Goal: Task Accomplishment & Management: Manage account settings

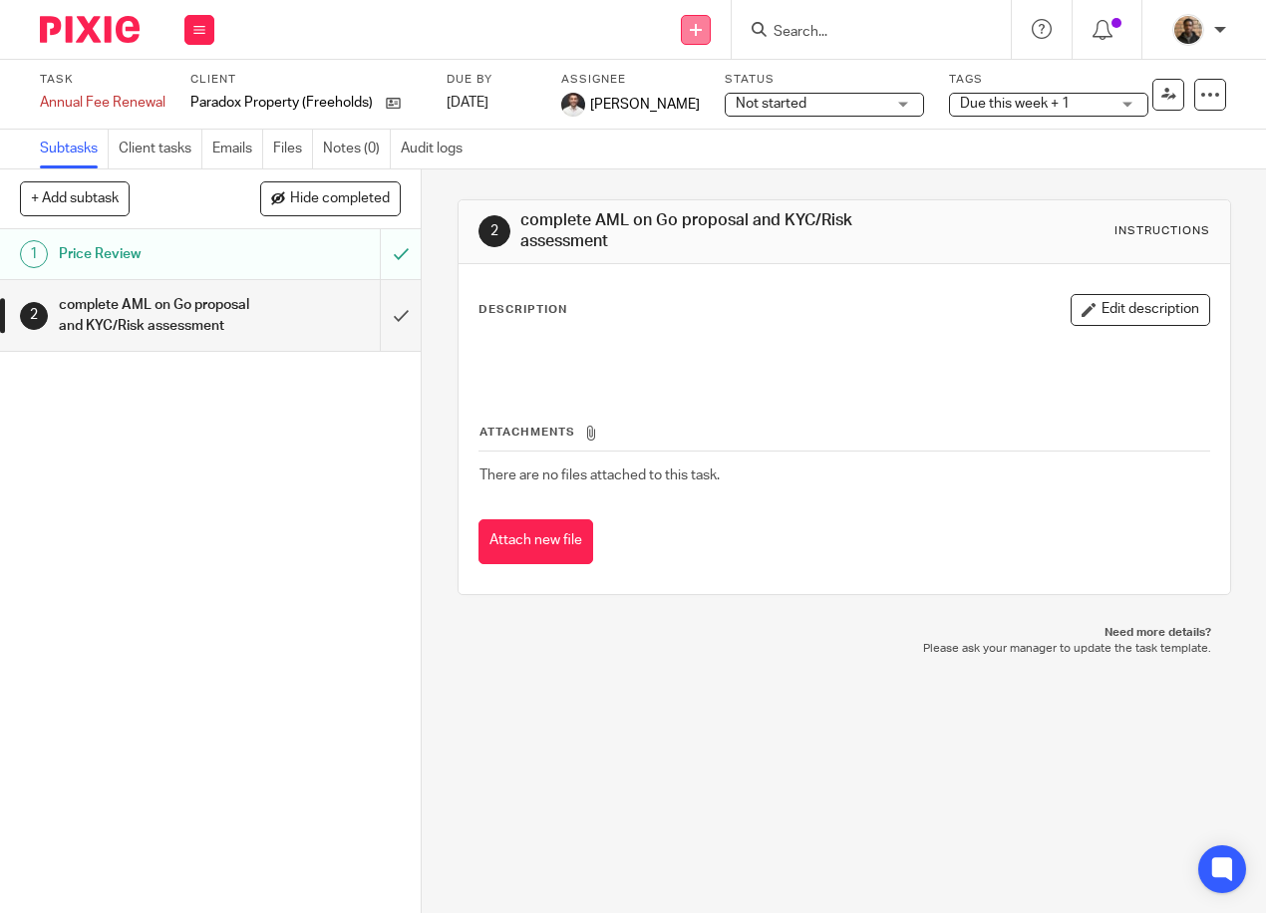
click at [701, 30] on icon at bounding box center [696, 30] width 12 height 12
click at [554, 56] on div "Send new email Create task Add client Request signature Get Support Contact Sup…" at bounding box center [749, 29] width 1031 height 59
click at [192, 29] on button at bounding box center [199, 30] width 30 height 30
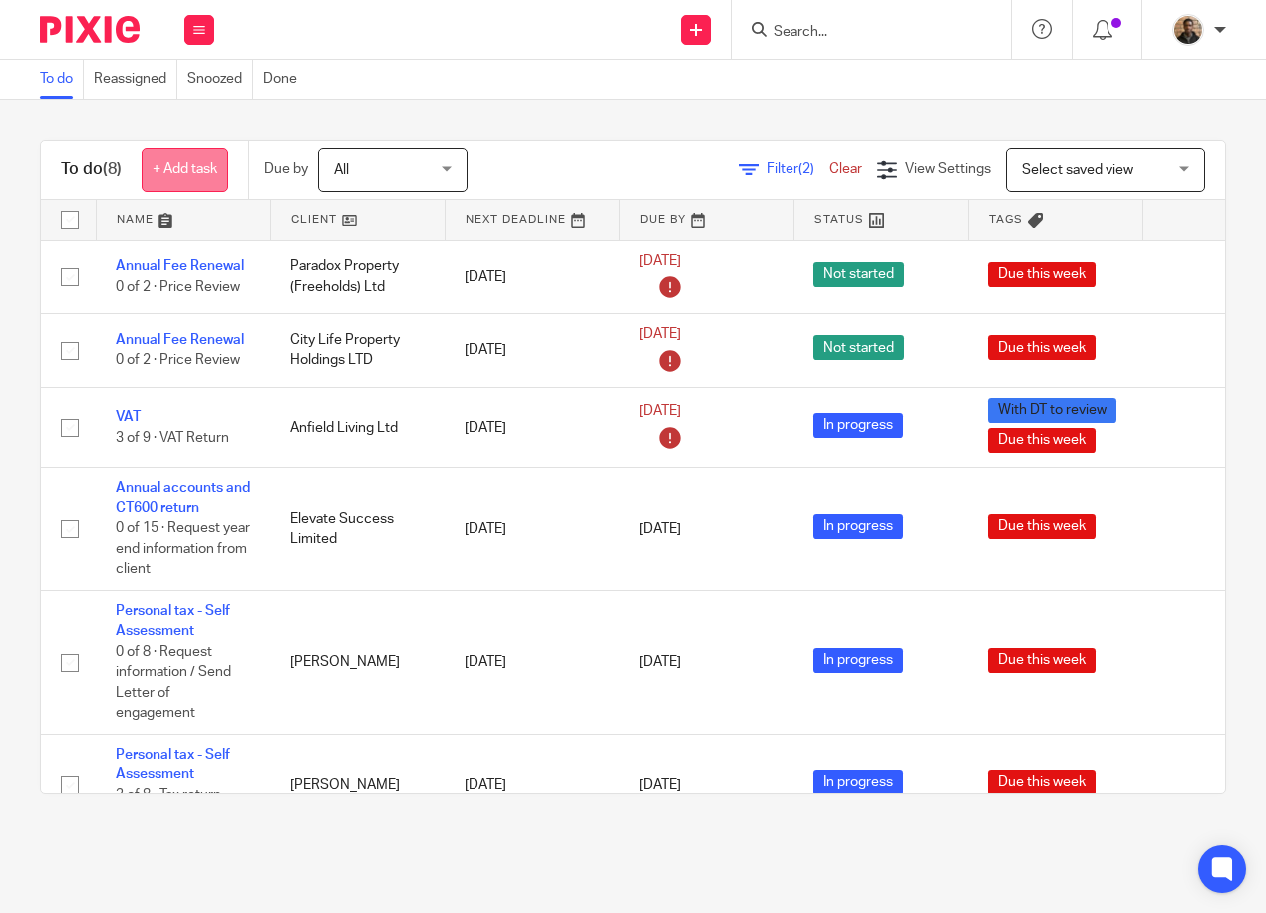
scroll to position [303, 0]
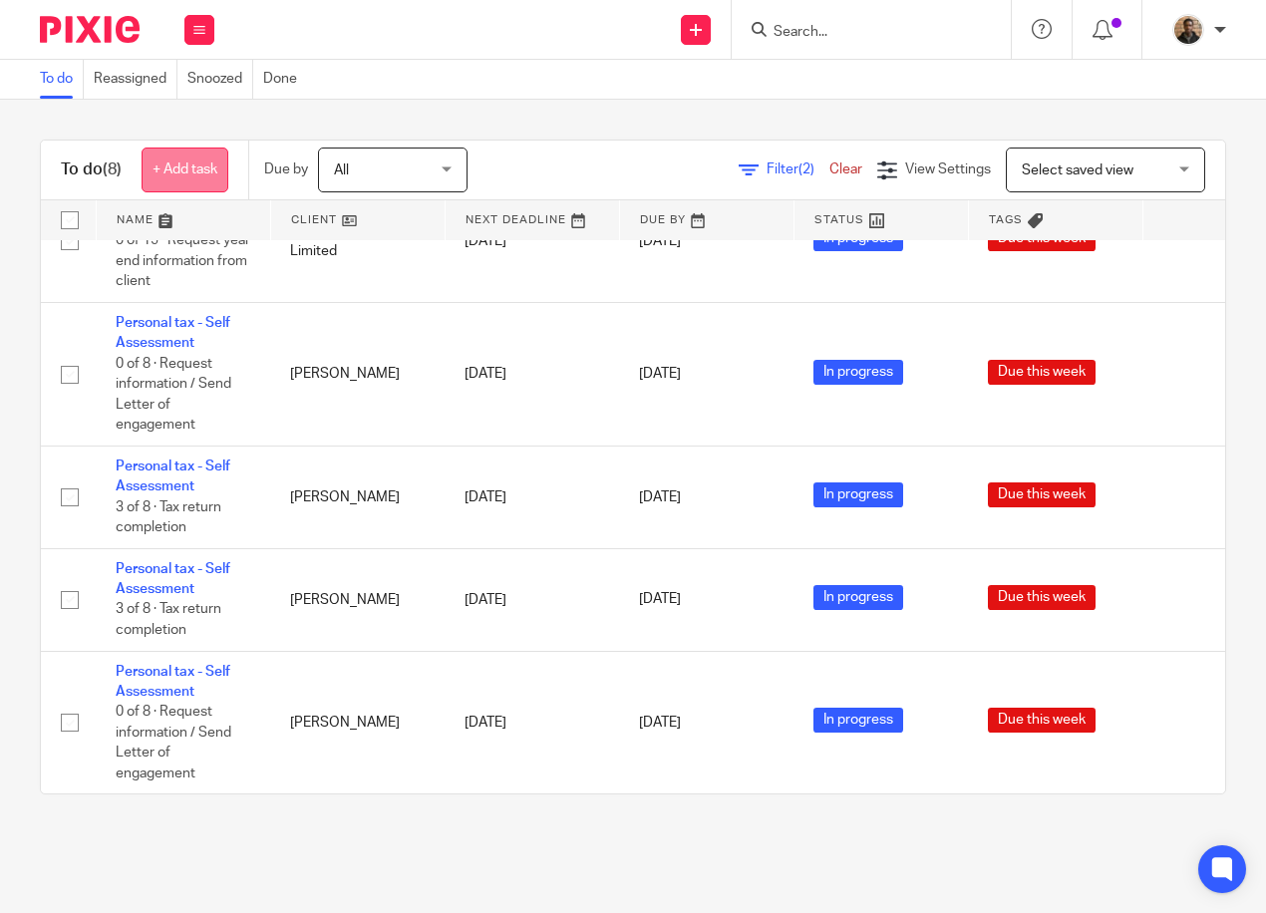
drag, startPoint x: 161, startPoint y: 167, endPoint x: 180, endPoint y: 164, distance: 19.2
click at [161, 167] on link "+ Add task" at bounding box center [185, 169] width 87 height 45
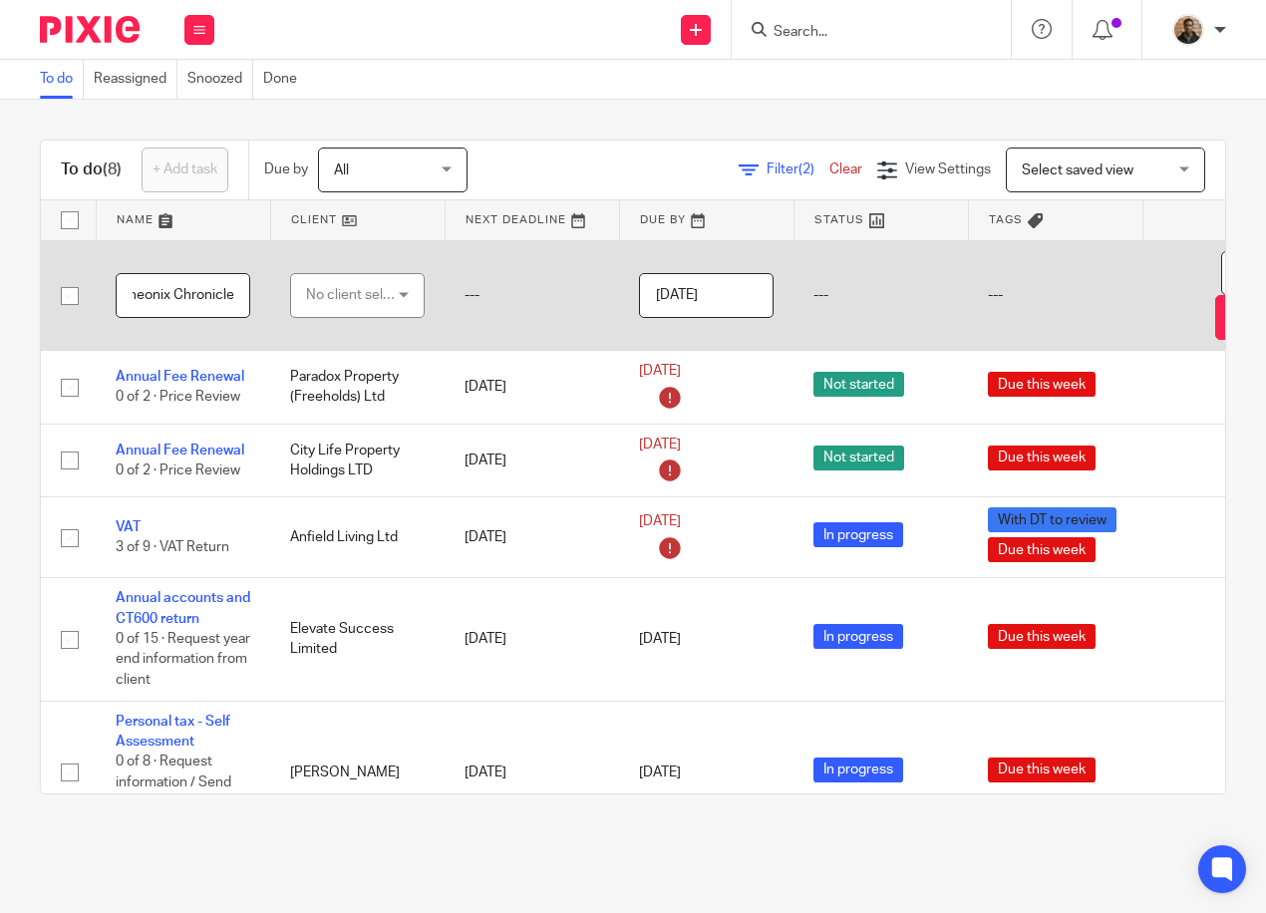
scroll to position [0, 84]
type input "Call Hmrc Pheonix Chronicles"
click at [400, 305] on div "No client selected" at bounding box center [353, 295] width 94 height 42
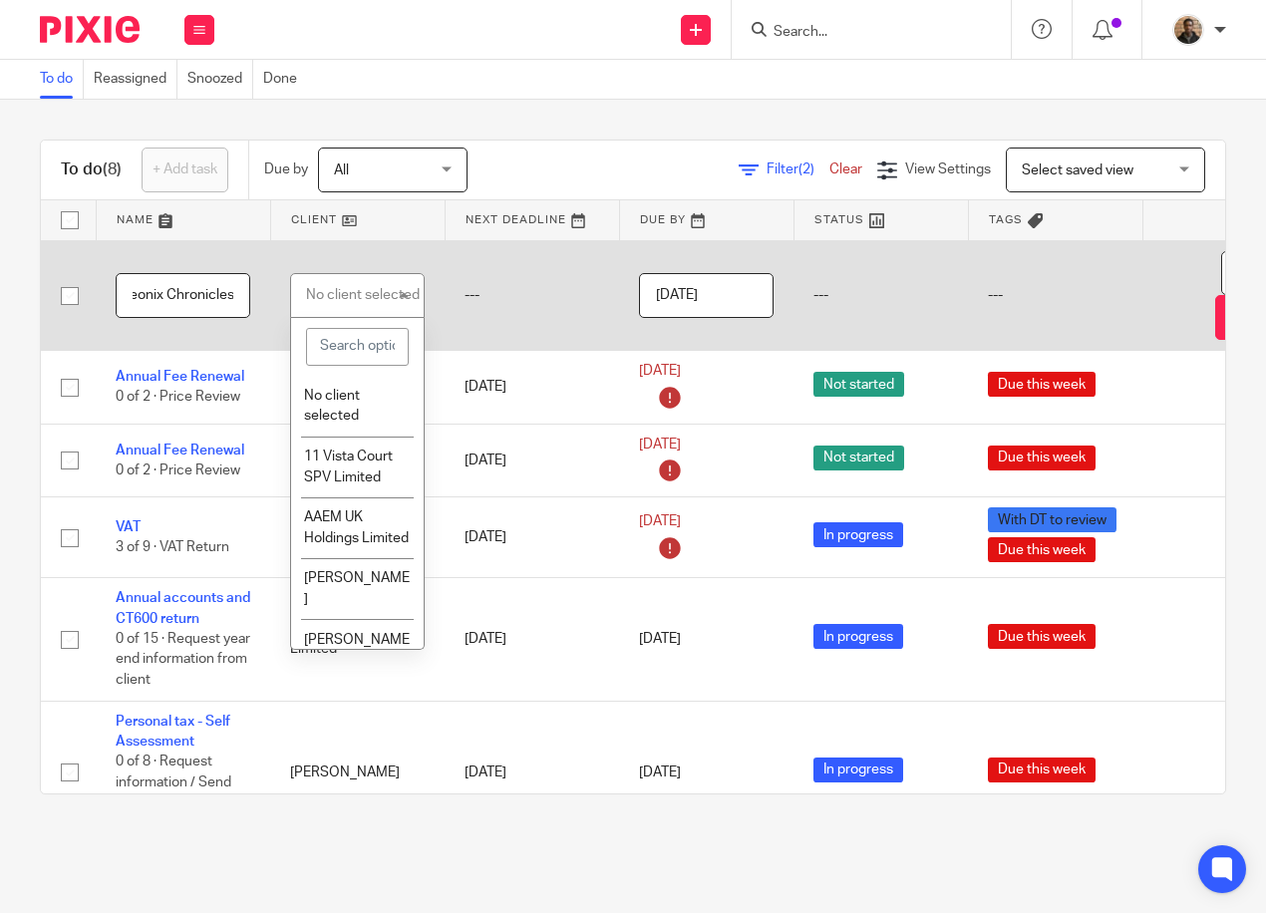
scroll to position [0, 0]
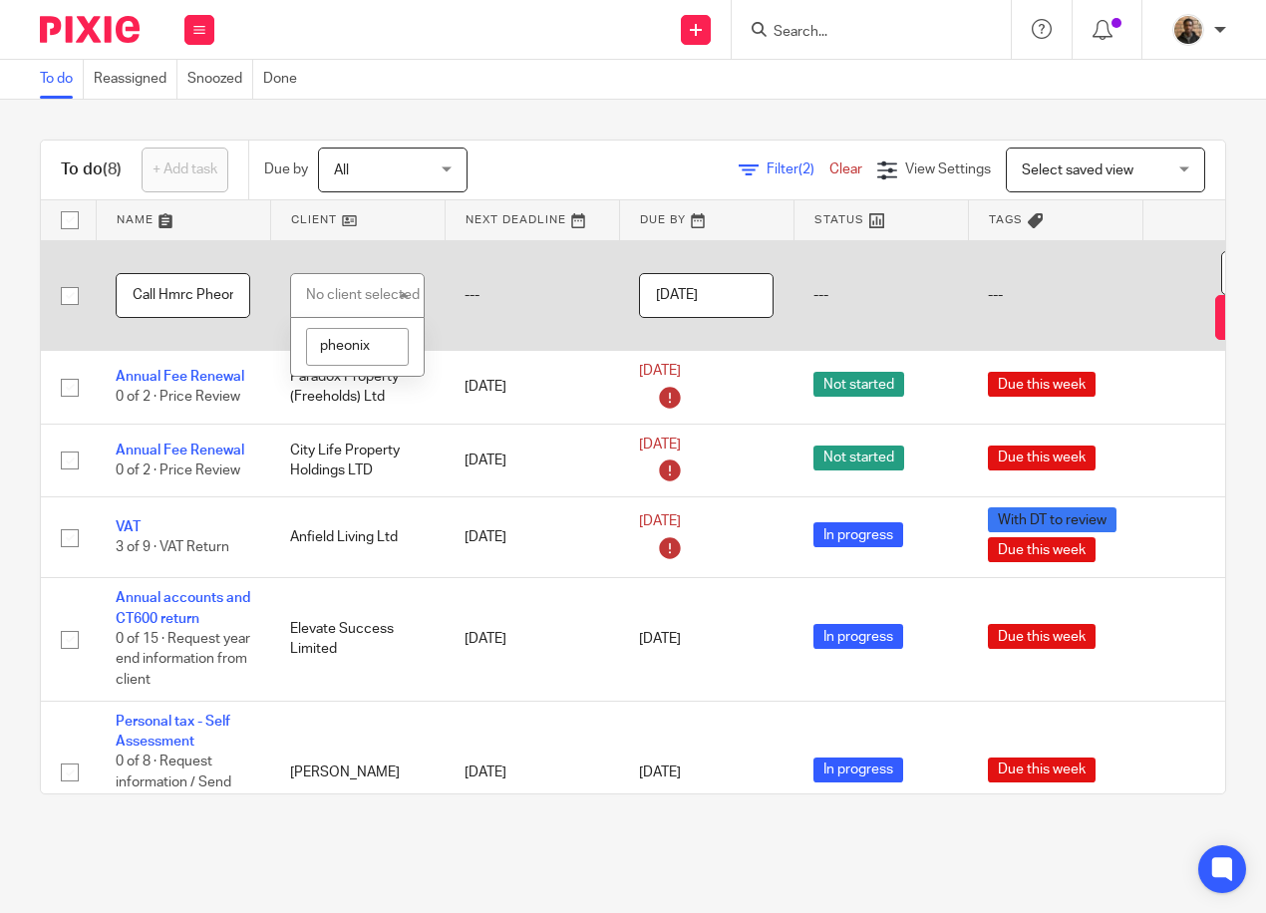
click at [400, 336] on input "pheonix" at bounding box center [357, 347] width 103 height 38
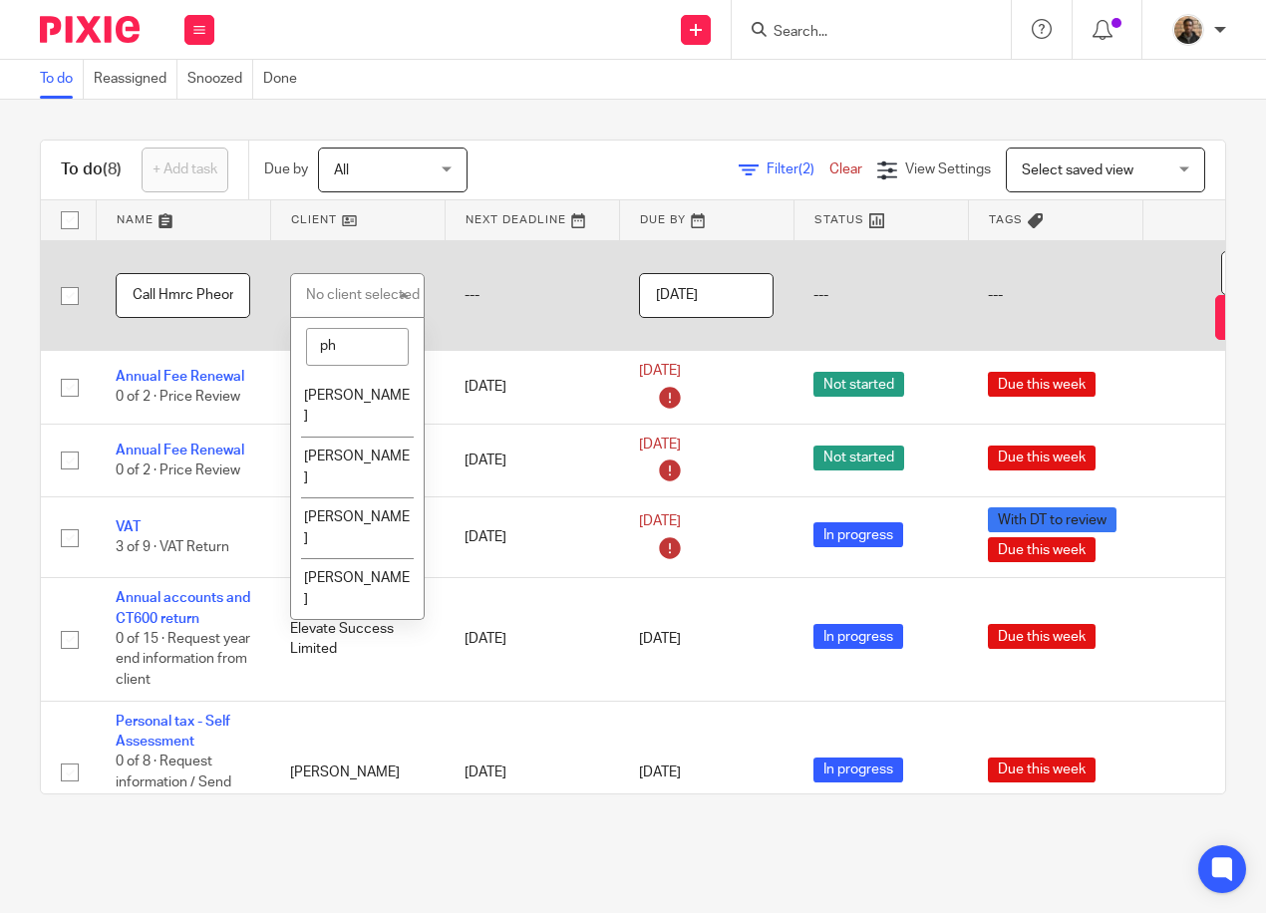
type input "p"
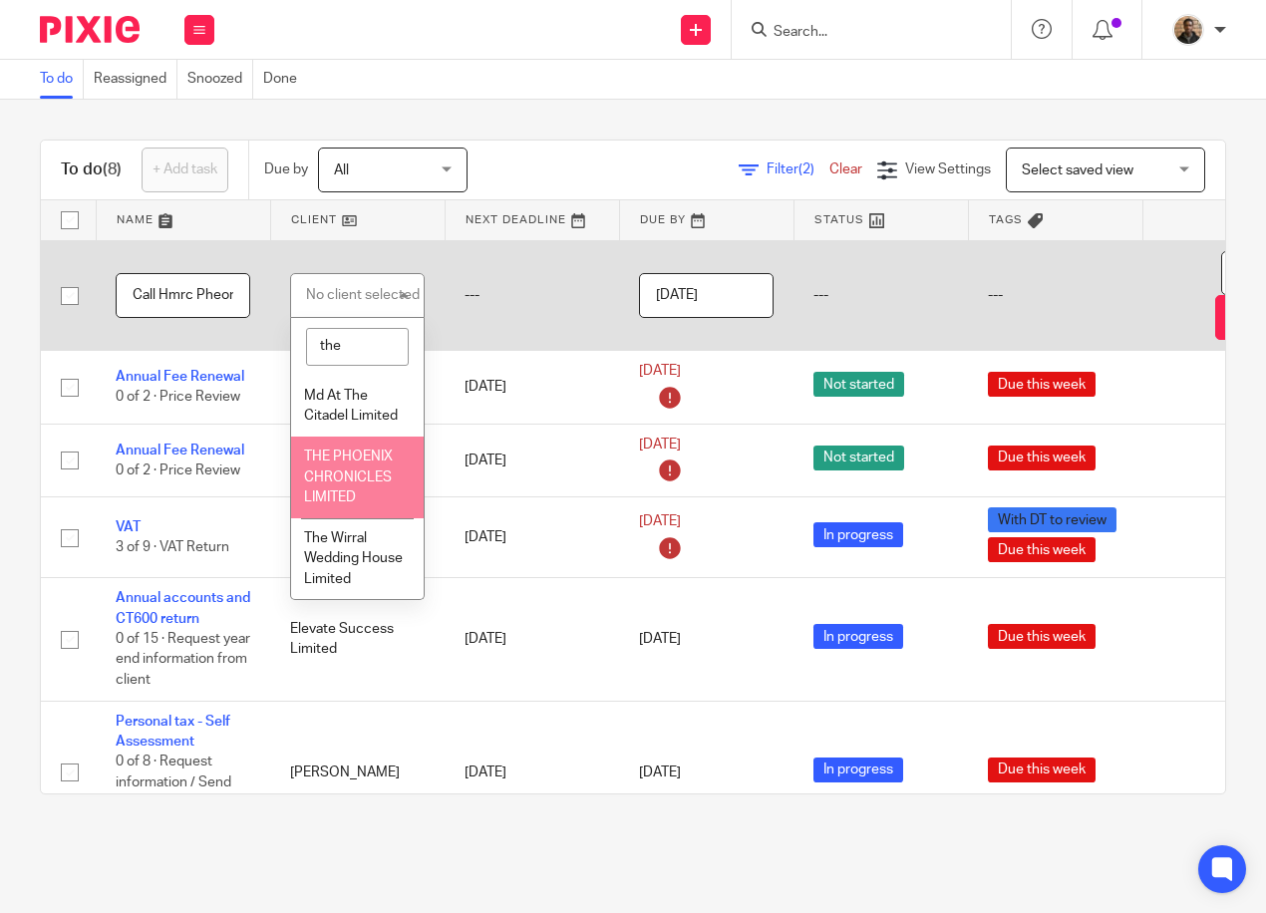
type input "the"
click at [353, 494] on span "THE PHOENIX CHRONICLES LIMITED" at bounding box center [348, 476] width 89 height 55
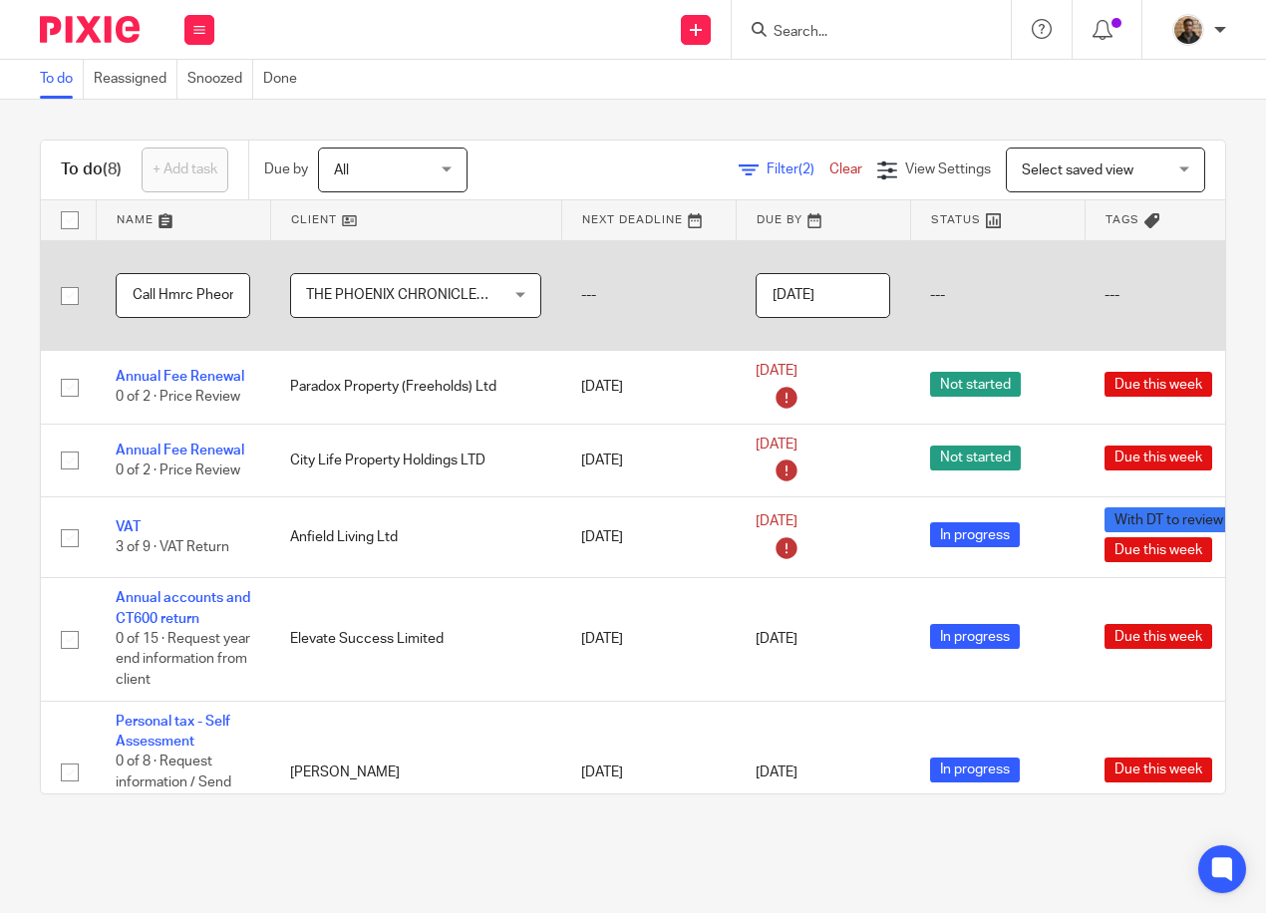
click at [608, 290] on td "---" at bounding box center [648, 295] width 174 height 111
click at [854, 294] on input "[DATE]" at bounding box center [822, 295] width 135 height 45
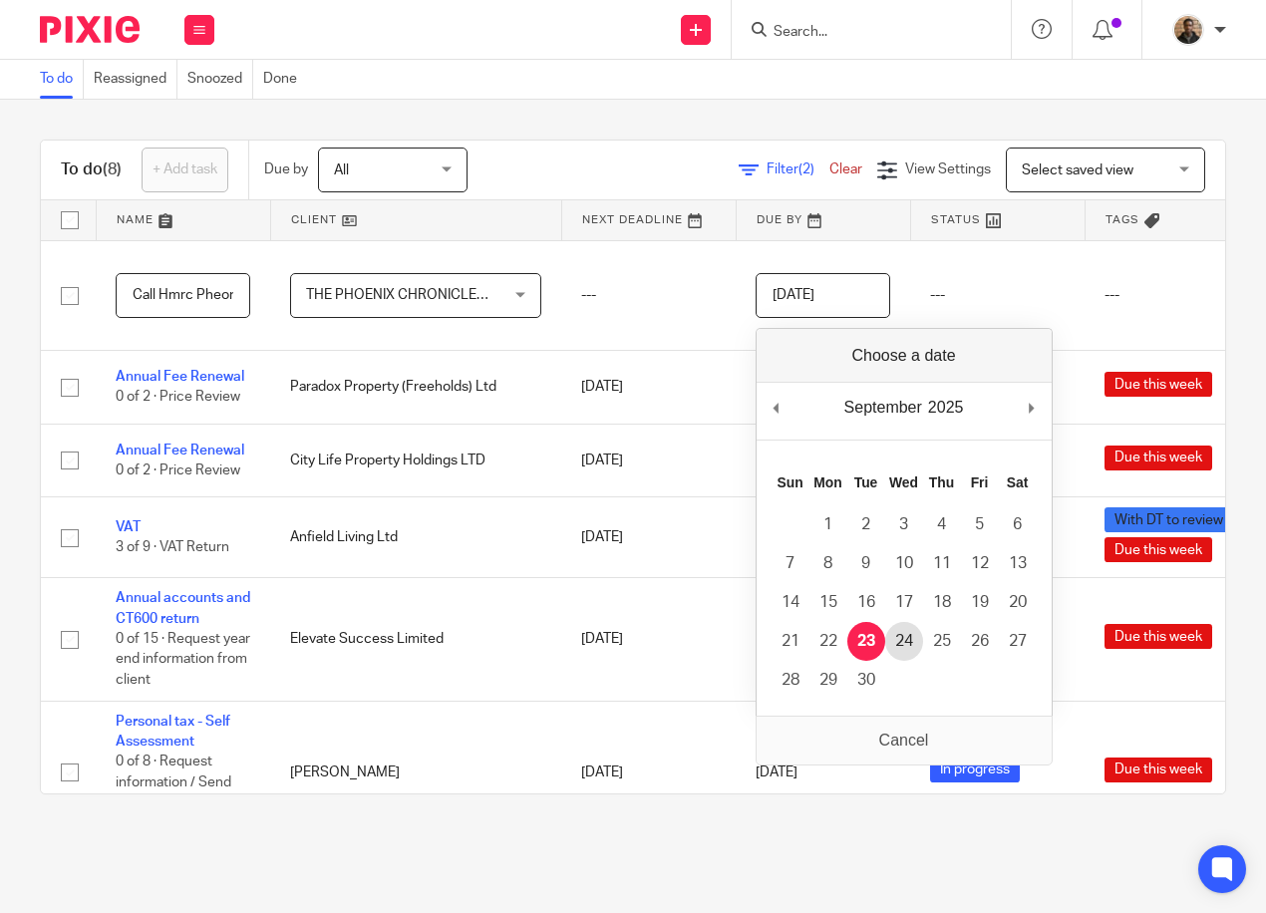
type input "2025-09-24"
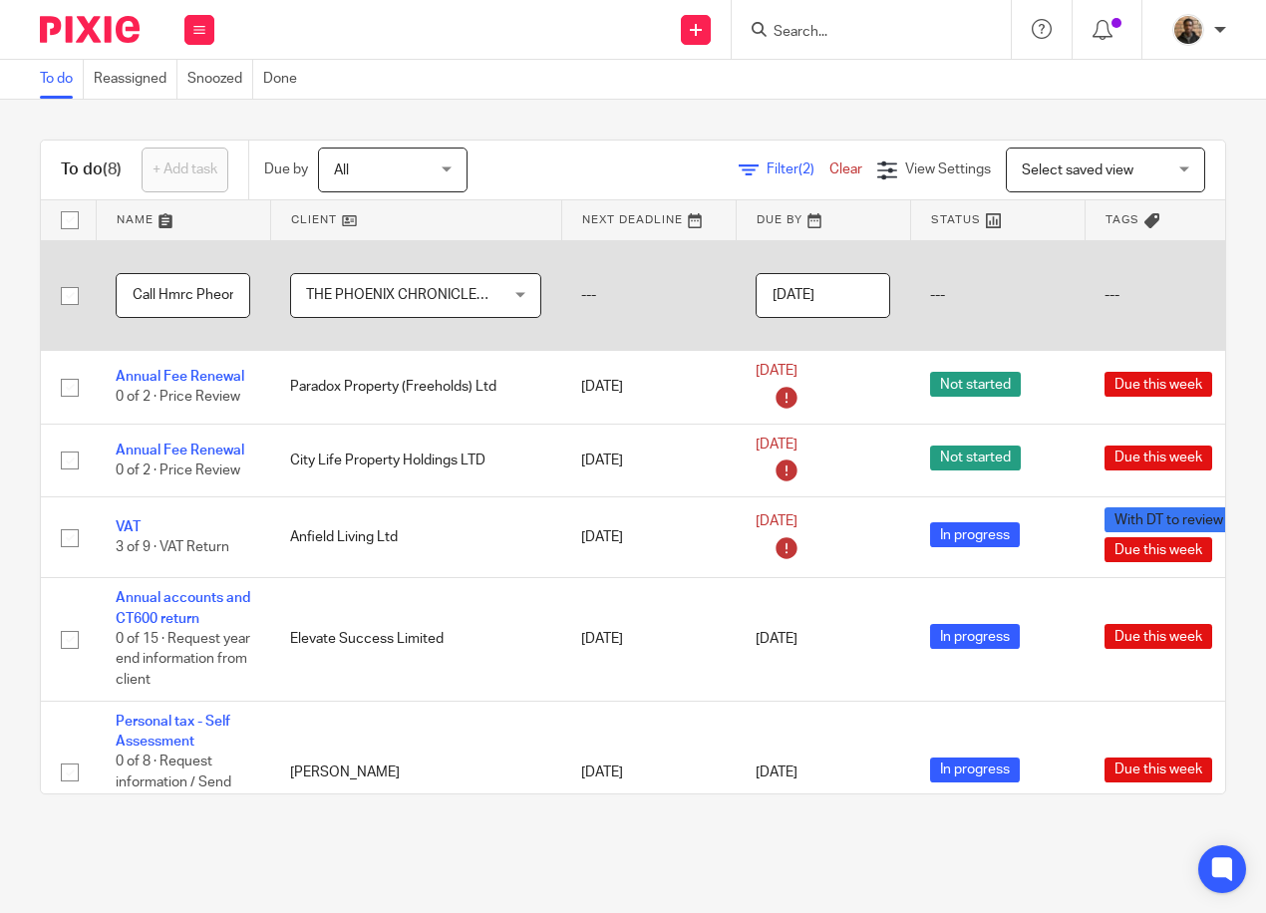
click at [927, 294] on td "---" at bounding box center [997, 295] width 174 height 111
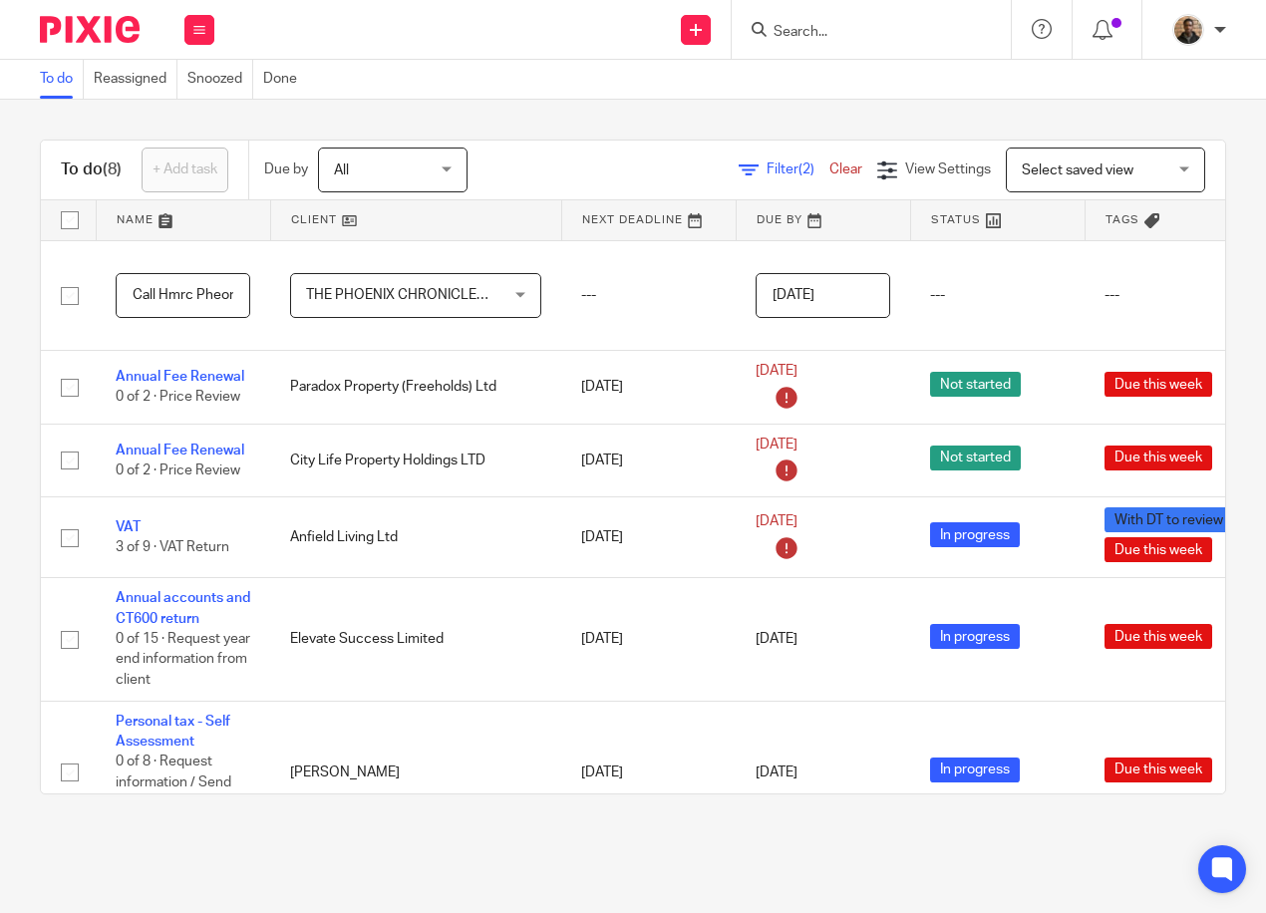
click at [542, 302] on td "THE PHOENIX CHRONICLES LIMITED THE PHOENIX CHRONICLES LIMITED No client selecte…" at bounding box center [415, 295] width 291 height 111
click at [740, 262] on td "2025-09-24" at bounding box center [822, 295] width 174 height 111
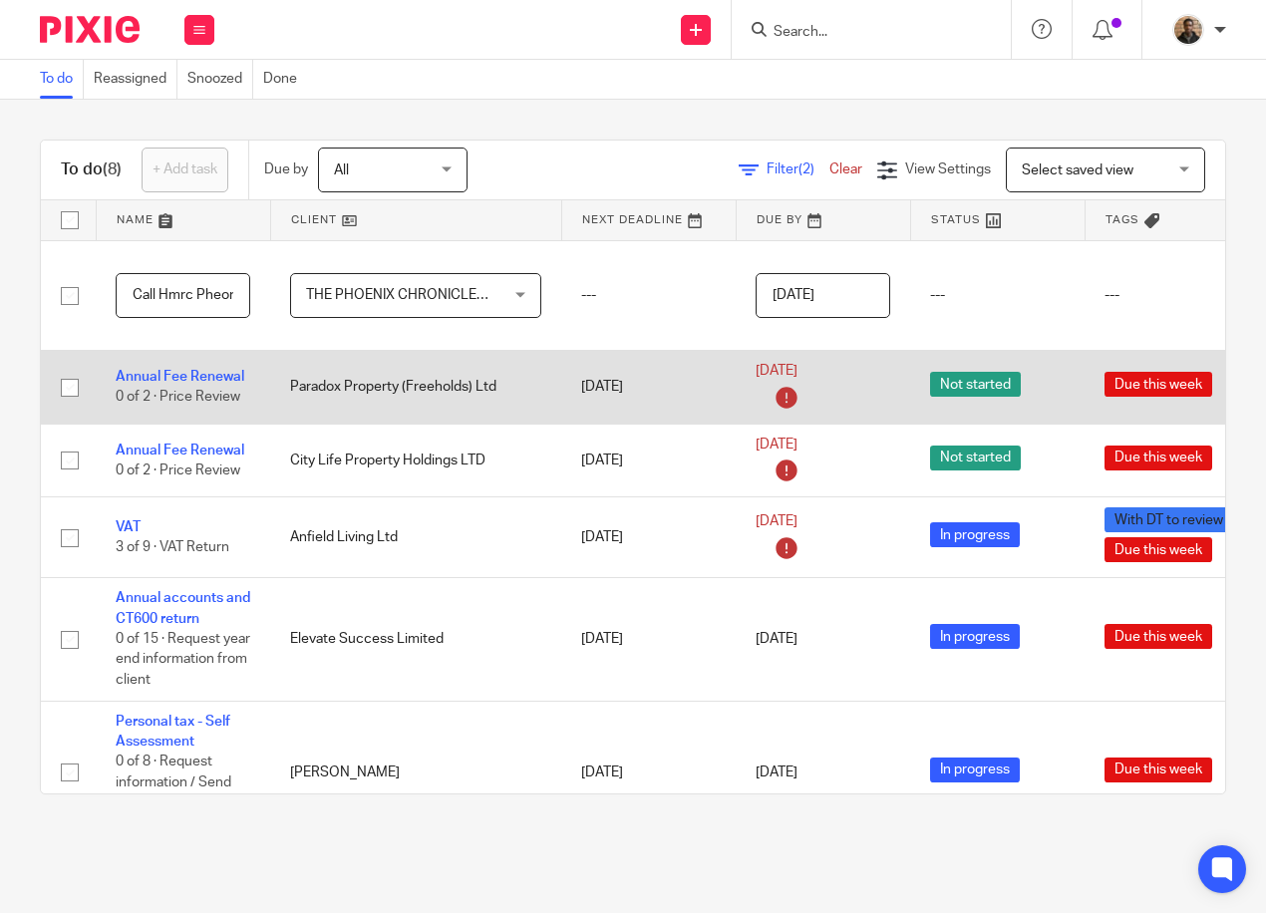
click at [384, 365] on td "Paradox Property (Freeholds) Ltd" at bounding box center [415, 388] width 291 height 74
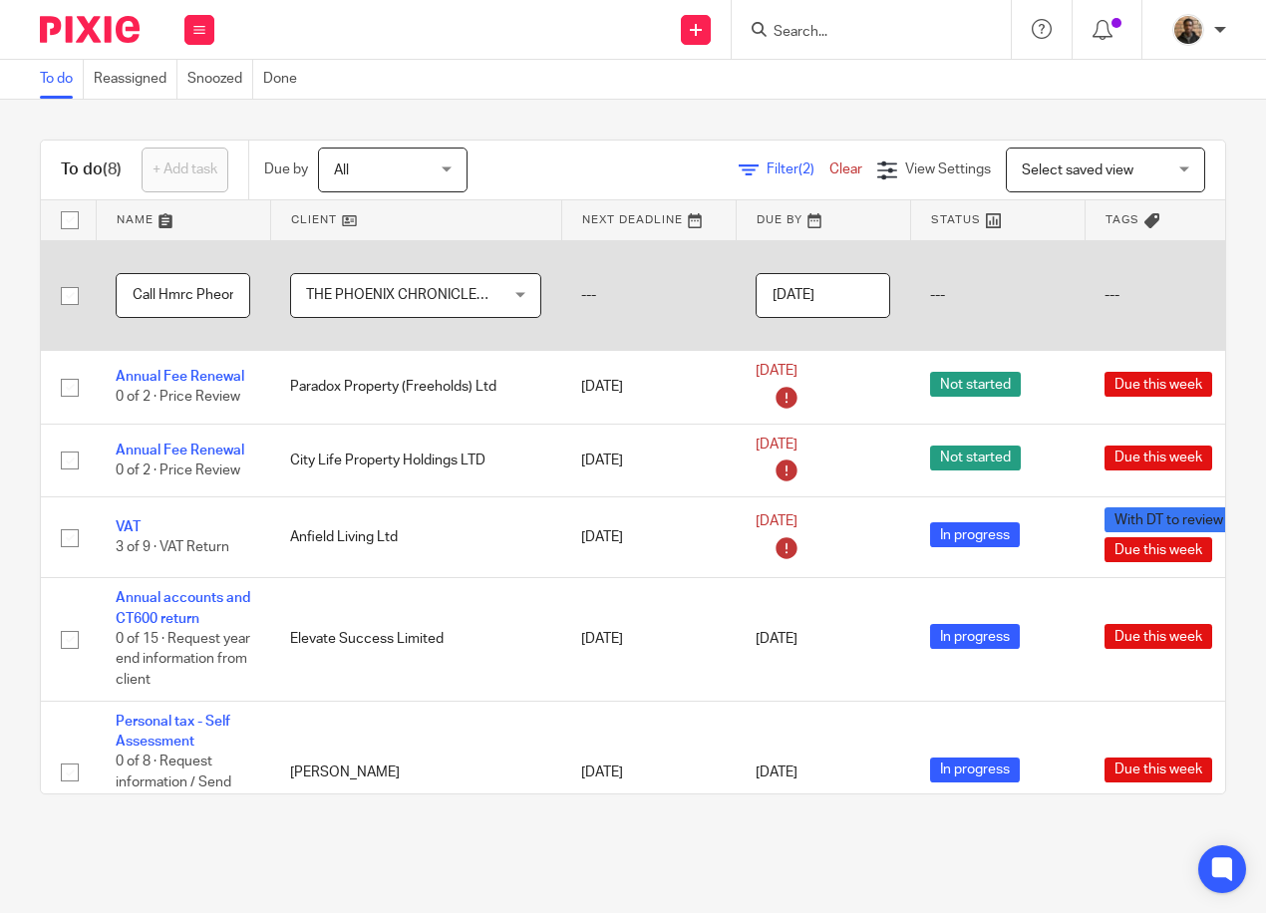
click at [593, 301] on td "---" at bounding box center [648, 295] width 174 height 111
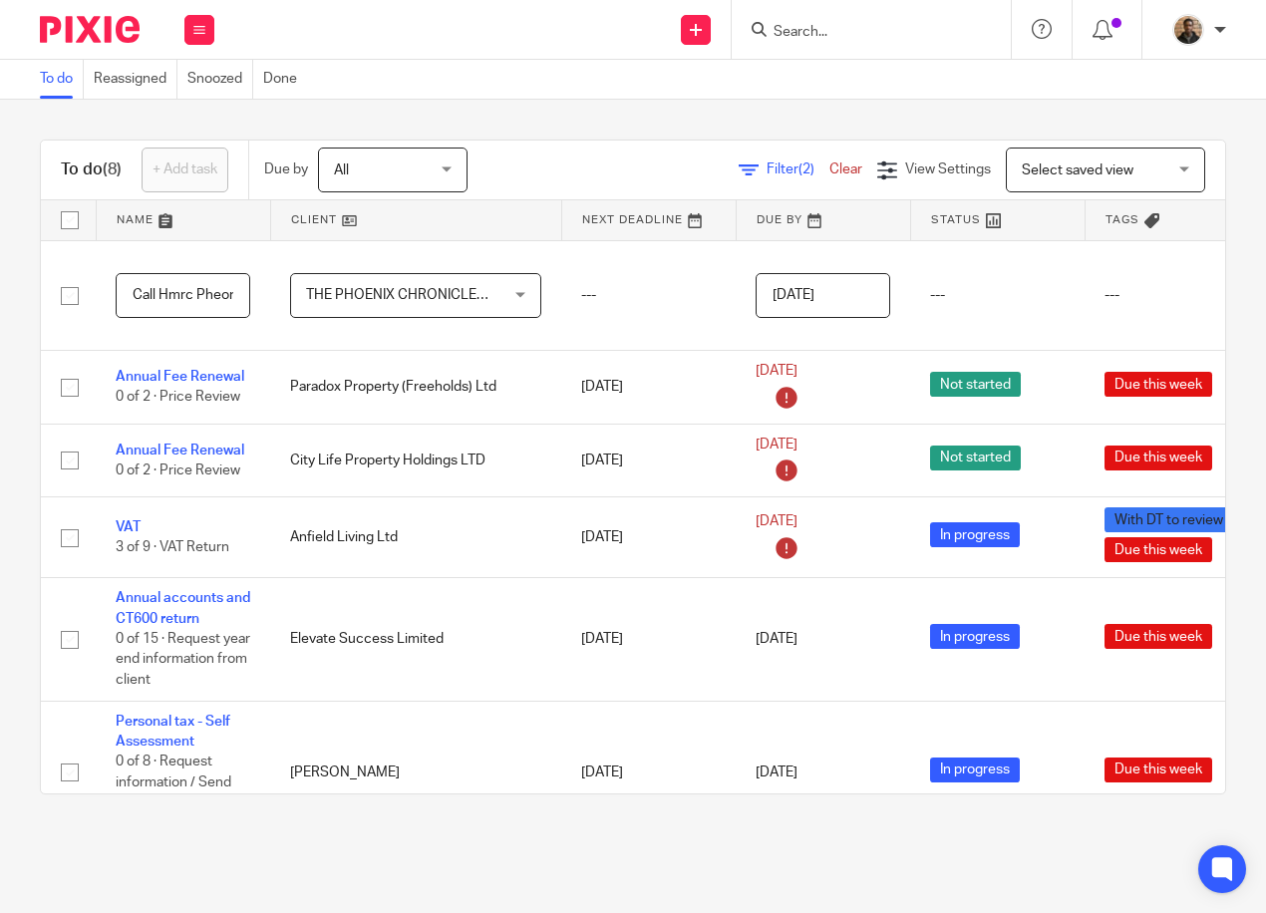
scroll to position [0, 253]
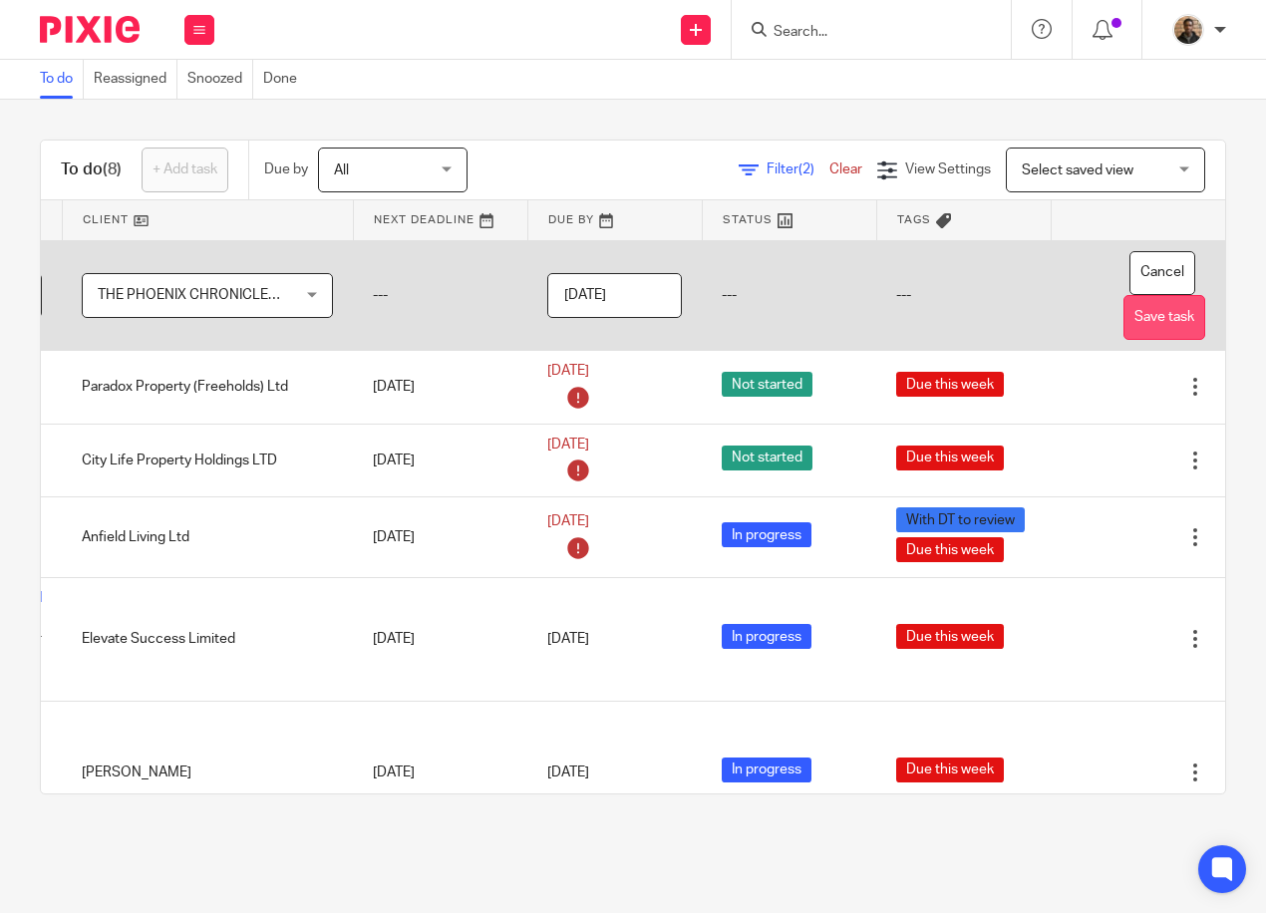
click at [1123, 317] on button "Save task" at bounding box center [1164, 317] width 82 height 45
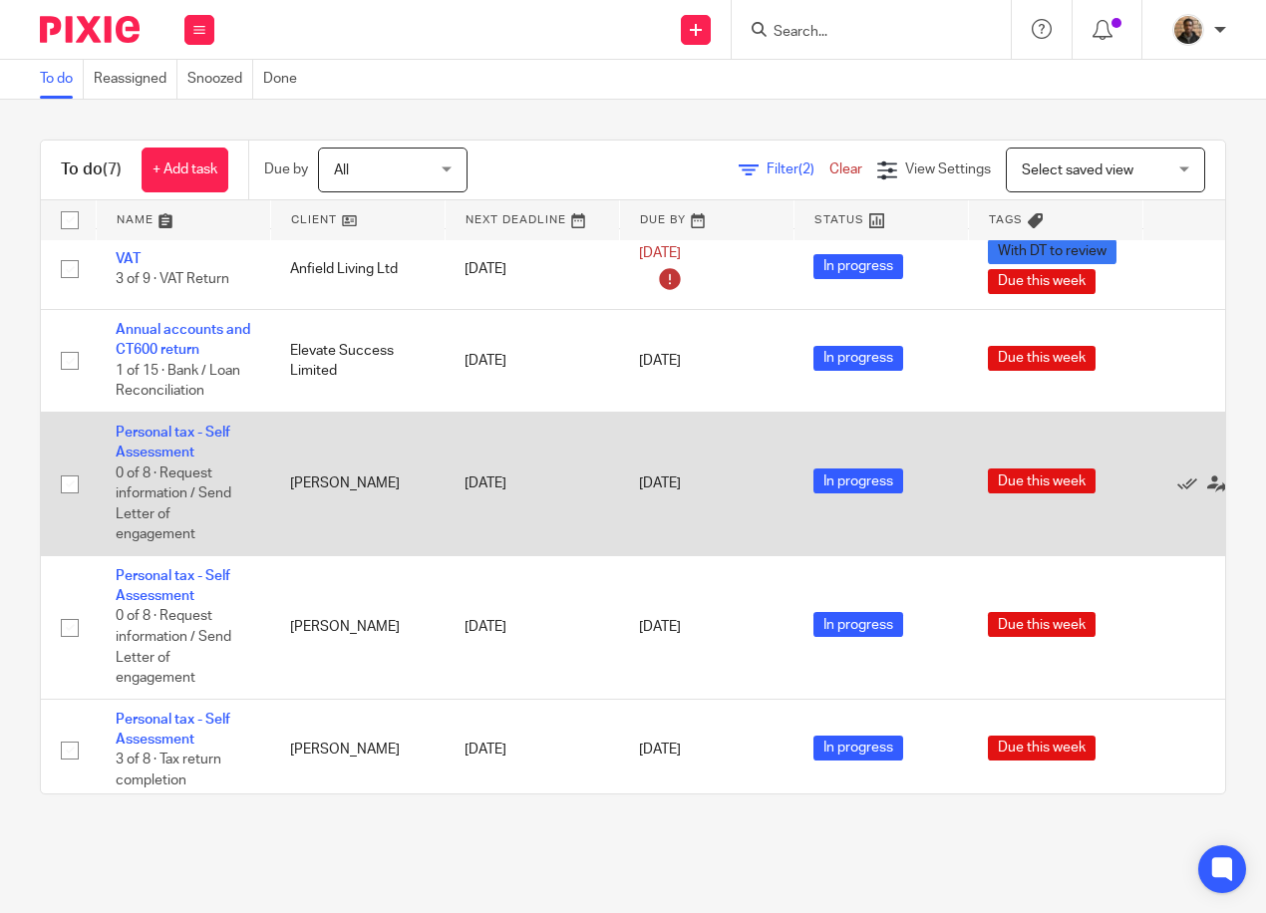
scroll to position [209, 0]
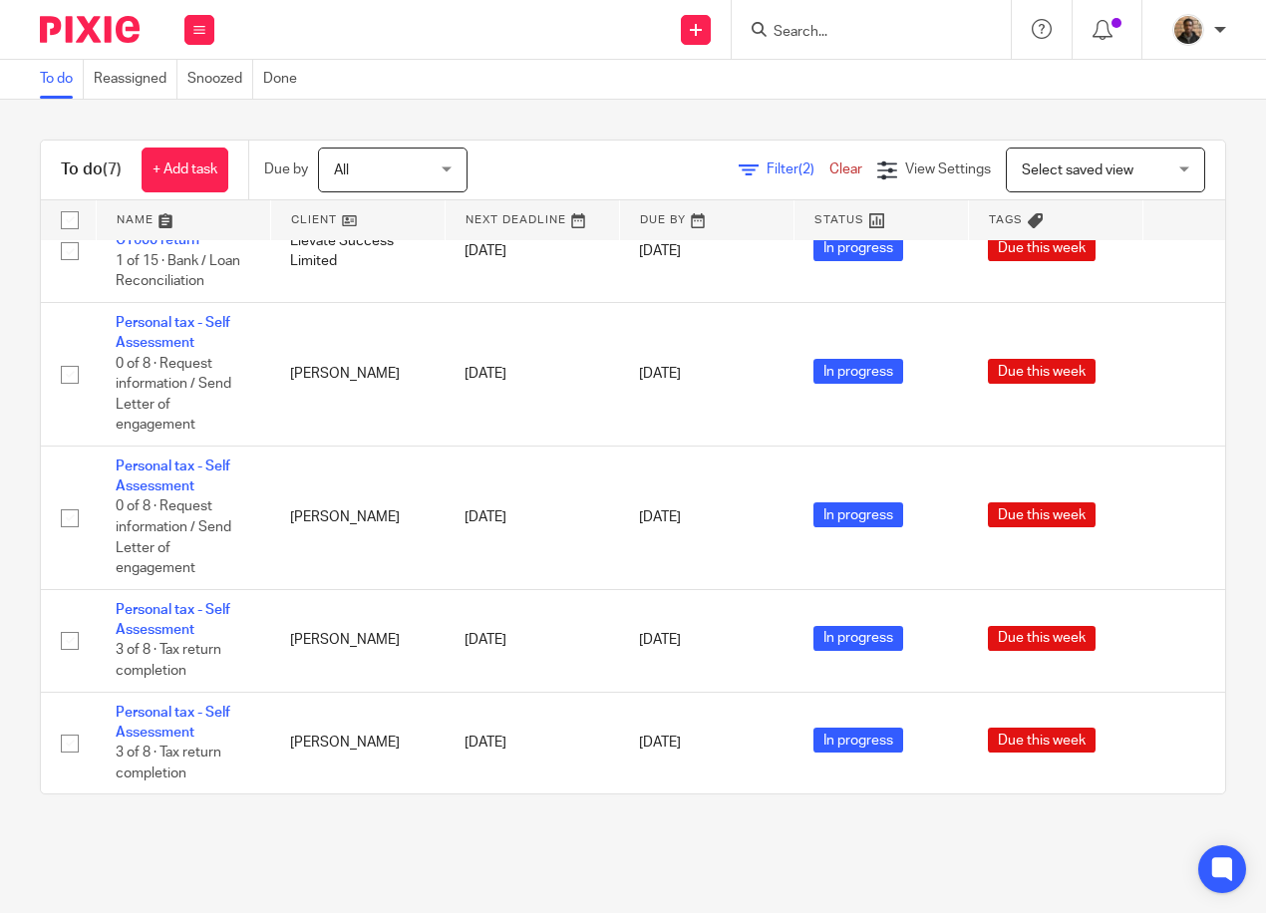
click at [406, 175] on span "All" at bounding box center [387, 169] width 106 height 42
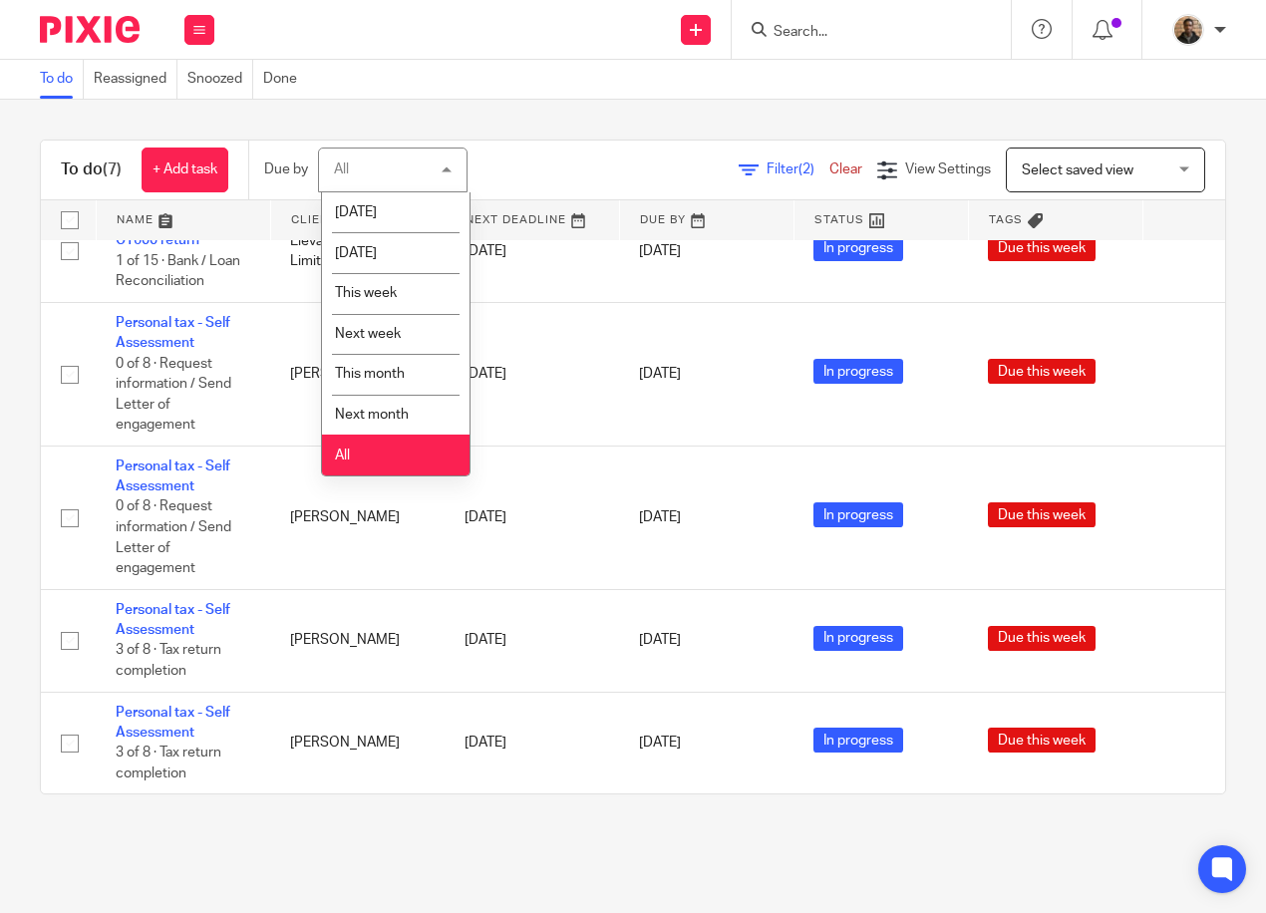
click at [382, 446] on li "All" at bounding box center [395, 454] width 147 height 41
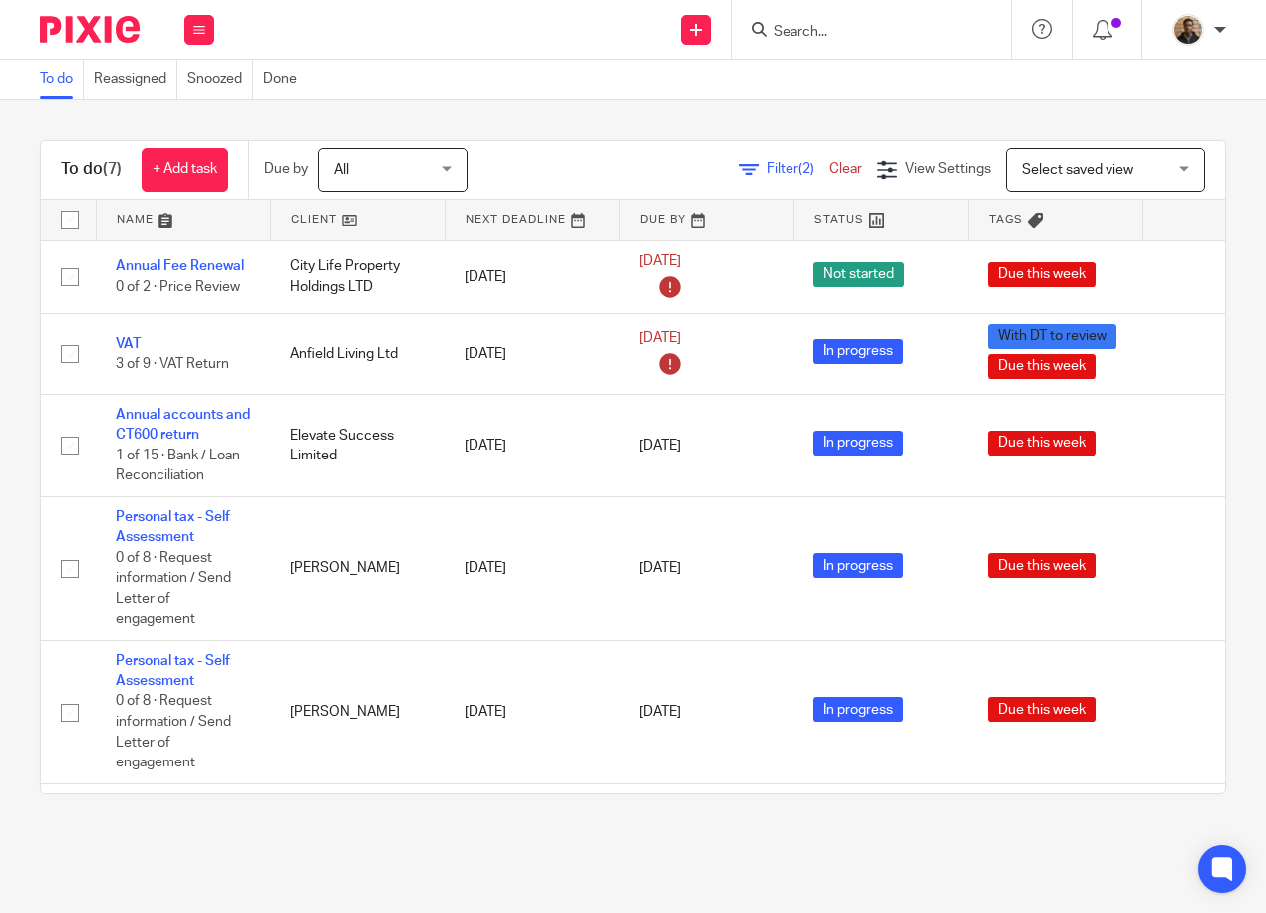
click at [793, 168] on span "Filter (2)" at bounding box center [797, 169] width 63 height 14
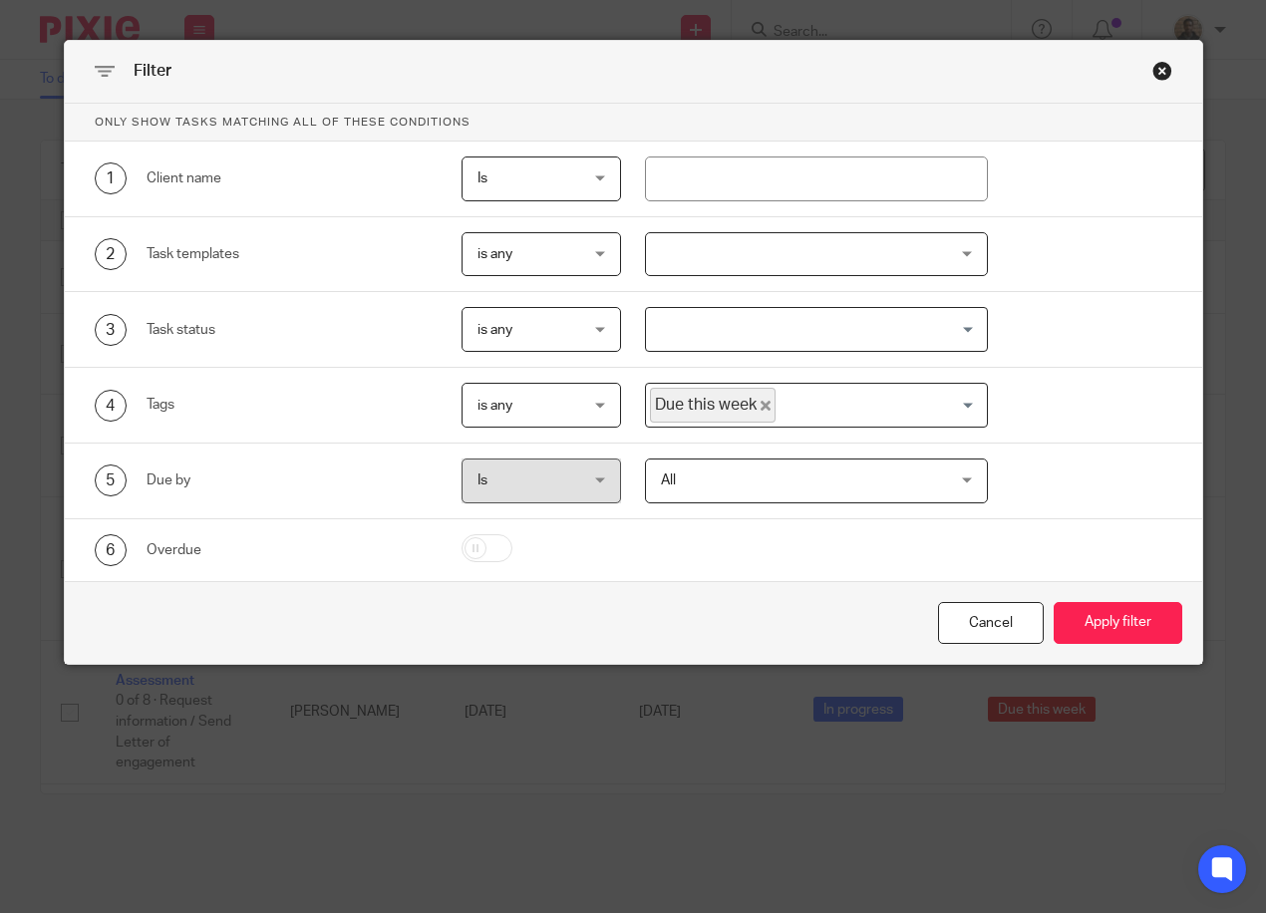
click at [1153, 72] on div "Close this dialog window" at bounding box center [1162, 71] width 20 height 20
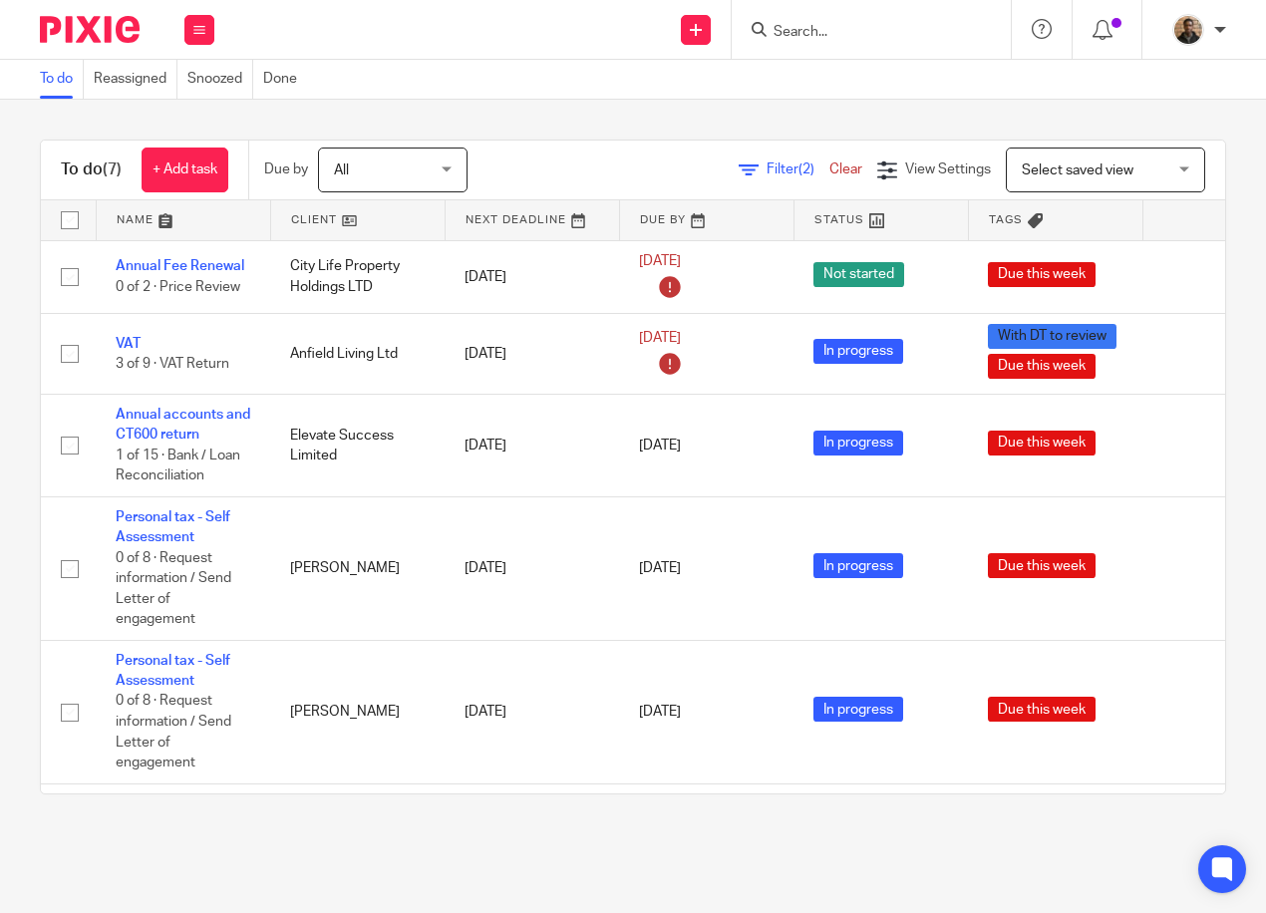
click at [829, 171] on link "Clear" at bounding box center [845, 169] width 33 height 14
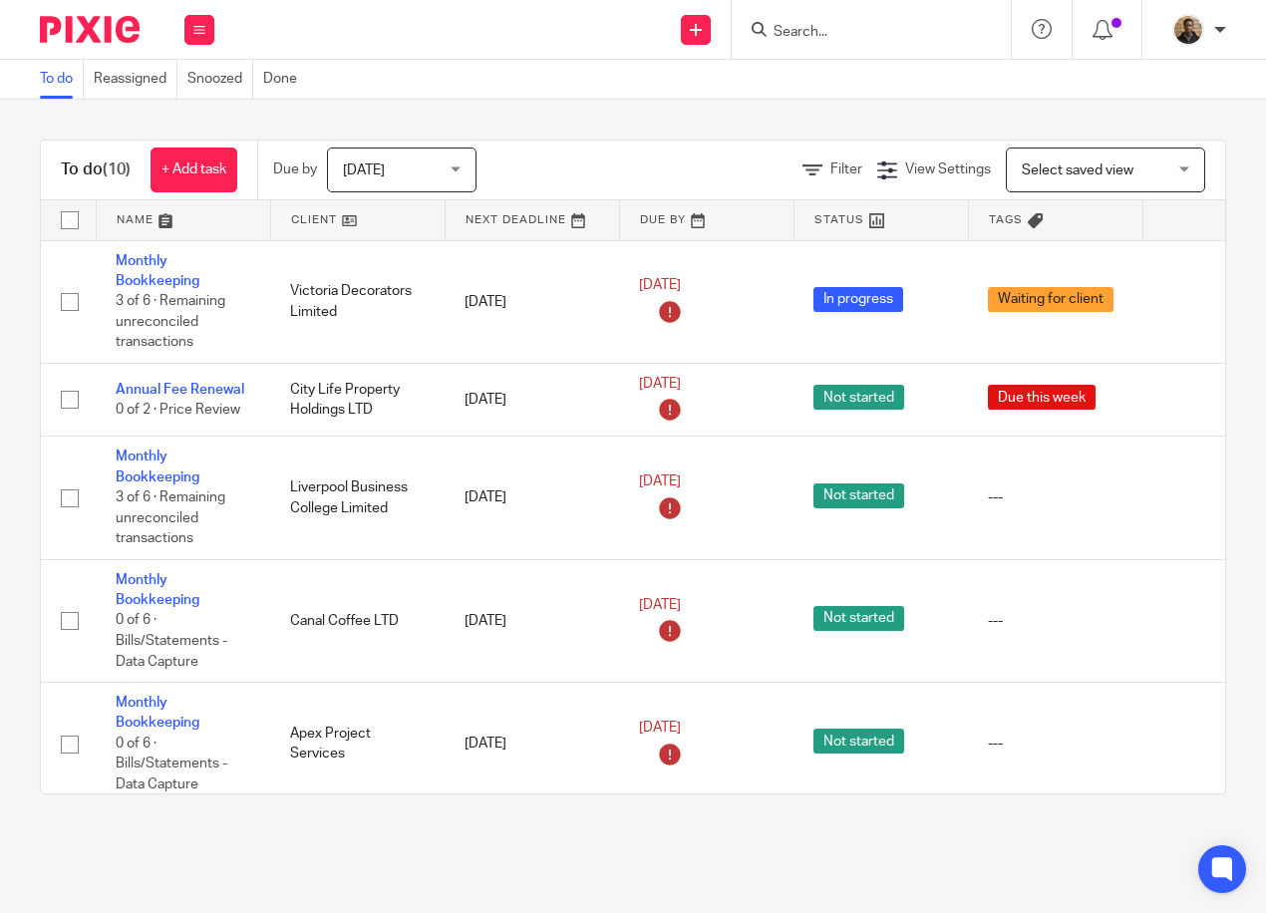
drag, startPoint x: 414, startPoint y: 180, endPoint x: 434, endPoint y: 234, distance: 57.7
click at [416, 182] on span "[DATE]" at bounding box center [396, 169] width 106 height 42
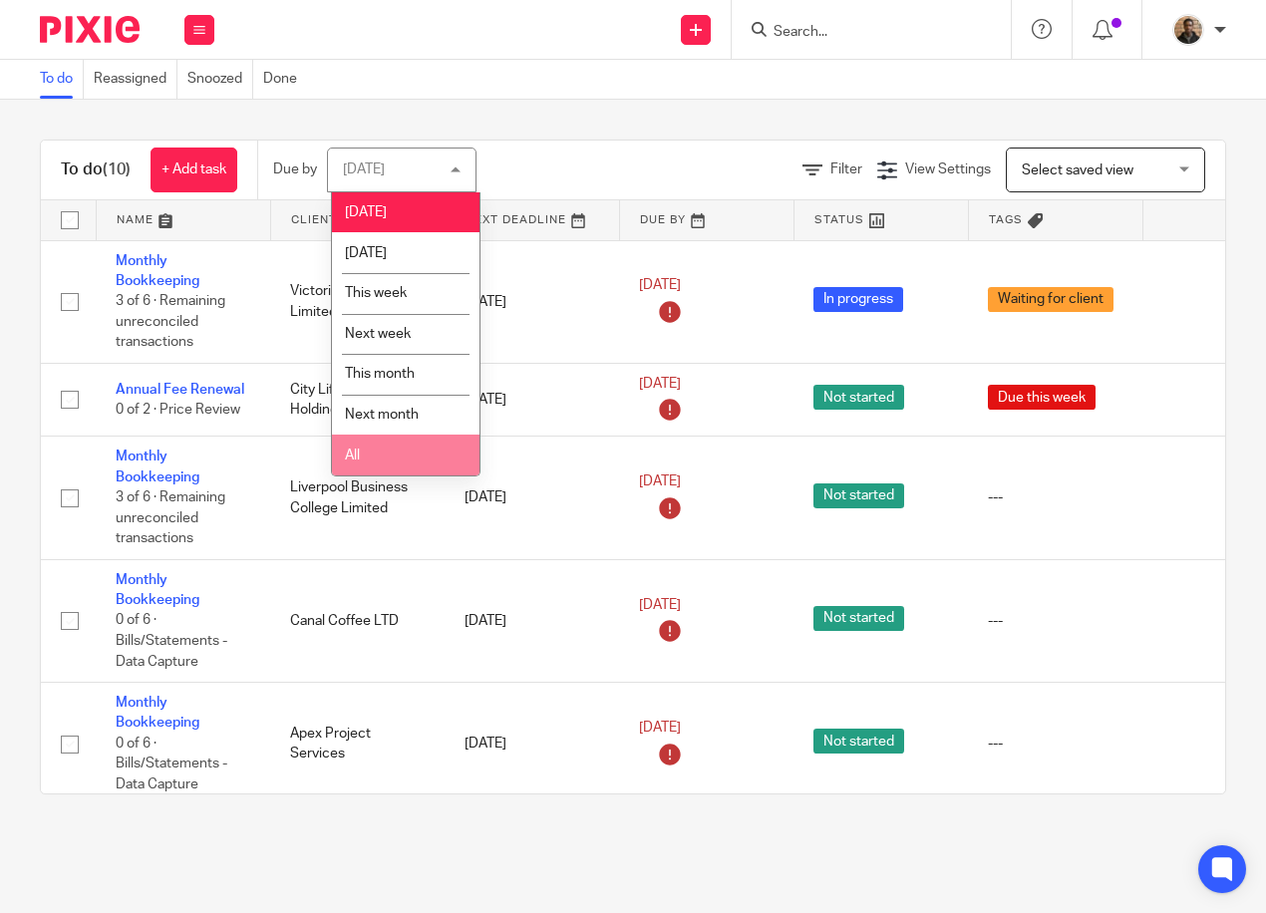
click at [401, 448] on li "All" at bounding box center [405, 454] width 147 height 41
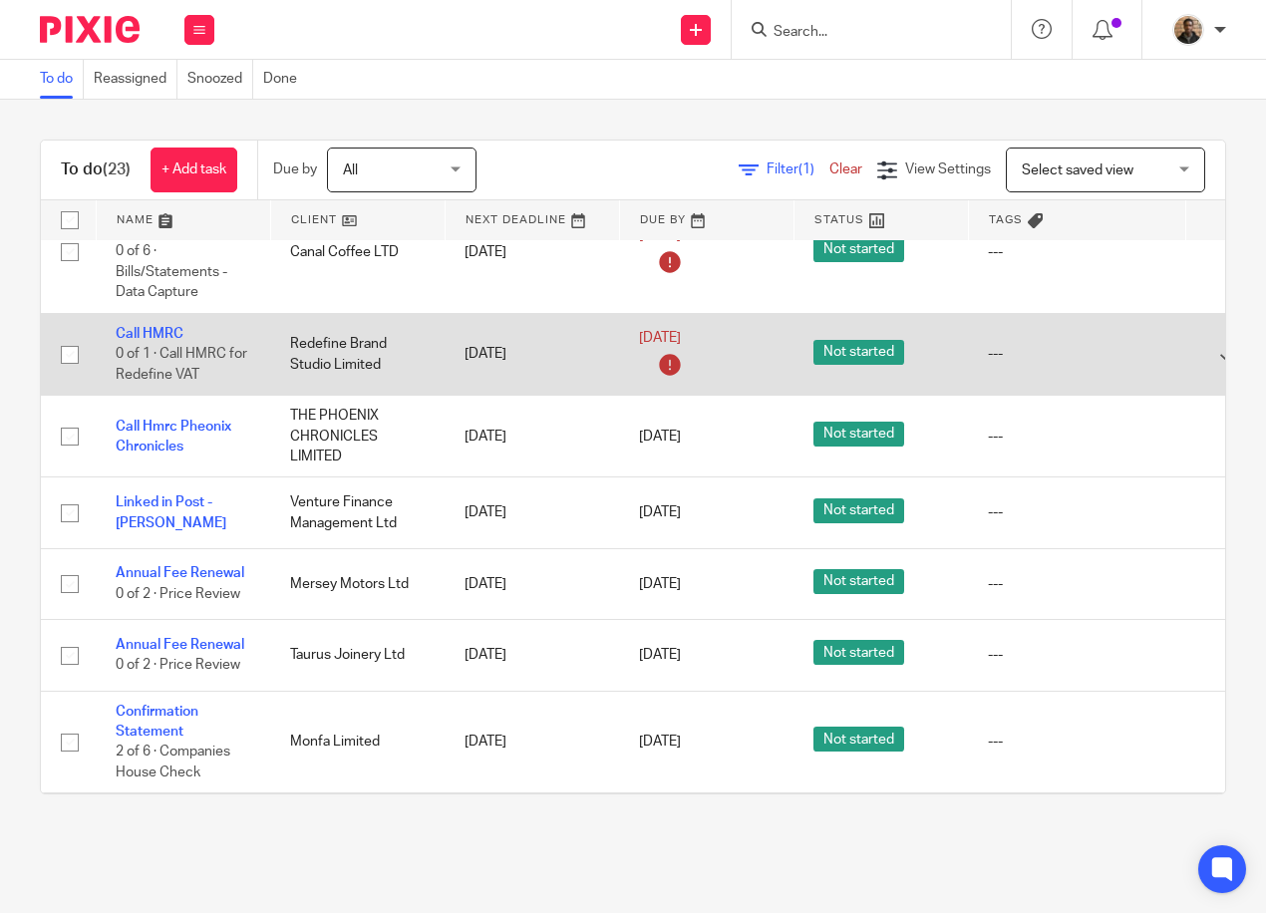
scroll to position [598, 0]
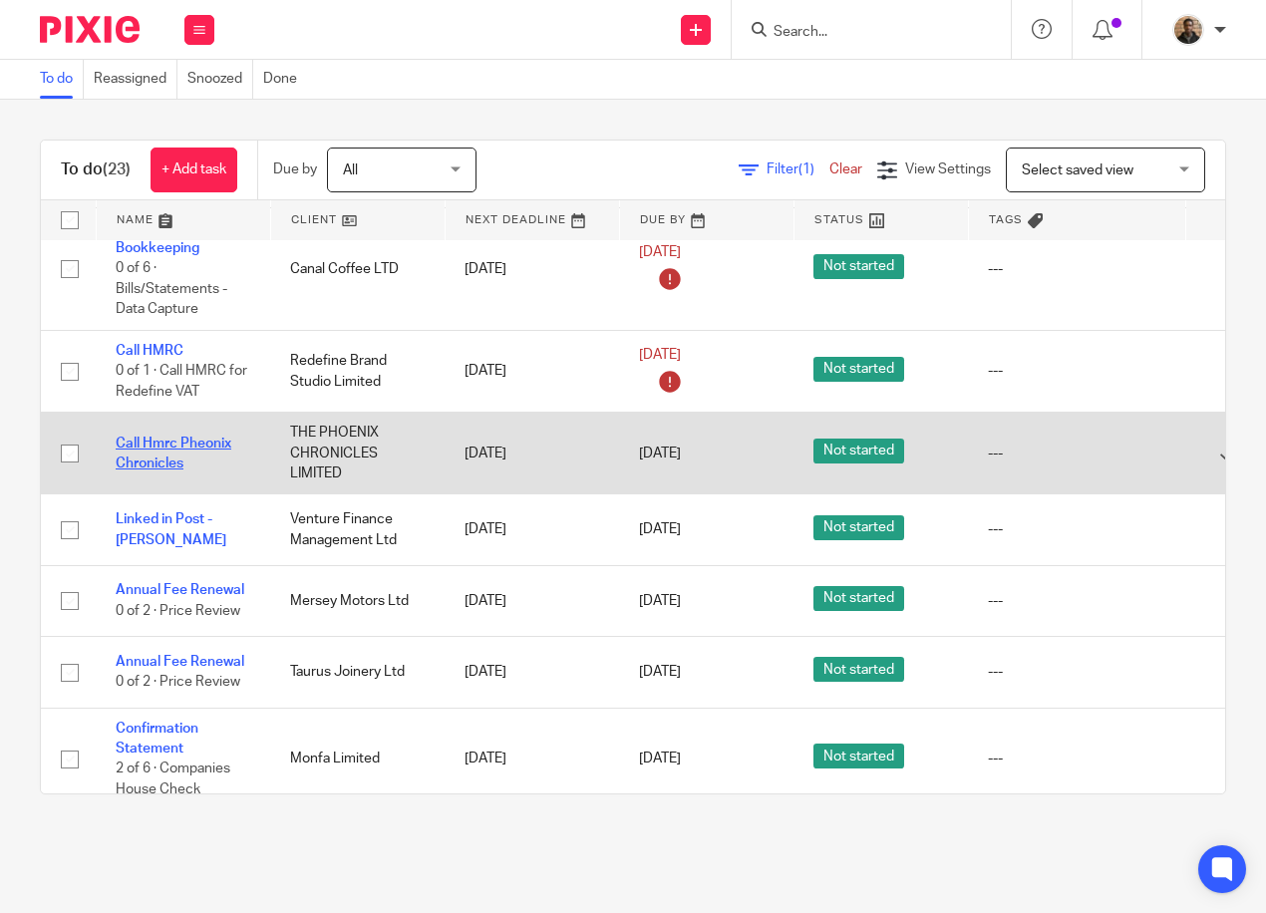
click at [186, 444] on link "Call Hmrc Pheonix Chronicles" at bounding box center [174, 453] width 116 height 34
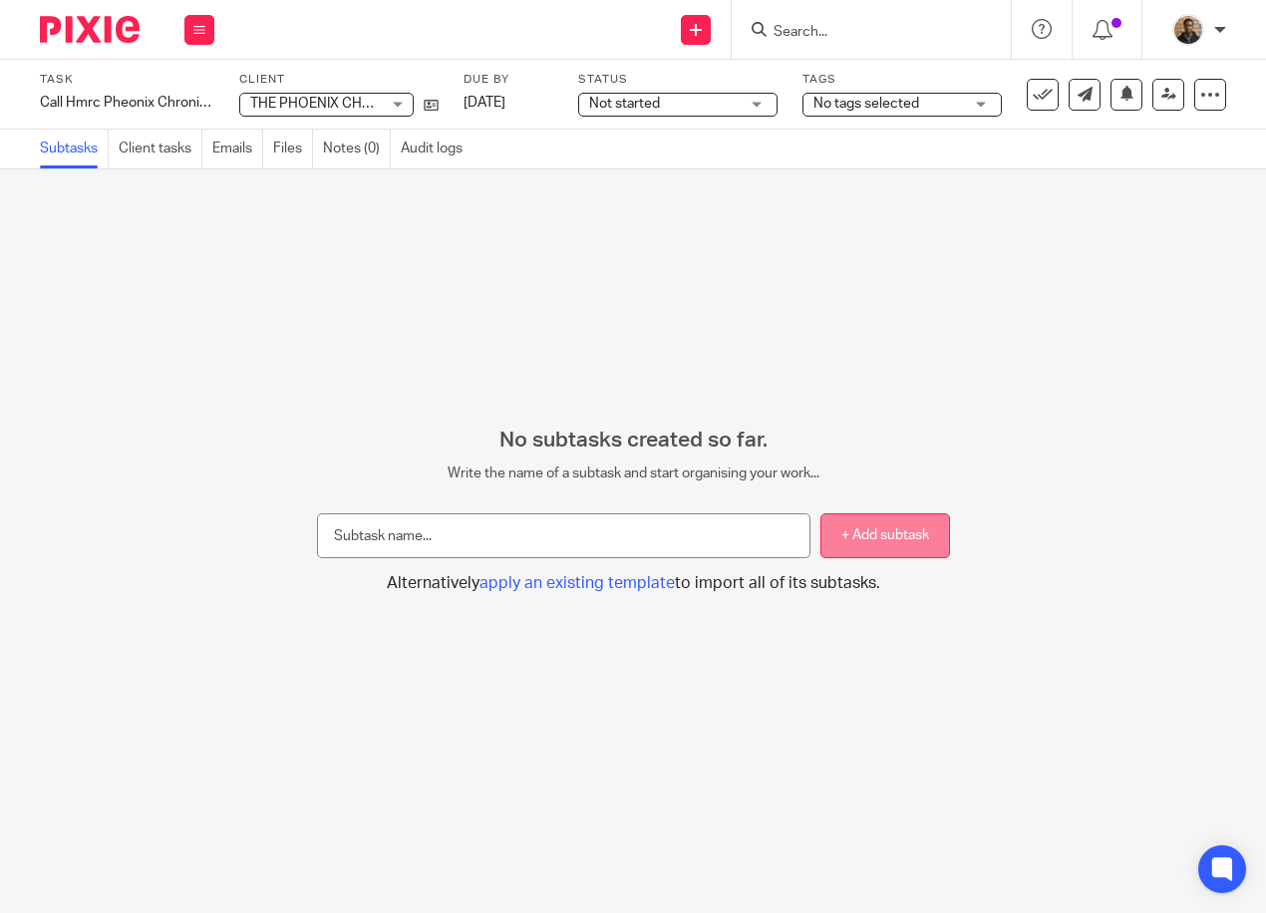
click at [853, 542] on button "+ Add subtask" at bounding box center [885, 535] width 130 height 45
click at [570, 543] on input "text" at bounding box center [563, 535] width 493 height 45
type input "PAYE Update"
click at [838, 532] on button "+ Add subtask" at bounding box center [885, 535] width 130 height 45
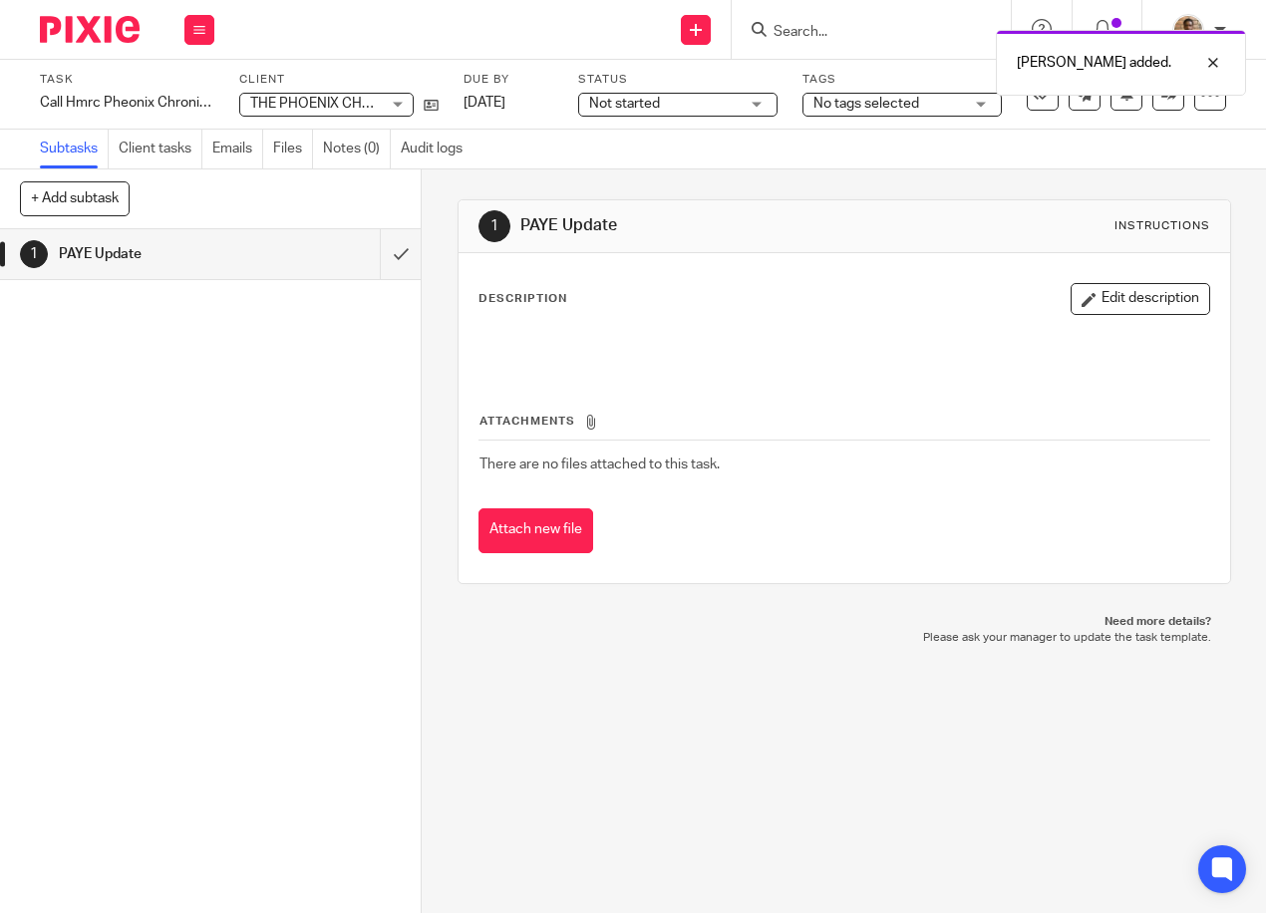
click at [1081, 300] on icon "button" at bounding box center [1088, 299] width 15 height 15
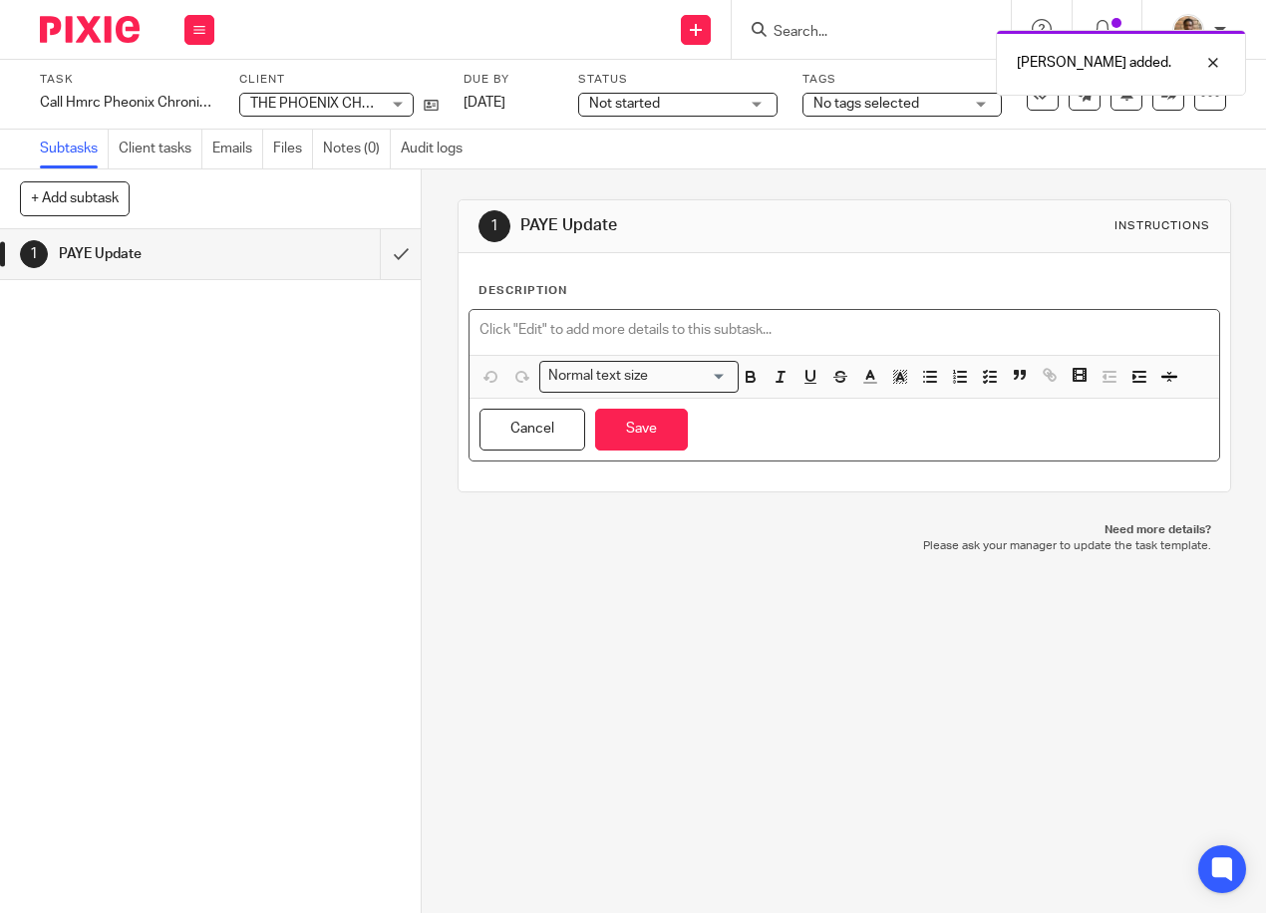
click at [682, 316] on div at bounding box center [843, 332] width 749 height 45
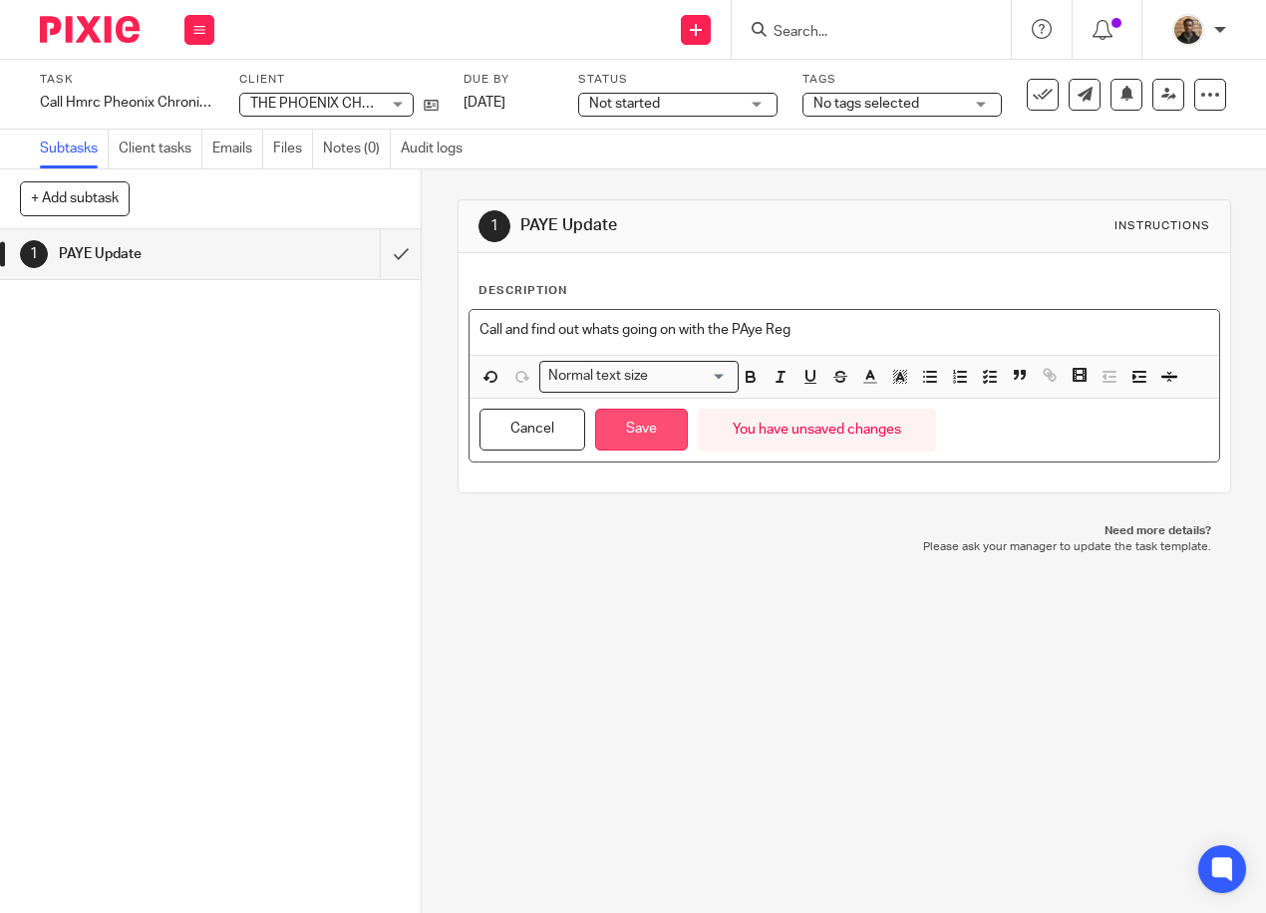
click at [630, 421] on button "Save" at bounding box center [641, 430] width 93 height 43
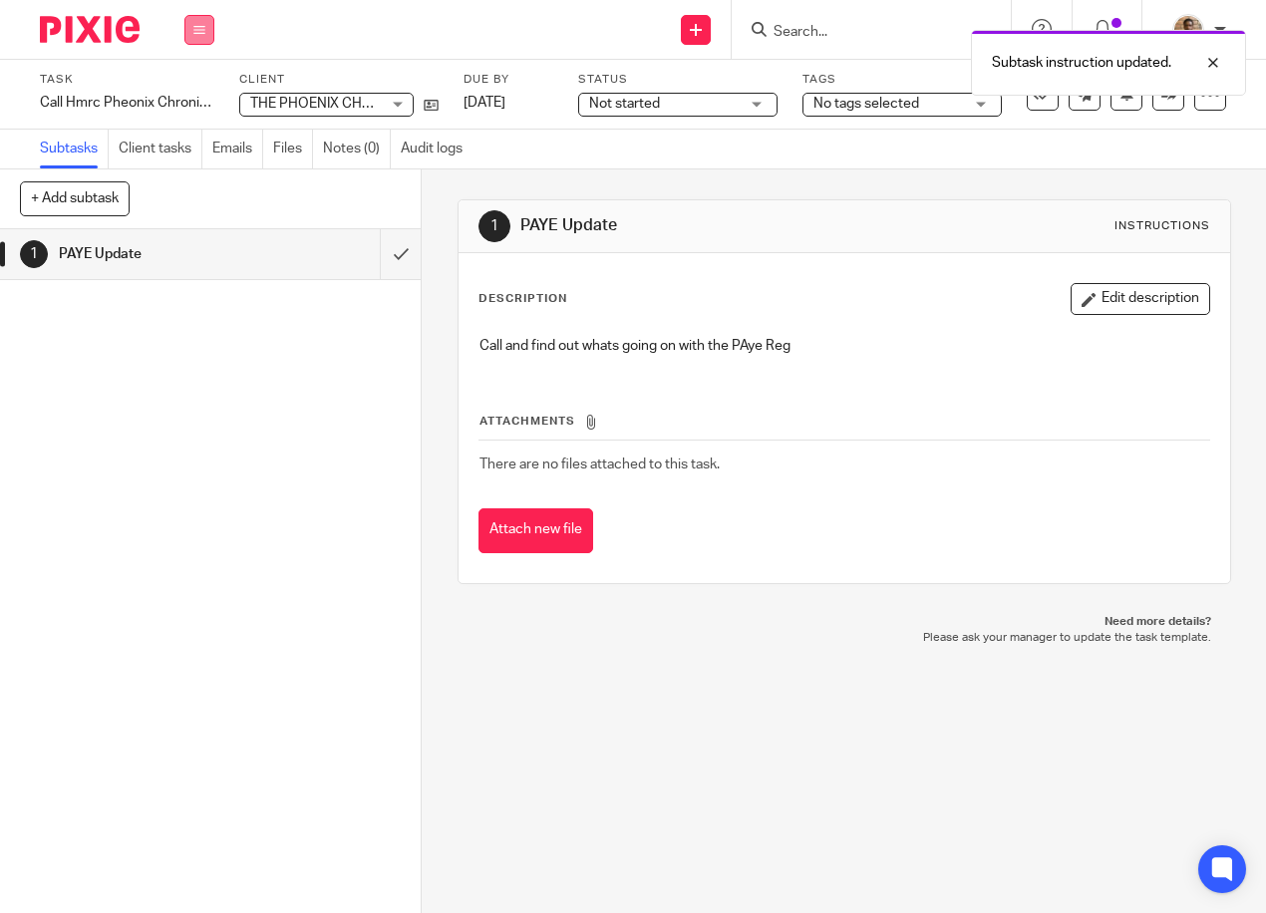
click at [197, 33] on icon at bounding box center [199, 30] width 12 height 12
click at [186, 82] on li "Work" at bounding box center [198, 93] width 53 height 29
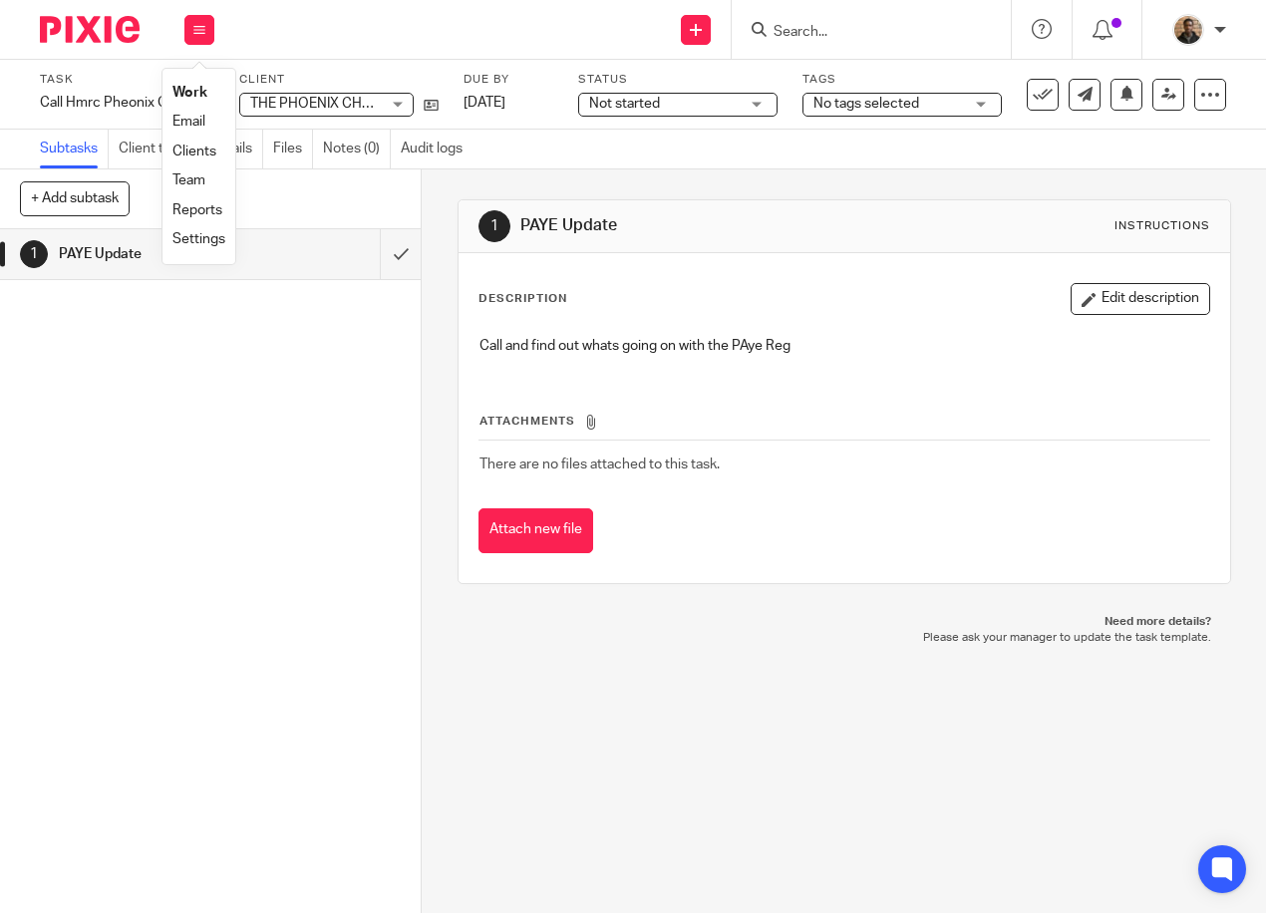
click at [194, 94] on link "Work" at bounding box center [189, 93] width 35 height 14
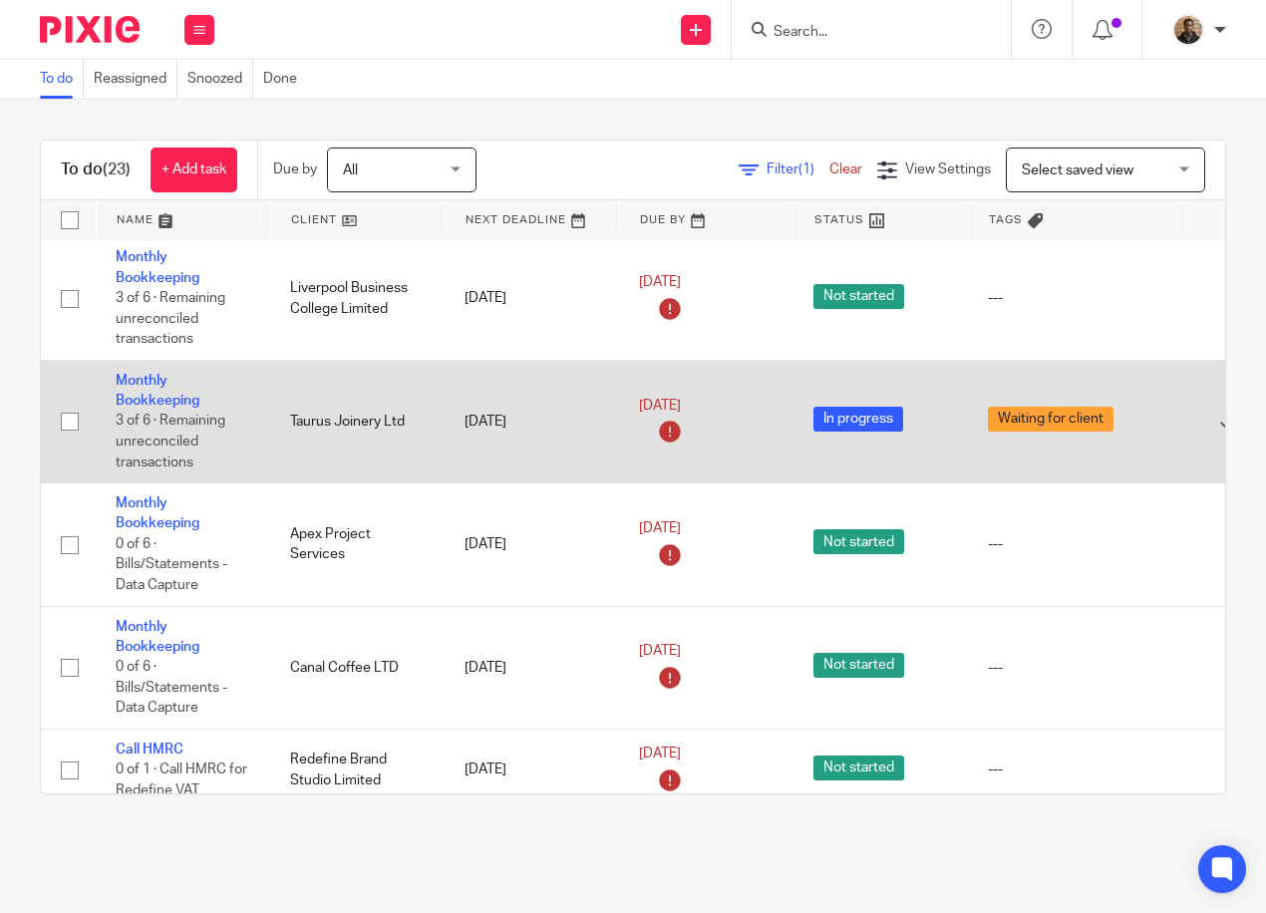
scroll to position [299, 0]
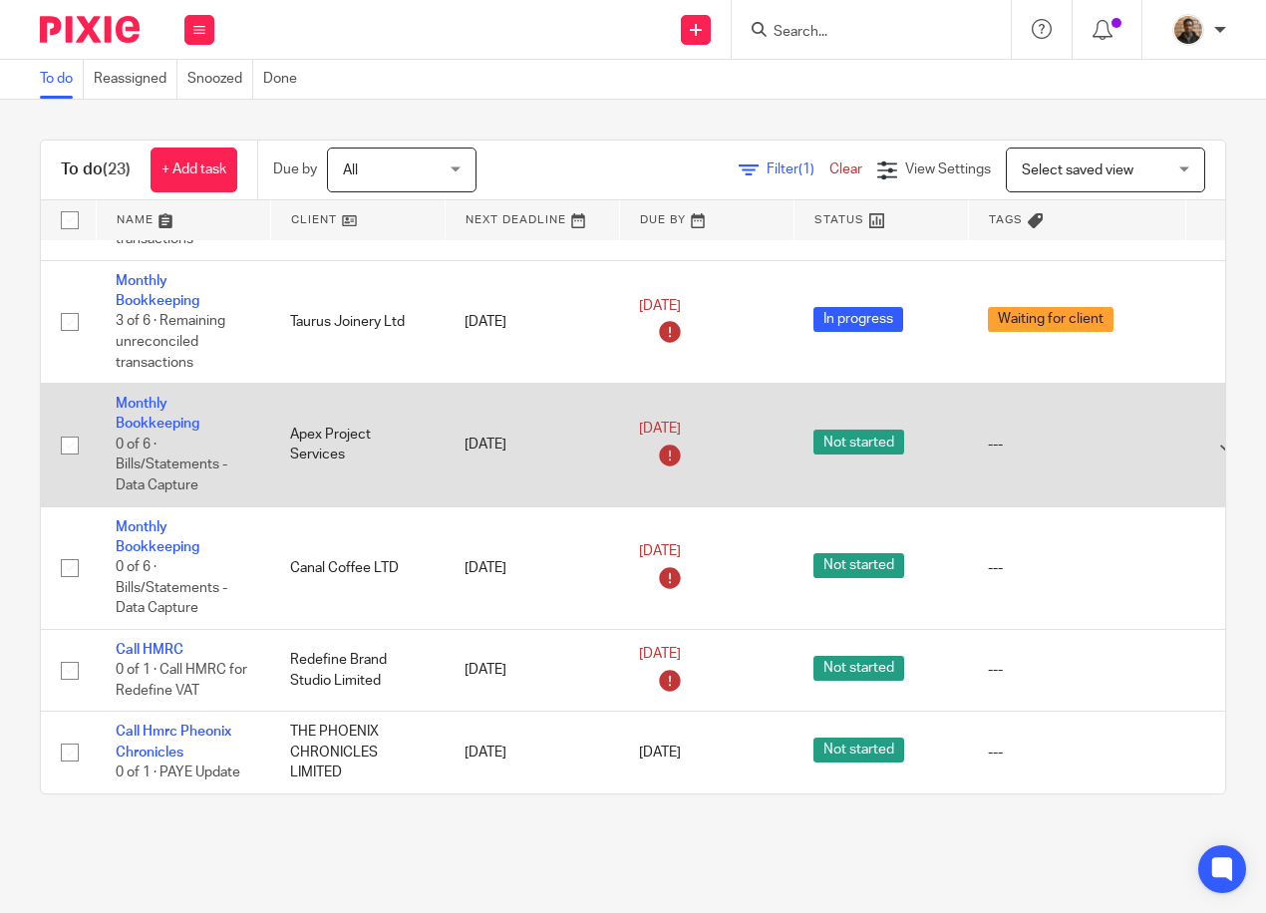
click at [150, 395] on td "Monthly Bookkeeping 0 of 6 · Bills/Statements - Data Capture" at bounding box center [183, 445] width 174 height 123
click at [151, 402] on link "Monthly Bookkeeping" at bounding box center [158, 414] width 84 height 34
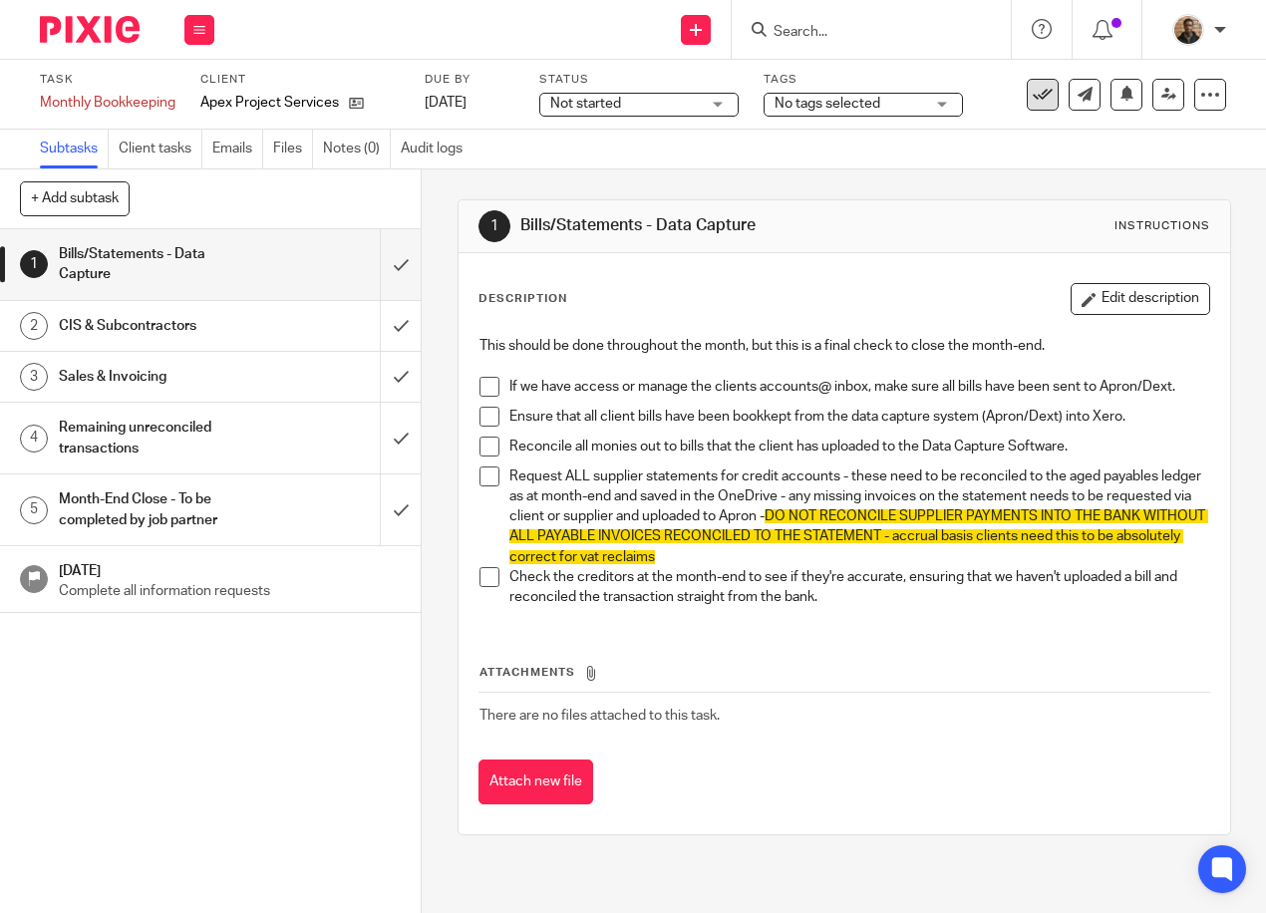
click at [1026, 105] on button at bounding box center [1042, 95] width 32 height 32
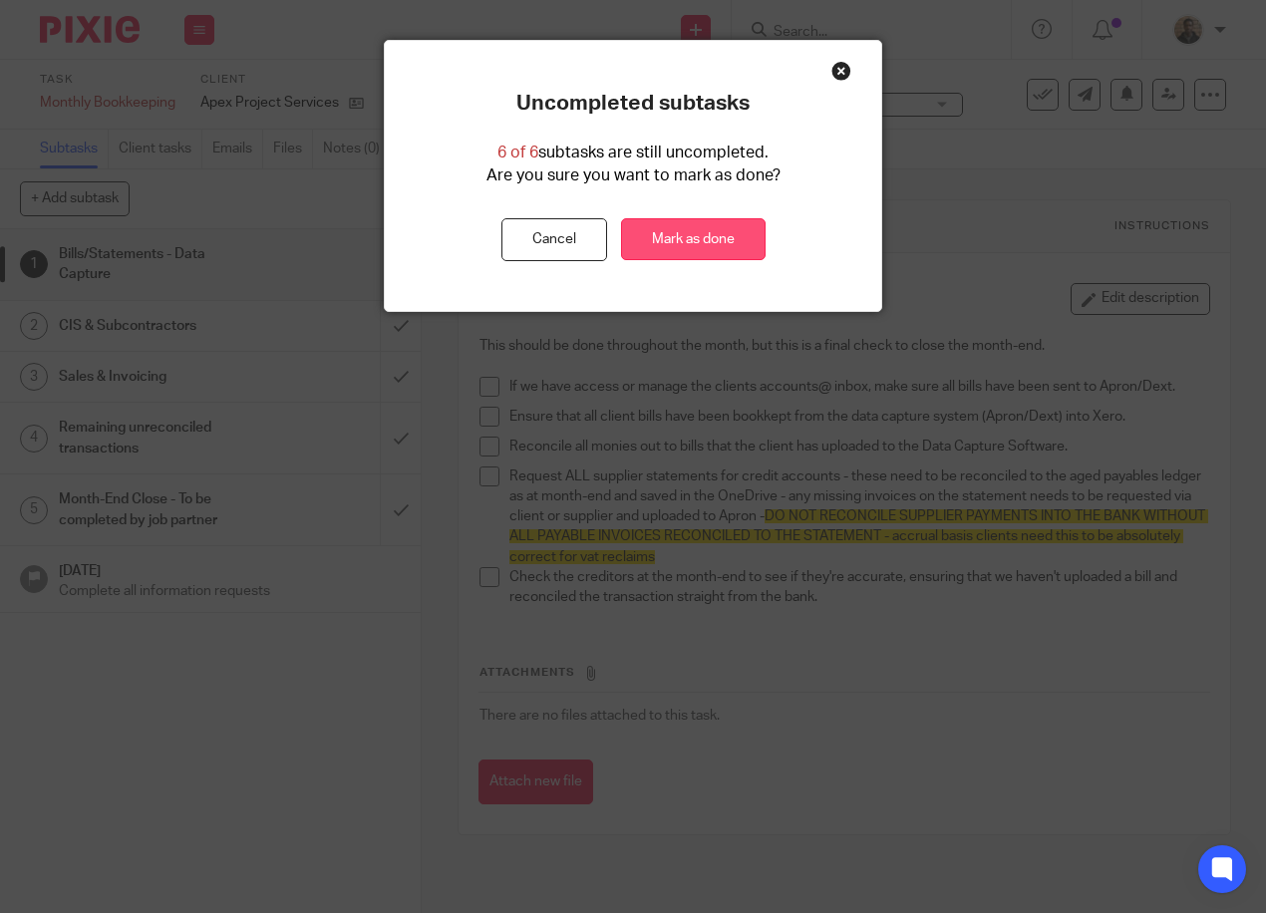
click at [712, 225] on link "Mark as done" at bounding box center [693, 239] width 144 height 43
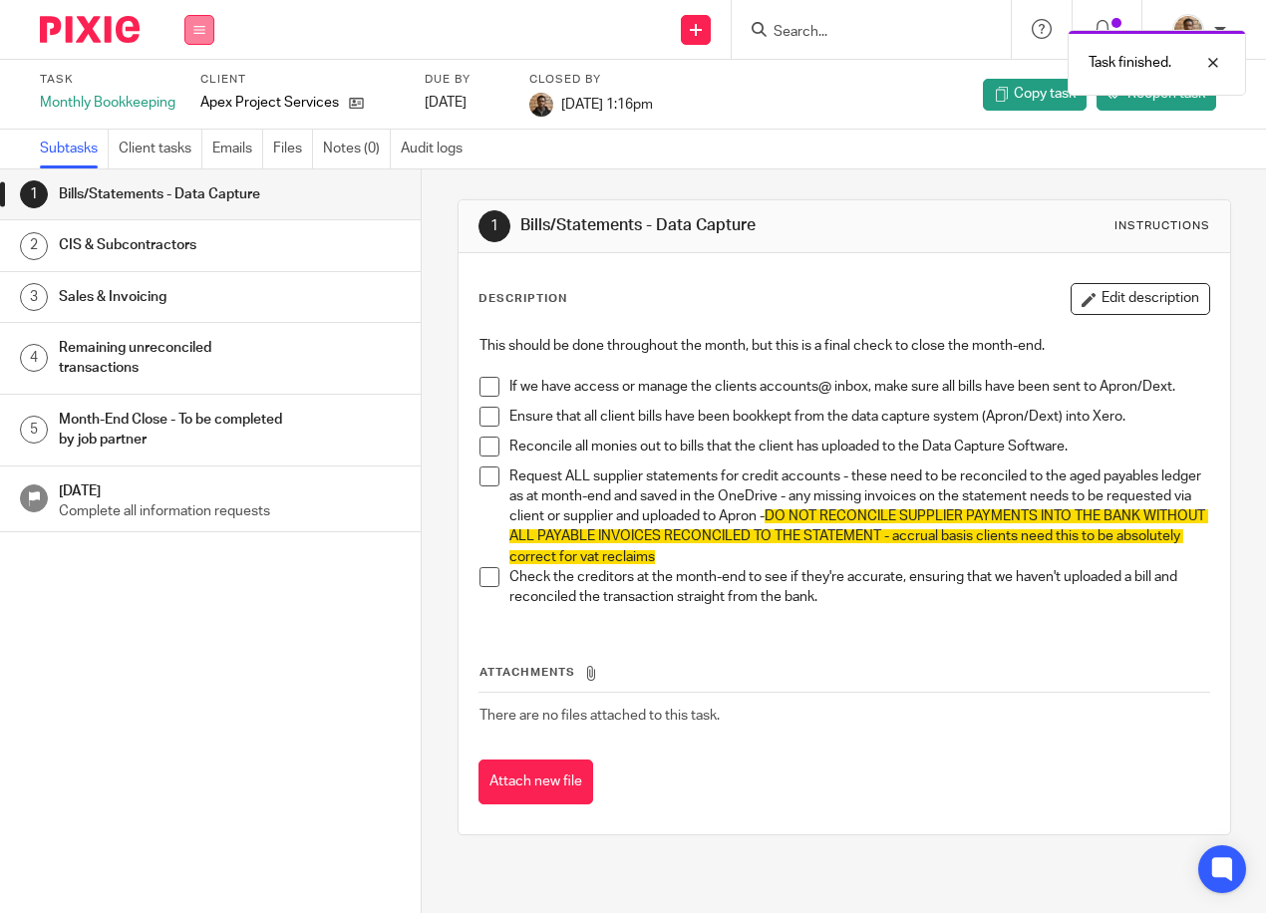
click at [201, 38] on button at bounding box center [199, 30] width 30 height 30
click at [204, 81] on li "Work" at bounding box center [198, 93] width 53 height 29
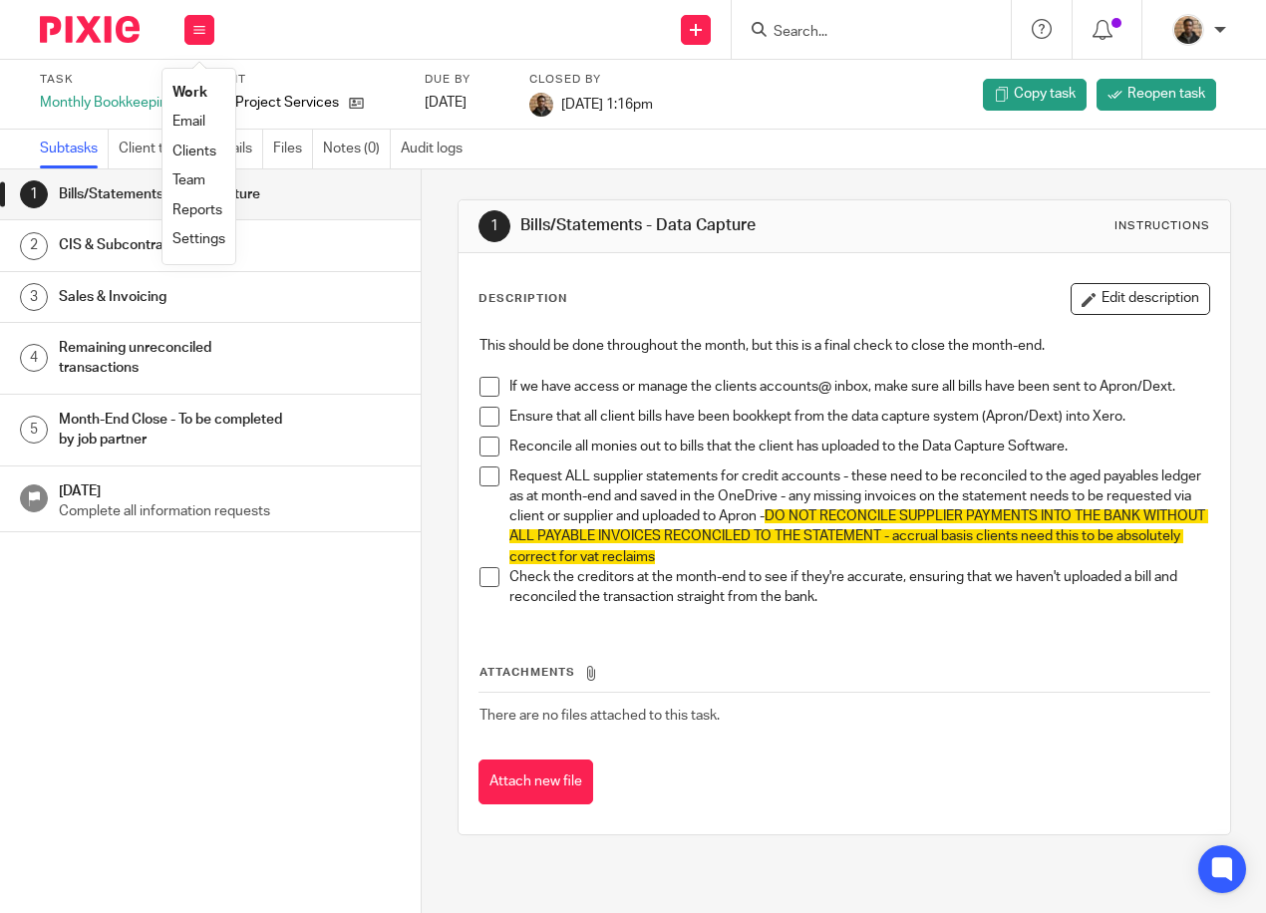
click at [192, 95] on link "Work" at bounding box center [189, 93] width 35 height 14
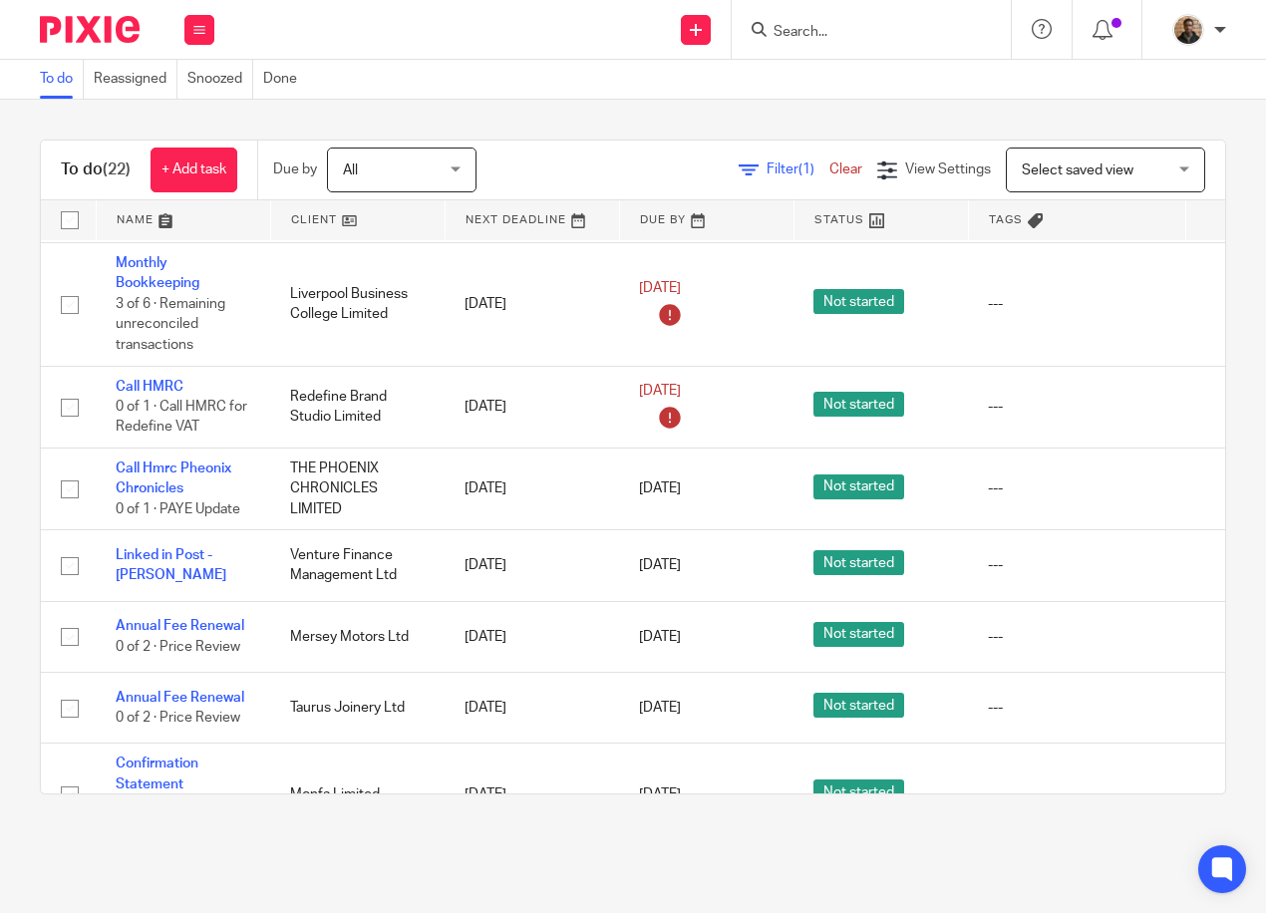
scroll to position [340, 0]
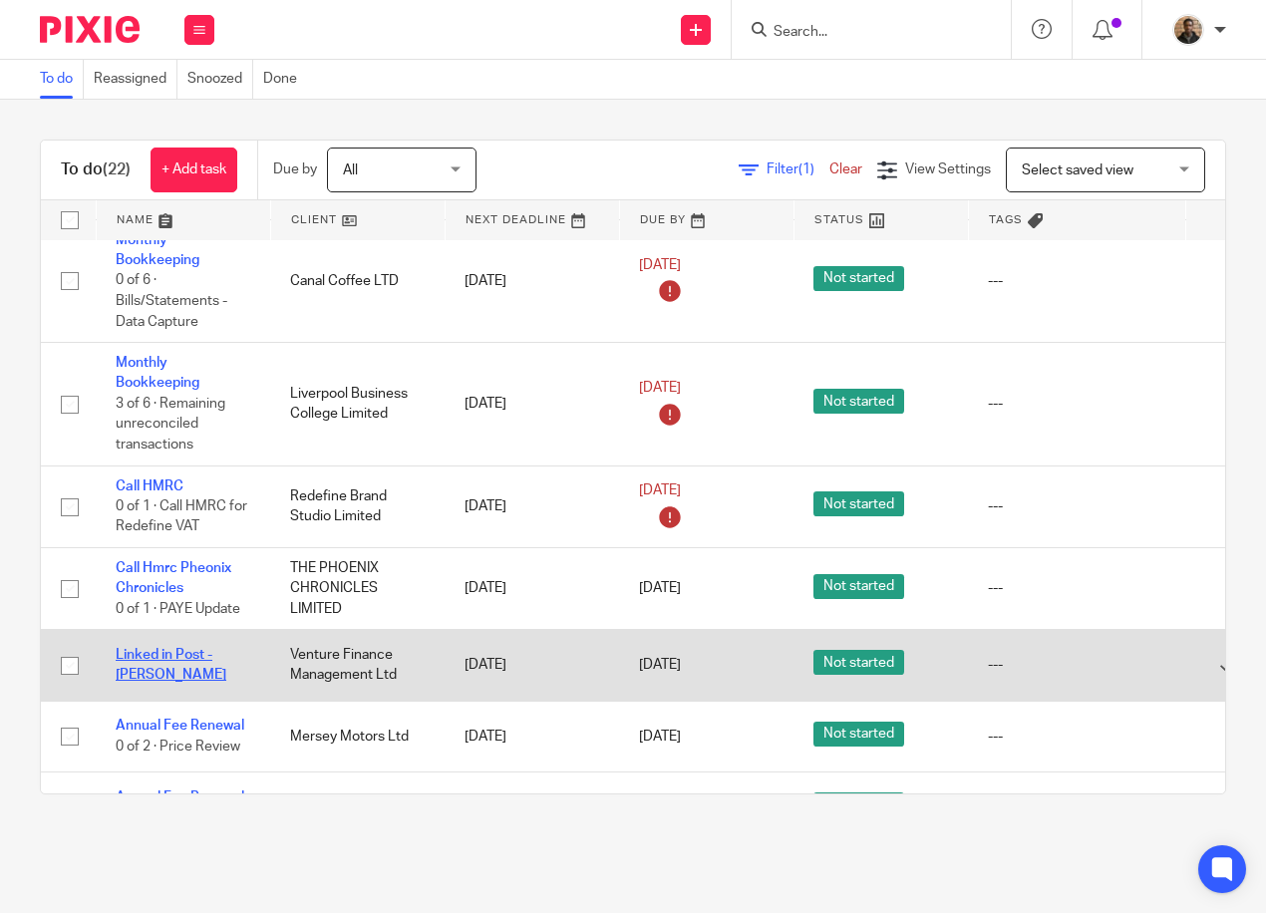
click at [188, 652] on link "Linked in Post - [PERSON_NAME]" at bounding box center [171, 665] width 111 height 34
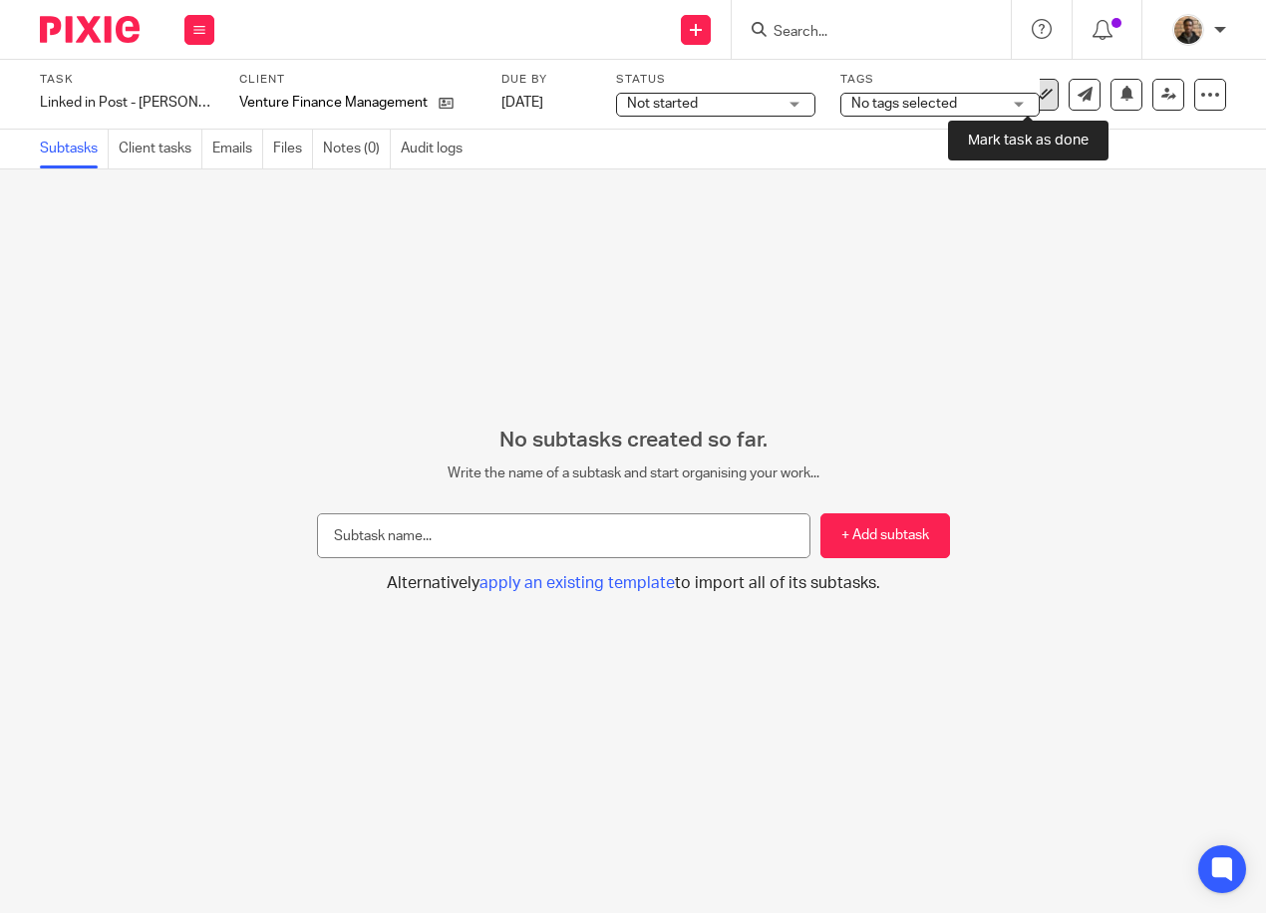
click at [1037, 99] on link at bounding box center [1042, 95] width 32 height 32
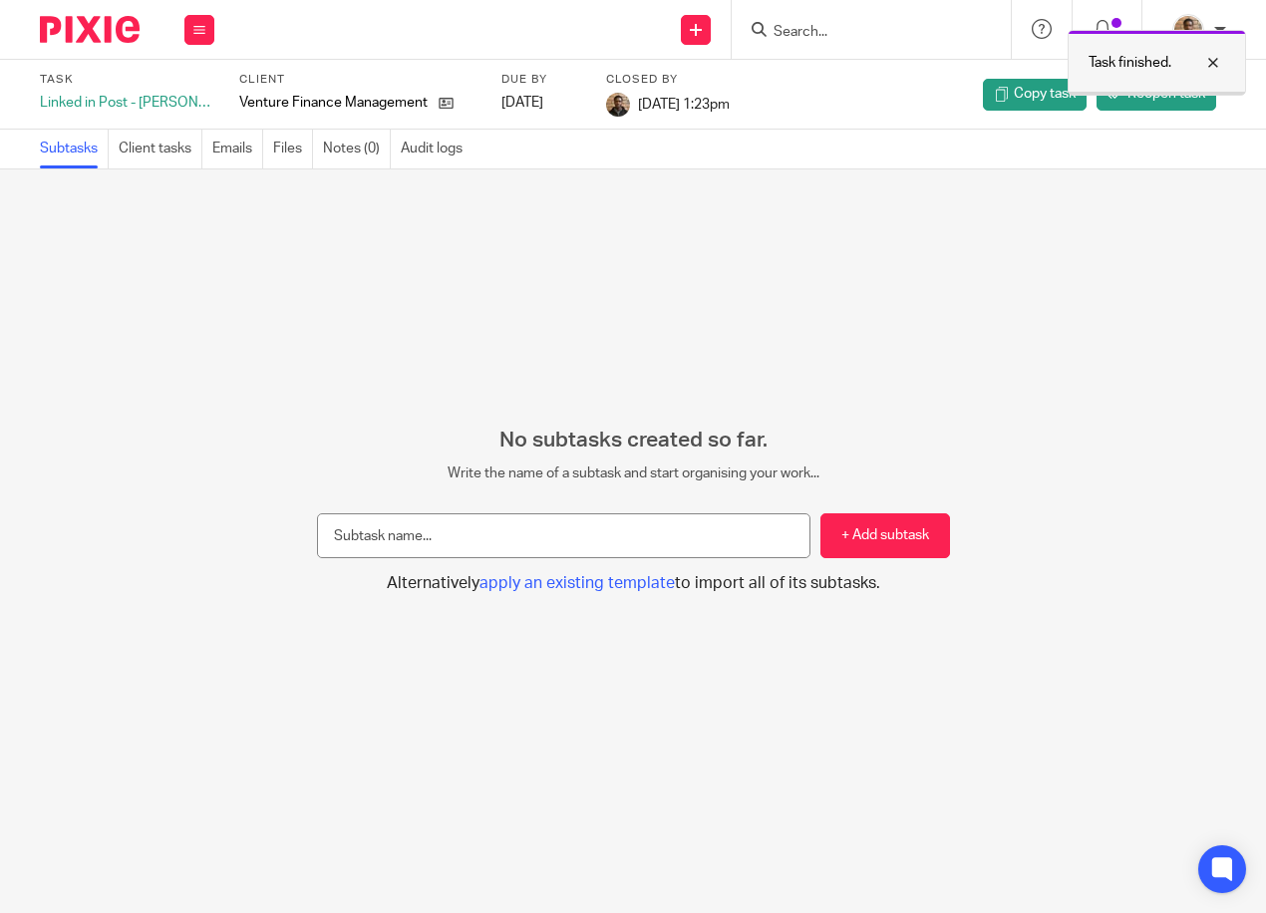
click at [1214, 56] on div at bounding box center [1198, 63] width 54 height 24
click at [215, 40] on div "Work Email Clients Team Reports Settings" at bounding box center [199, 29] width 70 height 59
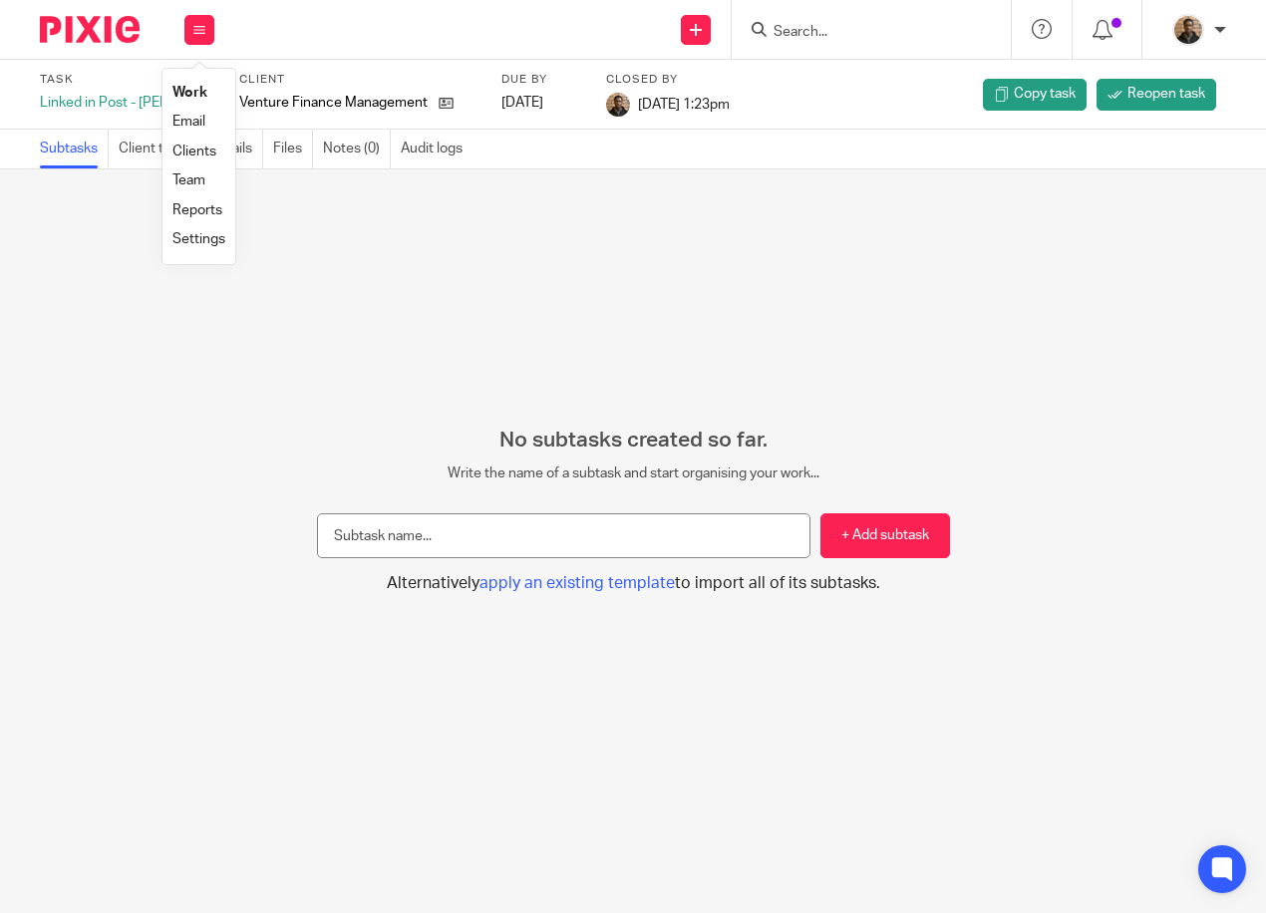
click at [201, 86] on link "Work" at bounding box center [189, 93] width 35 height 14
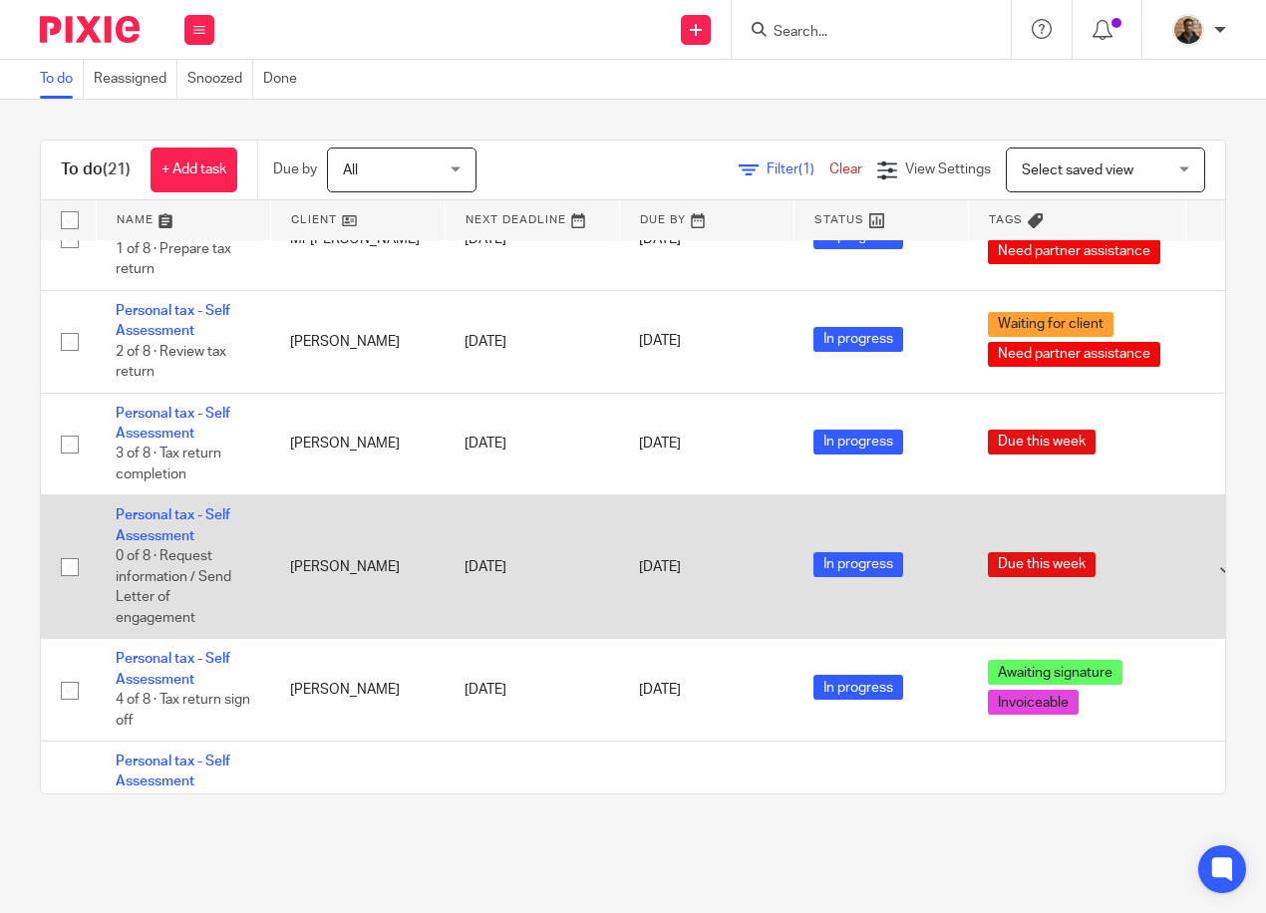
scroll to position [1464, 0]
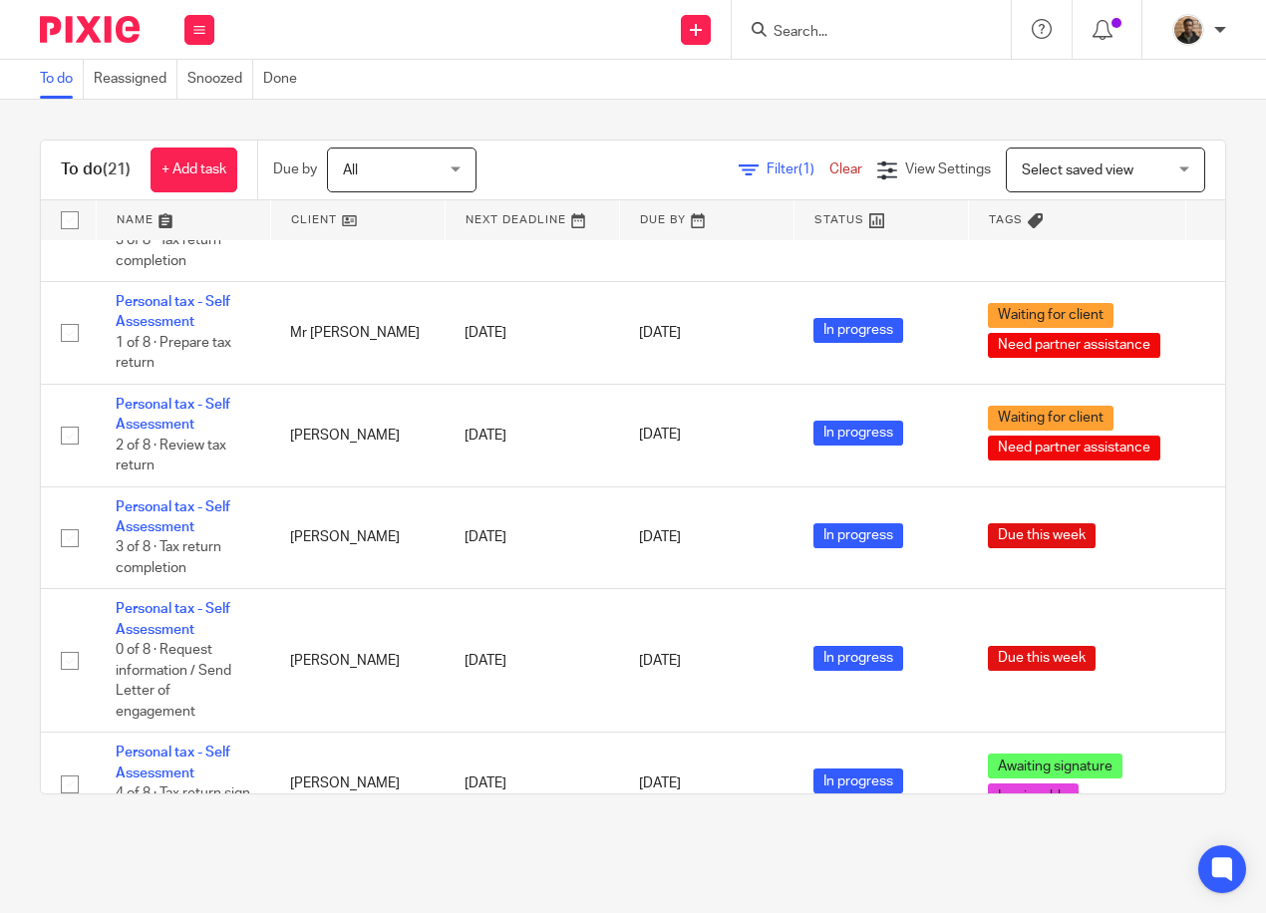
click at [802, 25] on input "Search" at bounding box center [860, 33] width 179 height 18
type input "michael don"
click at [822, 71] on link at bounding box center [915, 78] width 296 height 30
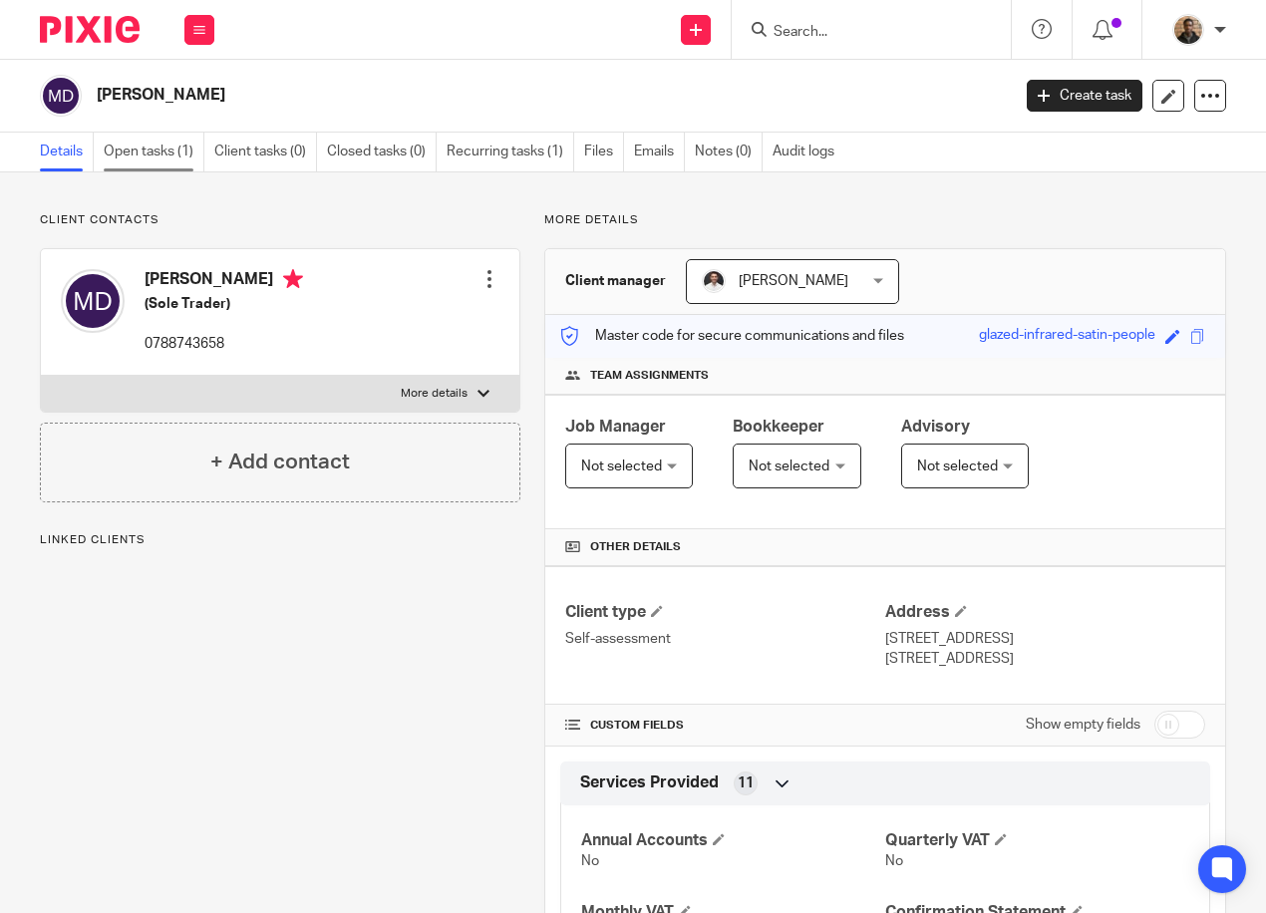
click at [149, 152] on link "Open tasks (1)" at bounding box center [154, 152] width 101 height 39
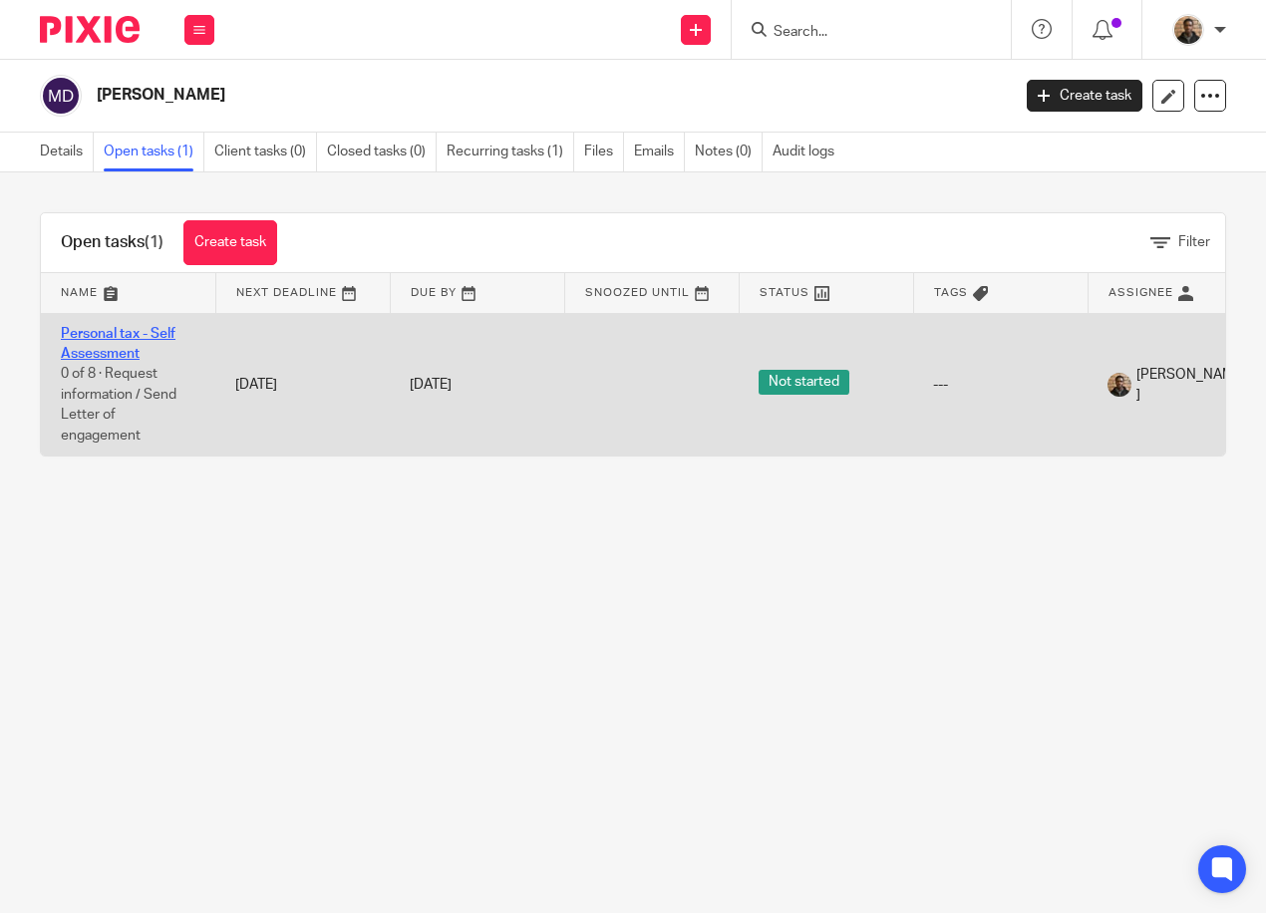
click at [111, 327] on link "Personal tax - Self Assessment" at bounding box center [118, 344] width 115 height 34
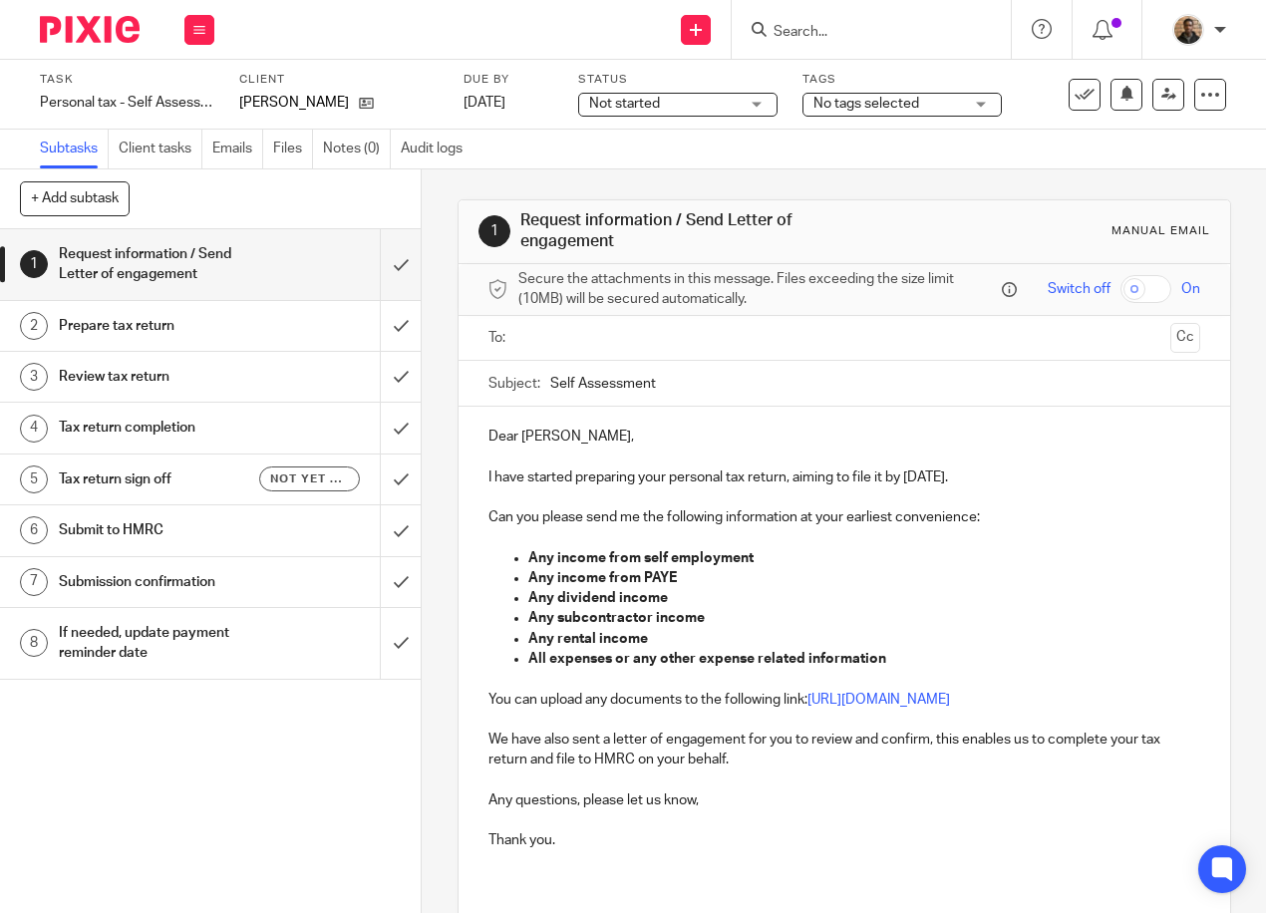
click at [910, 109] on span "No tags selected" at bounding box center [866, 104] width 106 height 14
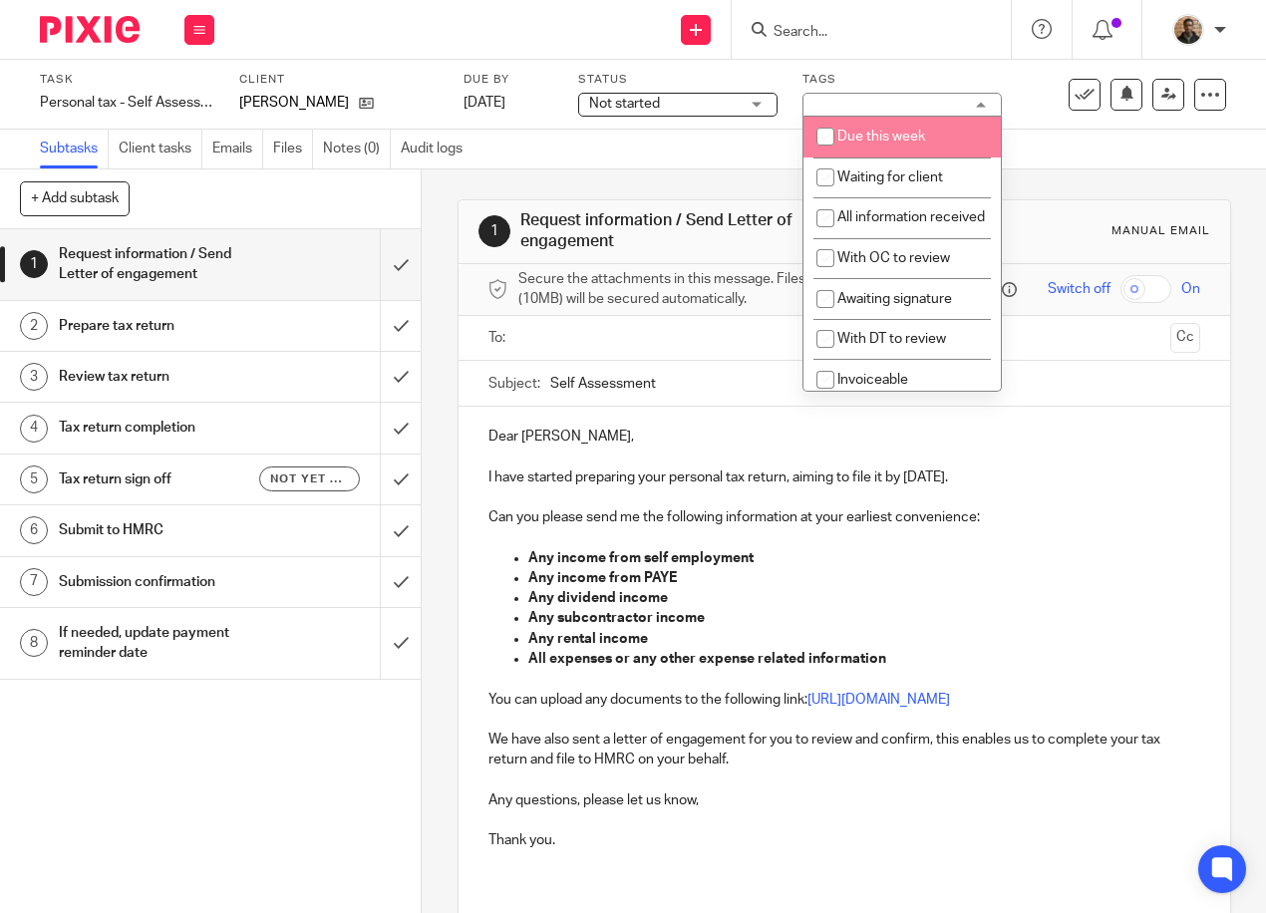
click at [823, 146] on input "checkbox" at bounding box center [825, 137] width 38 height 38
checkbox input "true"
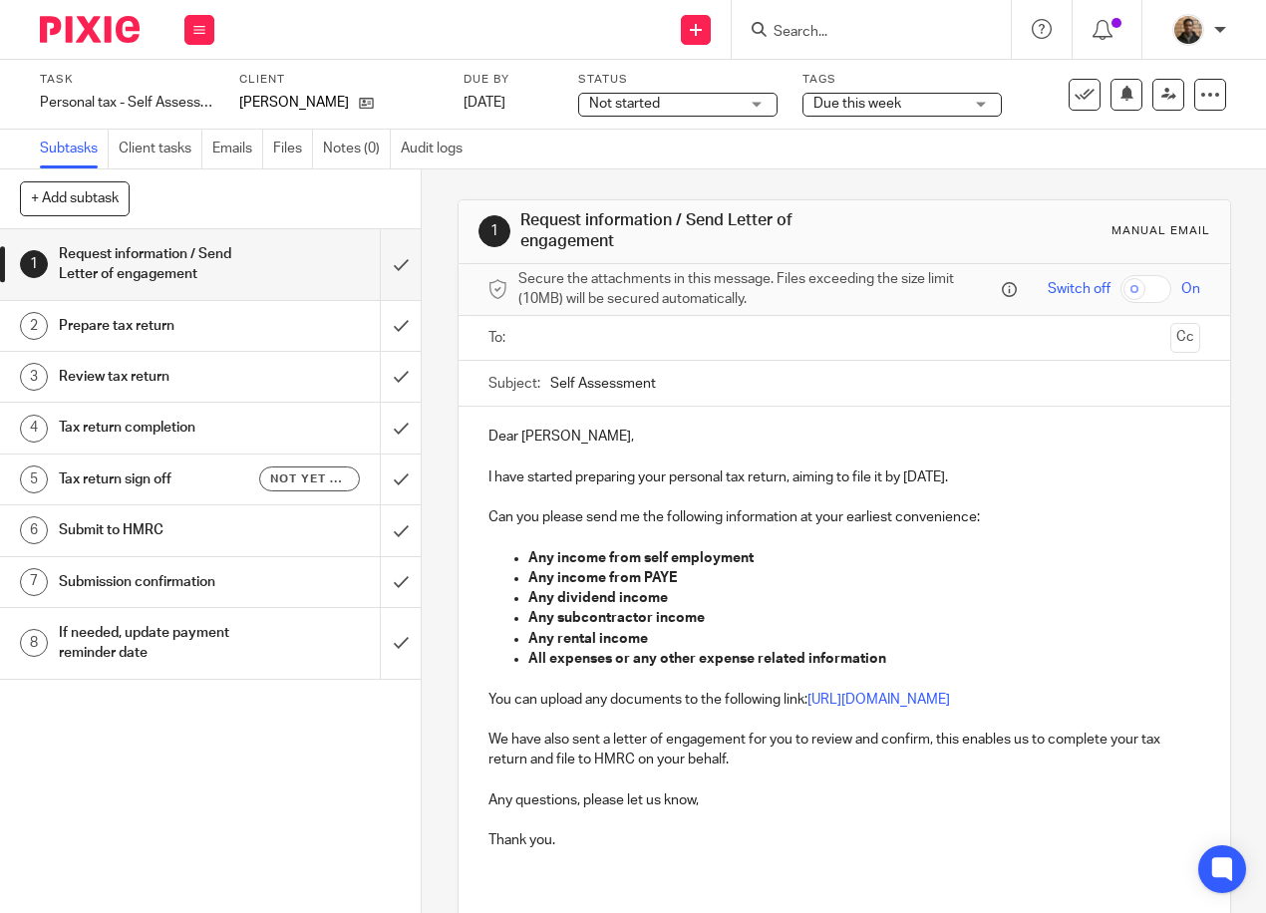
click at [714, 121] on div "Task Personal tax - Self Assessment Save Personal tax - Self Assessment 0 /8 Cl…" at bounding box center [633, 95] width 1266 height 70
click at [737, 109] on span "Not started" at bounding box center [663, 104] width 149 height 21
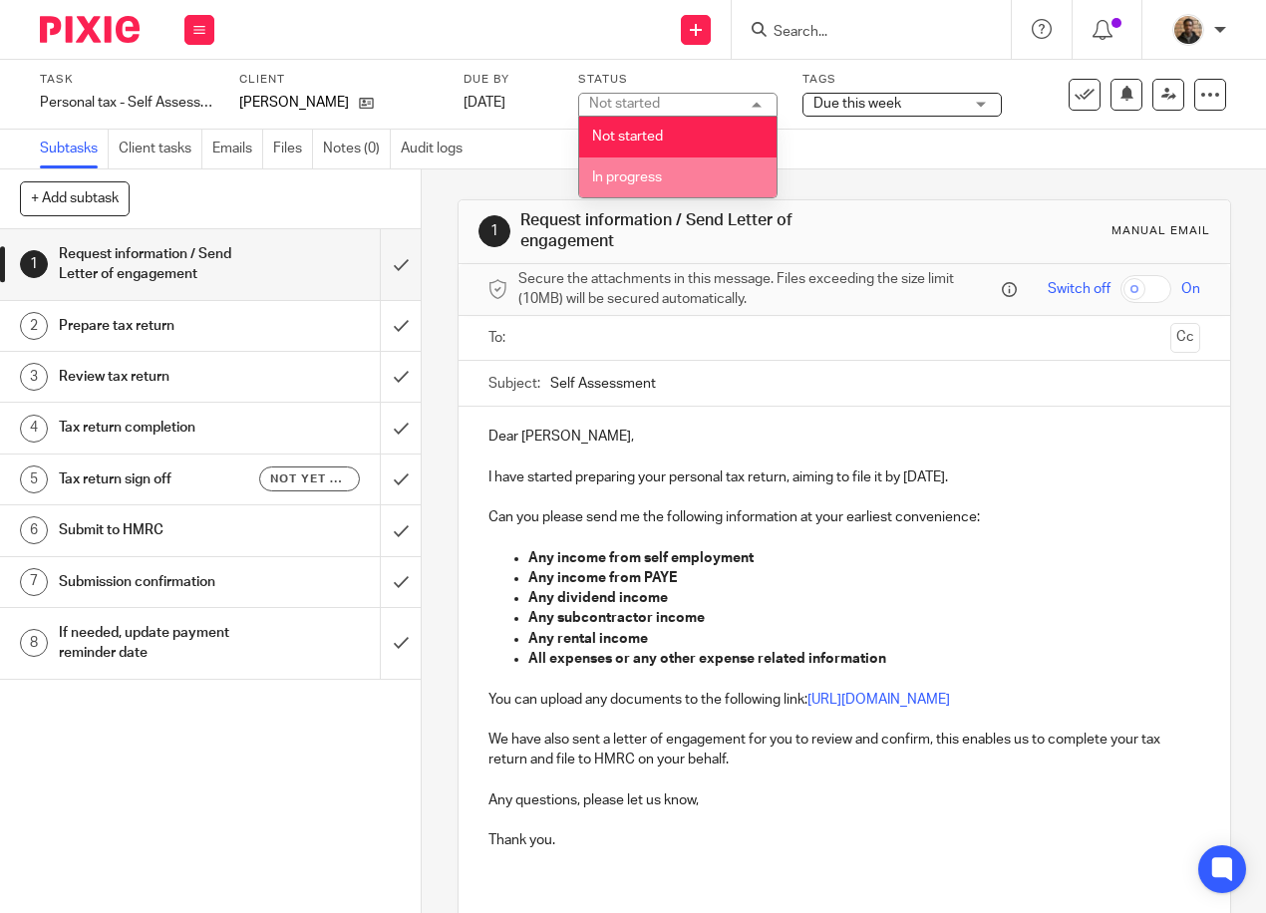
click at [695, 167] on li "In progress" at bounding box center [677, 177] width 197 height 41
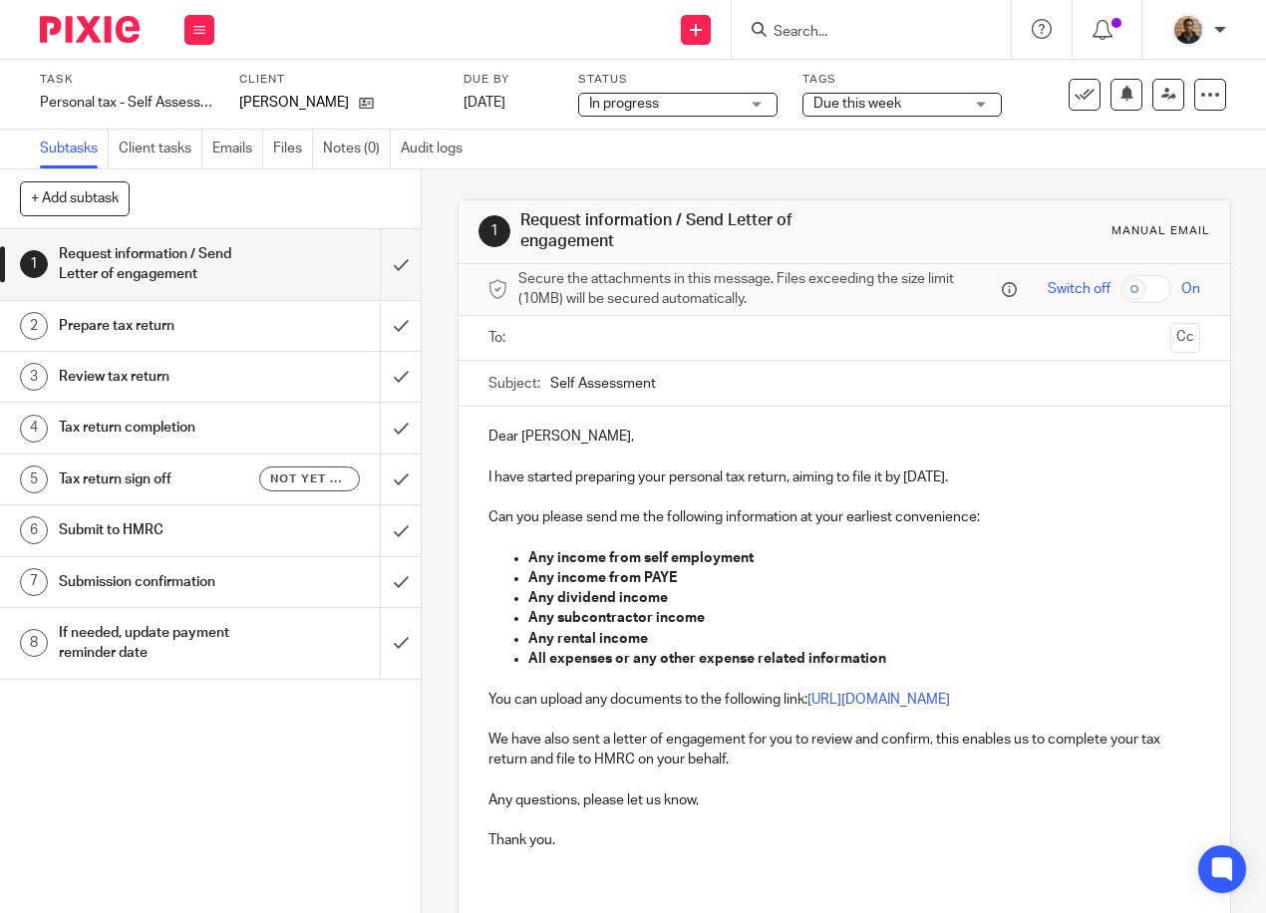
click at [909, 171] on div "1 Request information / Send Letter of engagement Manual email Secure the attac…" at bounding box center [843, 637] width 773 height 936
click at [193, 31] on icon at bounding box center [199, 30] width 12 height 12
click at [187, 96] on link "Work" at bounding box center [189, 93] width 35 height 14
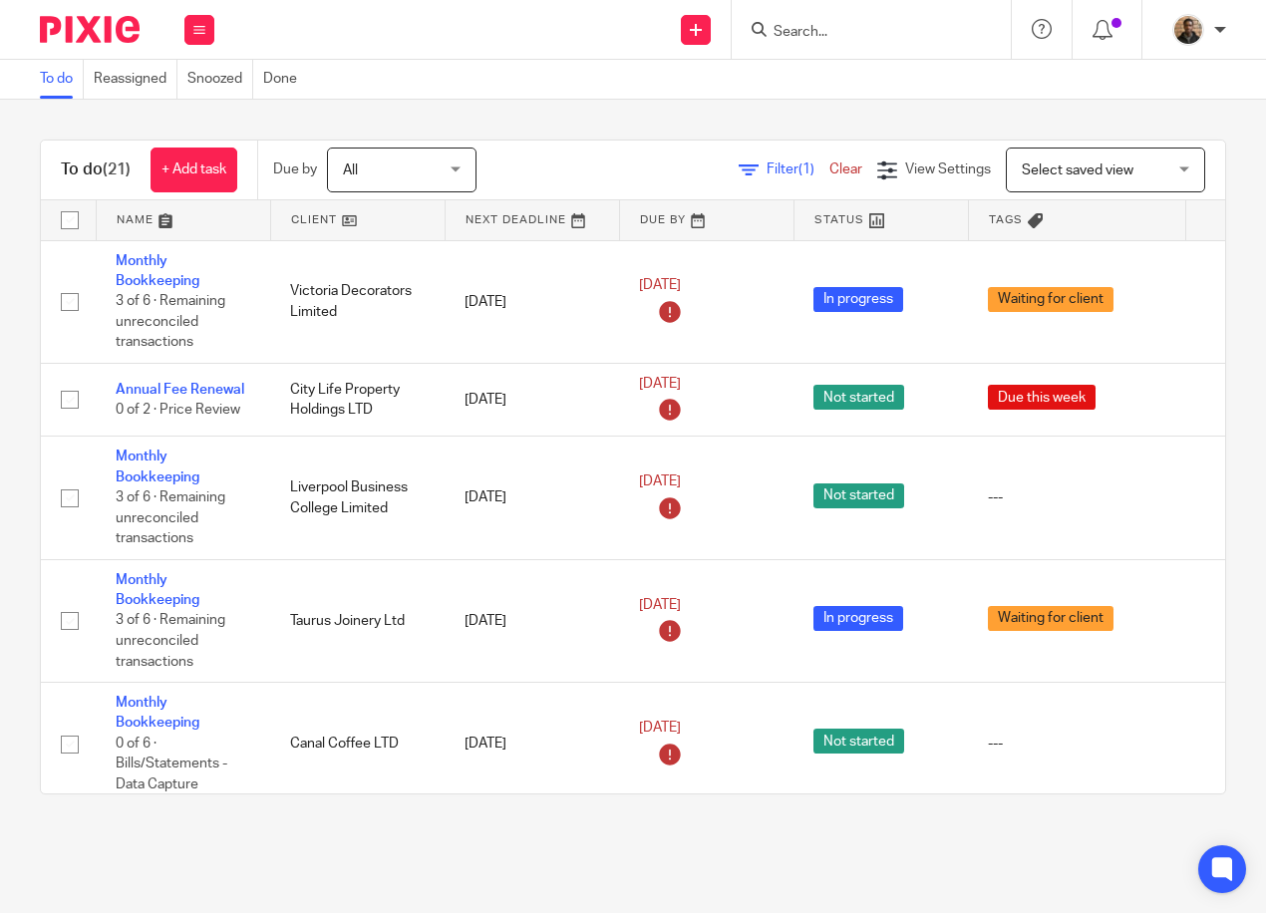
click at [155, 229] on link at bounding box center [183, 220] width 173 height 40
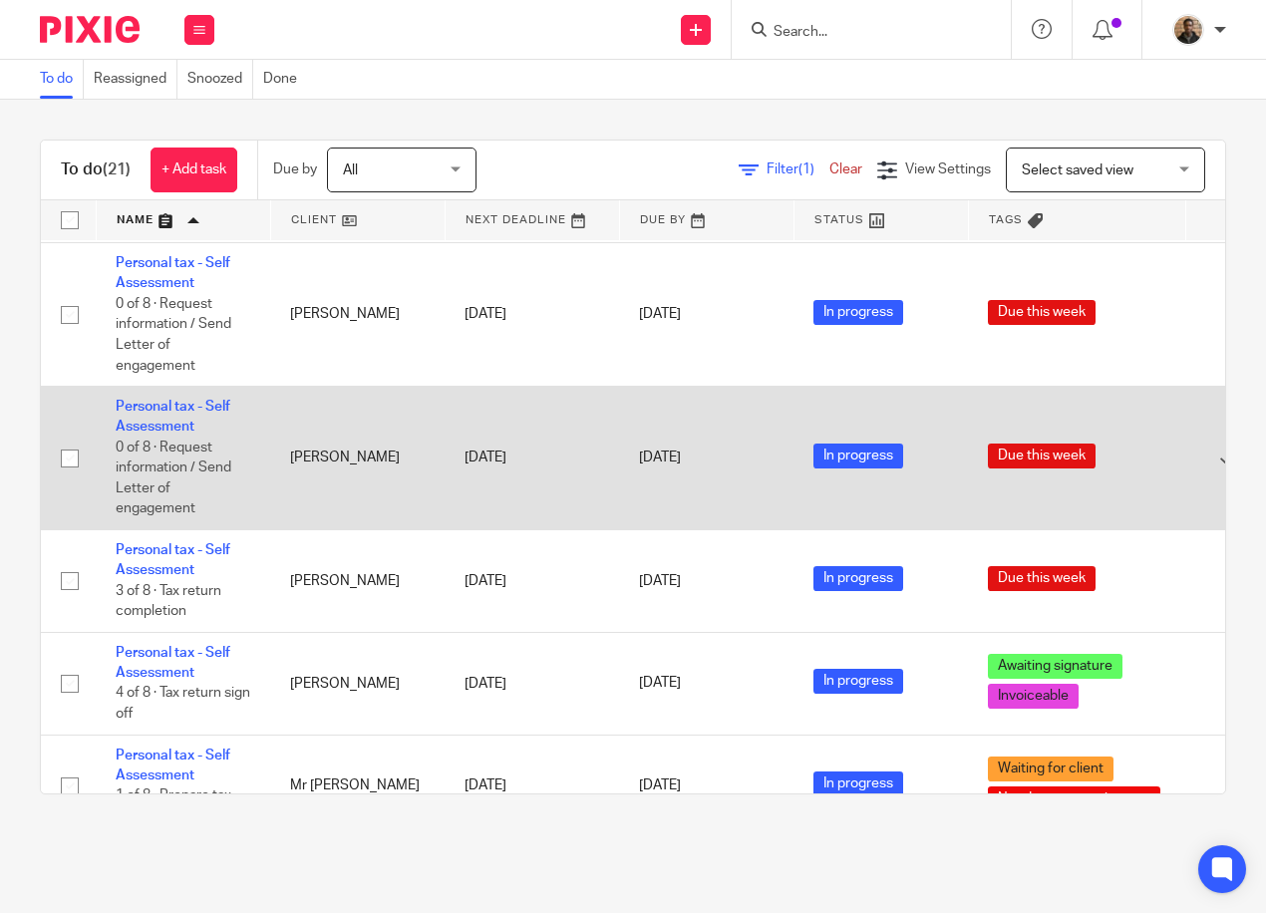
scroll to position [1165, 0]
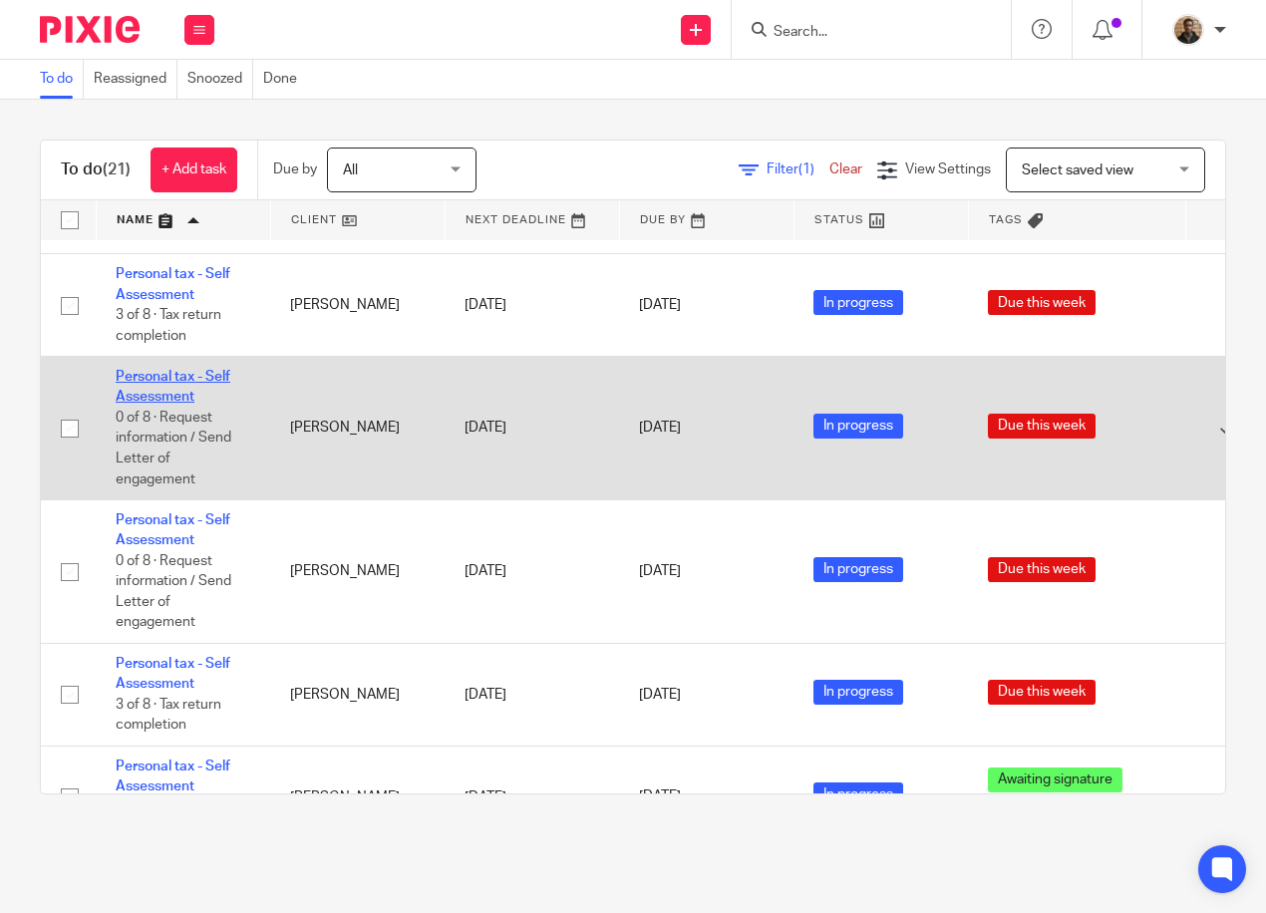
click at [162, 395] on link "Personal tax - Self Assessment" at bounding box center [173, 387] width 115 height 34
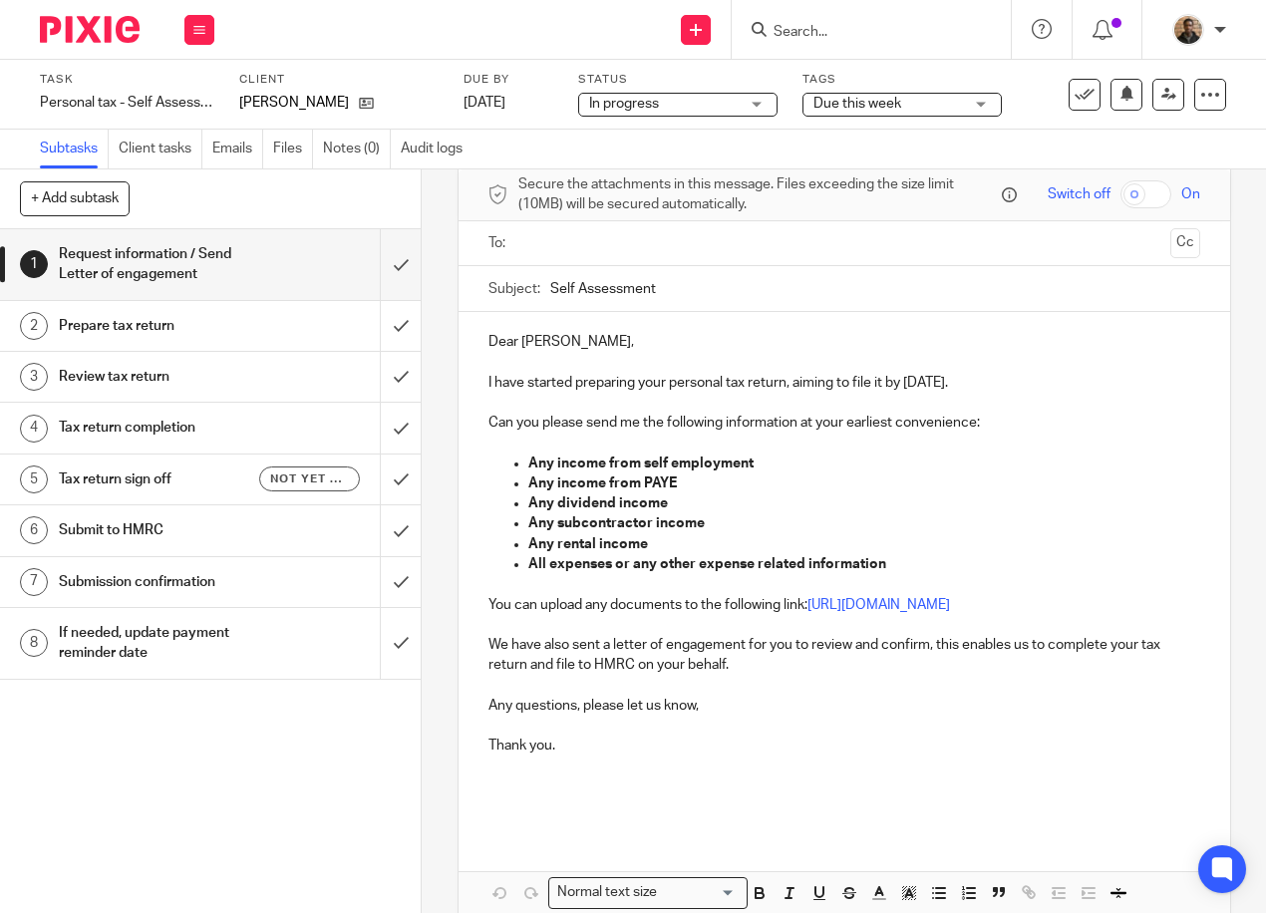
scroll to position [220, 0]
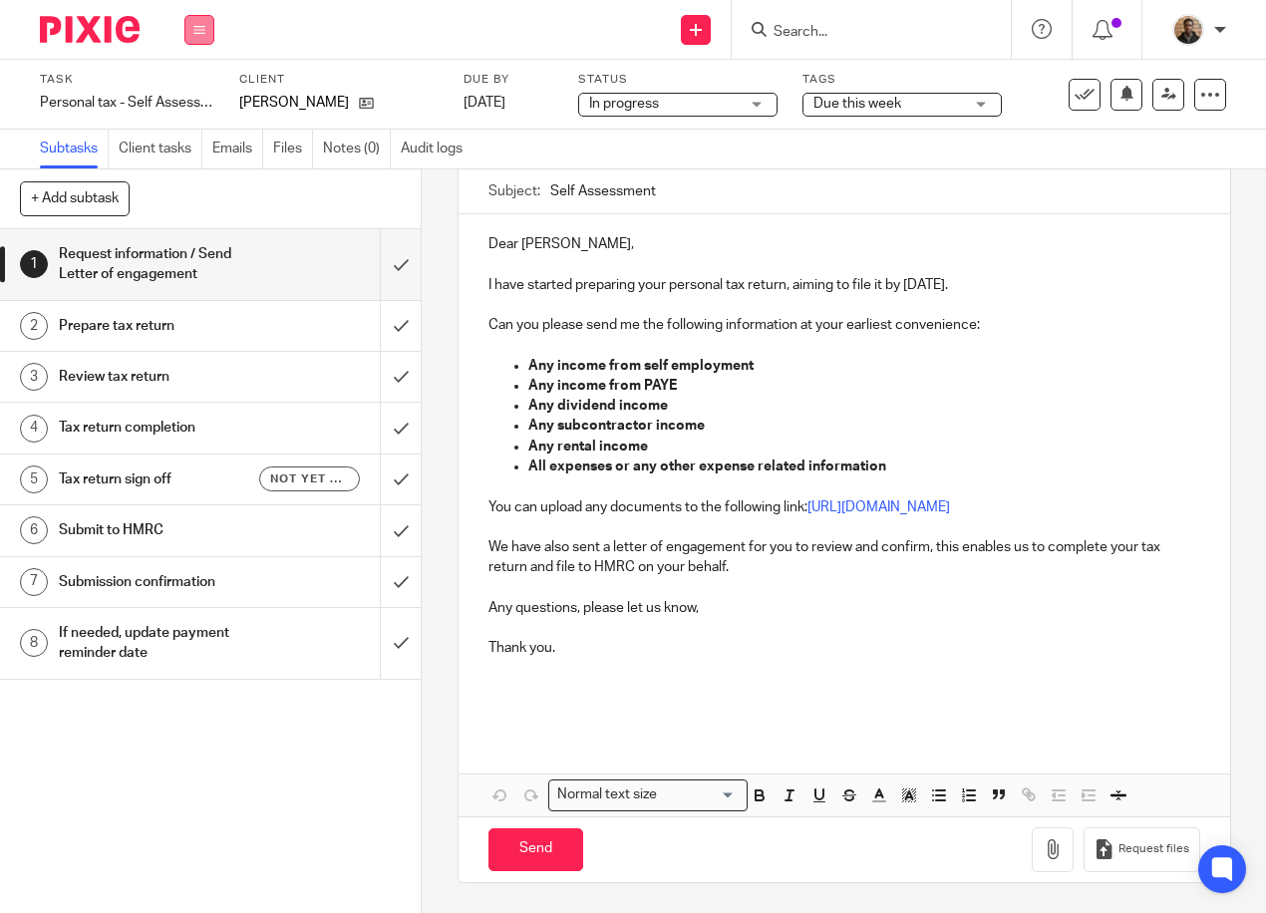
click at [203, 35] on icon at bounding box center [199, 30] width 12 height 12
click at [207, 91] on link "Work" at bounding box center [189, 93] width 35 height 14
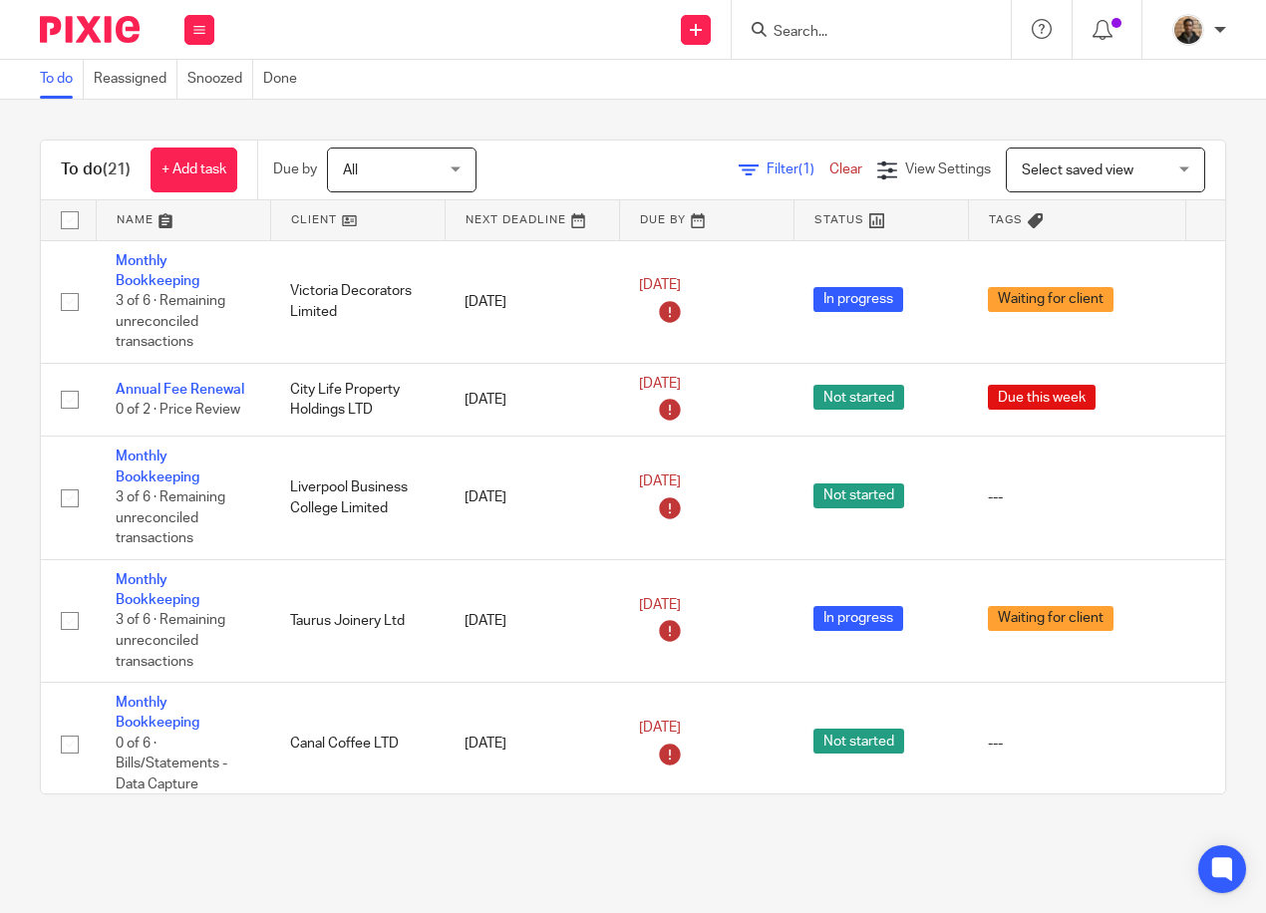
click at [1147, 163] on div "Select saved view Select saved view" at bounding box center [1104, 169] width 199 height 45
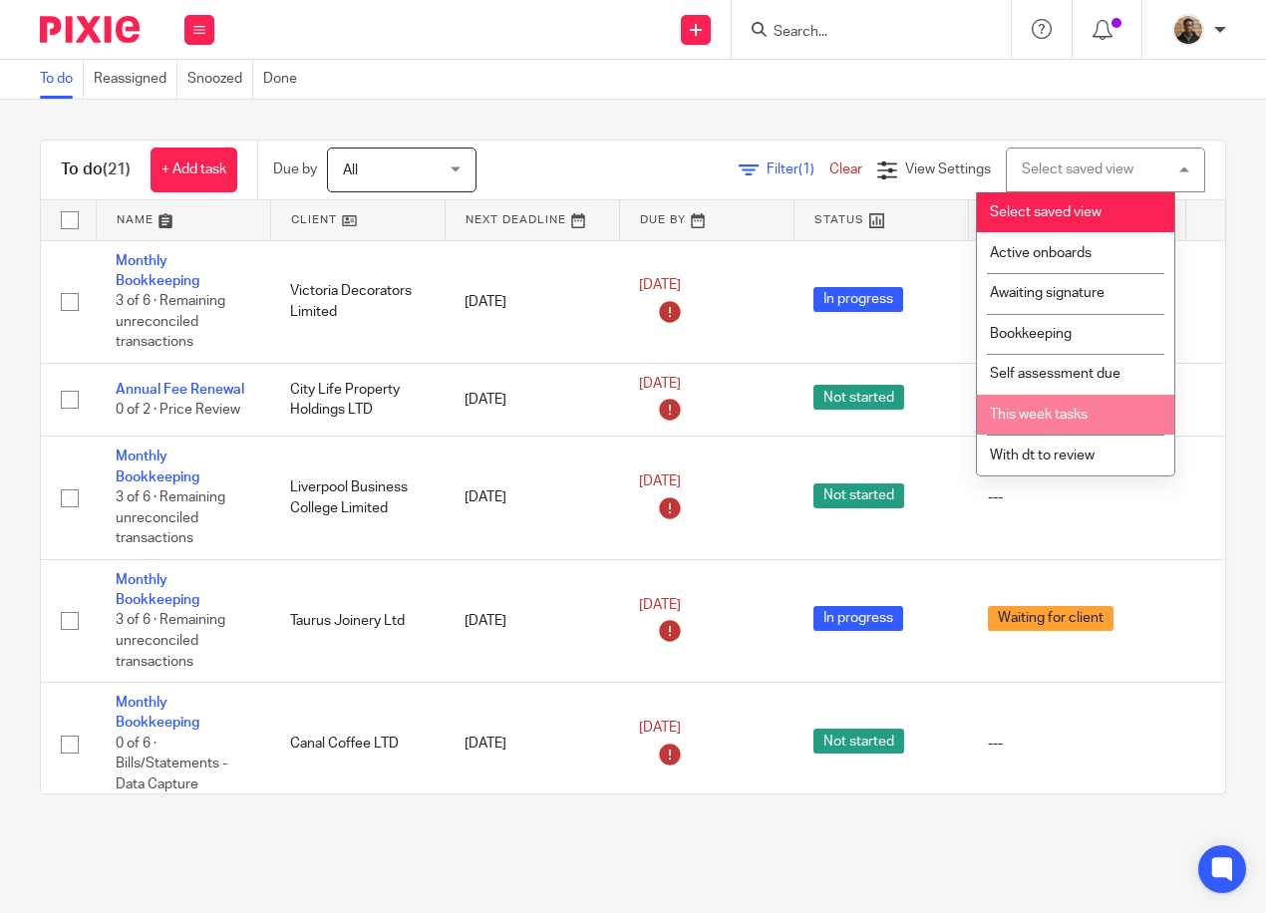
click at [1071, 425] on li "This week tasks" at bounding box center [1075, 415] width 197 height 41
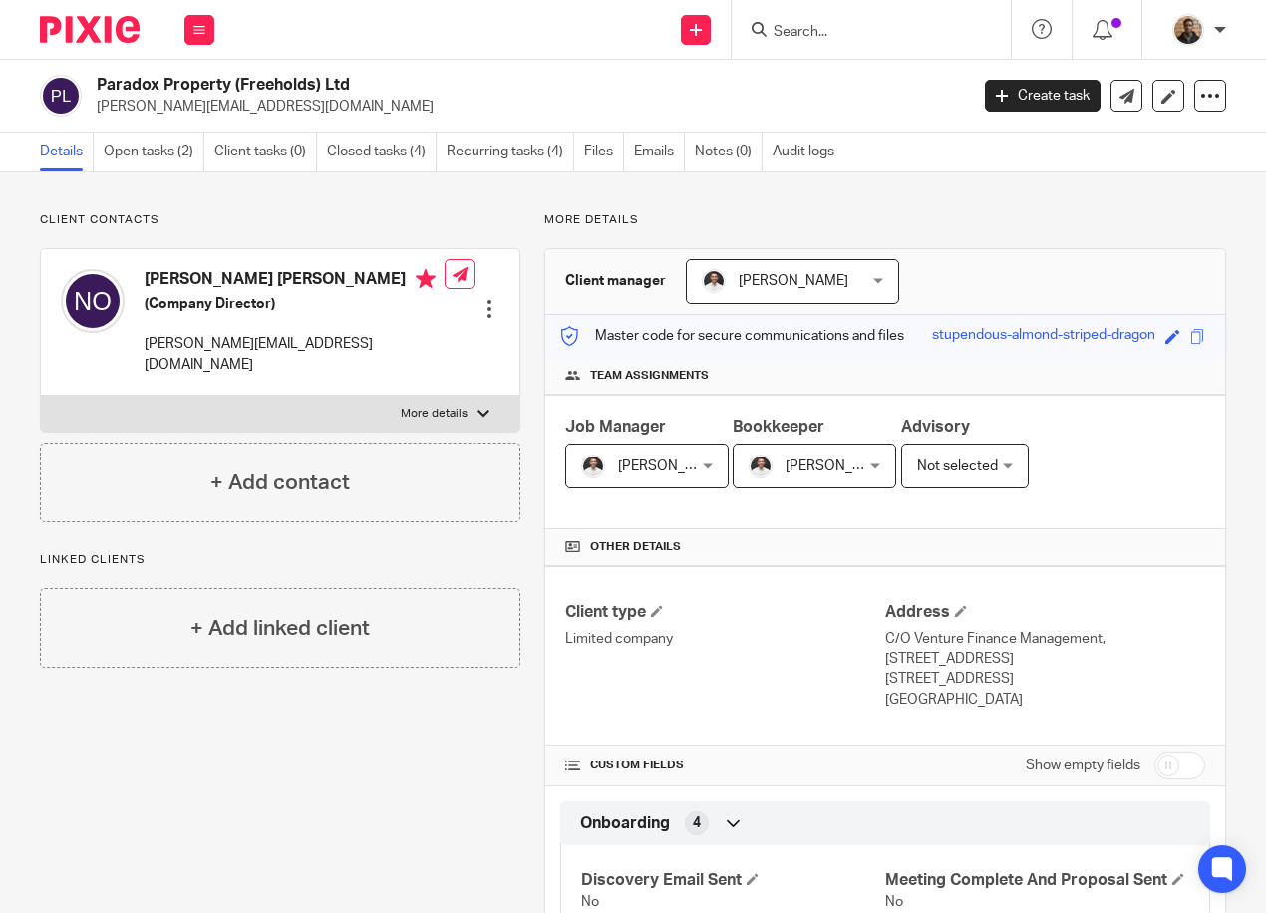
click at [794, 41] on input "Search" at bounding box center [860, 33] width 179 height 18
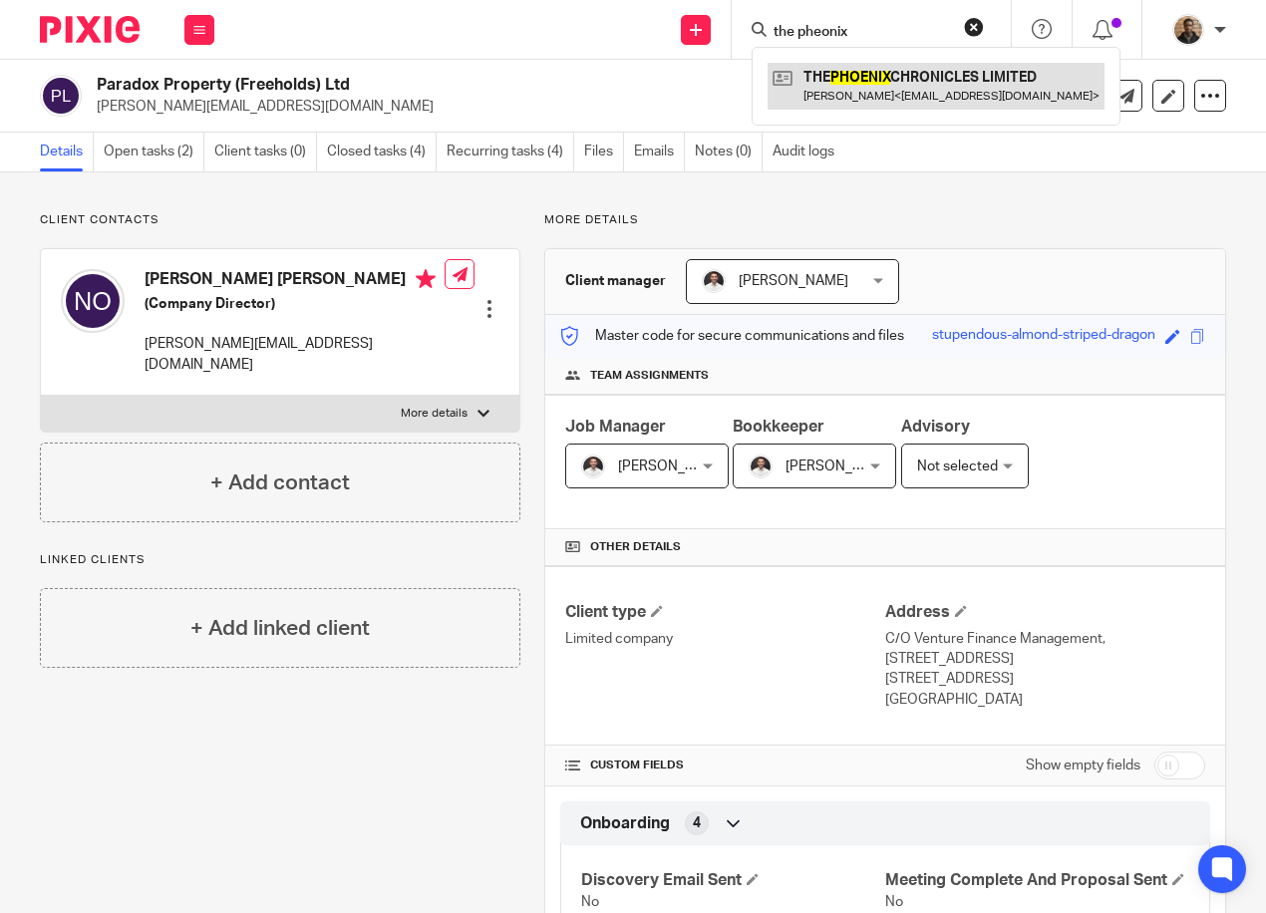
type input "the pheonix"
click at [843, 79] on link at bounding box center [935, 86] width 337 height 46
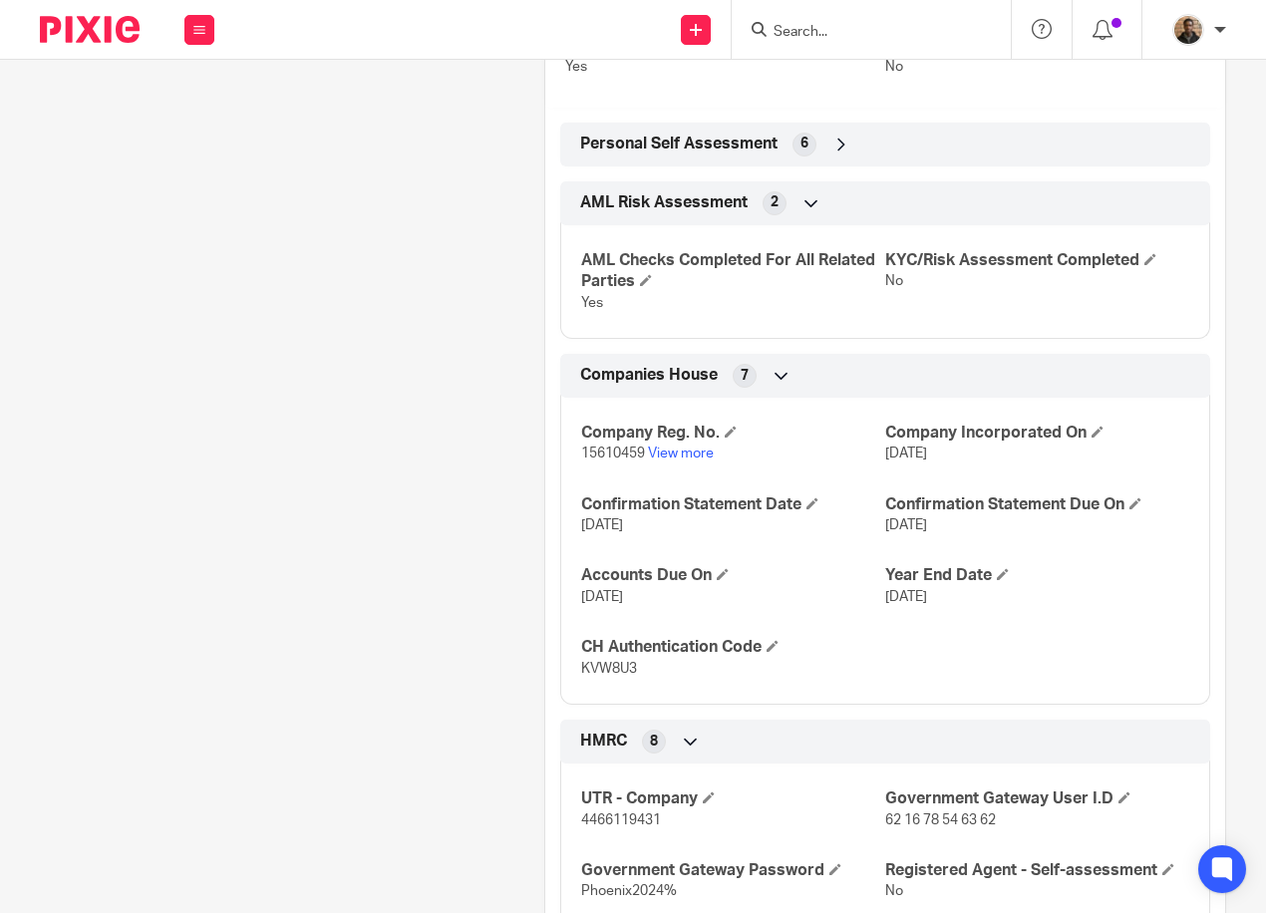
scroll to position [797, 0]
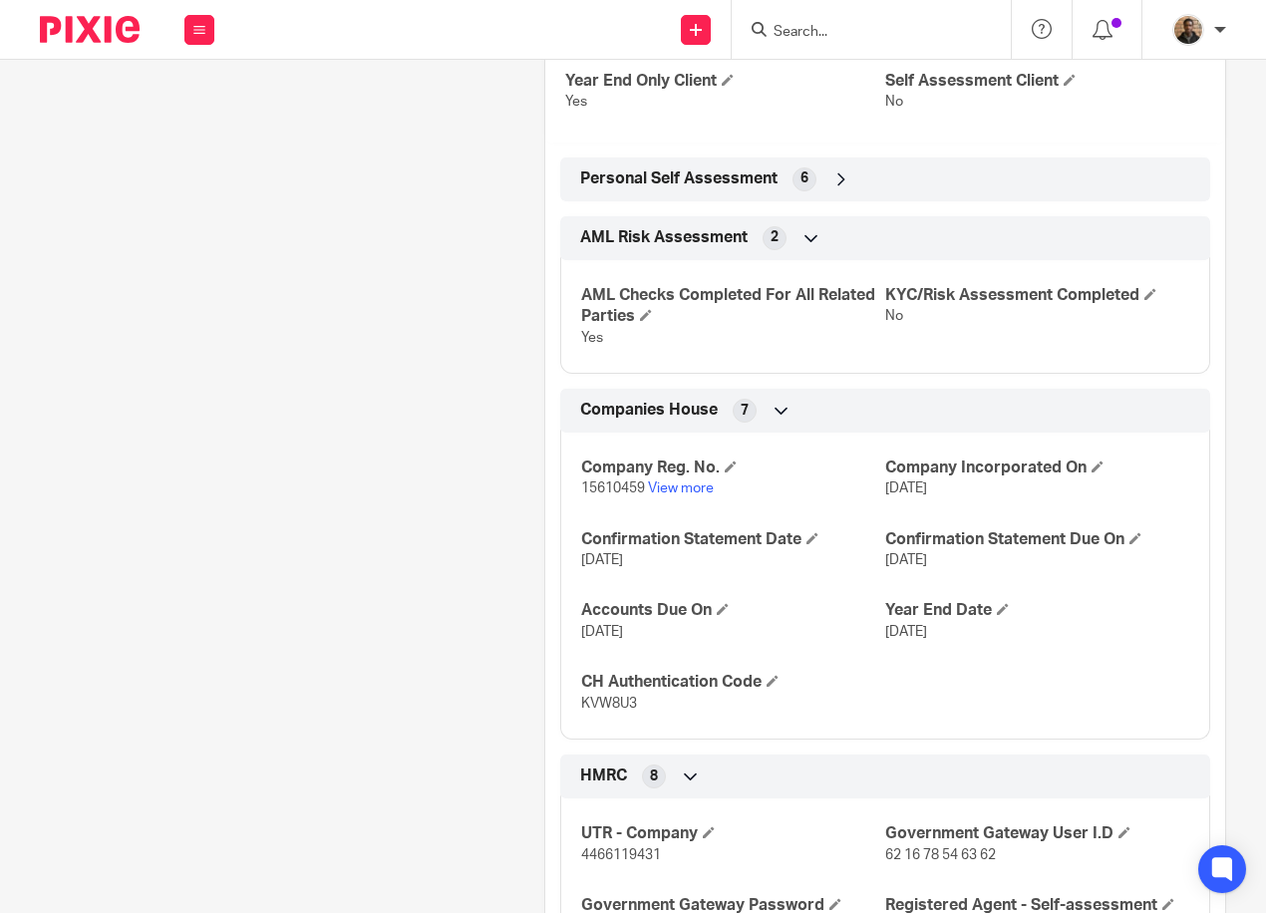
click at [835, 189] on icon at bounding box center [841, 179] width 20 height 20
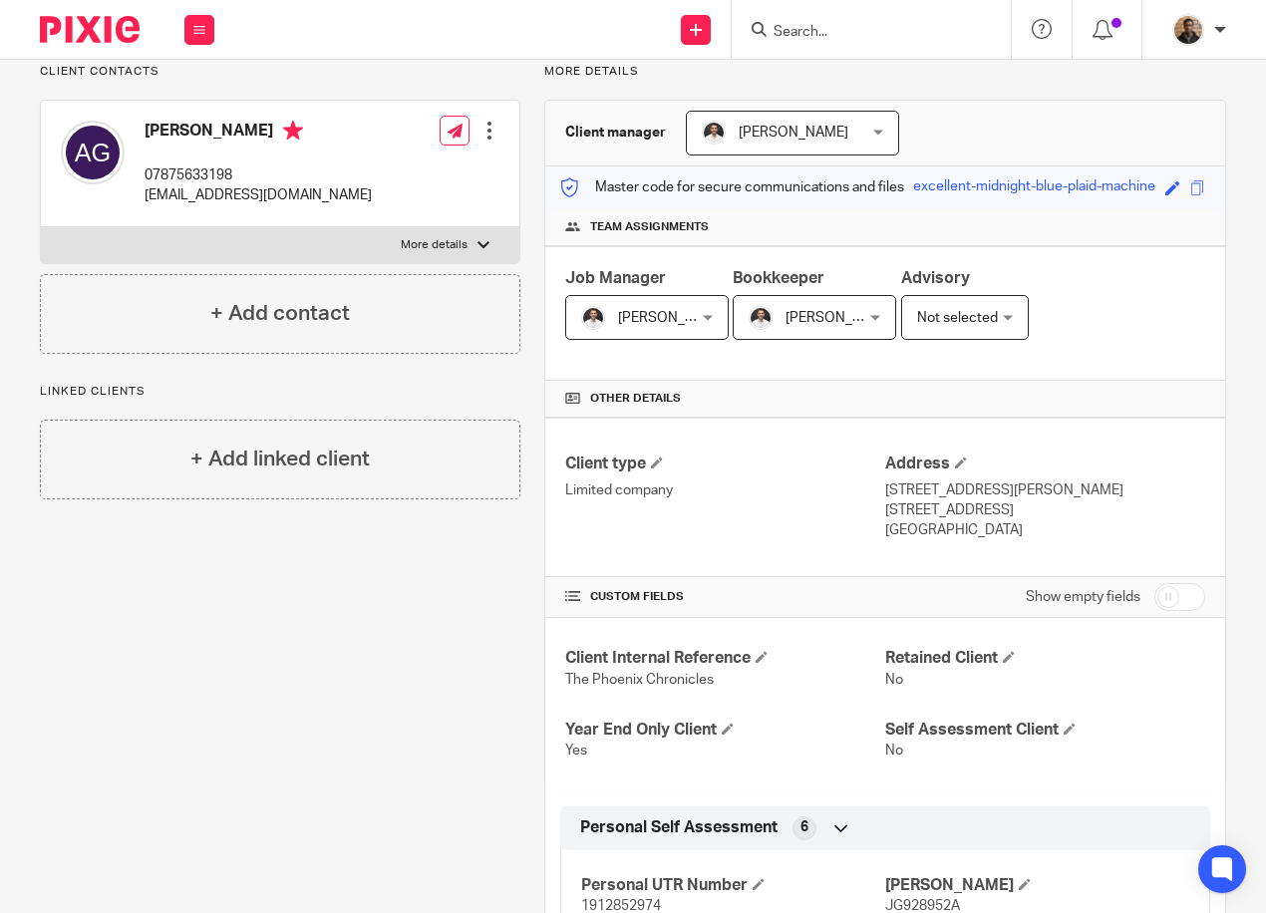
scroll to position [0, 0]
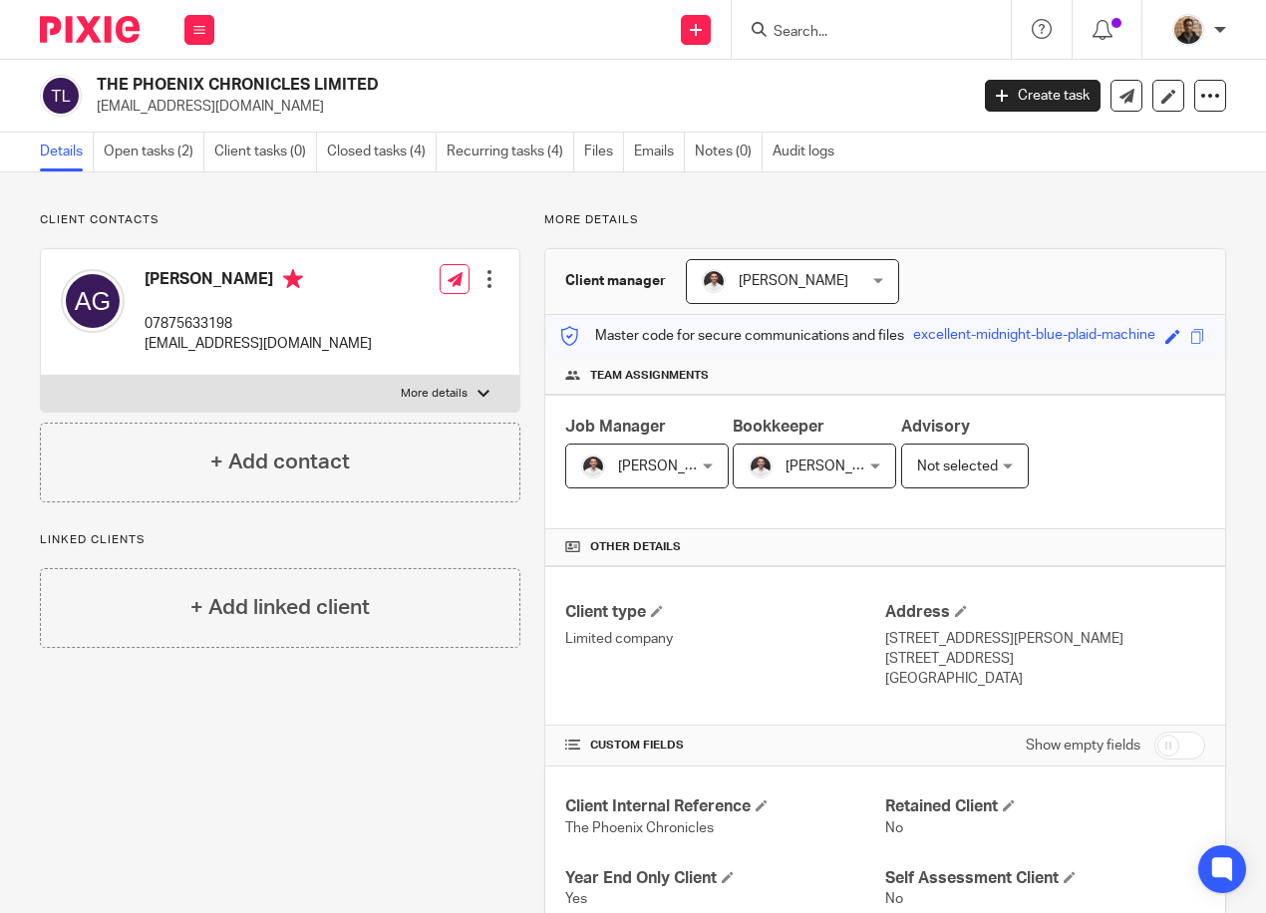
click at [438, 404] on label "More details" at bounding box center [280, 394] width 478 height 36
click at [41, 376] on input "More details" at bounding box center [40, 375] width 1 height 1
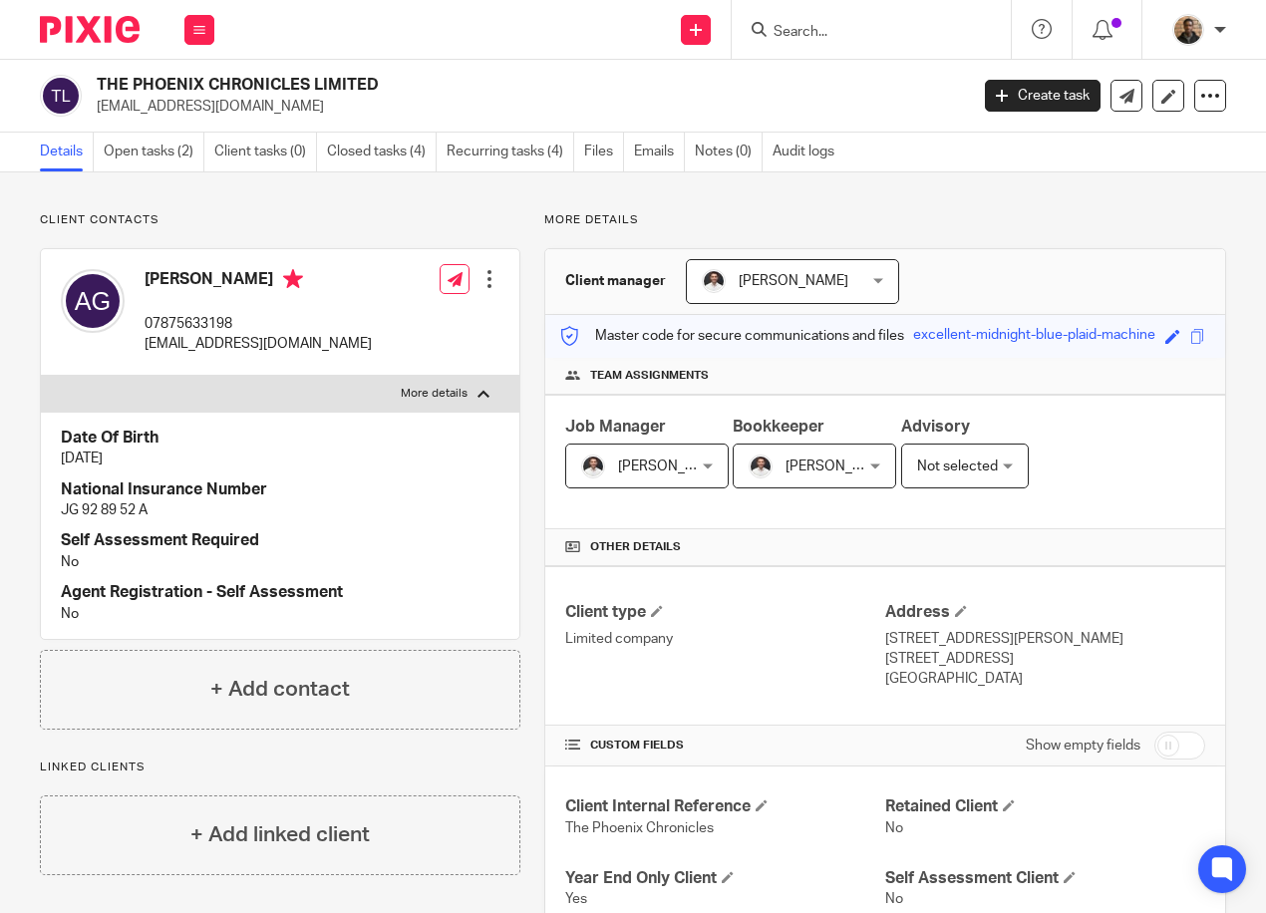
click at [443, 403] on label "More details" at bounding box center [280, 394] width 478 height 36
click at [41, 376] on input "More details" at bounding box center [40, 375] width 1 height 1
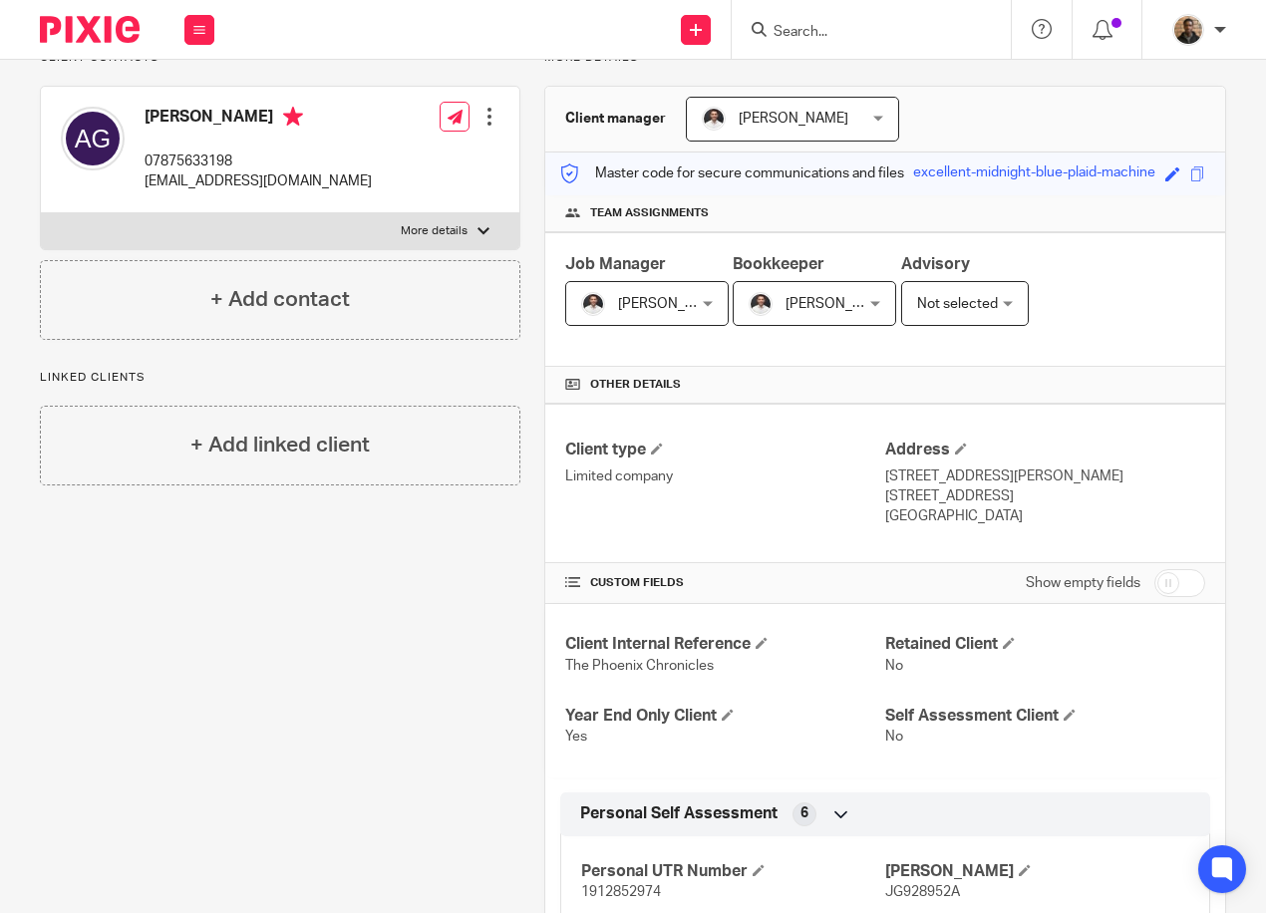
scroll to position [199, 0]
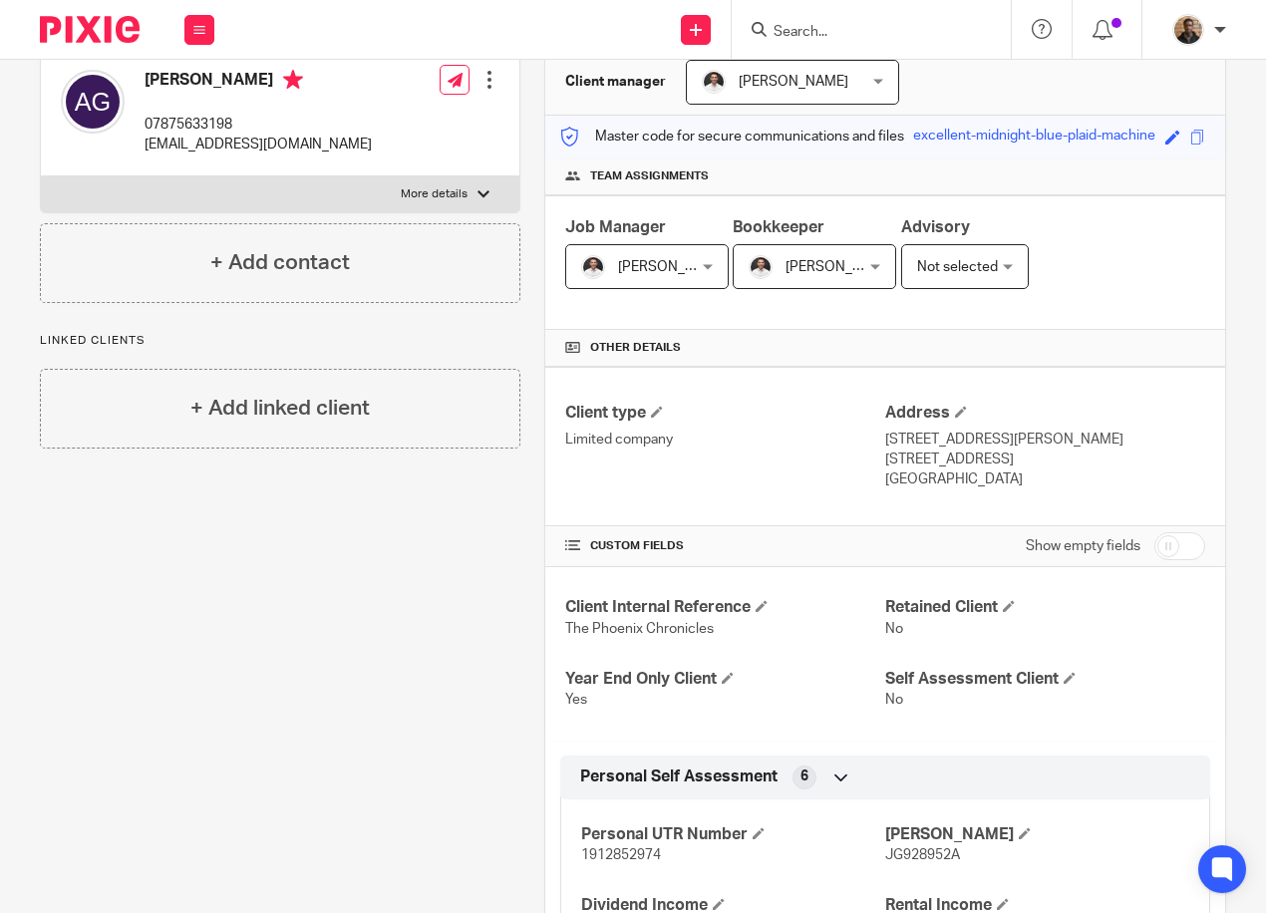
click at [477, 195] on div at bounding box center [483, 194] width 12 height 12
click at [41, 176] on input "More details" at bounding box center [40, 175] width 1 height 1
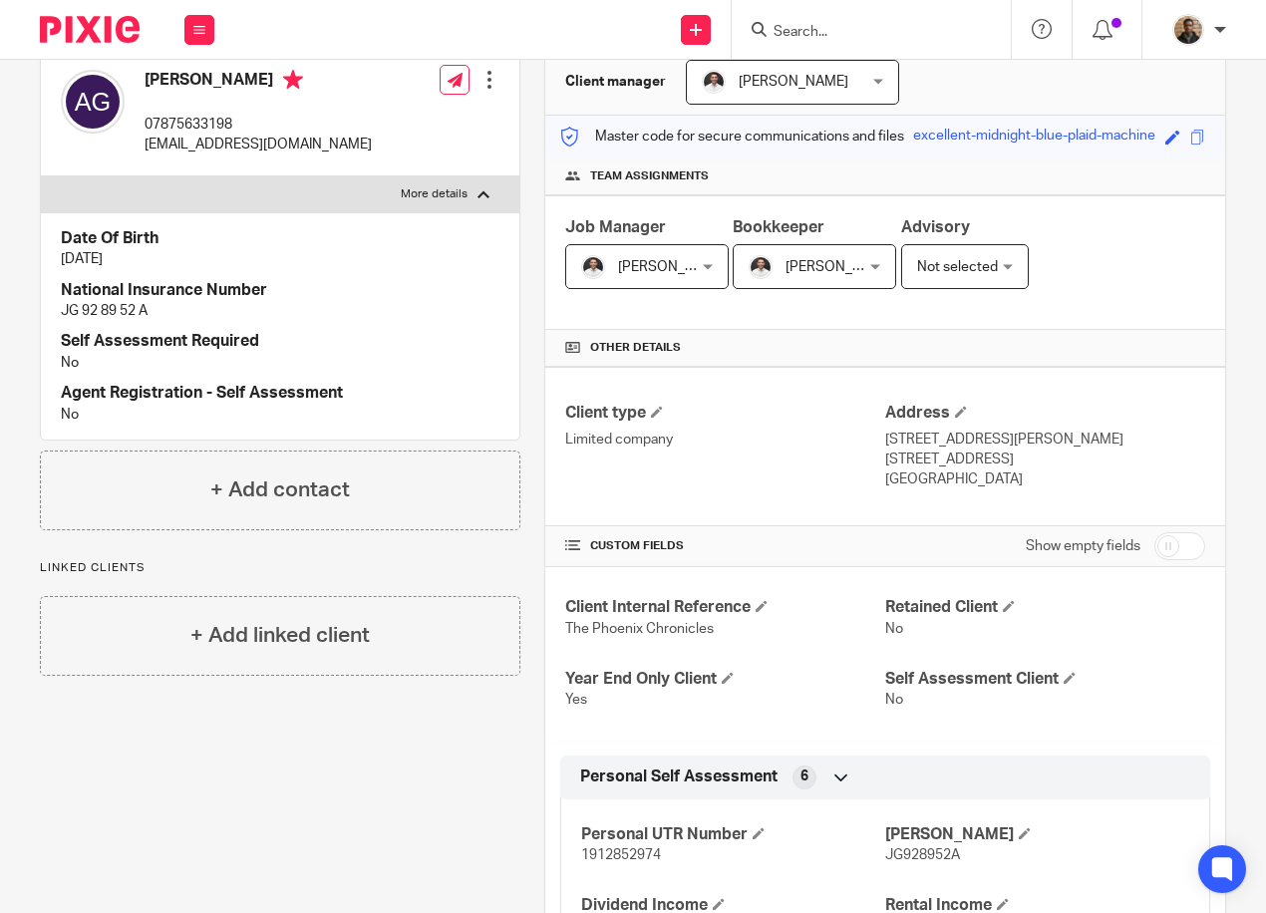
click at [477, 193] on div at bounding box center [483, 194] width 12 height 12
click at [41, 176] on input "More details" at bounding box center [40, 175] width 1 height 1
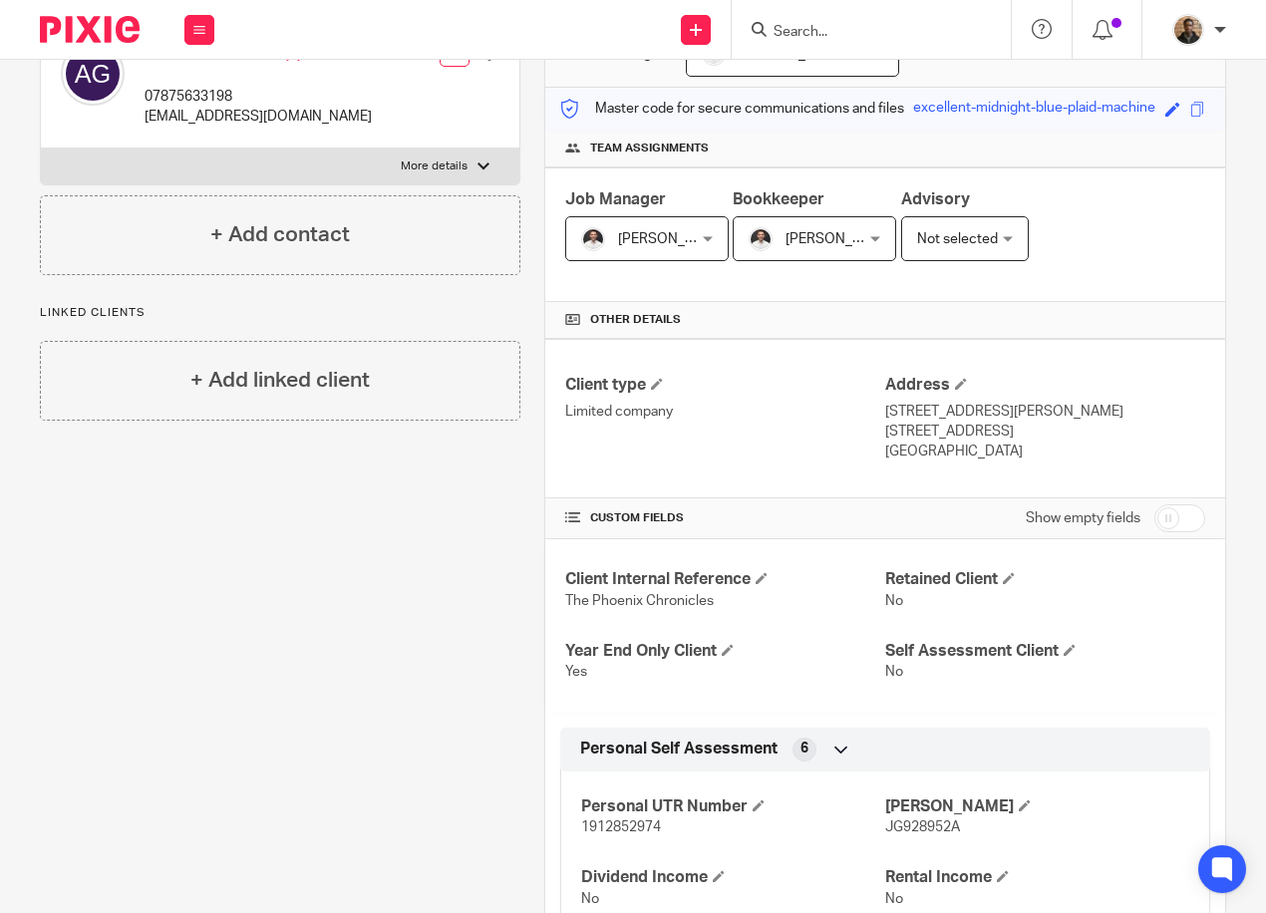
scroll to position [0, 0]
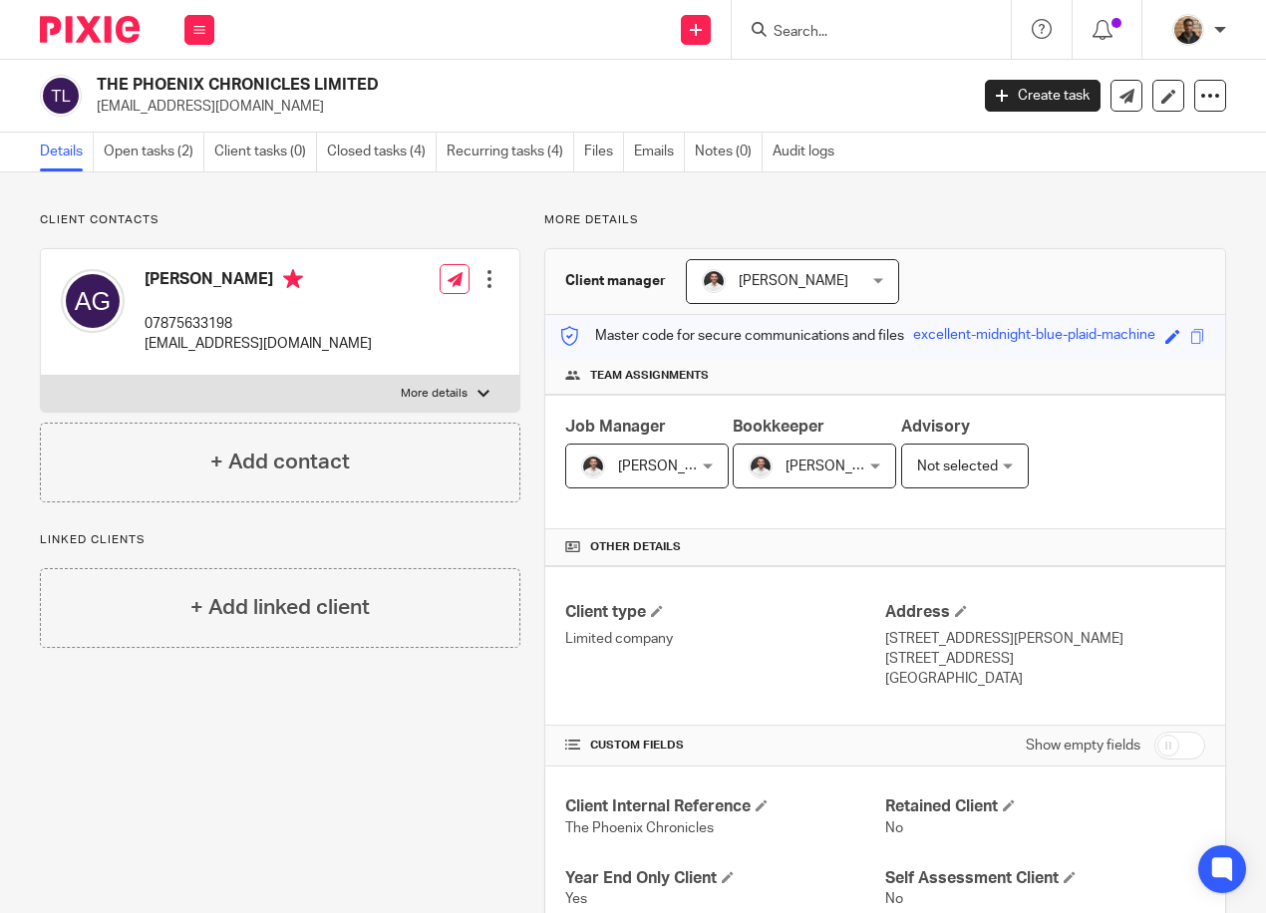
click at [477, 394] on div at bounding box center [483, 394] width 12 height 12
click at [41, 376] on input "More details" at bounding box center [40, 375] width 1 height 1
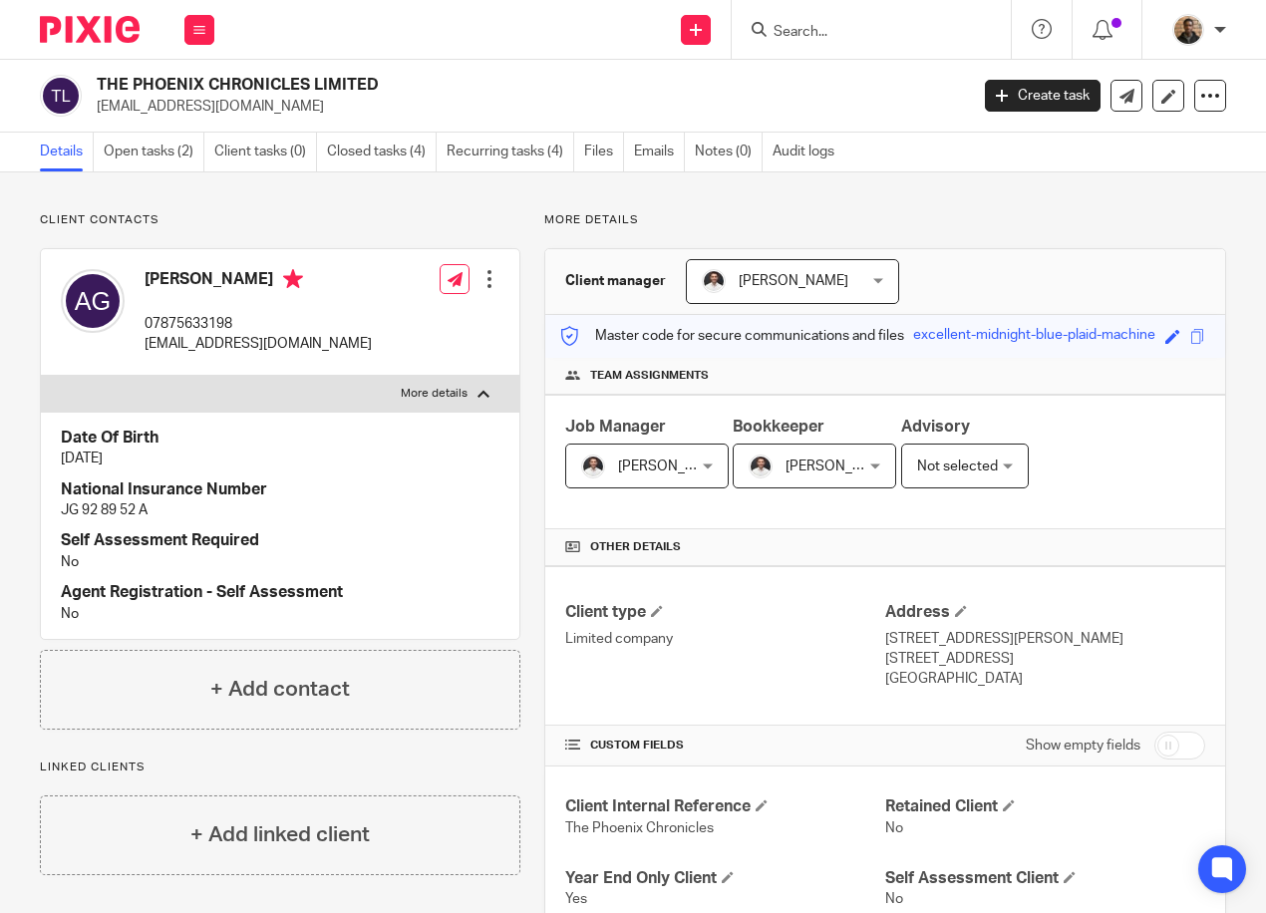
click at [477, 394] on div at bounding box center [483, 394] width 12 height 12
click at [41, 376] on input "More details" at bounding box center [40, 375] width 1 height 1
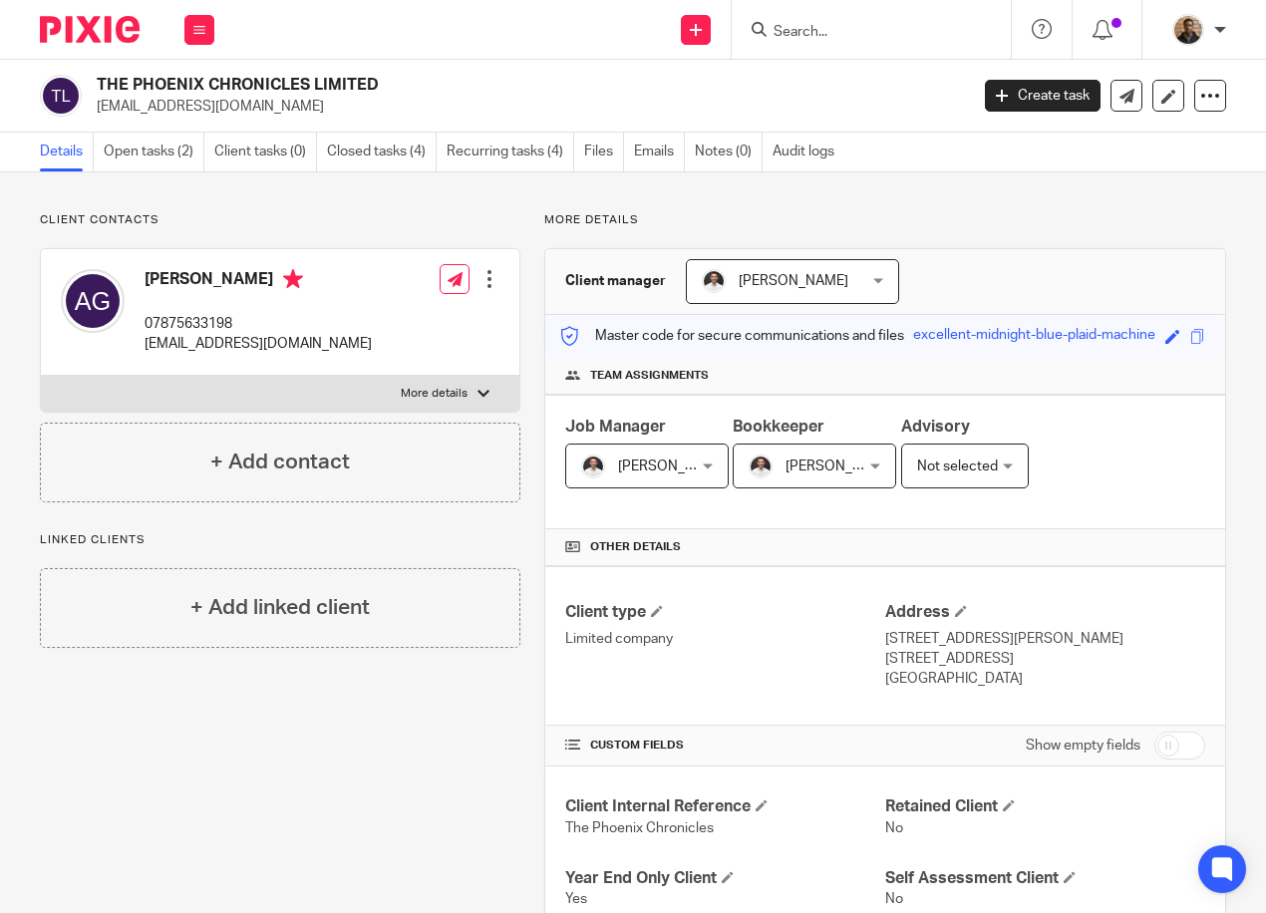
click at [426, 221] on p "Client contacts" at bounding box center [280, 220] width 480 height 16
click at [494, 396] on label "More details" at bounding box center [280, 394] width 478 height 36
click at [41, 376] on input "More details" at bounding box center [40, 375] width 1 height 1
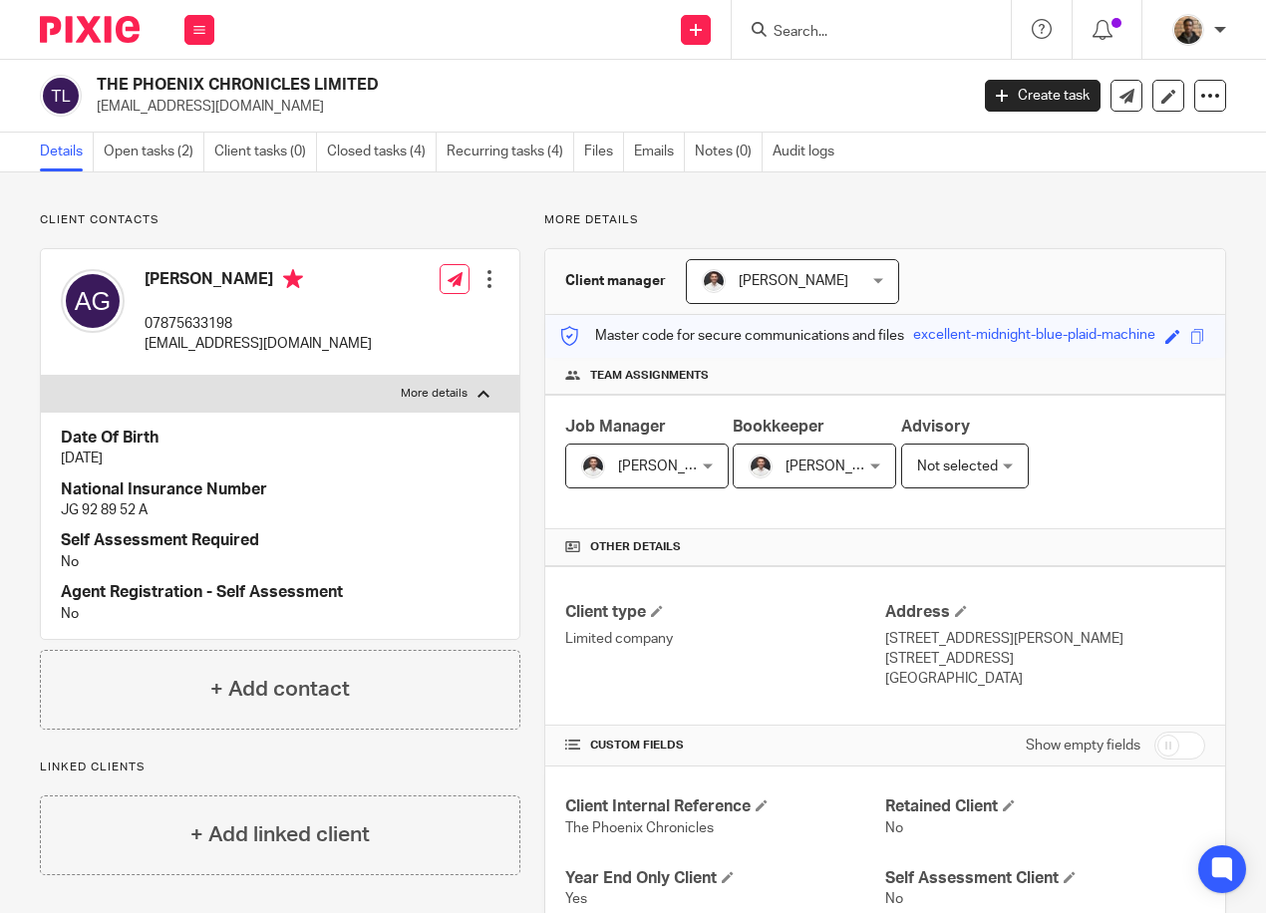
click at [481, 397] on div at bounding box center [483, 394] width 12 height 12
click at [41, 376] on input "More details" at bounding box center [40, 375] width 1 height 1
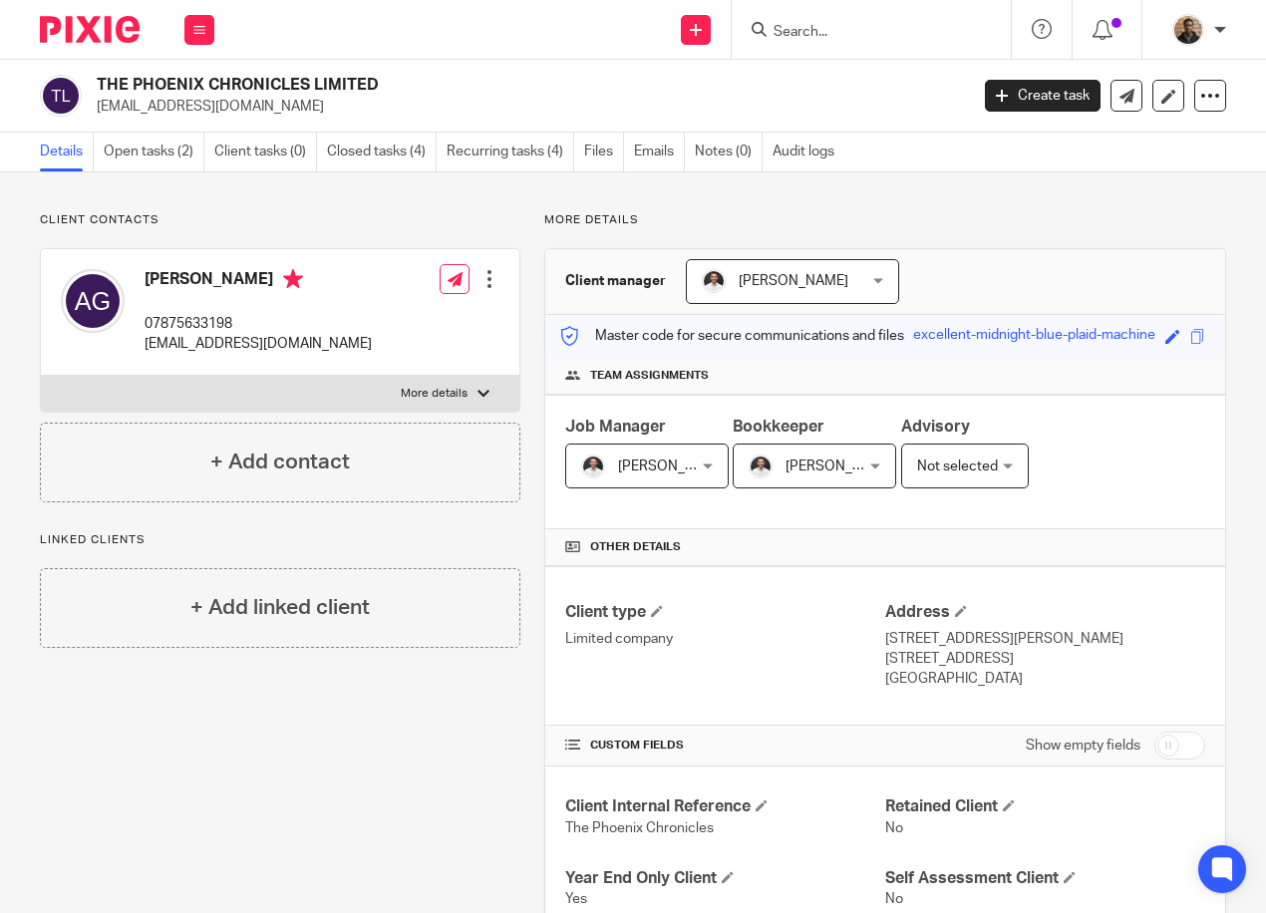
click at [416, 387] on p "More details" at bounding box center [434, 394] width 67 height 16
click at [41, 376] on input "More details" at bounding box center [40, 375] width 1 height 1
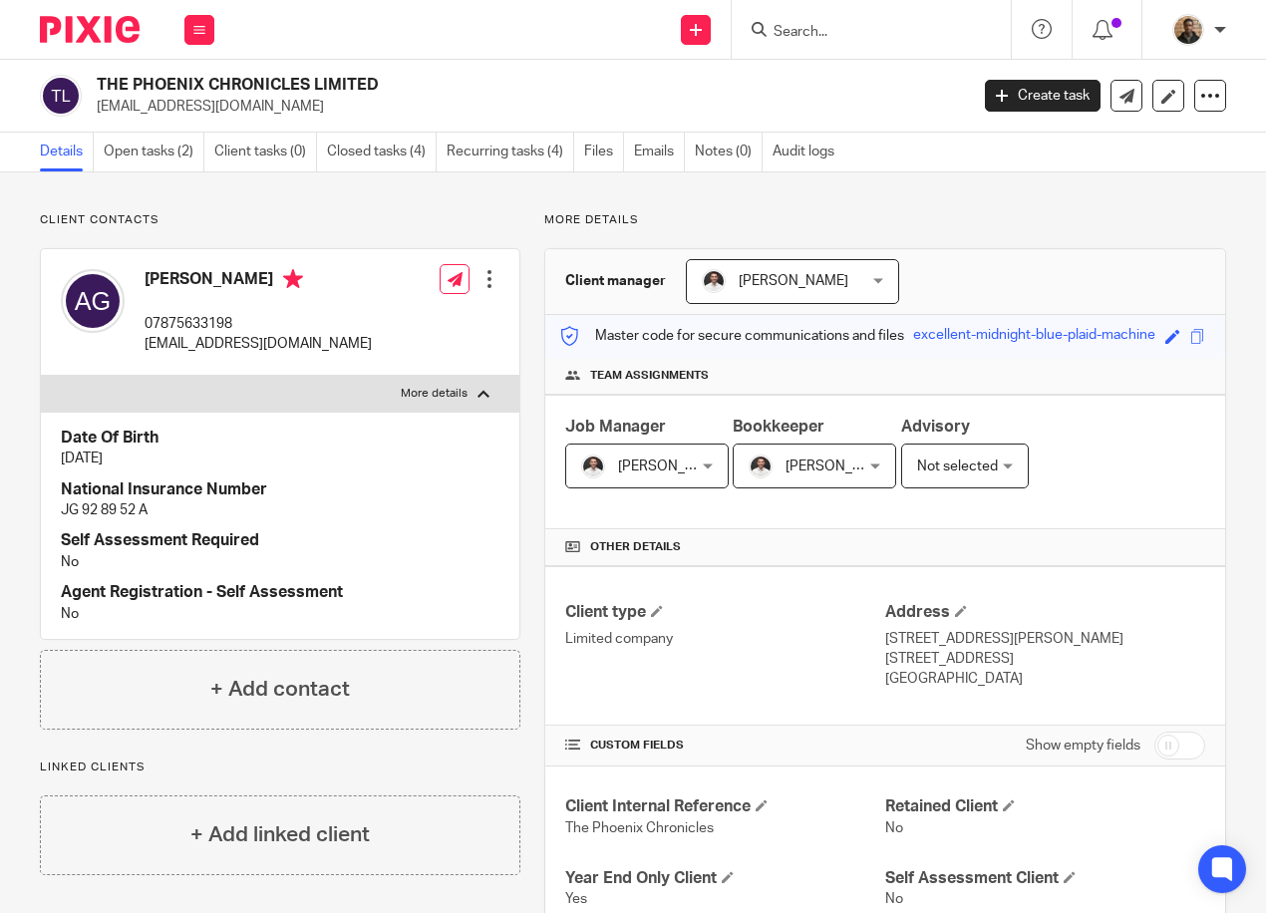
click at [462, 395] on label "More details" at bounding box center [280, 394] width 478 height 36
click at [41, 376] on input "More details" at bounding box center [40, 375] width 1 height 1
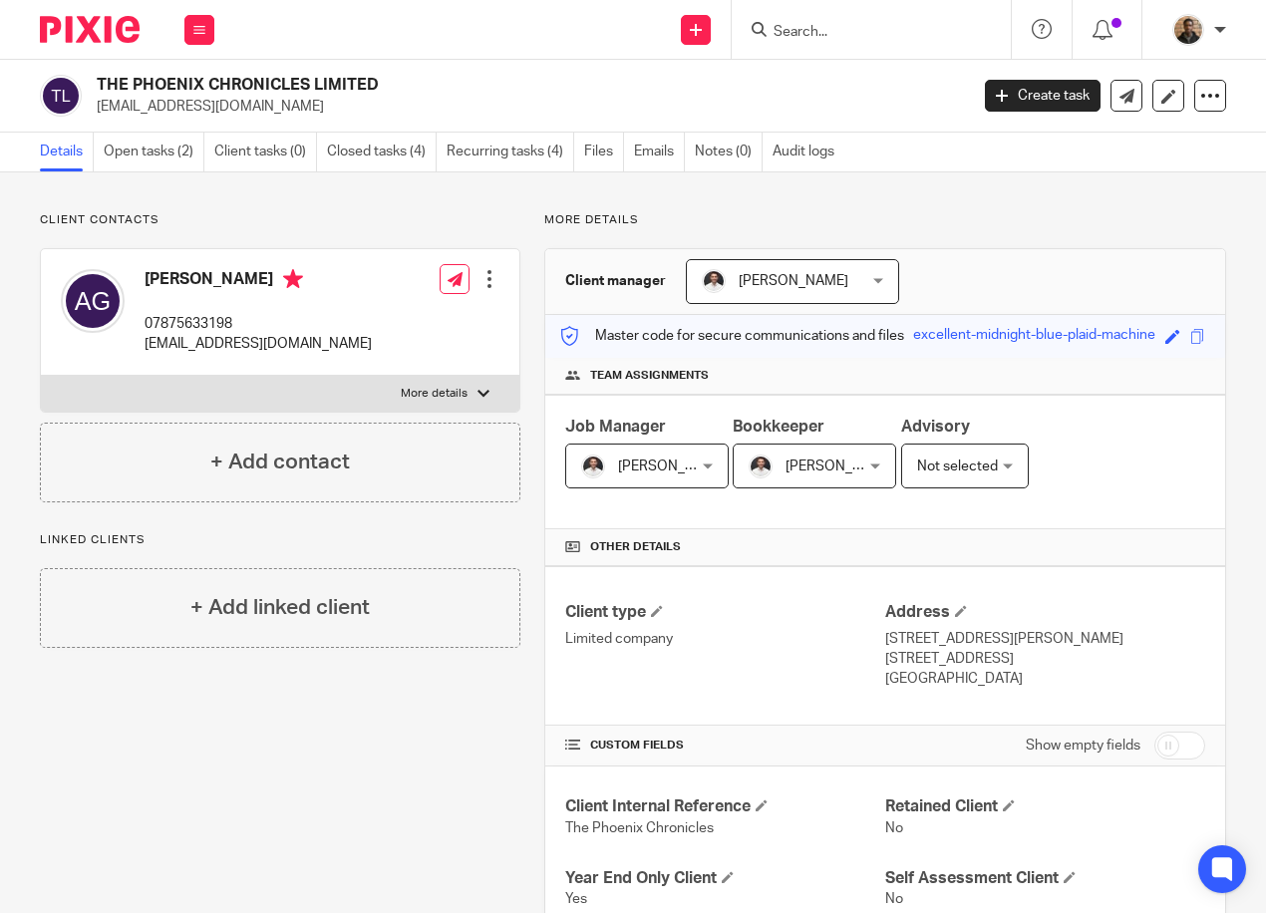
click at [462, 395] on label "More details" at bounding box center [280, 394] width 478 height 36
click at [41, 376] on input "More details" at bounding box center [40, 375] width 1 height 1
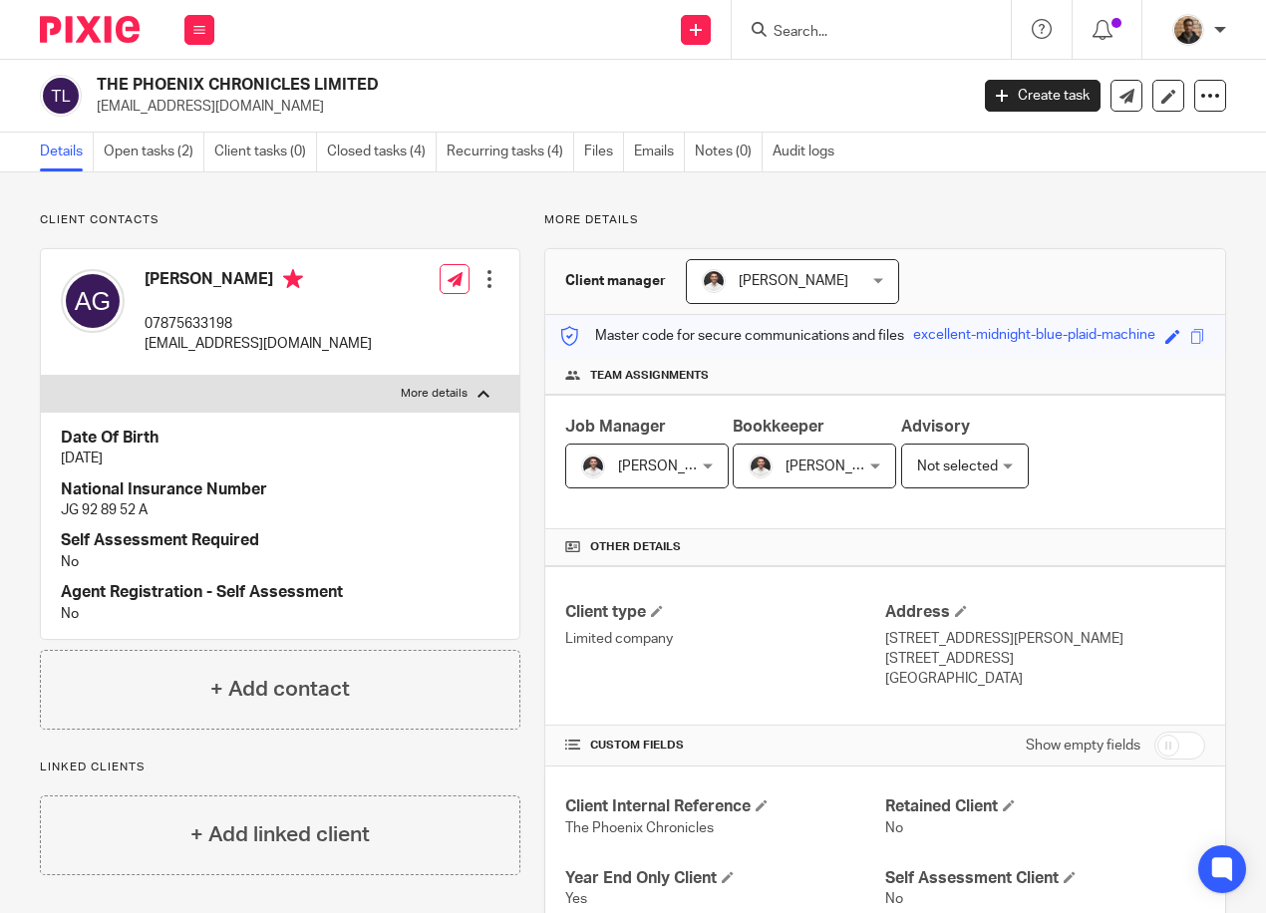
click at [461, 396] on label "More details" at bounding box center [280, 394] width 478 height 36
click at [41, 376] on input "More details" at bounding box center [40, 375] width 1 height 1
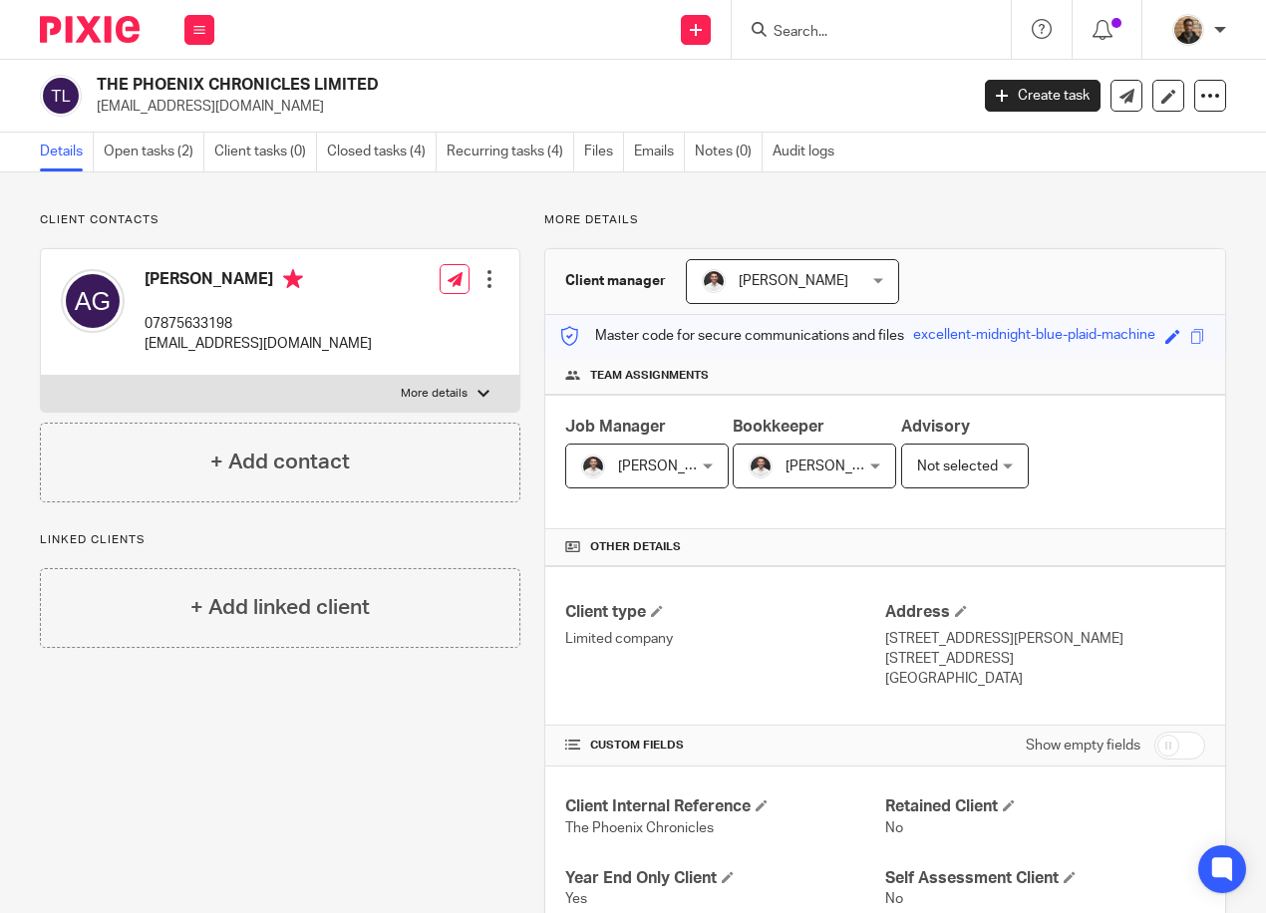
click at [448, 402] on label "More details" at bounding box center [280, 394] width 478 height 36
click at [41, 376] on input "More details" at bounding box center [40, 375] width 1 height 1
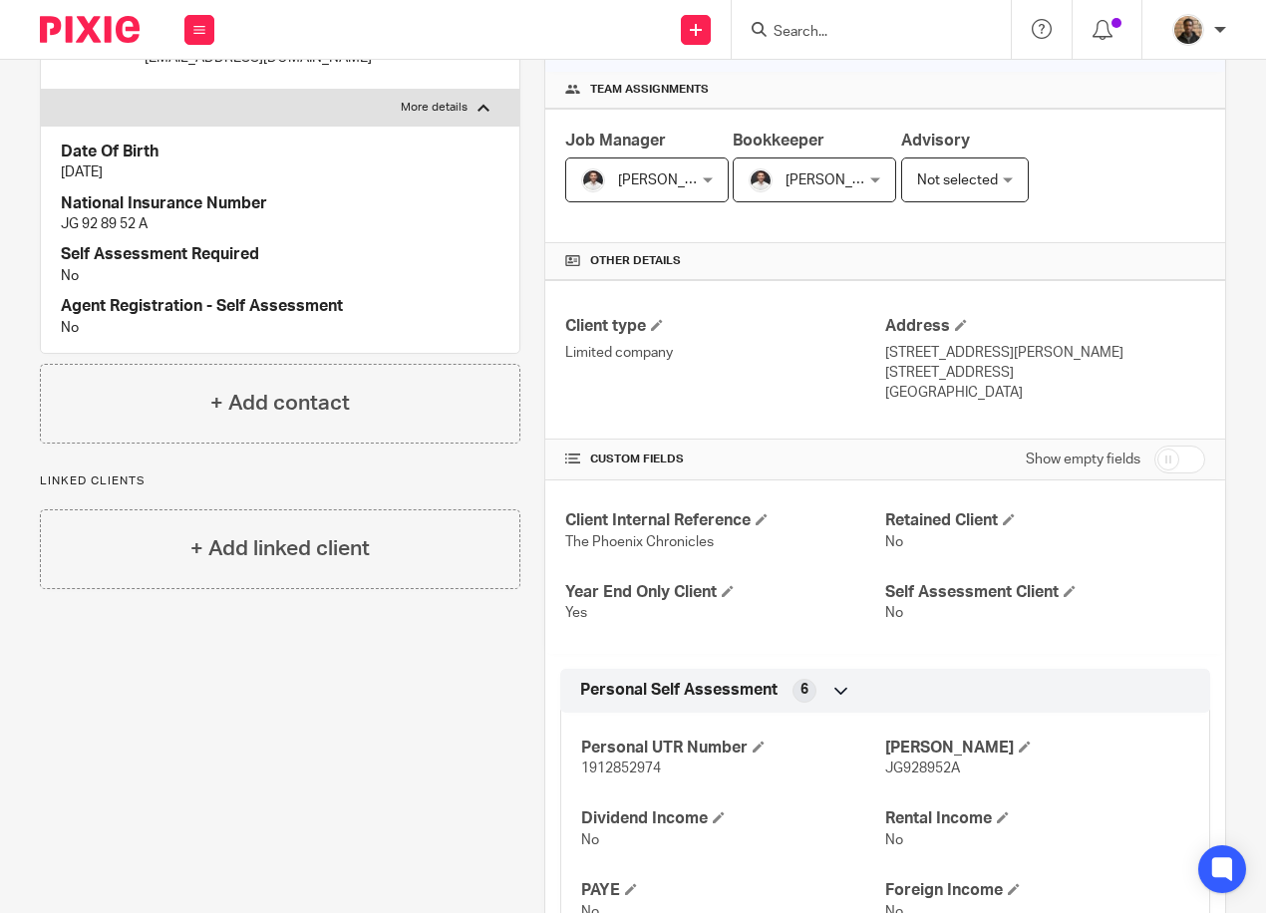
scroll to position [199, 0]
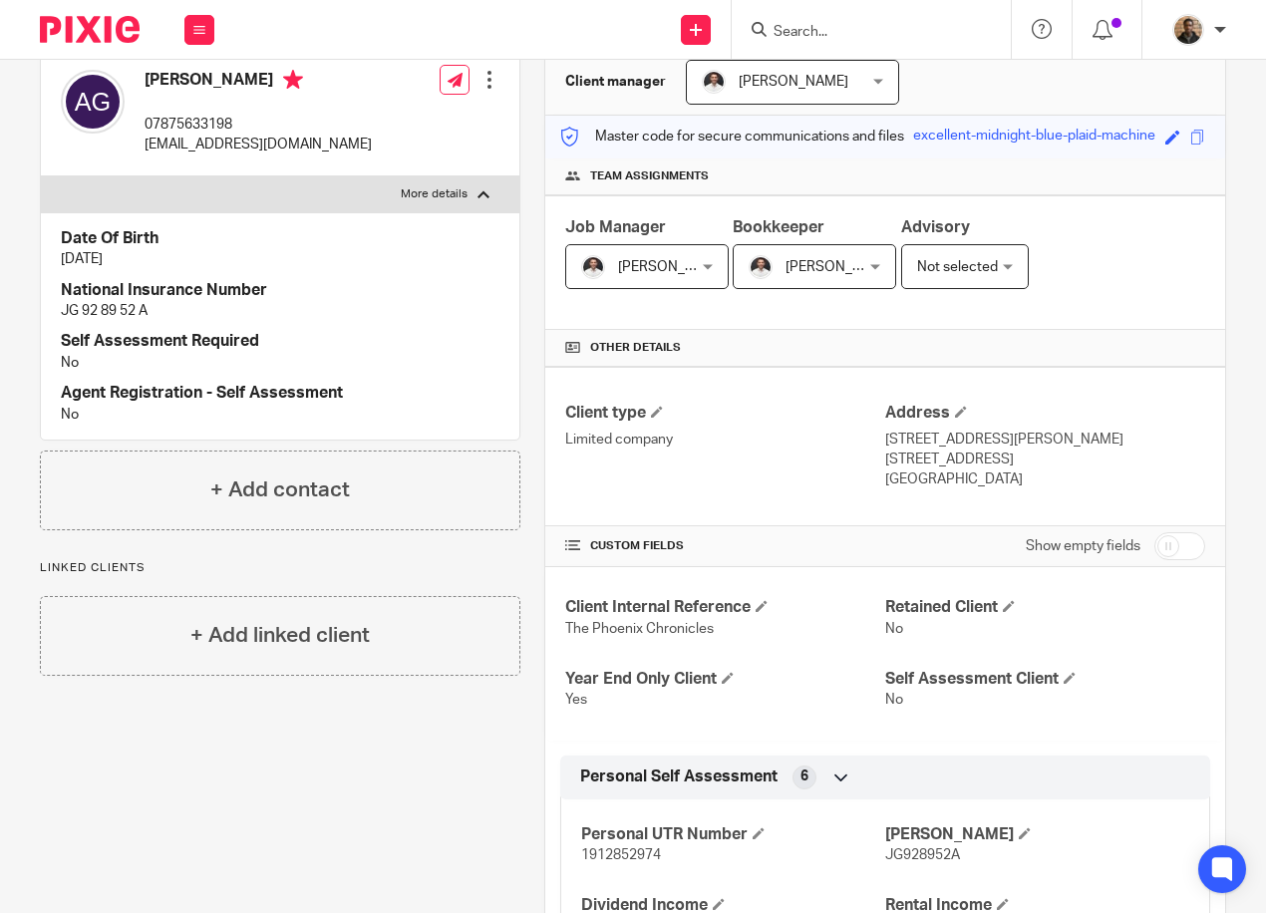
click at [454, 193] on p "More details" at bounding box center [434, 194] width 67 height 16
click at [41, 176] on input "More details" at bounding box center [40, 175] width 1 height 1
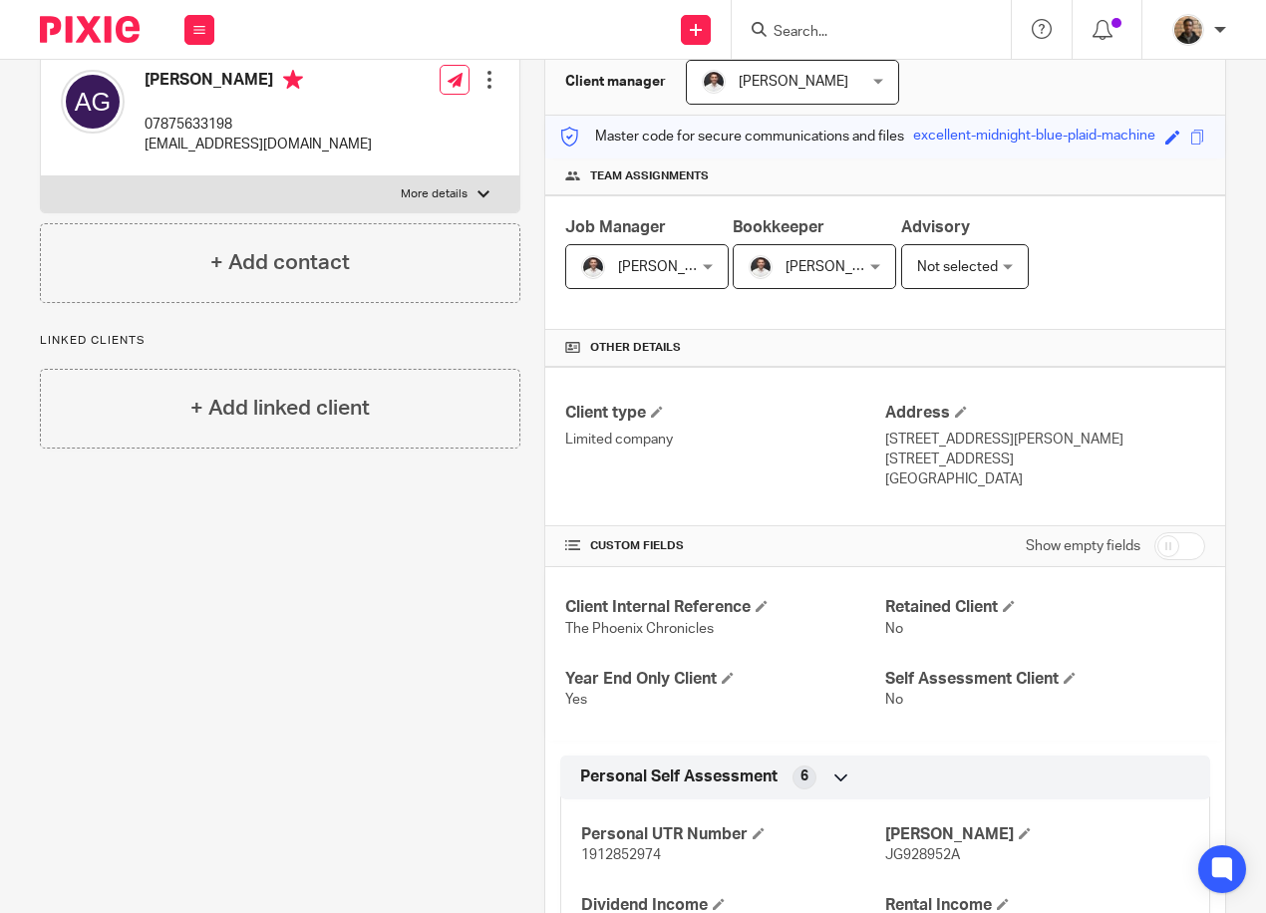
click at [454, 193] on p "More details" at bounding box center [434, 194] width 67 height 16
click at [41, 176] on input "More details" at bounding box center [40, 175] width 1 height 1
checkbox input "true"
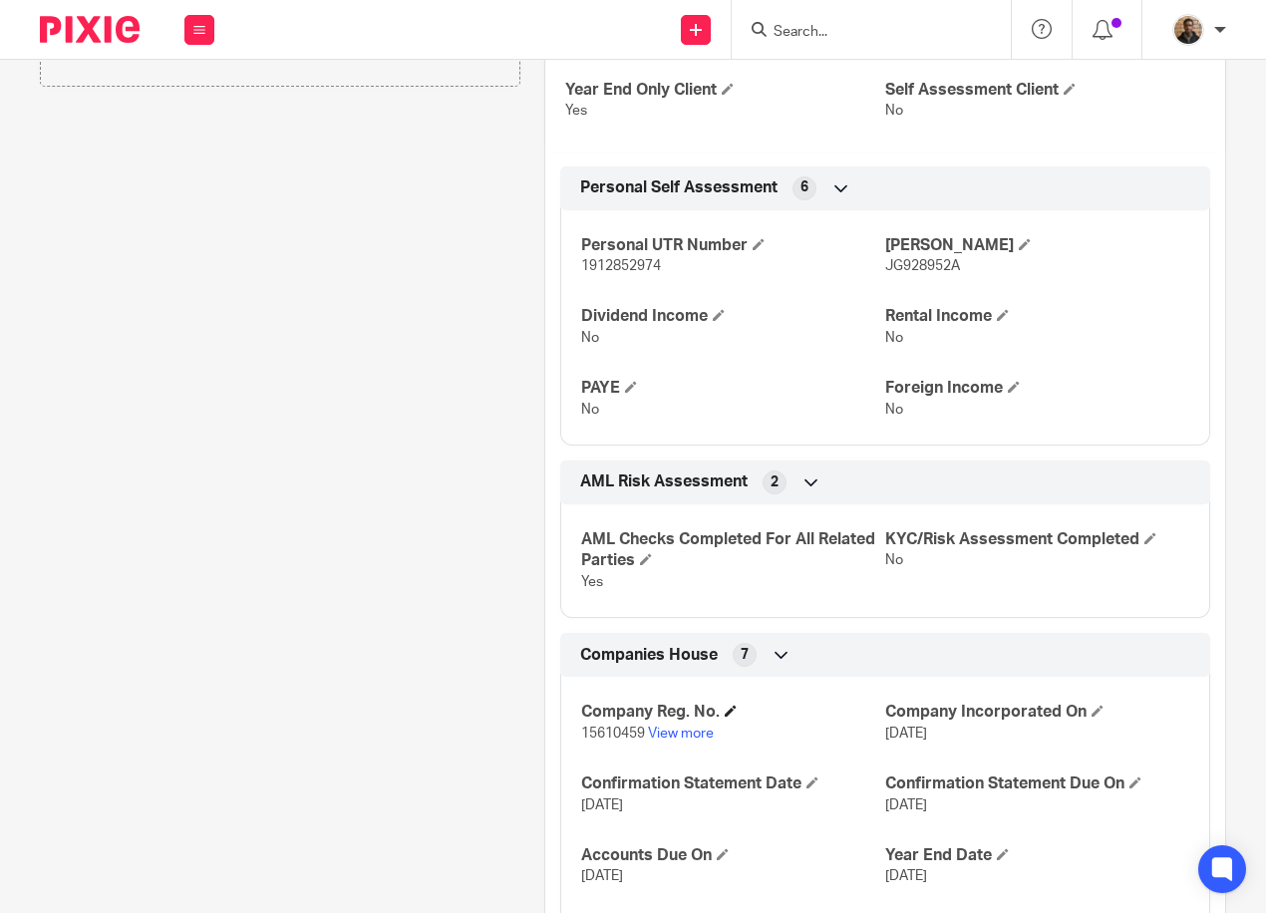
scroll to position [897, 0]
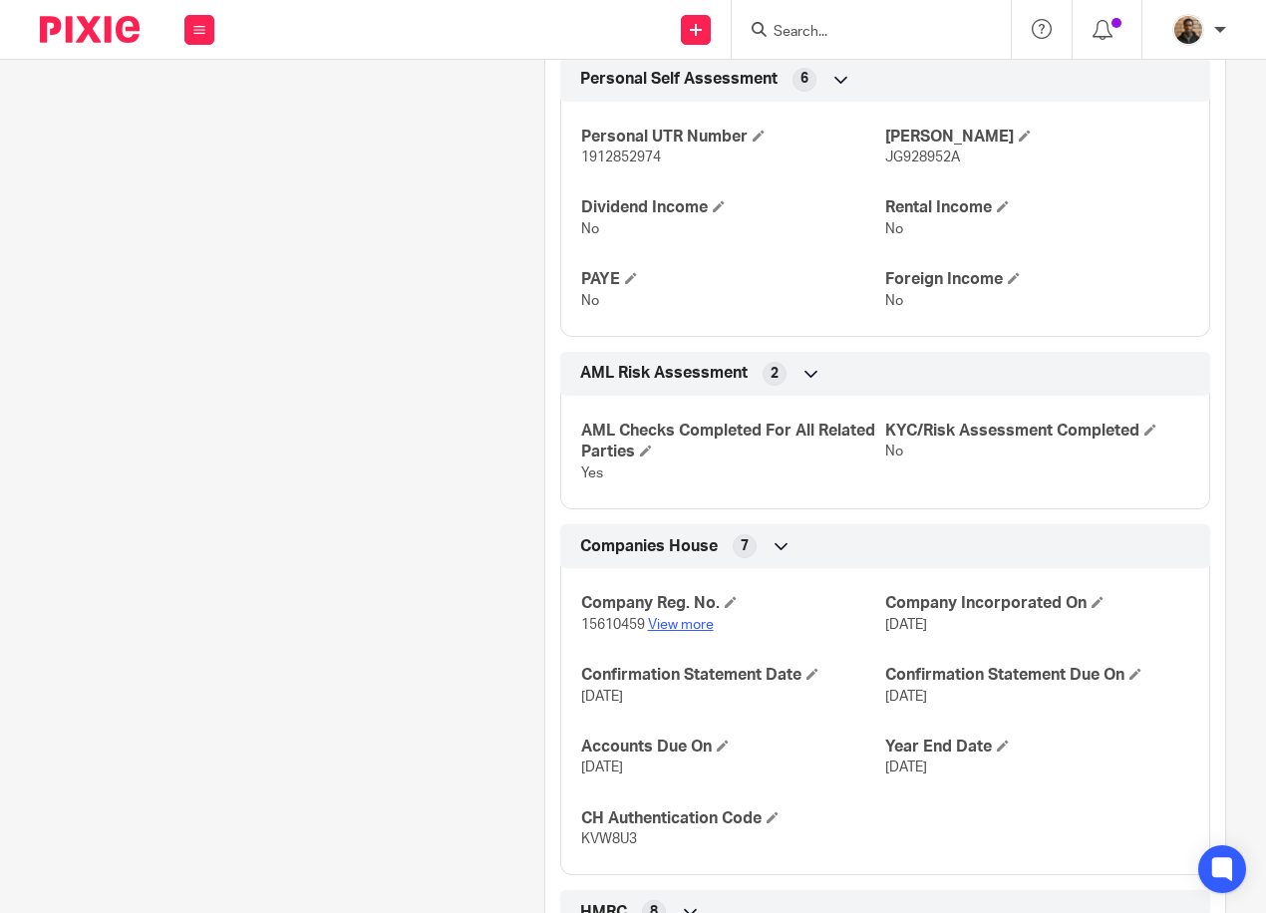
click at [693, 632] on link "View more" at bounding box center [681, 625] width 66 height 14
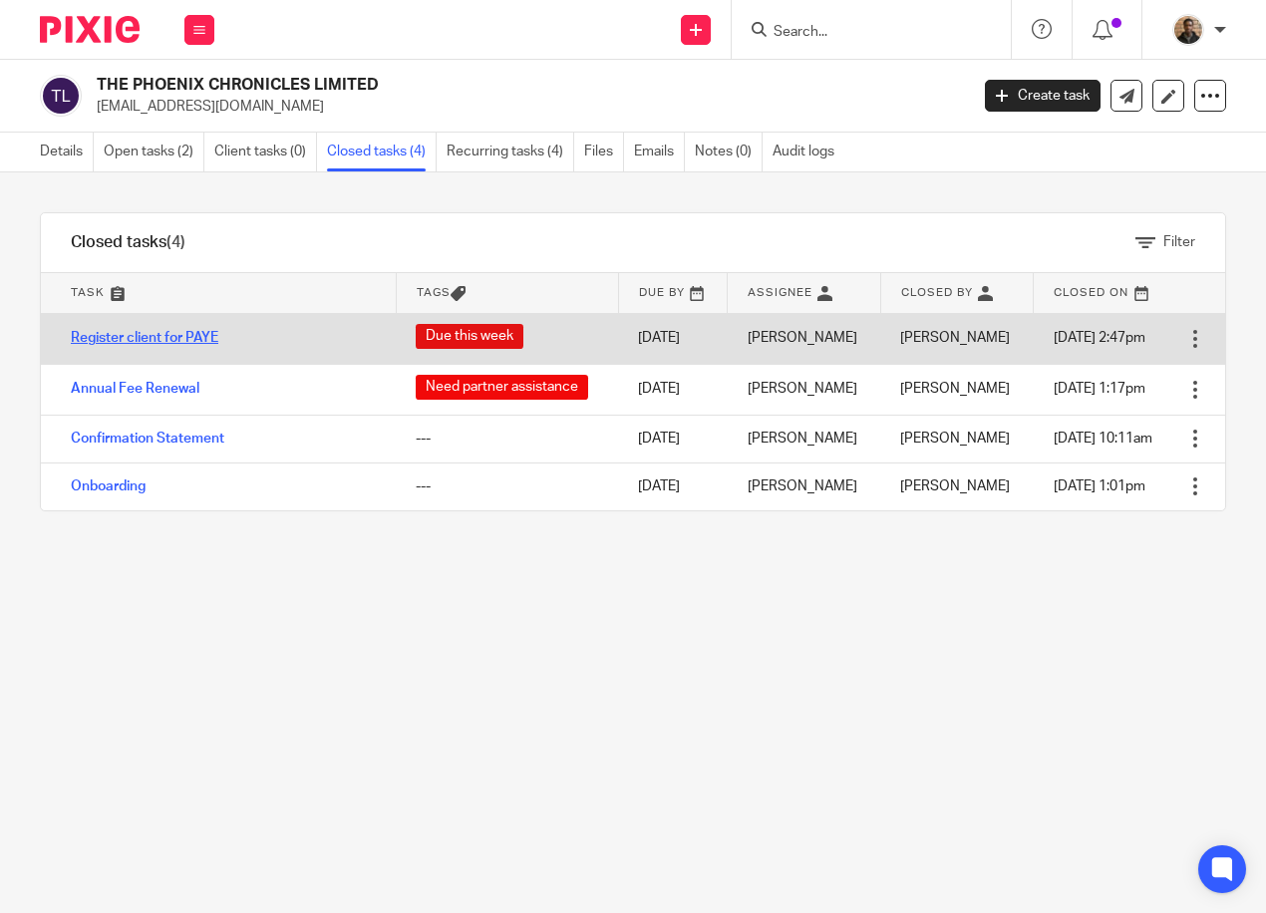
click at [166, 334] on link "Register client for PAYE" at bounding box center [144, 338] width 147 height 14
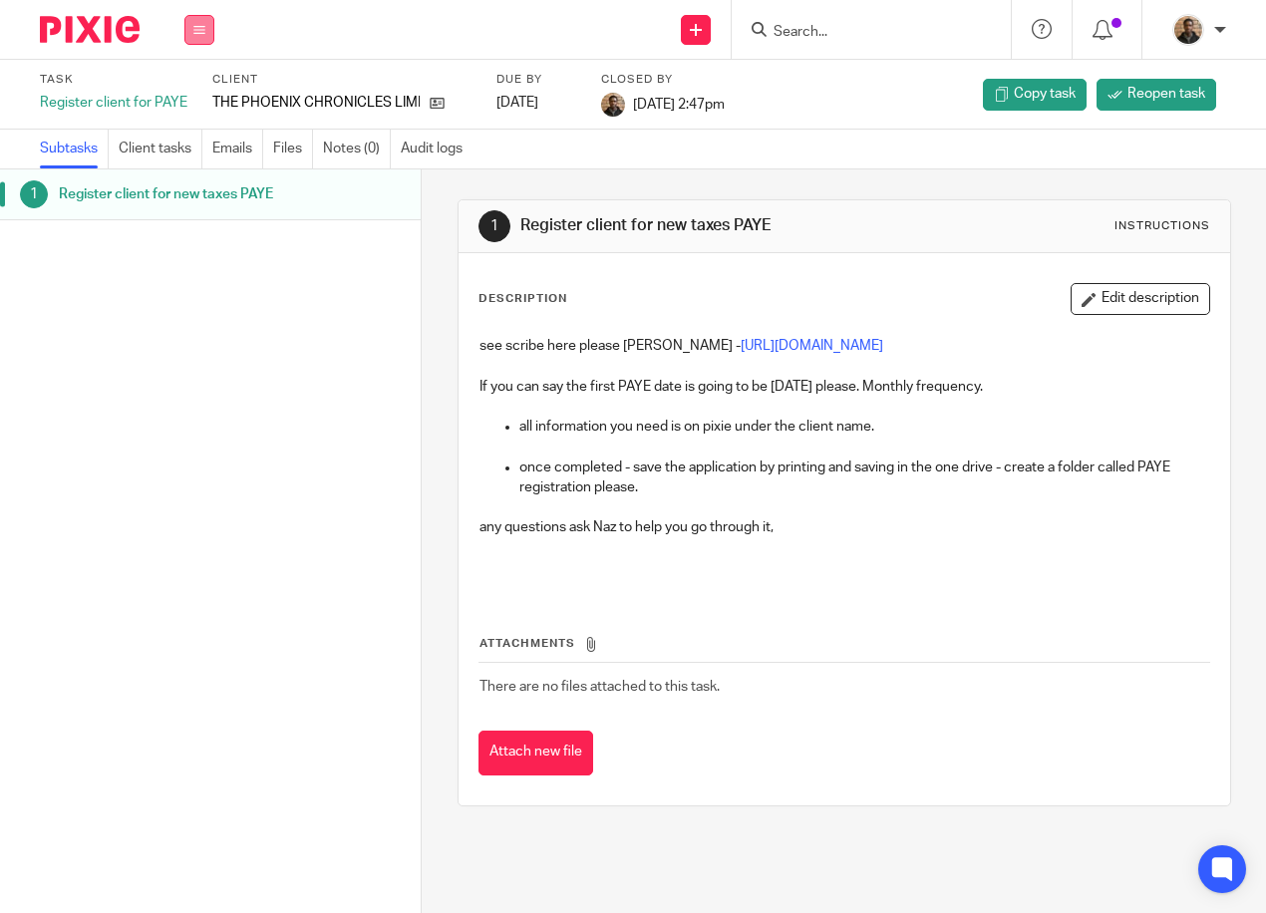
click at [195, 27] on icon at bounding box center [199, 30] width 12 height 12
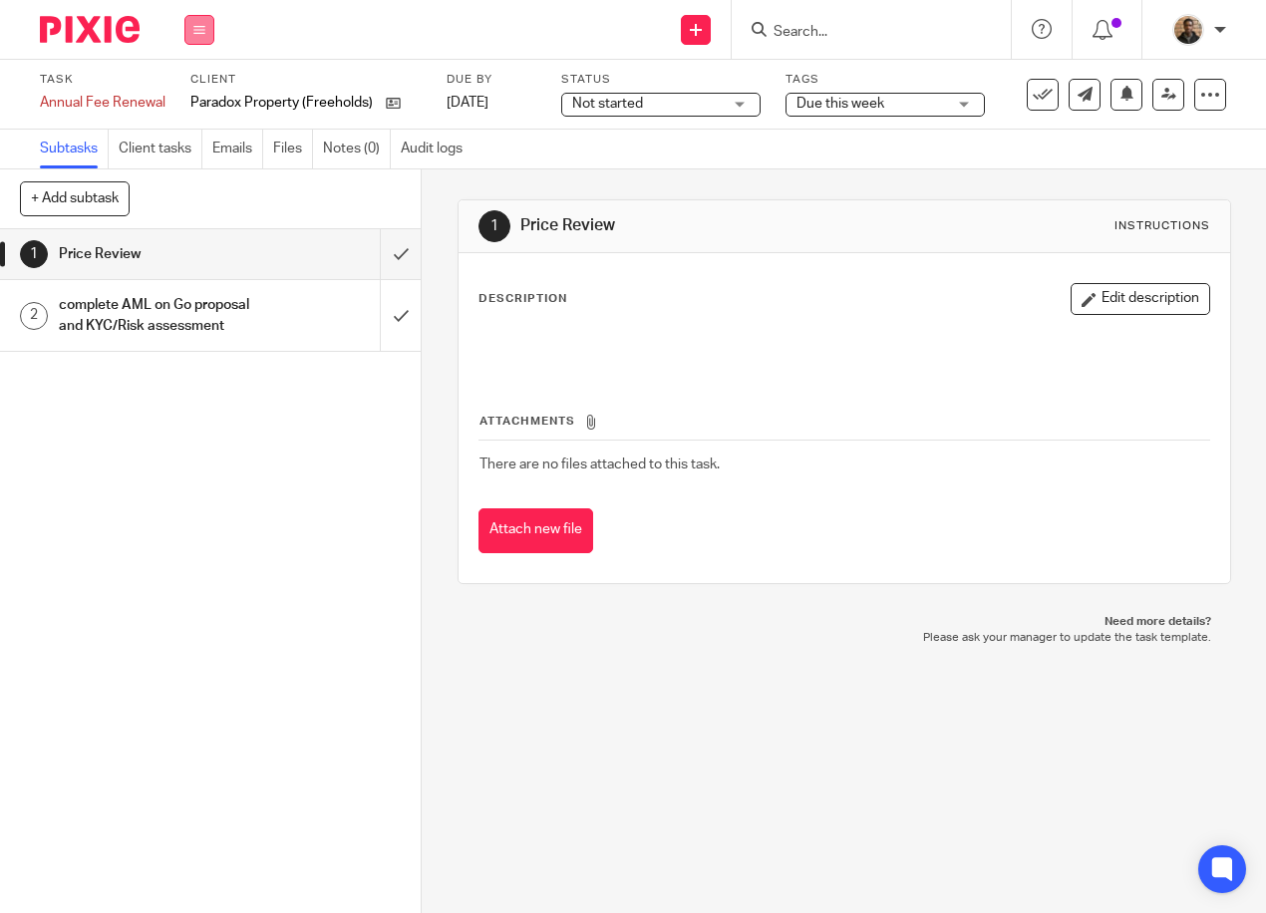
click at [203, 25] on icon at bounding box center [199, 30] width 12 height 12
click at [184, 95] on link "Work" at bounding box center [189, 93] width 35 height 14
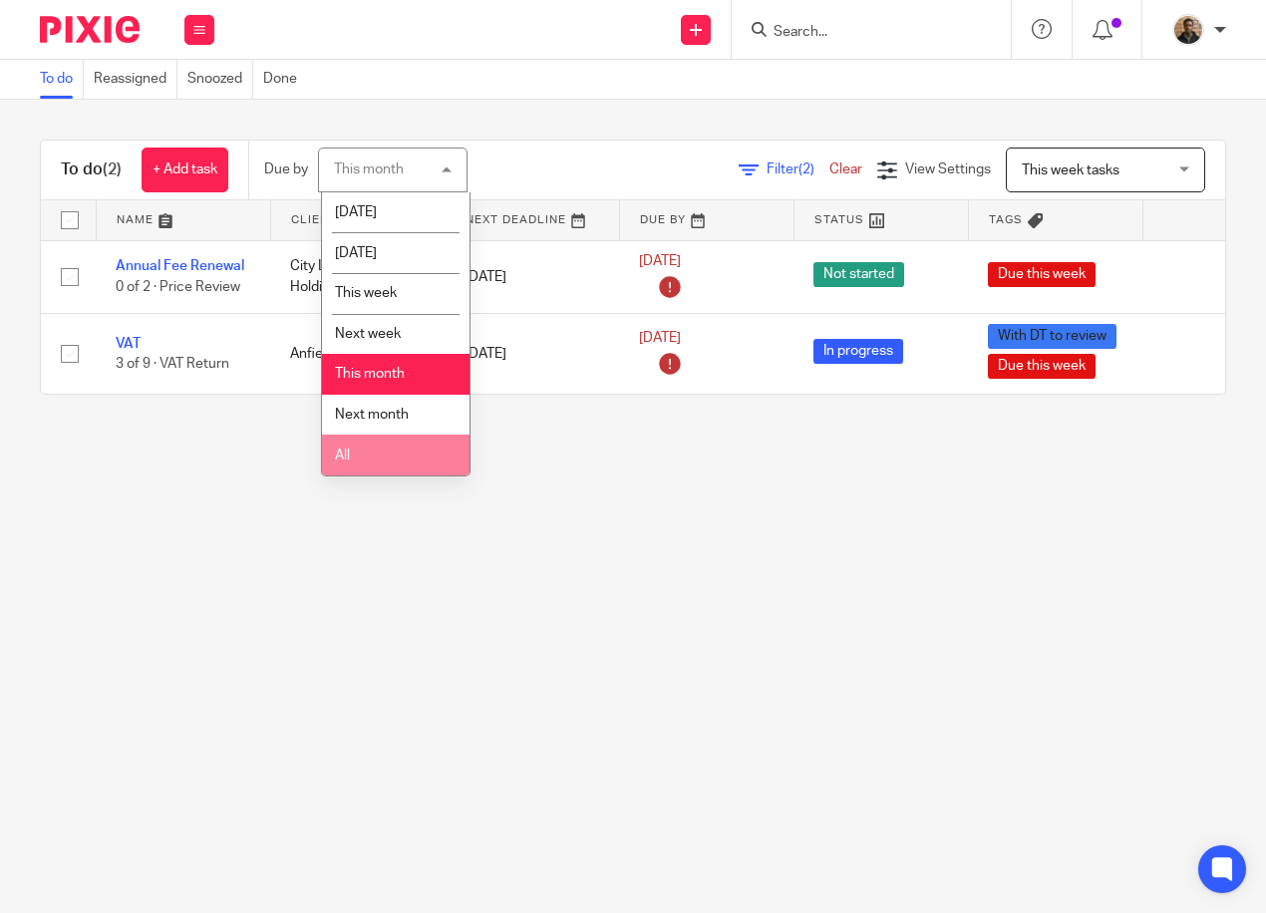
click at [386, 456] on li "All" at bounding box center [395, 454] width 147 height 41
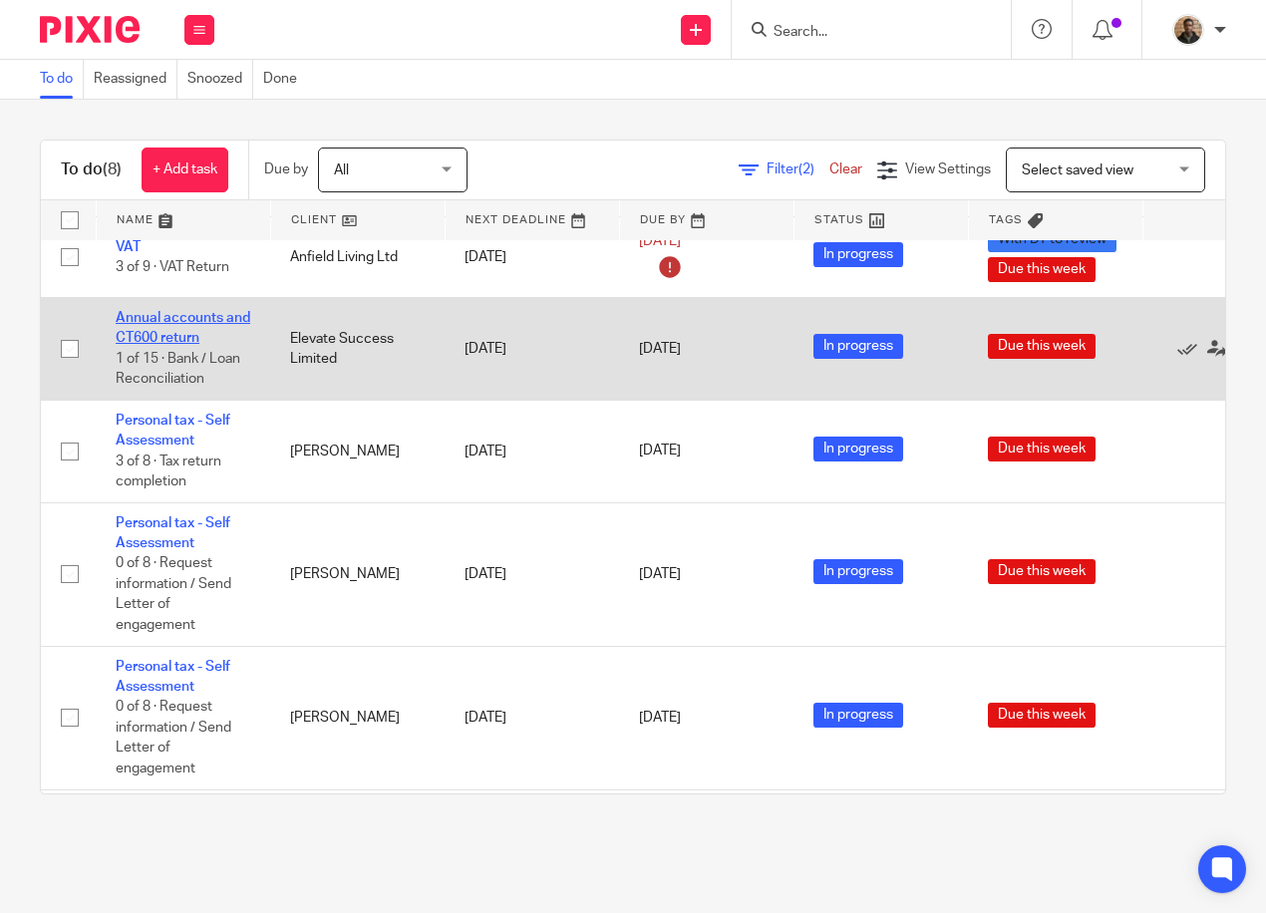
scroll to position [54, 0]
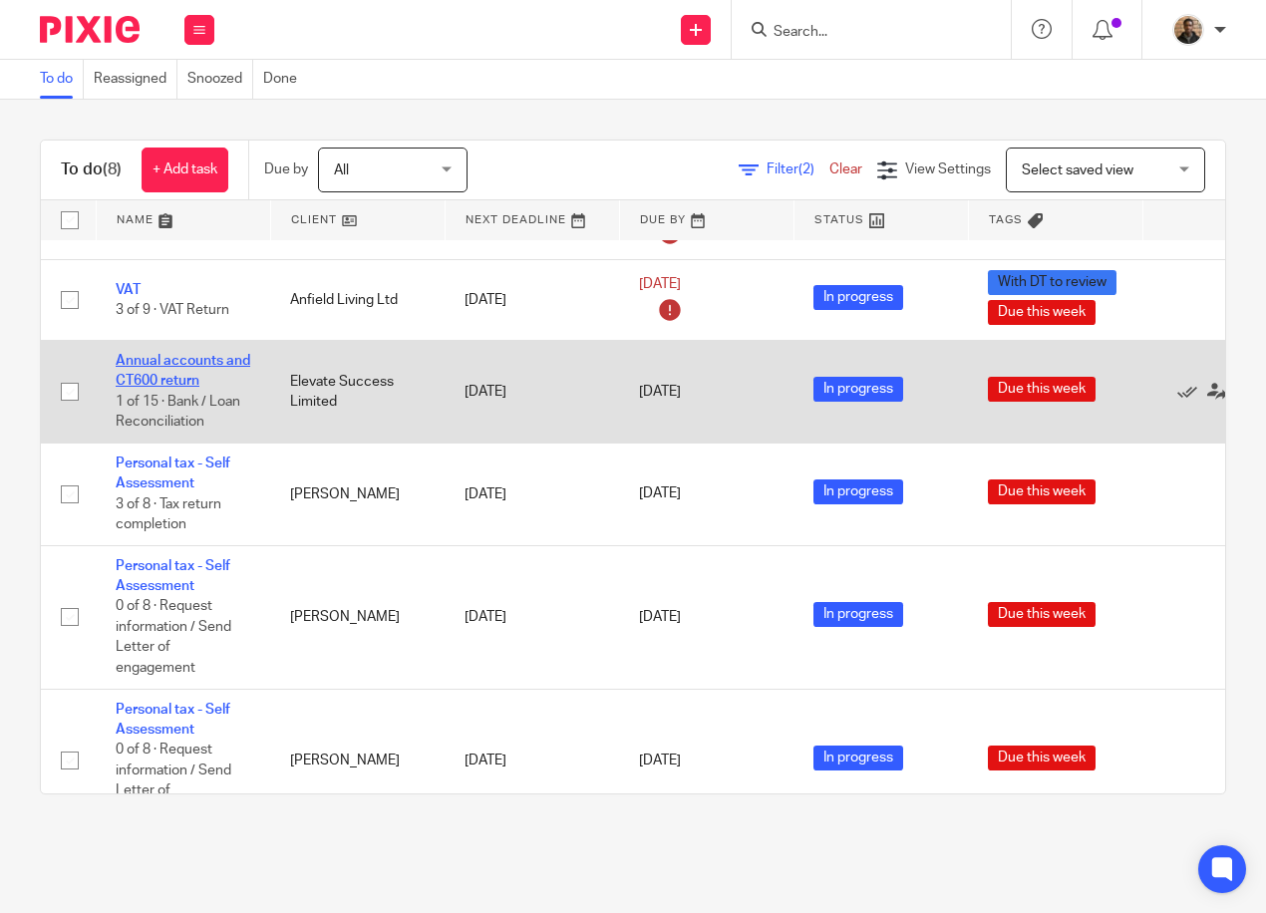
click at [205, 362] on link "Annual accounts and CT600 return" at bounding box center [183, 371] width 135 height 34
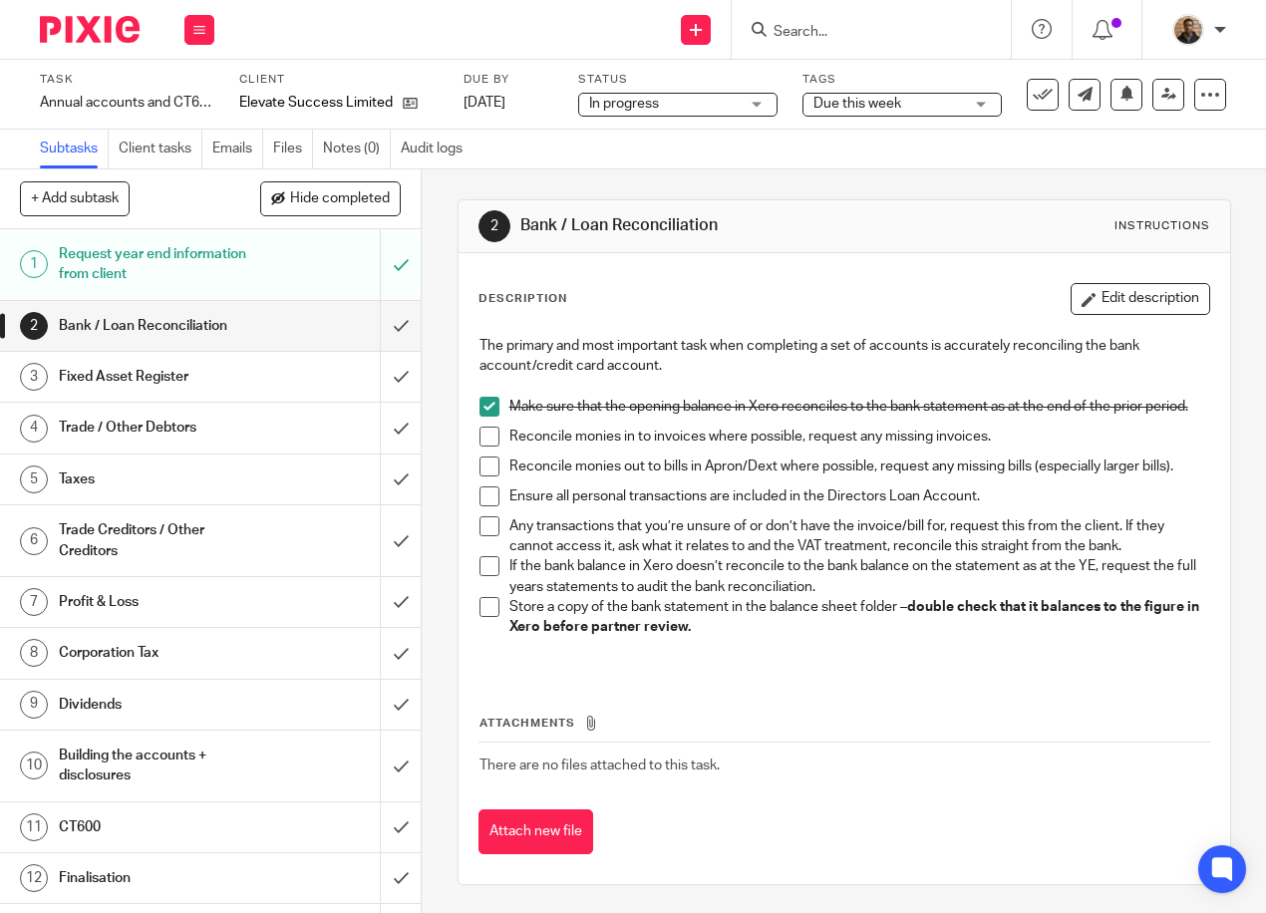
click at [853, 107] on span "Due this week" at bounding box center [857, 104] width 88 height 14
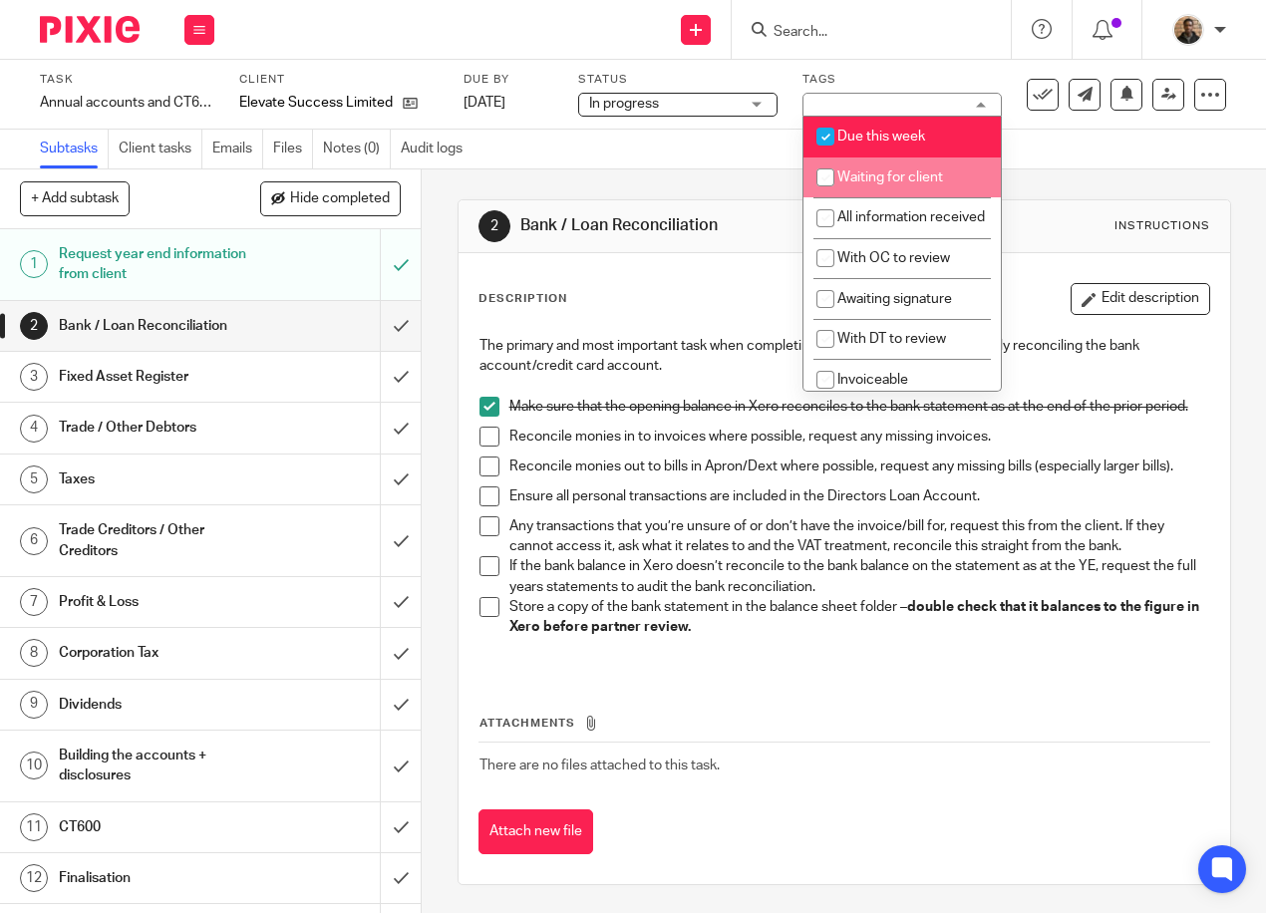
click at [829, 169] on input "checkbox" at bounding box center [825, 177] width 38 height 38
checkbox input "true"
click at [679, 189] on div "2 Bank / Loan Reconciliation Instructions Description Edit description The prim…" at bounding box center [843, 541] width 773 height 745
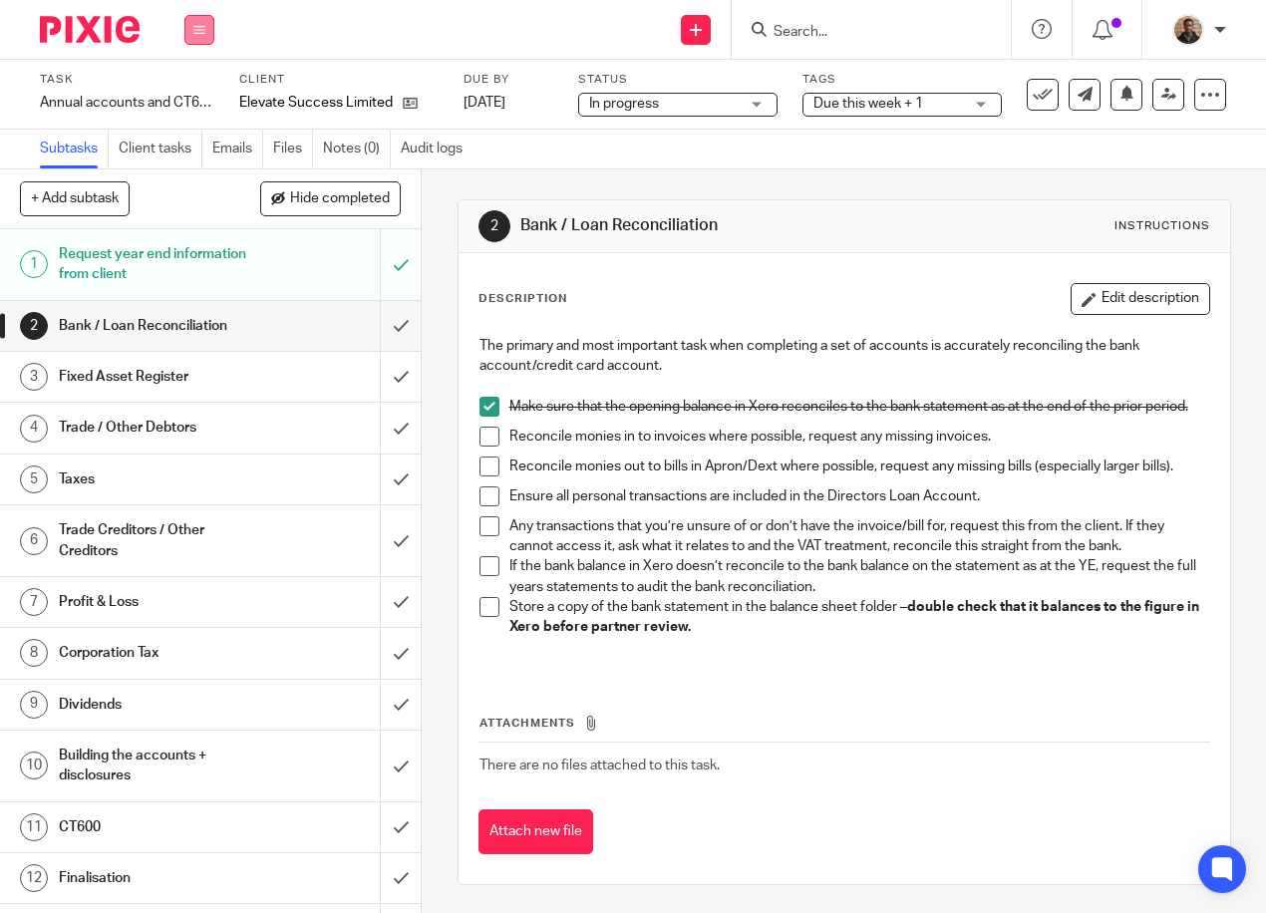
click at [210, 32] on button at bounding box center [199, 30] width 30 height 30
click at [197, 90] on link "Work" at bounding box center [189, 93] width 35 height 14
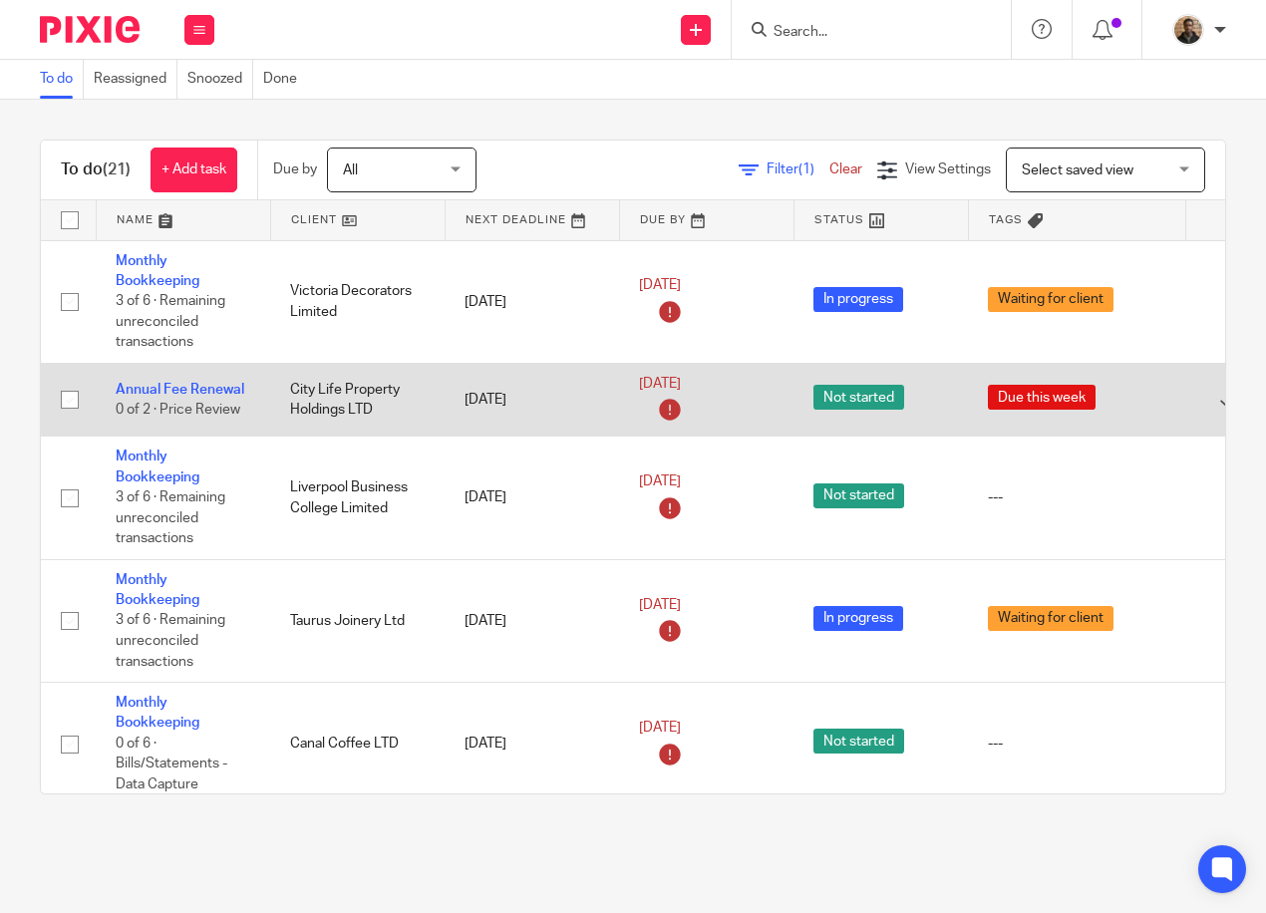
click at [164, 380] on td "Annual Fee Renewal 0 of 2 · Price Review" at bounding box center [183, 400] width 174 height 74
click at [167, 388] on link "Annual Fee Renewal" at bounding box center [180, 390] width 129 height 14
click at [186, 388] on link "Annual Fee Renewal" at bounding box center [180, 390] width 129 height 14
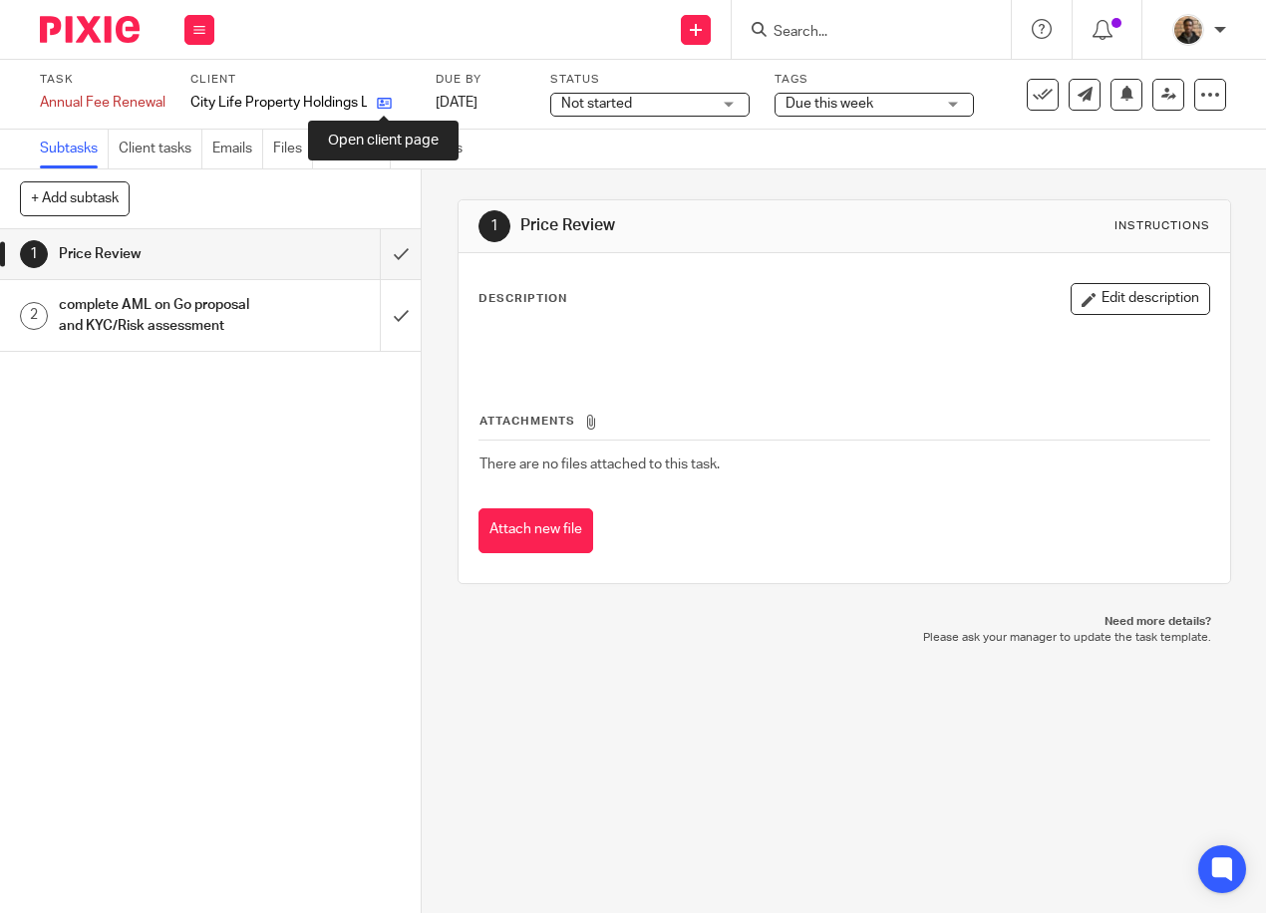
click at [389, 102] on icon at bounding box center [384, 103] width 15 height 15
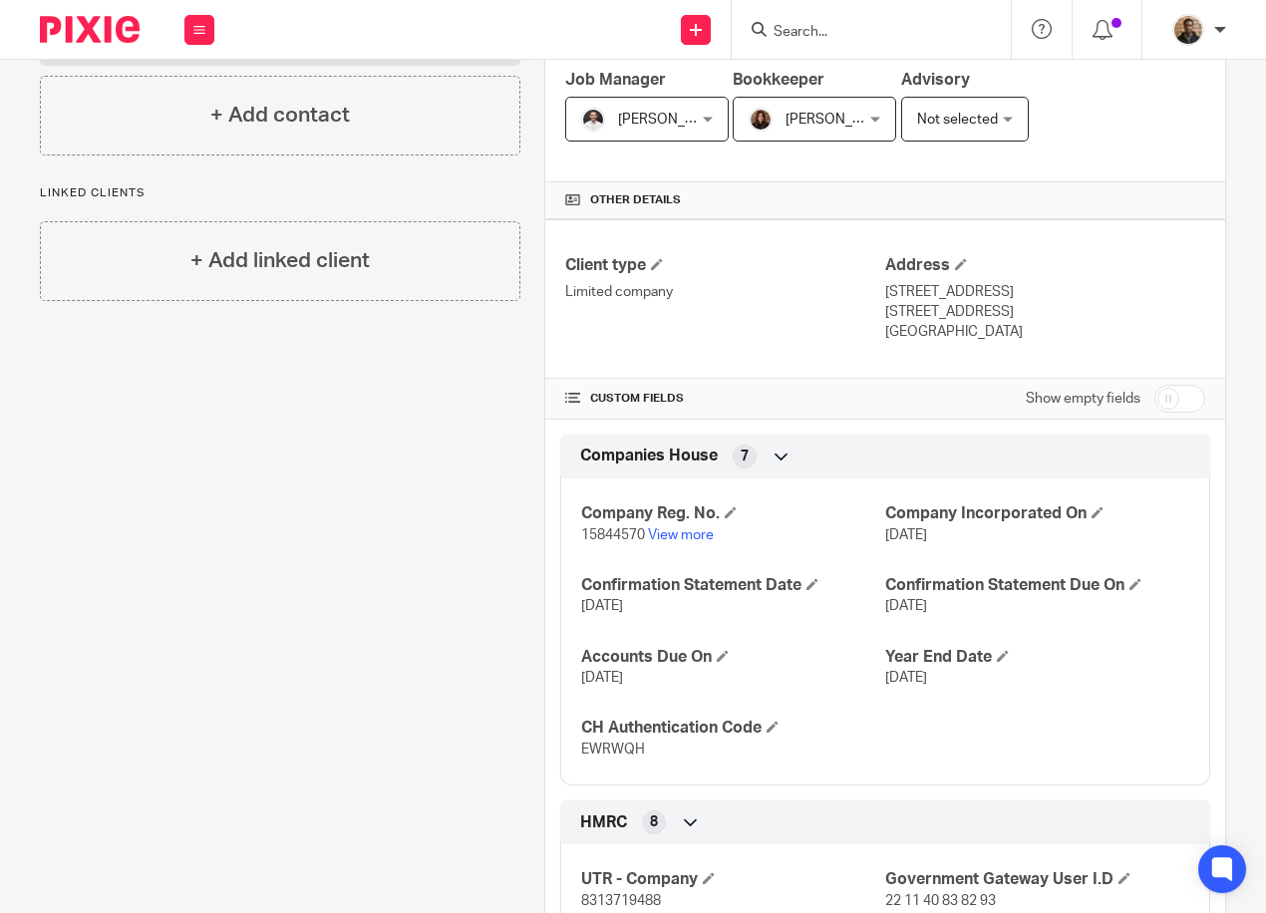
scroll to position [498, 0]
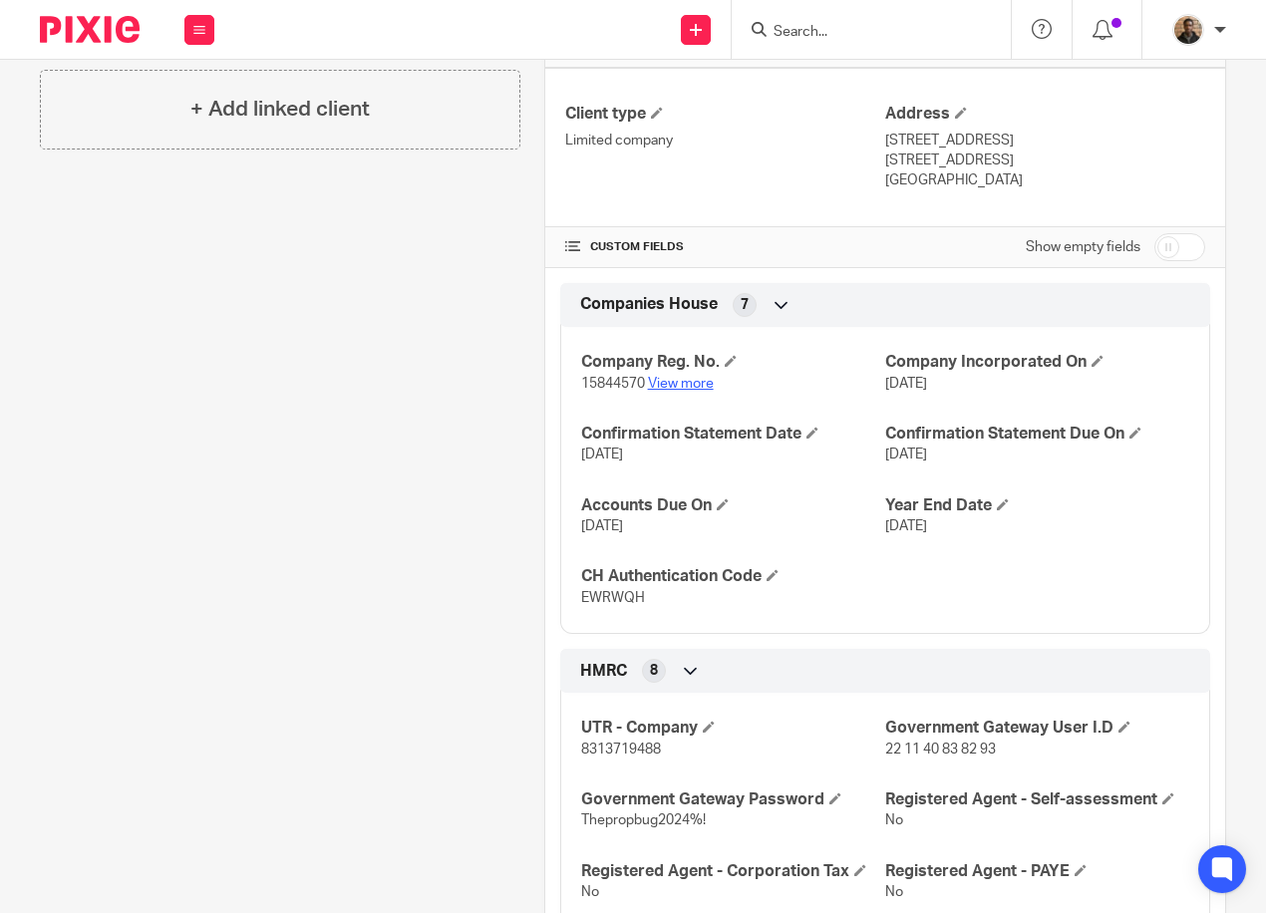
click at [686, 382] on link "View more" at bounding box center [681, 384] width 66 height 14
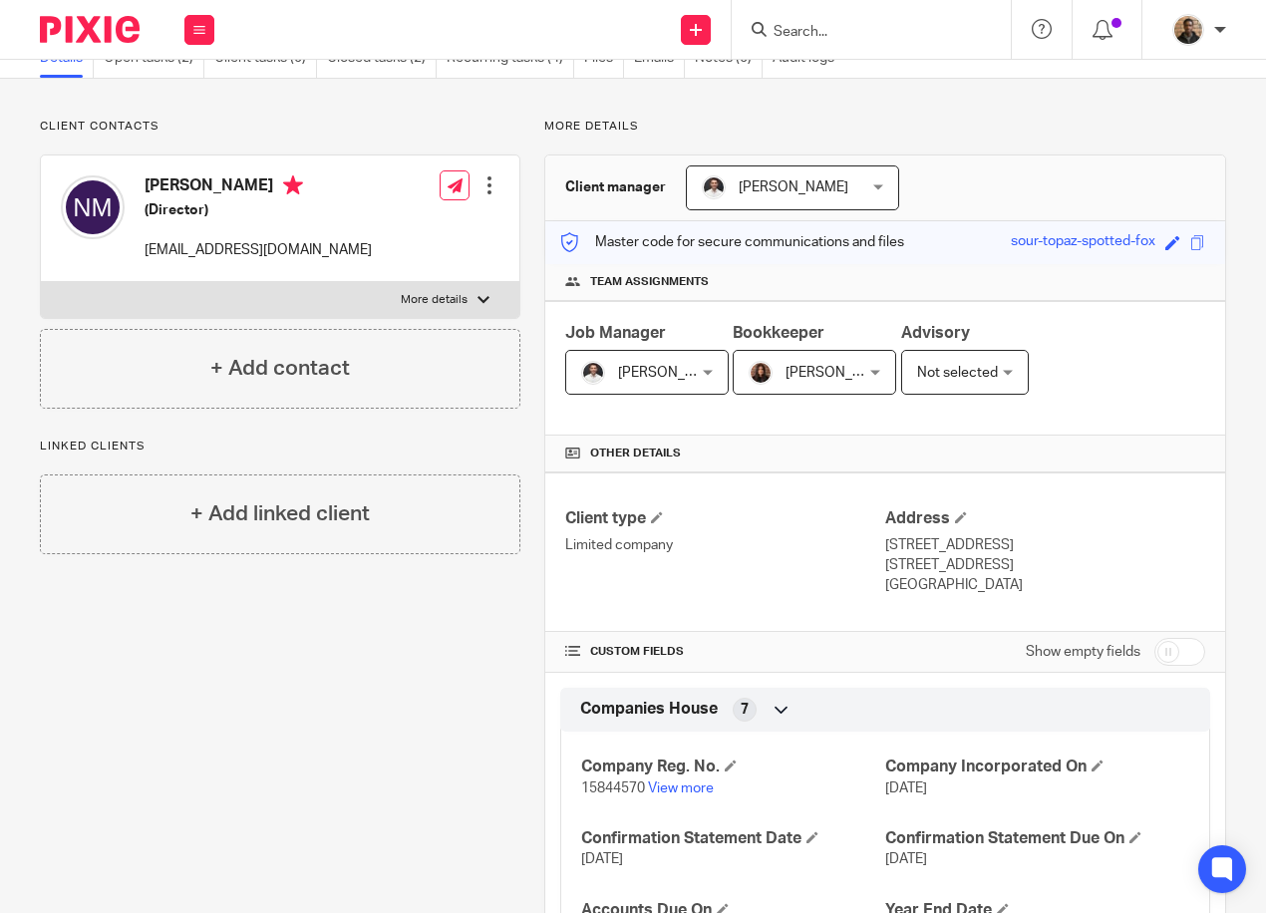
scroll to position [0, 0]
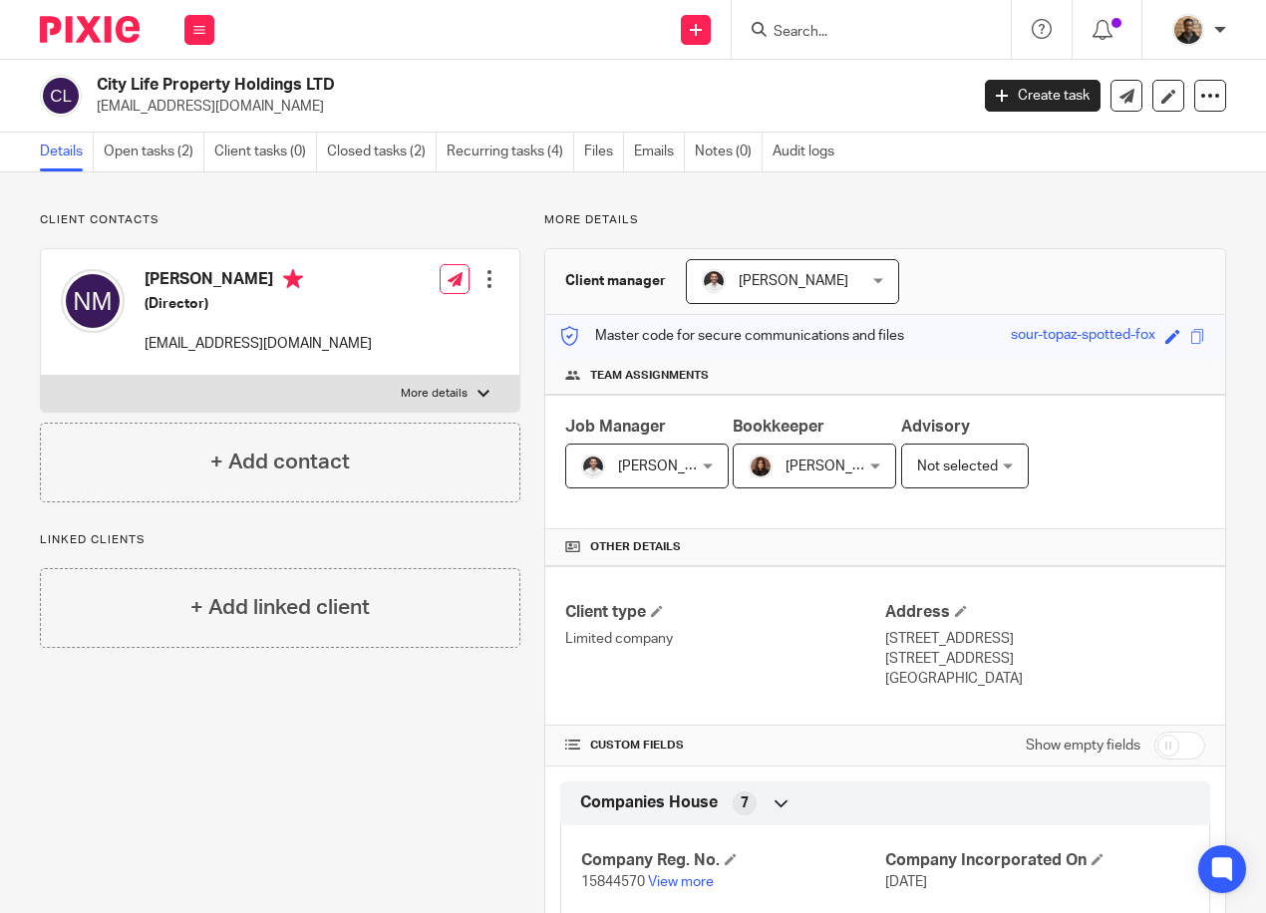
click at [433, 392] on p "More details" at bounding box center [434, 394] width 67 height 16
click at [41, 376] on input "More details" at bounding box center [40, 375] width 1 height 1
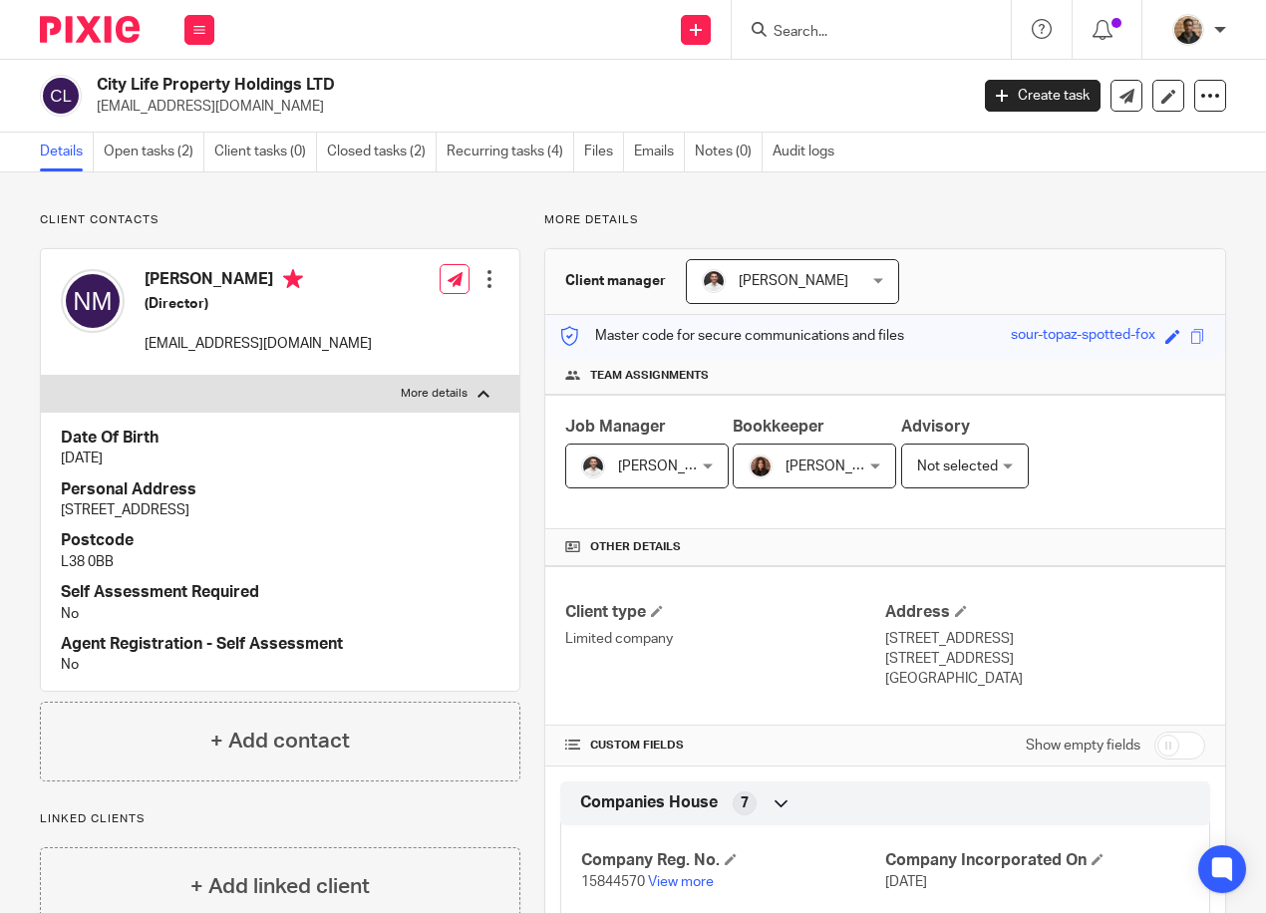
click at [433, 392] on p "More details" at bounding box center [434, 394] width 67 height 16
click at [41, 376] on input "More details" at bounding box center [40, 375] width 1 height 1
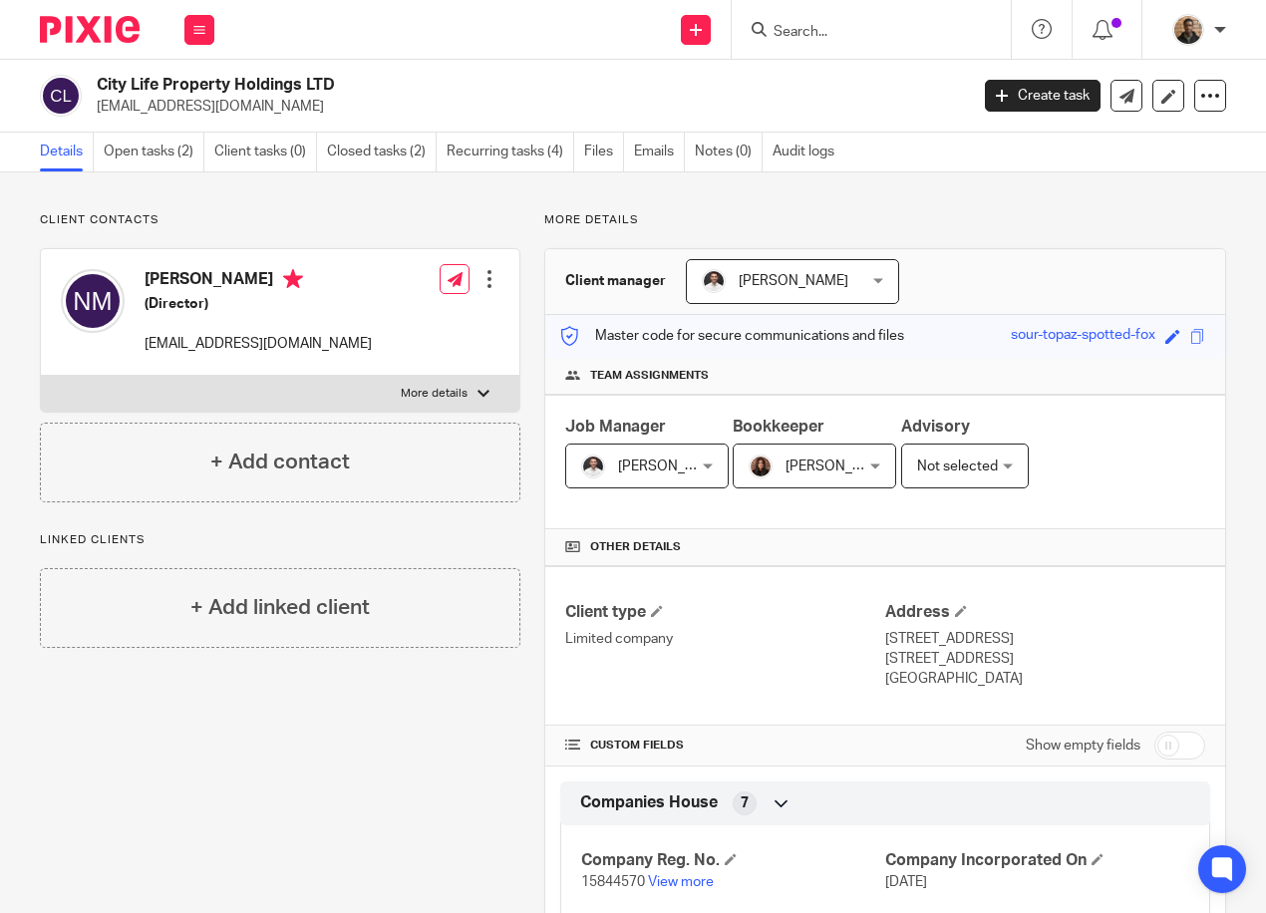
click at [477, 398] on div at bounding box center [483, 394] width 12 height 12
click at [41, 376] on input "More details" at bounding box center [40, 375] width 1 height 1
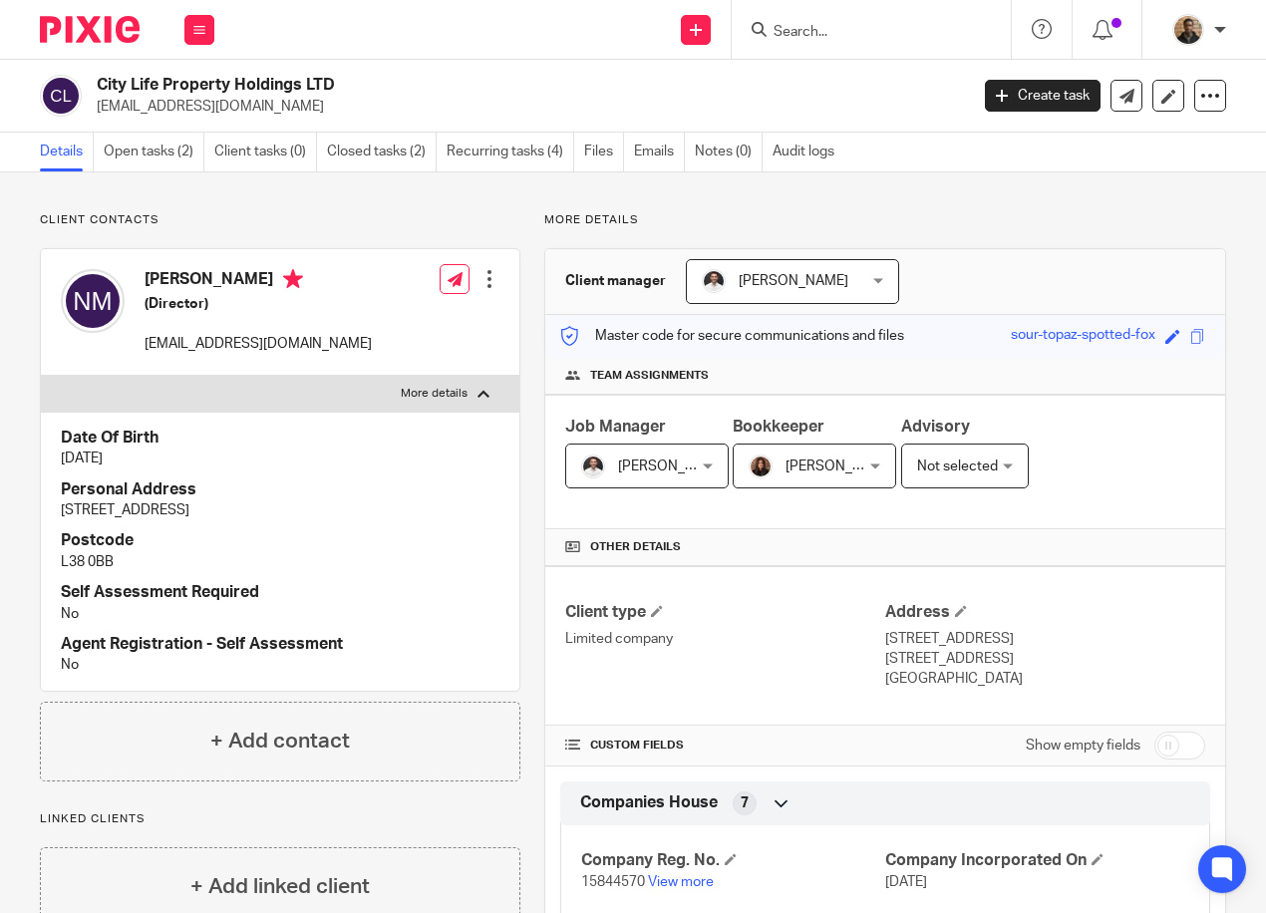
click at [477, 398] on div at bounding box center [483, 394] width 12 height 12
click at [41, 376] on input "More details" at bounding box center [40, 375] width 1 height 1
checkbox input "false"
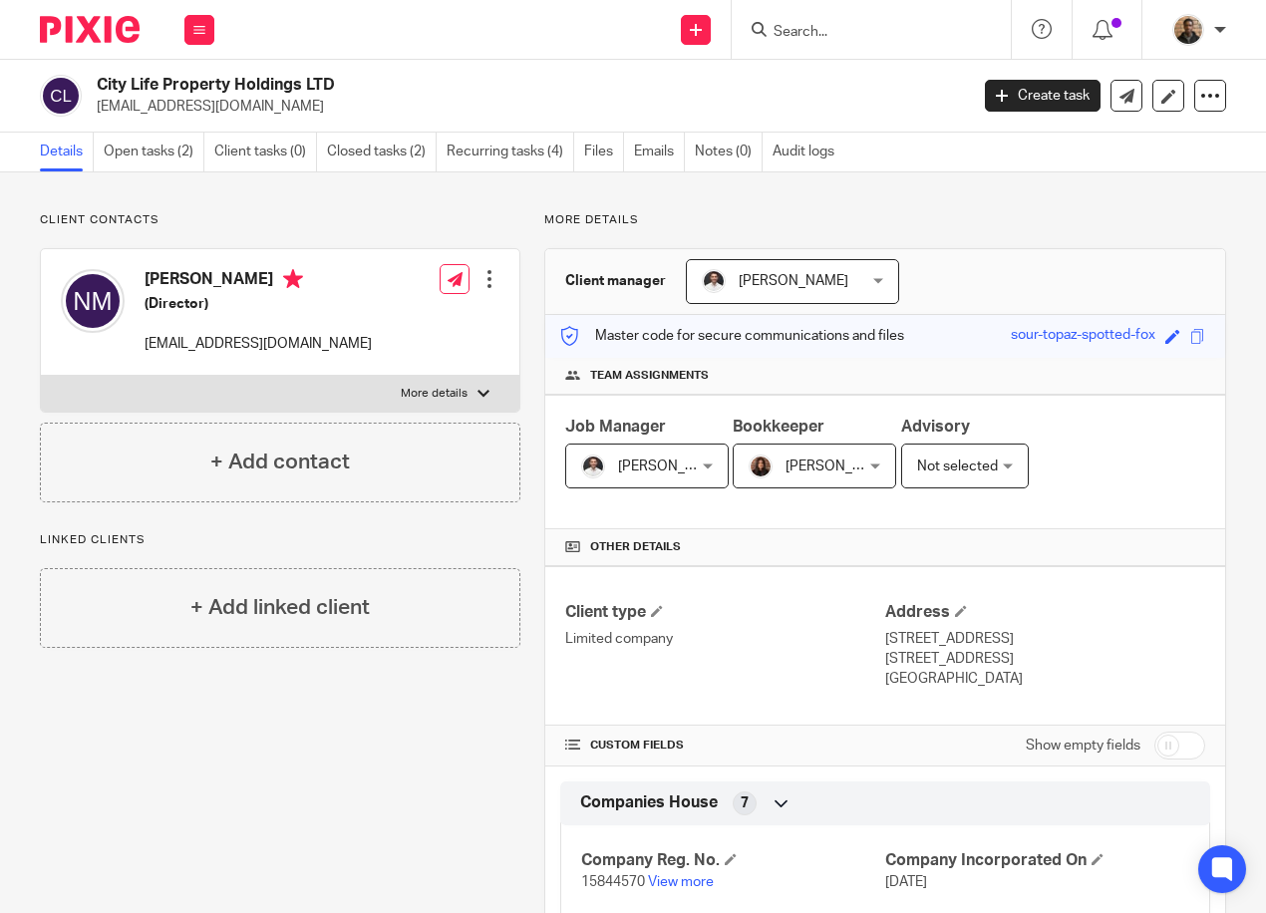
click at [491, 278] on div at bounding box center [489, 279] width 20 height 20
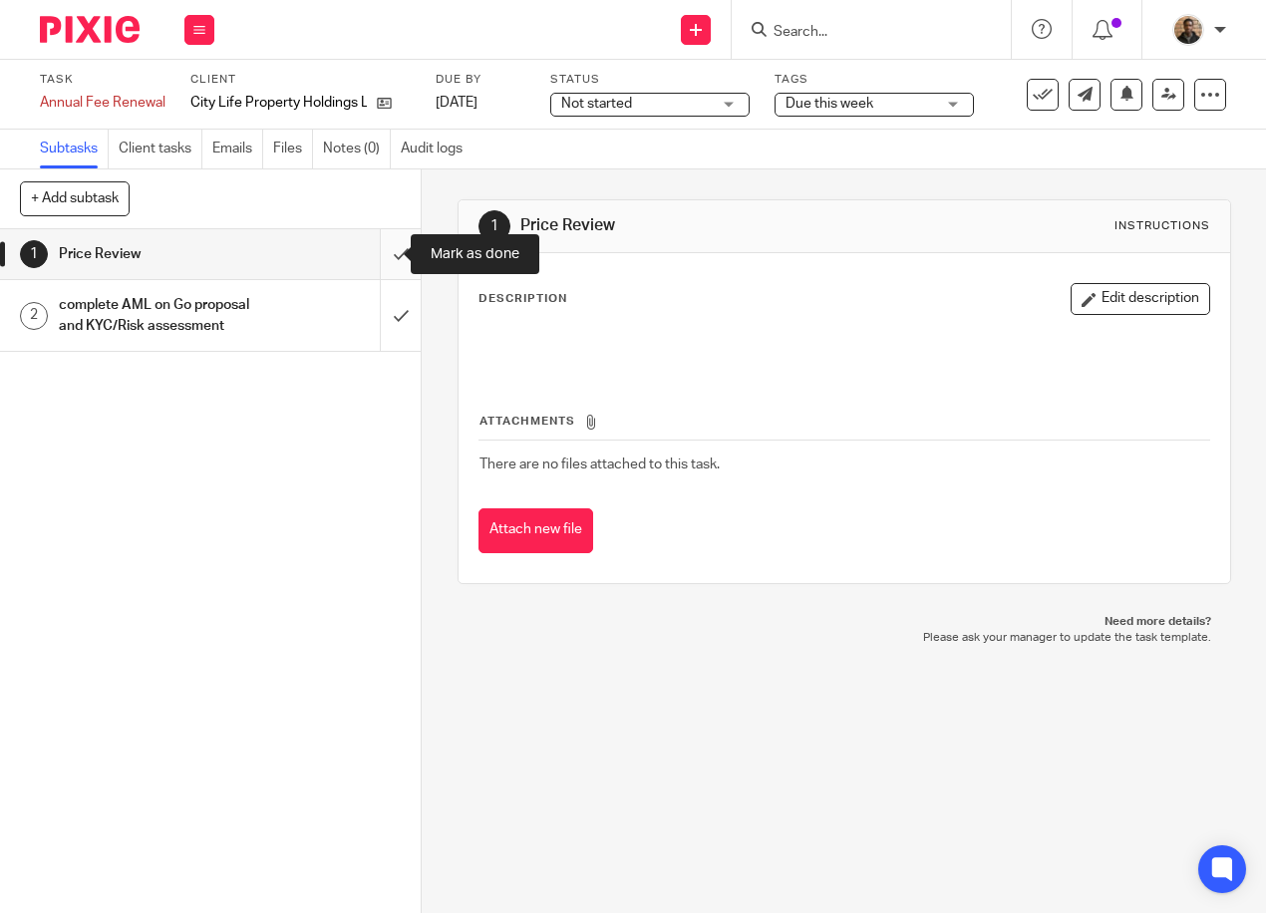
click at [392, 255] on input "submit" at bounding box center [210, 254] width 421 height 50
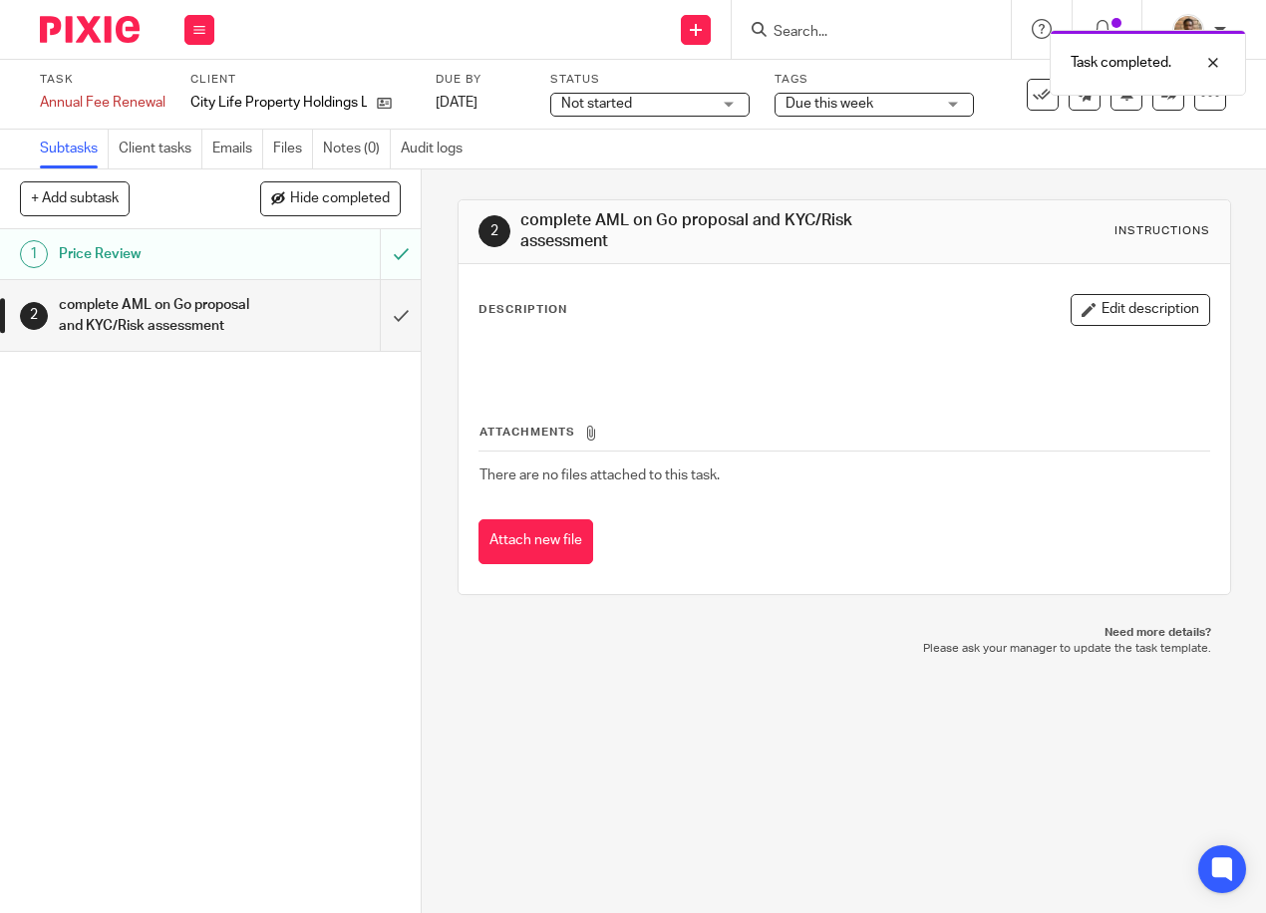
click at [738, 106] on div "Not started Not started" at bounding box center [649, 105] width 199 height 24
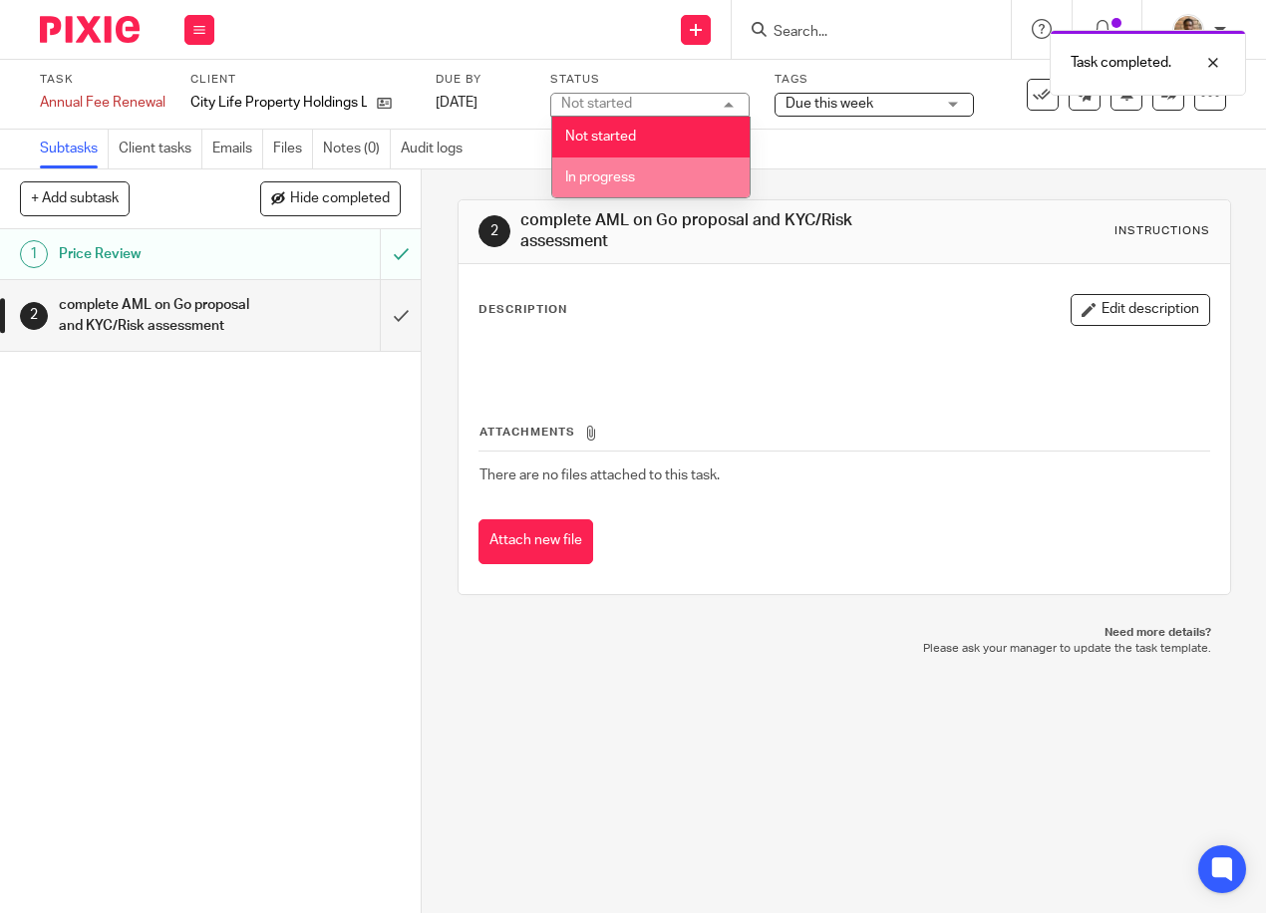
click at [659, 171] on li "In progress" at bounding box center [650, 177] width 197 height 41
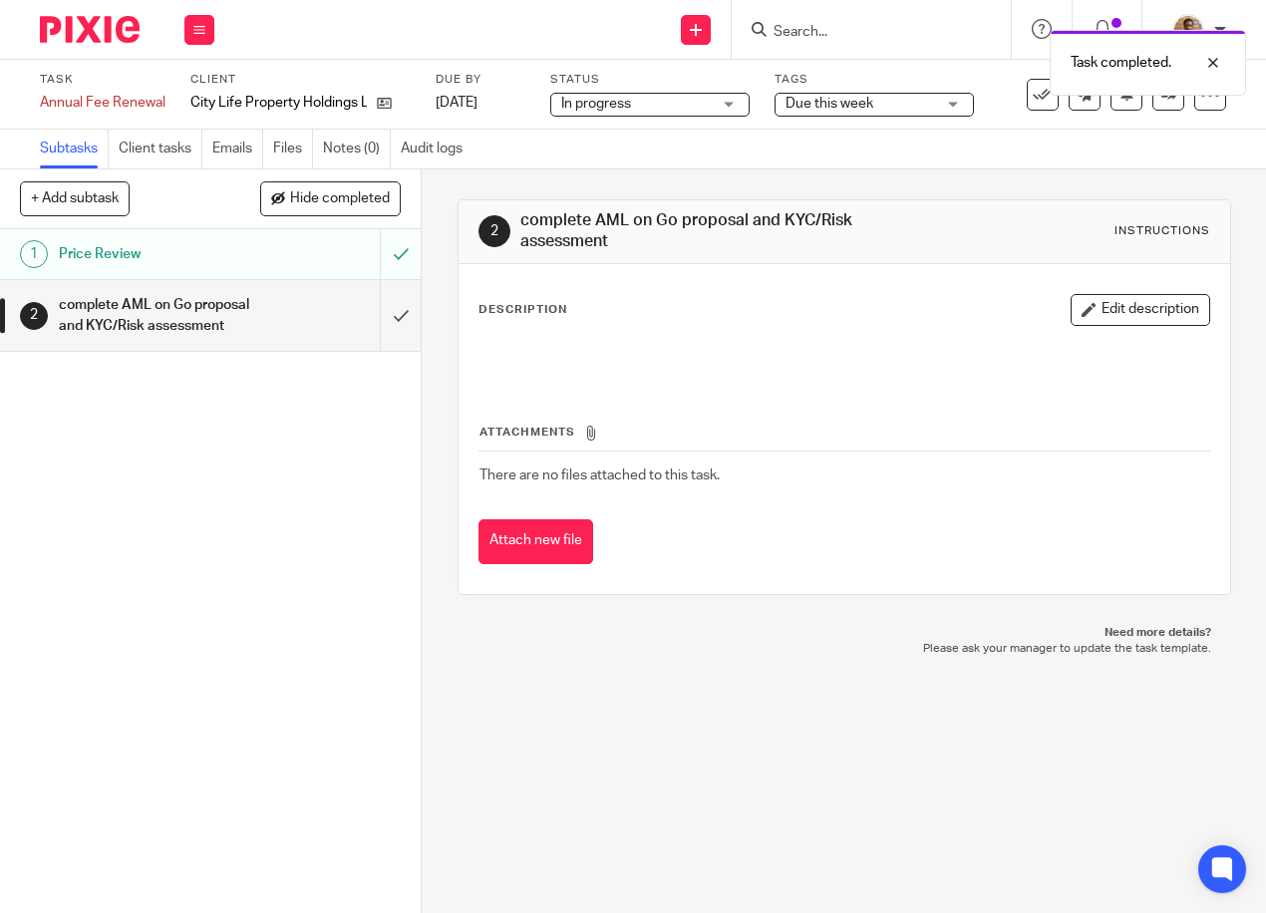
click at [807, 107] on span "Due this week" at bounding box center [829, 104] width 88 height 14
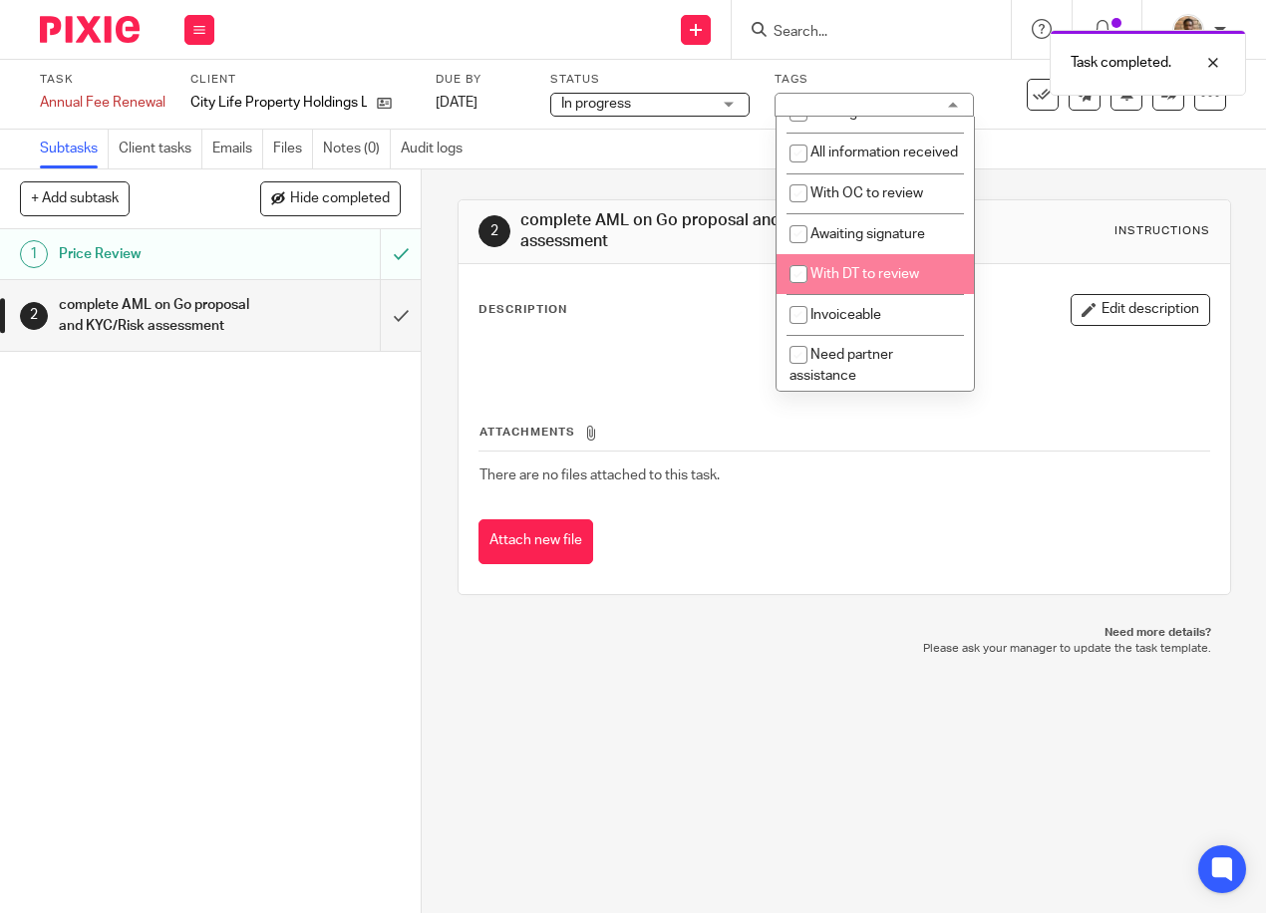
scroll to position [100, 0]
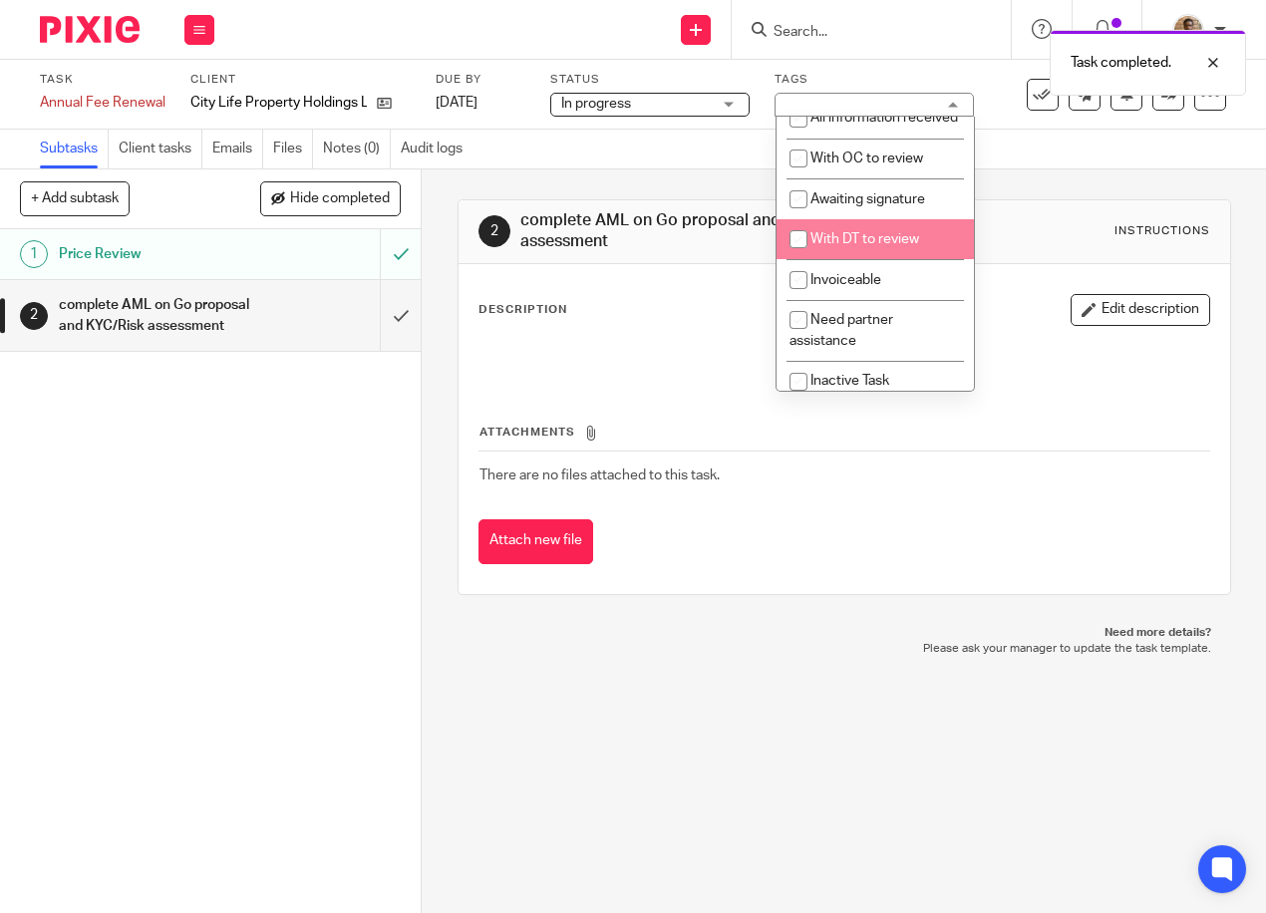
click at [883, 246] on span "With DT to review" at bounding box center [864, 239] width 109 height 14
checkbox input "true"
click at [699, 187] on div "2 complete AML on Go proposal and KYC/Risk assessment Instructions Description …" at bounding box center [843, 396] width 773 height 455
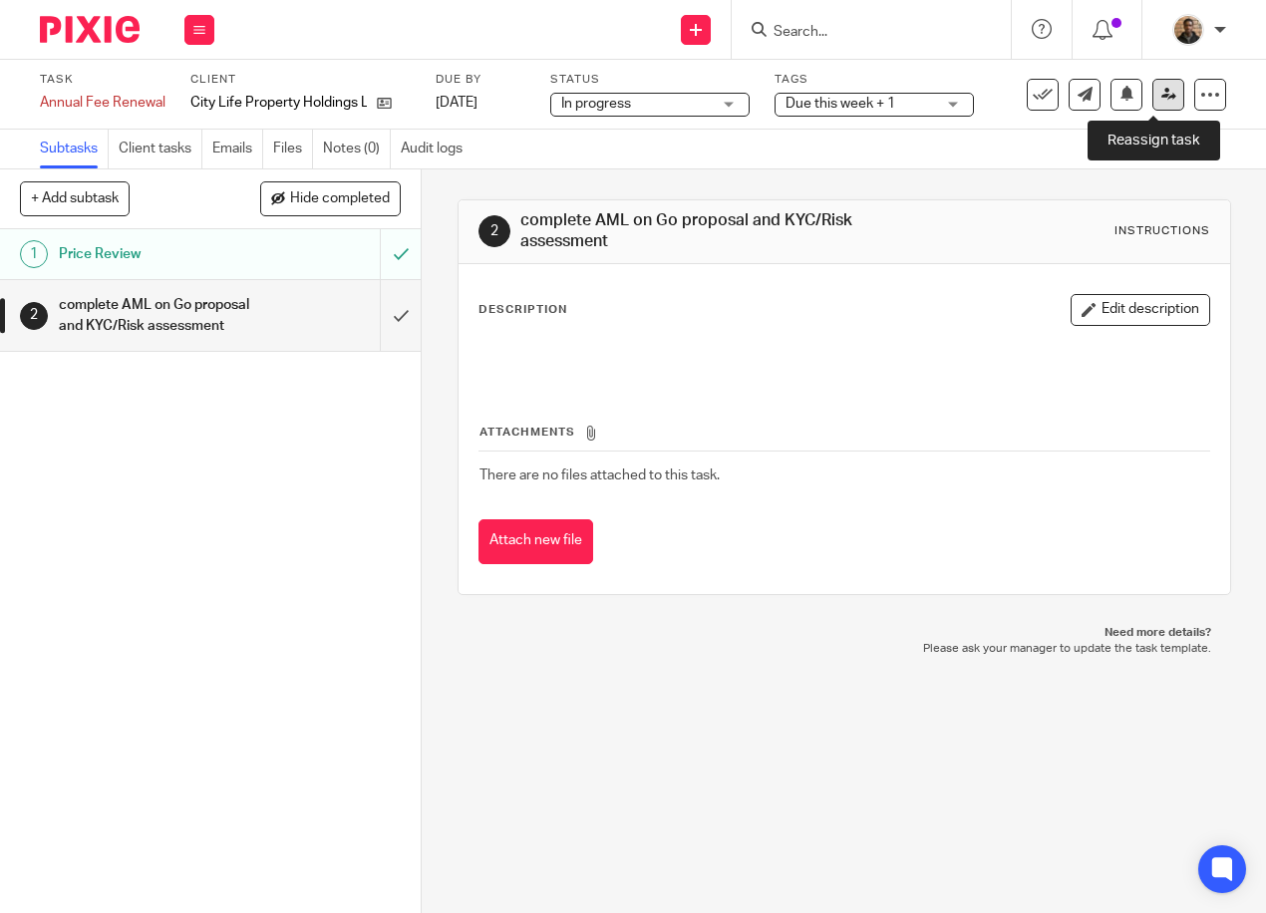
click at [1152, 98] on link at bounding box center [1168, 95] width 32 height 32
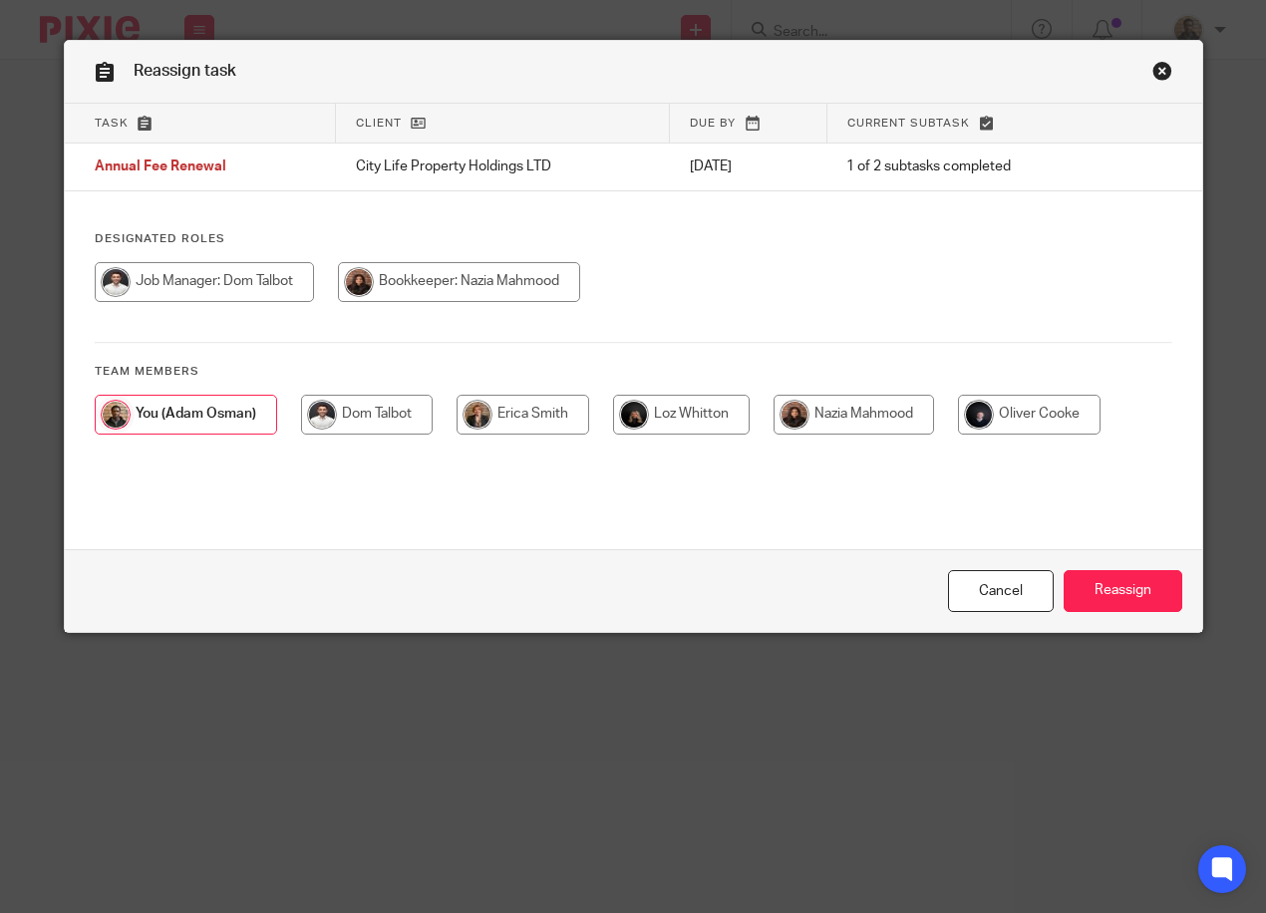
click at [227, 281] on input "radio" at bounding box center [204, 282] width 219 height 40
radio input "true"
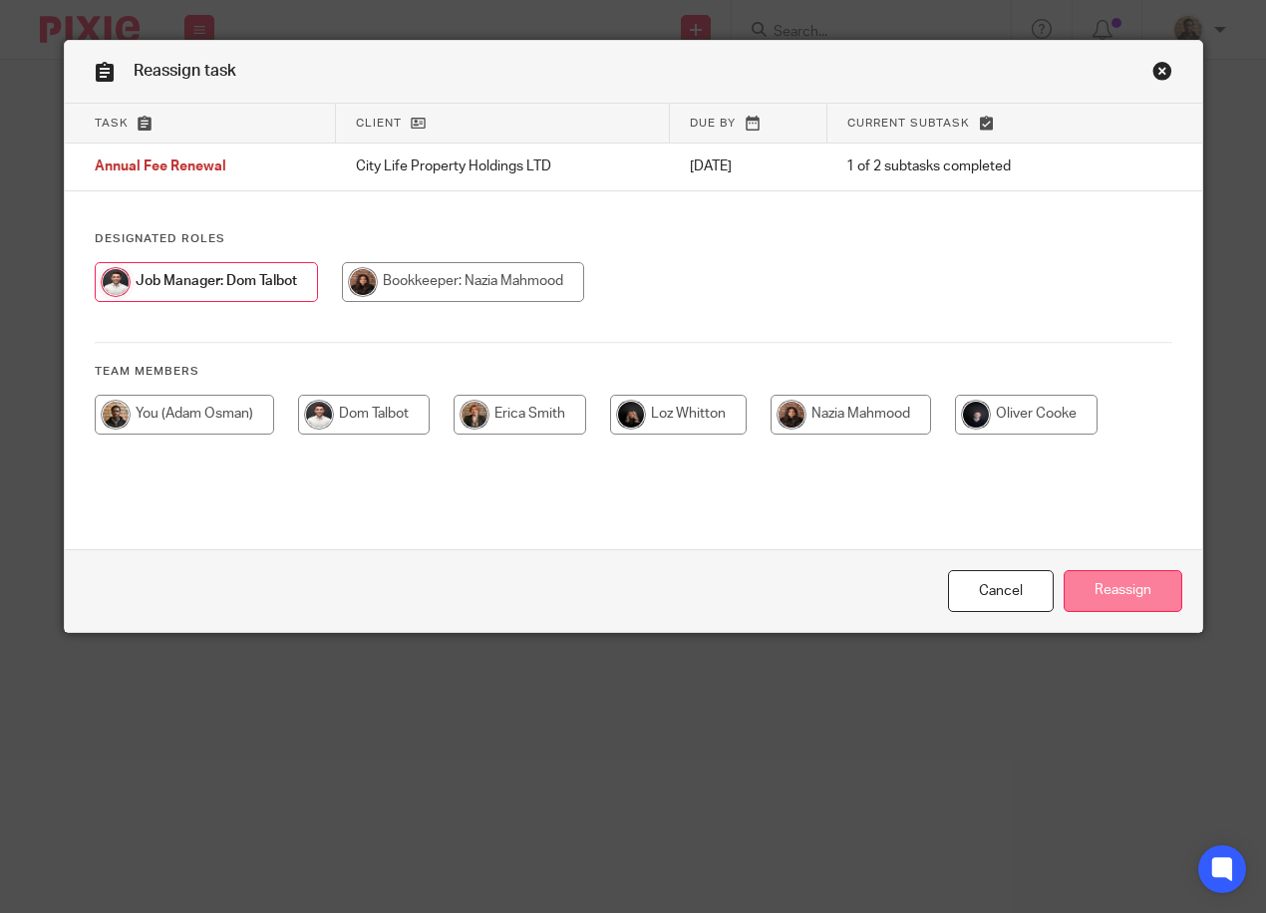
click at [1093, 595] on input "Reassign" at bounding box center [1122, 591] width 119 height 43
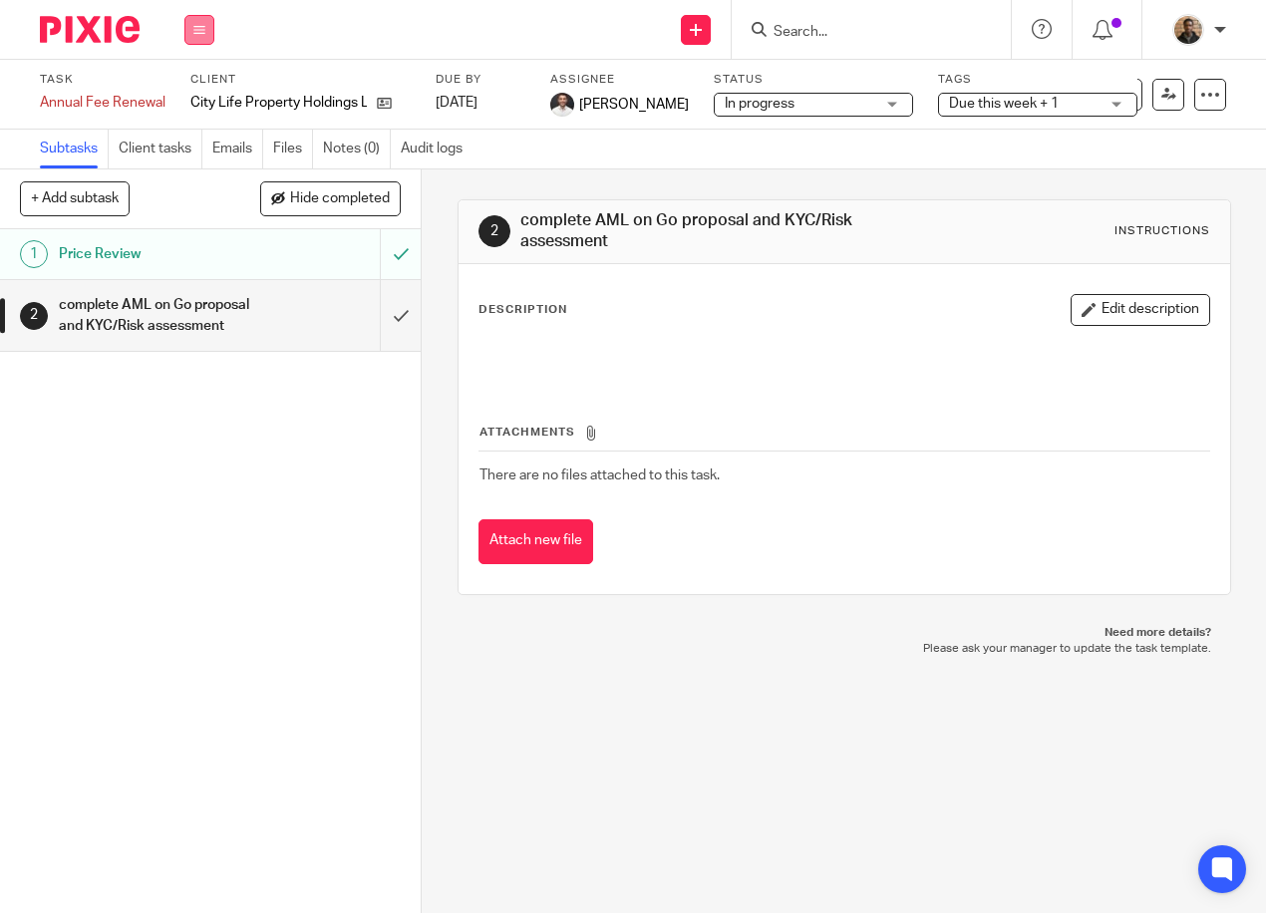
click at [194, 36] on button at bounding box center [199, 30] width 30 height 30
click at [204, 90] on link "Work" at bounding box center [189, 93] width 35 height 14
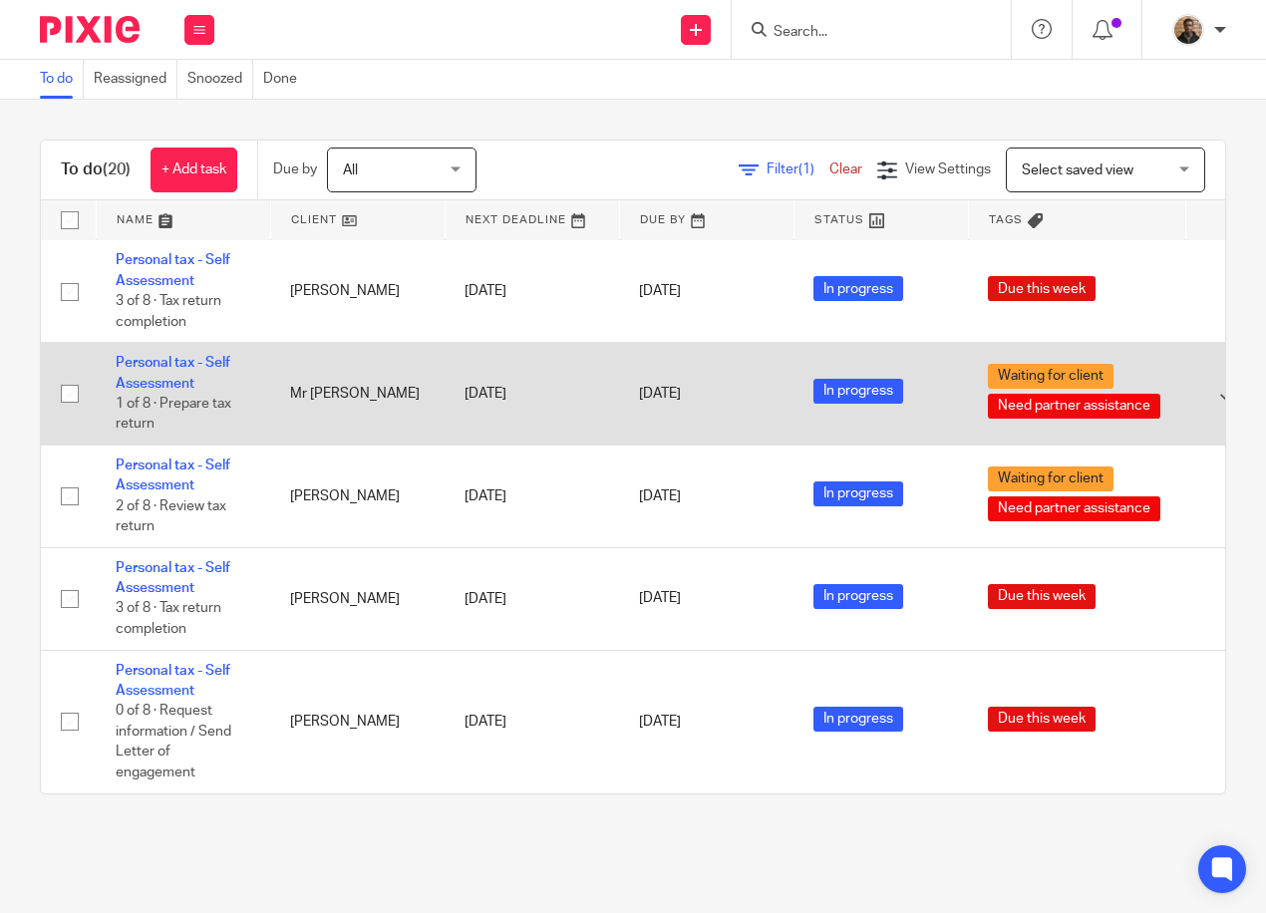
scroll to position [1590, 0]
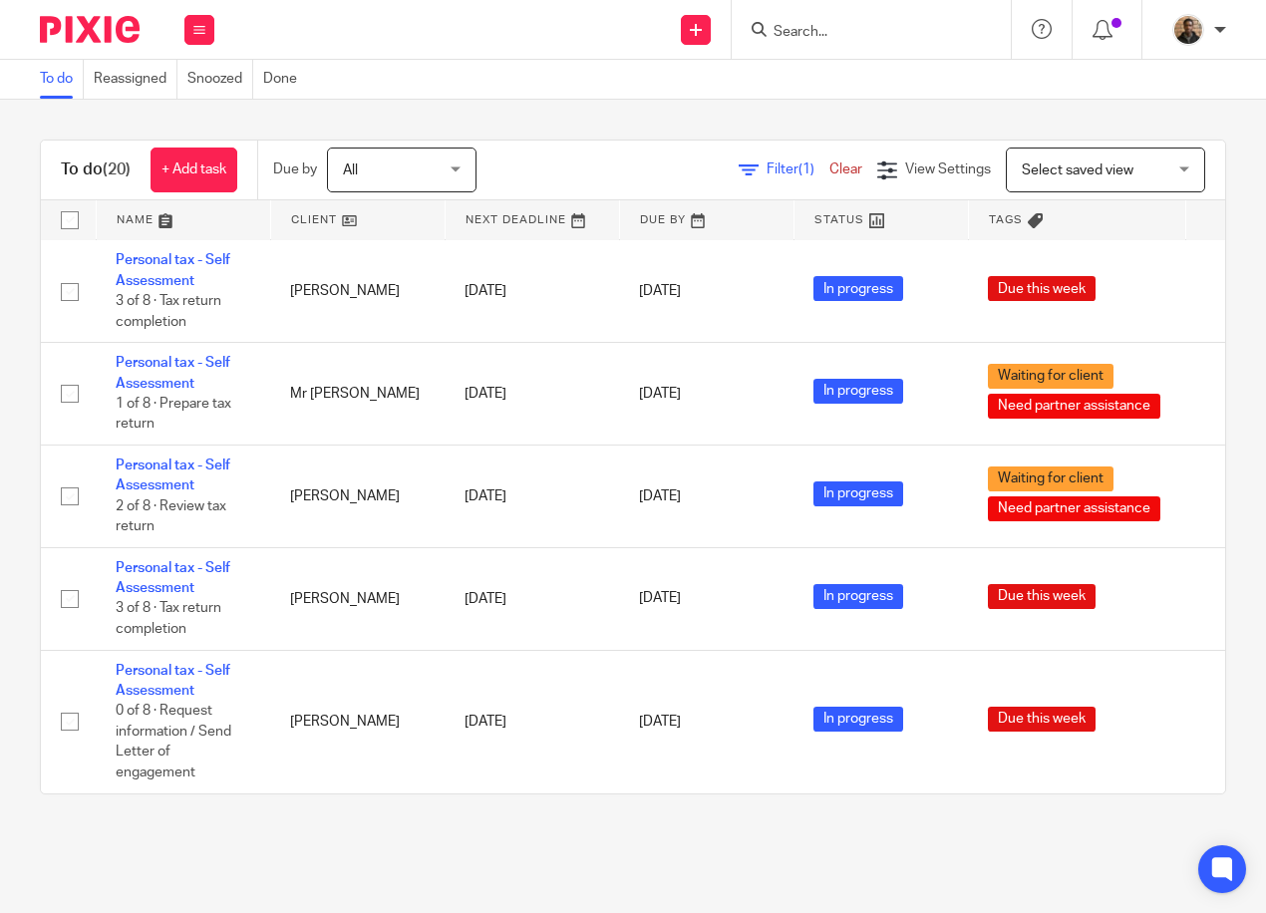
click at [1021, 158] on span "Select saved view" at bounding box center [1093, 169] width 145 height 42
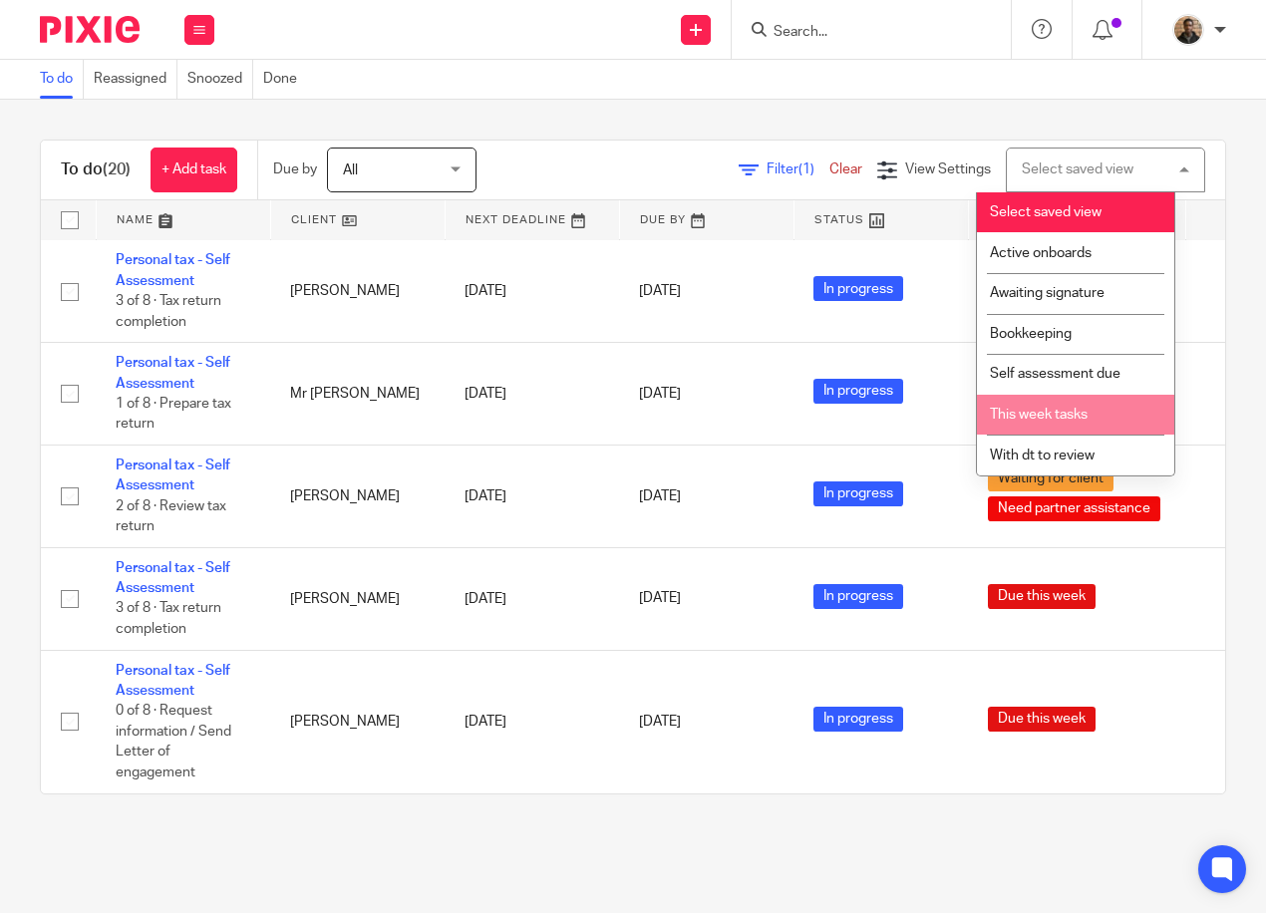
click at [1024, 423] on li "This week tasks" at bounding box center [1075, 415] width 197 height 41
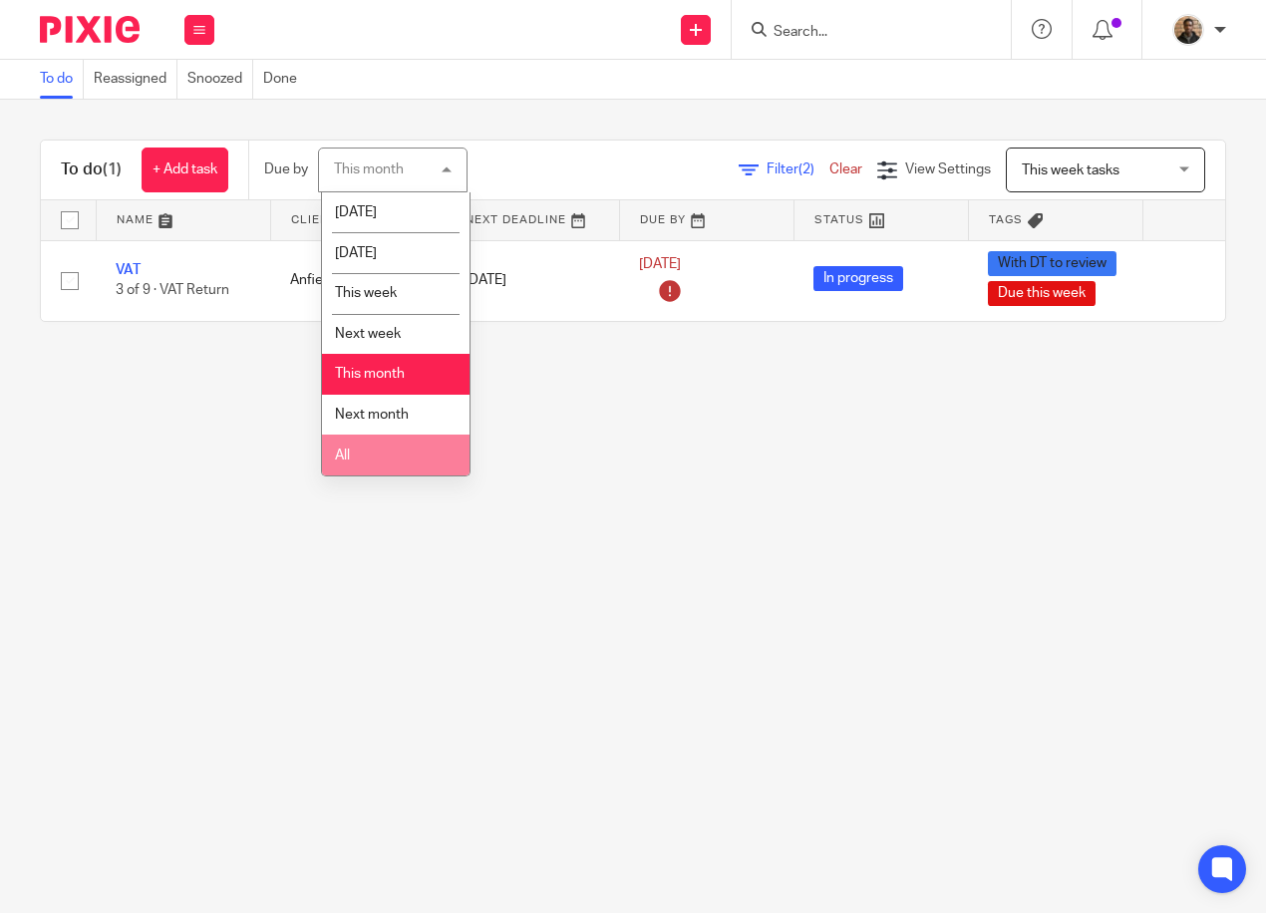
click at [397, 450] on li "All" at bounding box center [395, 454] width 147 height 41
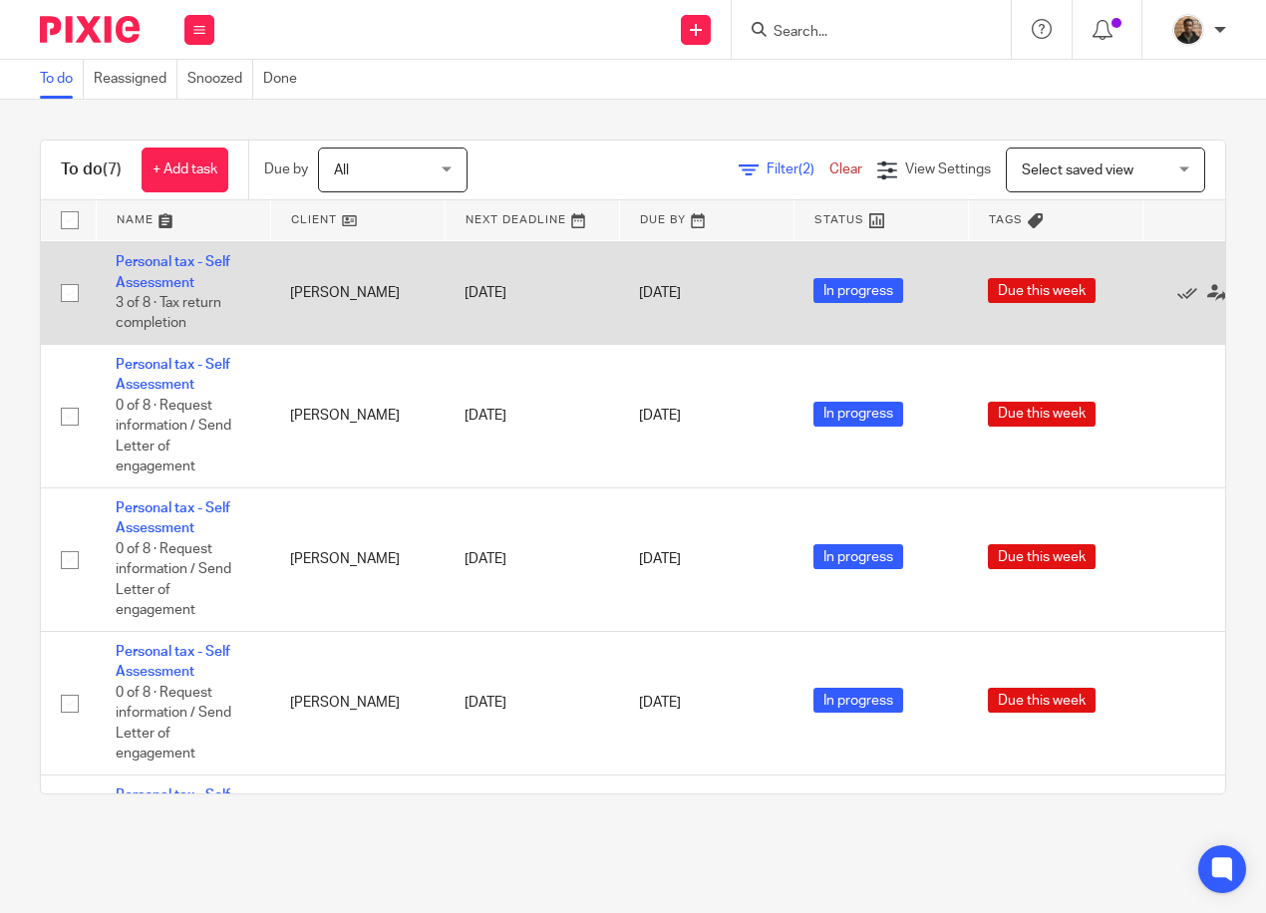
scroll to position [280, 0]
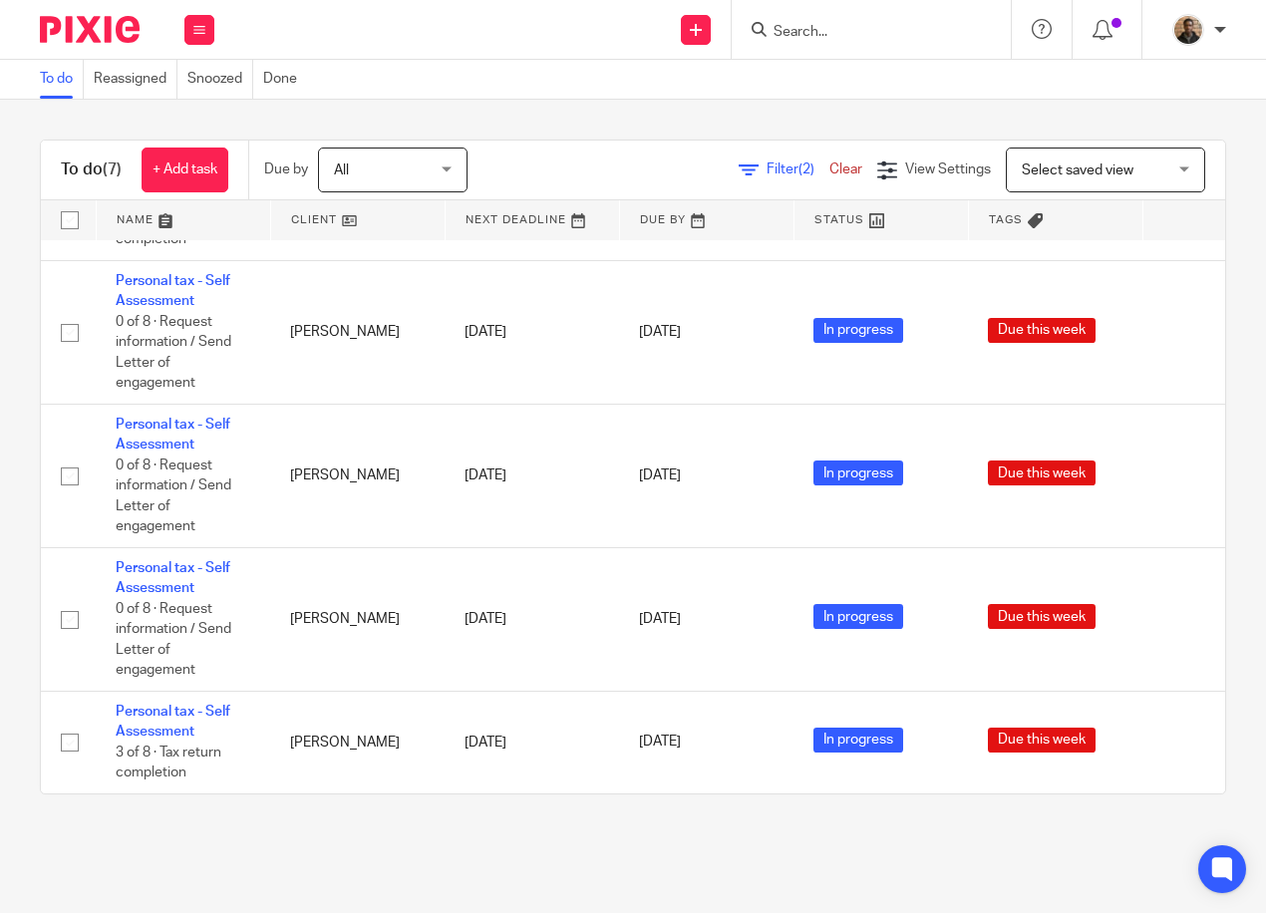
drag, startPoint x: 194, startPoint y: 33, endPoint x: 205, endPoint y: 53, distance: 22.7
click at [193, 34] on icon at bounding box center [199, 30] width 12 height 12
click at [189, 144] on link "Clients" at bounding box center [194, 151] width 44 height 14
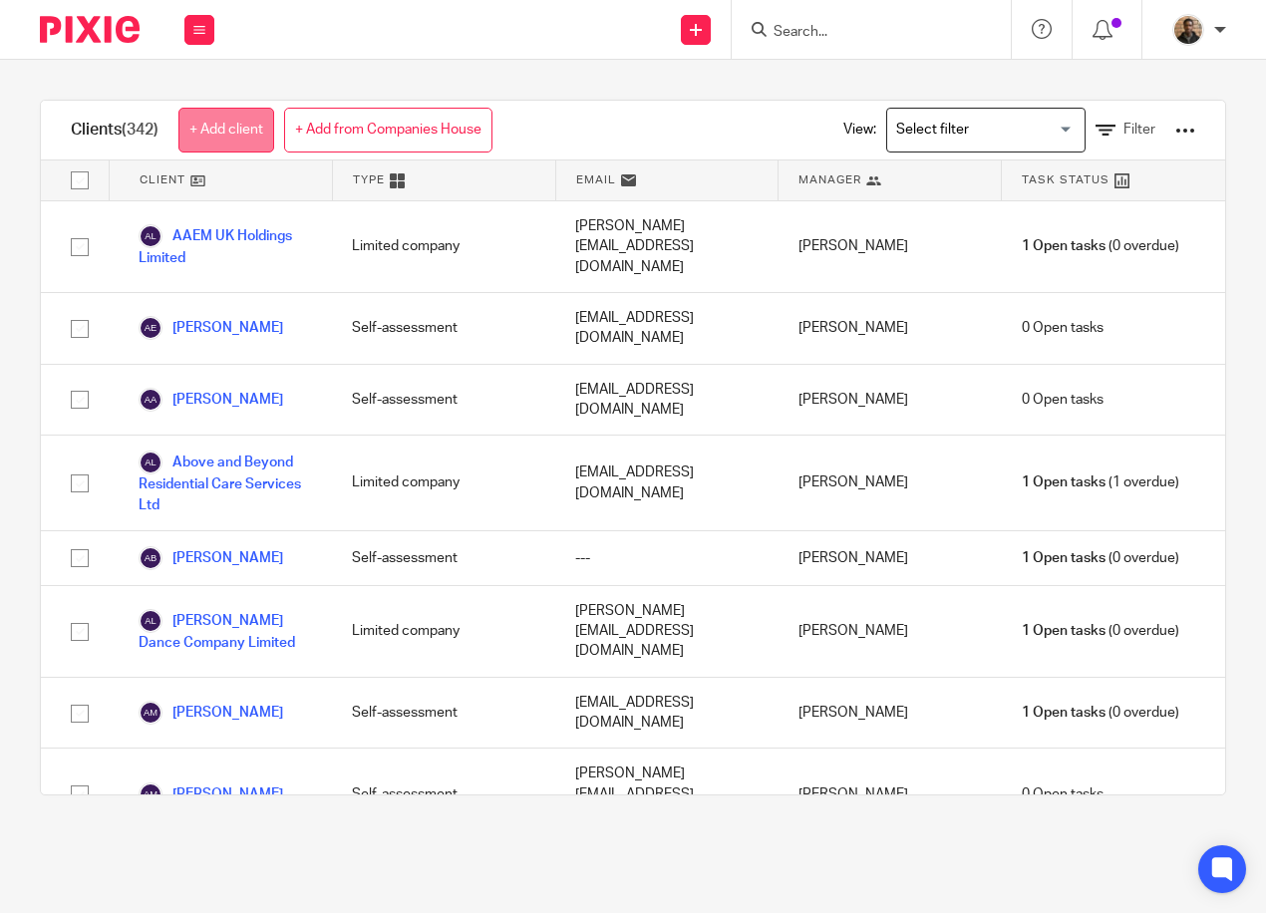
click at [187, 135] on link "+ Add client" at bounding box center [226, 130] width 96 height 45
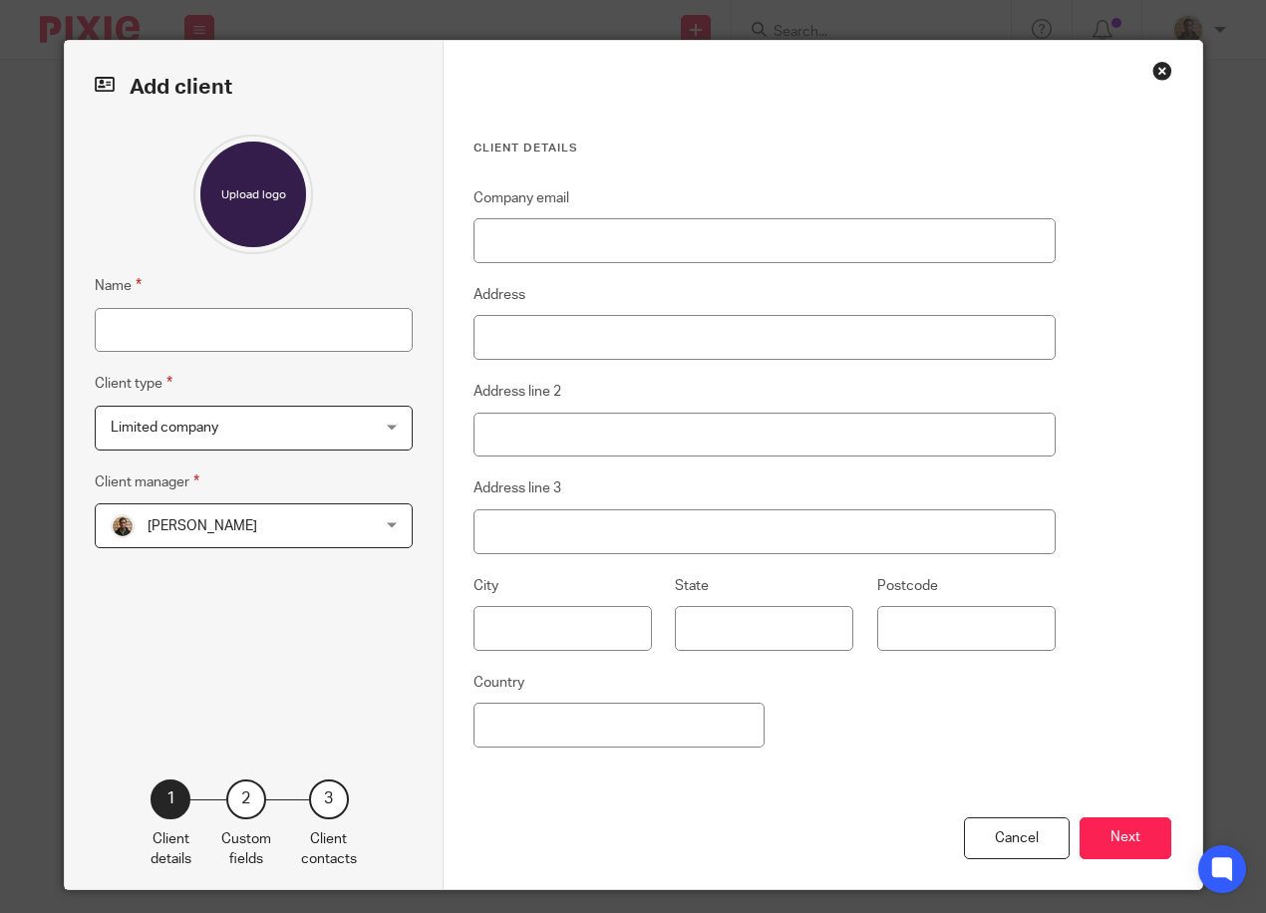
click at [357, 436] on div "Limited company Limited company" at bounding box center [254, 428] width 318 height 45
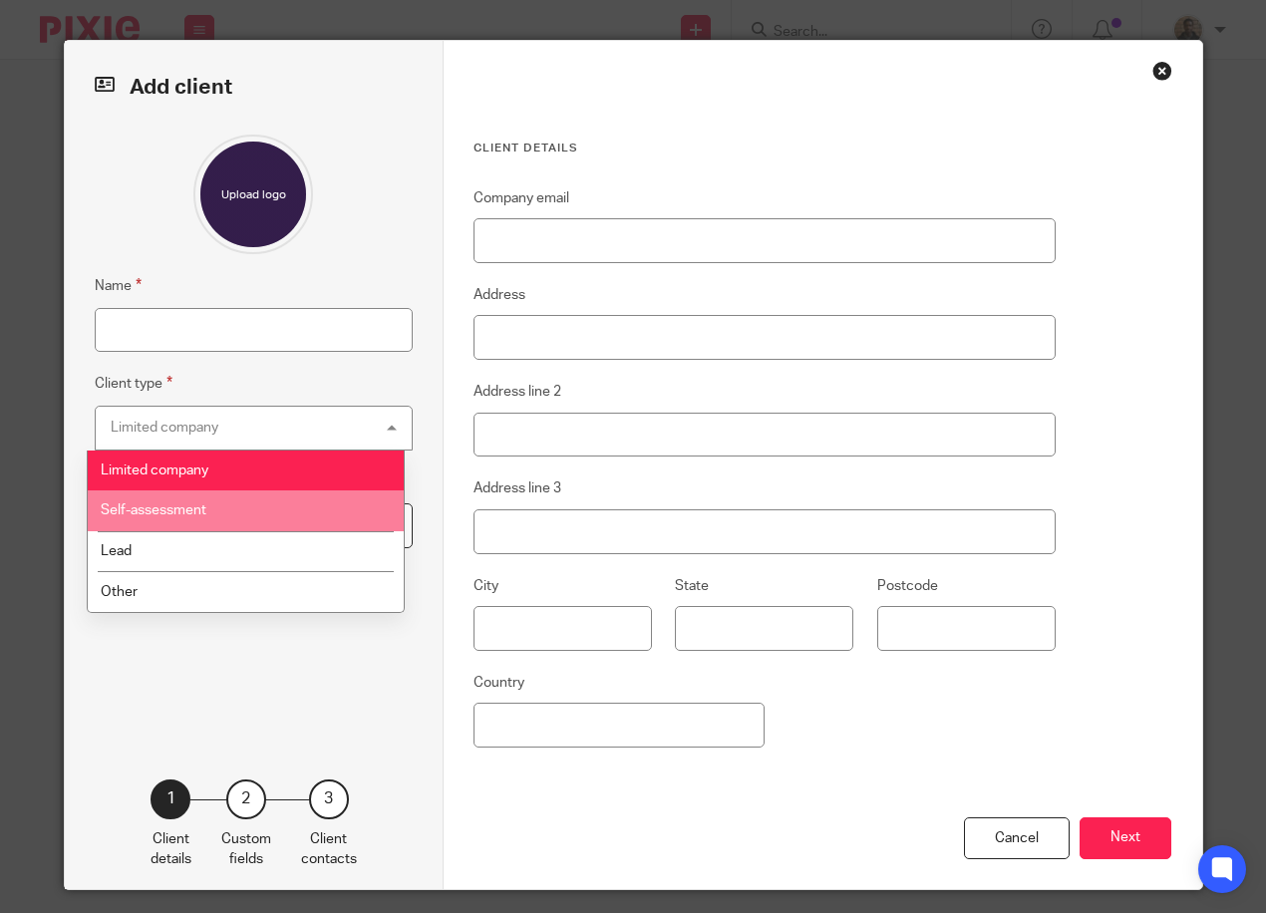
click at [279, 499] on li "Self-assessment" at bounding box center [246, 510] width 316 height 41
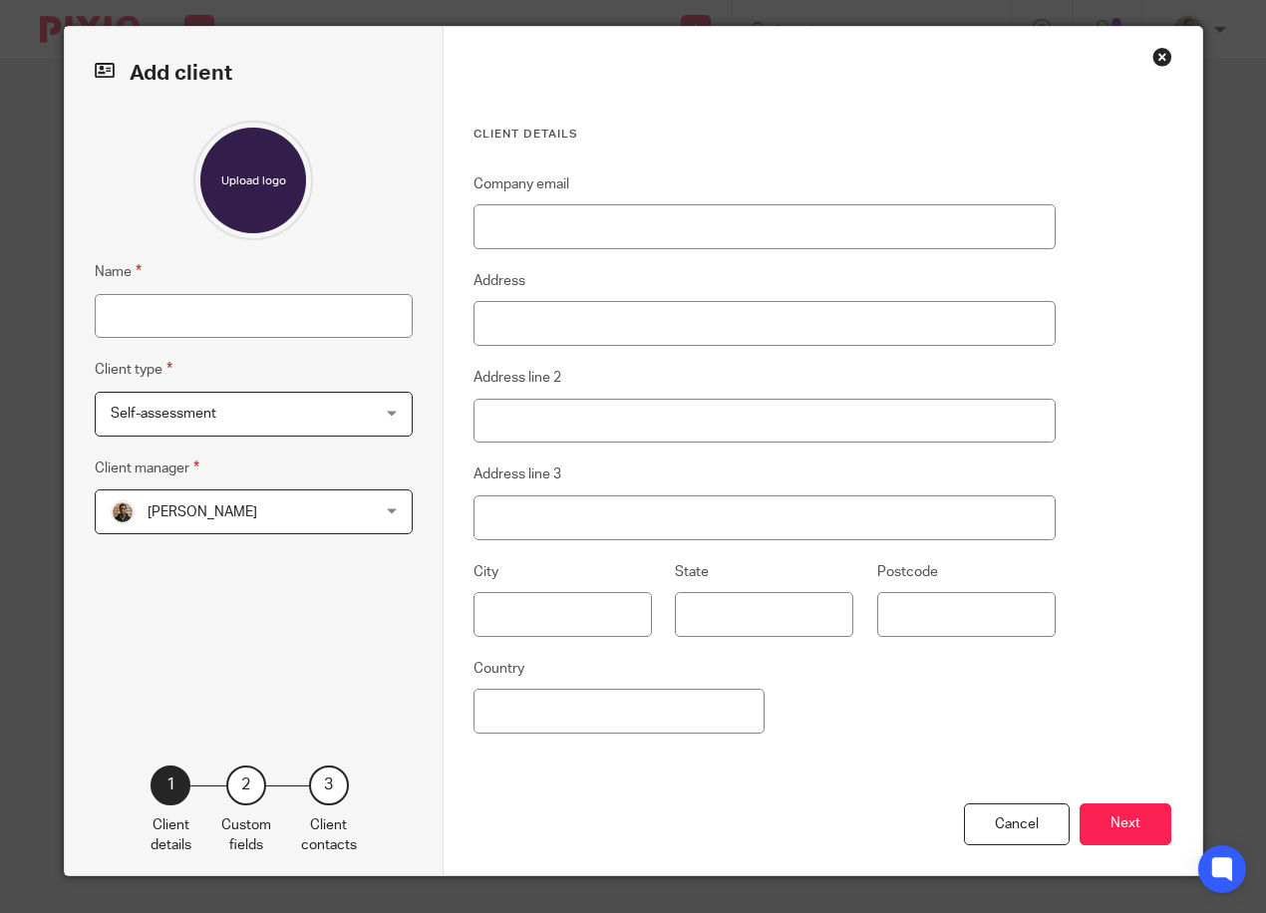
scroll to position [17, 0]
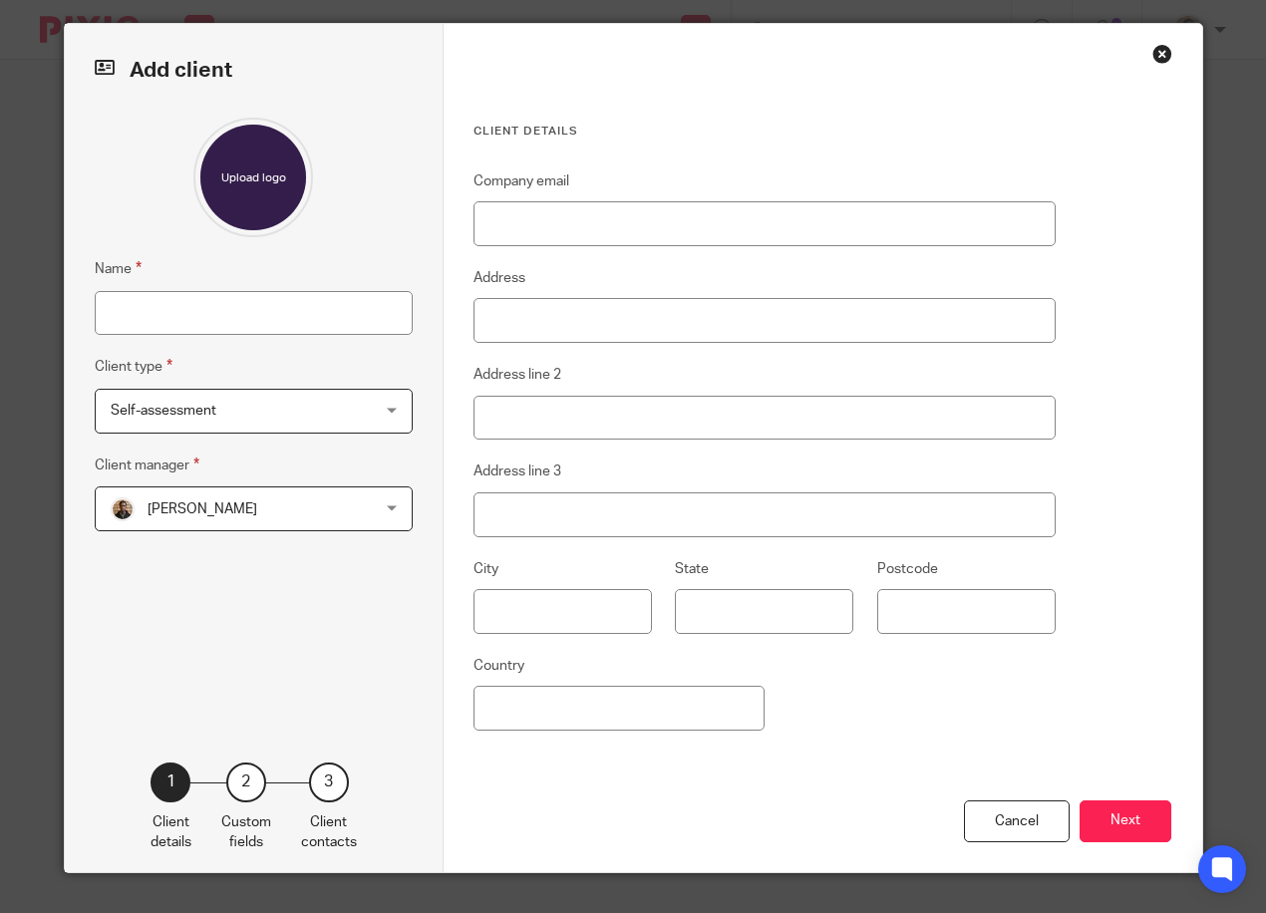
click at [283, 336] on div "Name Client type Self-assessment Self-assessment Limited company Self-assessmen…" at bounding box center [254, 410] width 318 height 585
click at [301, 523] on span "[PERSON_NAME]" at bounding box center [231, 508] width 241 height 42
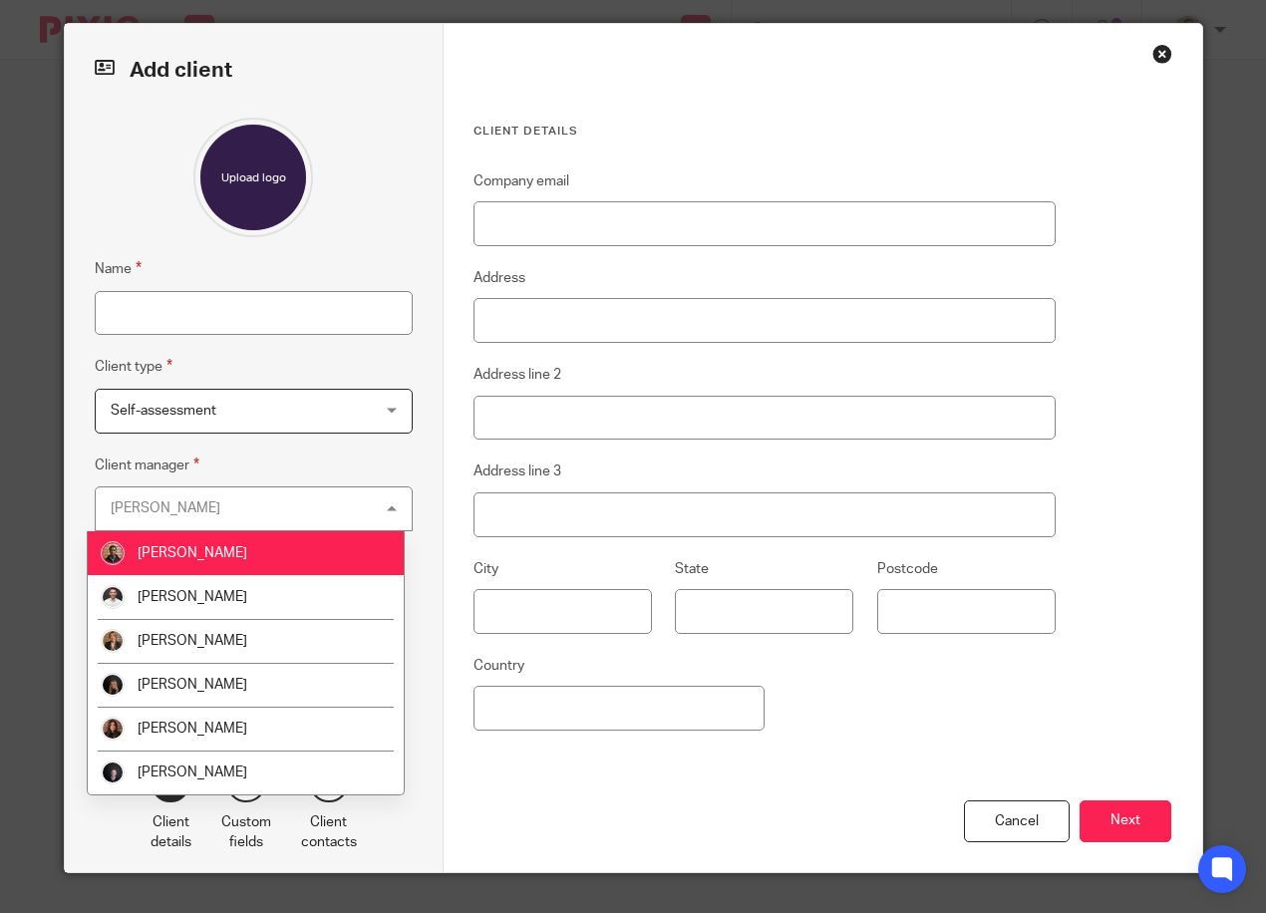
click at [387, 473] on fieldset "Client manager [PERSON_NAME] [PERSON_NAME] [PERSON_NAME] [PERSON_NAME] [PERSON_…" at bounding box center [254, 492] width 318 height 78
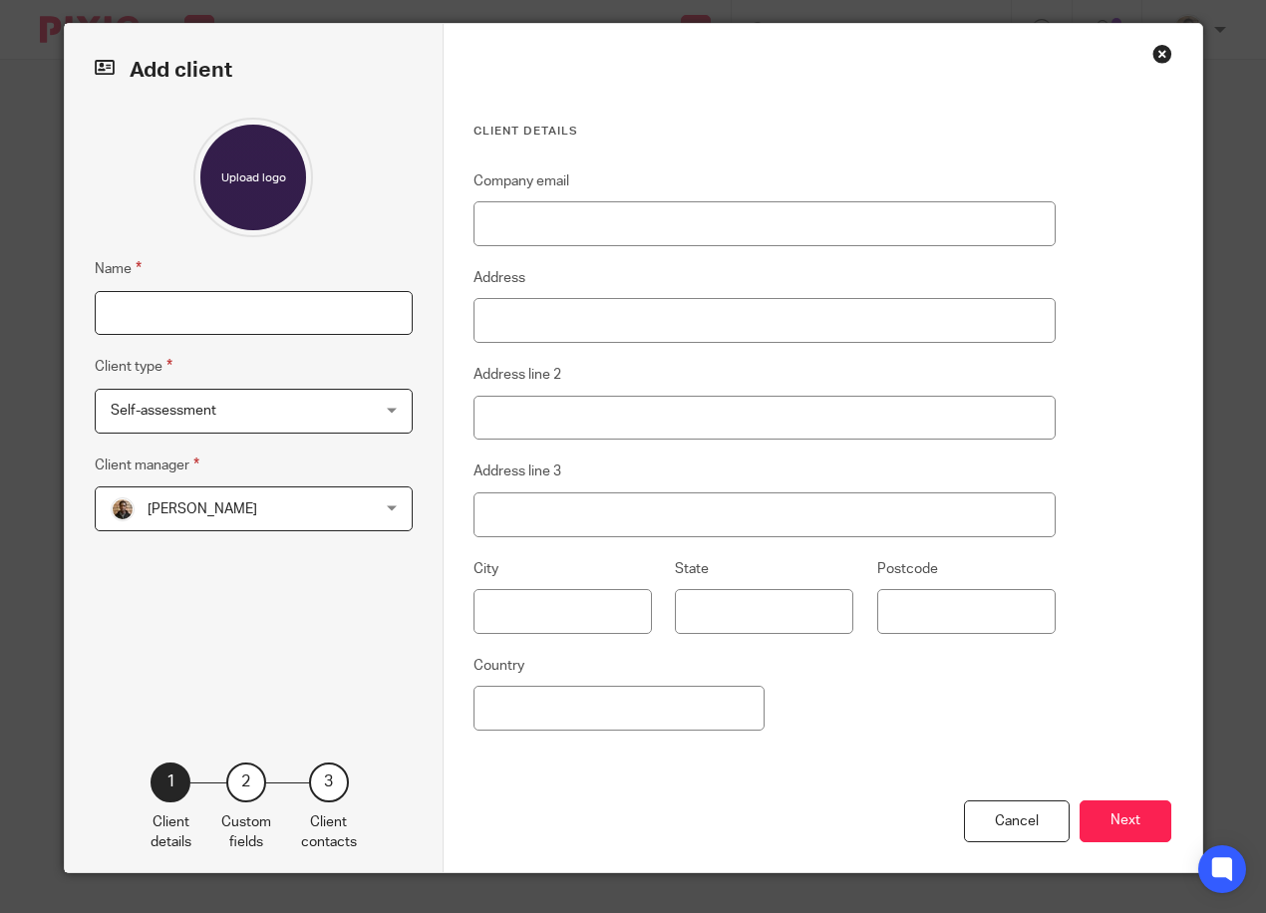
click at [232, 310] on input "Name" at bounding box center [254, 313] width 318 height 45
click at [246, 262] on fieldset "Name" at bounding box center [254, 296] width 318 height 78
click at [348, 519] on div "[PERSON_NAME] [PERSON_NAME]" at bounding box center [254, 508] width 318 height 45
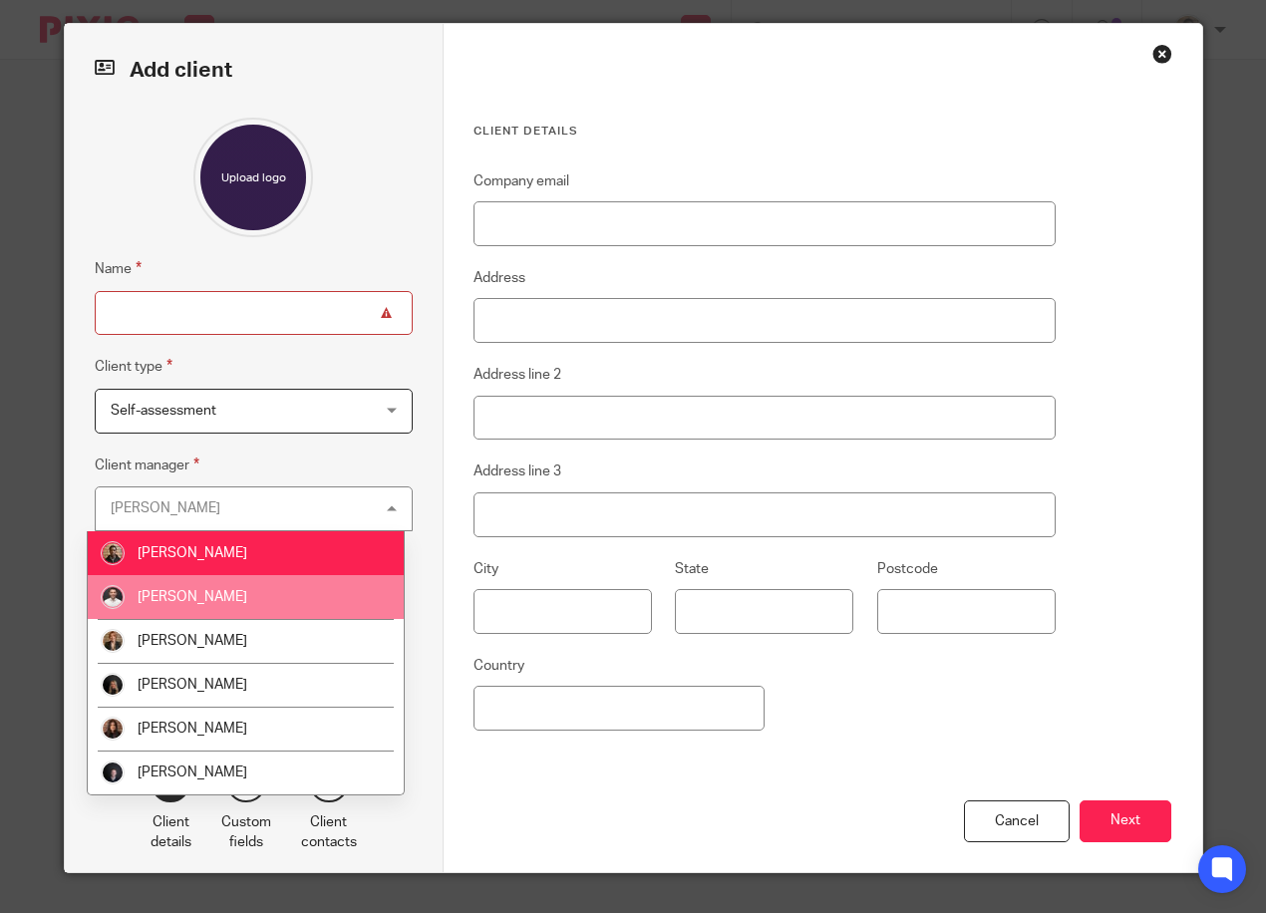
click at [247, 602] on li "[PERSON_NAME]" at bounding box center [246, 597] width 316 height 44
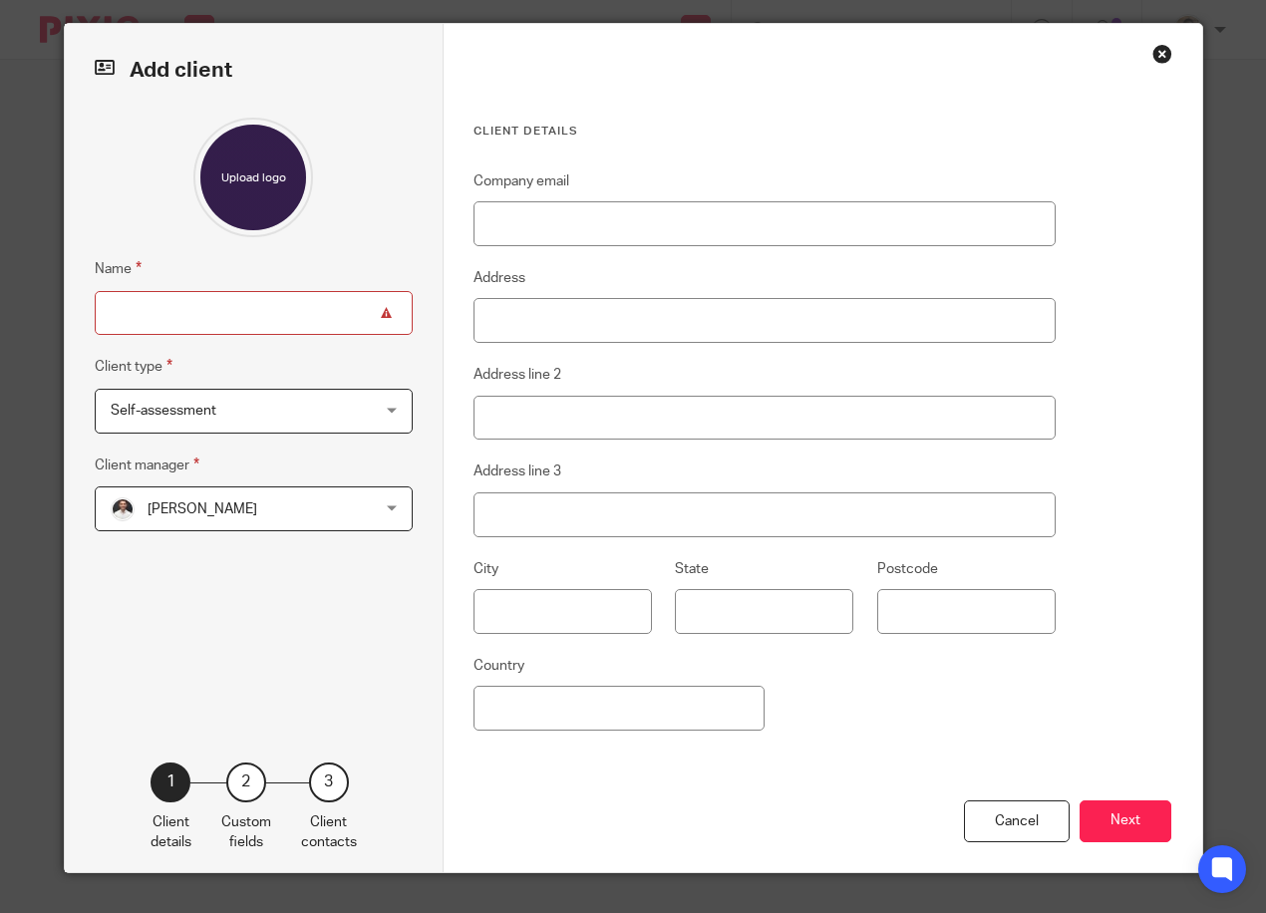
click at [277, 330] on input "Name" at bounding box center [254, 313] width 318 height 45
drag, startPoint x: 366, startPoint y: 247, endPoint x: 367, endPoint y: 269, distance: 21.9
click at [366, 247] on div "Name Client type Self-assessment Self-assessment Limited company Self-assessmen…" at bounding box center [254, 410] width 318 height 585
click at [1152, 56] on div "Close this dialog window" at bounding box center [1162, 54] width 20 height 20
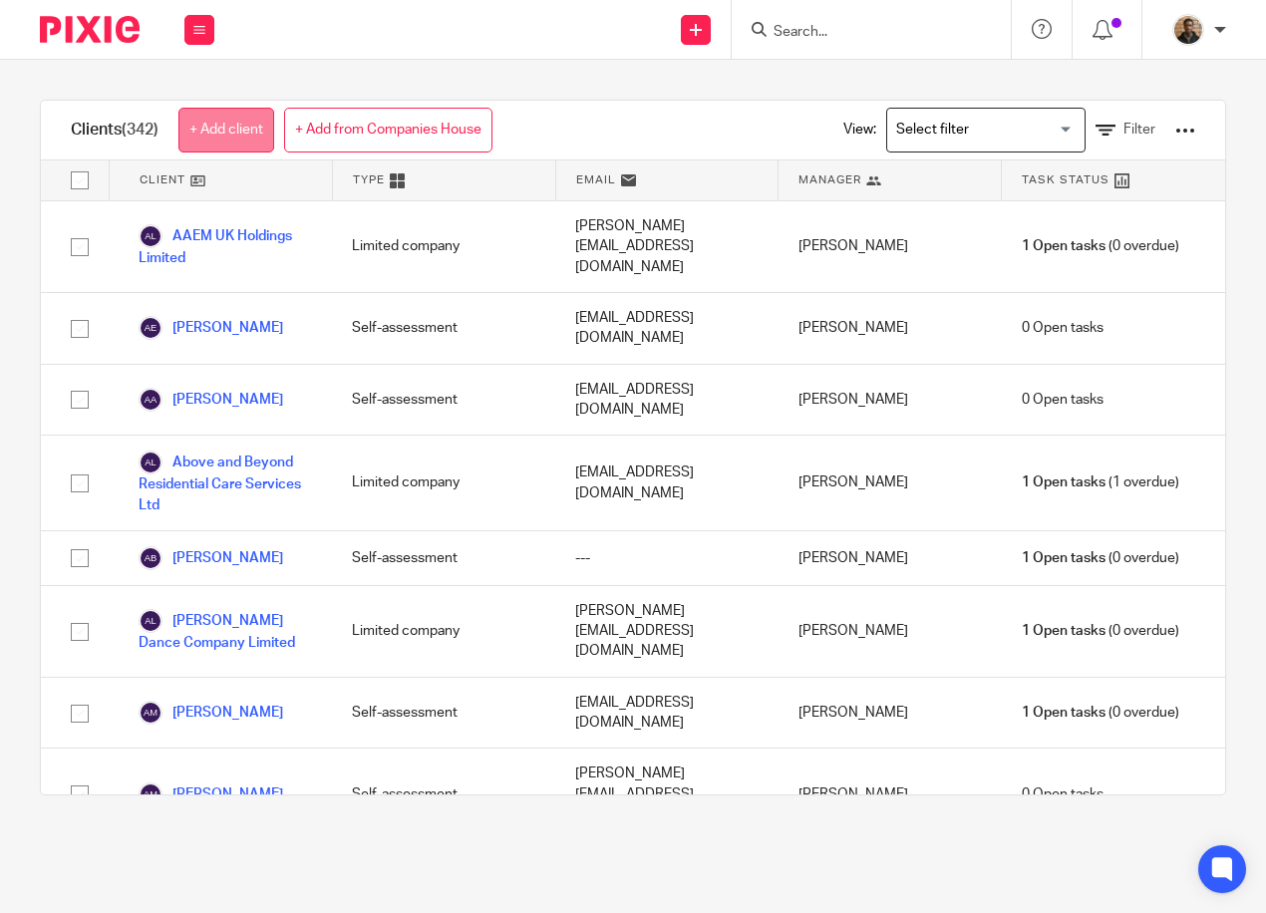
click at [196, 134] on link "+ Add client" at bounding box center [226, 130] width 96 height 45
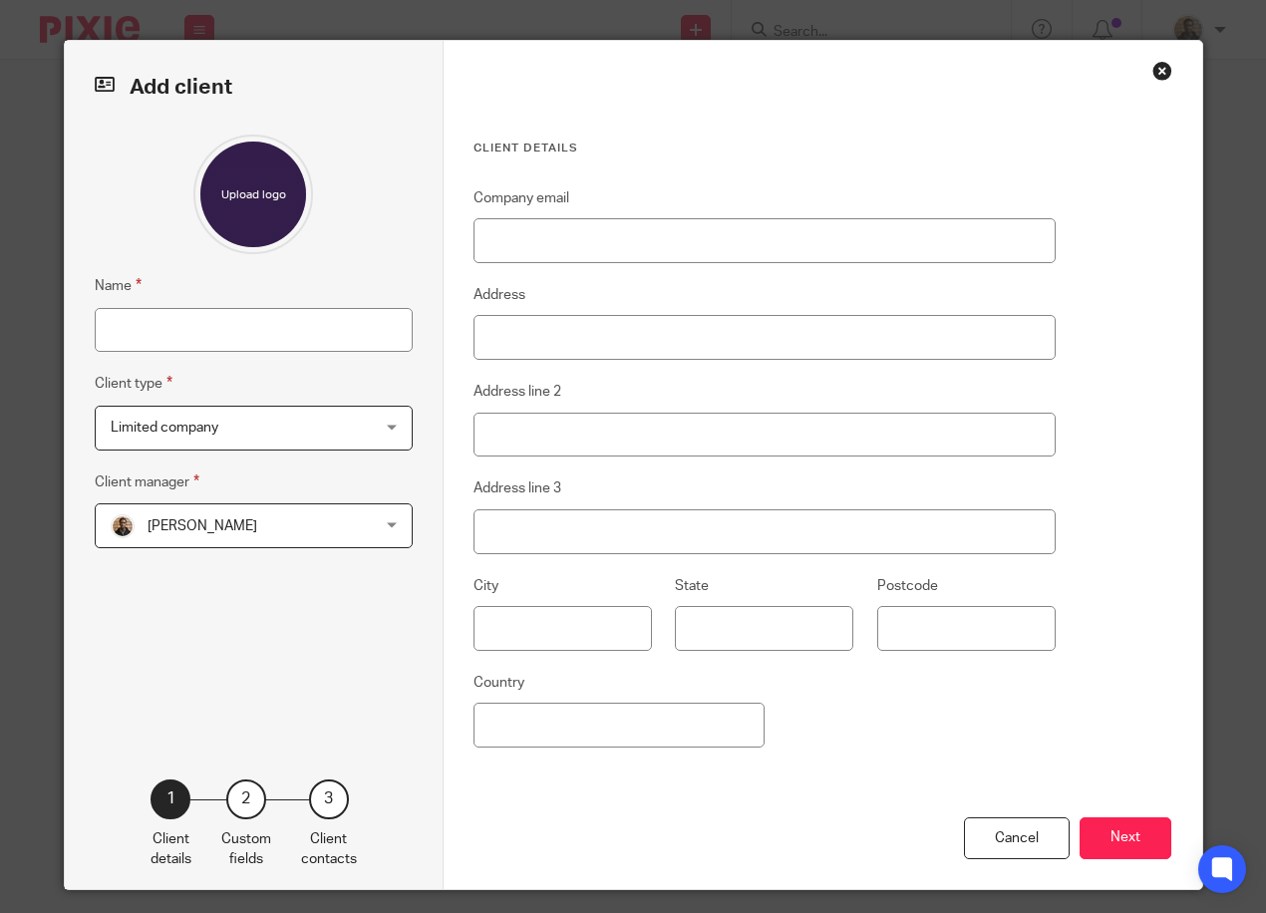
click at [360, 424] on div "Limited company Limited company" at bounding box center [254, 428] width 318 height 45
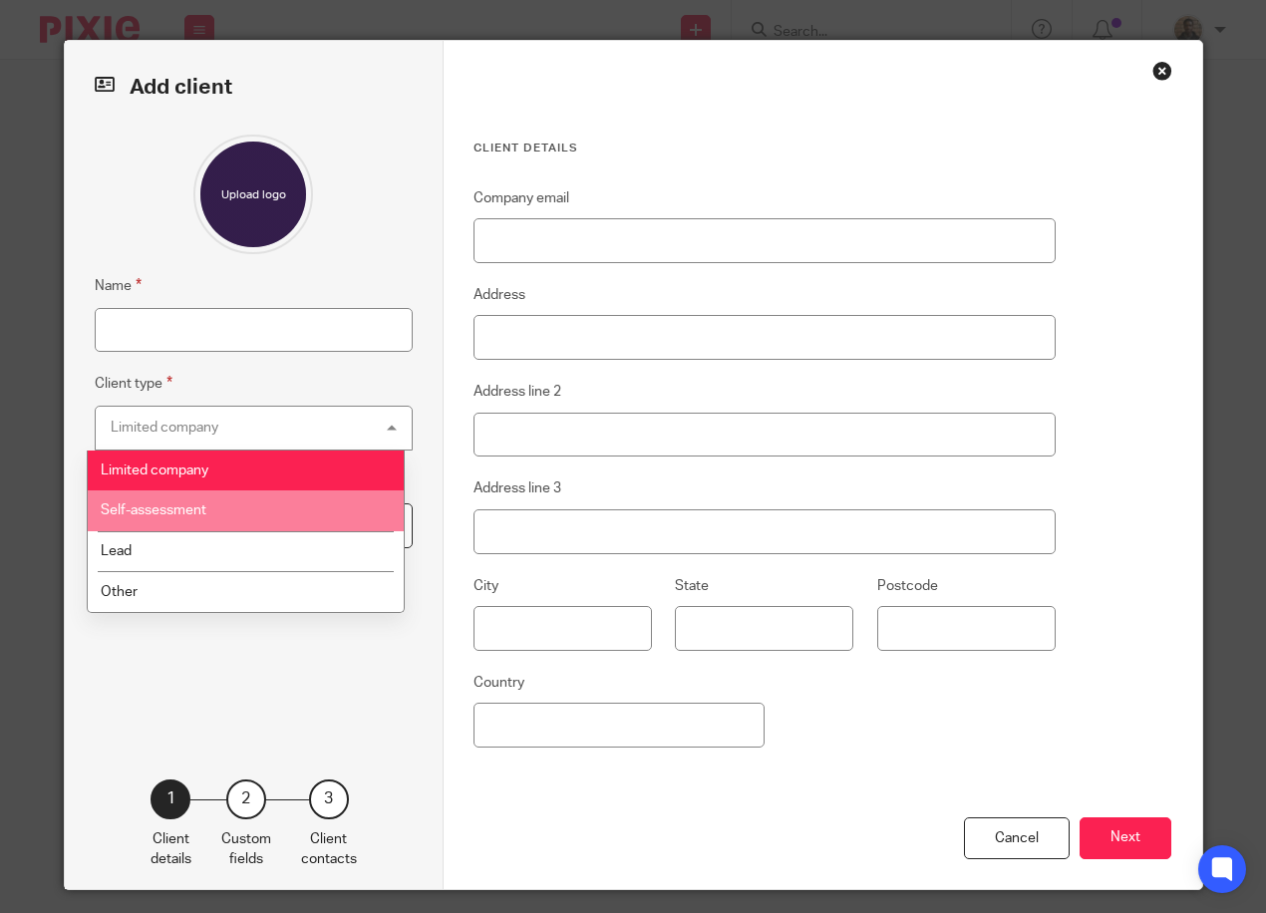
click at [287, 502] on li "Self-assessment" at bounding box center [246, 510] width 316 height 41
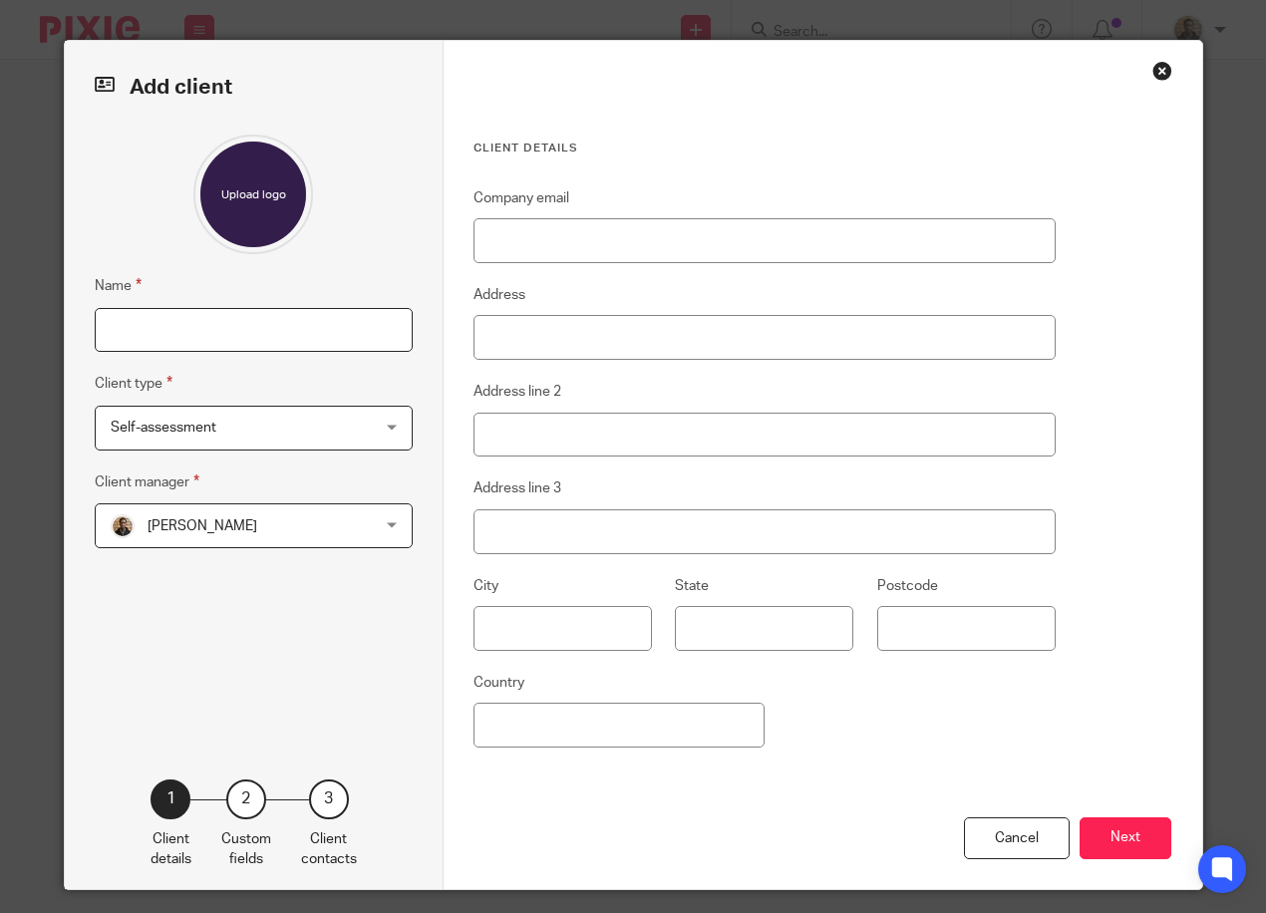
click at [234, 322] on input "Name" at bounding box center [254, 330] width 318 height 45
click at [211, 337] on input "Name" at bounding box center [254, 330] width 318 height 45
type input "[PERSON_NAME]"
click at [734, 228] on input "Company email" at bounding box center [764, 240] width 582 height 45
click at [408, 615] on div "Add client Name Daniel Williams Client type Self-assessment Self-assessment Lim…" at bounding box center [254, 465] width 379 height 848
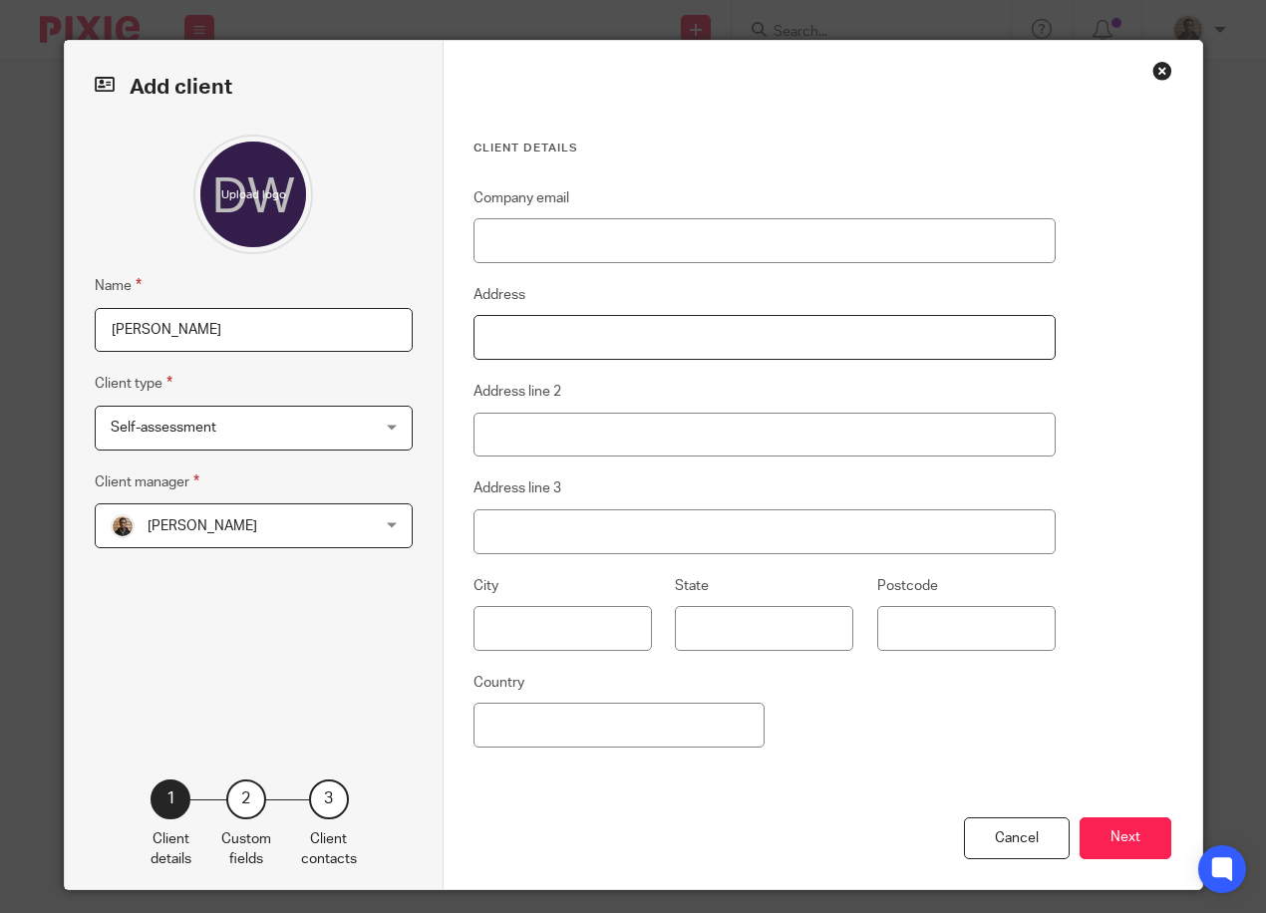
click at [576, 350] on input "Address" at bounding box center [764, 337] width 582 height 45
paste input "101 Walton Hall Avenue"
type input "101 Walton Hall Avenue"
click at [502, 376] on div "Company email Address 101 Walton Hall Avenue Address line 2 Address line 3 City…" at bounding box center [764, 501] width 582 height 631
click at [543, 538] on input "Address line 3" at bounding box center [764, 531] width 582 height 45
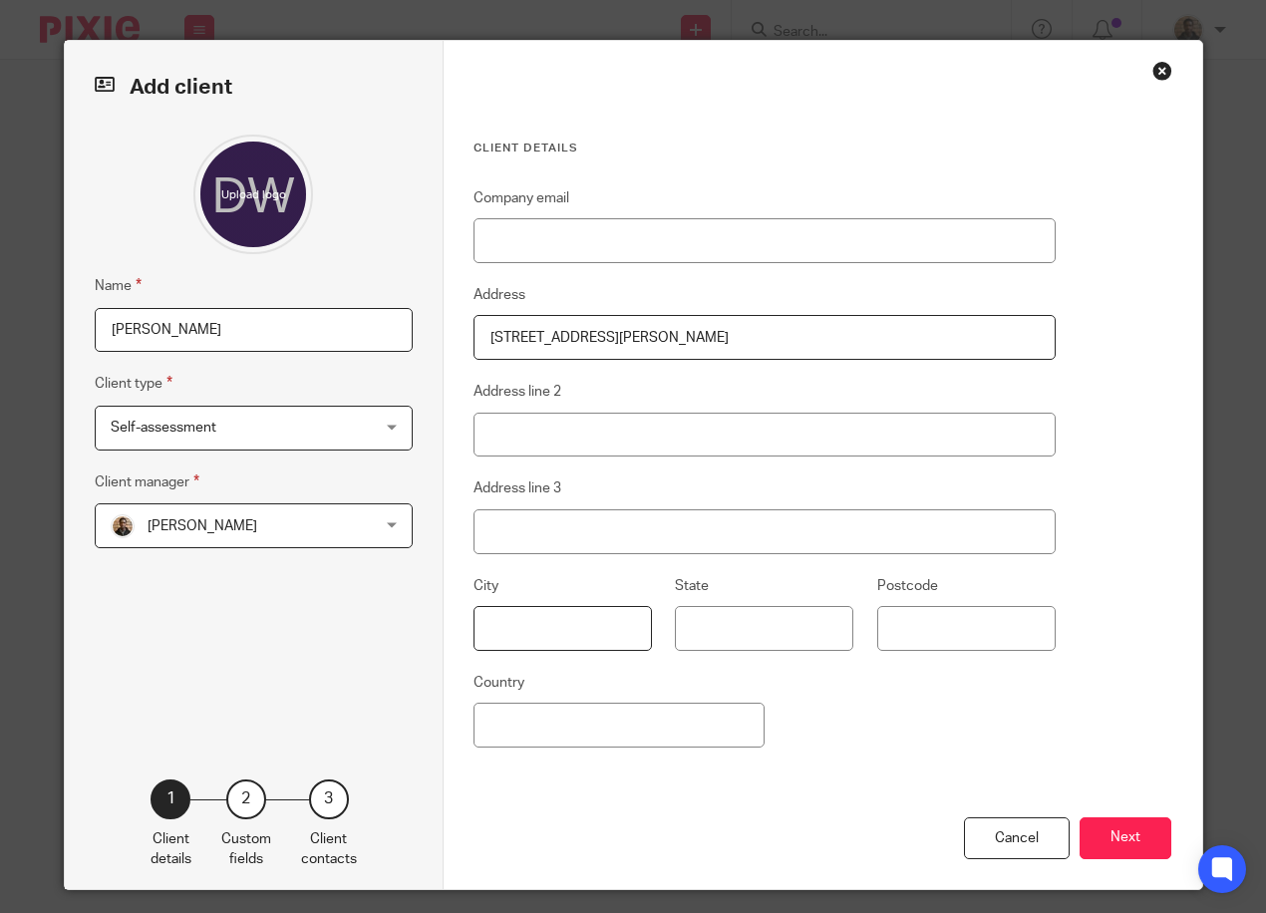
click at [529, 607] on input "text" at bounding box center [562, 628] width 178 height 45
click at [508, 638] on input "text" at bounding box center [562, 628] width 178 height 45
type input "Liverpool"
click at [749, 680] on fieldset "Country" at bounding box center [618, 709] width 291 height 77
click at [914, 623] on input "Postcode" at bounding box center [966, 628] width 178 height 45
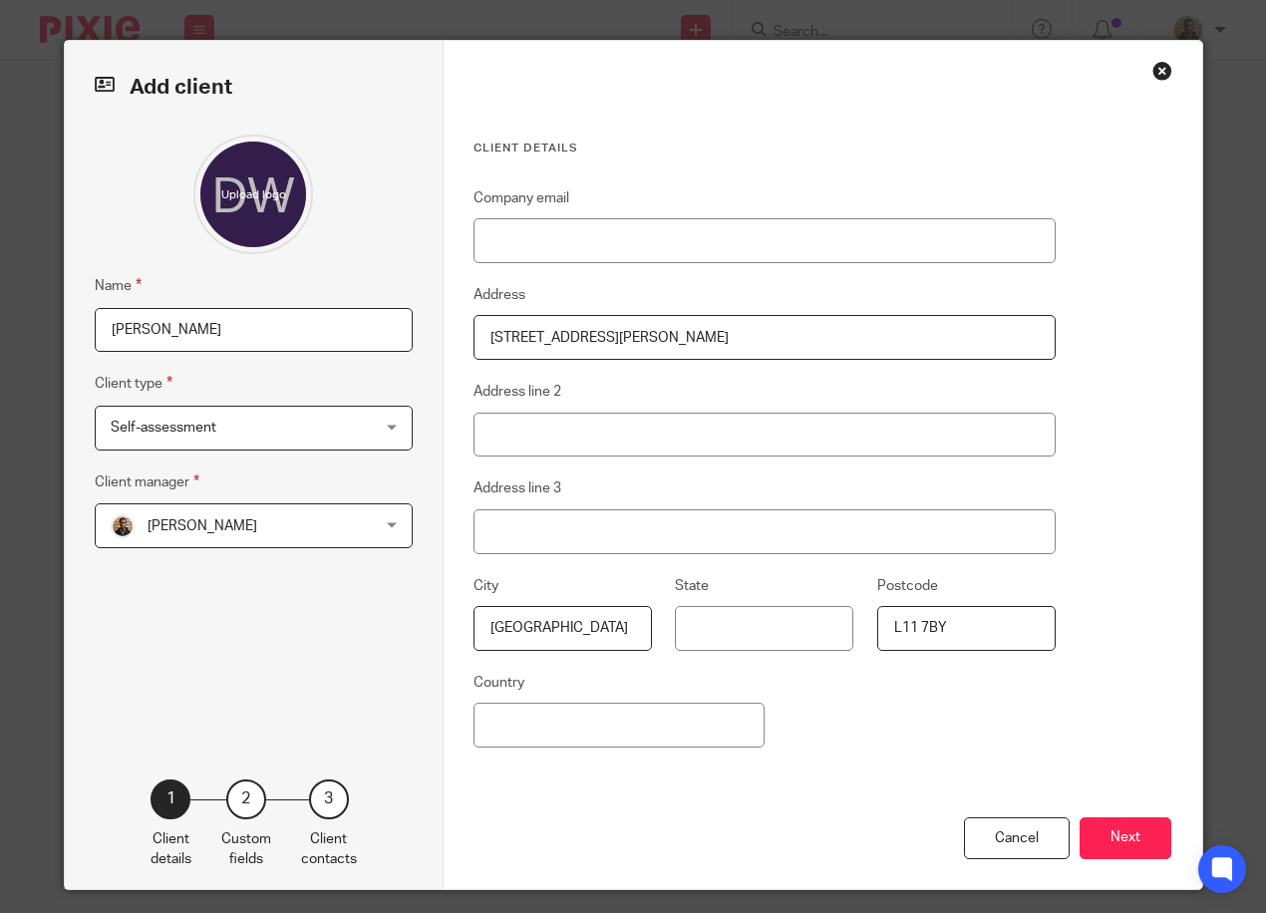
type input "L11 7BY"
click at [959, 739] on div "Company email Address 101 Walton Hall Avenue Address line 2 Address line 3 City…" at bounding box center [764, 501] width 582 height 631
click at [600, 735] on input "Country" at bounding box center [618, 725] width 291 height 45
type input "England"
click at [353, 695] on div "Name Daniel Williams Client type Self-assessment Self-assessment Limited compan…" at bounding box center [254, 427] width 318 height 585
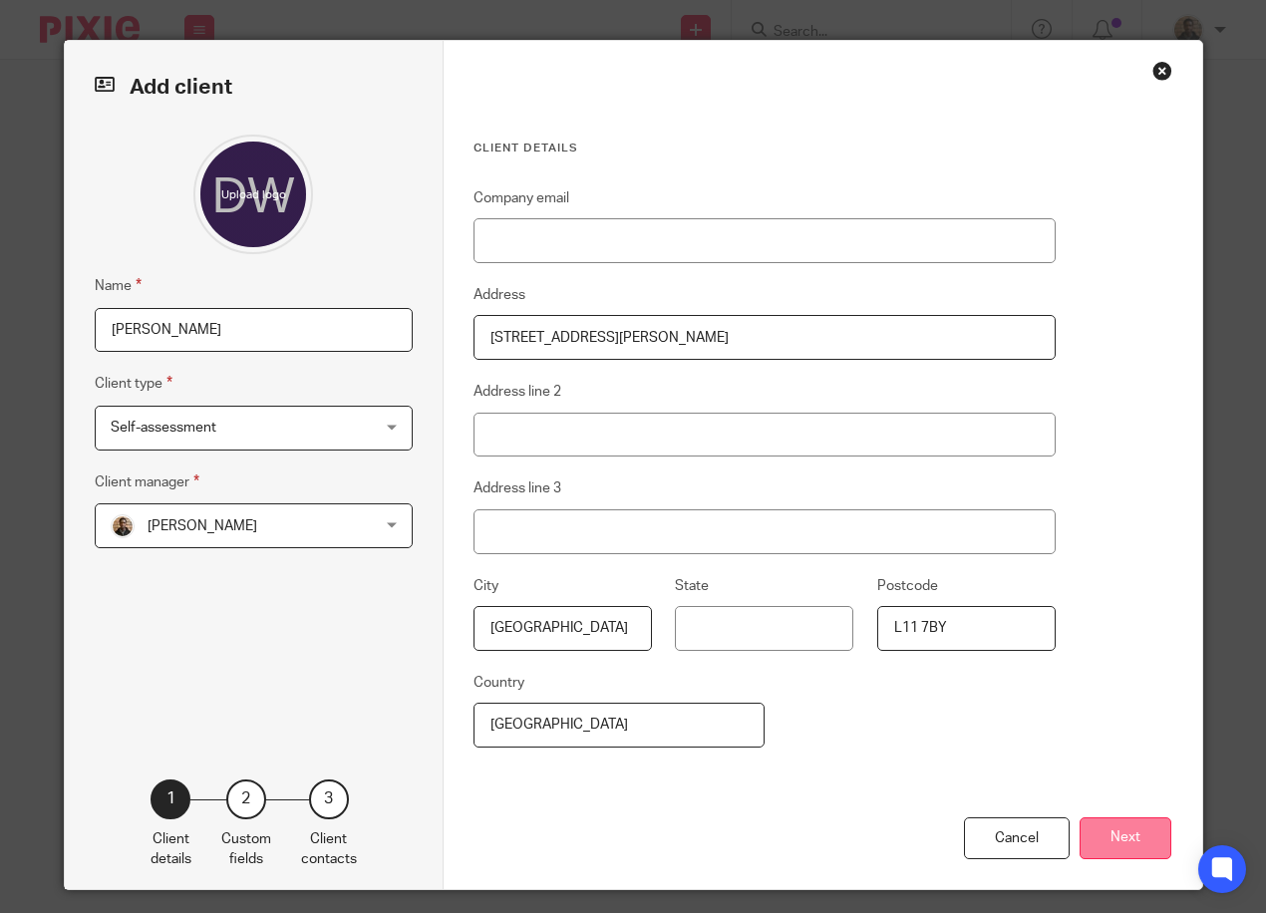
click at [1145, 835] on button "Next" at bounding box center [1125, 838] width 92 height 43
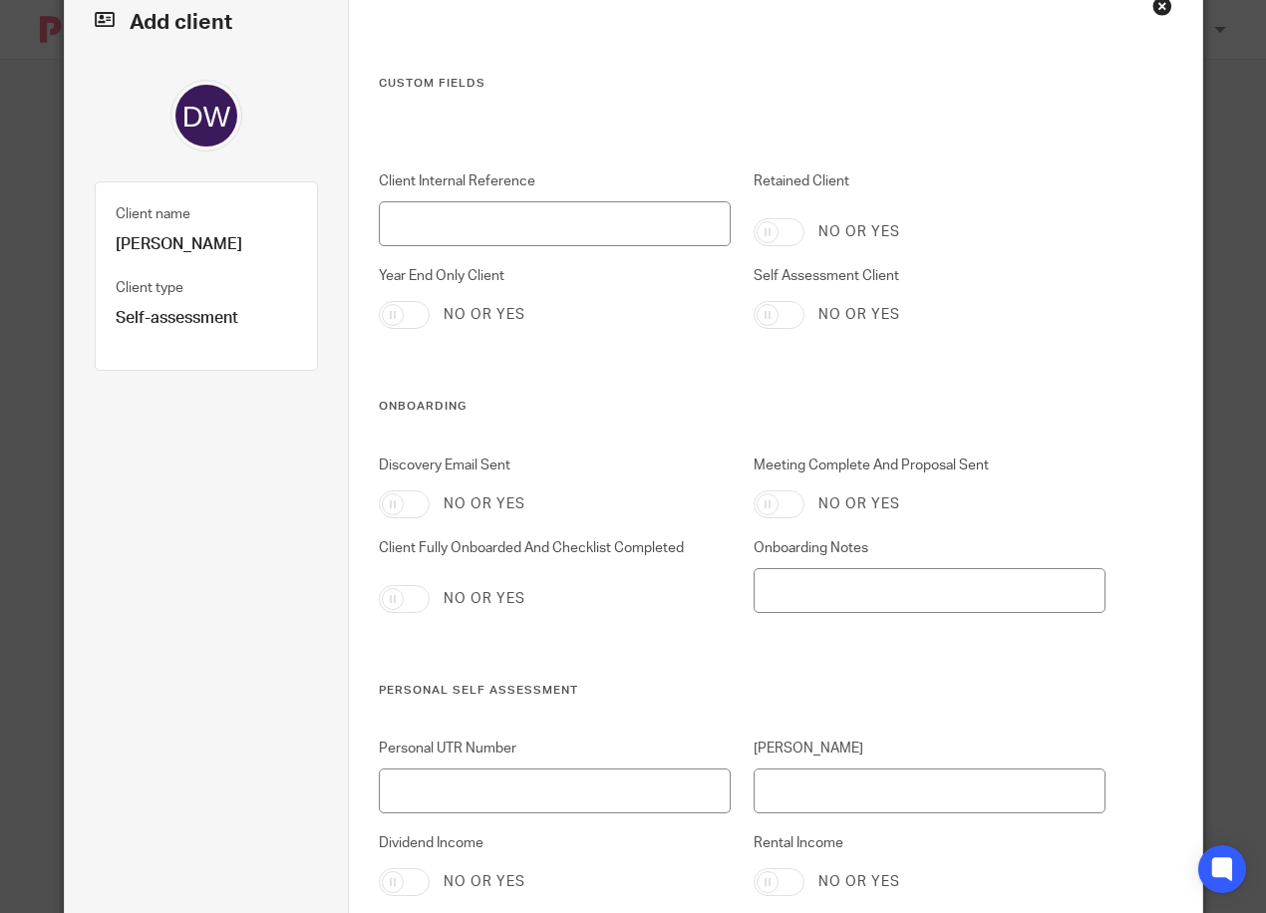
scroll to position [100, 0]
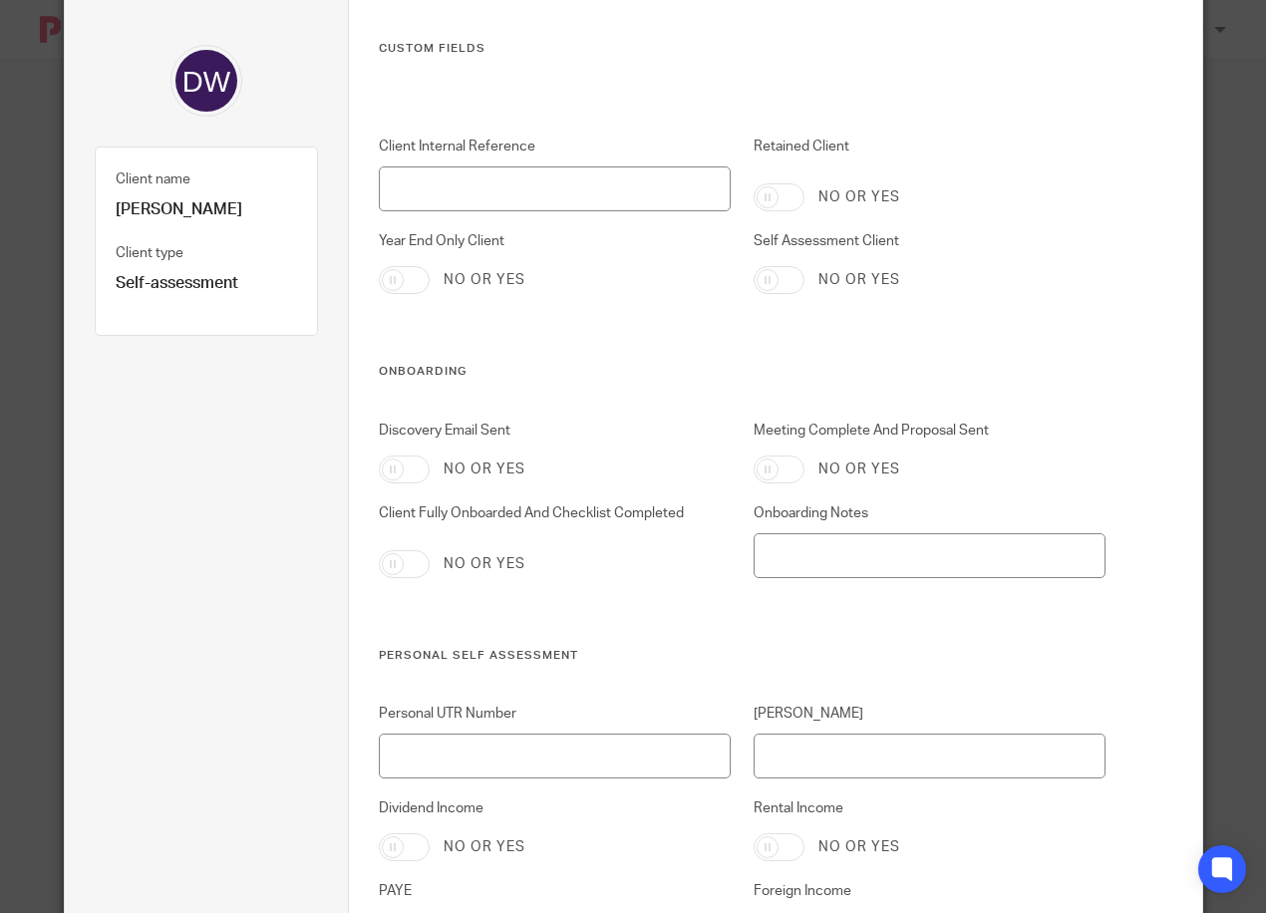
click at [767, 287] on input "Self Assessment Client" at bounding box center [778, 280] width 51 height 28
checkbox input "true"
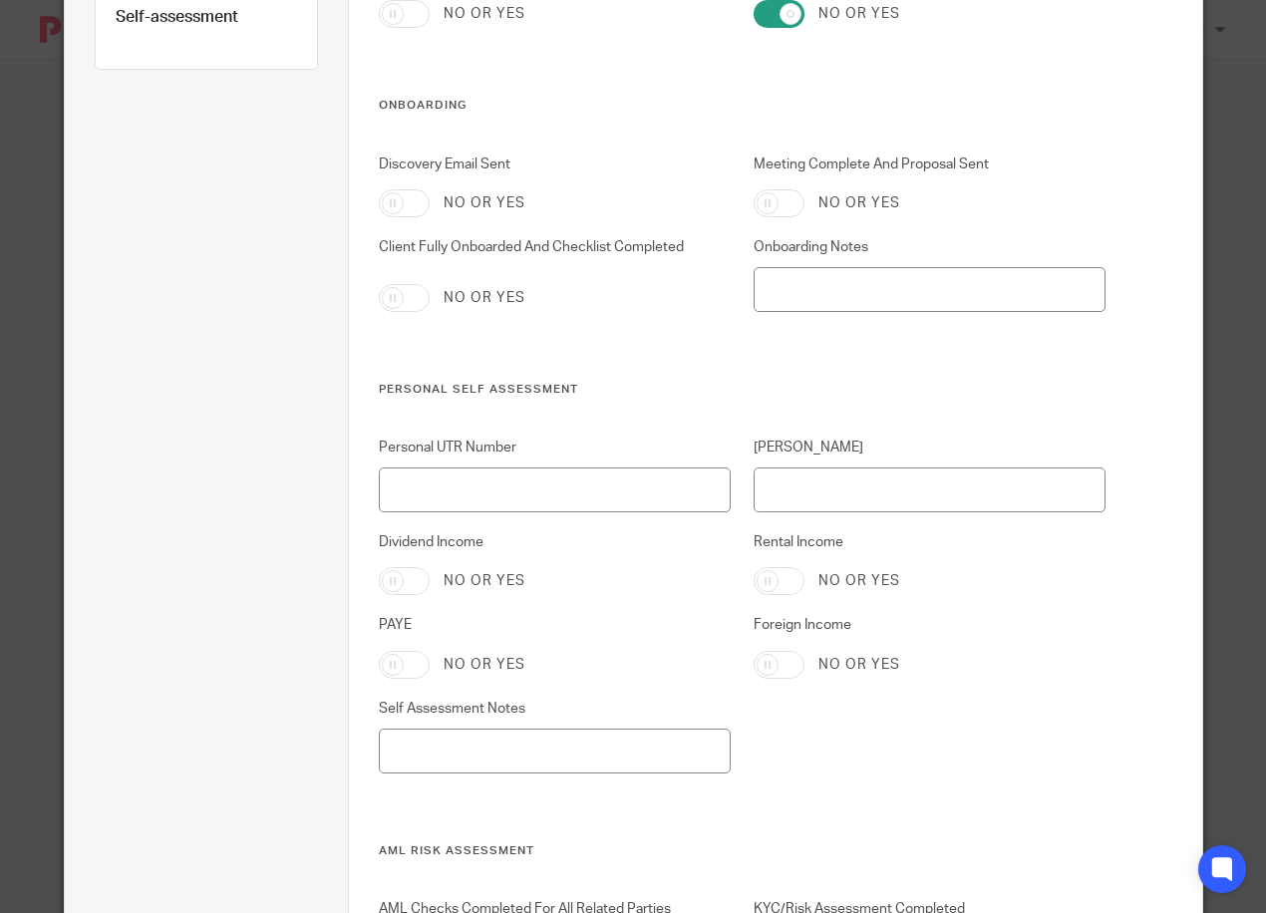
scroll to position [399, 0]
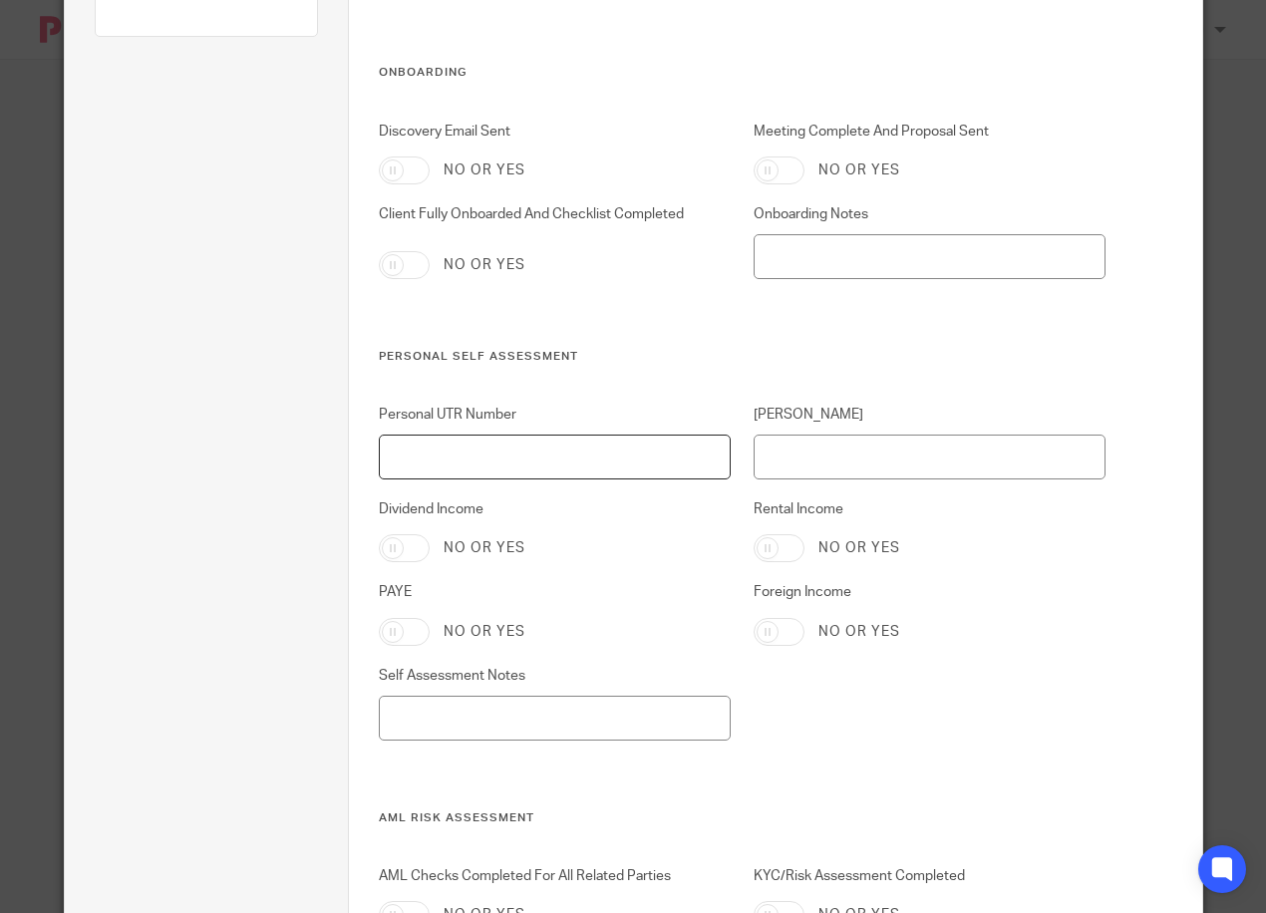
click at [567, 451] on input "Personal UTR Number" at bounding box center [555, 456] width 352 height 45
type input "9189279358"
click at [570, 507] on label "Dividend Income" at bounding box center [555, 509] width 352 height 20
click at [430, 534] on input "Dividend Income" at bounding box center [404, 548] width 51 height 28
click at [827, 448] on input "[PERSON_NAME]" at bounding box center [929, 456] width 352 height 45
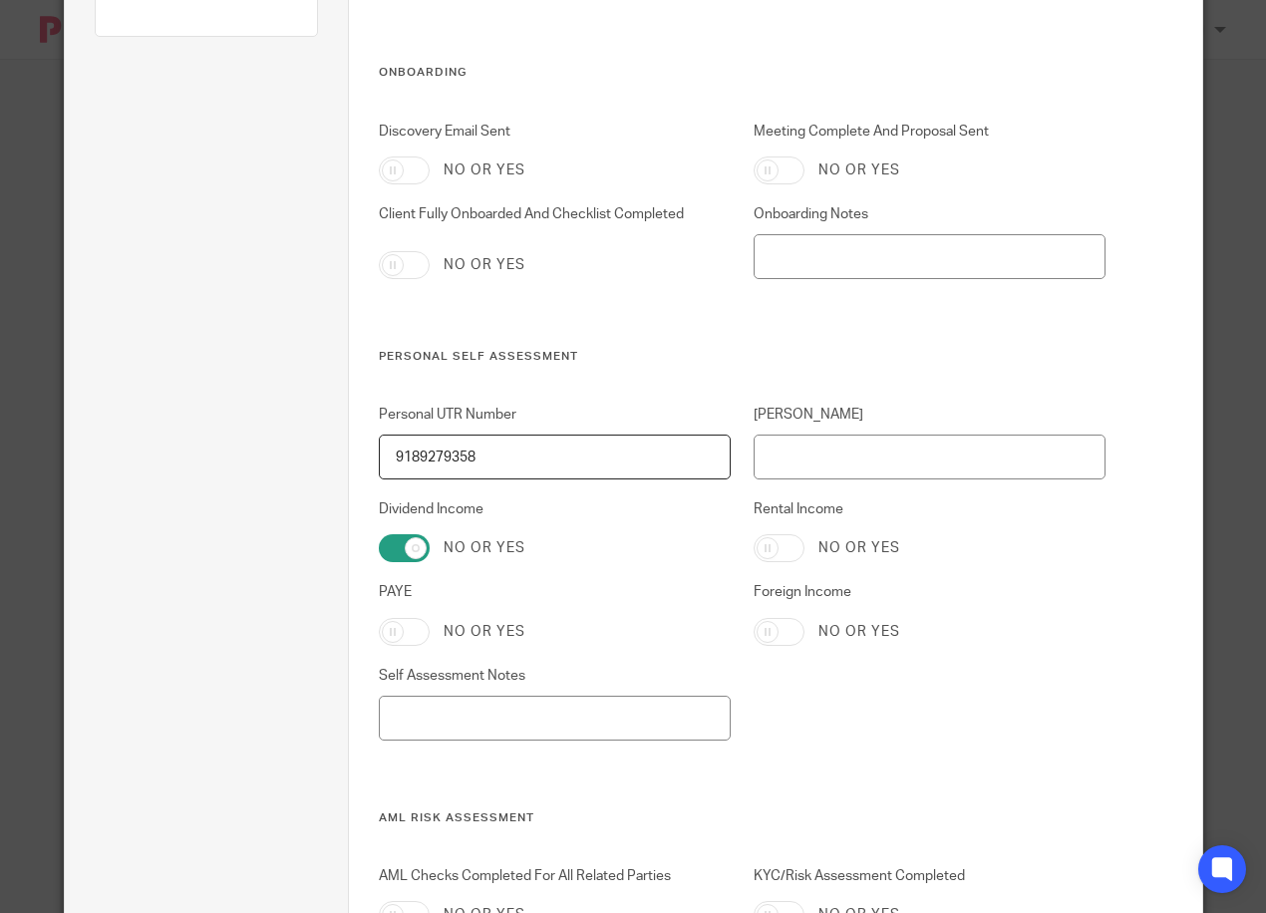
click at [402, 540] on input "Dividend Income" at bounding box center [404, 548] width 51 height 28
checkbox input "false"
click at [833, 445] on input "NINO" at bounding box center [929, 456] width 352 height 45
type input "JR078811D"
click at [929, 708] on div "Personal UTR Number 9189279358 NINO JR078811D Dividend Income No or yes Rental …" at bounding box center [730, 608] width 750 height 406
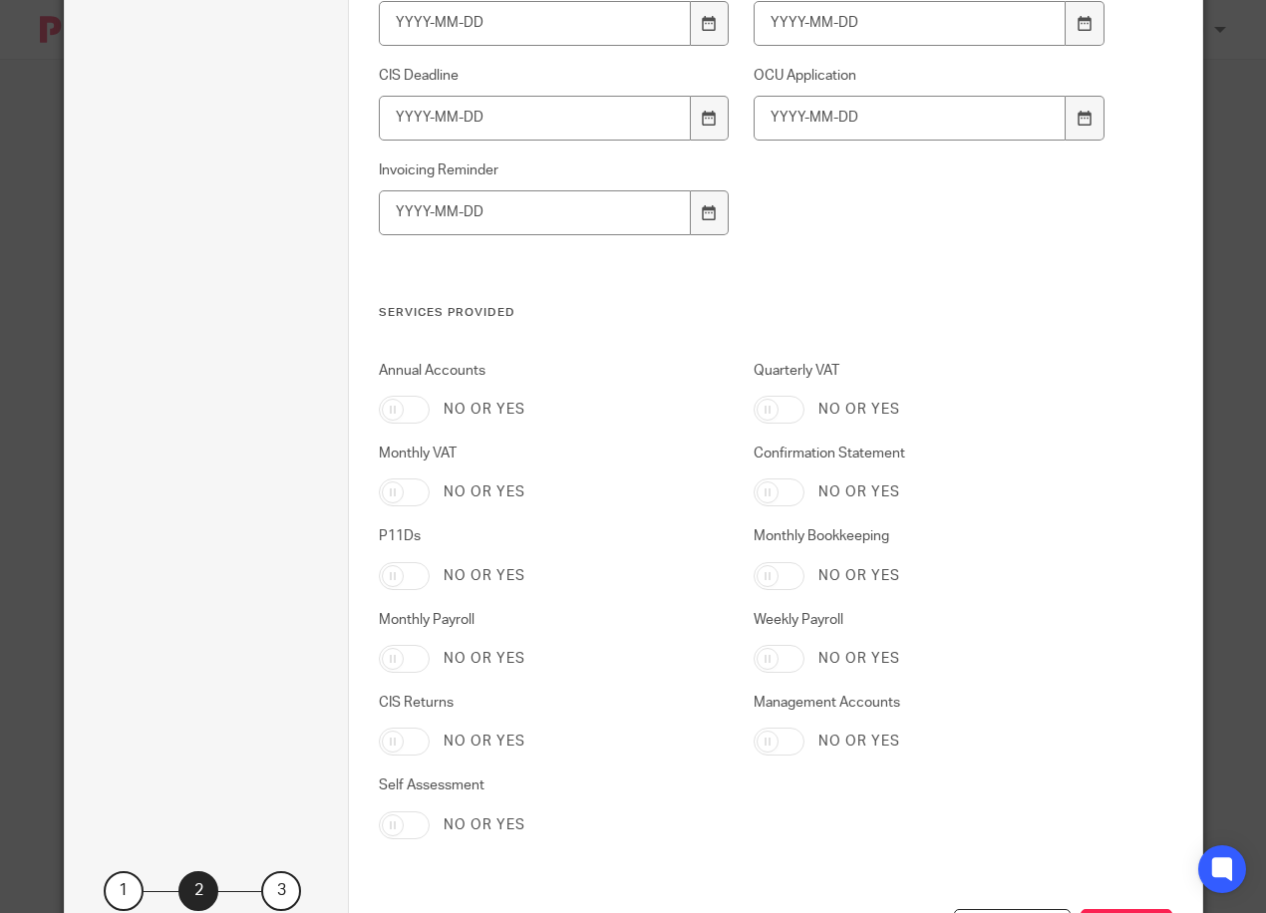
scroll to position [3980, 0]
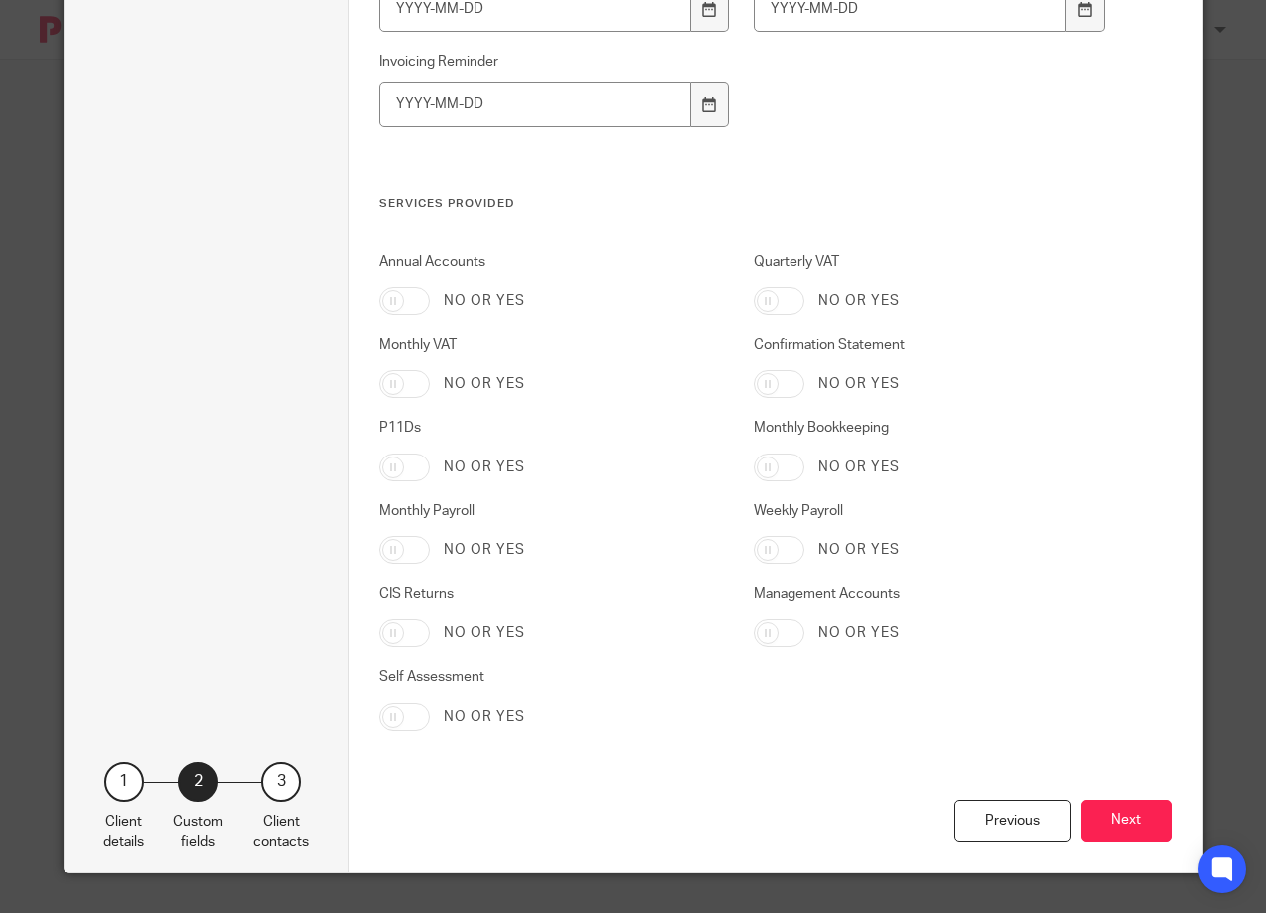
click at [389, 714] on input "Self Assessment" at bounding box center [404, 717] width 51 height 28
checkbox input "true"
drag, startPoint x: 1139, startPoint y: 829, endPoint x: 1081, endPoint y: 791, distance: 69.1
click at [1138, 827] on button "Next" at bounding box center [1126, 821] width 92 height 43
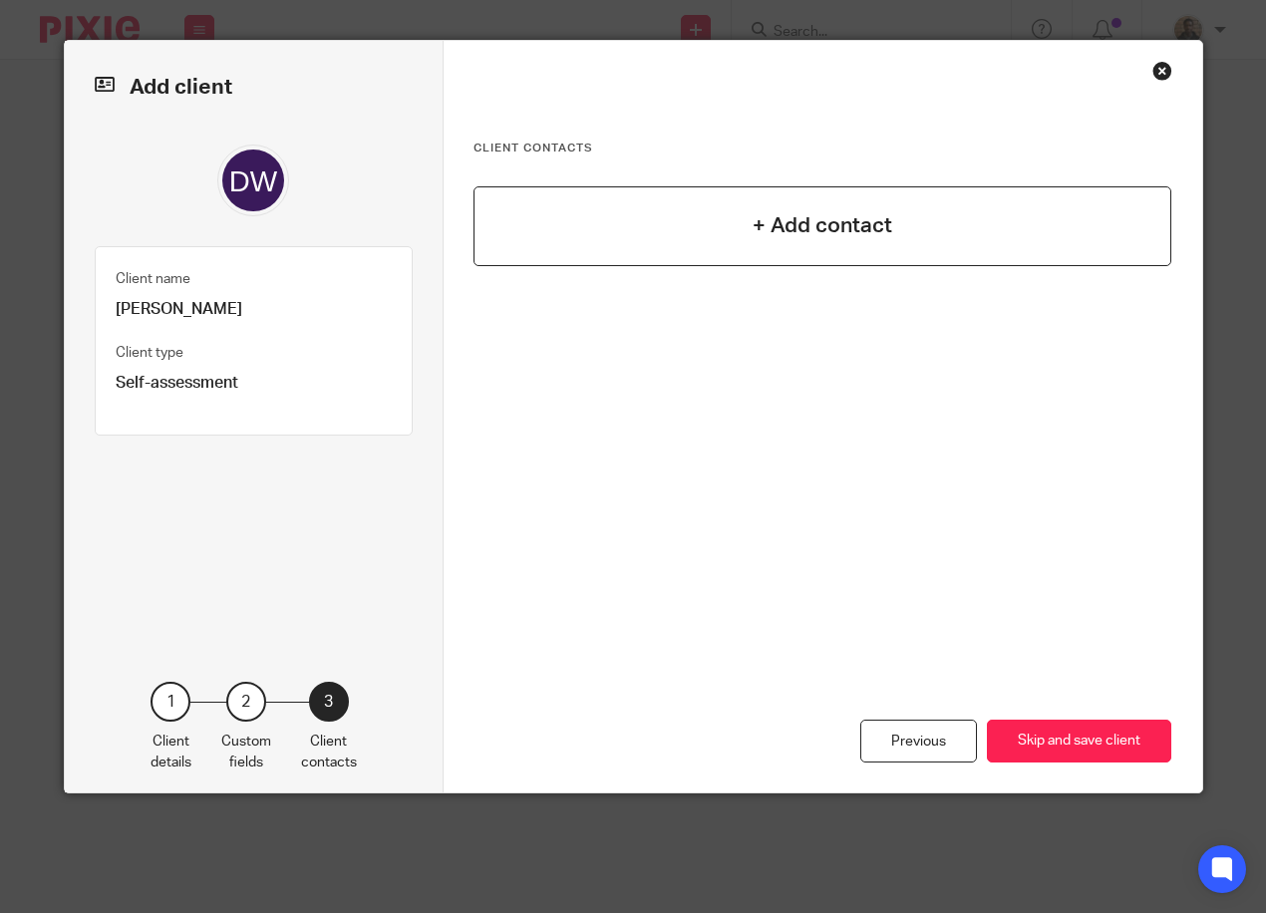
click at [621, 255] on div "+ Add contact" at bounding box center [822, 226] width 699 height 80
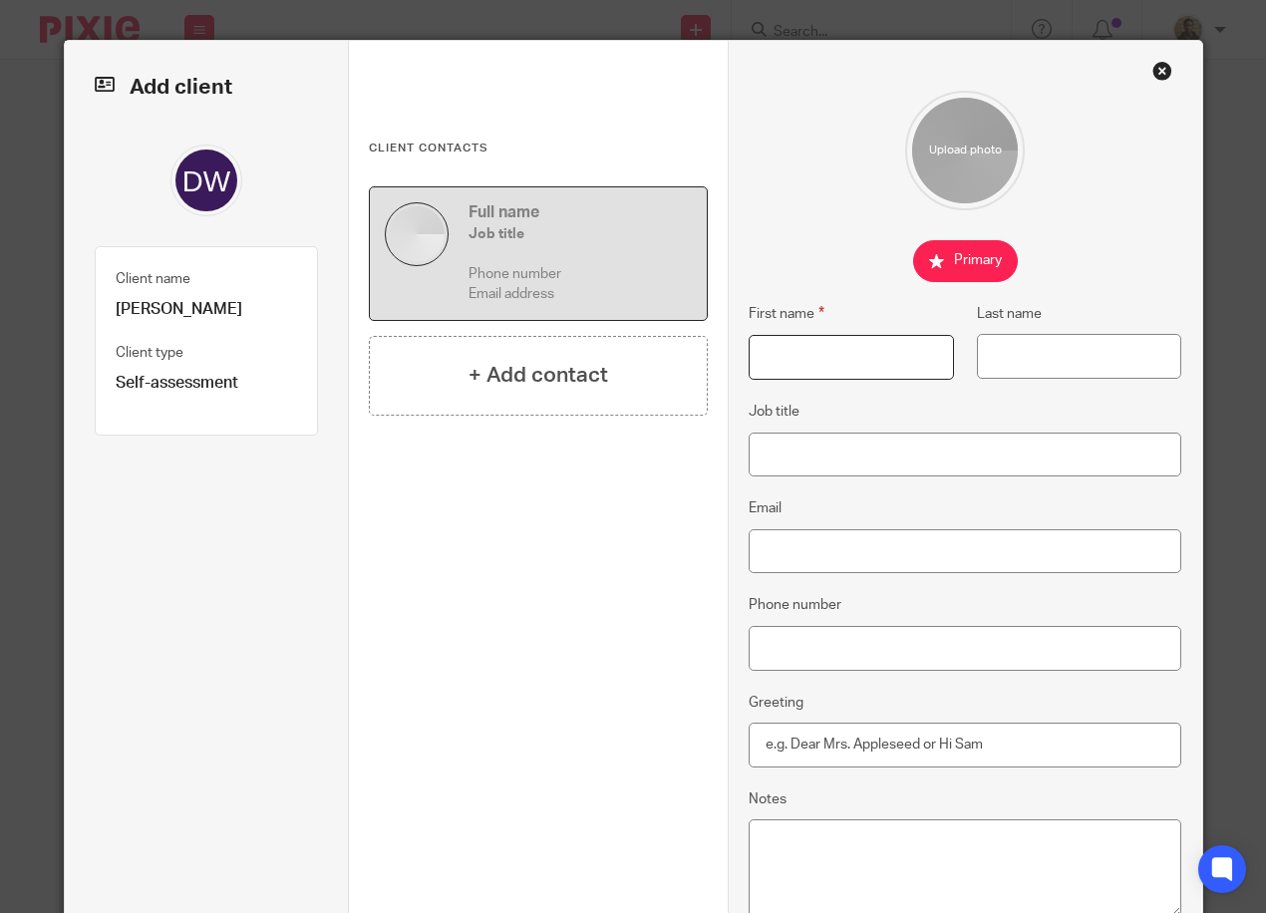
click at [829, 351] on input "First name" at bounding box center [850, 357] width 204 height 45
type input "Daniel"
click at [1025, 363] on input "Last name" at bounding box center [1079, 356] width 204 height 45
type input "Williams"
click at [912, 550] on input "Email" at bounding box center [964, 551] width 432 height 45
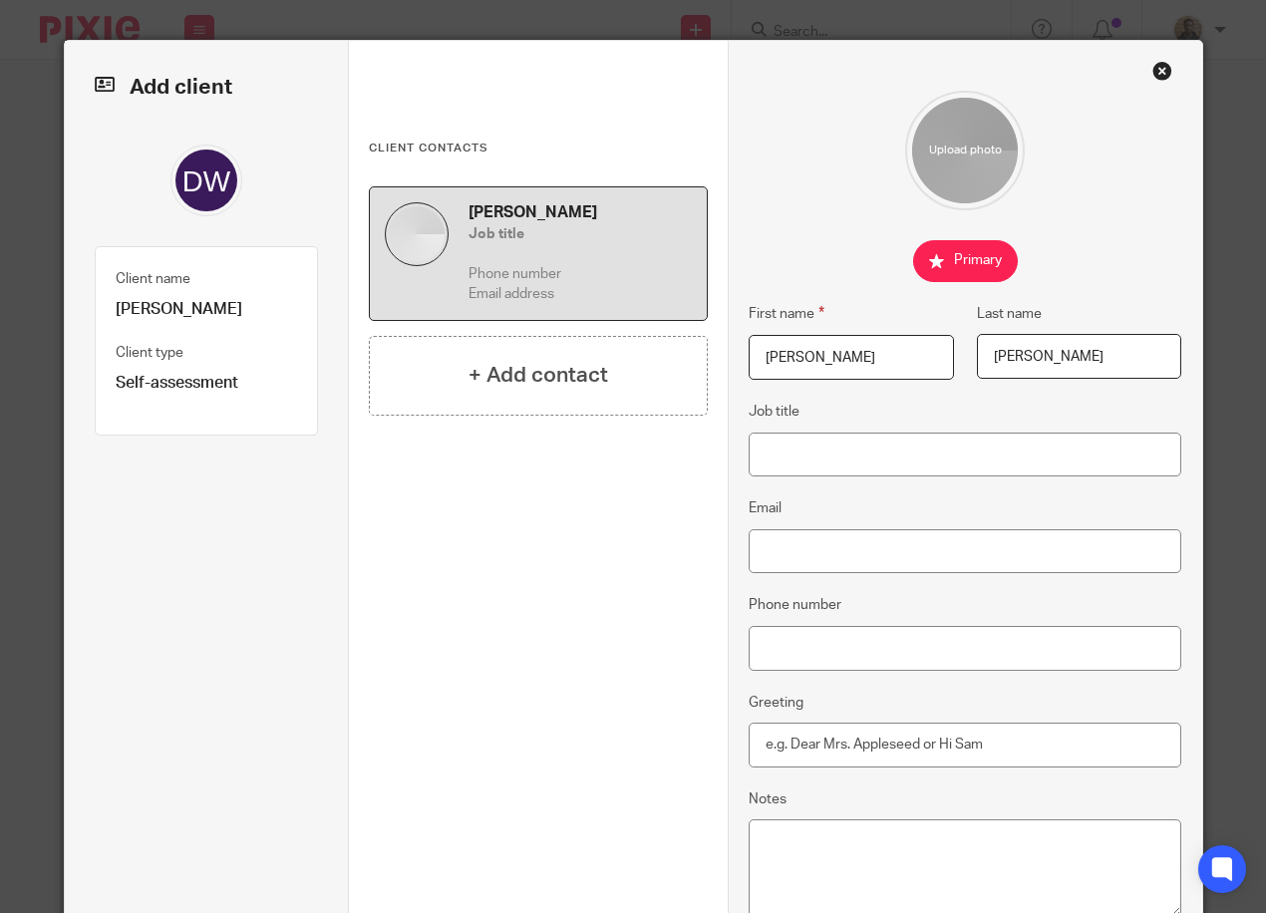
click at [1007, 480] on div "First name Daniel Last name Williams Job title Email Phone number Greeting Notes" at bounding box center [964, 537] width 432 height 893
click at [848, 555] on input "Email" at bounding box center [964, 551] width 432 height 45
click at [846, 499] on fieldset "Email" at bounding box center [964, 534] width 432 height 77
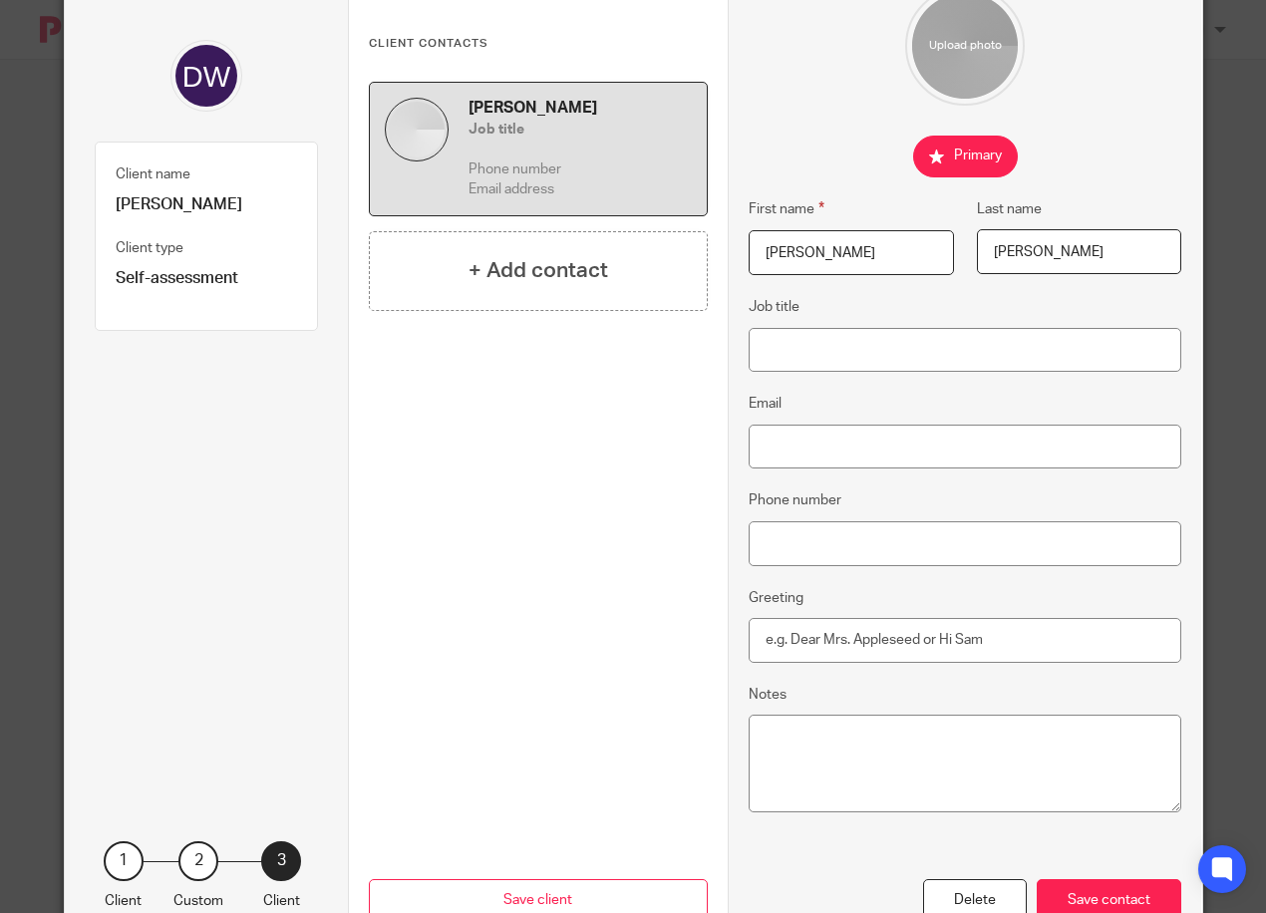
scroll to position [184, 0]
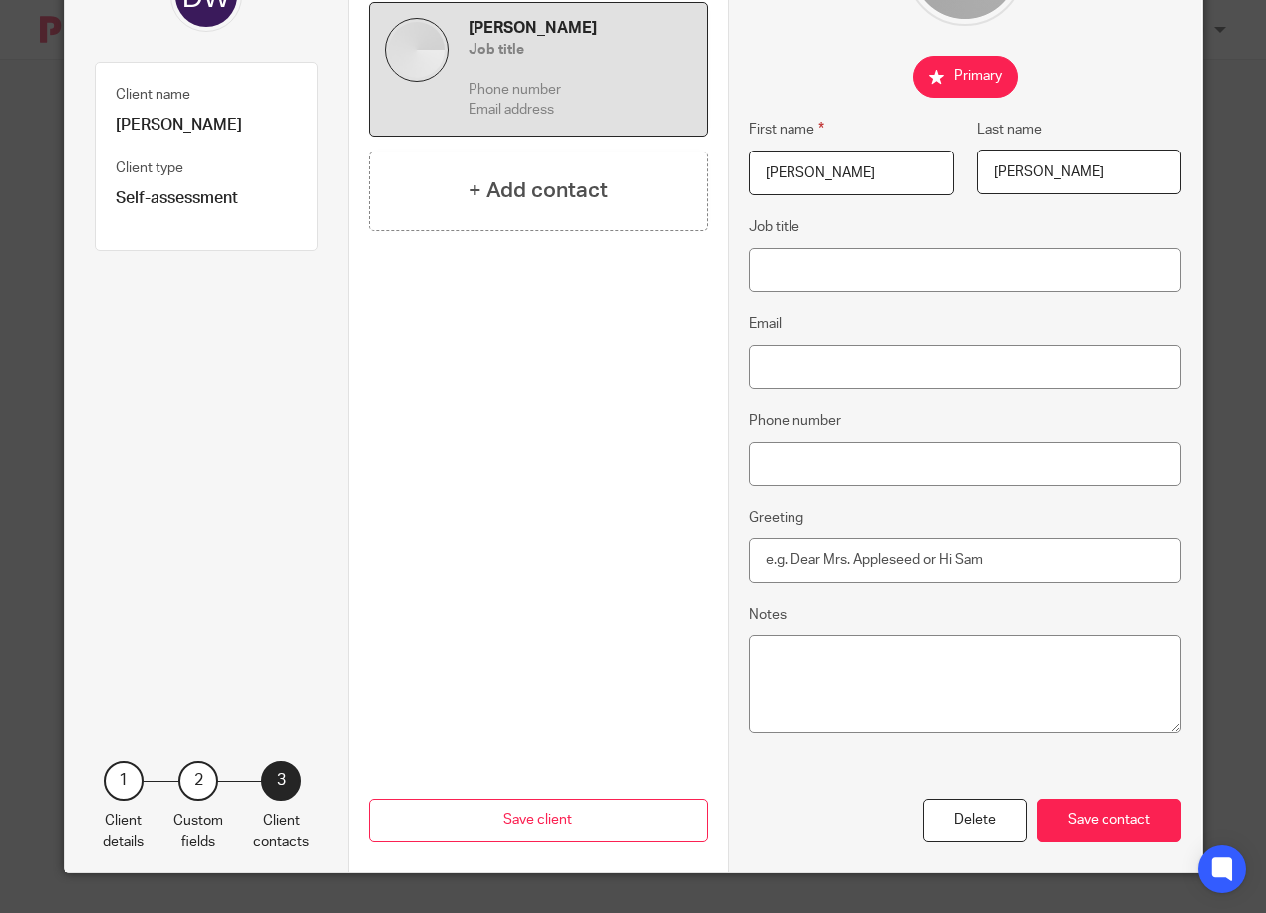
click at [183, 775] on div "2" at bounding box center [198, 781] width 40 height 40
click at [188, 768] on div "2" at bounding box center [198, 781] width 40 height 40
click at [185, 785] on div "2" at bounding box center [198, 781] width 40 height 40
click at [182, 785] on div "2" at bounding box center [198, 781] width 40 height 40
click at [161, 784] on div "1 Client details 2 Custom fields 3 Client contacts" at bounding box center [206, 786] width 223 height 131
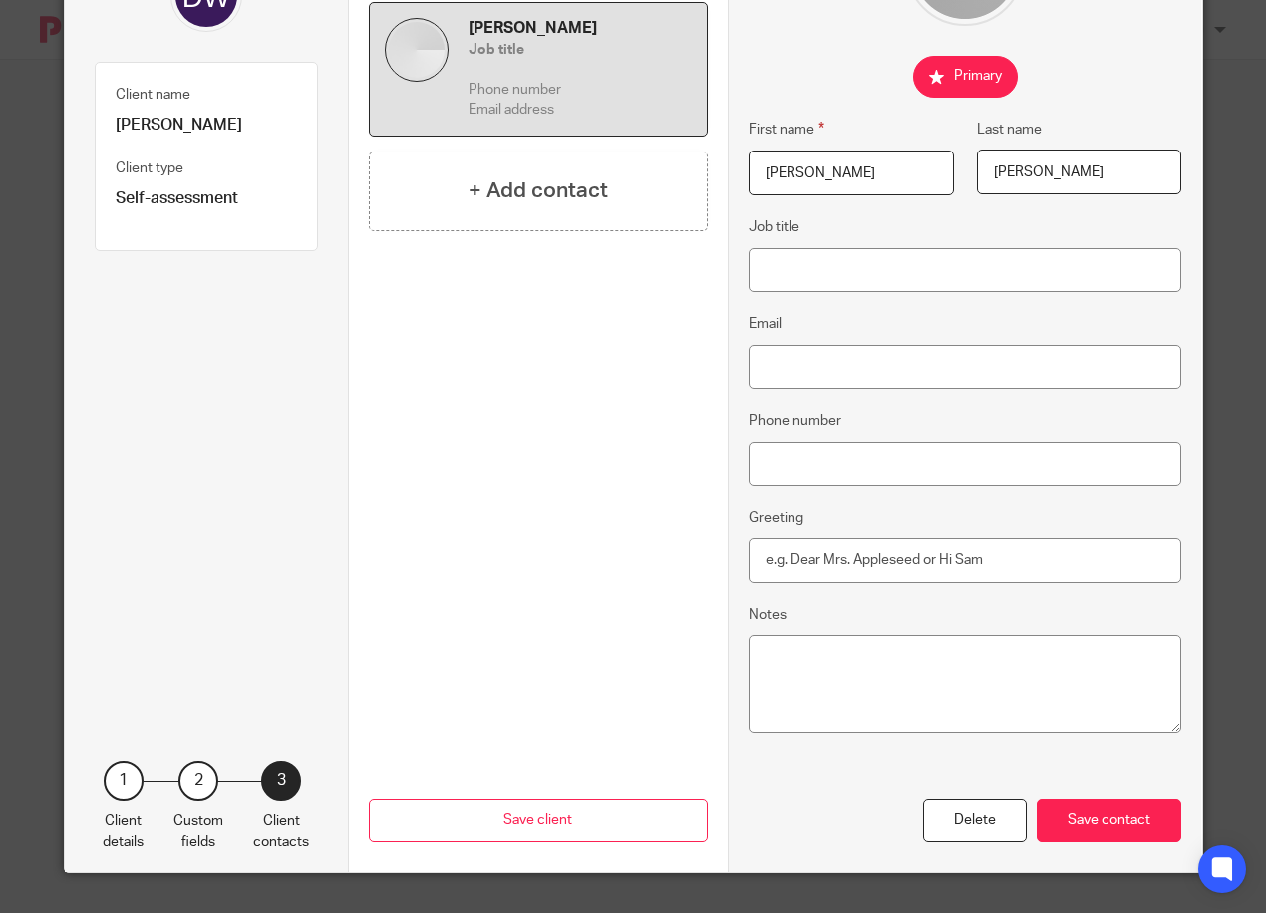
click at [140, 782] on div "1" at bounding box center [124, 781] width 40 height 40
click at [1082, 821] on div "Save contact" at bounding box center [1108, 820] width 144 height 43
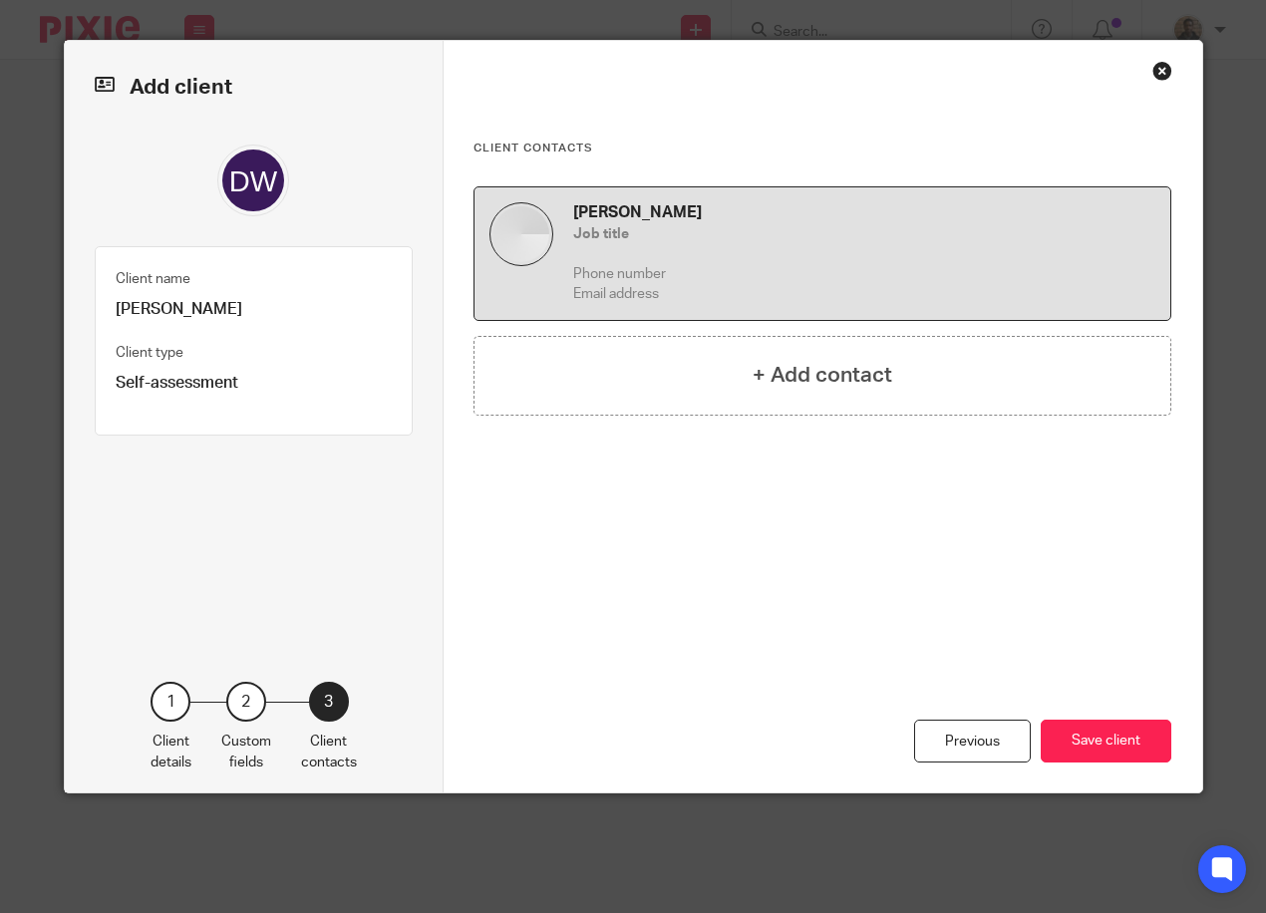
click at [240, 697] on div "2" at bounding box center [246, 702] width 40 height 40
click at [237, 694] on div "2" at bounding box center [246, 702] width 40 height 40
click at [918, 742] on div "Previous" at bounding box center [972, 740] width 117 height 43
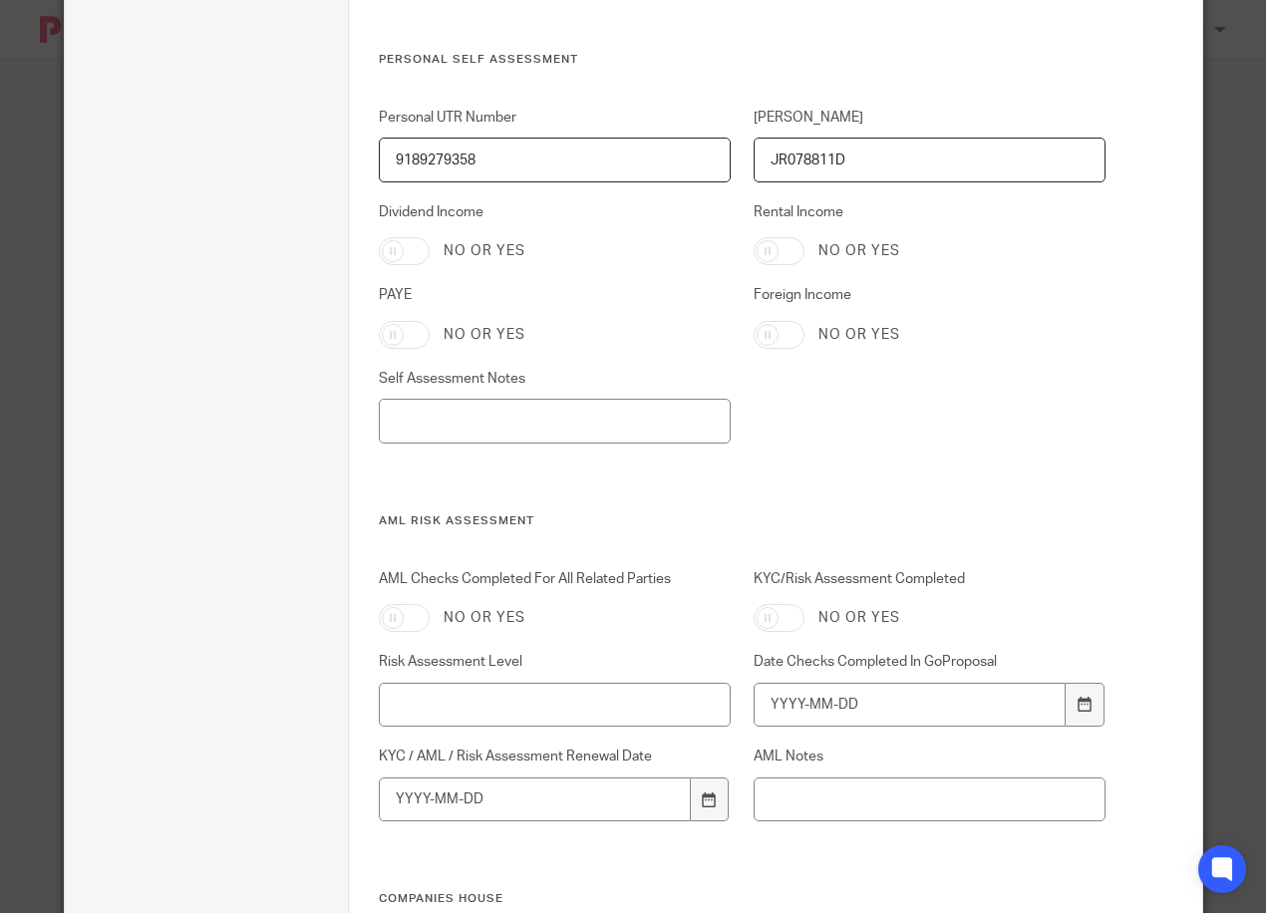
scroll to position [698, 0]
click at [395, 338] on input "PAYE" at bounding box center [404, 333] width 51 height 28
checkbox input "true"
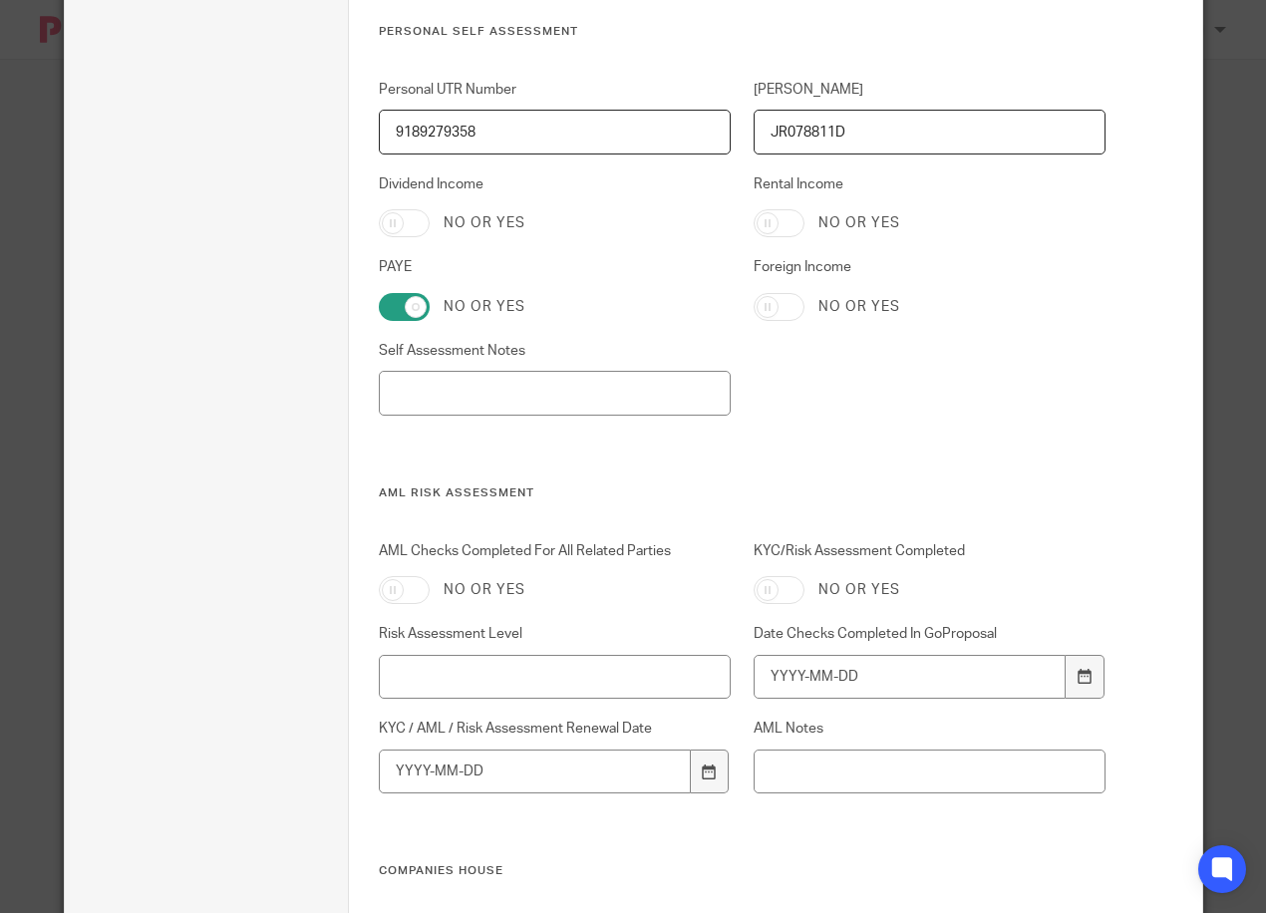
scroll to position [797, 0]
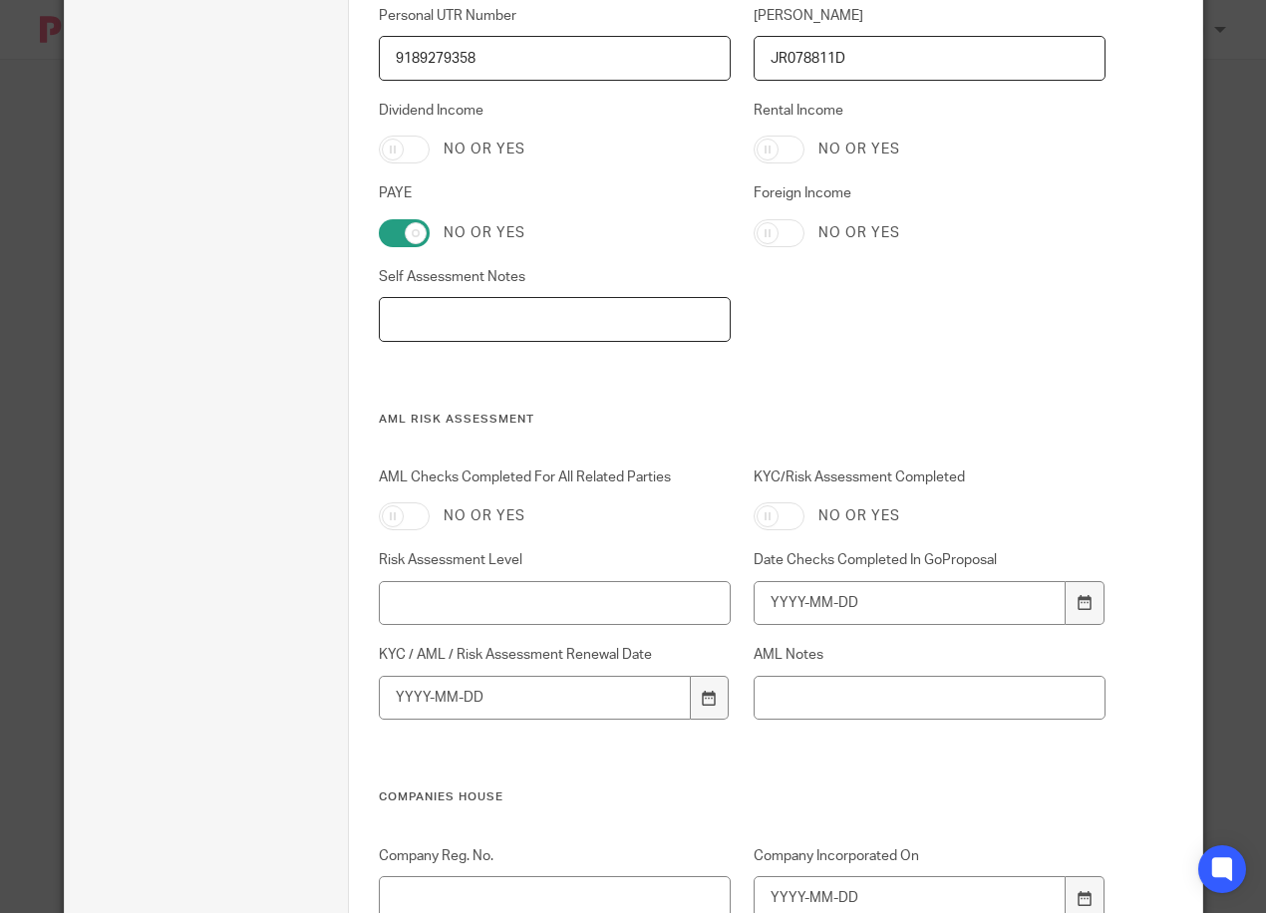
click at [562, 318] on input "Self Assessment Notes" at bounding box center [555, 319] width 352 height 45
click at [451, 321] on input "Self Assessment Notes" at bounding box center [555, 319] width 352 height 45
paste input "120/XA66747"
drag, startPoint x: 785, startPoint y: 382, endPoint x: 773, endPoint y: 370, distance: 16.9
click at [785, 381] on div "Personal UTR Number 9189279358 NINO JR078811D Dividend Income No or yes Rental …" at bounding box center [730, 209] width 750 height 406
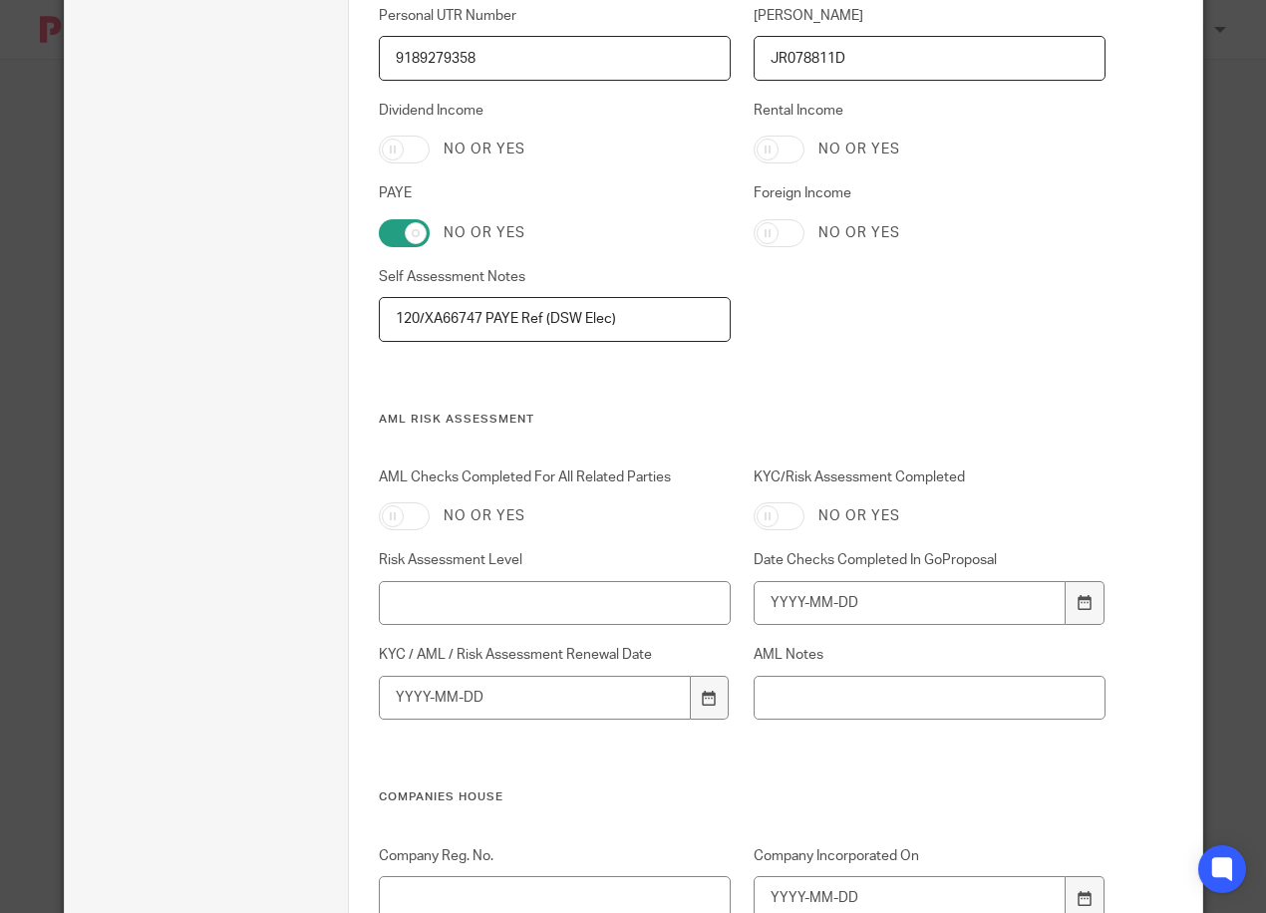
click at [483, 316] on input "120/XA66747 PAYE Ref (DSW Elec)" at bounding box center [555, 319] width 352 height 45
type input "120/XA66747 PAYE Ref (DSW Elec)"
click at [624, 404] on div "Personal UTR Number 9189279358 NINO JR078811D Dividend Income No or yes Rental …" at bounding box center [730, 209] width 750 height 406
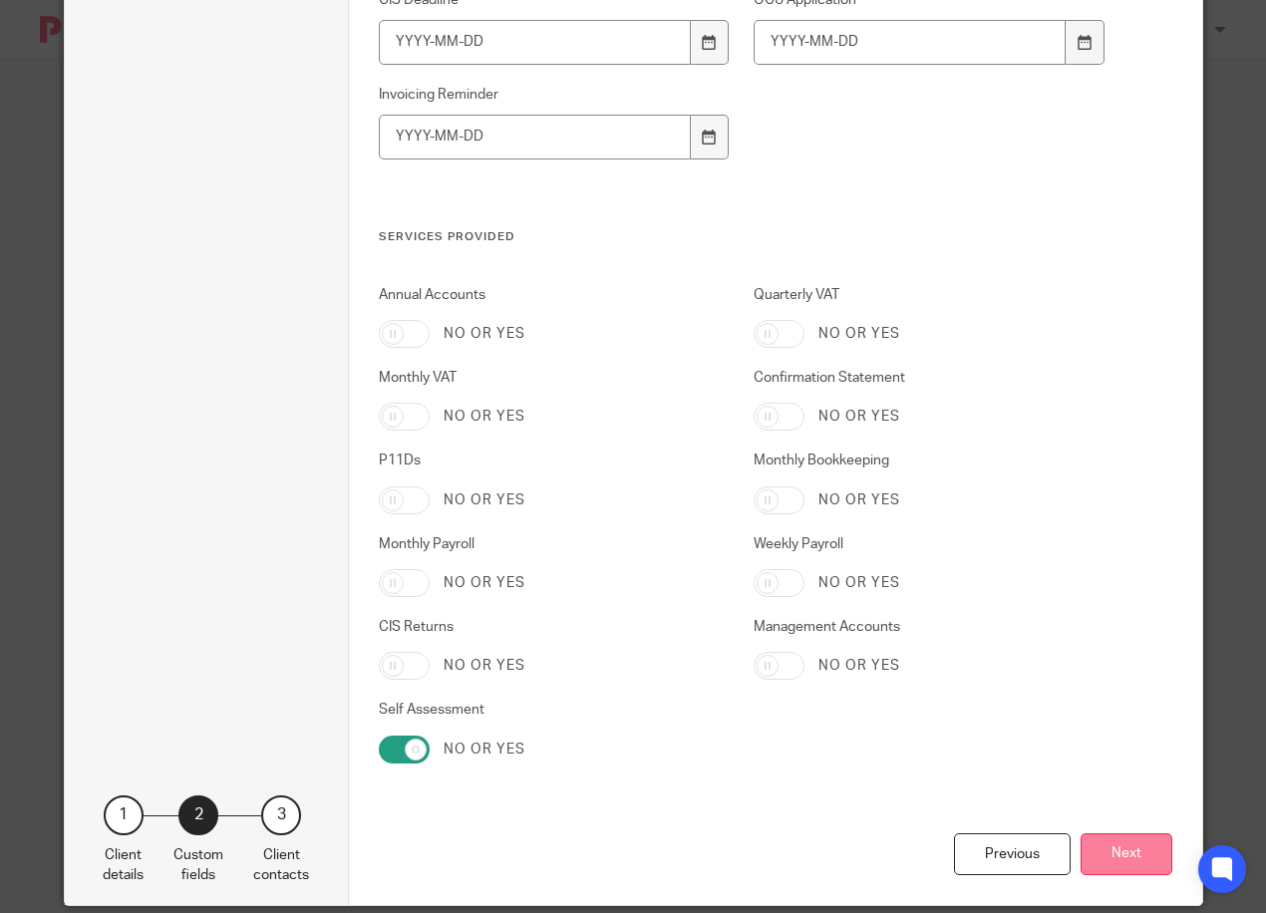
scroll to position [3980, 0]
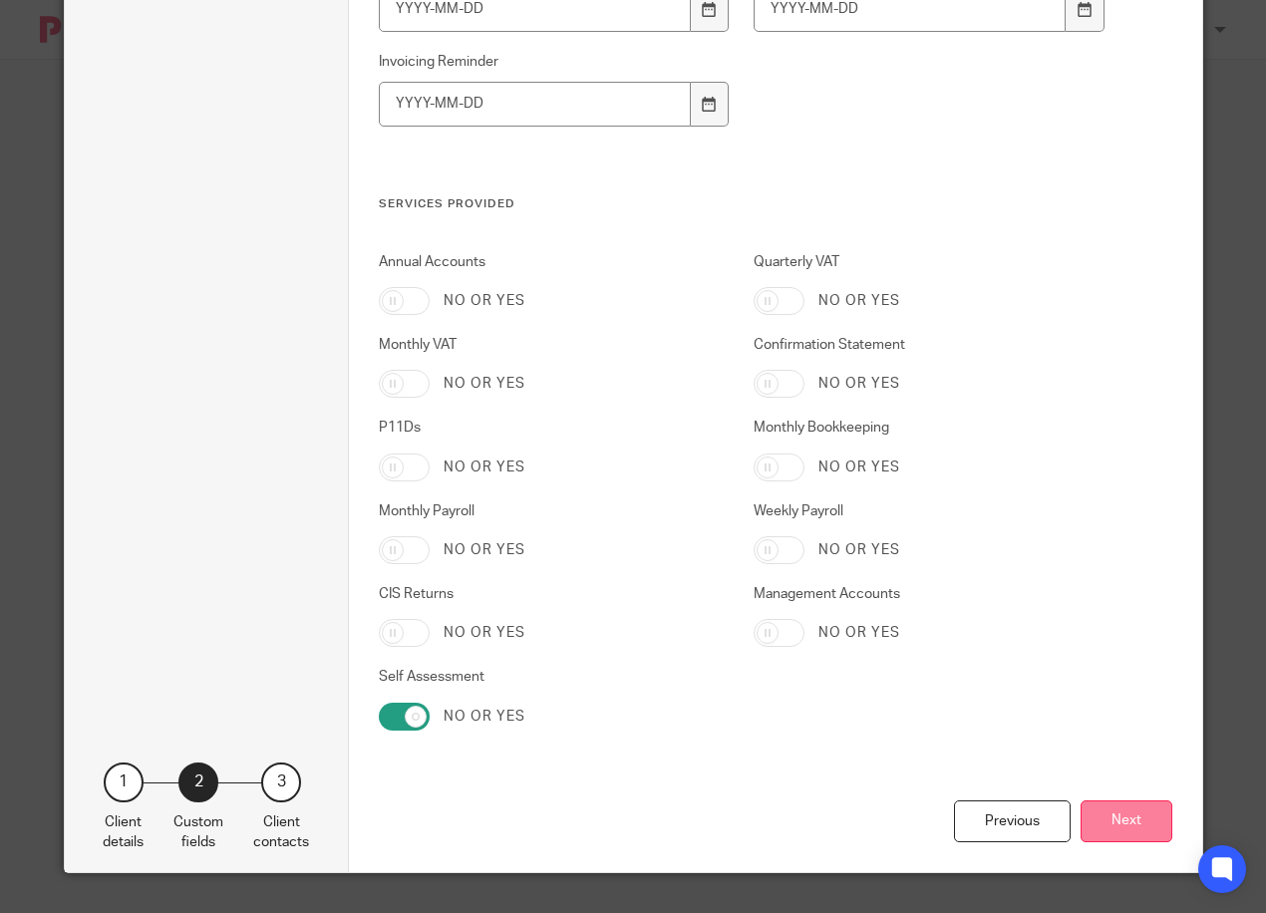
click at [1119, 819] on button "Next" at bounding box center [1126, 821] width 92 height 43
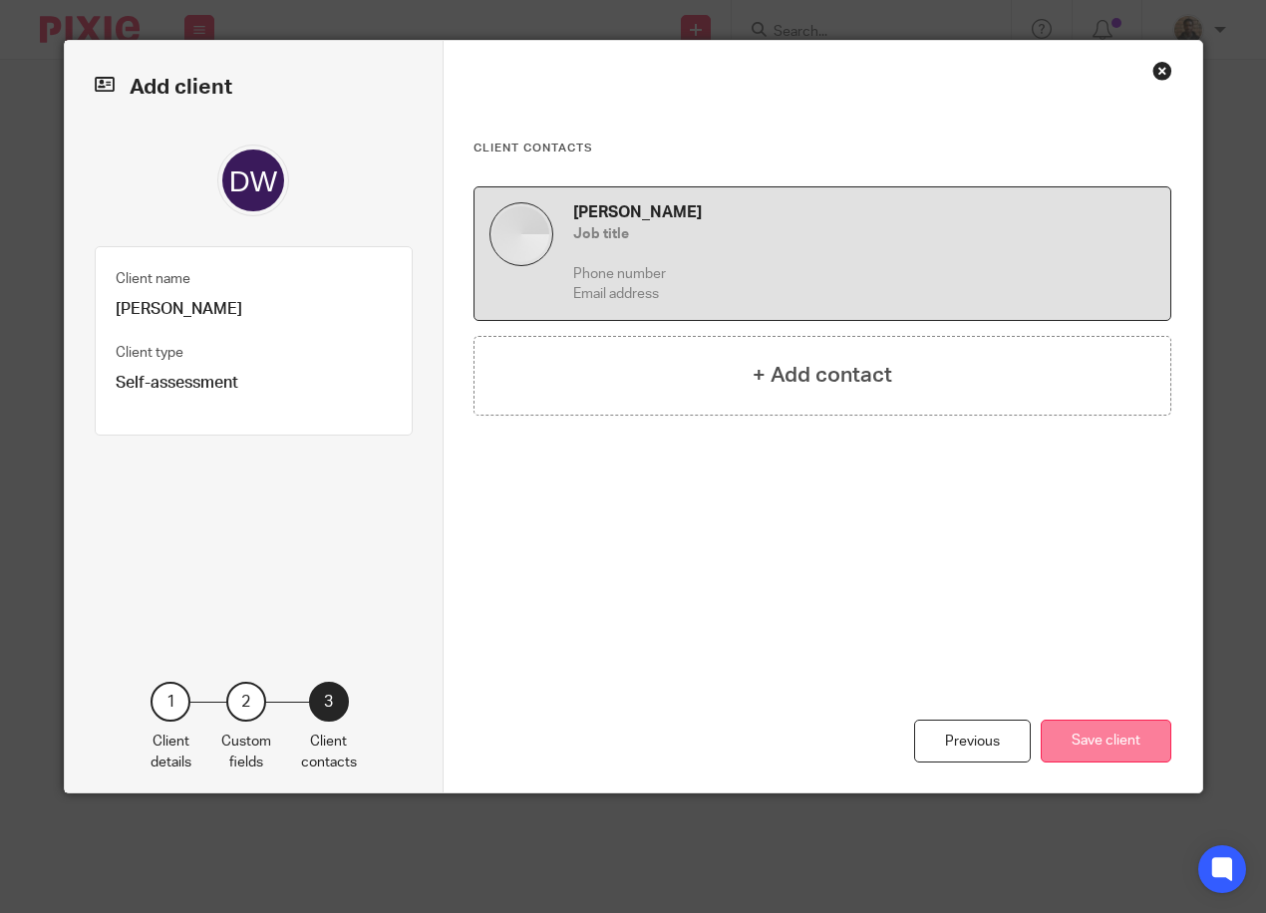
click at [1114, 744] on button "Save client" at bounding box center [1105, 740] width 131 height 43
click at [1099, 739] on button "Save client" at bounding box center [1105, 740] width 131 height 43
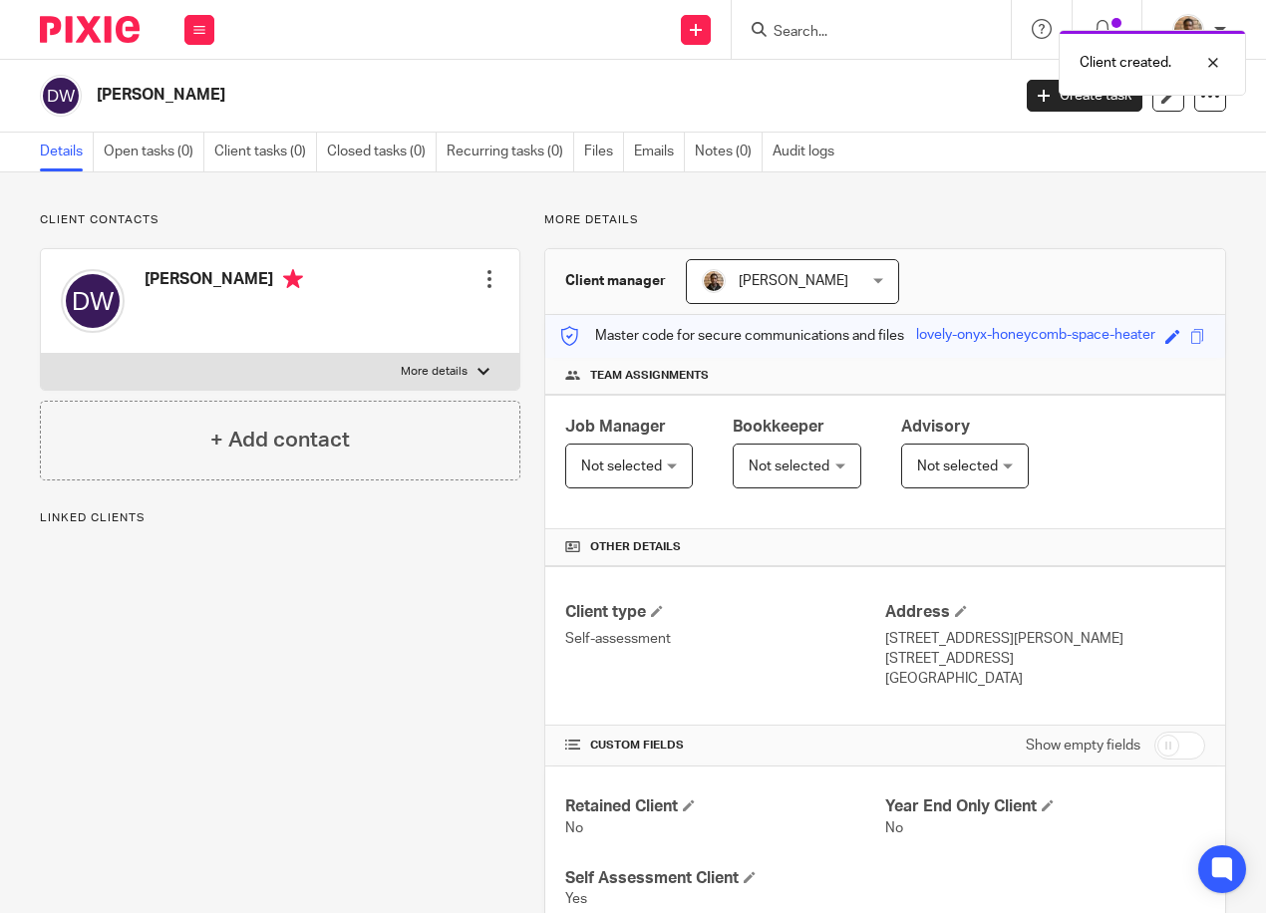
click at [417, 378] on p "More details" at bounding box center [434, 372] width 67 height 16
click at [41, 354] on input "More details" at bounding box center [40, 353] width 1 height 1
checkbox input "true"
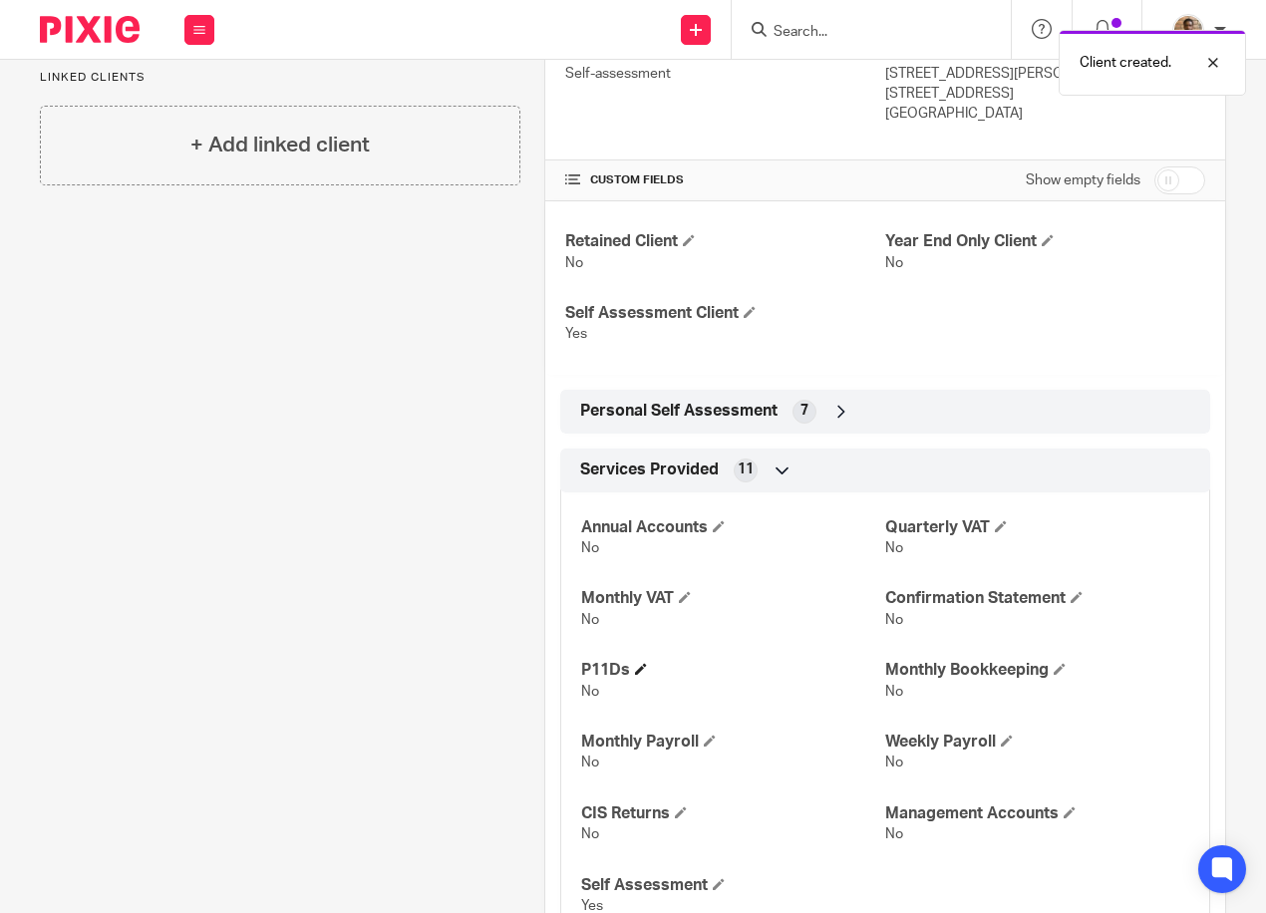
scroll to position [650, 0]
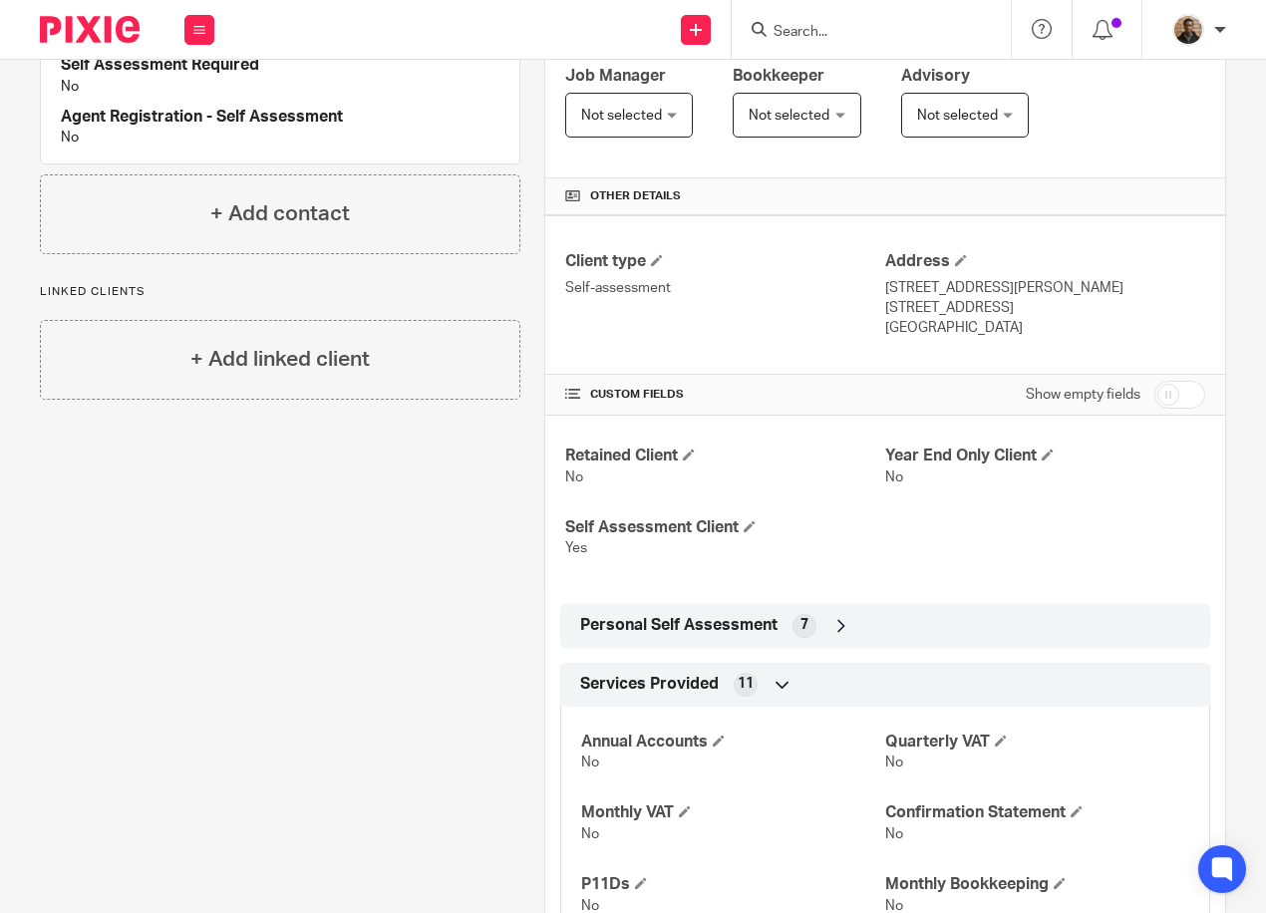
click at [821, 624] on div "Personal Self Assessment 7" at bounding box center [885, 626] width 620 height 34
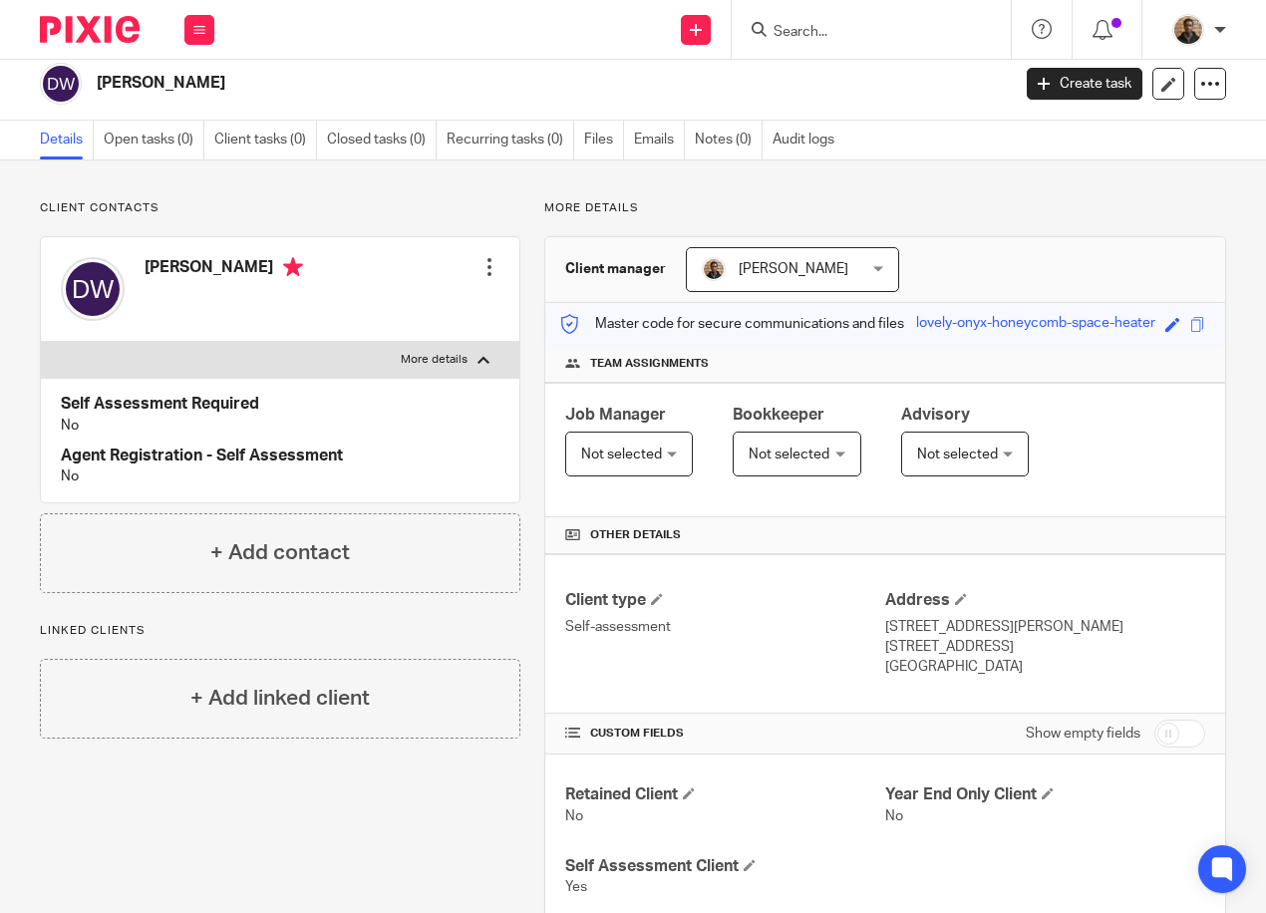
scroll to position [0, 0]
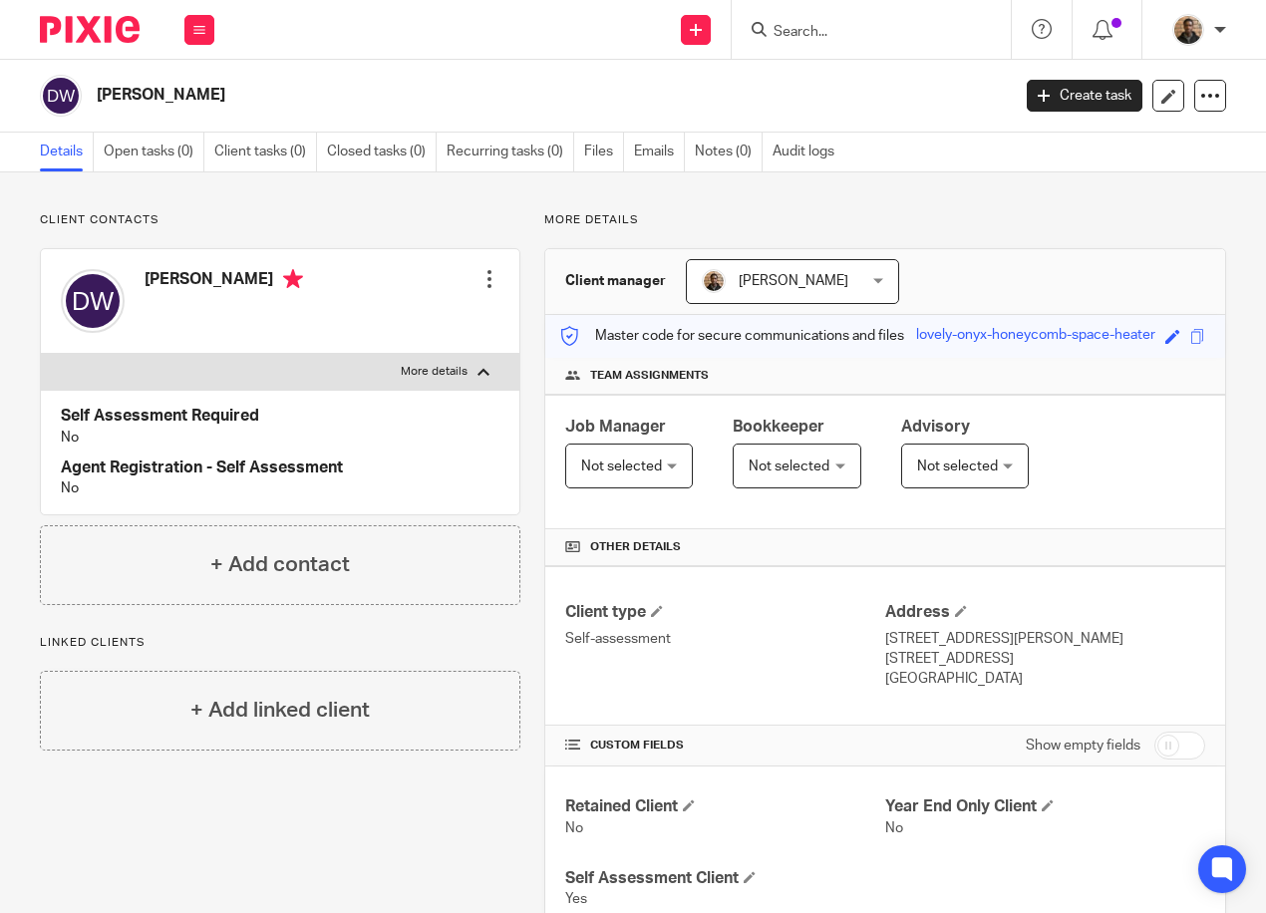
click at [785, 38] on input "Search" at bounding box center [860, 33] width 179 height 18
click at [787, 40] on input "Search" at bounding box center [860, 33] width 179 height 18
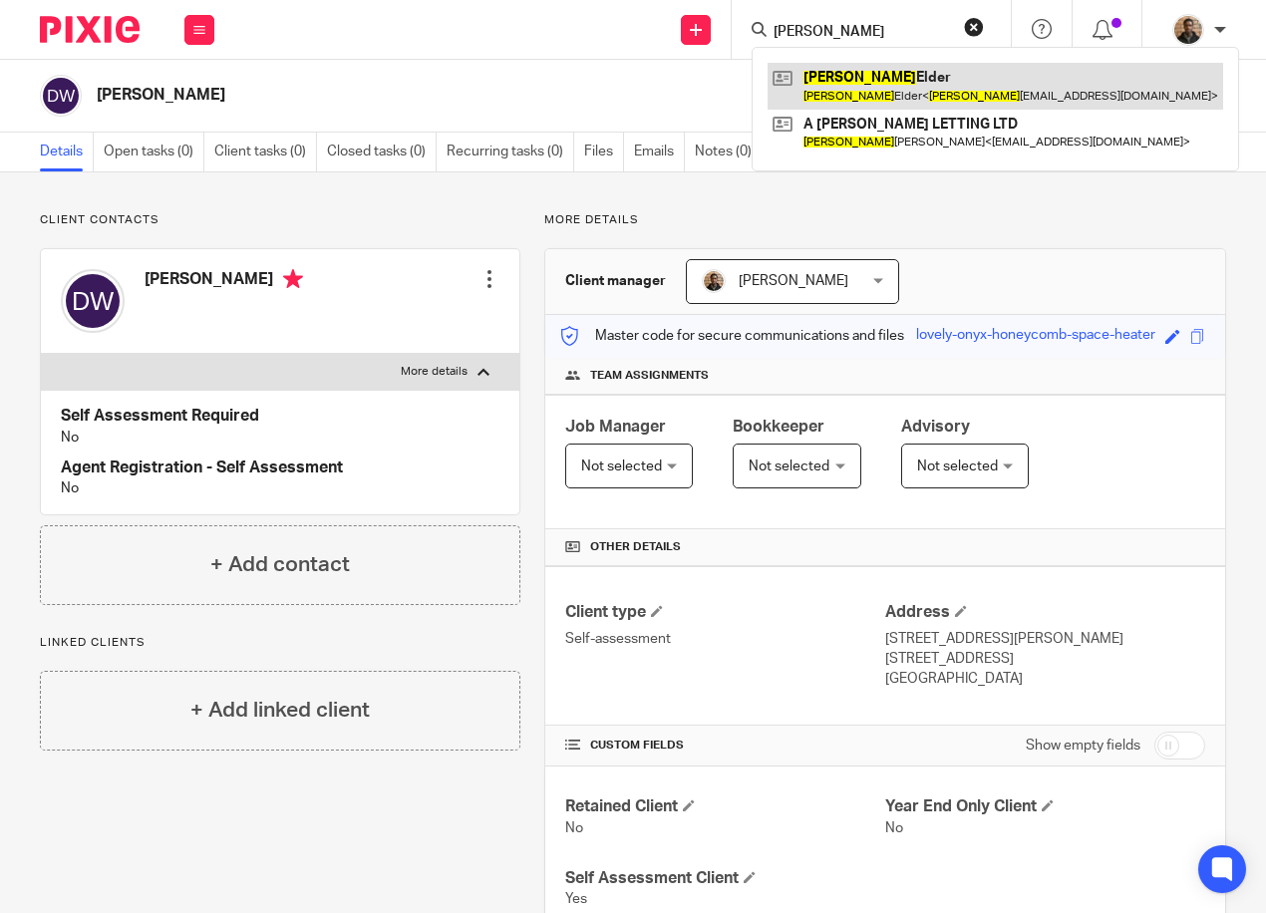
type input "aaron"
click at [837, 72] on link at bounding box center [994, 86] width 455 height 46
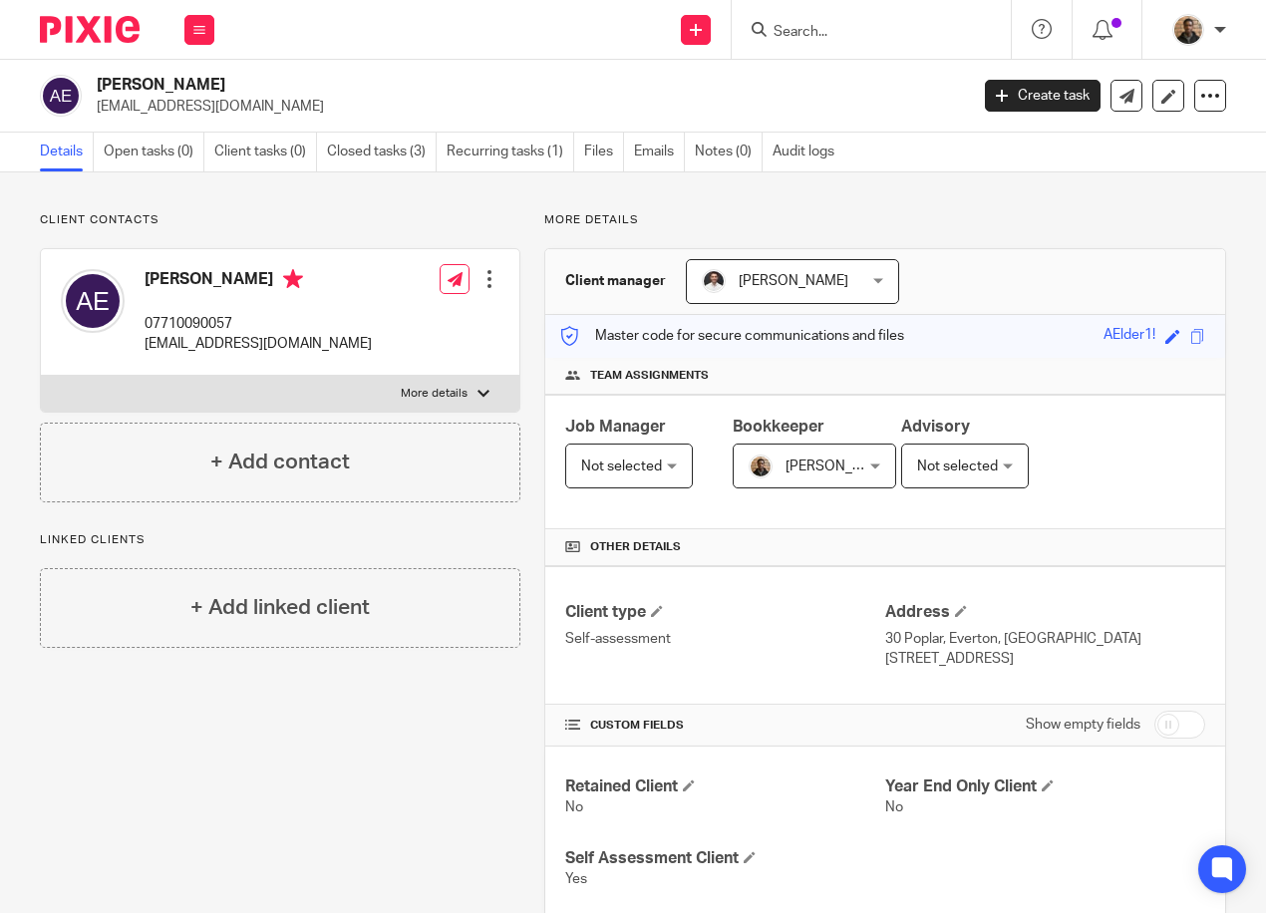
click at [436, 381] on label "More details" at bounding box center [280, 394] width 478 height 36
click at [41, 376] on input "More details" at bounding box center [40, 375] width 1 height 1
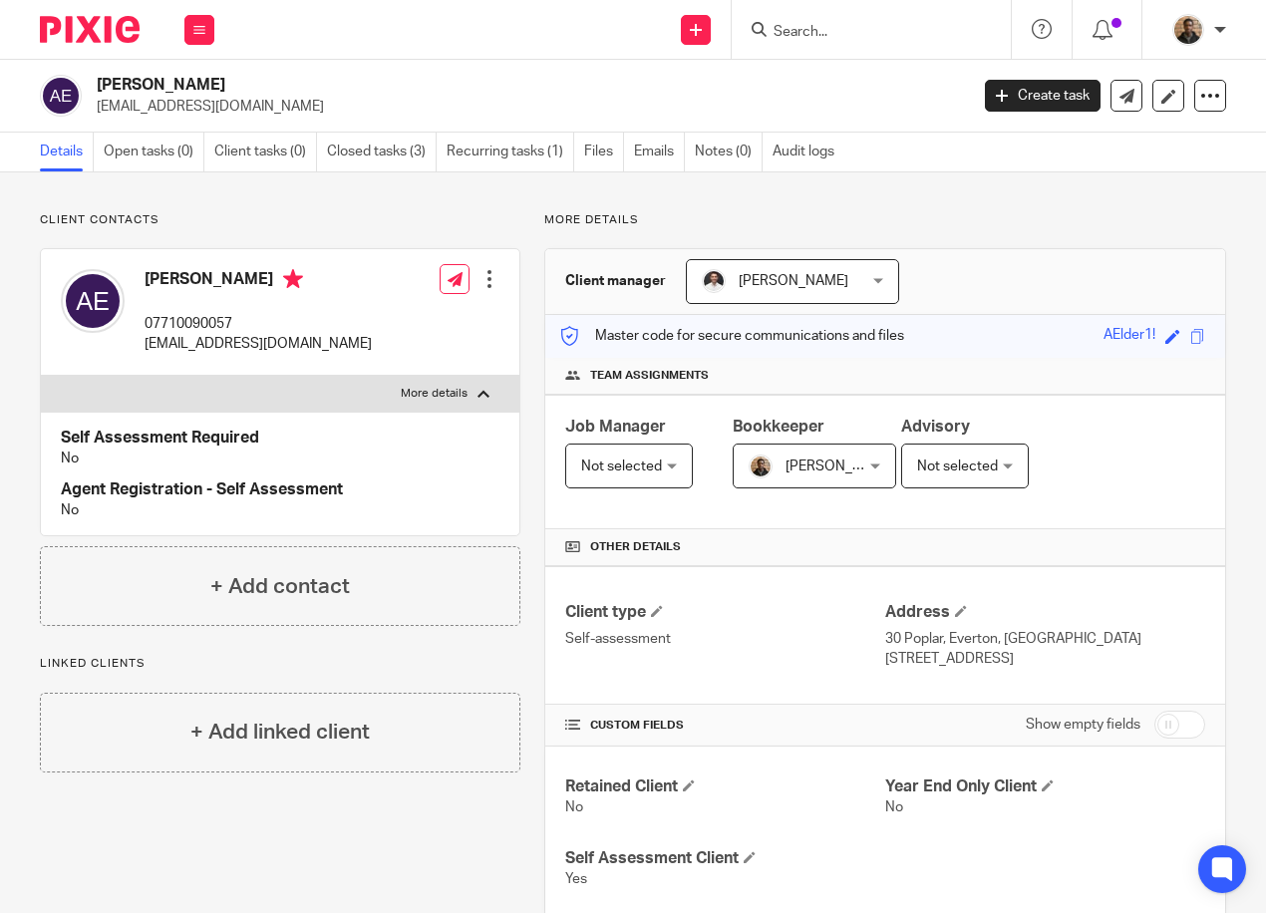
click at [436, 381] on label "More details" at bounding box center [280, 394] width 478 height 36
click at [41, 376] on input "More details" at bounding box center [40, 375] width 1 height 1
checkbox input "false"
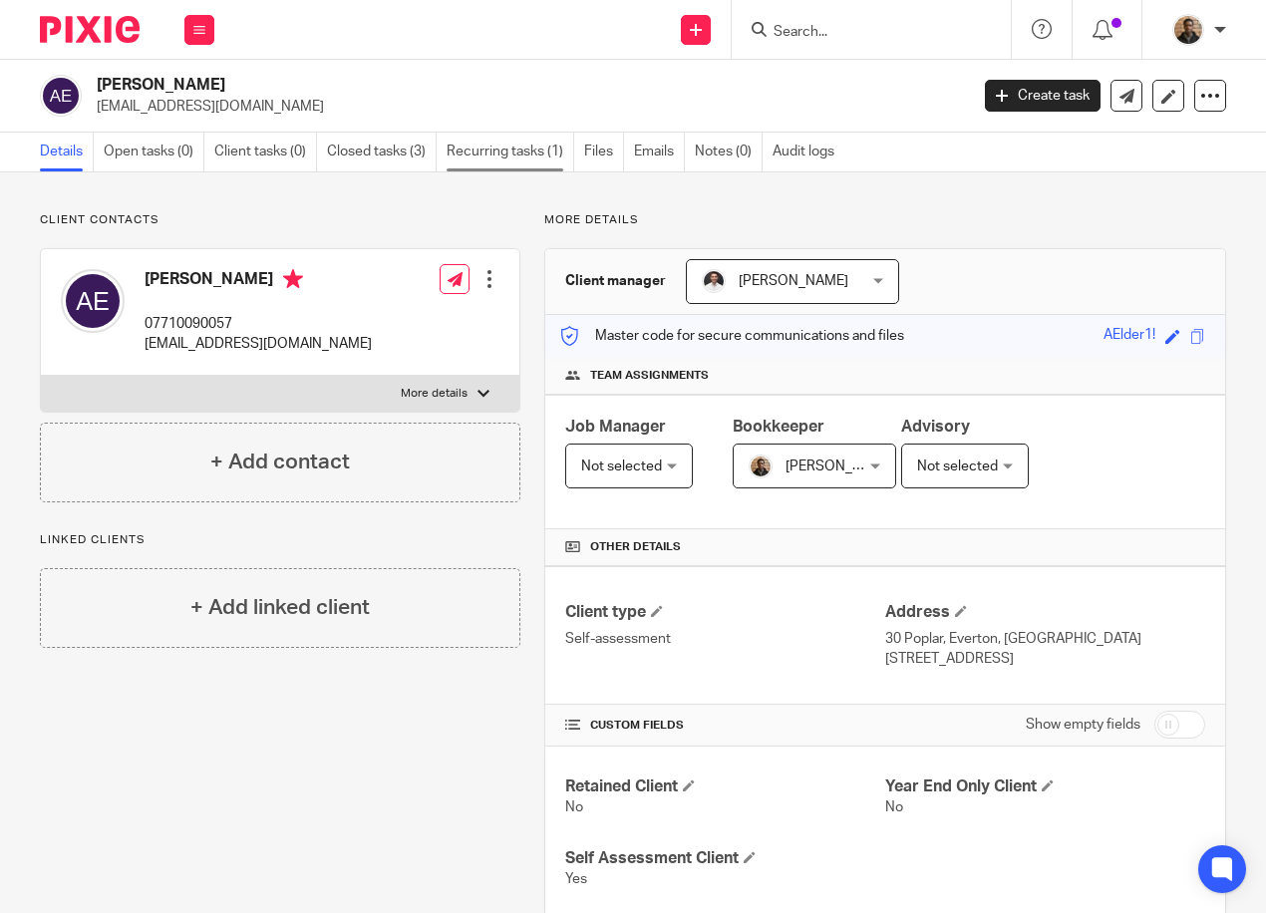
click at [490, 151] on link "Recurring tasks (1)" at bounding box center [510, 152] width 128 height 39
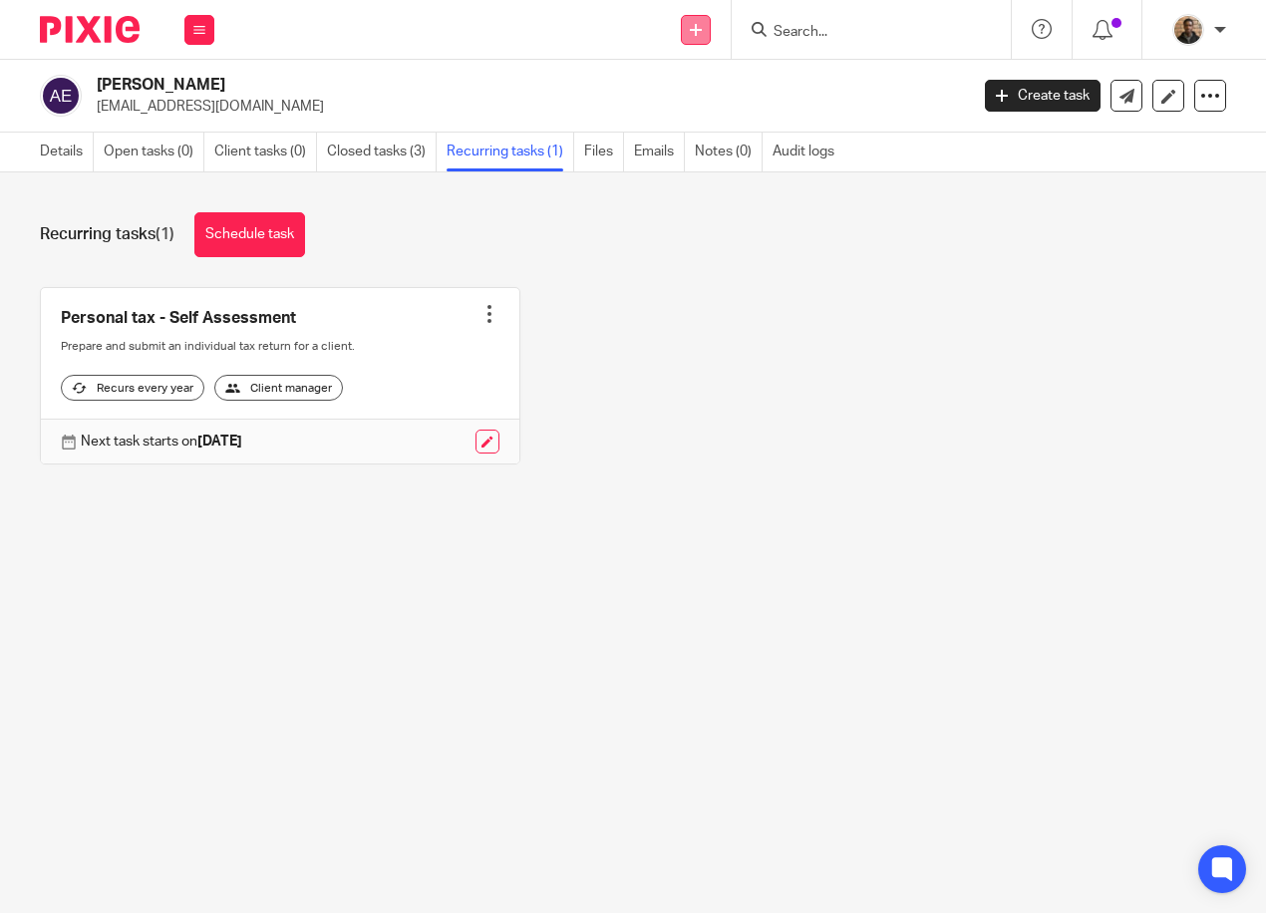
click at [704, 31] on link at bounding box center [696, 30] width 30 height 30
click at [420, 97] on p "[EMAIL_ADDRESS][DOMAIN_NAME]" at bounding box center [526, 107] width 858 height 20
click at [195, 22] on button at bounding box center [199, 30] width 30 height 30
click at [188, 147] on link "Clients" at bounding box center [195, 151] width 46 height 14
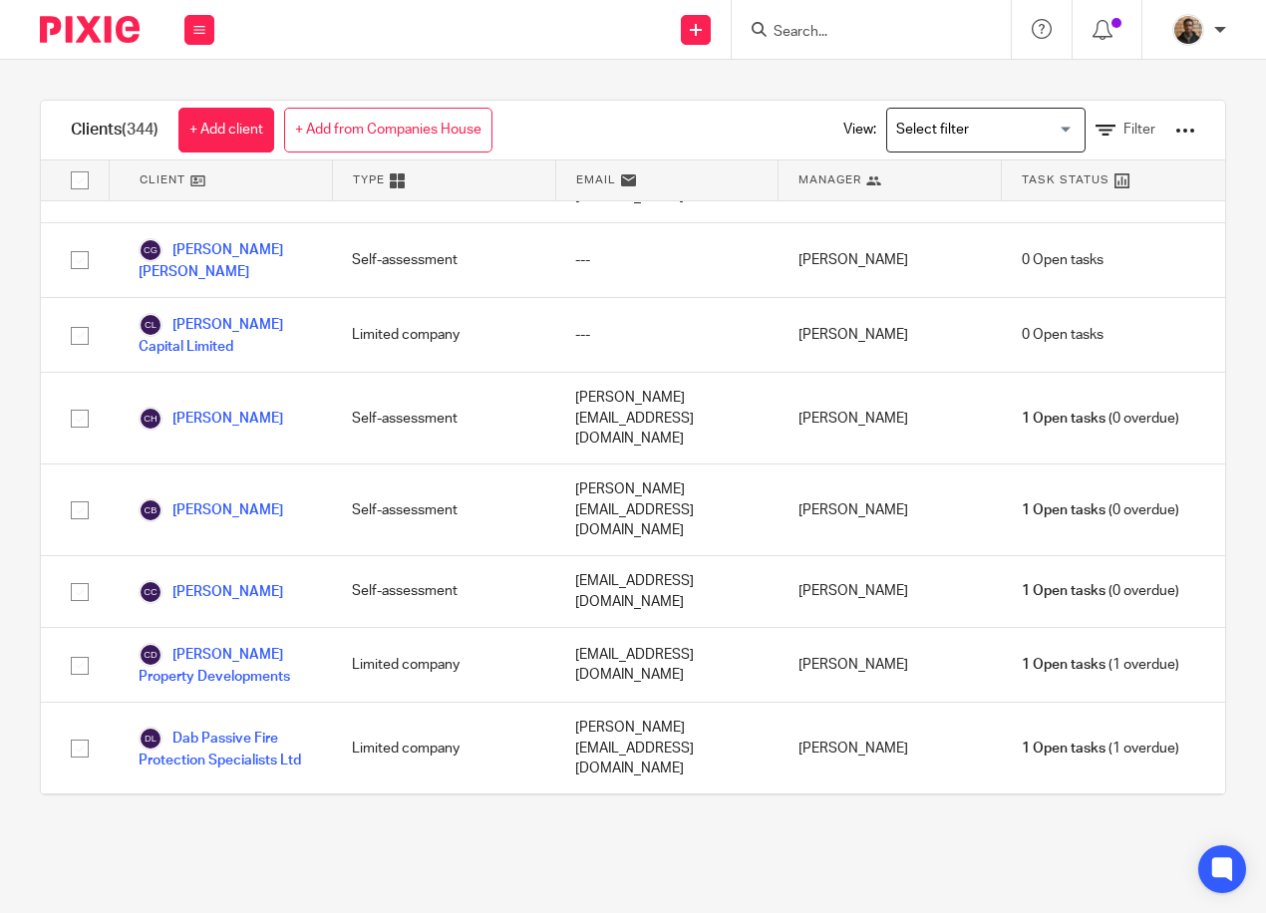
scroll to position [4983, 0]
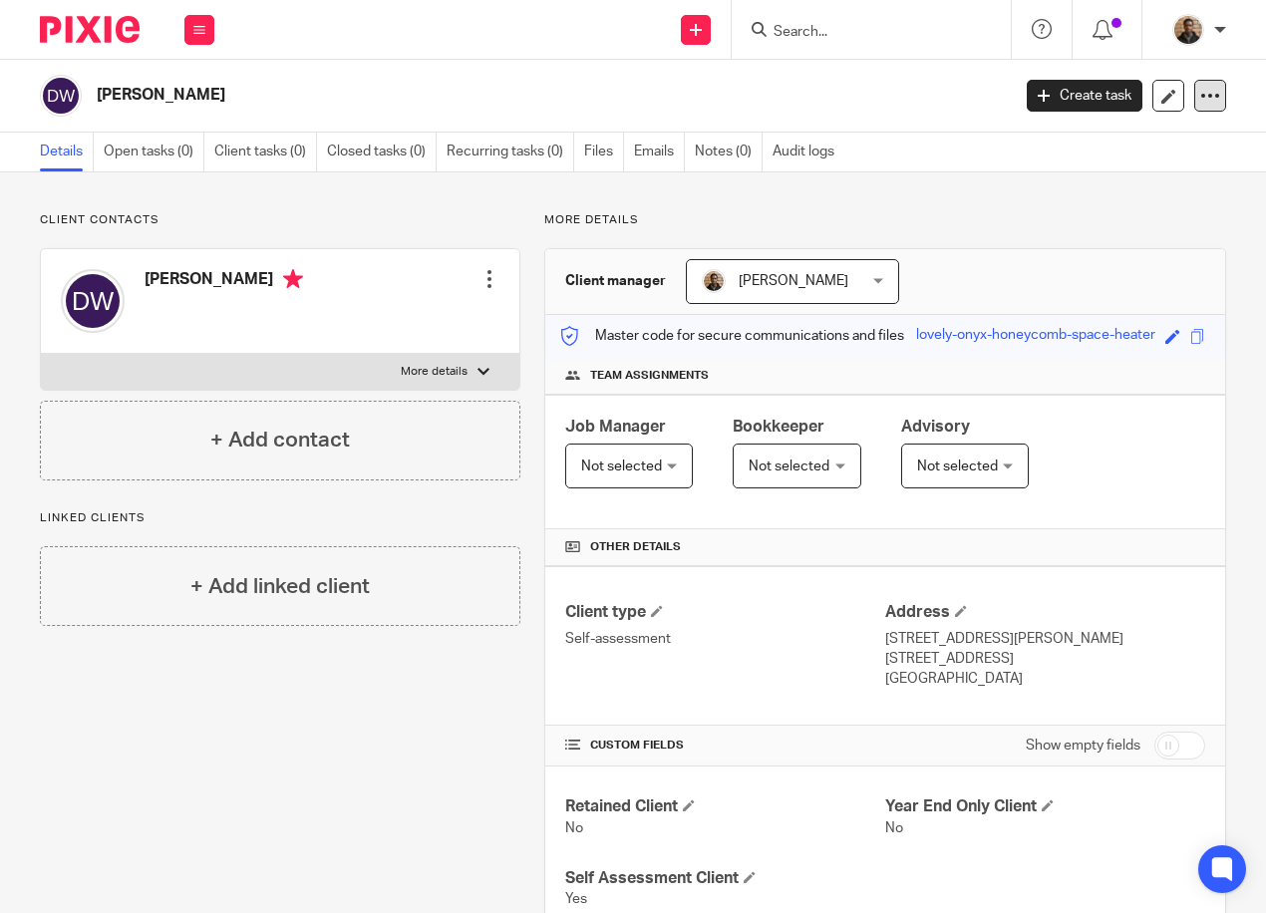
click at [1208, 107] on div at bounding box center [1210, 96] width 32 height 32
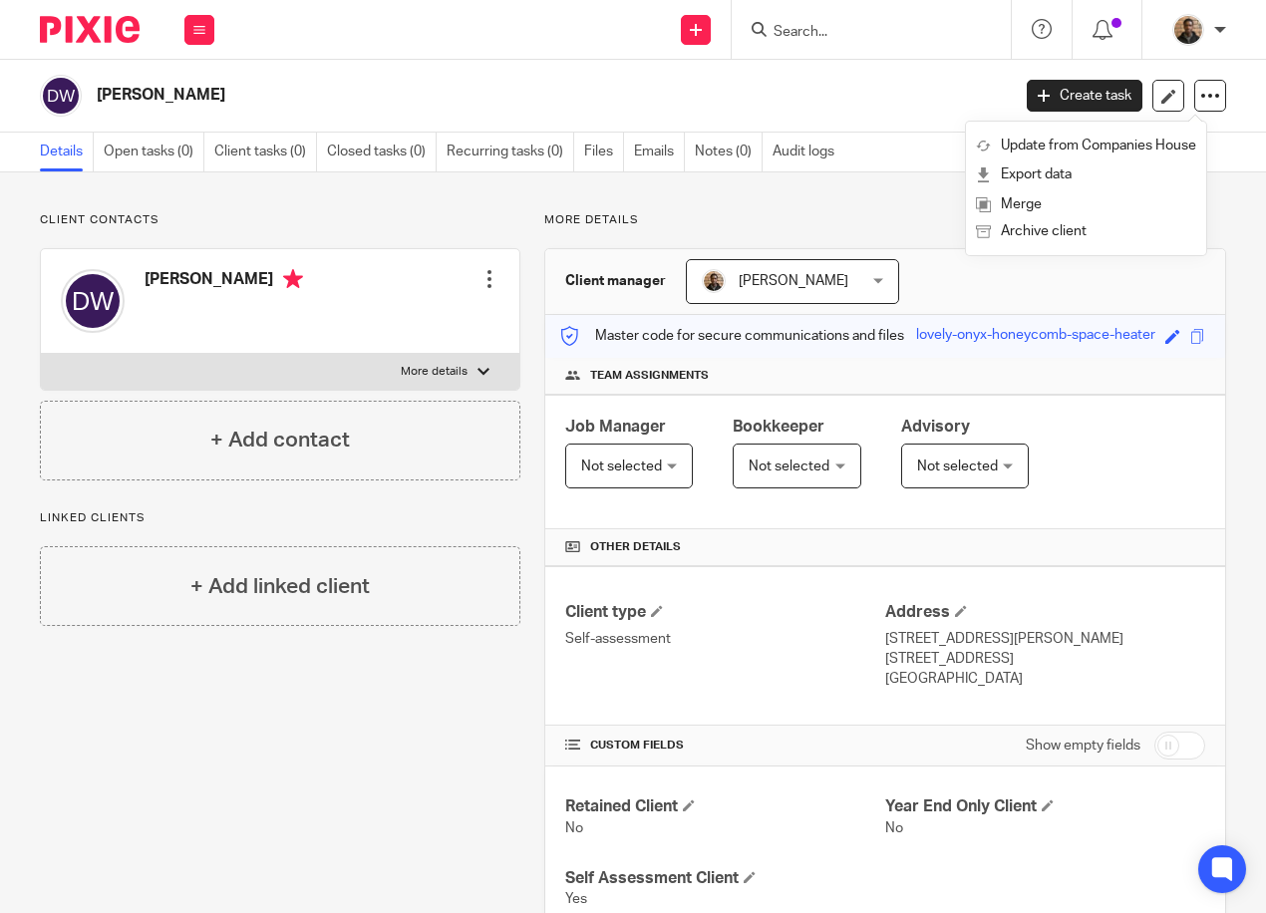
click at [927, 221] on p "More details" at bounding box center [885, 220] width 682 height 16
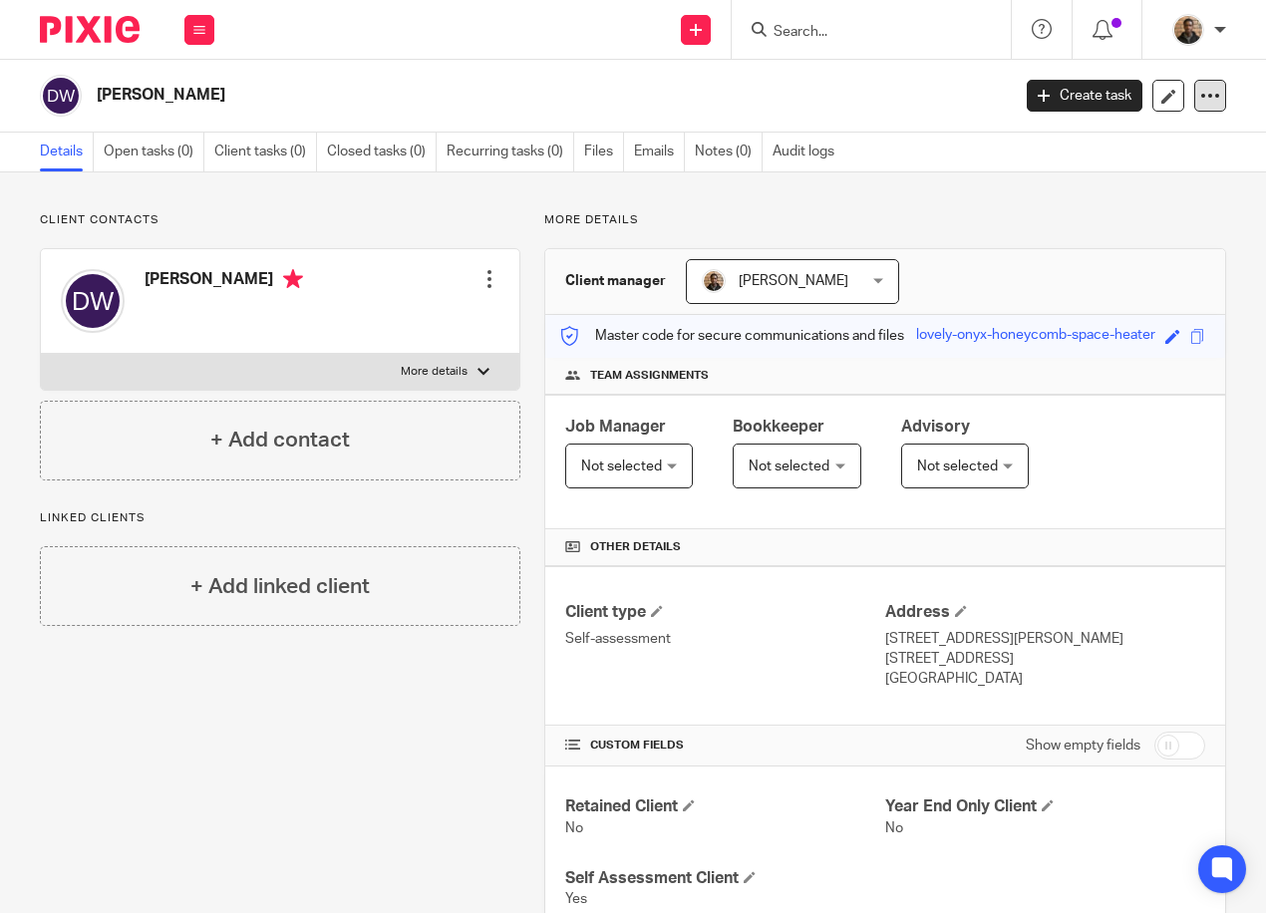
click at [1201, 91] on icon at bounding box center [1210, 96] width 20 height 20
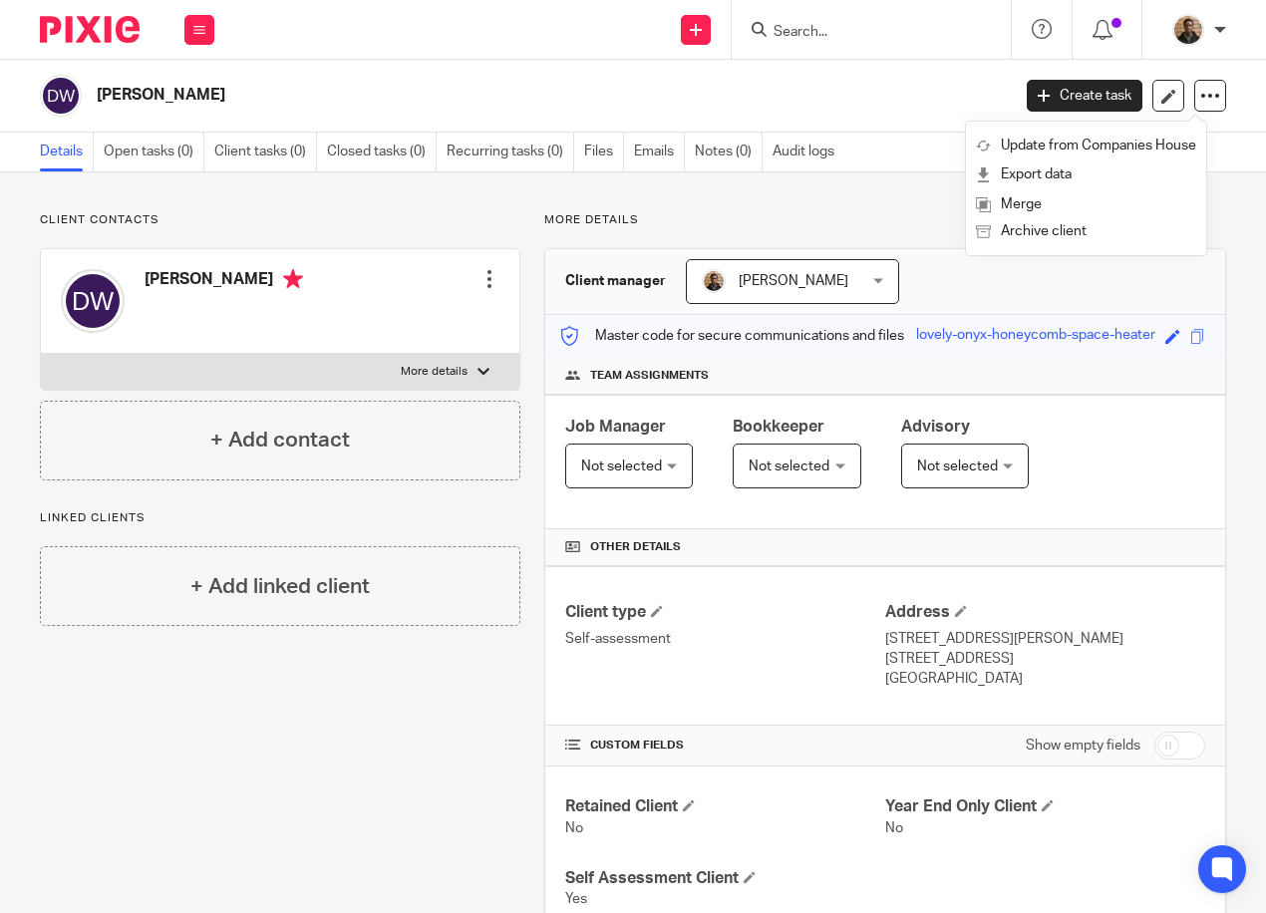
click at [847, 188] on div "Client contacts Daniel Williams Edit contact Create client from contact Export …" at bounding box center [633, 867] width 1266 height 1390
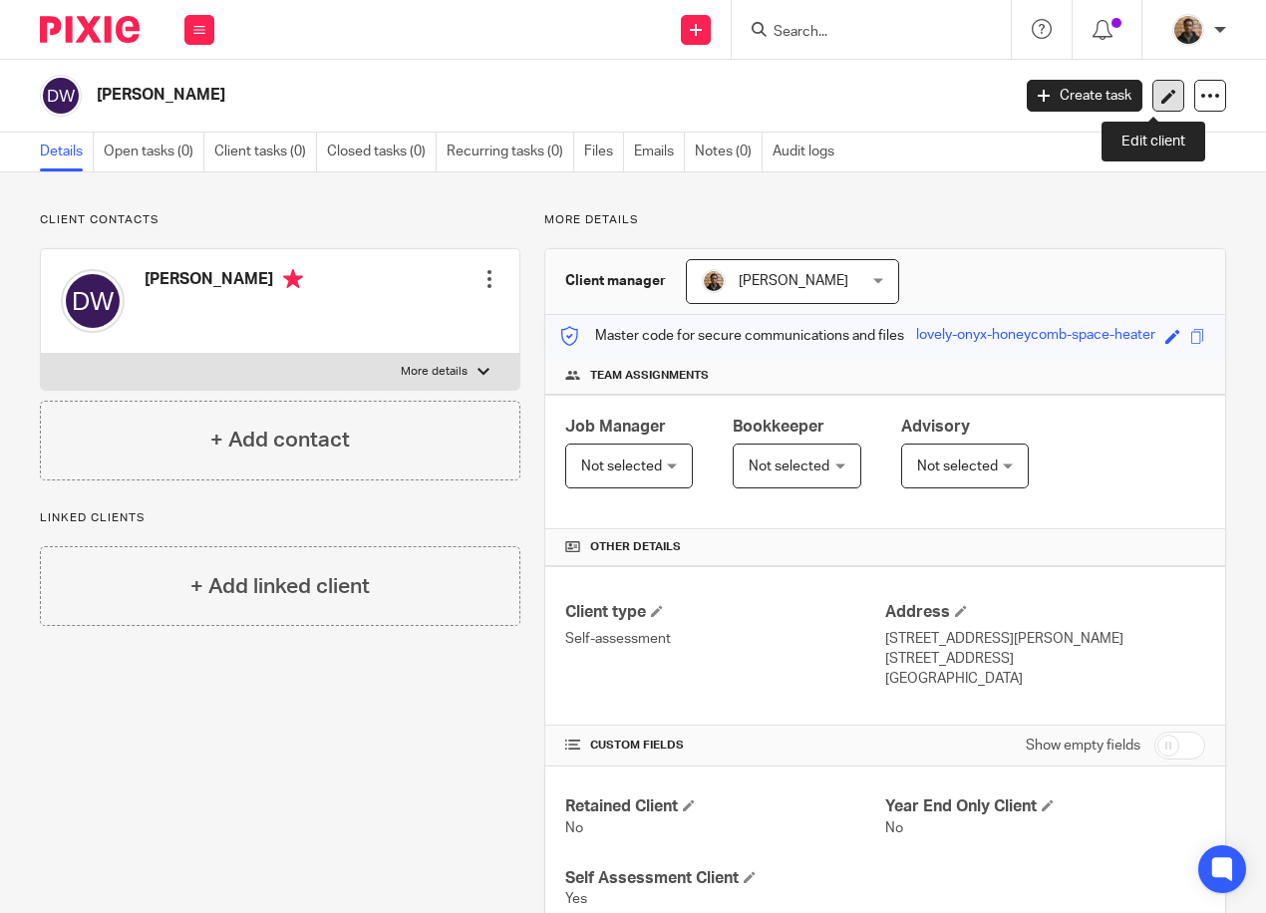
click at [1152, 85] on link at bounding box center [1168, 96] width 32 height 32
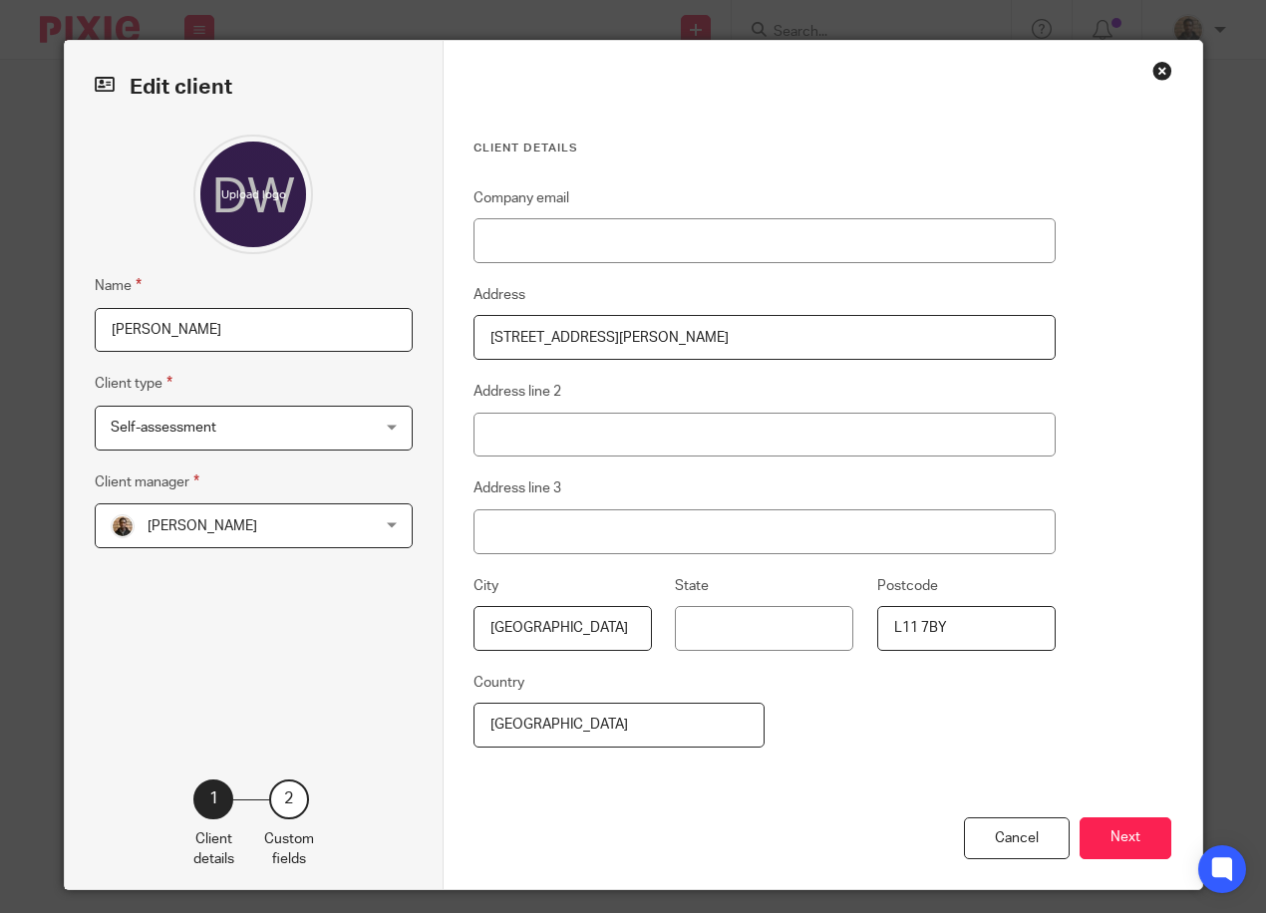
scroll to position [17, 0]
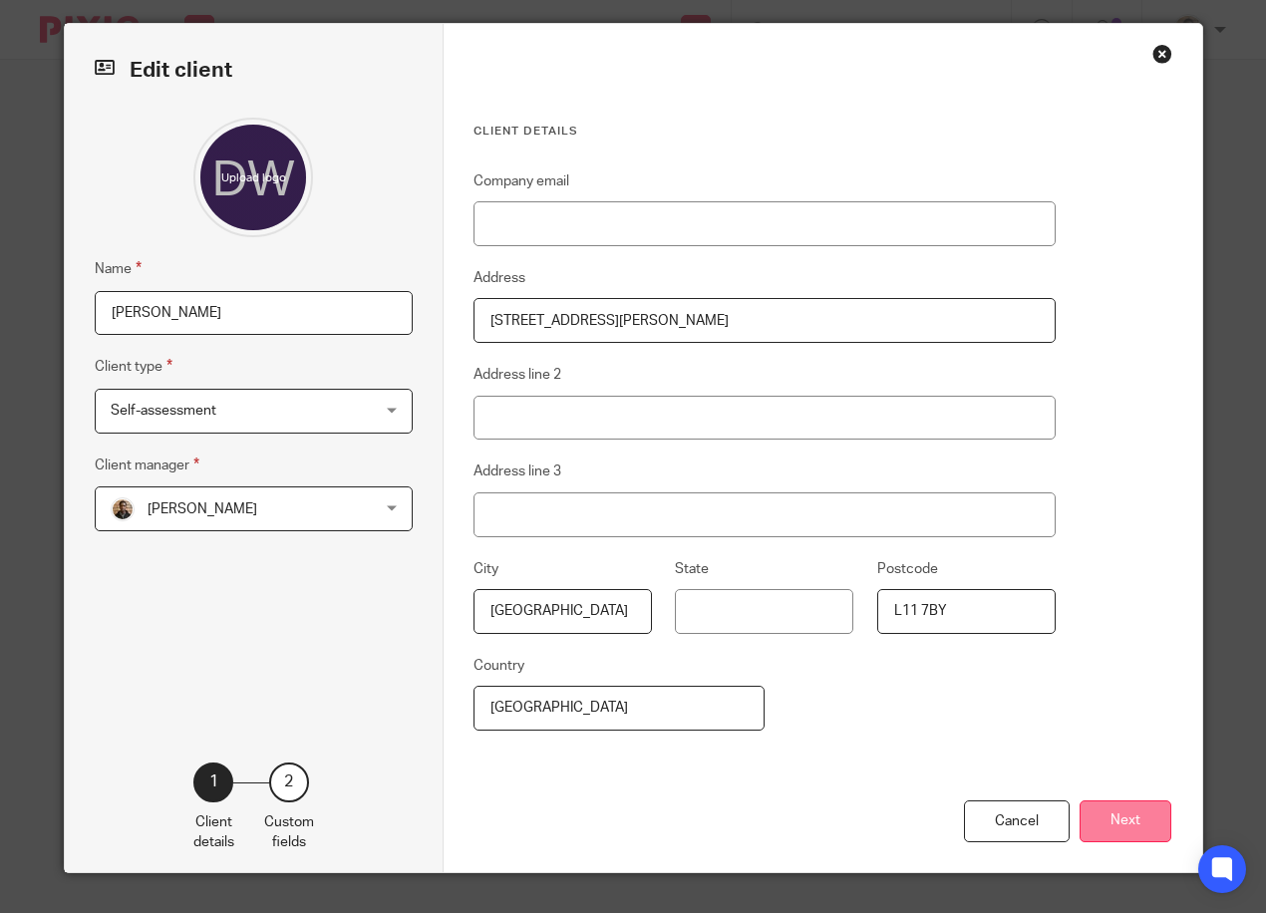
click at [1082, 814] on button "Next" at bounding box center [1125, 821] width 92 height 43
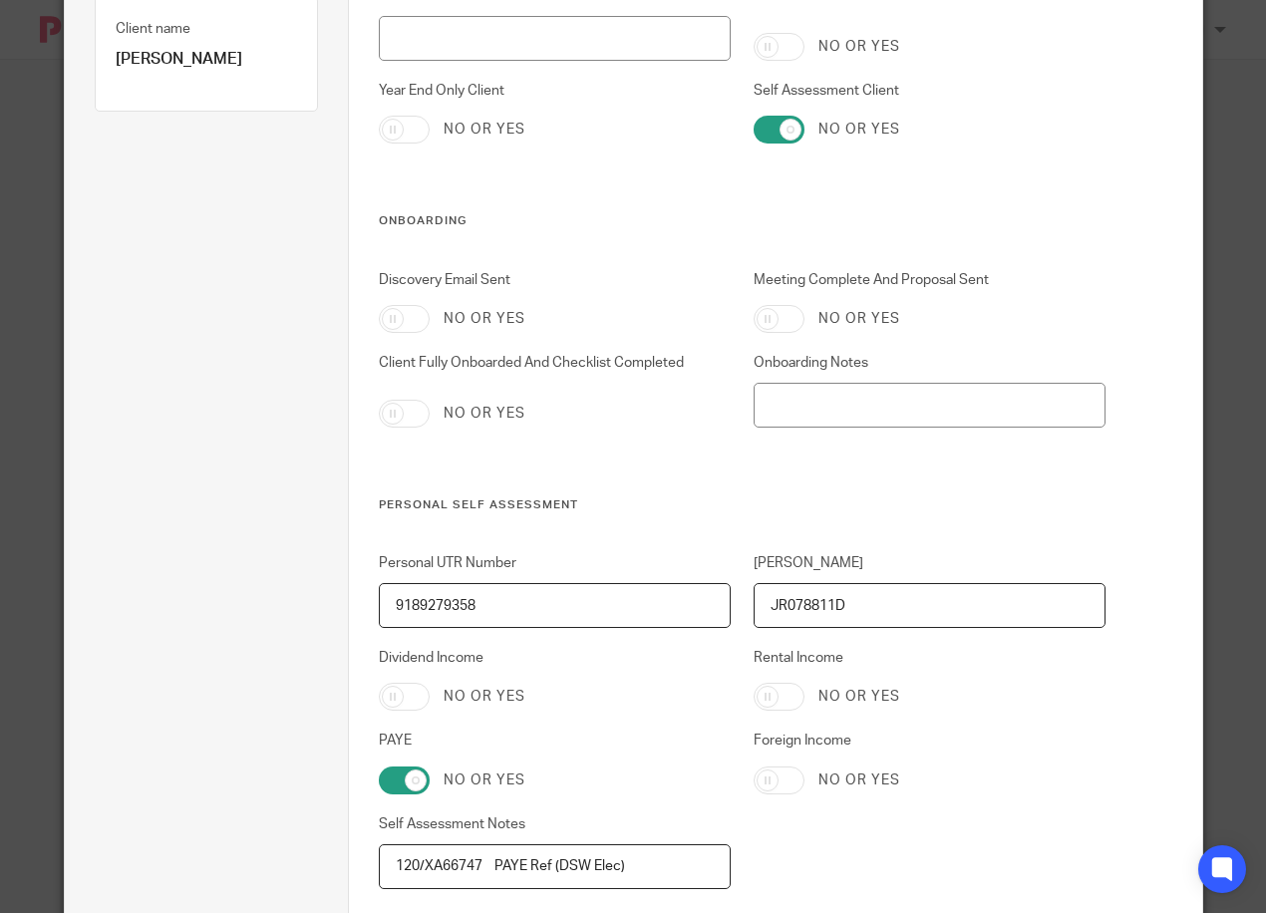
scroll to position [0, 0]
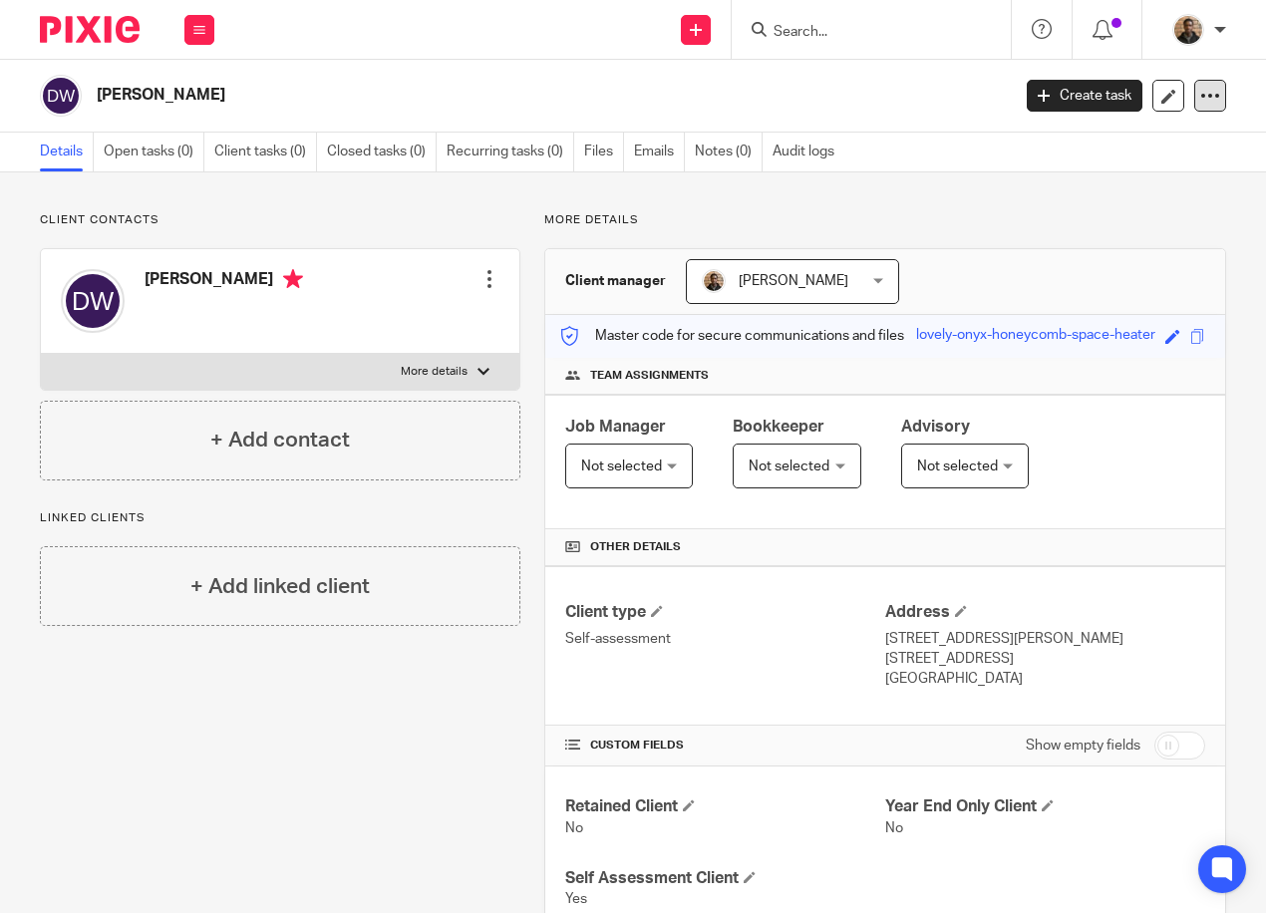
click at [1200, 95] on icon at bounding box center [1210, 96] width 20 height 20
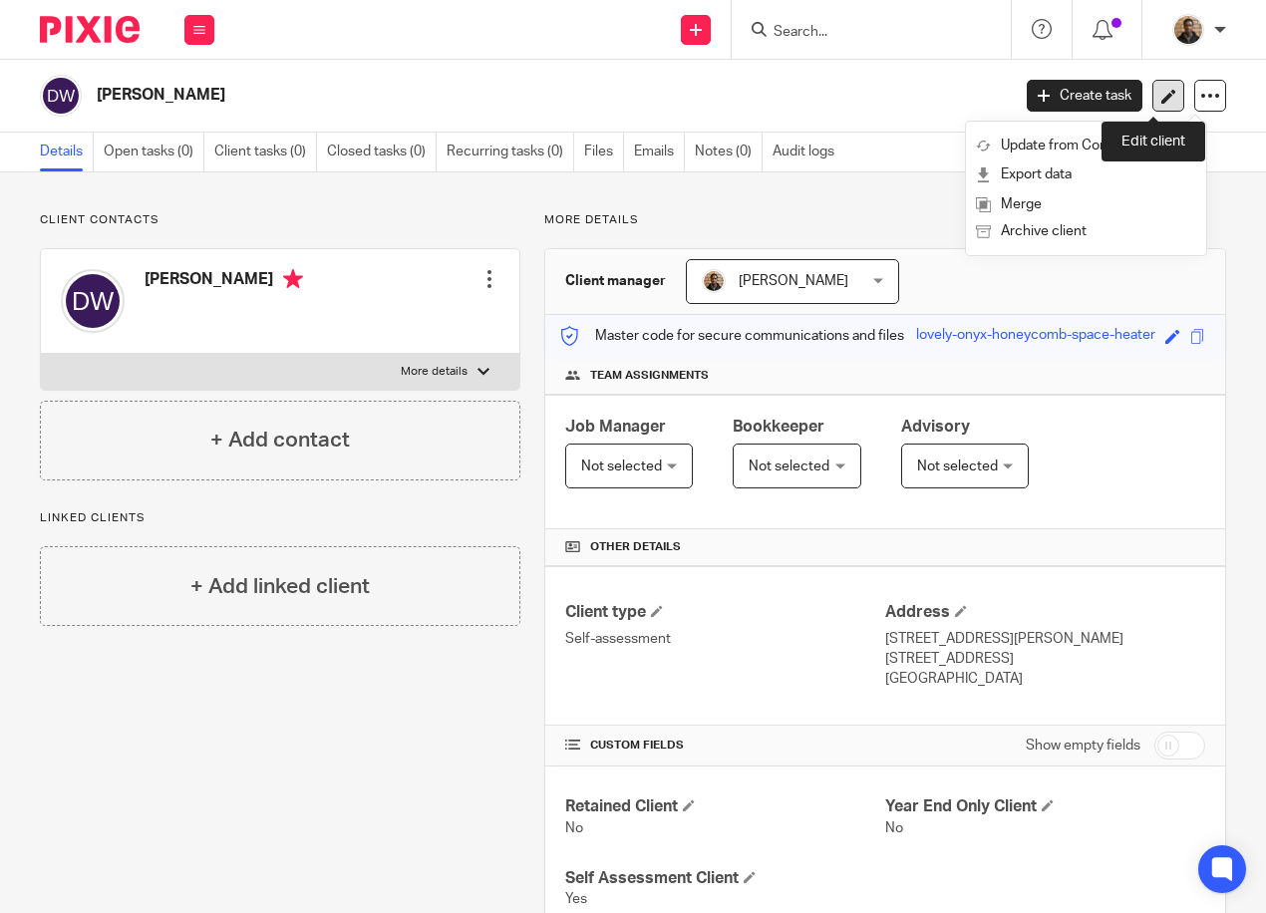
click at [1152, 83] on link at bounding box center [1168, 96] width 32 height 32
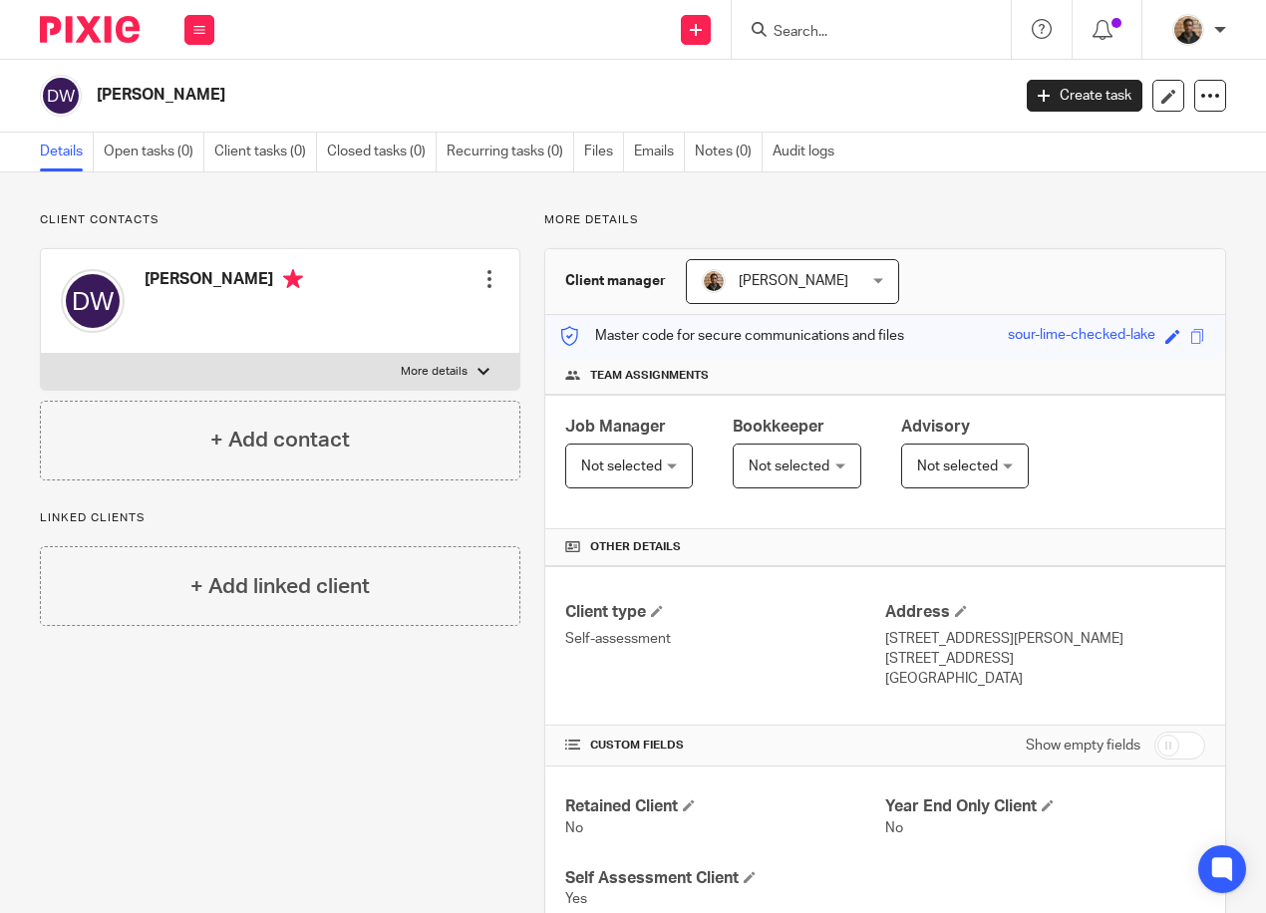
click at [479, 283] on div at bounding box center [489, 279] width 20 height 20
click at [402, 409] on span "Delete contact" at bounding box center [374, 409] width 94 height 14
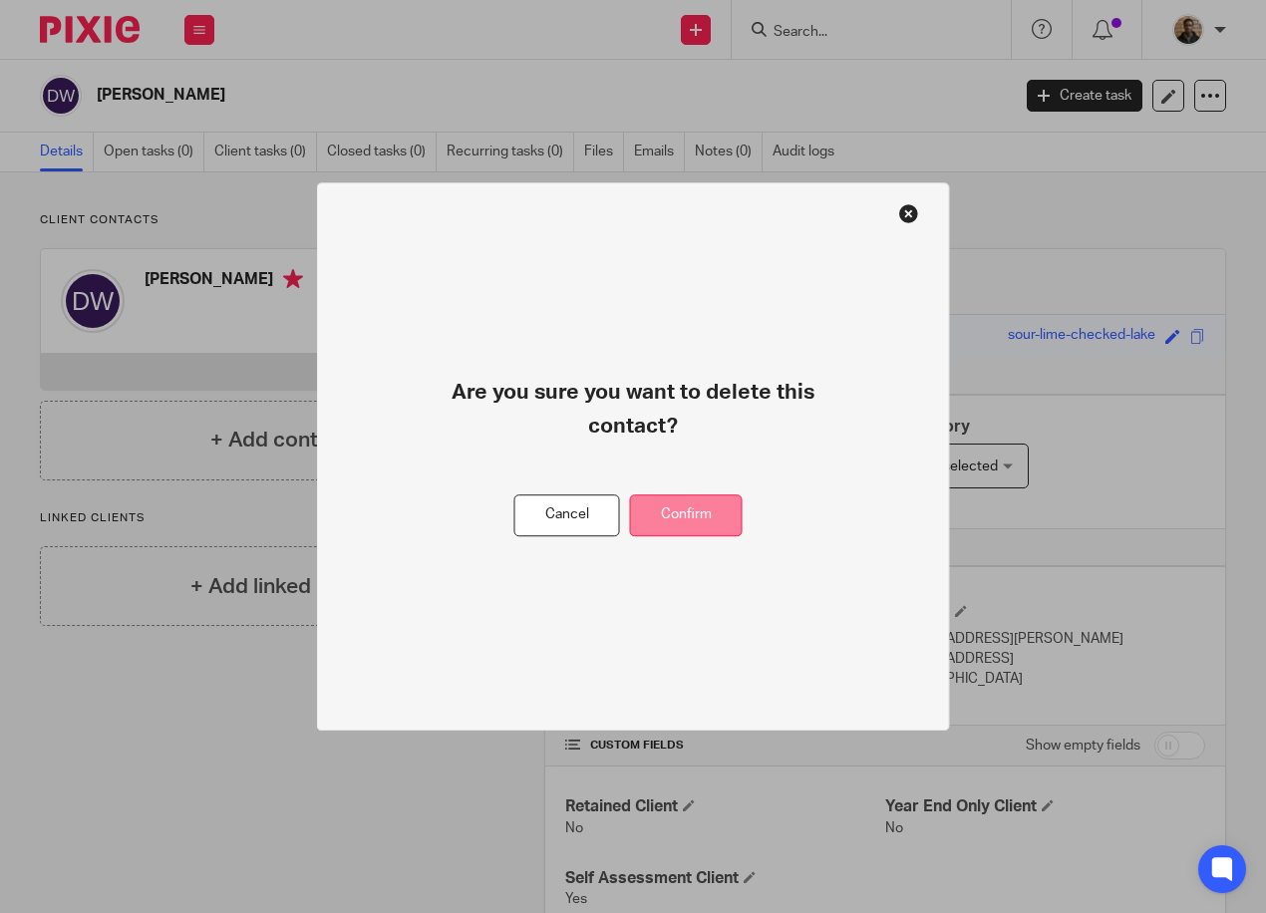
click at [683, 520] on button "Confirm" at bounding box center [686, 515] width 113 height 43
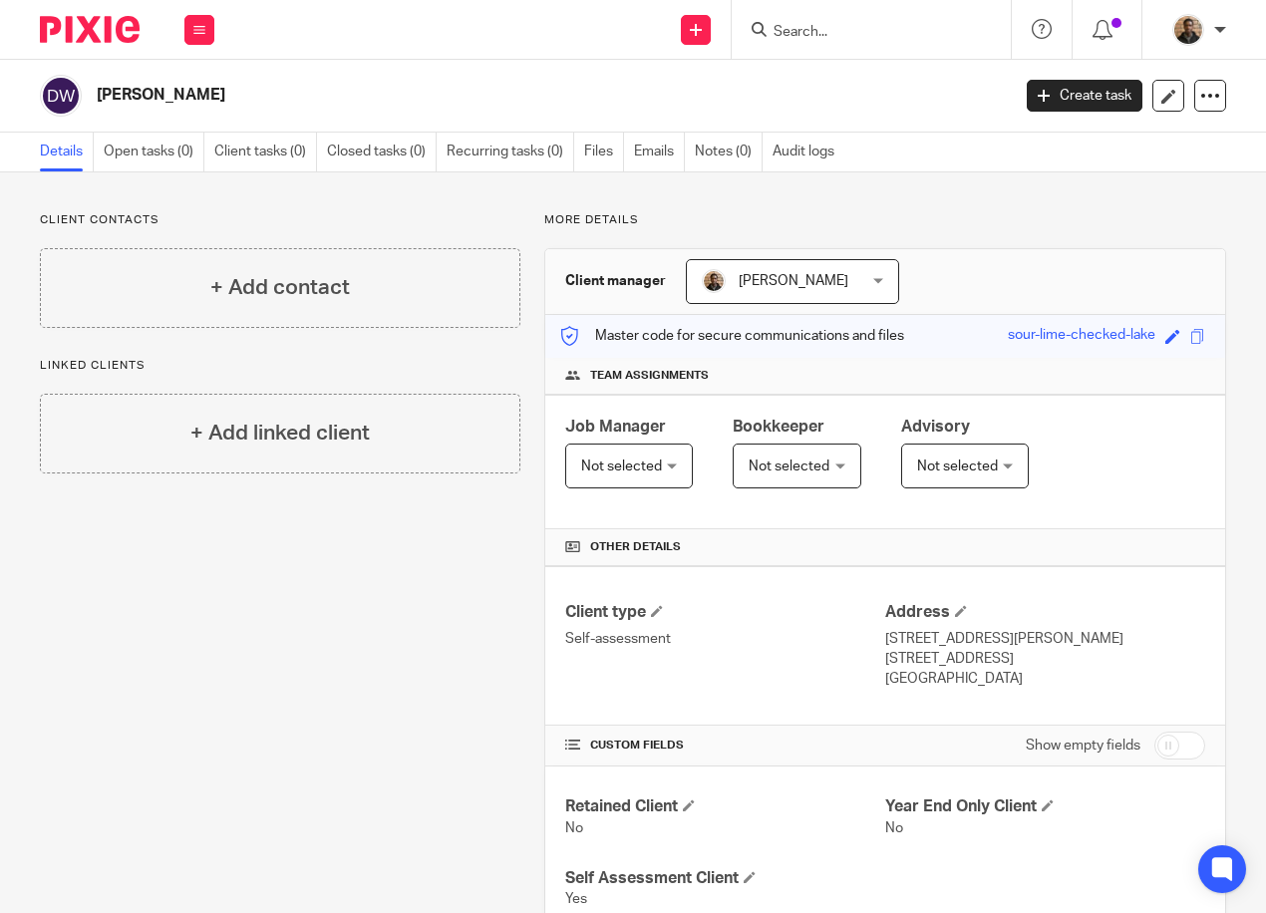
click at [791, 30] on input "Search" at bounding box center [860, 33] width 179 height 18
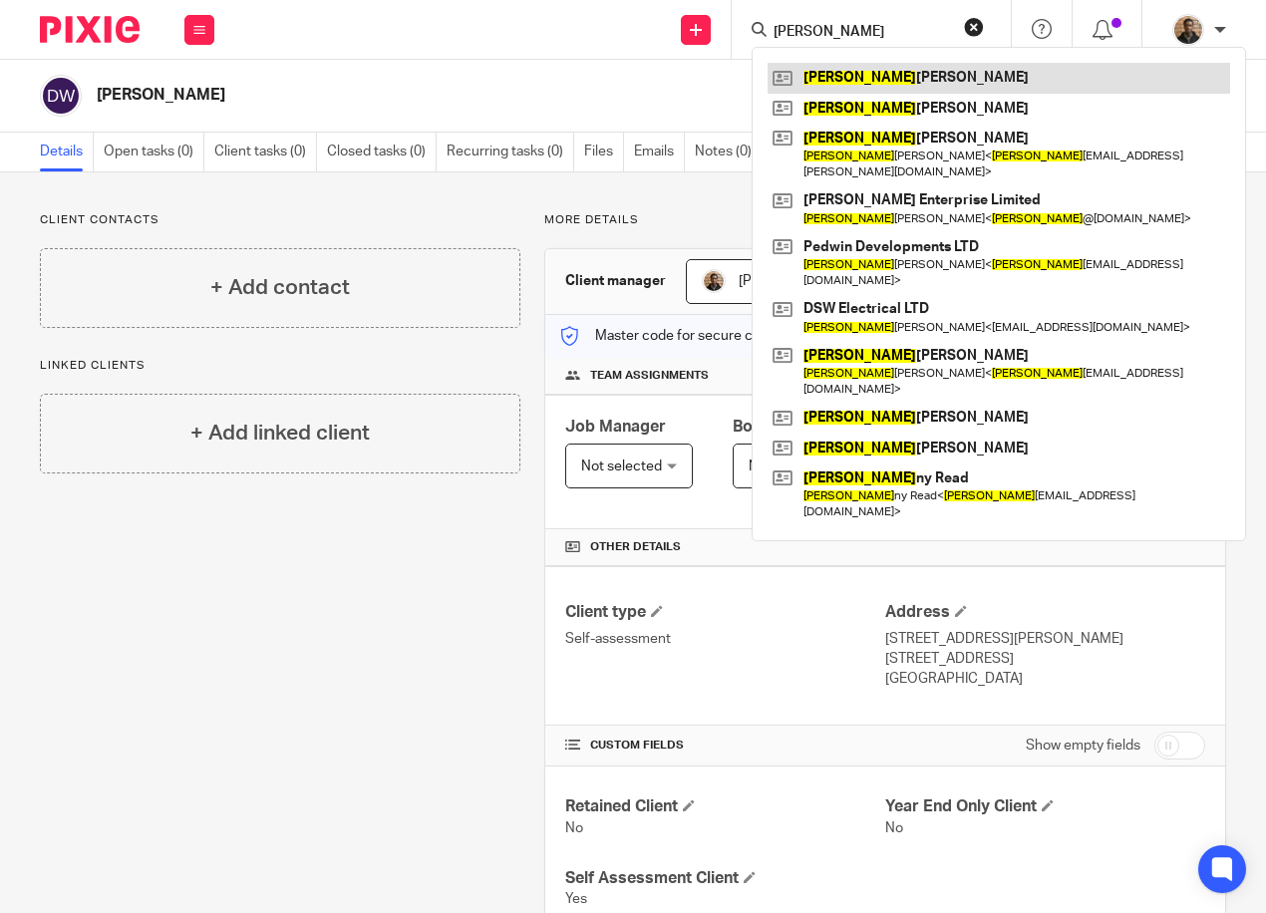
type input "[PERSON_NAME]"
click at [923, 78] on link at bounding box center [998, 78] width 462 height 30
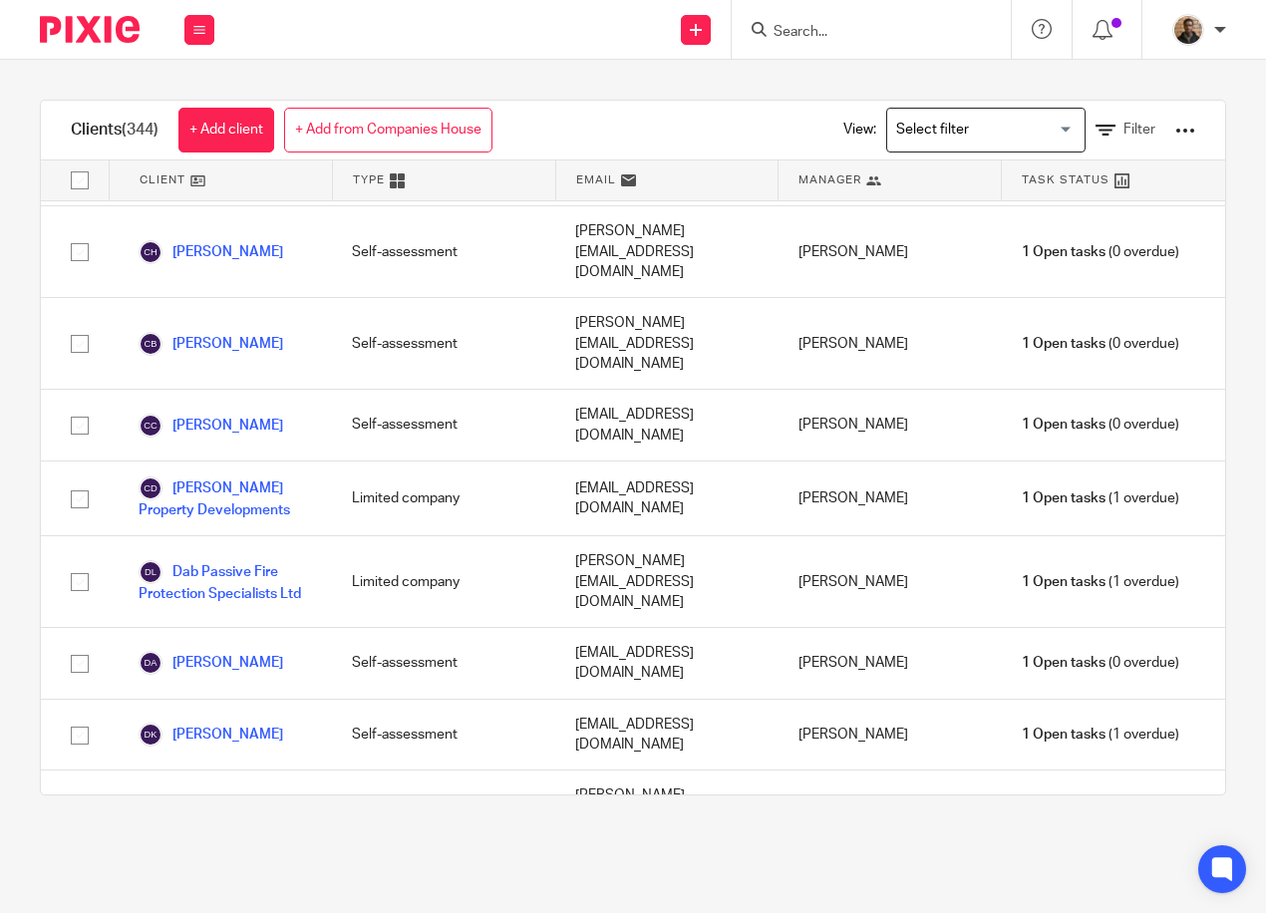
scroll to position [5082, 0]
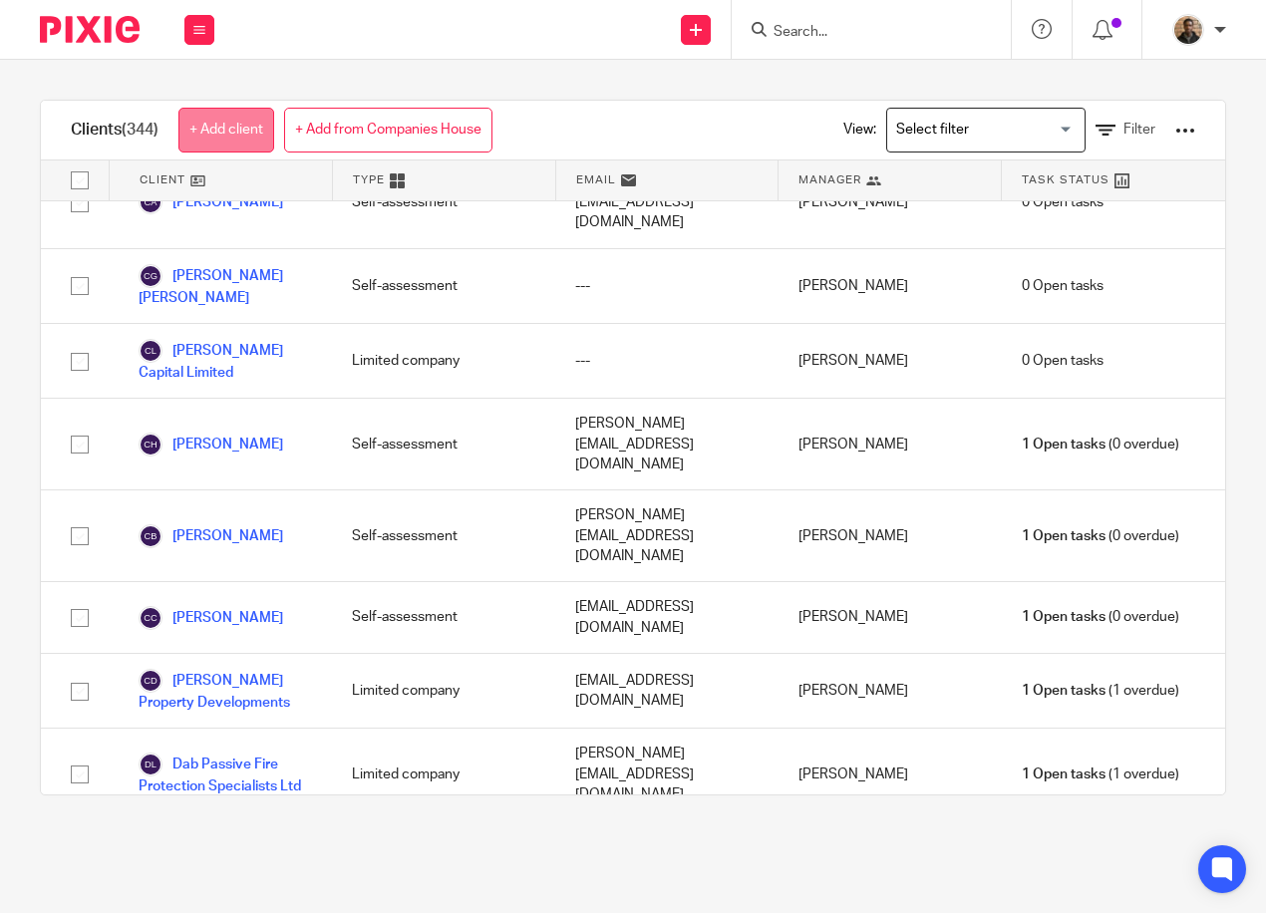
click at [251, 129] on link "+ Add client" at bounding box center [226, 130] width 96 height 45
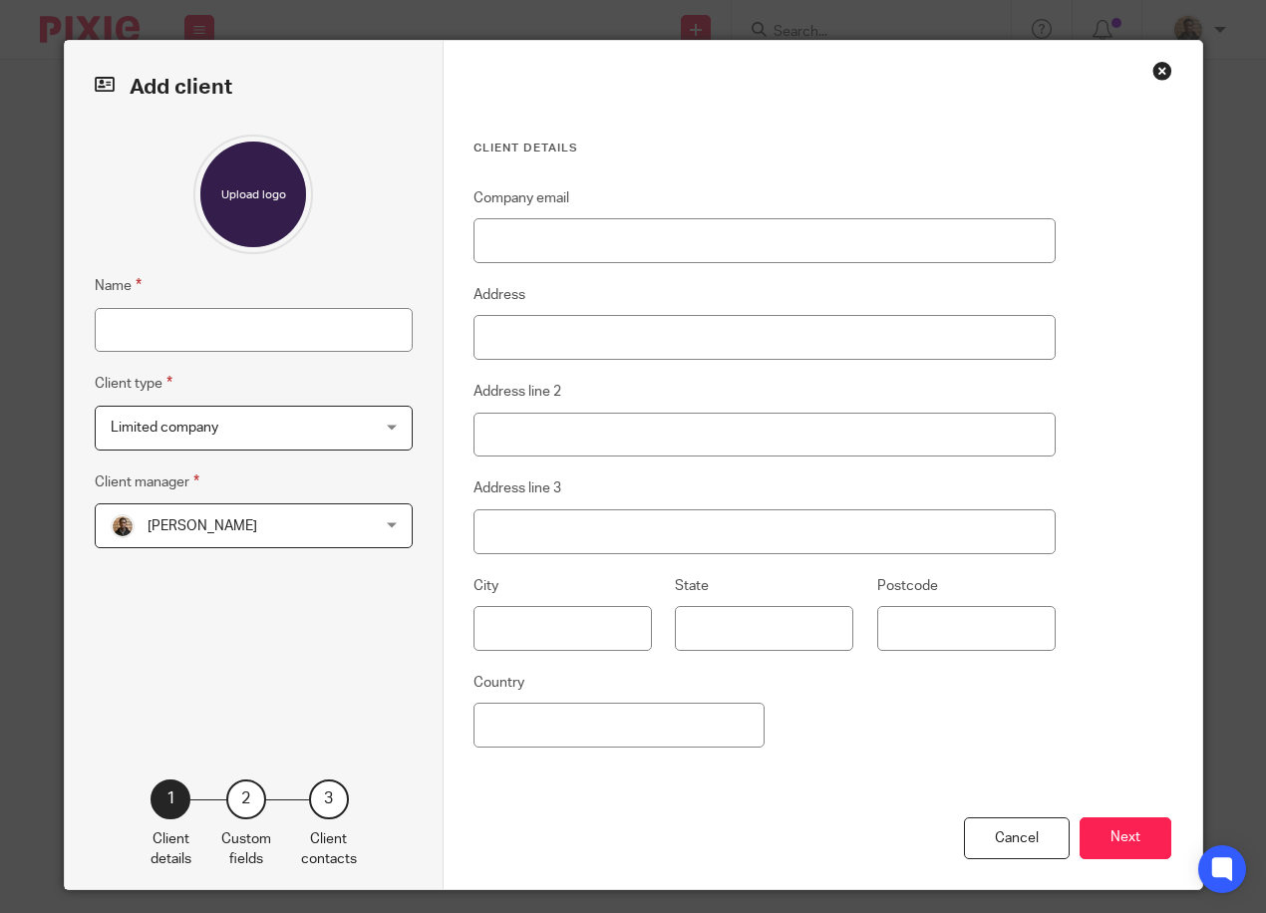
click at [284, 427] on span "Limited company" at bounding box center [231, 428] width 241 height 42
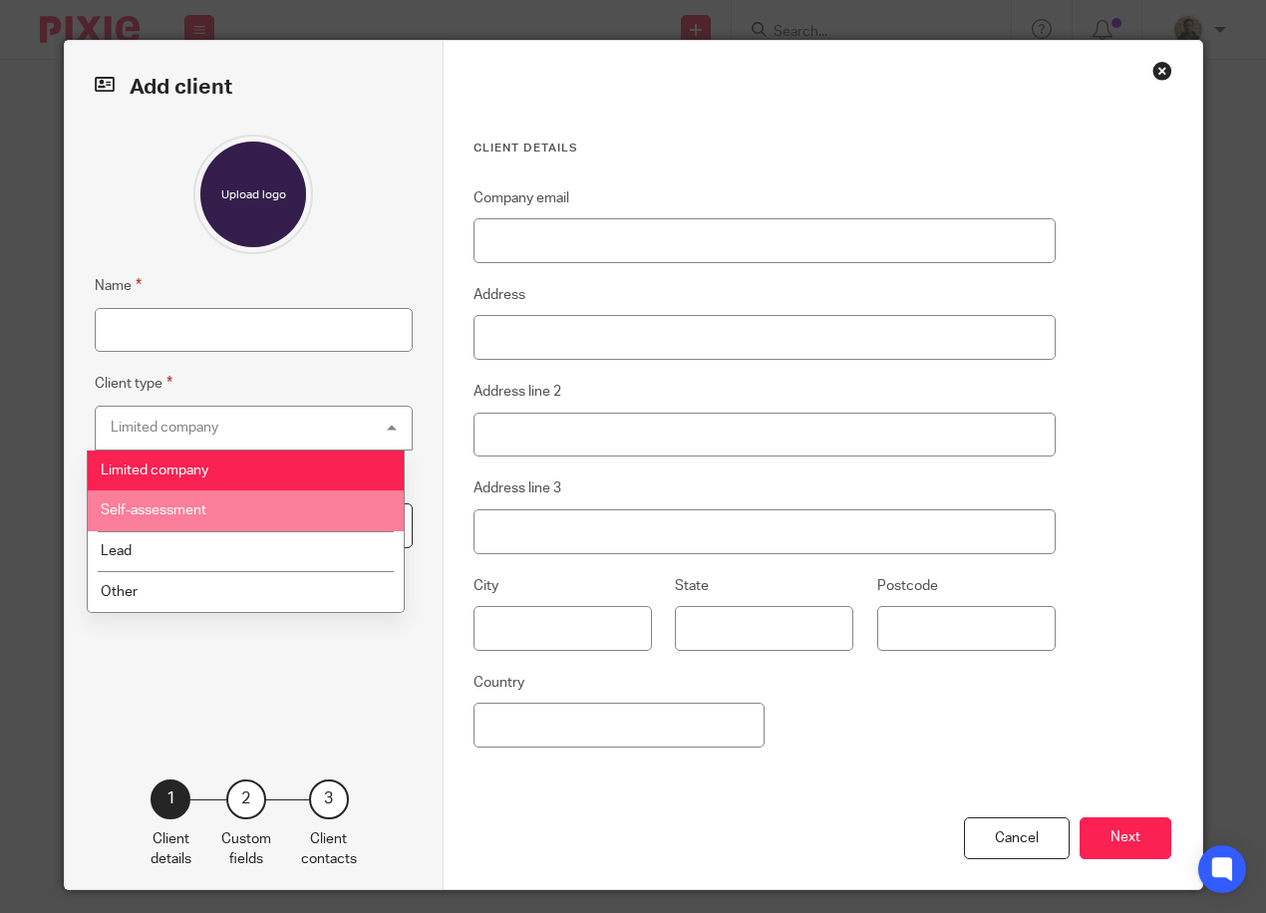
click at [296, 512] on li "Self-assessment" at bounding box center [246, 510] width 316 height 41
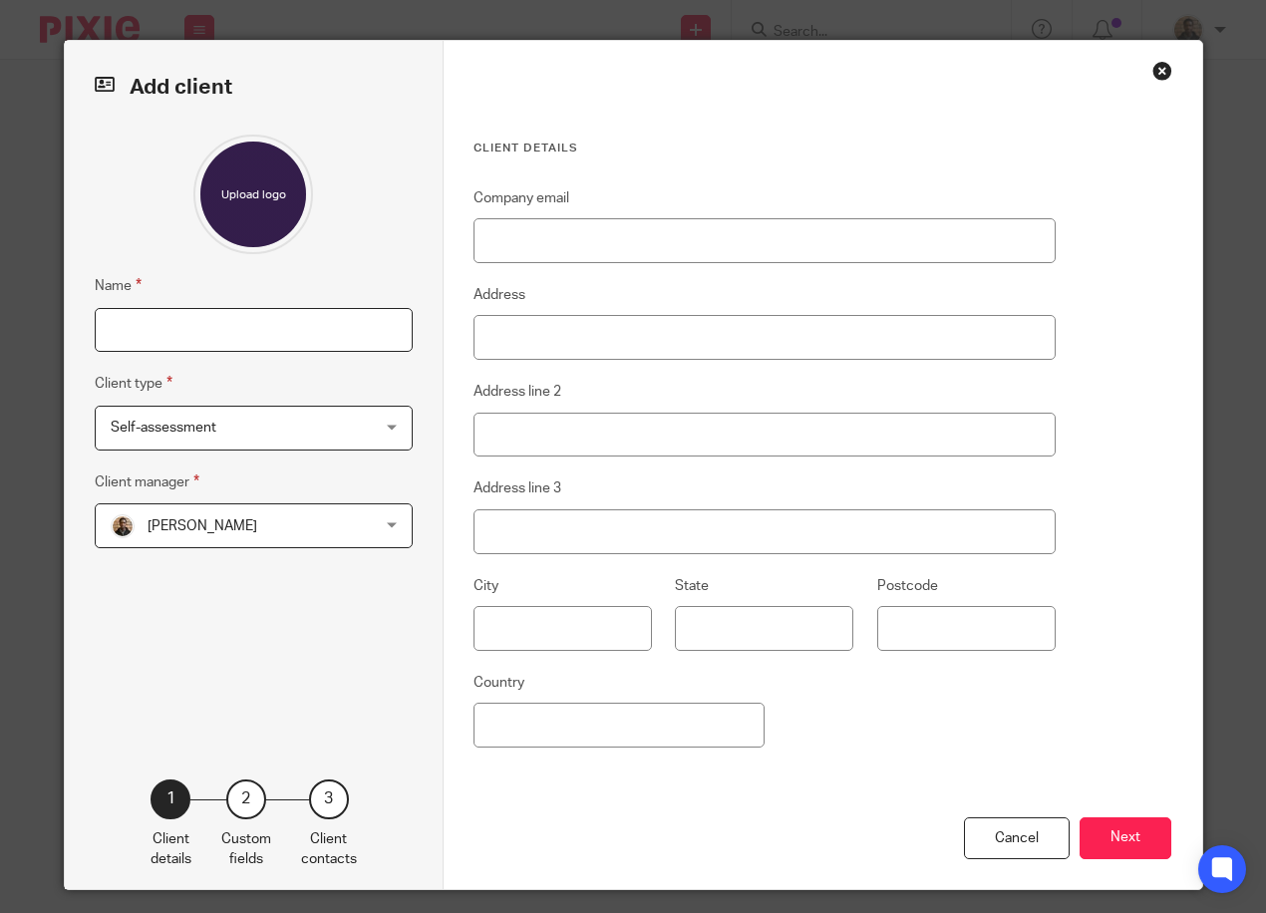
click at [254, 323] on input "Name" at bounding box center [254, 330] width 318 height 45
type input "[PERSON_NAME]"
drag, startPoint x: 626, startPoint y: 342, endPoint x: 269, endPoint y: 373, distance: 358.1
click at [626, 342] on input "Address" at bounding box center [764, 337] width 582 height 45
type input "[STREET_ADDRESS]"
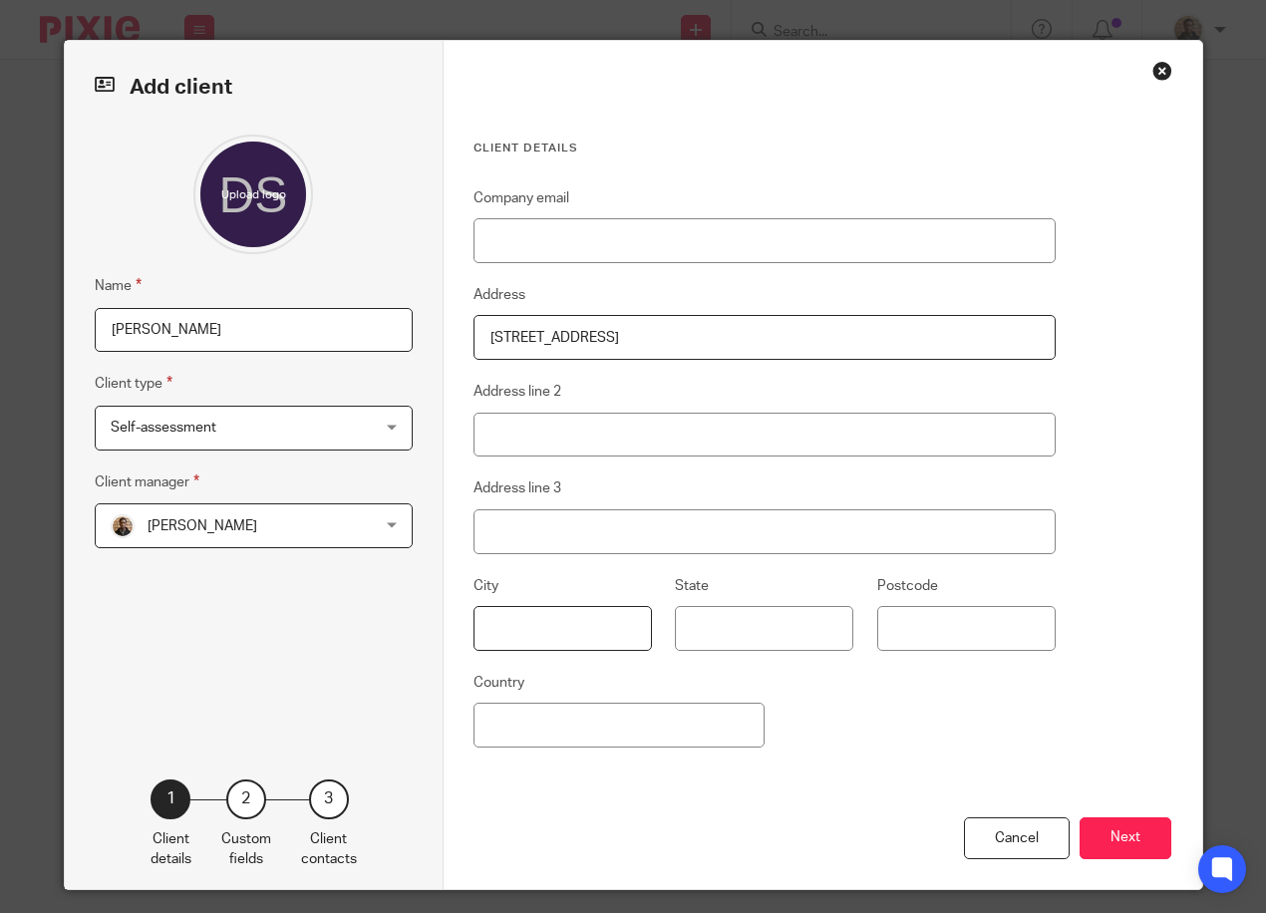
click at [534, 637] on input "text" at bounding box center [562, 628] width 178 height 45
type input "[GEOGRAPHIC_DATA]"
drag, startPoint x: 949, startPoint y: 625, endPoint x: 940, endPoint y: 612, distance: 15.8
click at [949, 625] on input "Postcode" at bounding box center [966, 628] width 178 height 45
type input "L12 0RW"
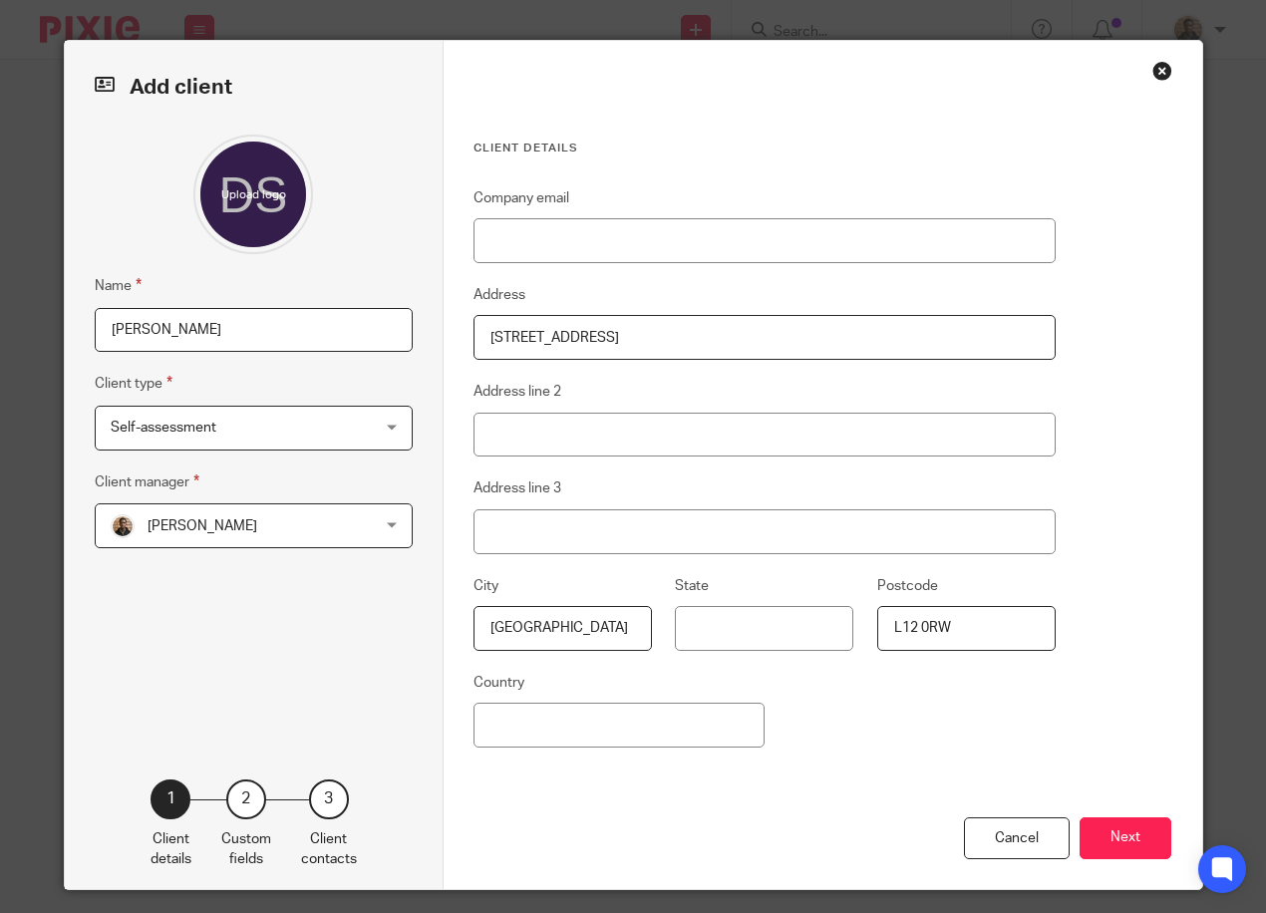
click at [892, 712] on div "Company email Address [STREET_ADDRESS] Address line 2 Address line [GEOGRAPHIC_…" at bounding box center [764, 501] width 582 height 631
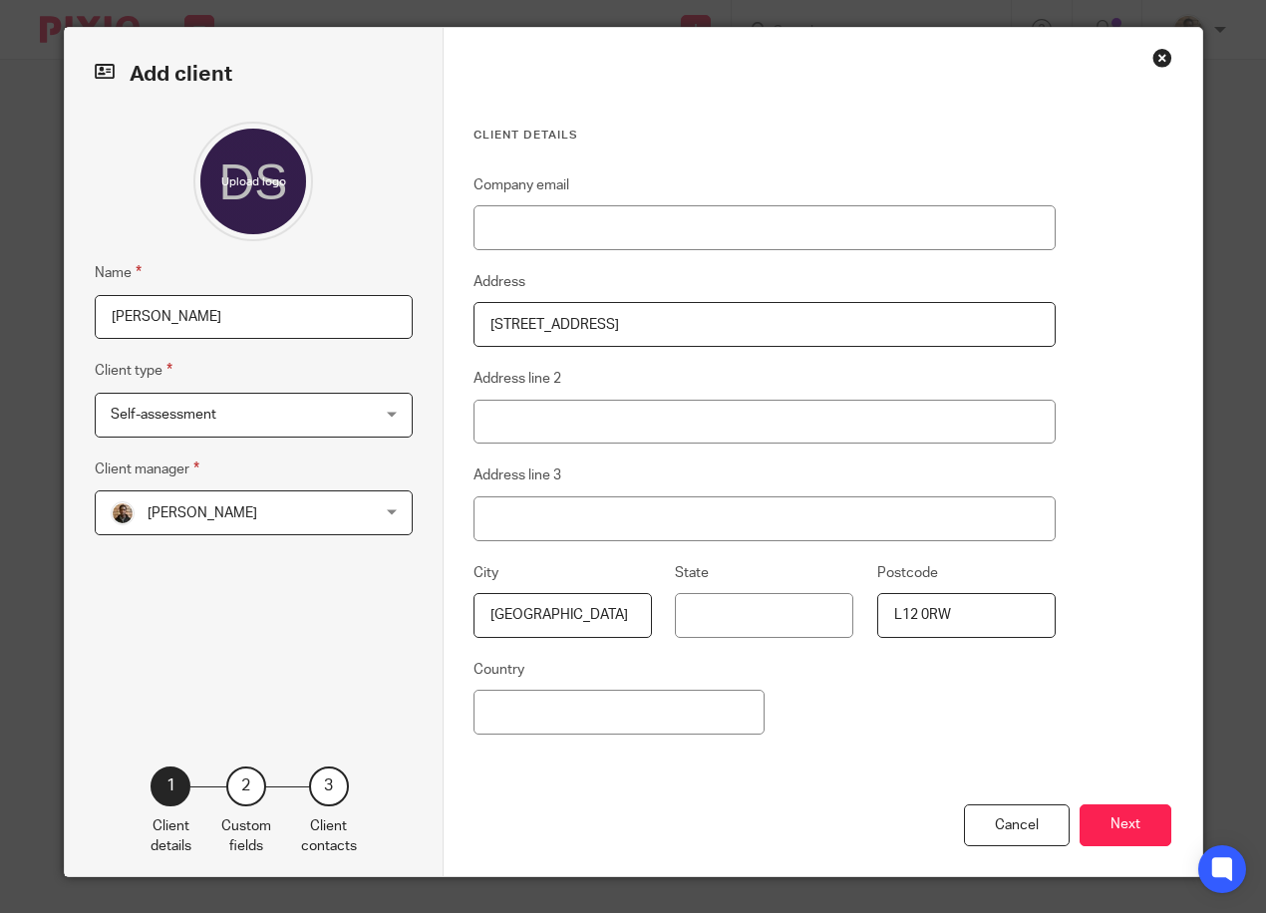
scroll to position [17, 0]
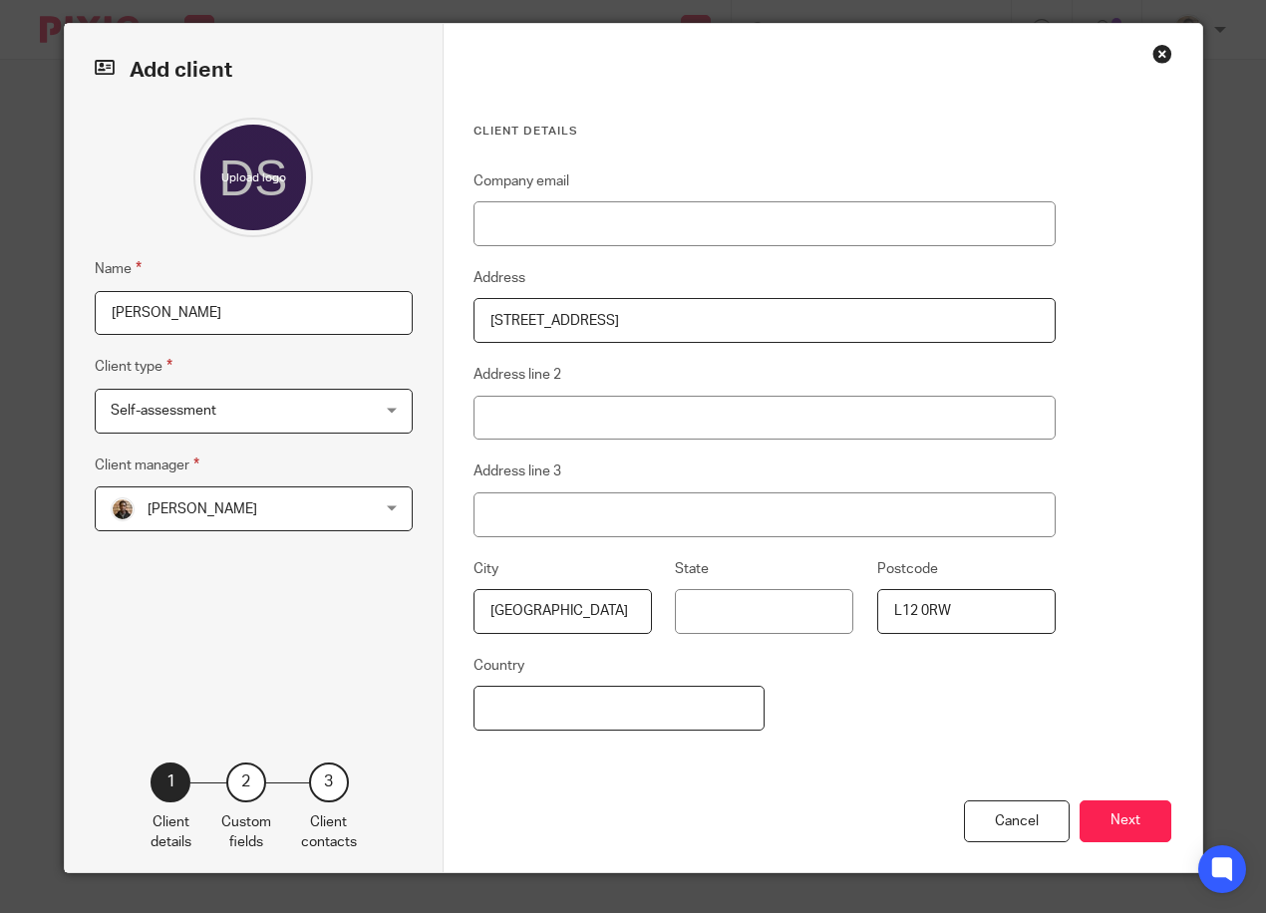
drag, startPoint x: 631, startPoint y: 710, endPoint x: 646, endPoint y: 708, distance: 15.1
click at [631, 710] on input "Country" at bounding box center [618, 708] width 291 height 45
click at [909, 753] on div "Company email Address [STREET_ADDRESS] Address line 2 Address line [GEOGRAPHIC_…" at bounding box center [764, 484] width 582 height 631
click at [704, 715] on input "Country" at bounding box center [618, 708] width 291 height 45
type input "[GEOGRAPHIC_DATA]"
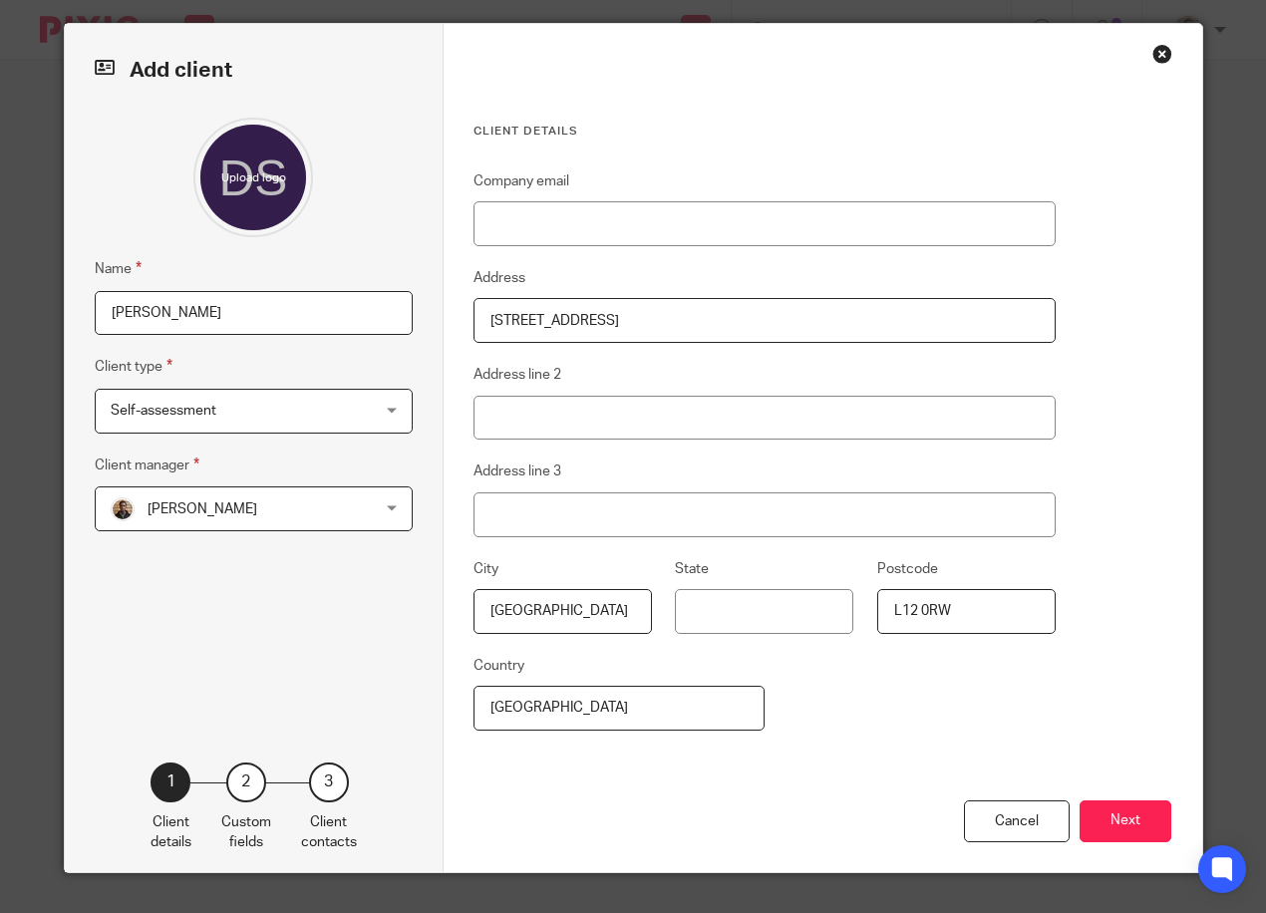
click at [1012, 698] on div "Company email Address 26 Hollocombe Road Address line 2 Address line 3 City Liv…" at bounding box center [764, 484] width 582 height 631
click at [1121, 819] on button "Next" at bounding box center [1125, 821] width 92 height 43
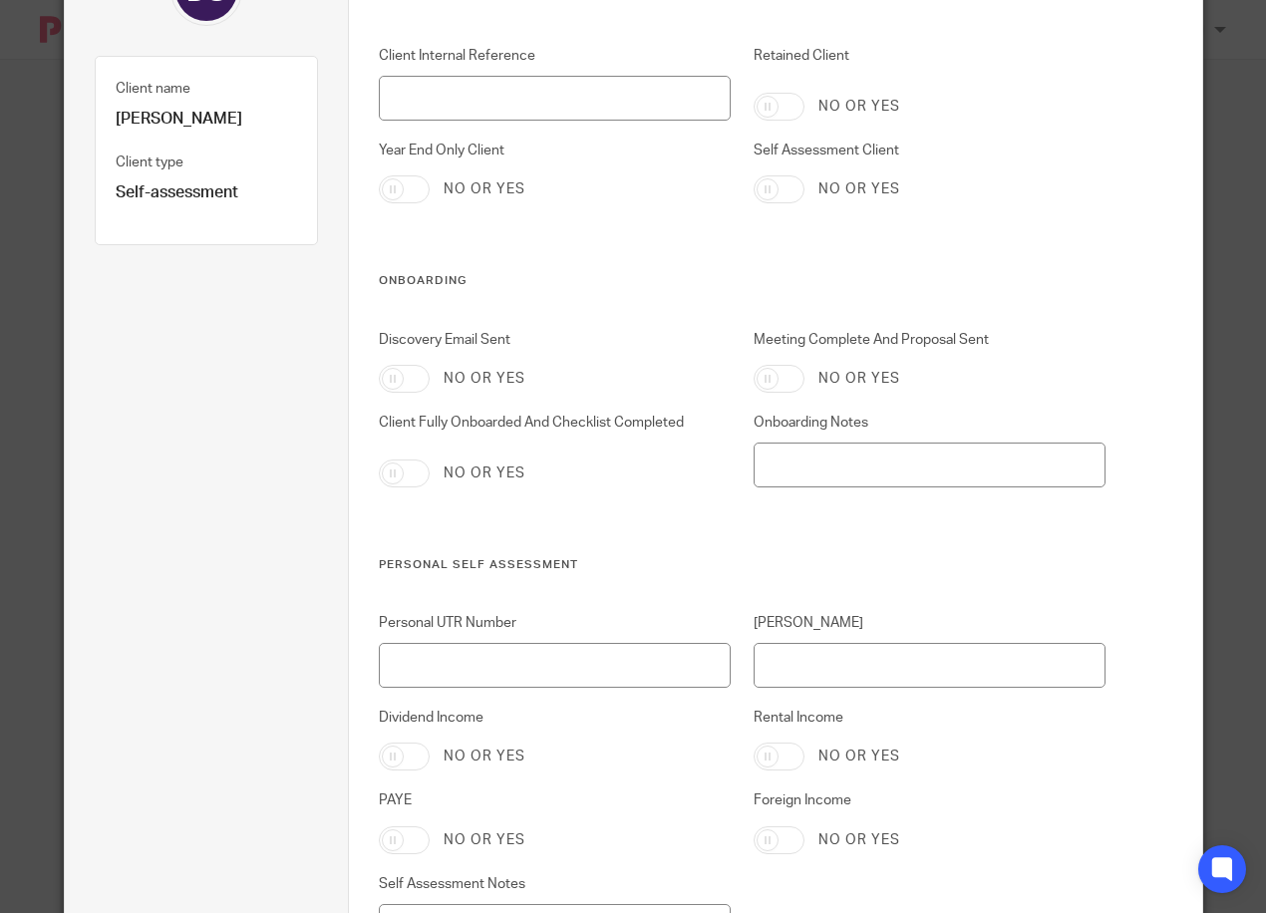
scroll to position [216, 0]
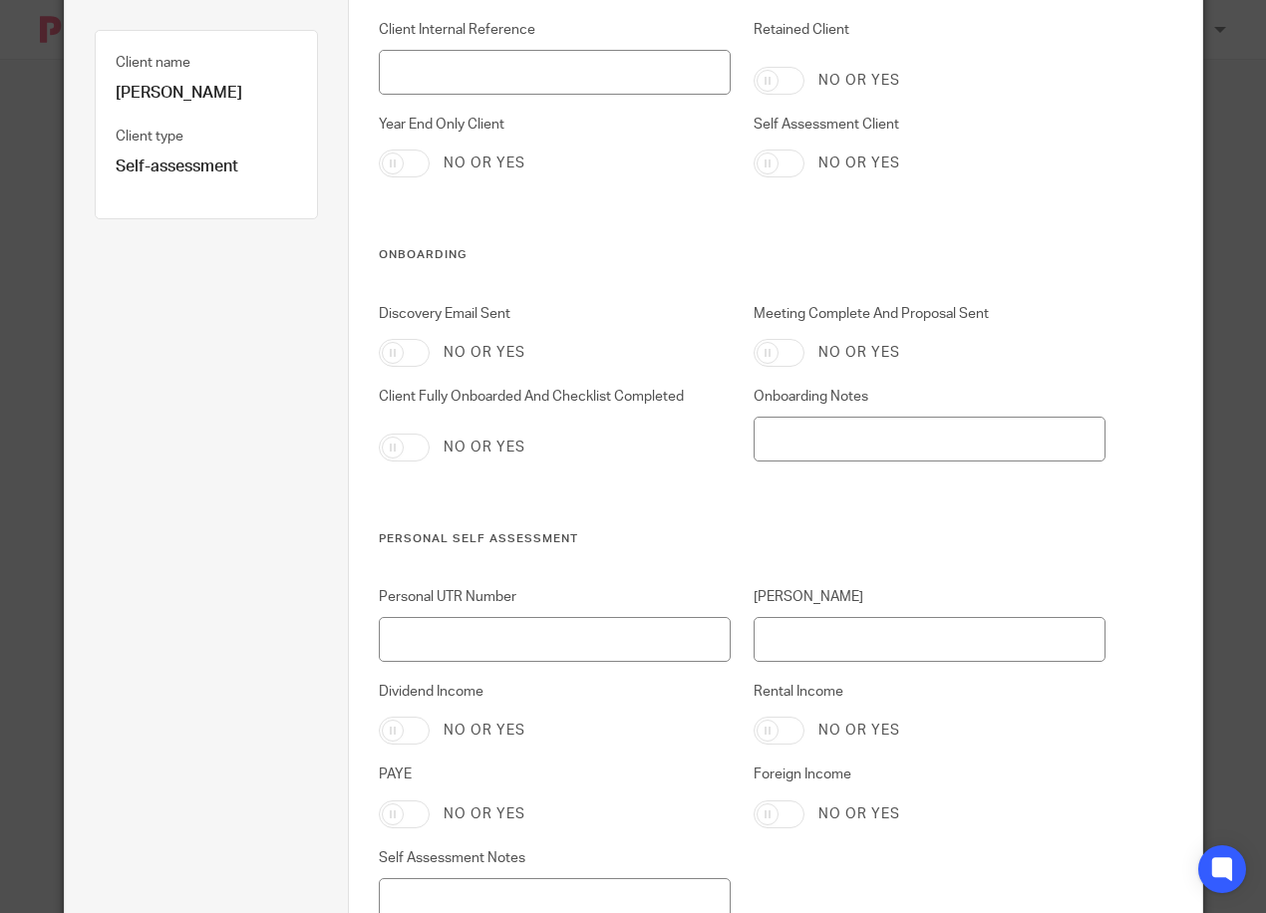
click at [784, 164] on input "Self Assessment Client" at bounding box center [778, 163] width 51 height 28
checkbox input "true"
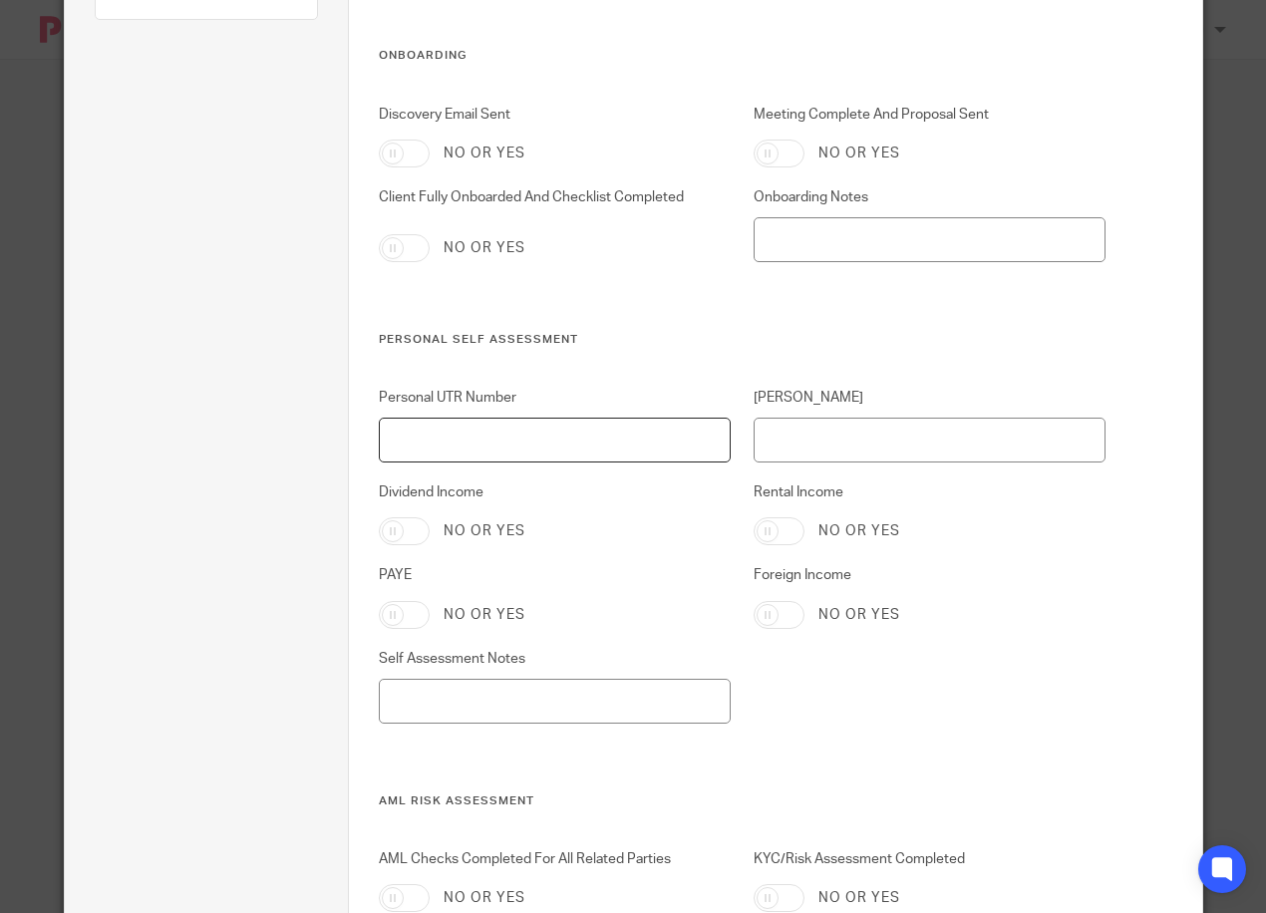
click at [527, 449] on input "Personal UTR Number" at bounding box center [555, 440] width 352 height 45
type input "3943330019"
click at [1009, 425] on input "[PERSON_NAME]" at bounding box center [929, 440] width 352 height 45
type input "L"
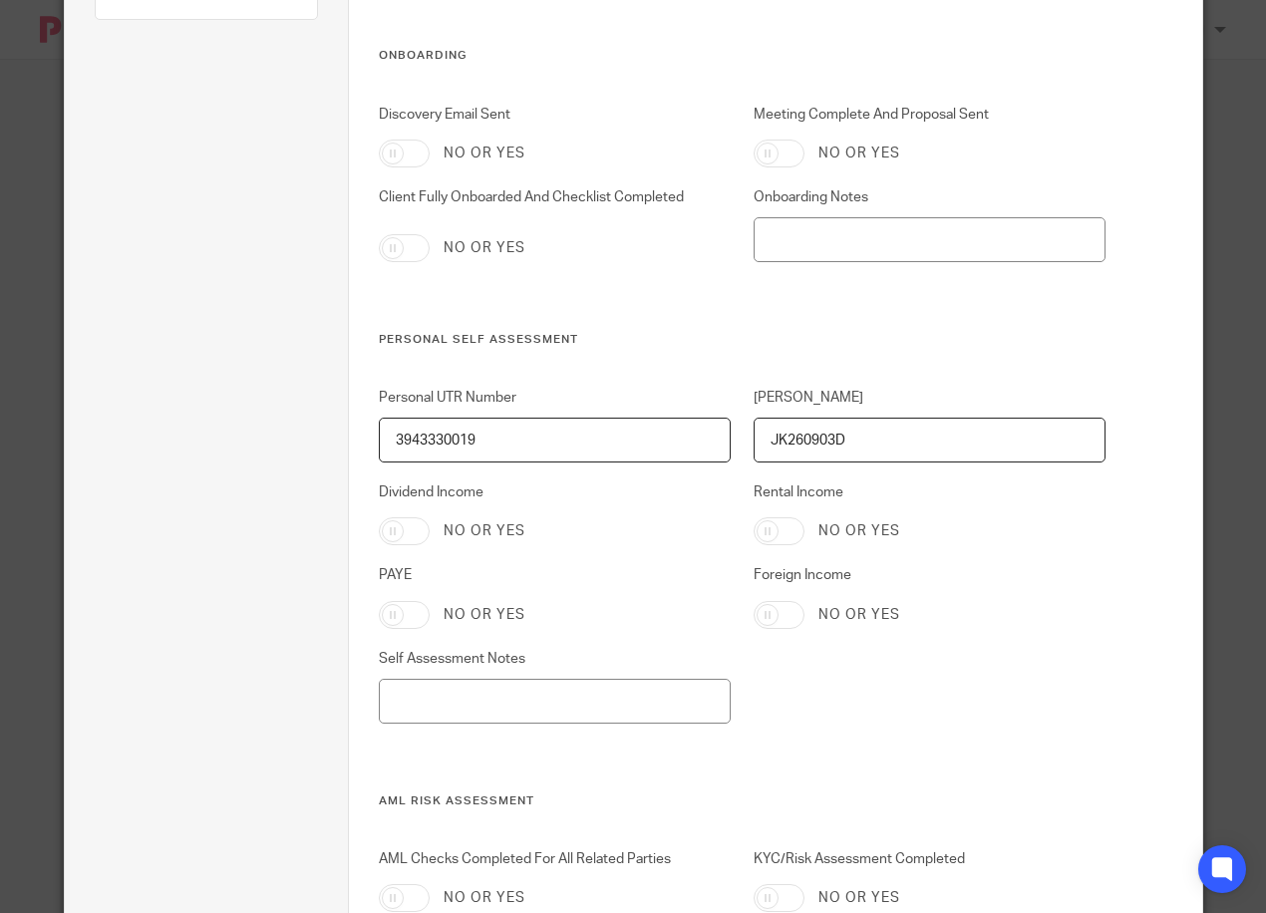
type input "JK260903D"
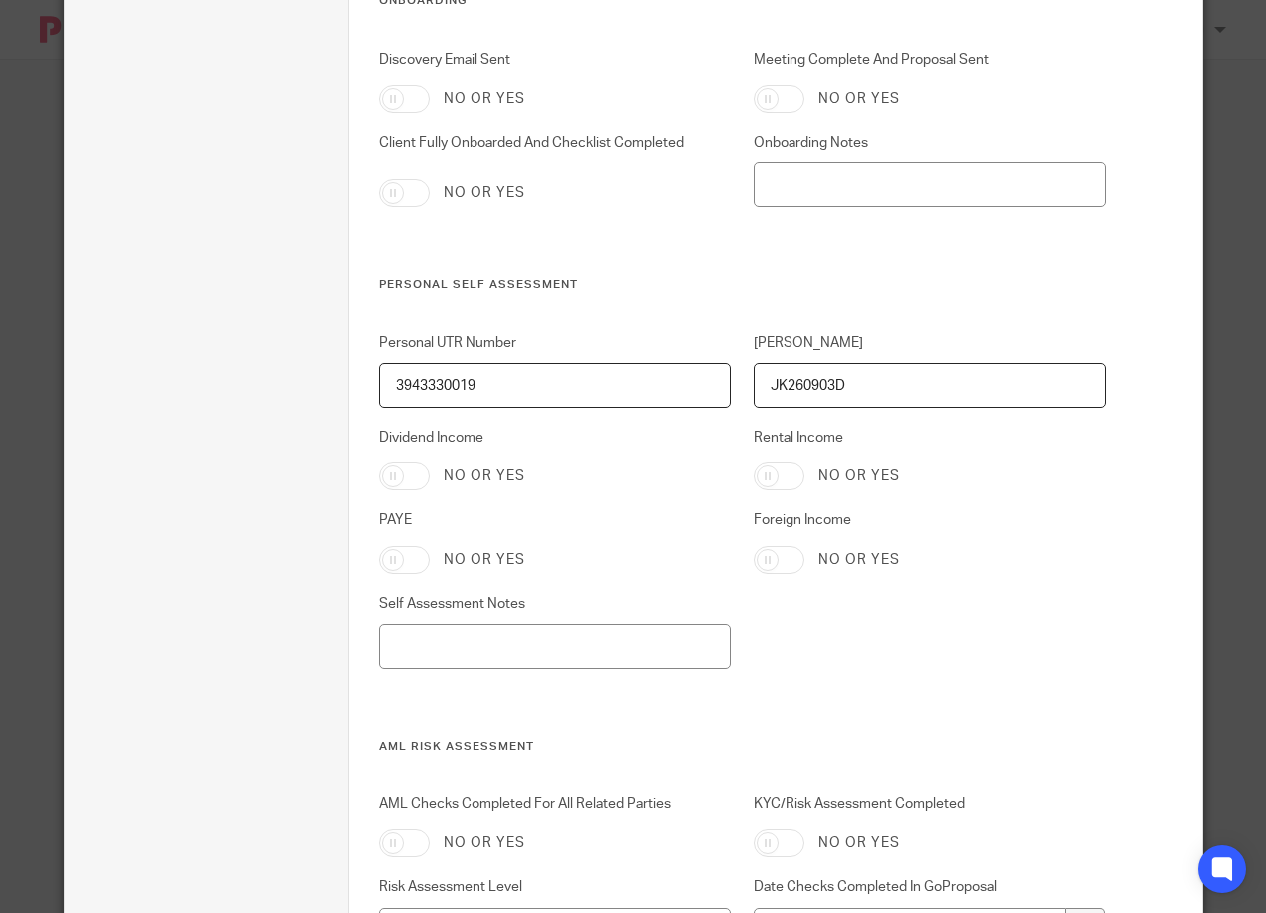
scroll to position [515, 0]
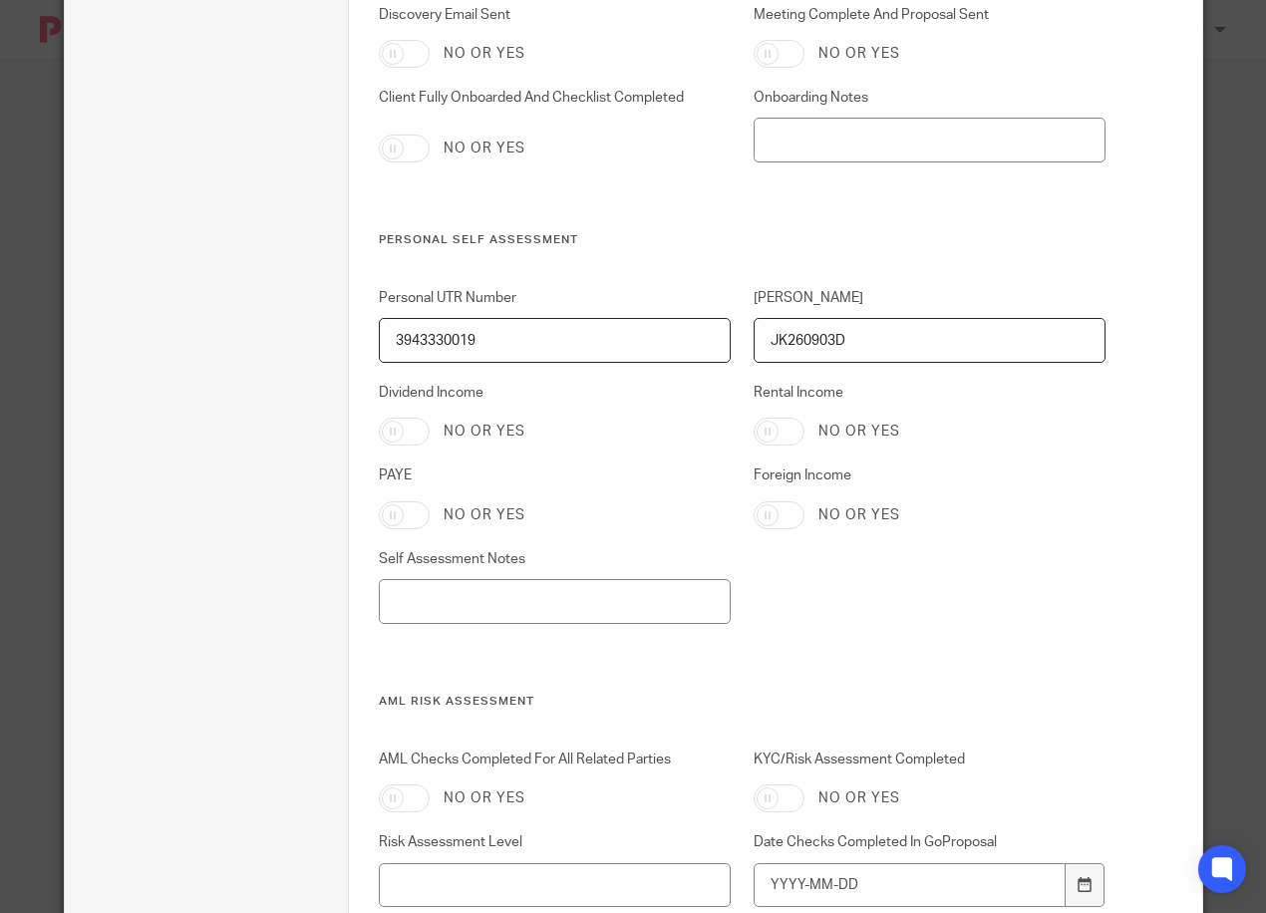
click at [408, 512] on input "PAYE" at bounding box center [404, 515] width 51 height 28
checkbox input "true"
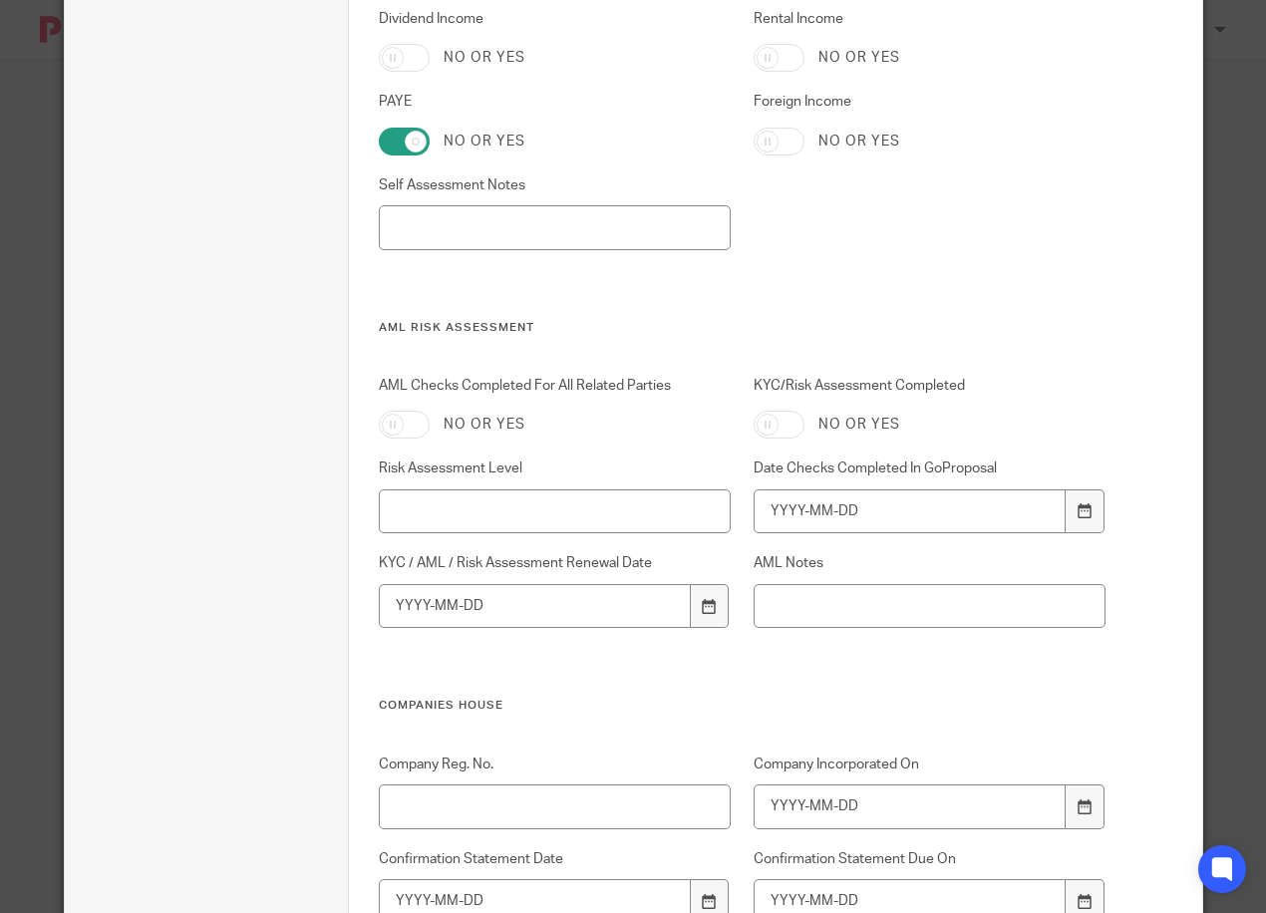
scroll to position [715, 0]
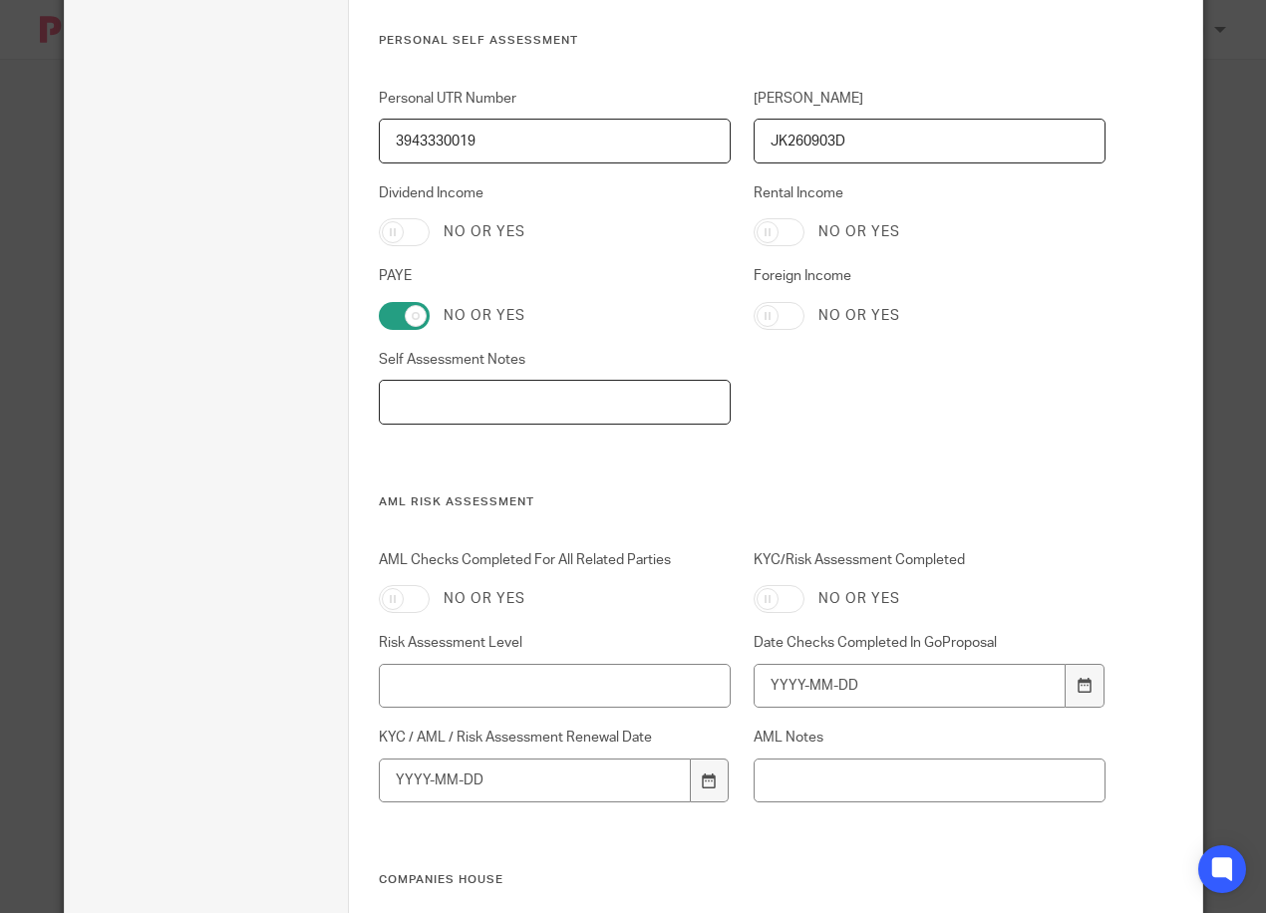
click at [554, 401] on input "Self Assessment Notes" at bounding box center [555, 402] width 352 height 45
type input "!"
click at [578, 443] on div "Personal UTR Number 3943330019 NINO JK260903D Dividend Income No or yes Rental …" at bounding box center [730, 292] width 750 height 406
click at [477, 402] on input "120/XA66747 ( PAYE Ref DSW Elec)" at bounding box center [555, 402] width 352 height 45
type input "120/XA66747 ( PAYE Ref DSW Elec)"
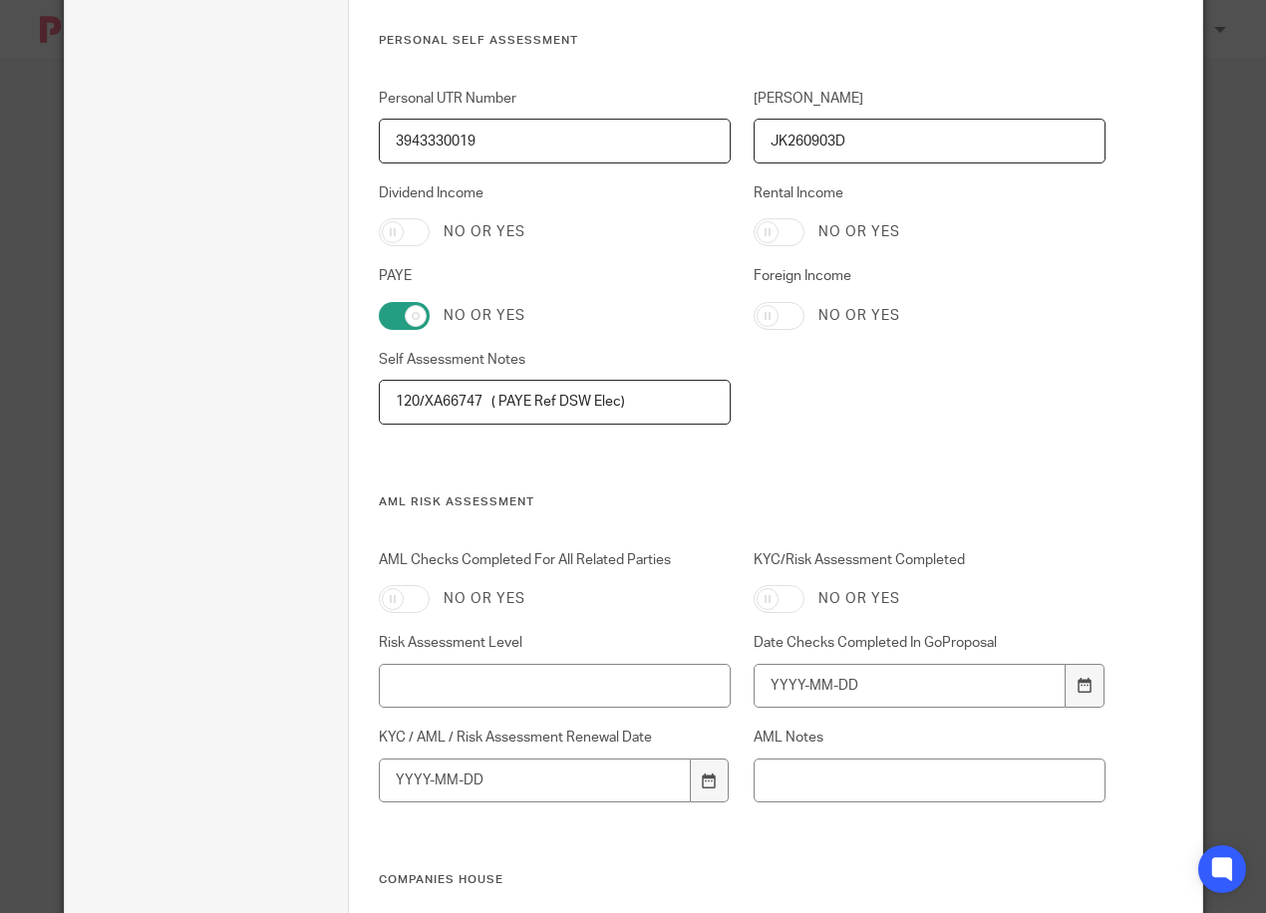
click at [674, 486] on div "Personal UTR Number 3943330019 NINO JK260903D Dividend Income No or yes Rental …" at bounding box center [730, 292] width 750 height 406
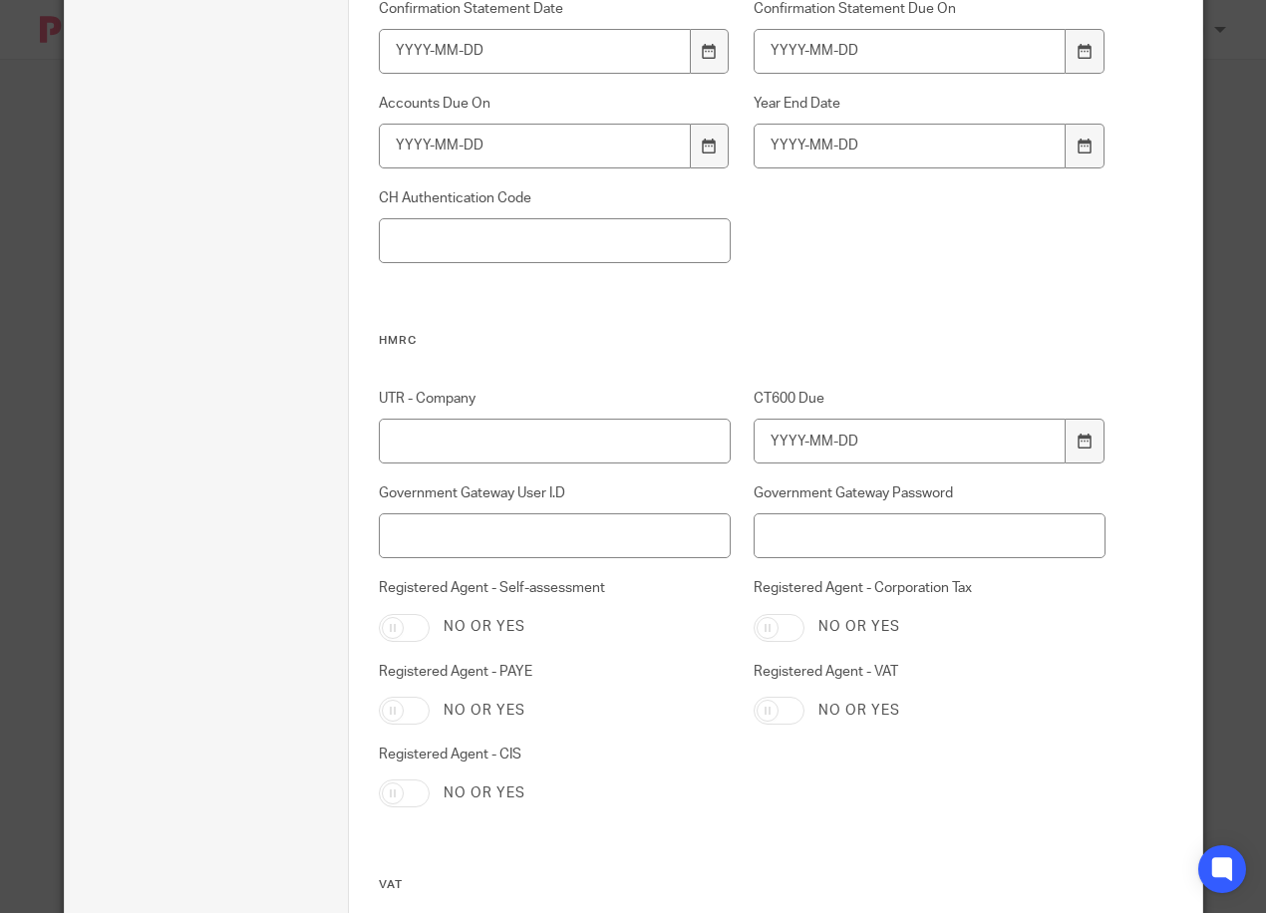
scroll to position [1893, 0]
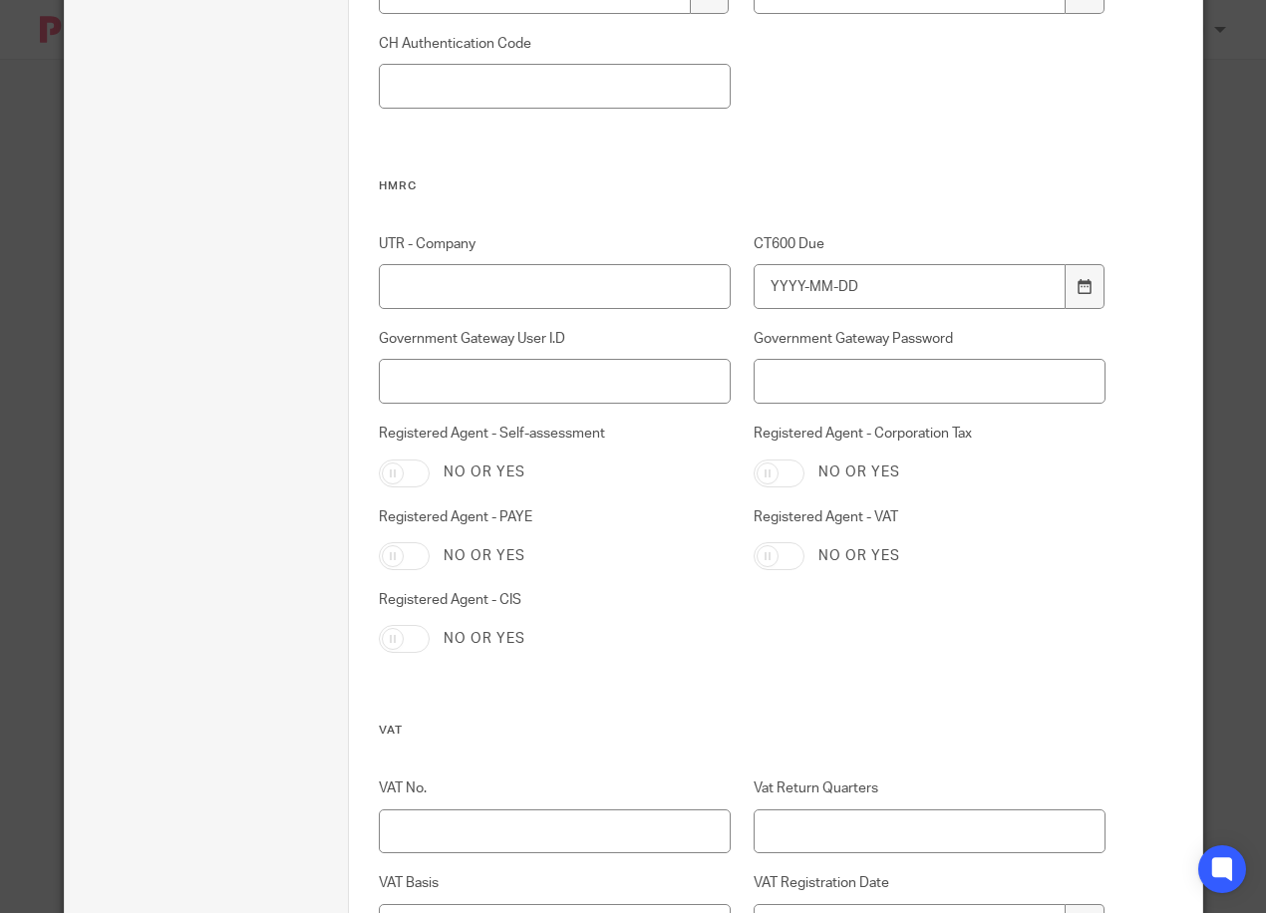
click at [414, 460] on input "Registered Agent - Self-assessment" at bounding box center [404, 473] width 51 height 28
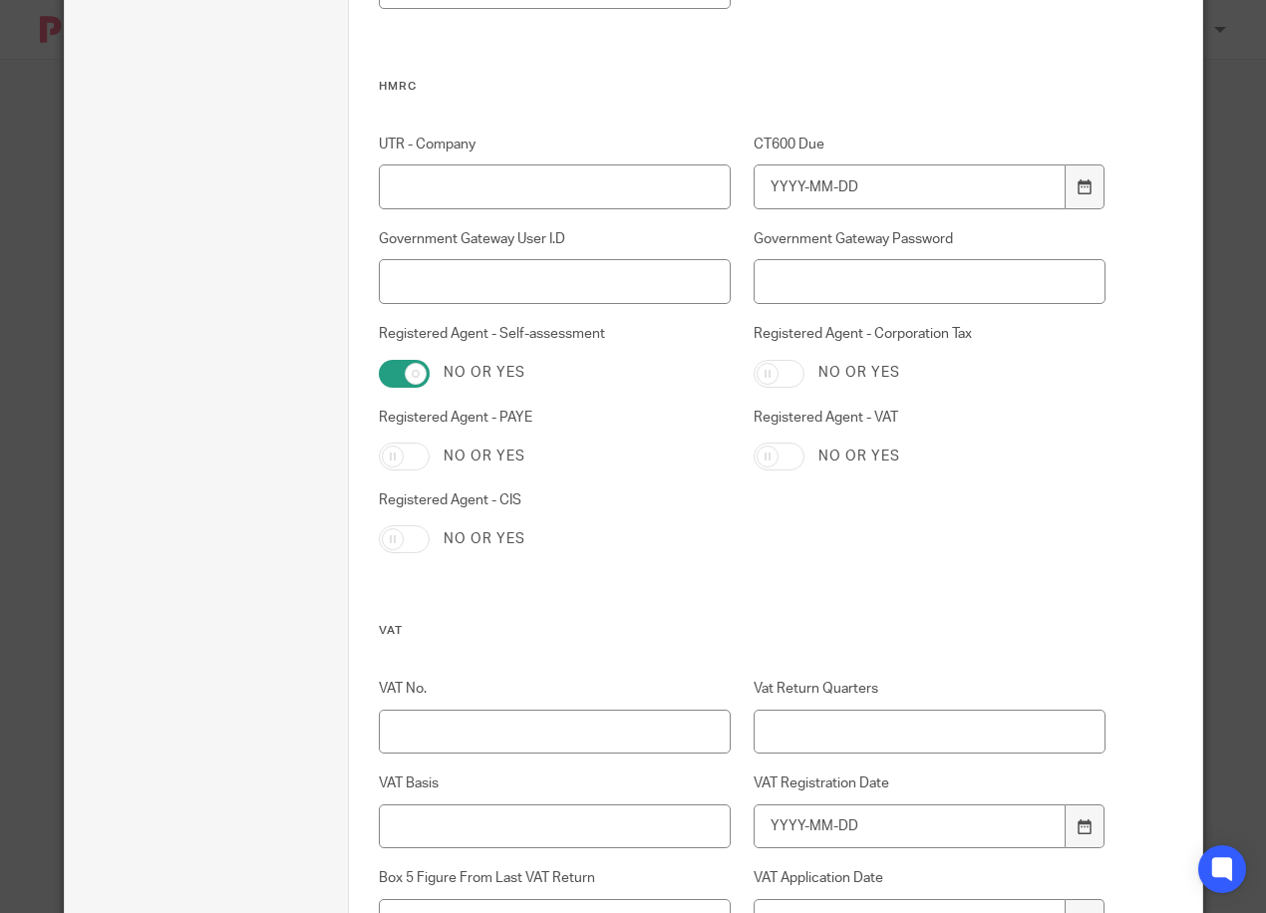
click at [399, 372] on input "Registered Agent - Self-assessment" at bounding box center [404, 374] width 51 height 28
checkbox input "false"
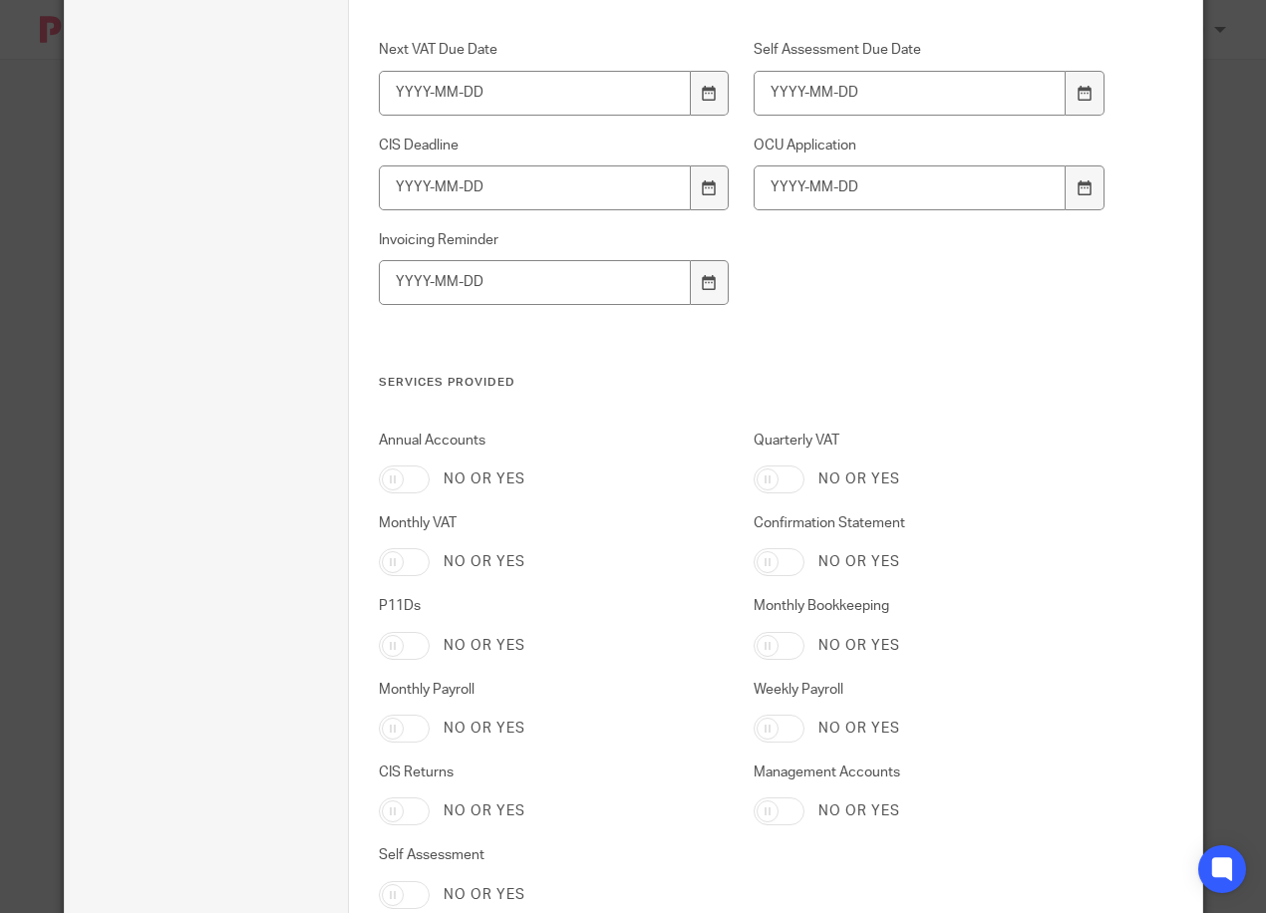
scroll to position [3980, 0]
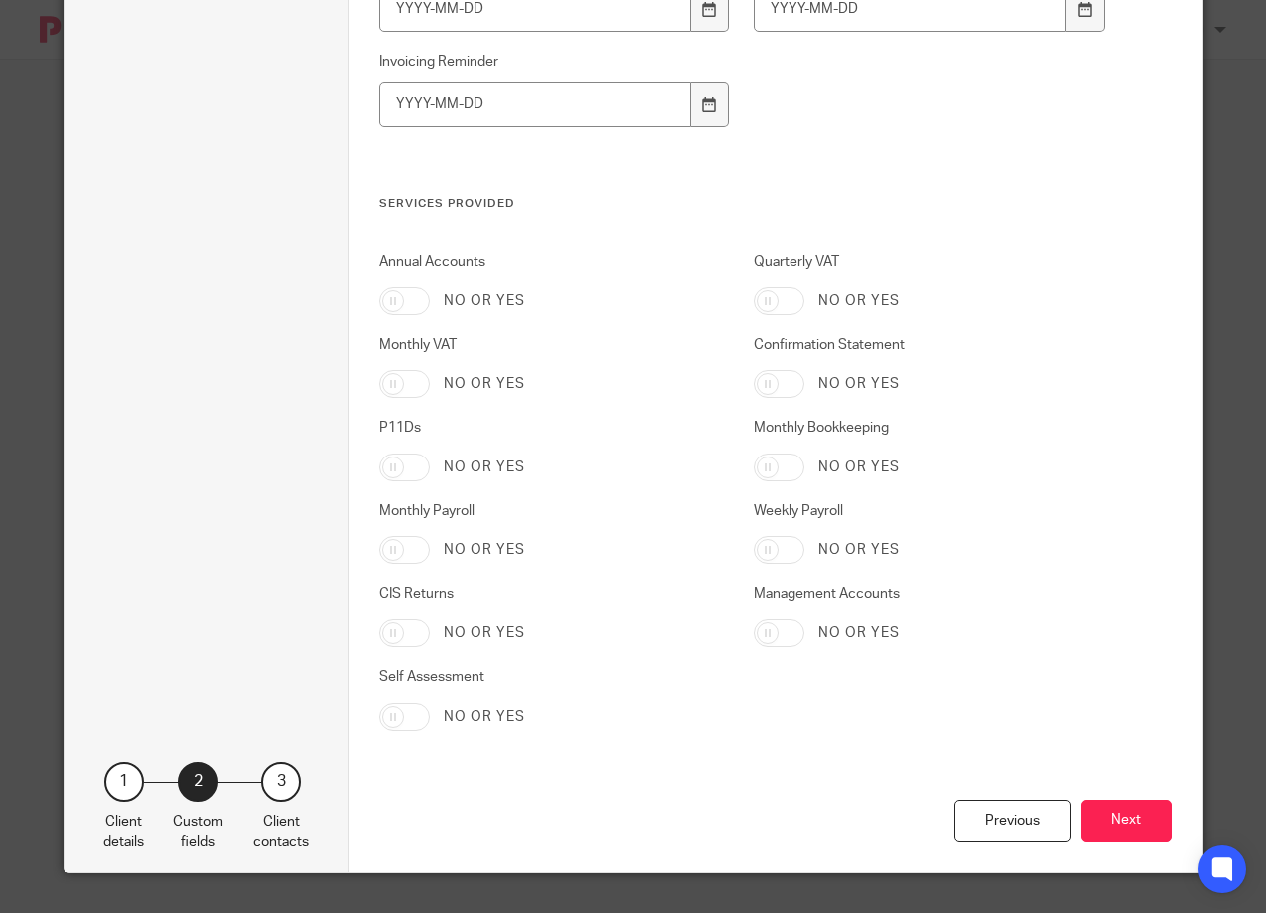
click at [397, 703] on input "Self Assessment" at bounding box center [404, 717] width 51 height 28
checkbox input "true"
click at [1144, 816] on button "Next" at bounding box center [1126, 821] width 92 height 43
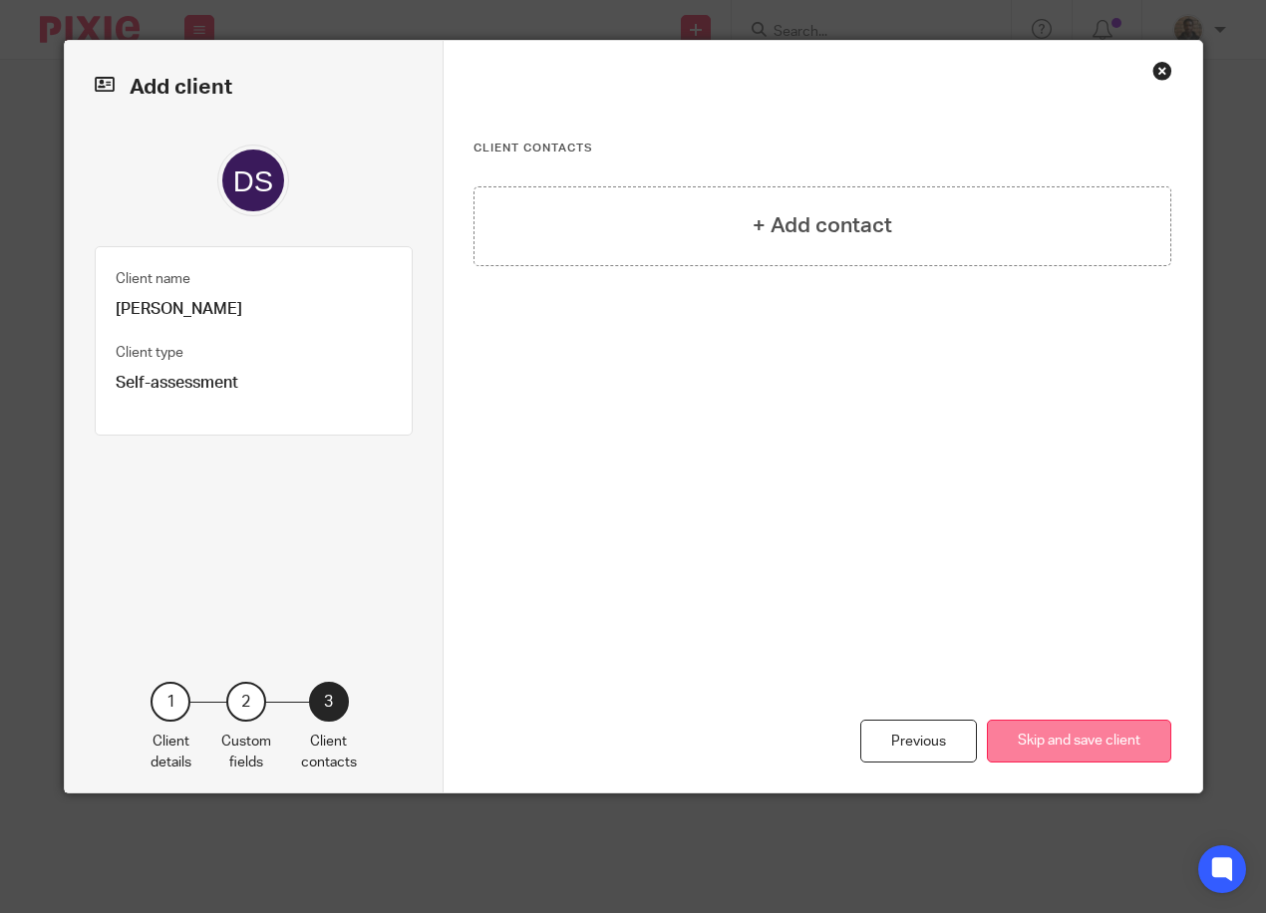
click at [1091, 749] on button "Skip and save client" at bounding box center [1079, 740] width 184 height 43
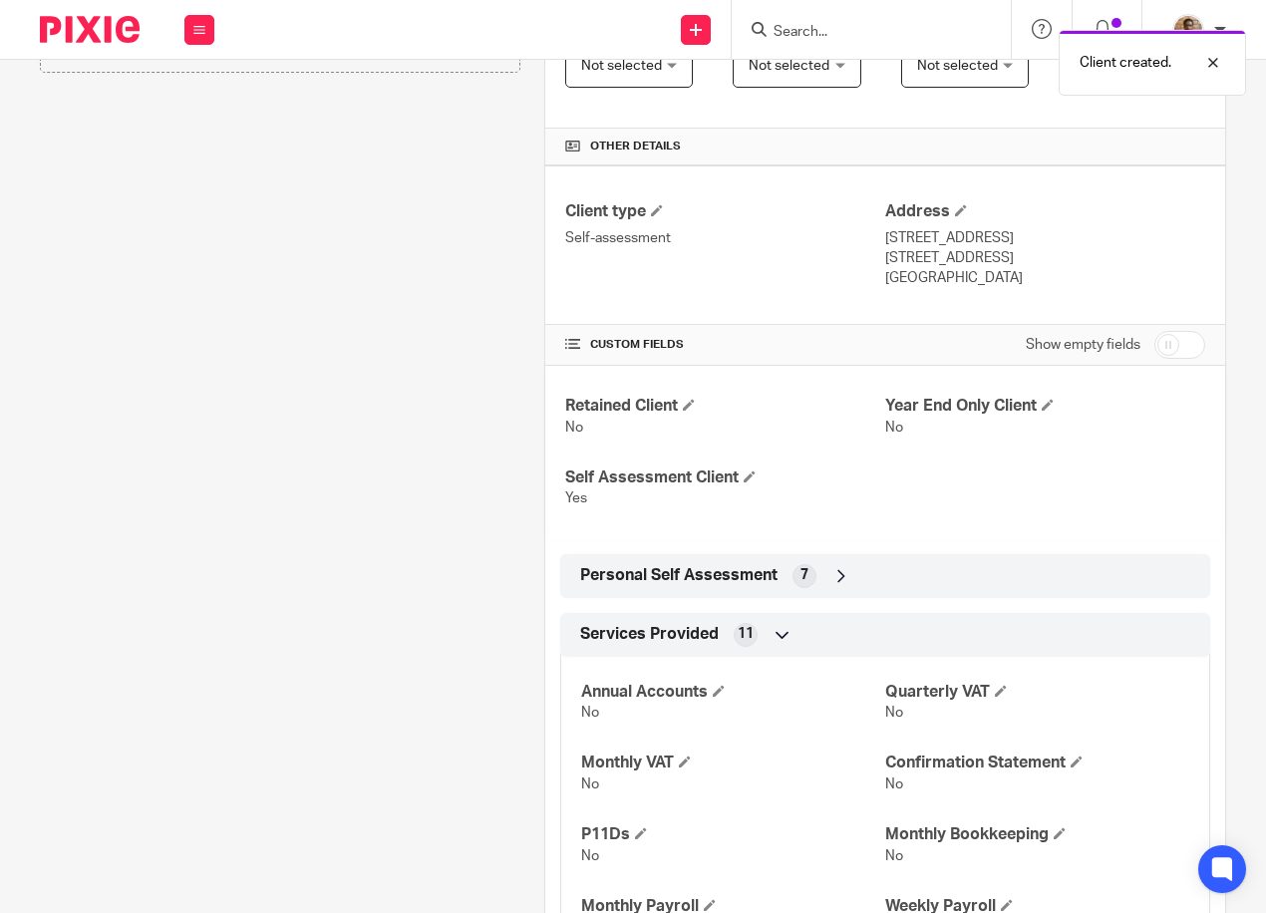
scroll to position [498, 0]
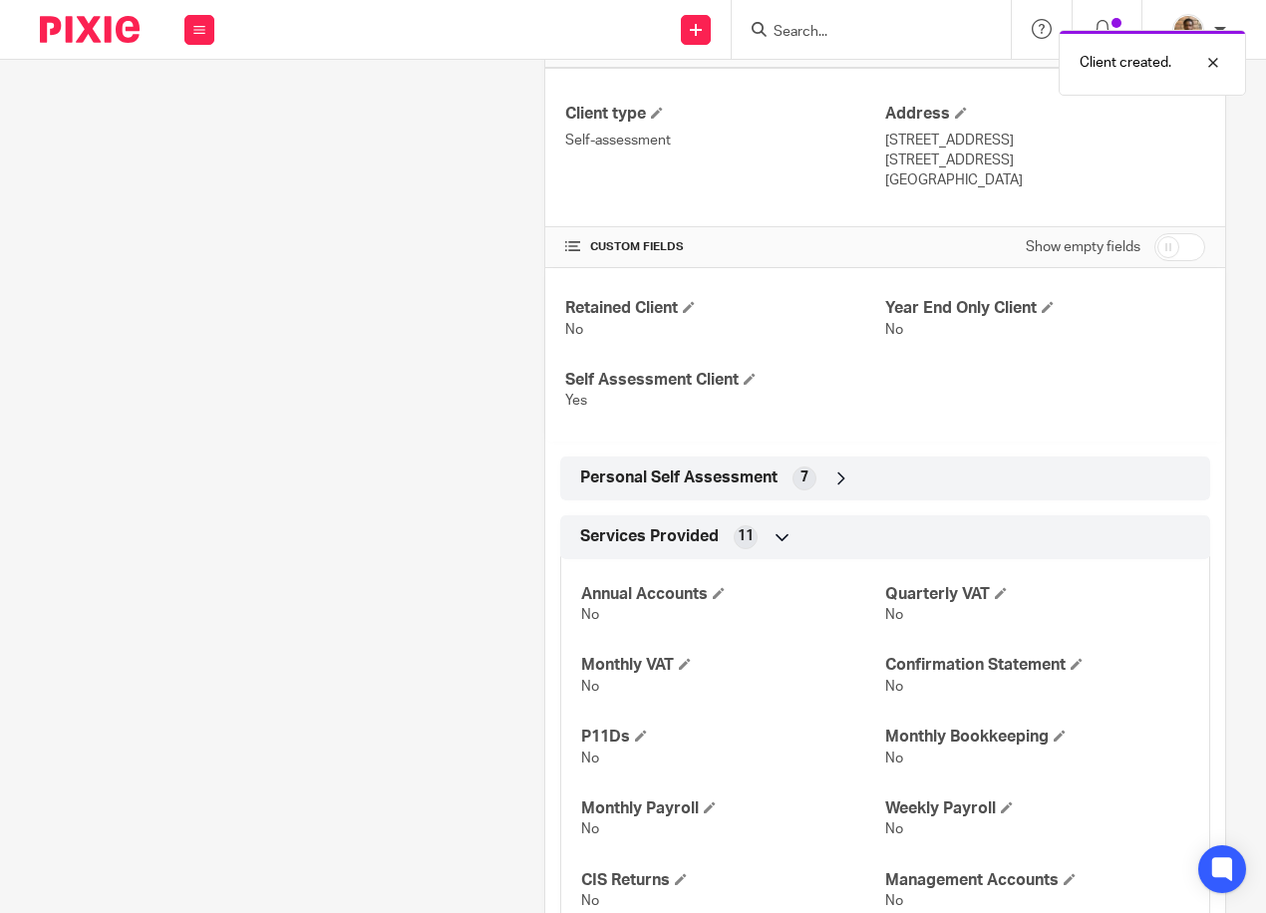
click at [777, 467] on div "Personal Self Assessment 7" at bounding box center [885, 478] width 620 height 34
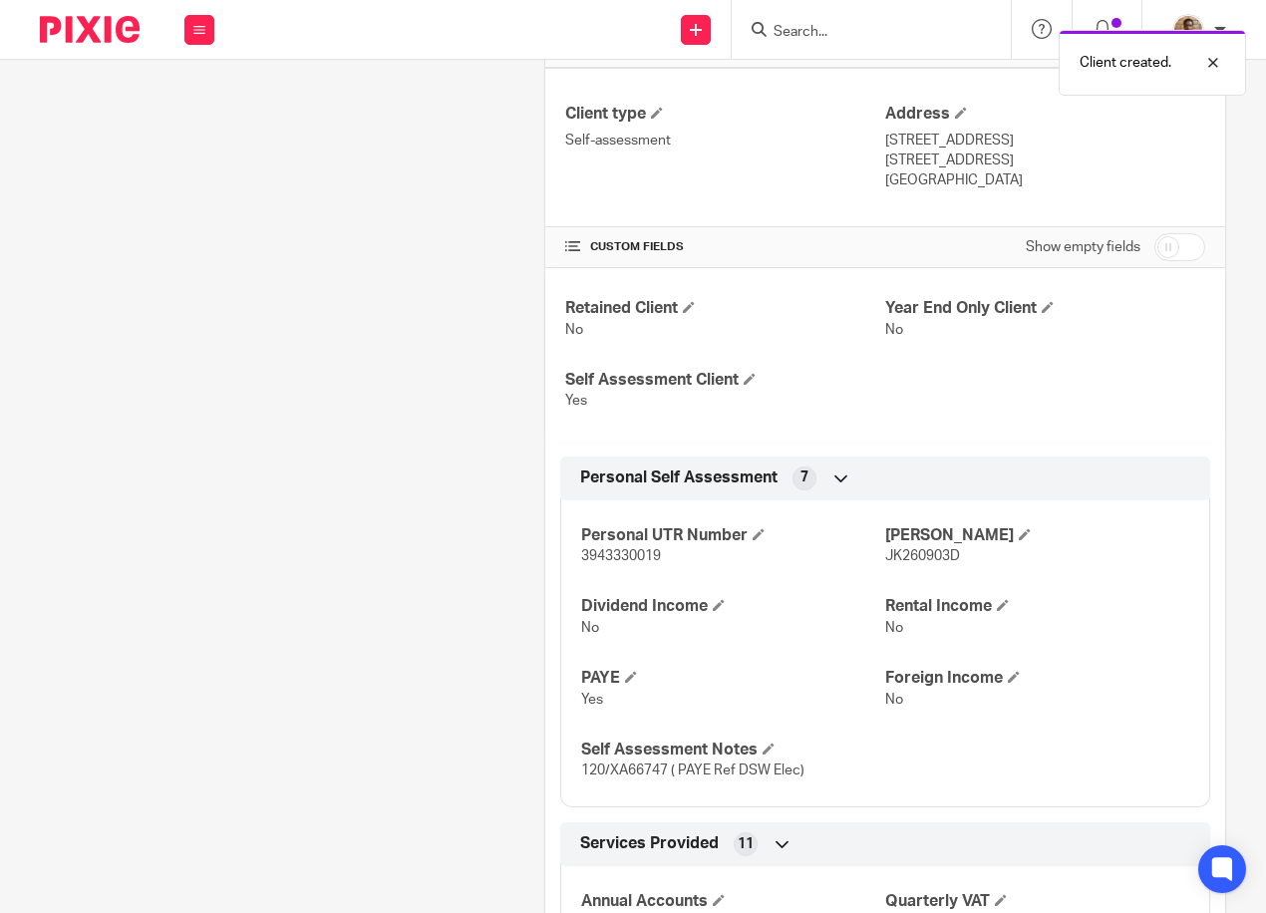
click at [860, 486] on div "Personal Self Assessment 7" at bounding box center [885, 478] width 620 height 34
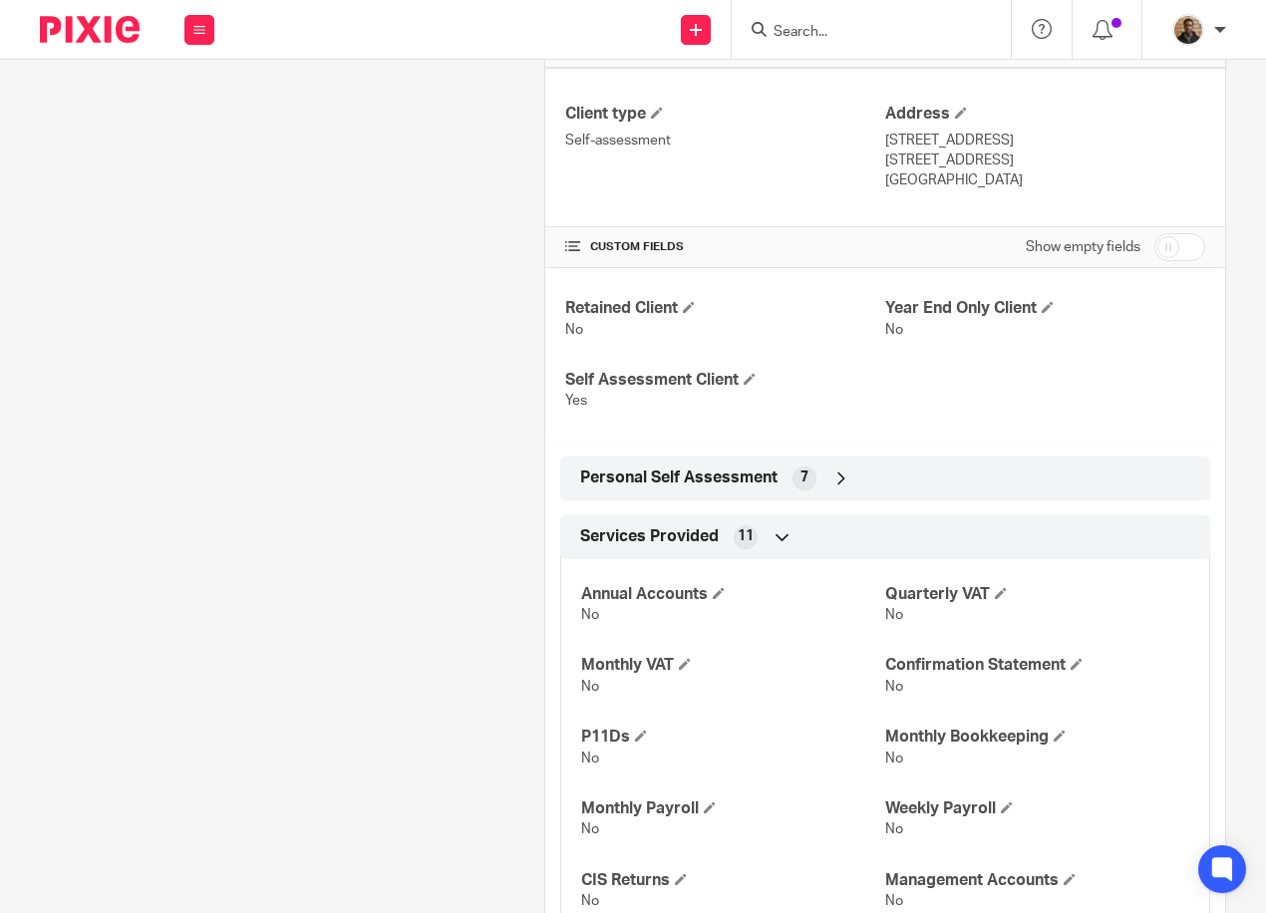
scroll to position [0, 0]
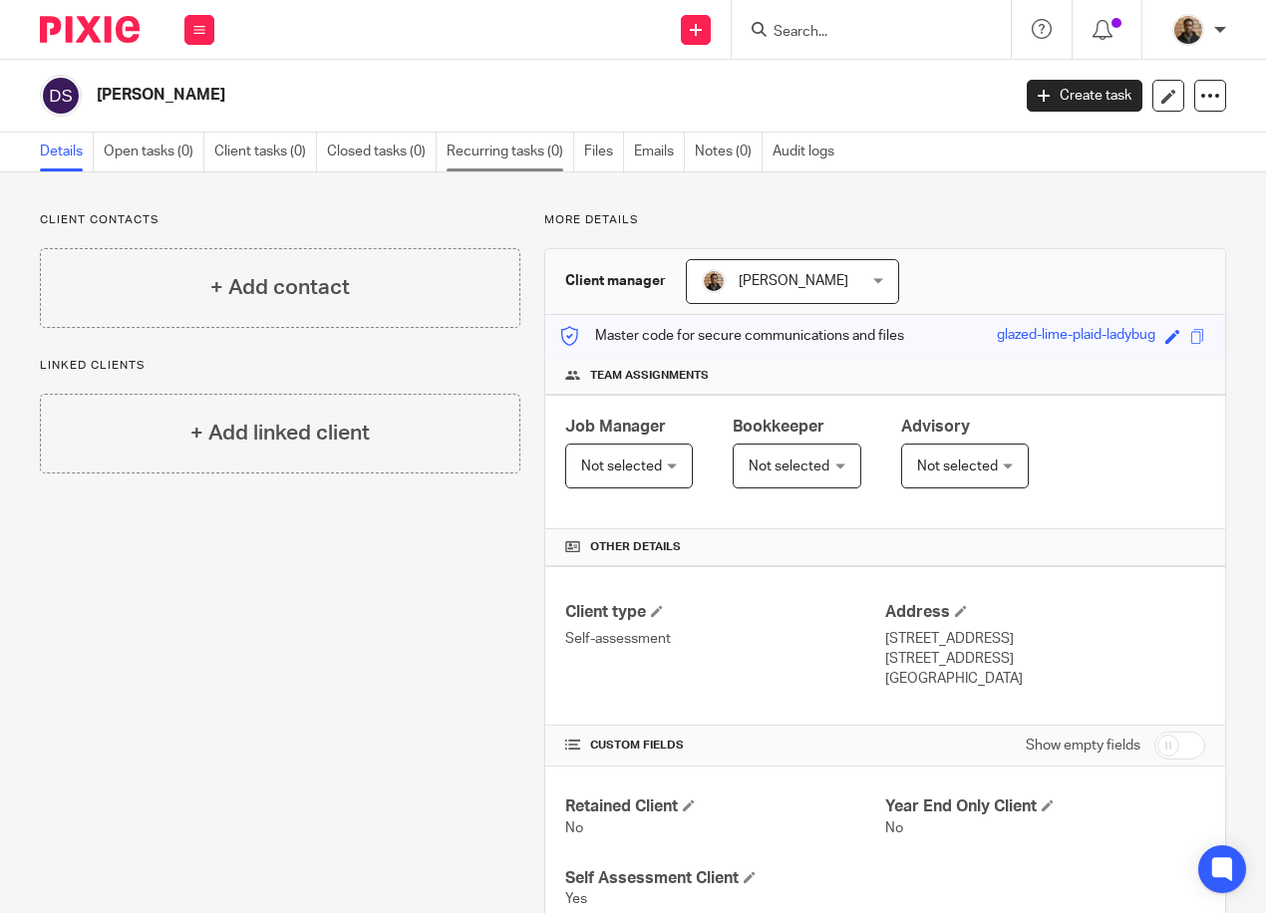
click at [520, 163] on link "Recurring tasks (0)" at bounding box center [510, 152] width 128 height 39
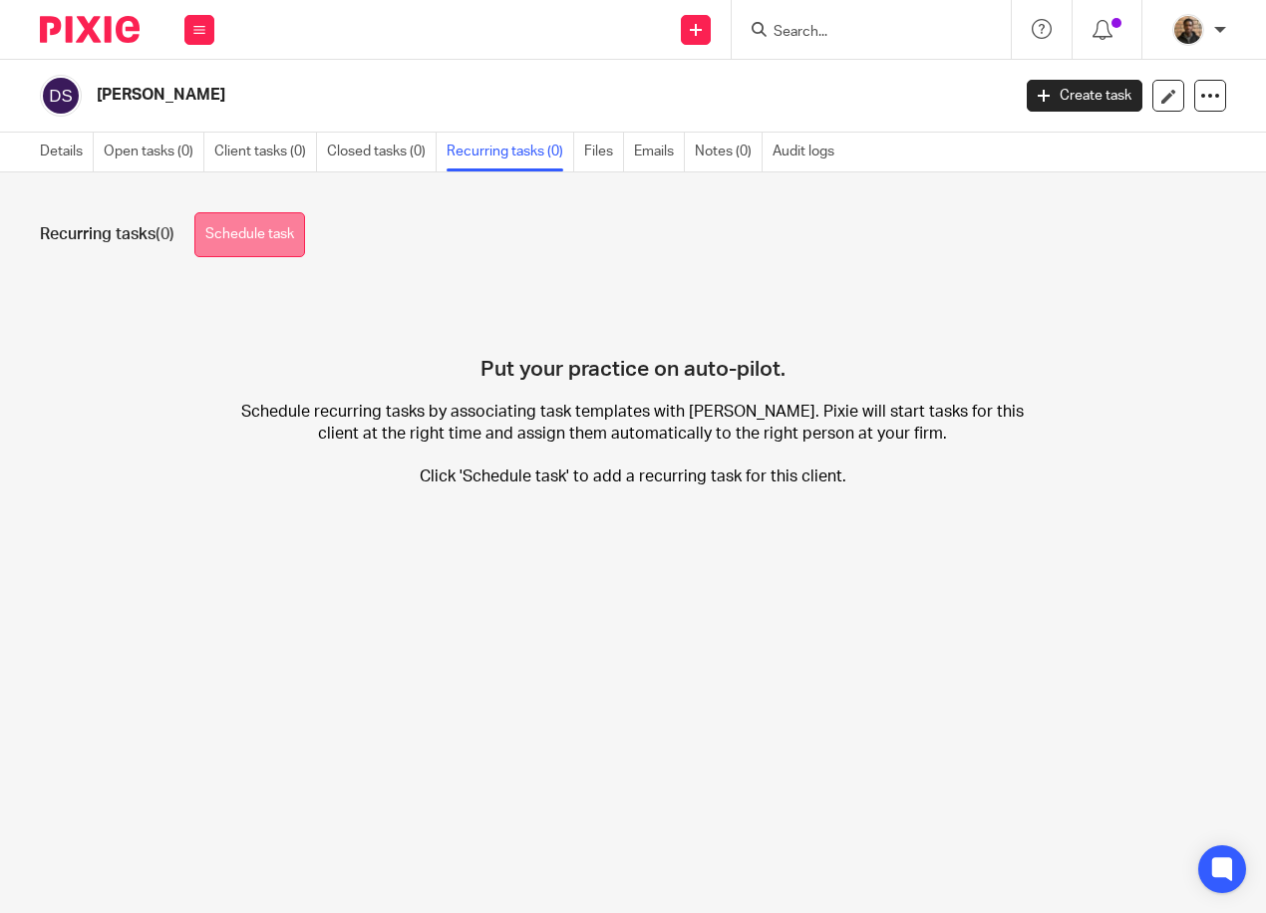
click at [285, 252] on link "Schedule task" at bounding box center [249, 234] width 111 height 45
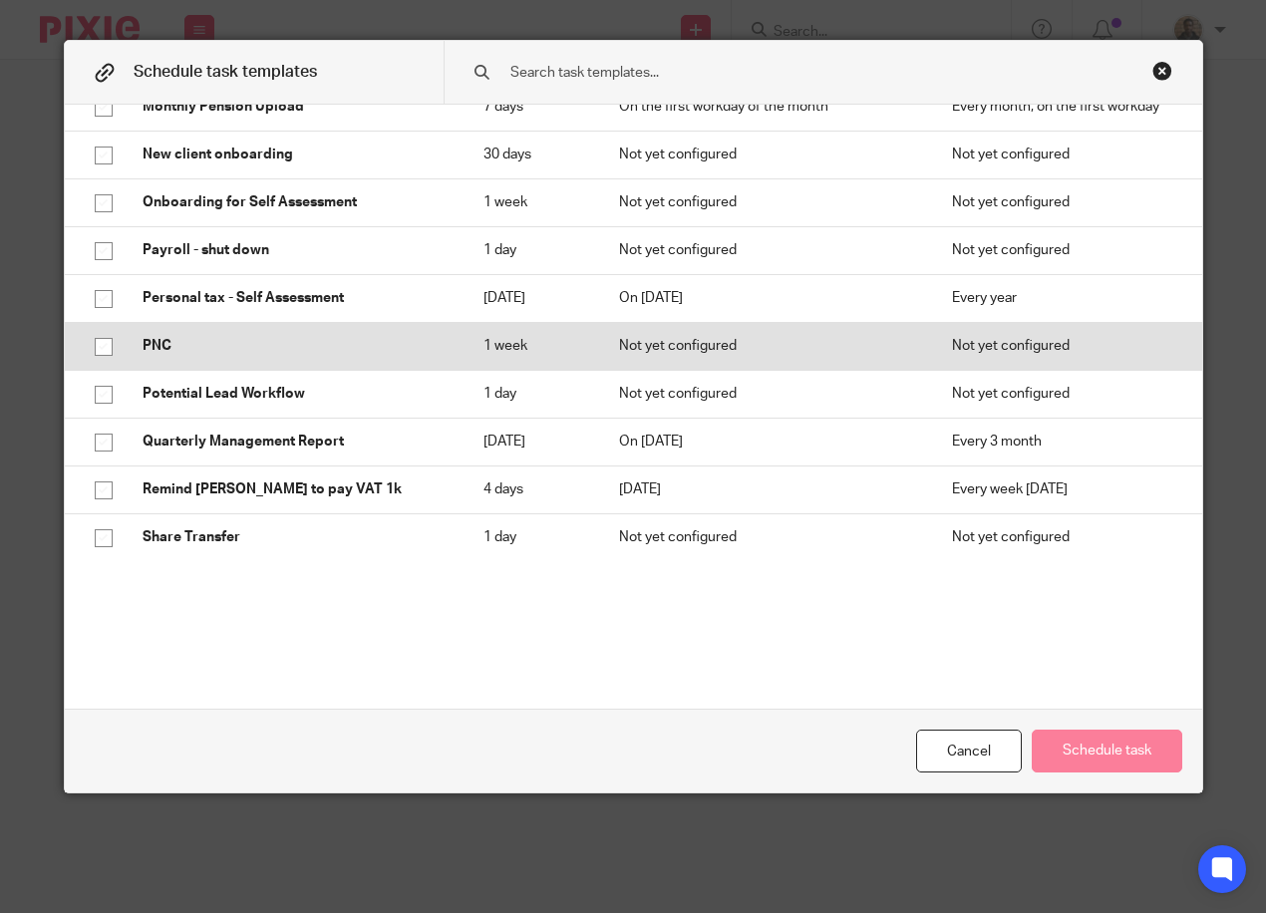
scroll to position [1295, 0]
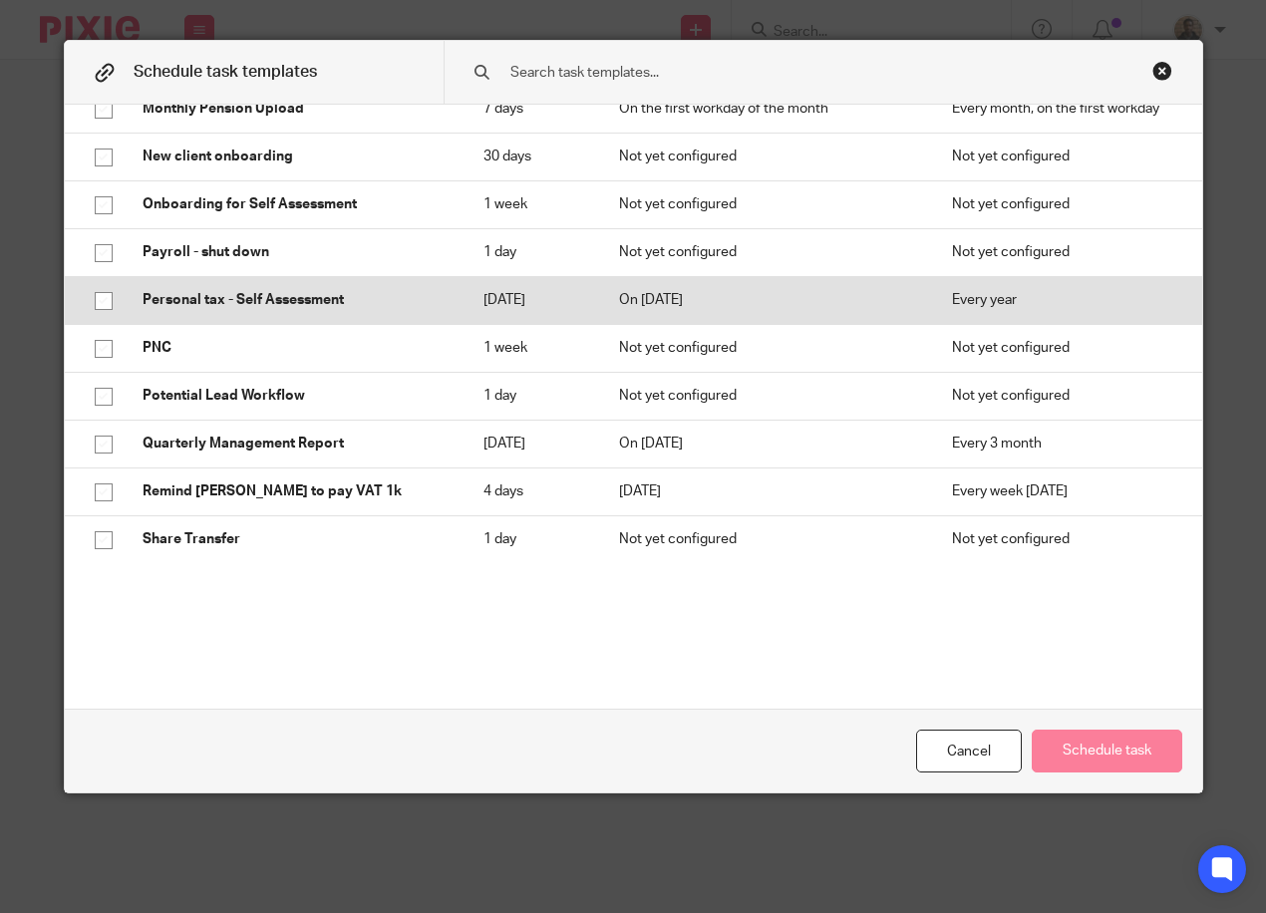
click at [98, 296] on input "checkbox" at bounding box center [104, 301] width 38 height 38
checkbox input "true"
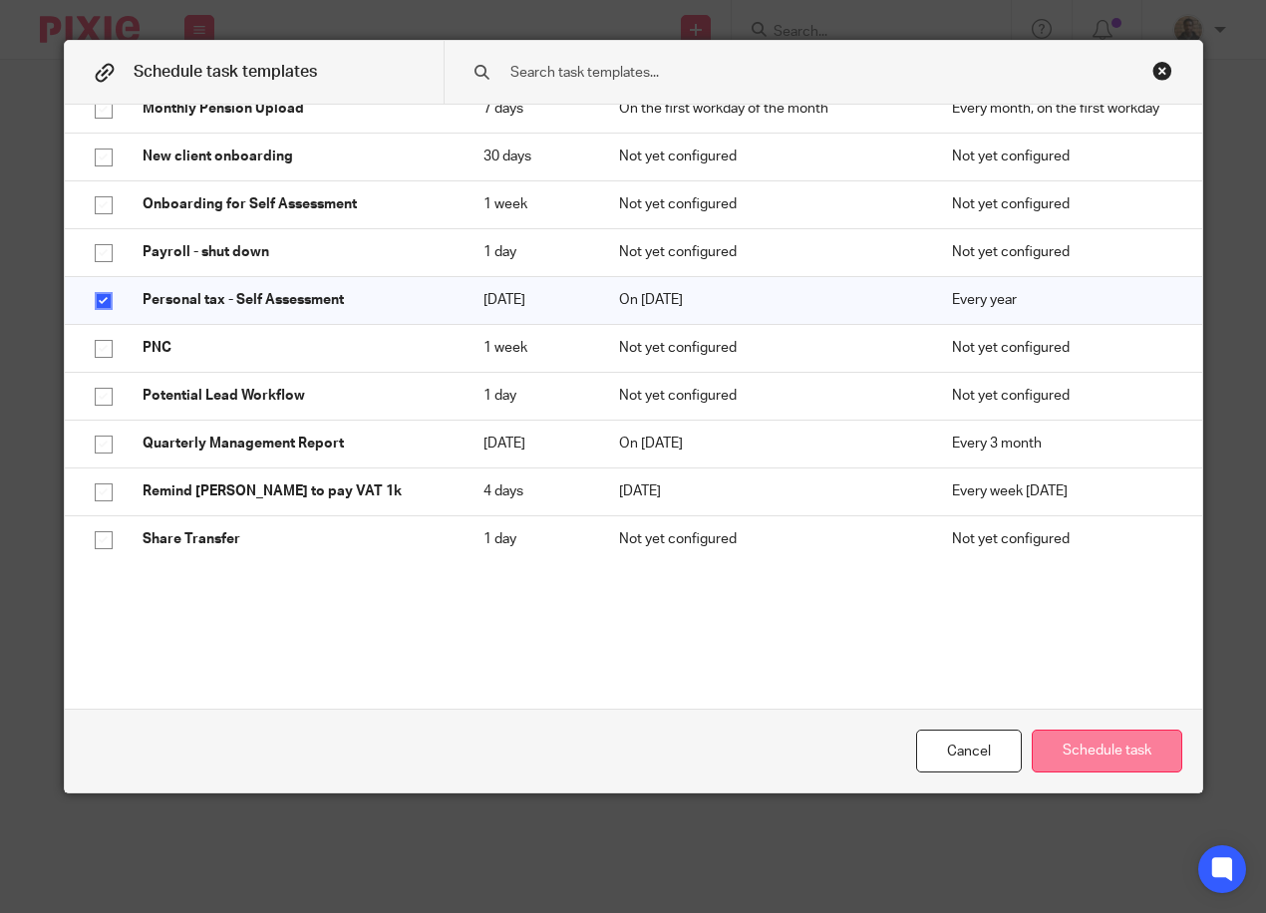
click at [1085, 758] on button "Schedule task" at bounding box center [1106, 750] width 150 height 43
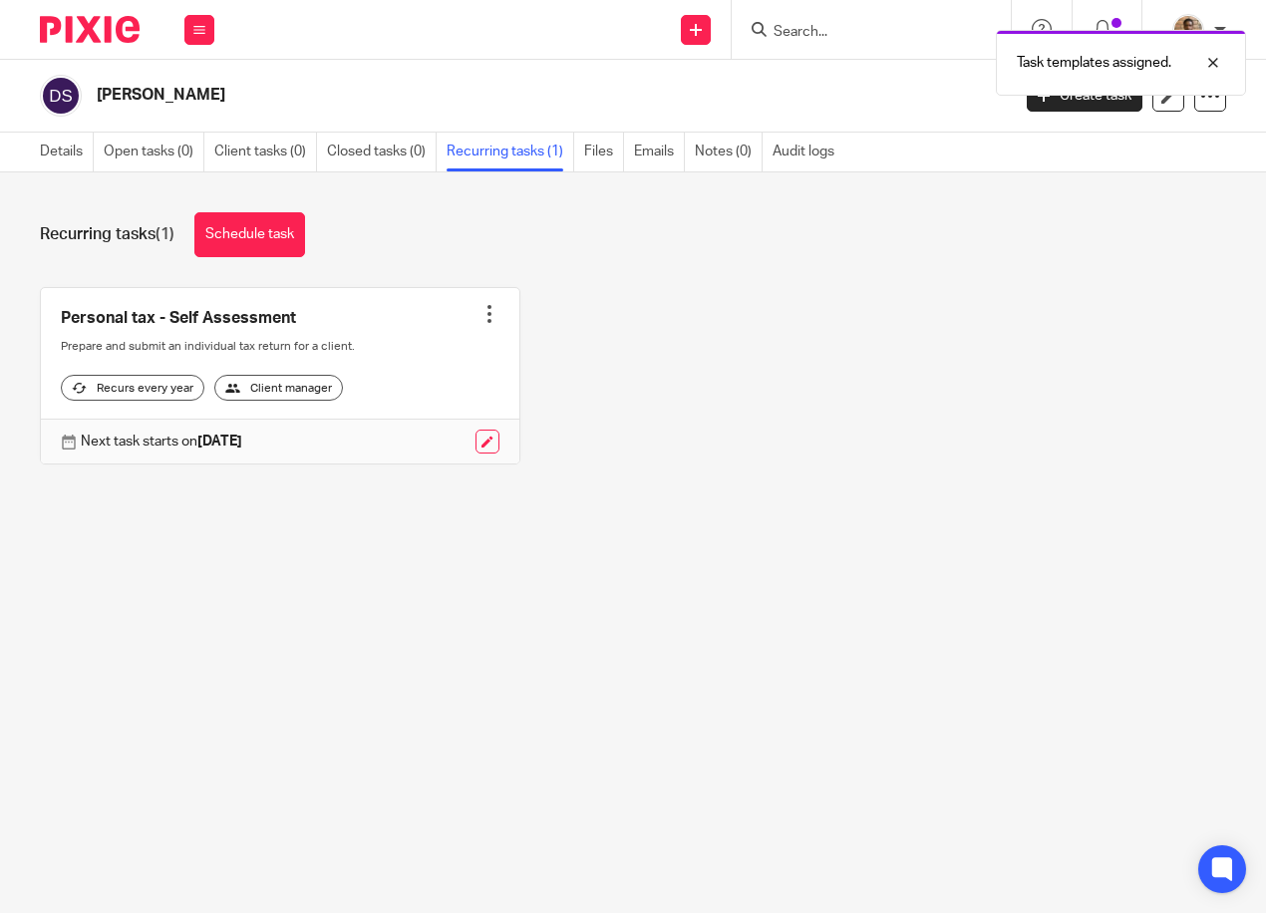
click at [787, 30] on div "Task templates assigned." at bounding box center [939, 58] width 613 height 76
click at [785, 24] on div "Task templates assigned." at bounding box center [939, 58] width 613 height 76
click at [808, 28] on input "Search" at bounding box center [860, 33] width 179 height 18
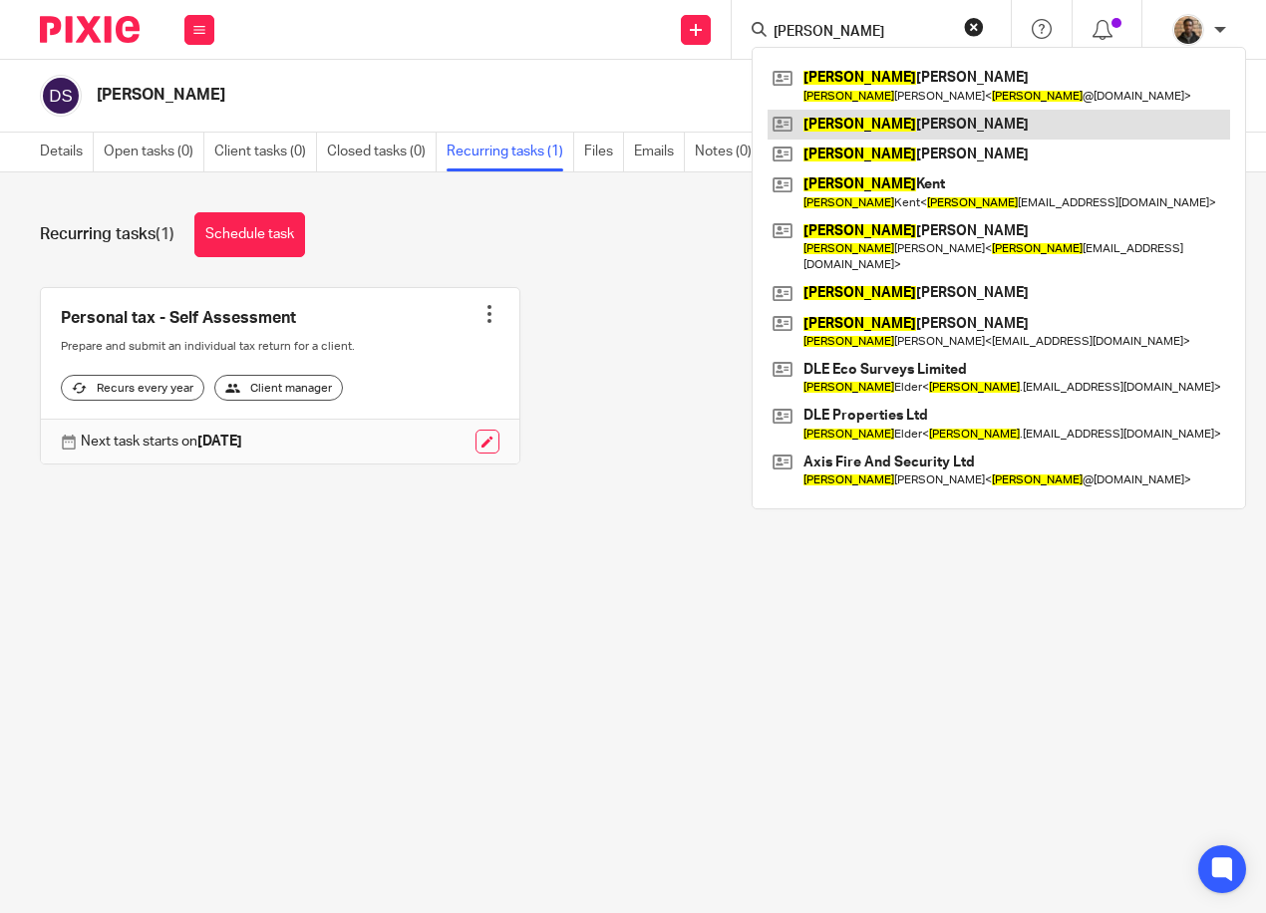
type input "[PERSON_NAME]"
click at [921, 129] on link at bounding box center [998, 125] width 462 height 30
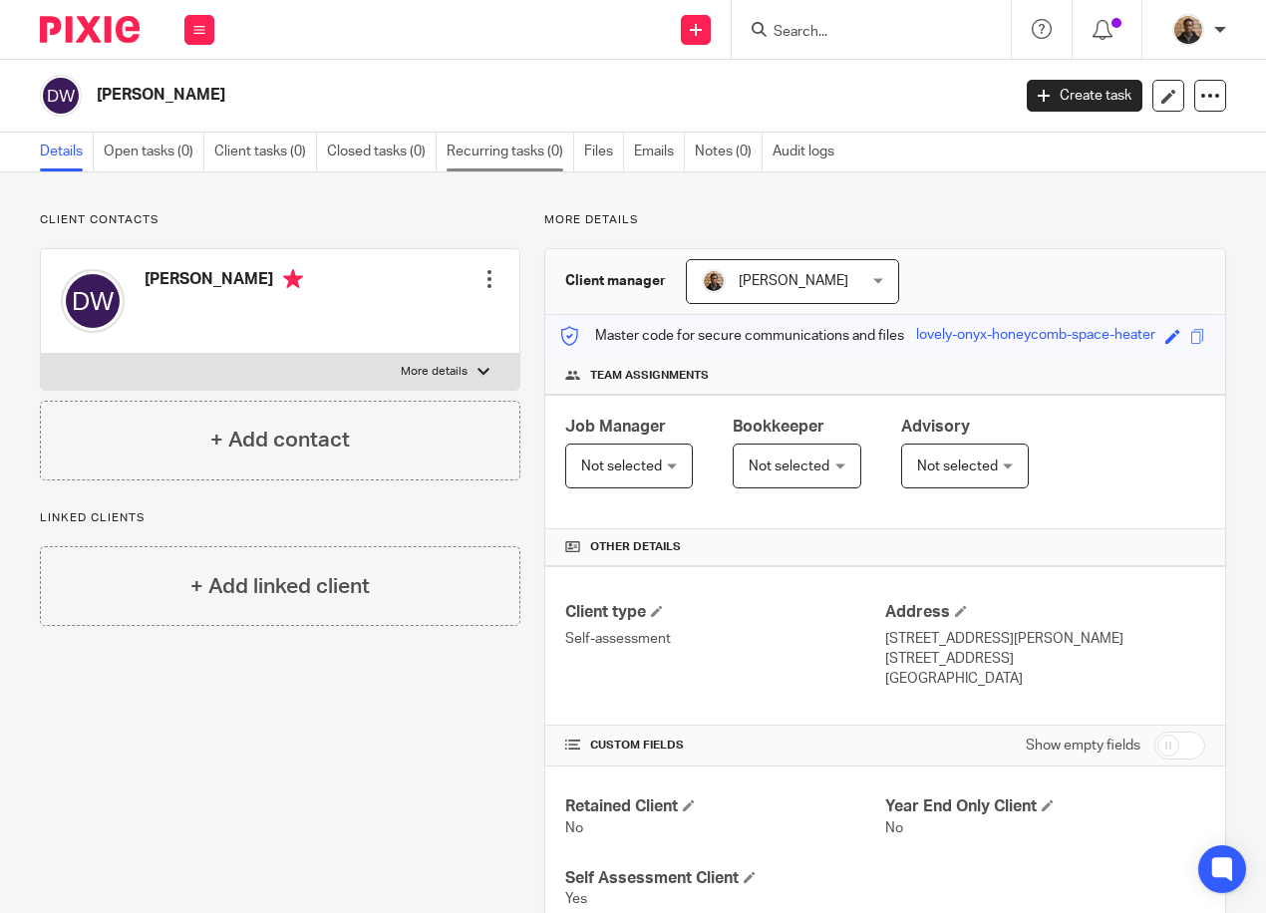
click at [473, 149] on link "Recurring tasks (0)" at bounding box center [510, 152] width 128 height 39
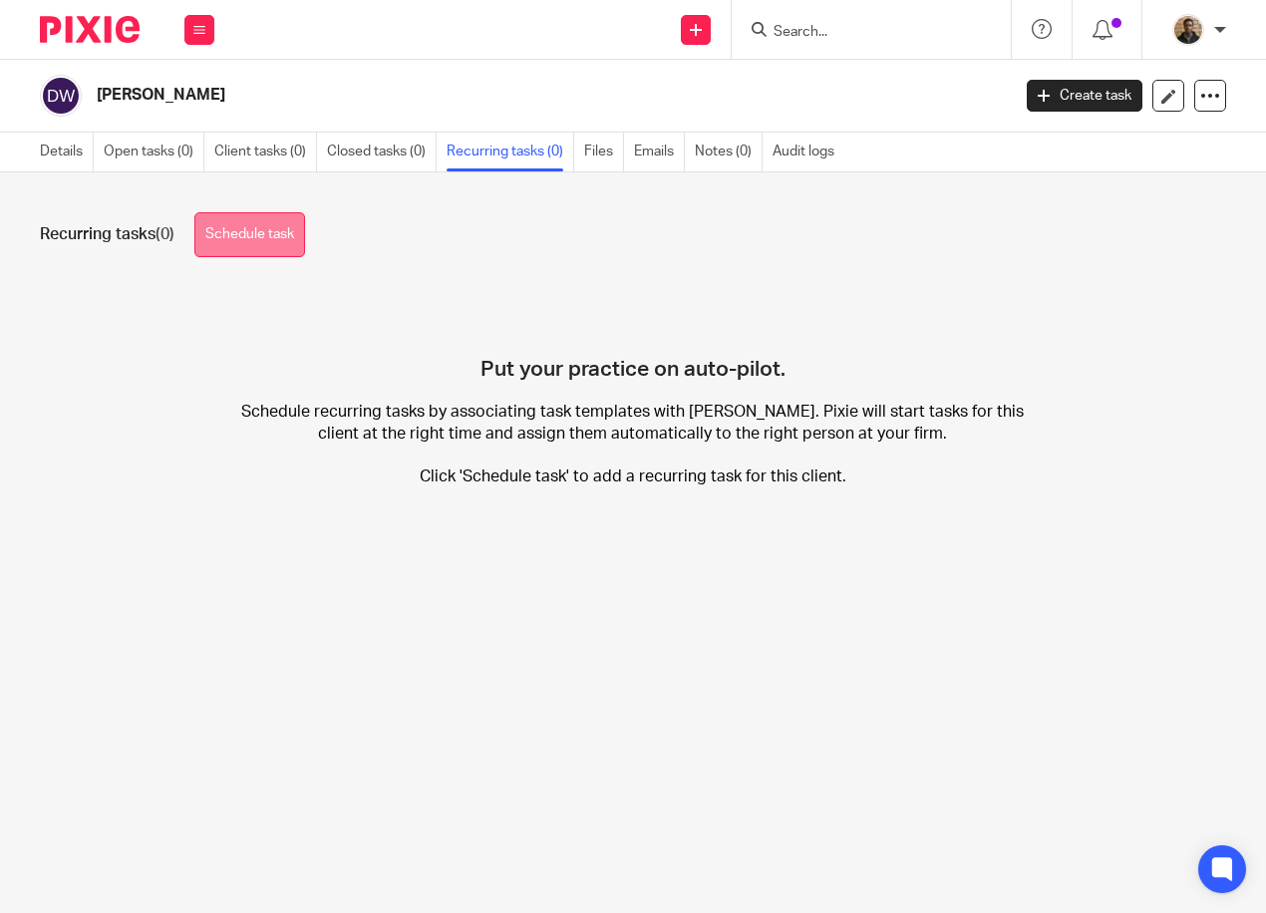
click at [276, 248] on link "Schedule task" at bounding box center [249, 234] width 111 height 45
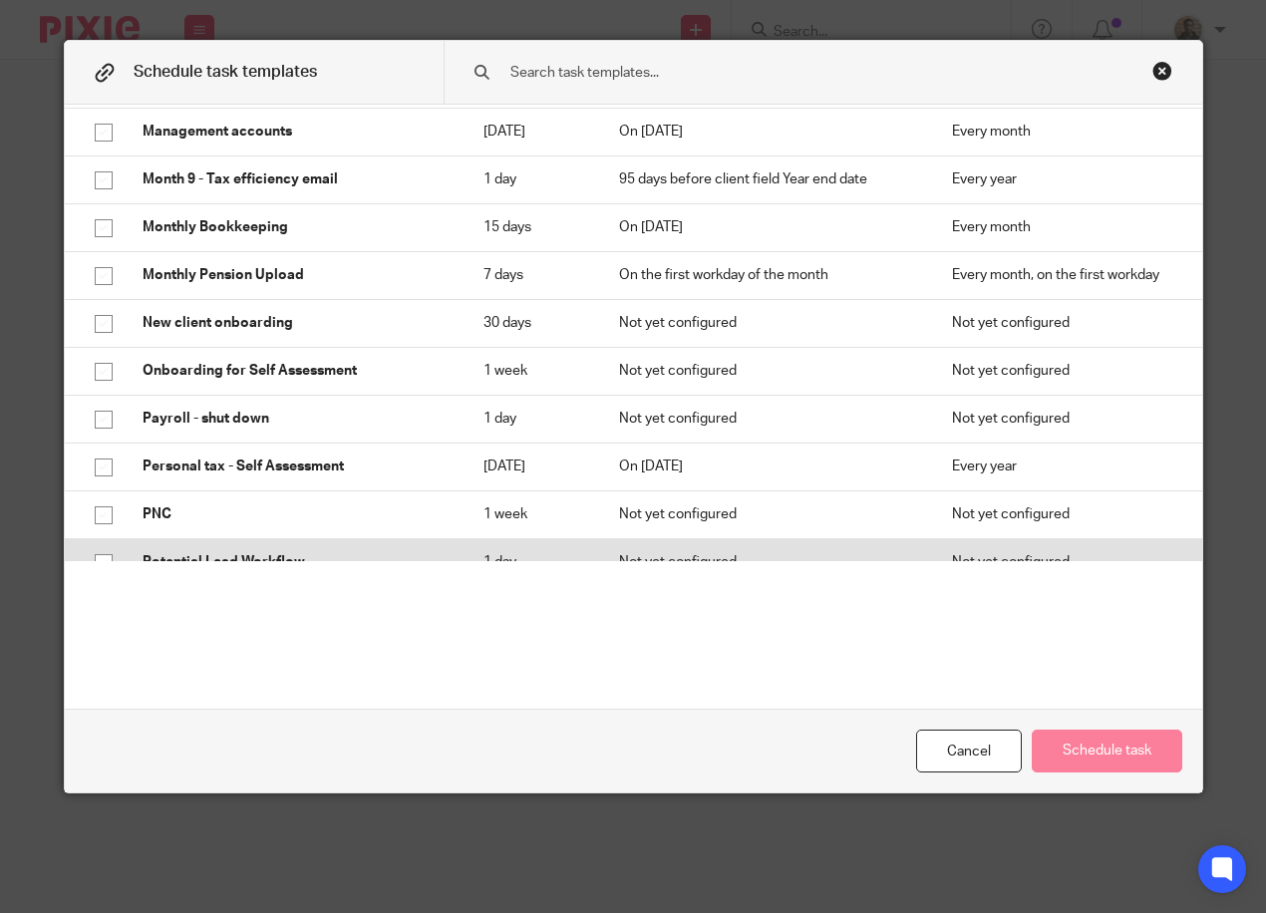
scroll to position [1295, 0]
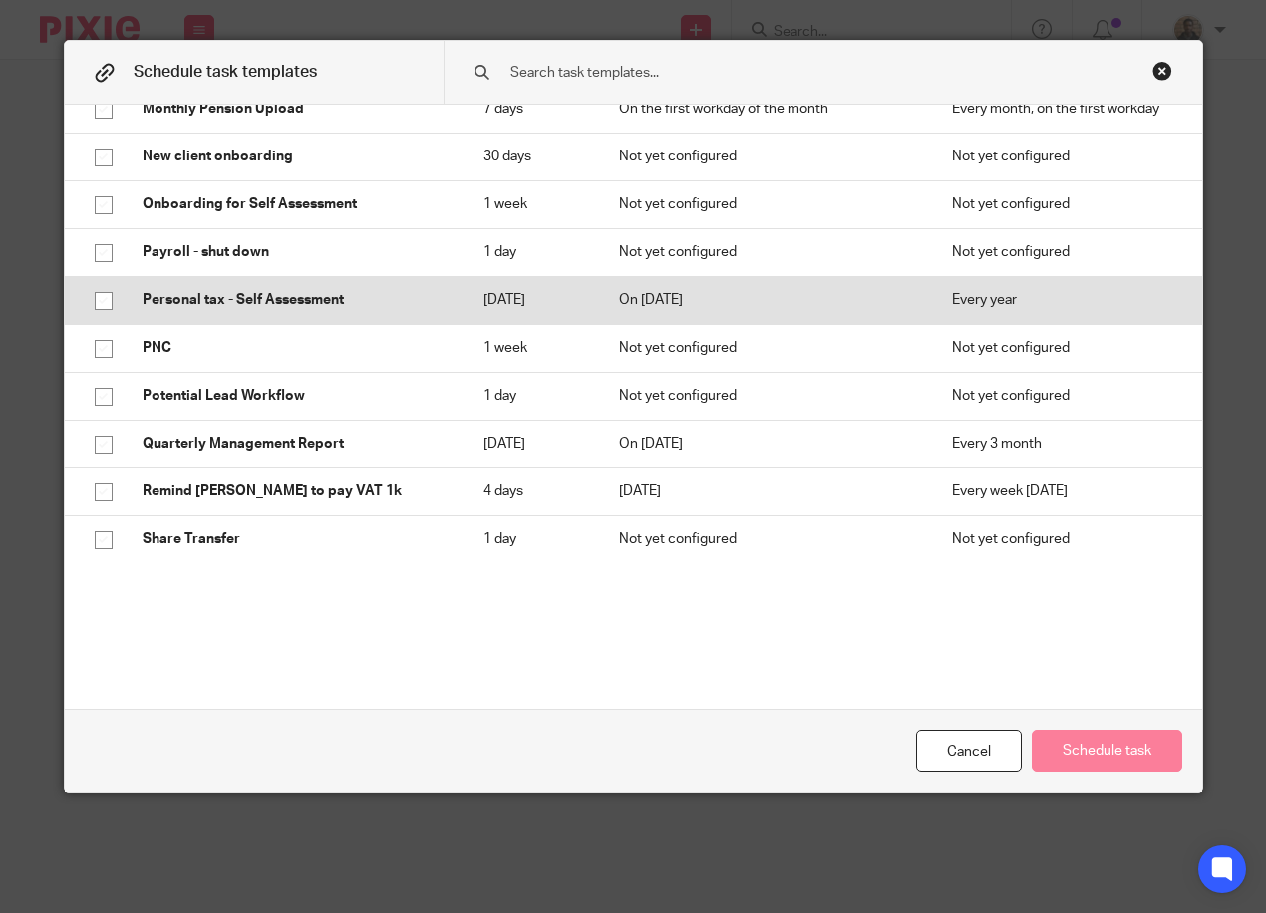
click at [88, 300] on input "checkbox" at bounding box center [104, 301] width 38 height 38
checkbox input "true"
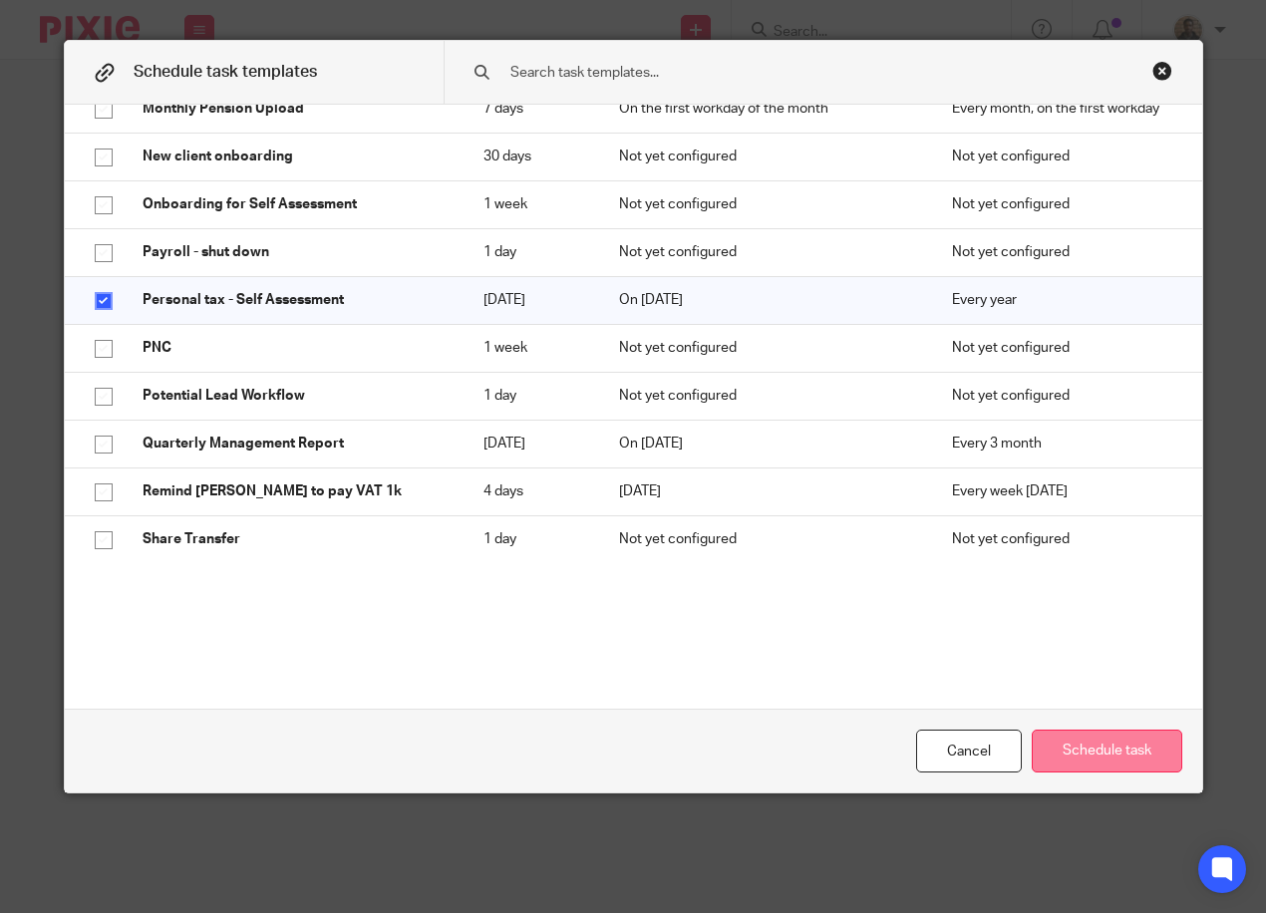
click at [1057, 746] on button "Schedule task" at bounding box center [1106, 750] width 150 height 43
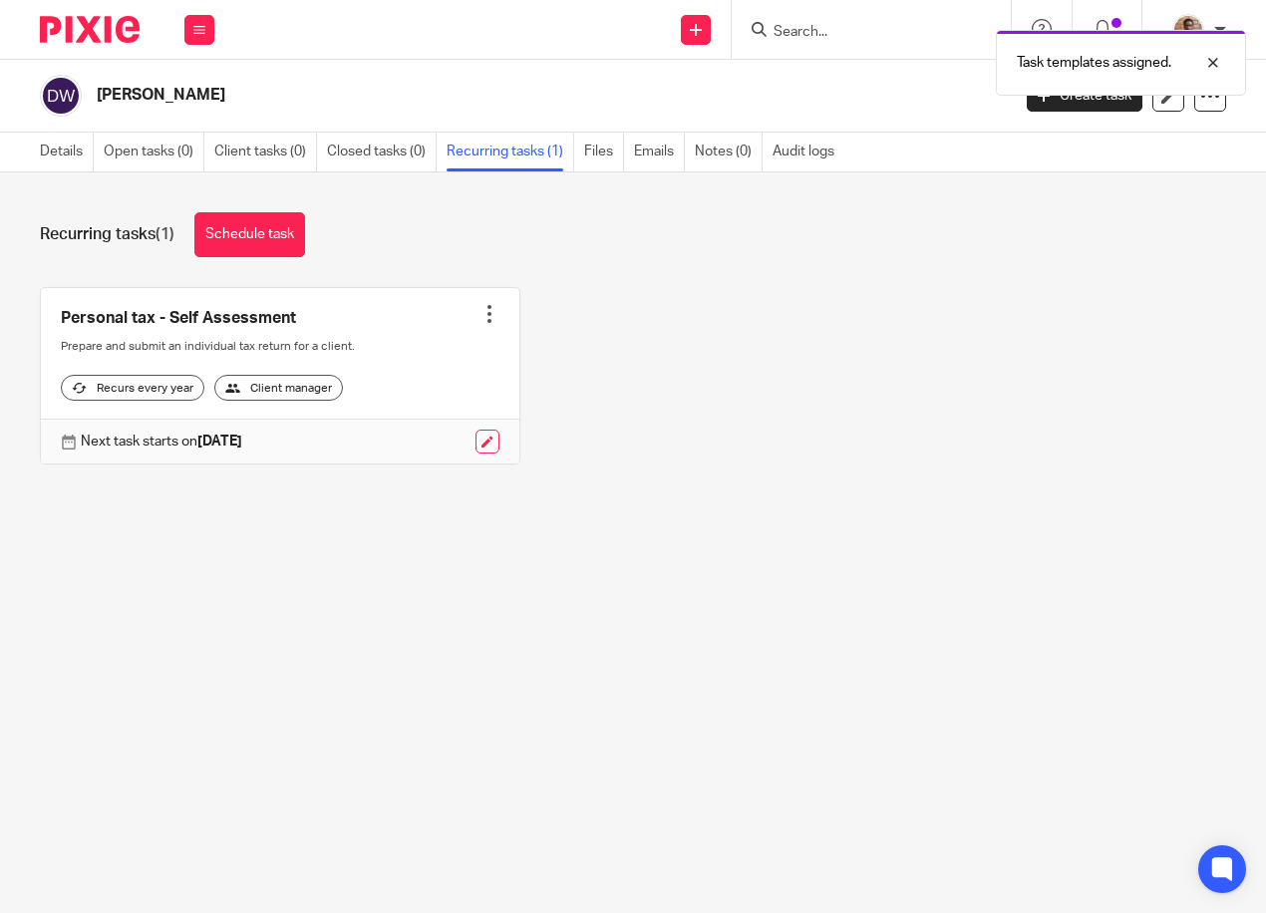
click at [1040, 518] on div "Recurring tasks (1) Schedule task Personal tax - Self Assessment Create task Cl…" at bounding box center [633, 353] width 1266 height 362
click at [199, 32] on icon at bounding box center [199, 30] width 12 height 12
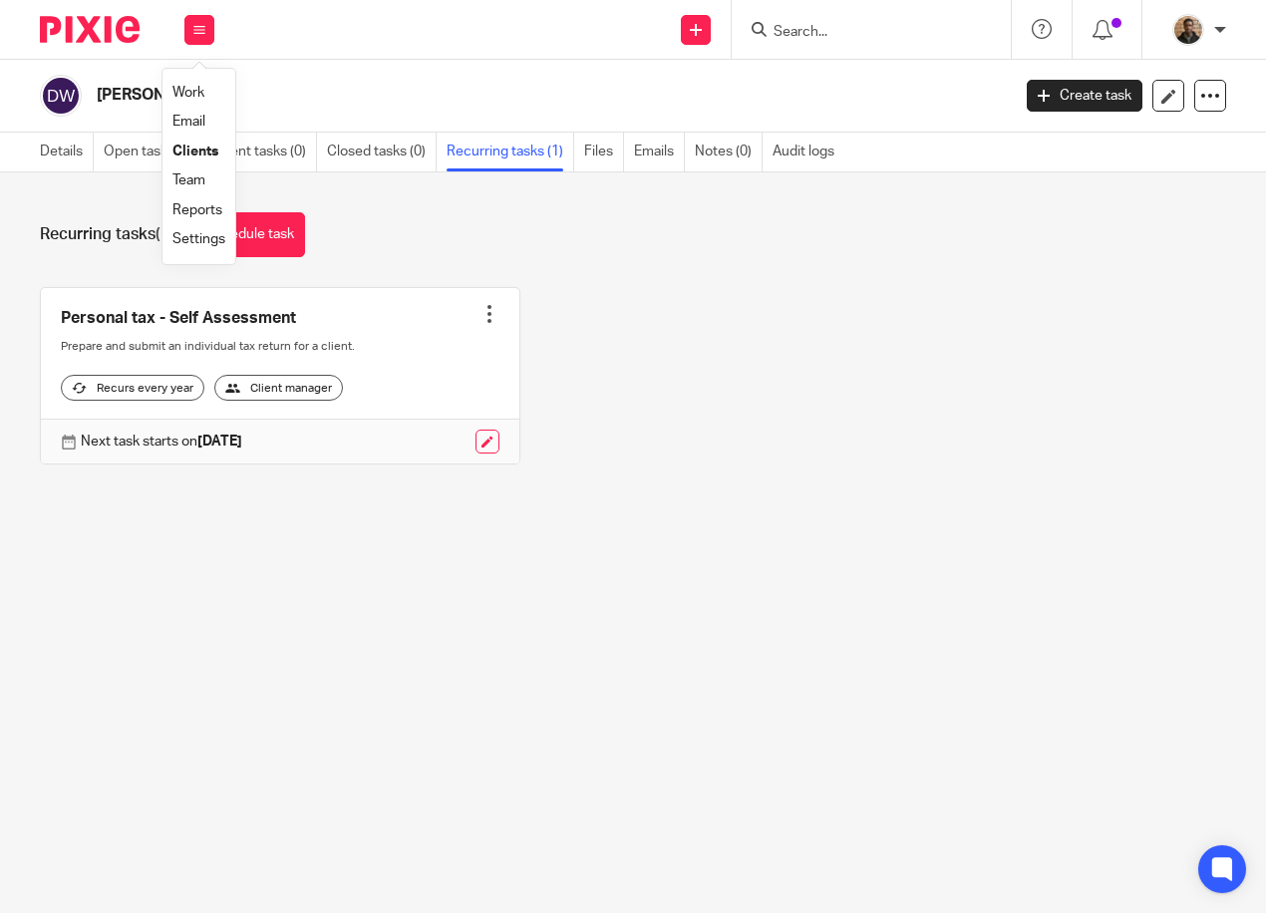
click at [184, 88] on link "Work" at bounding box center [188, 93] width 32 height 14
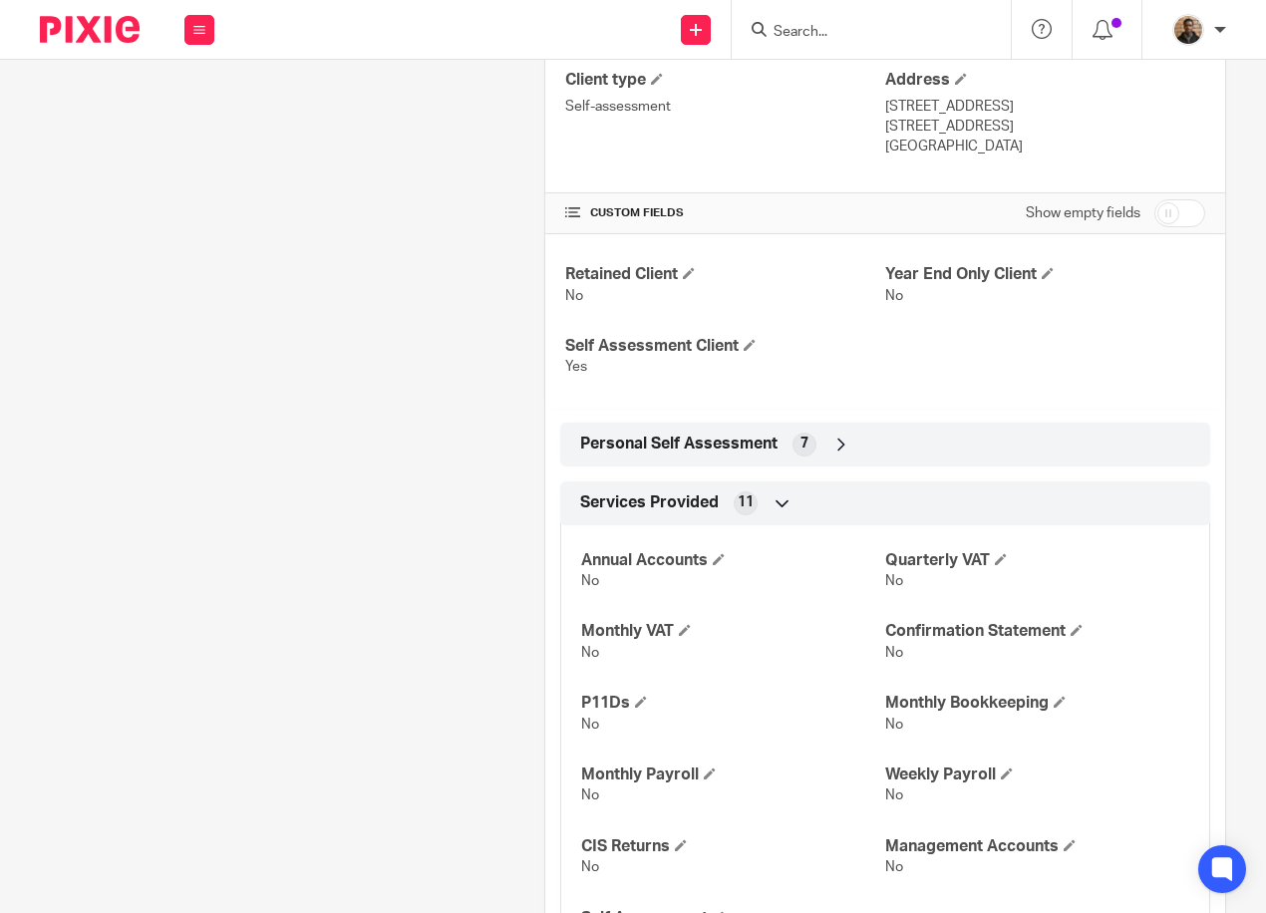
scroll to position [598, 0]
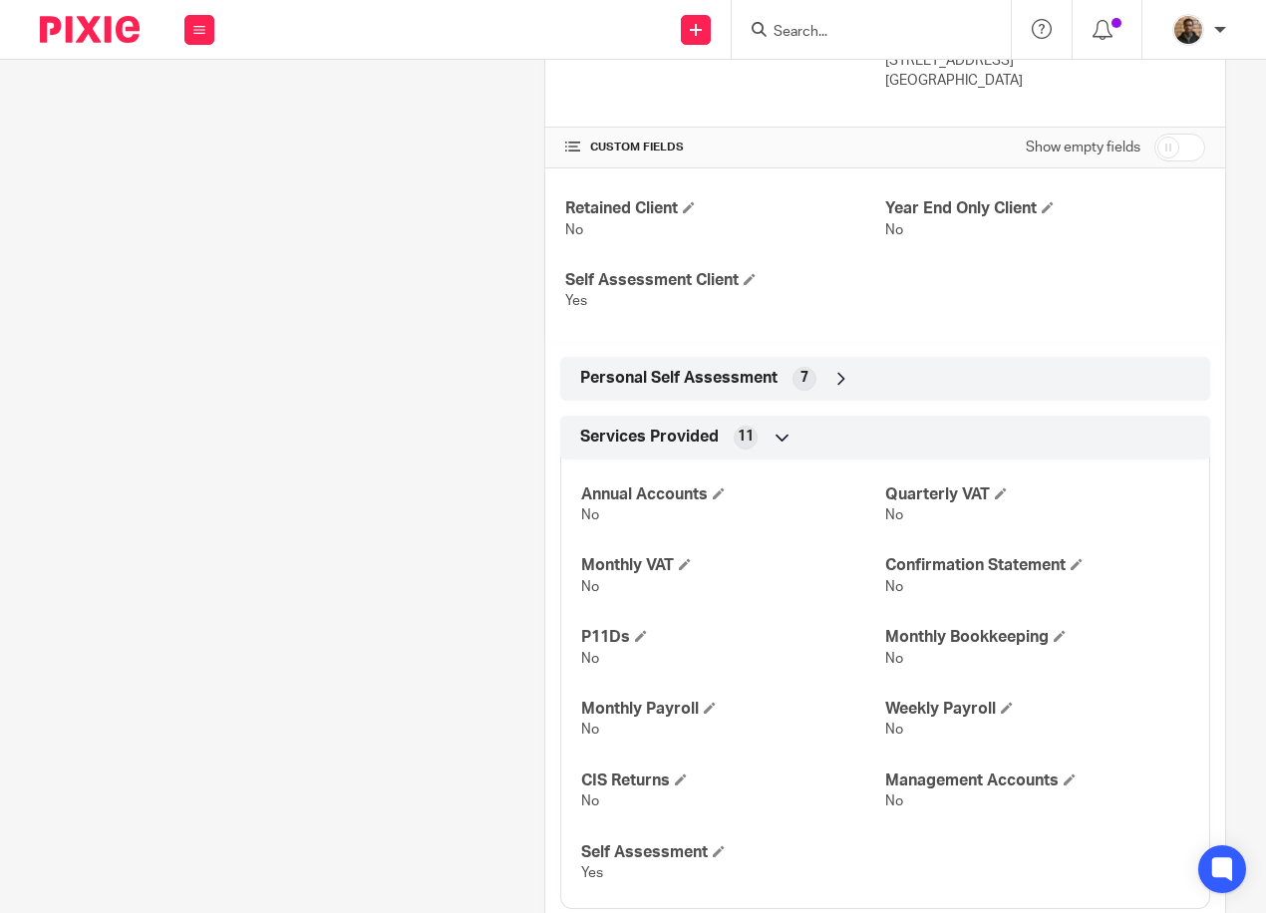
click at [808, 390] on div "Personal Self Assessment 7" at bounding box center [885, 379] width 620 height 34
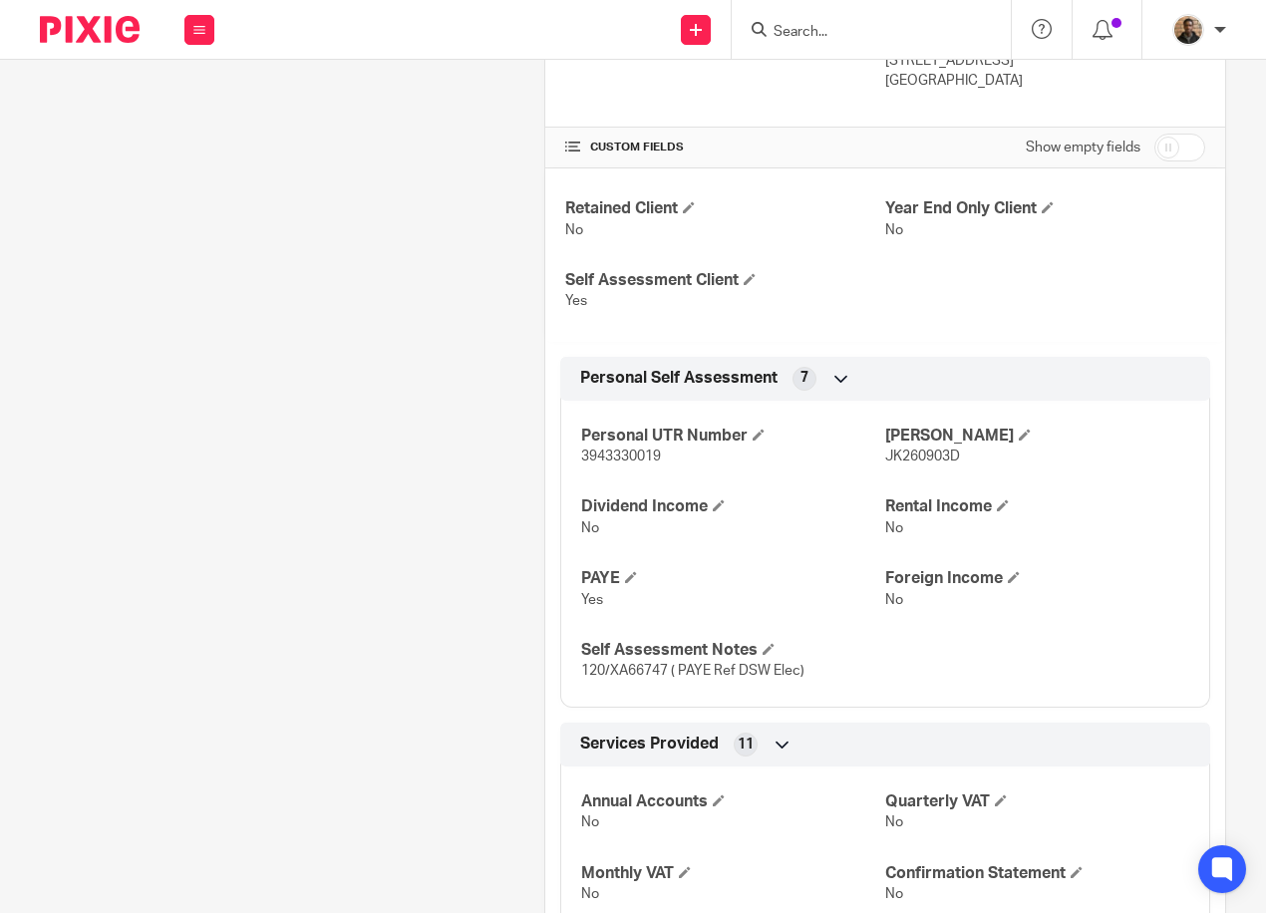
click at [808, 390] on div "Personal Self Assessment 7" at bounding box center [885, 379] width 620 height 34
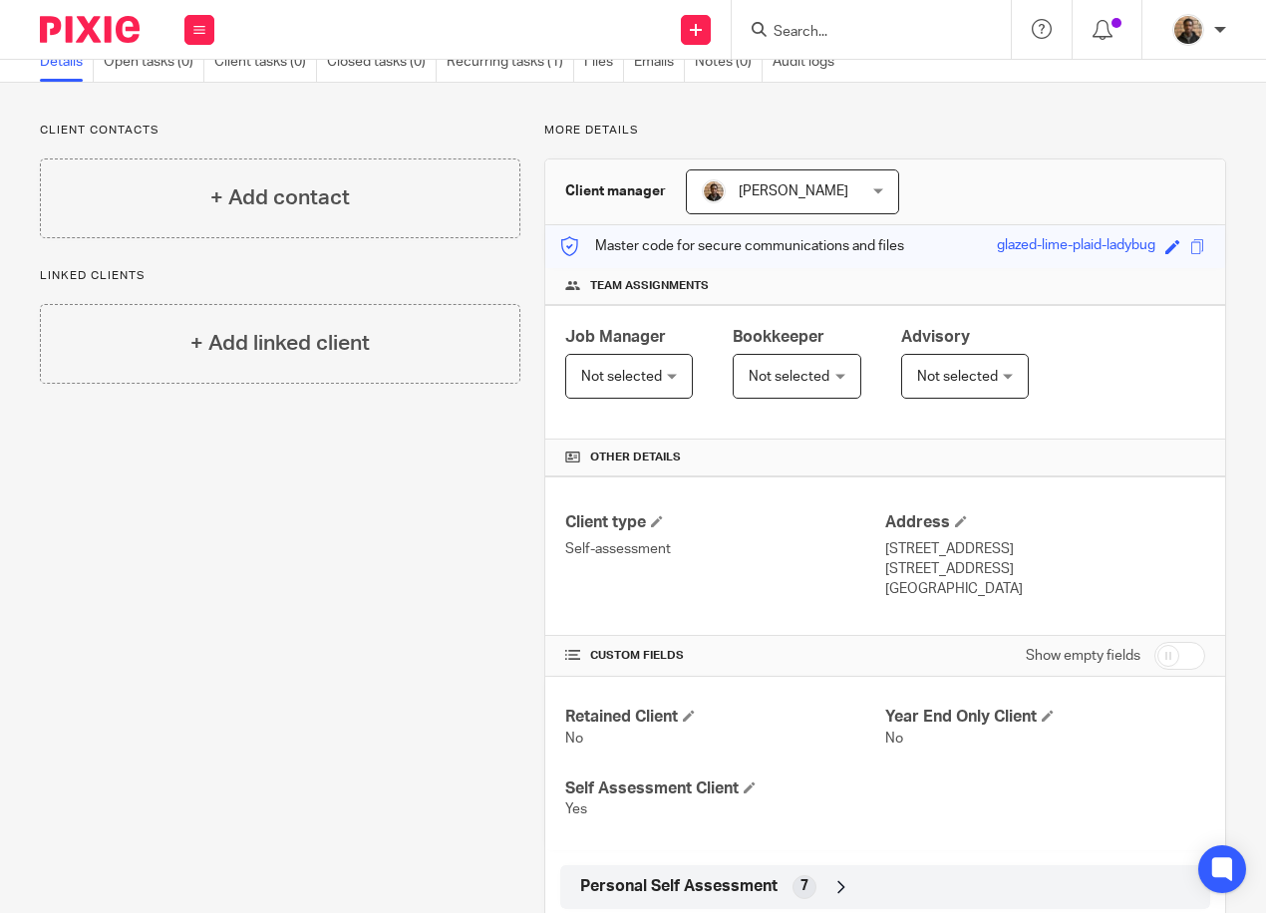
scroll to position [0, 0]
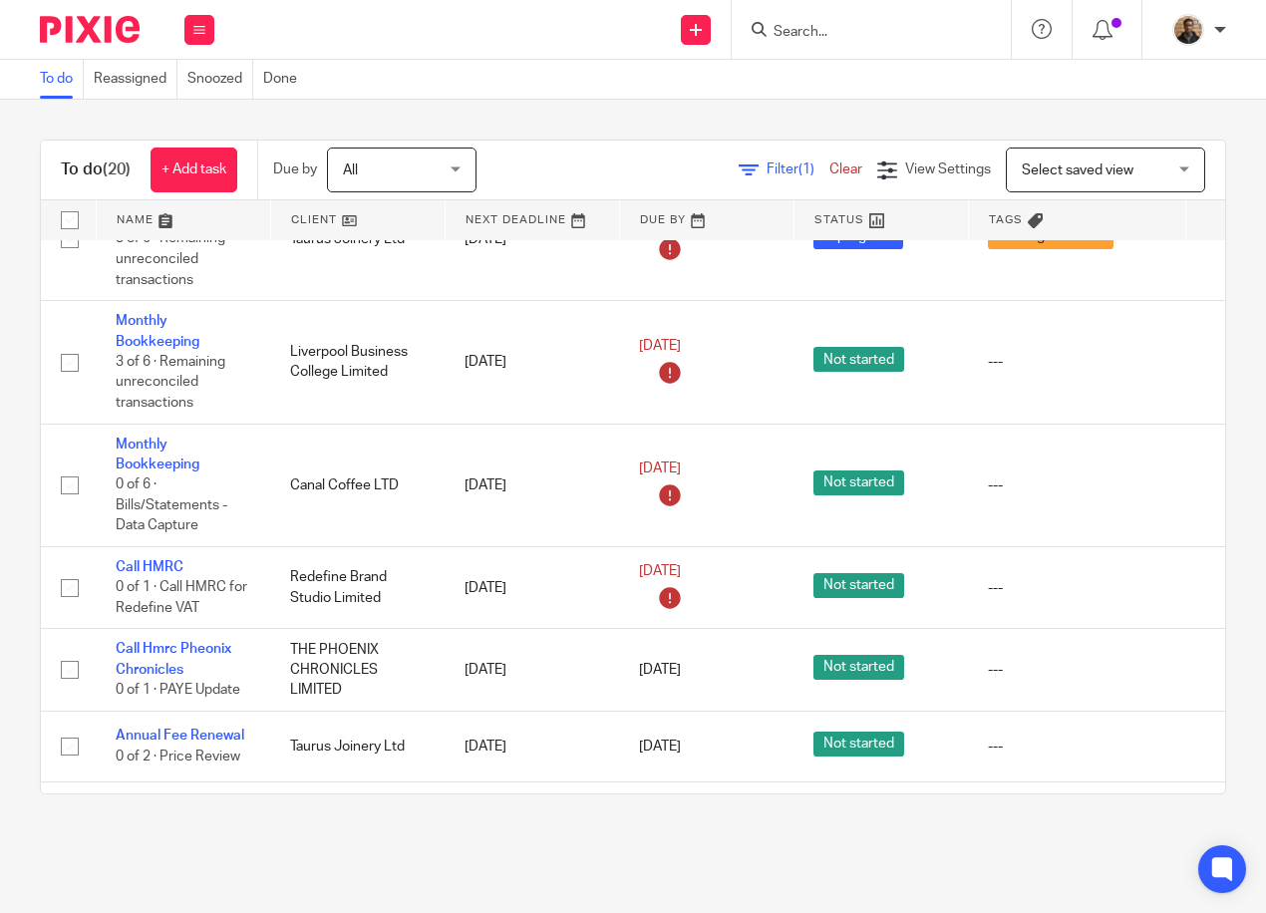
scroll to position [199, 0]
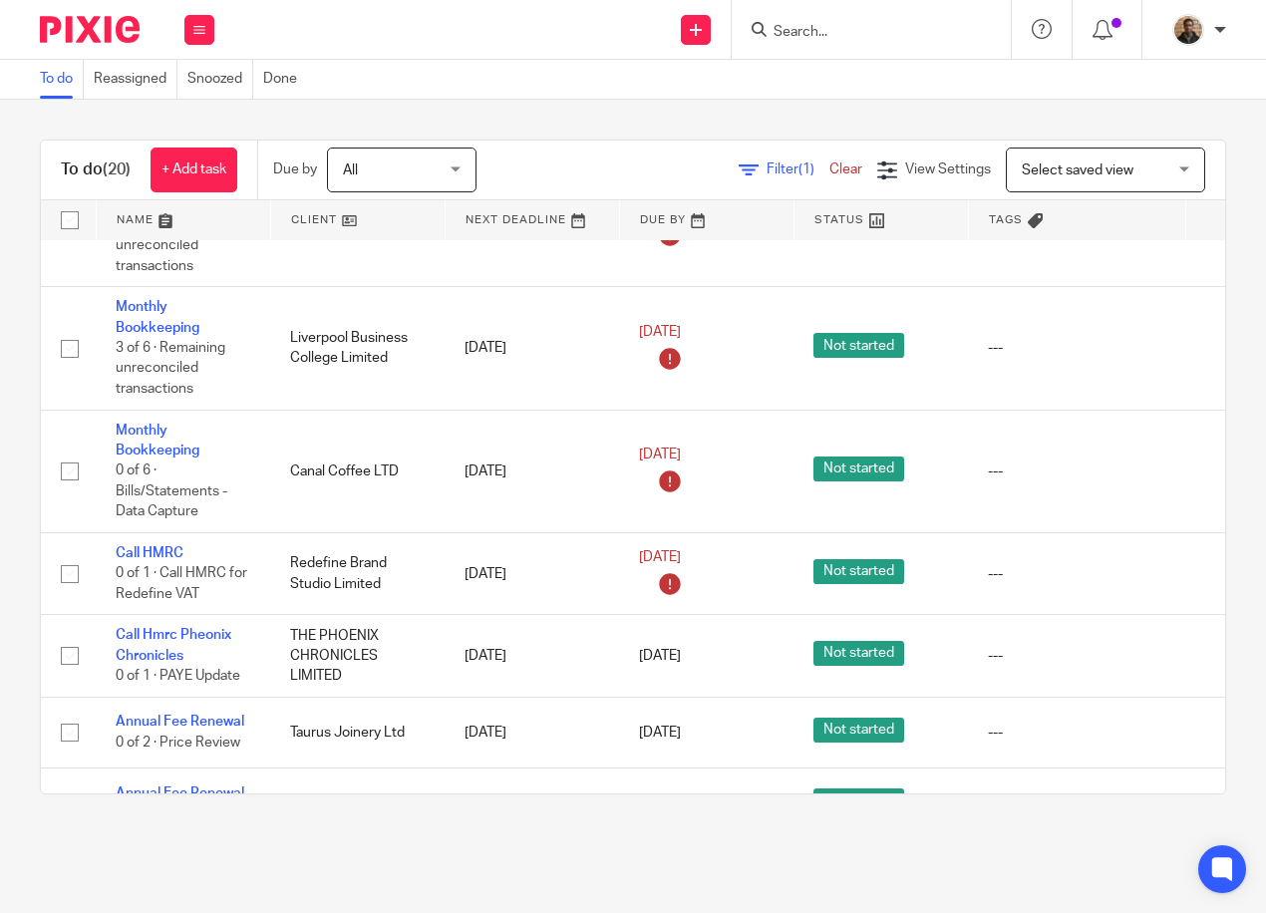
click at [1048, 167] on span "Select saved view" at bounding box center [1077, 170] width 112 height 14
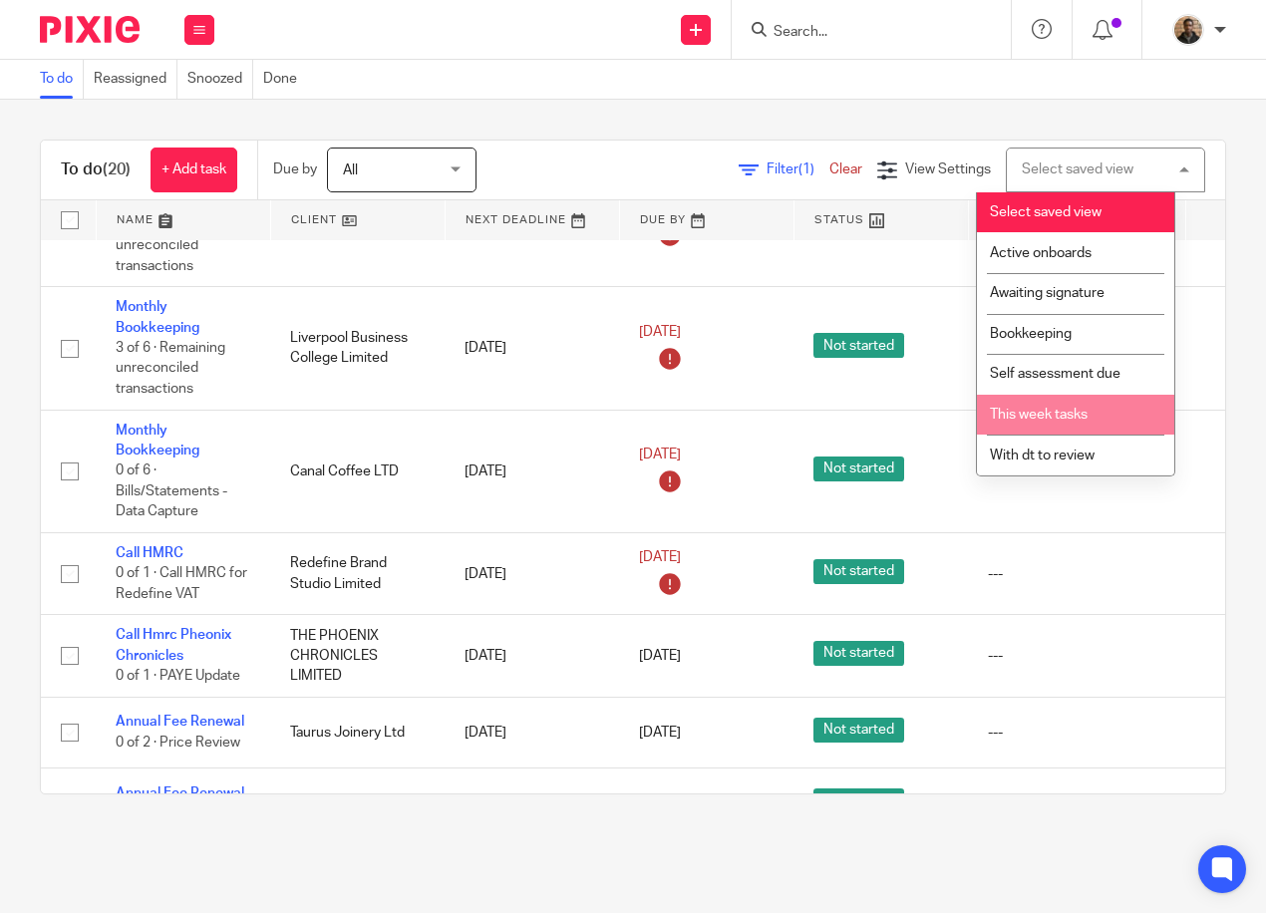
click at [1048, 421] on span "This week tasks" at bounding box center [1039, 415] width 98 height 14
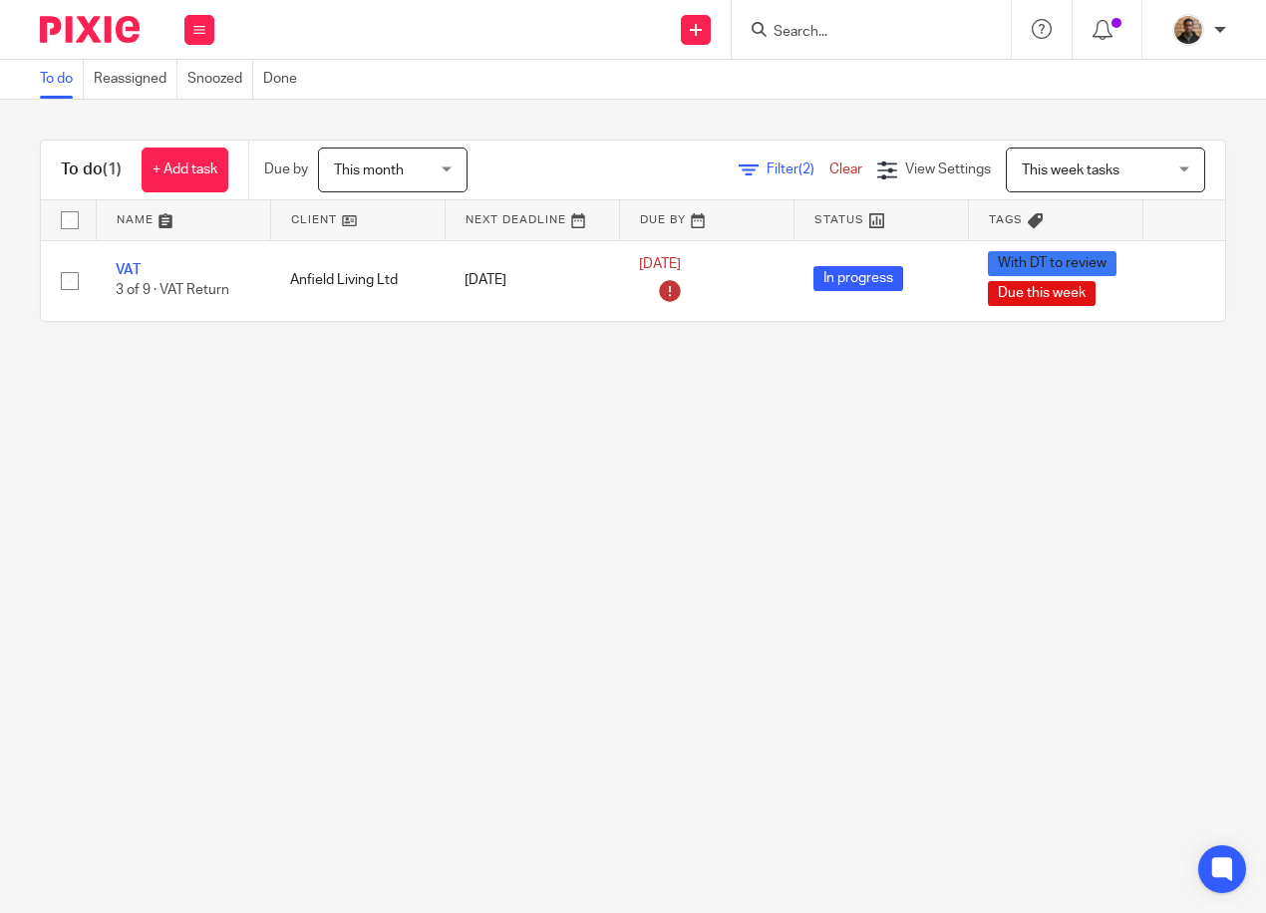
click at [431, 181] on span "This month" at bounding box center [387, 169] width 106 height 42
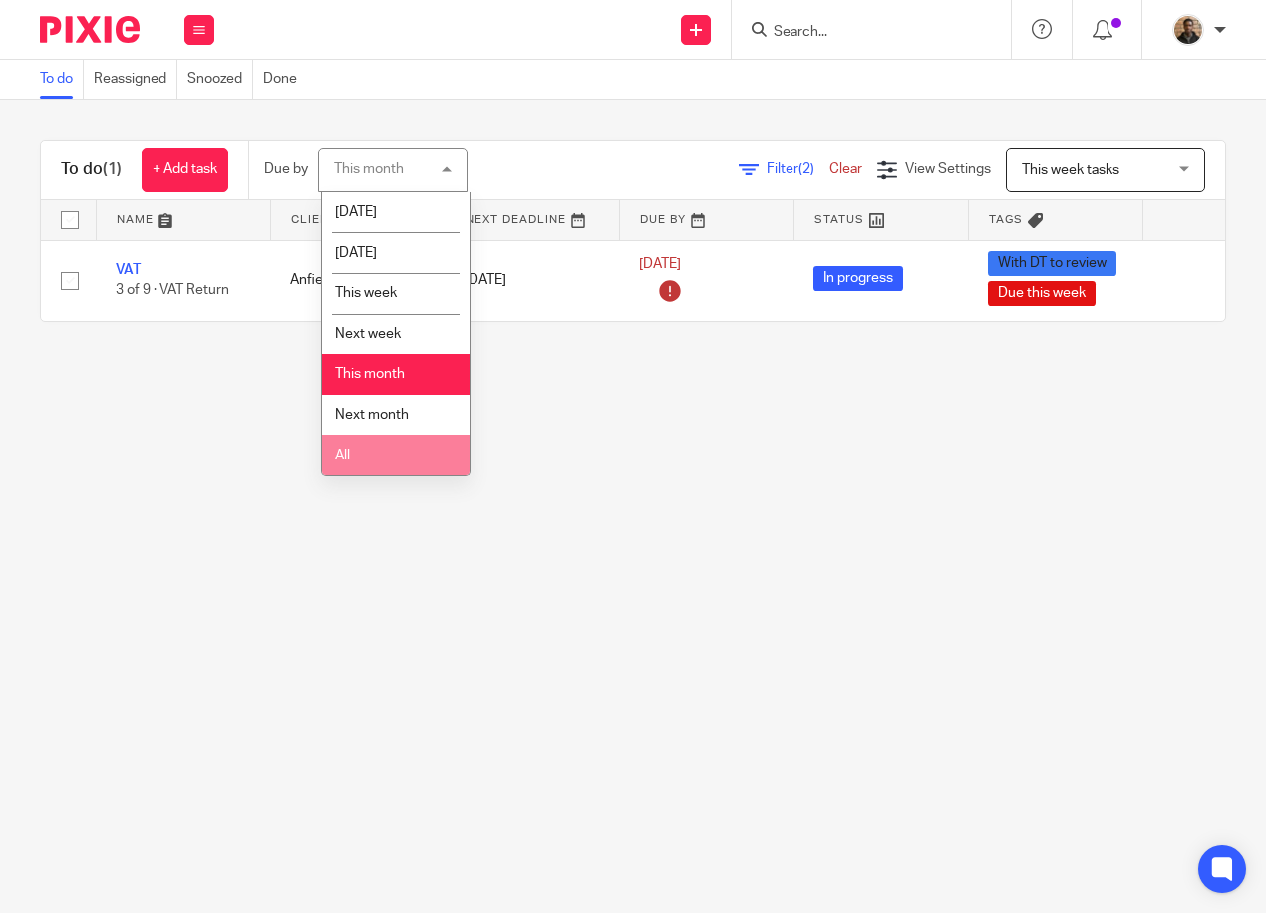
click at [442, 461] on li "All" at bounding box center [395, 454] width 147 height 41
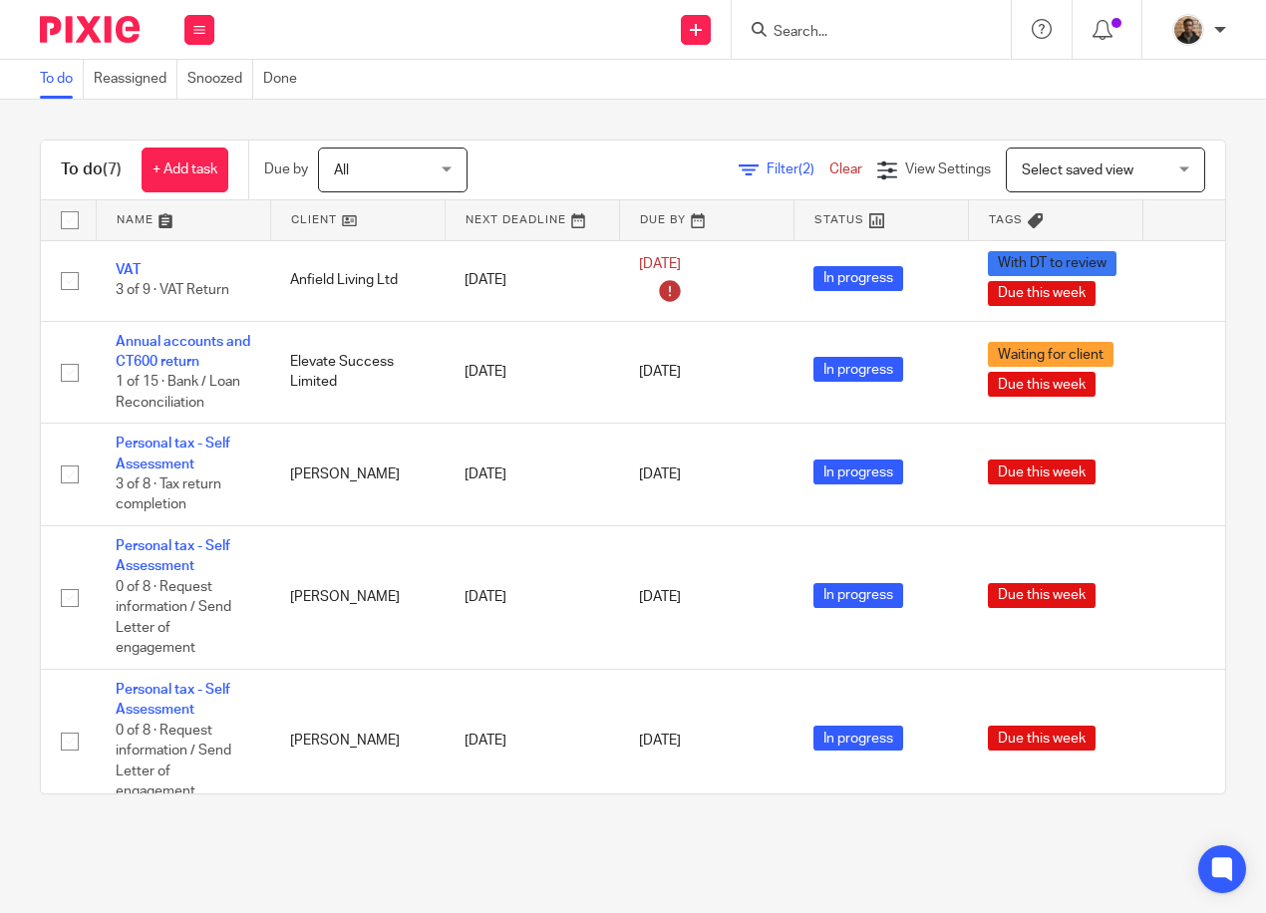
click at [799, 21] on form at bounding box center [877, 29] width 212 height 25
click at [792, 40] on input "Search" at bounding box center [860, 33] width 179 height 18
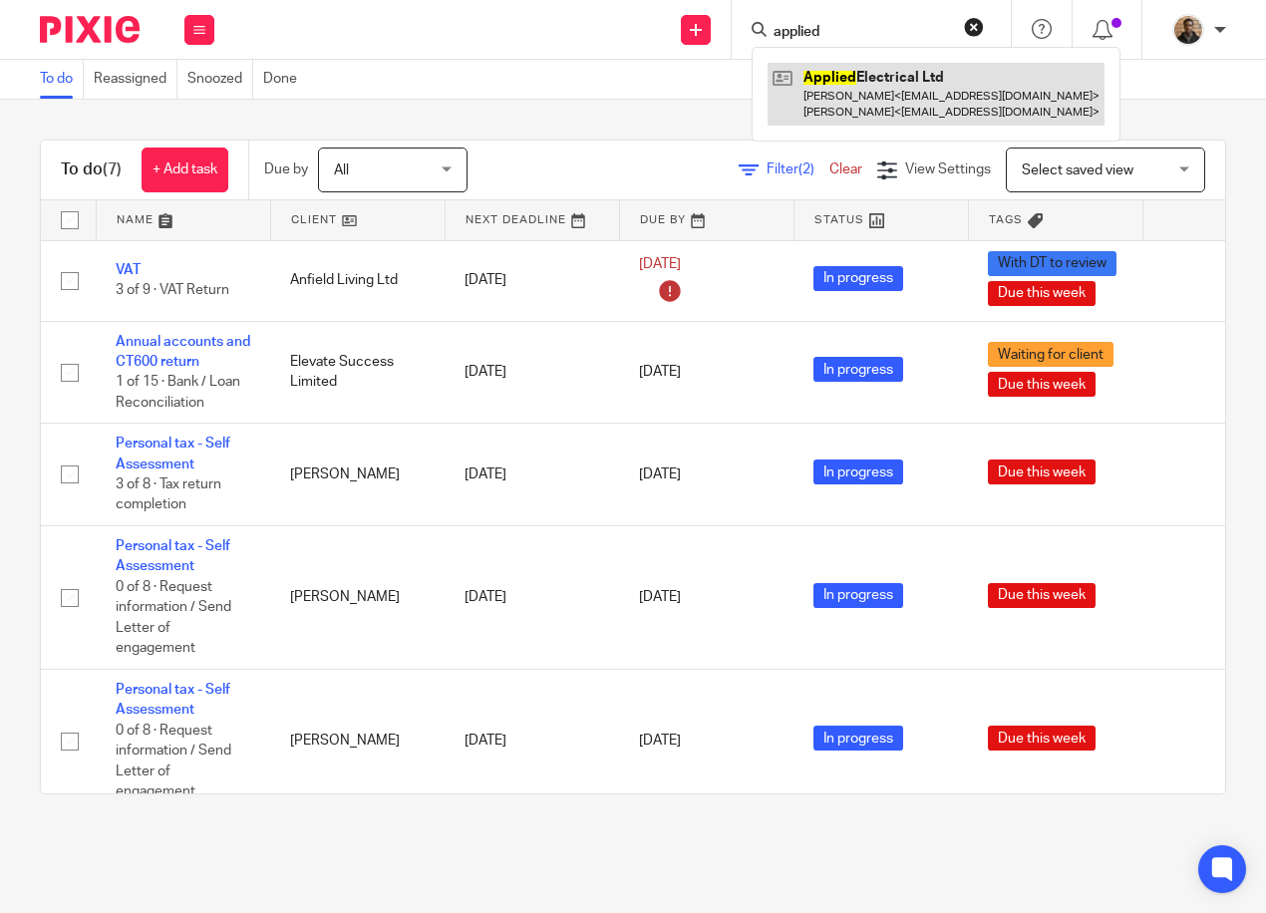
type input "applied"
click at [912, 80] on link at bounding box center [935, 94] width 337 height 62
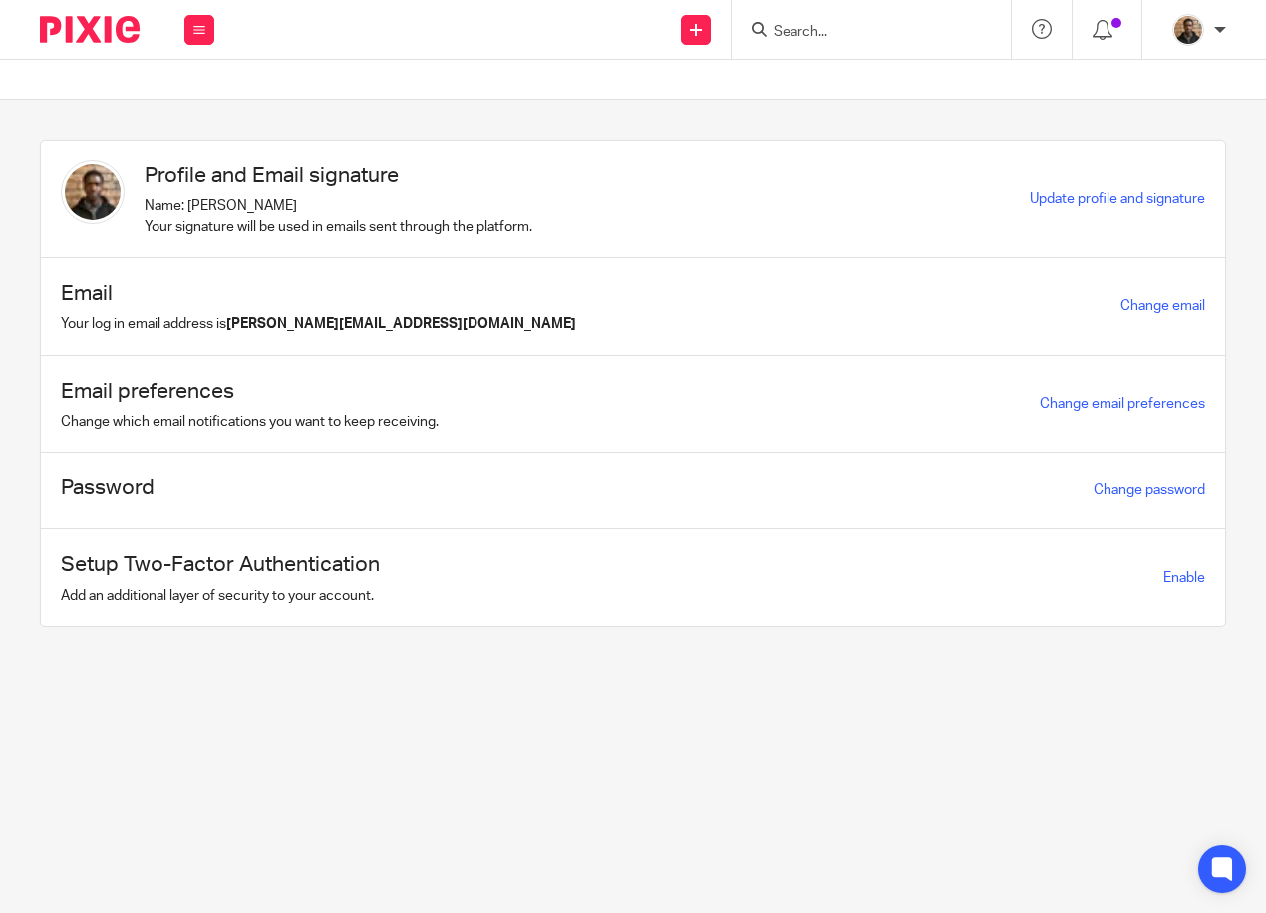
click at [804, 30] on input "Search" at bounding box center [860, 33] width 179 height 18
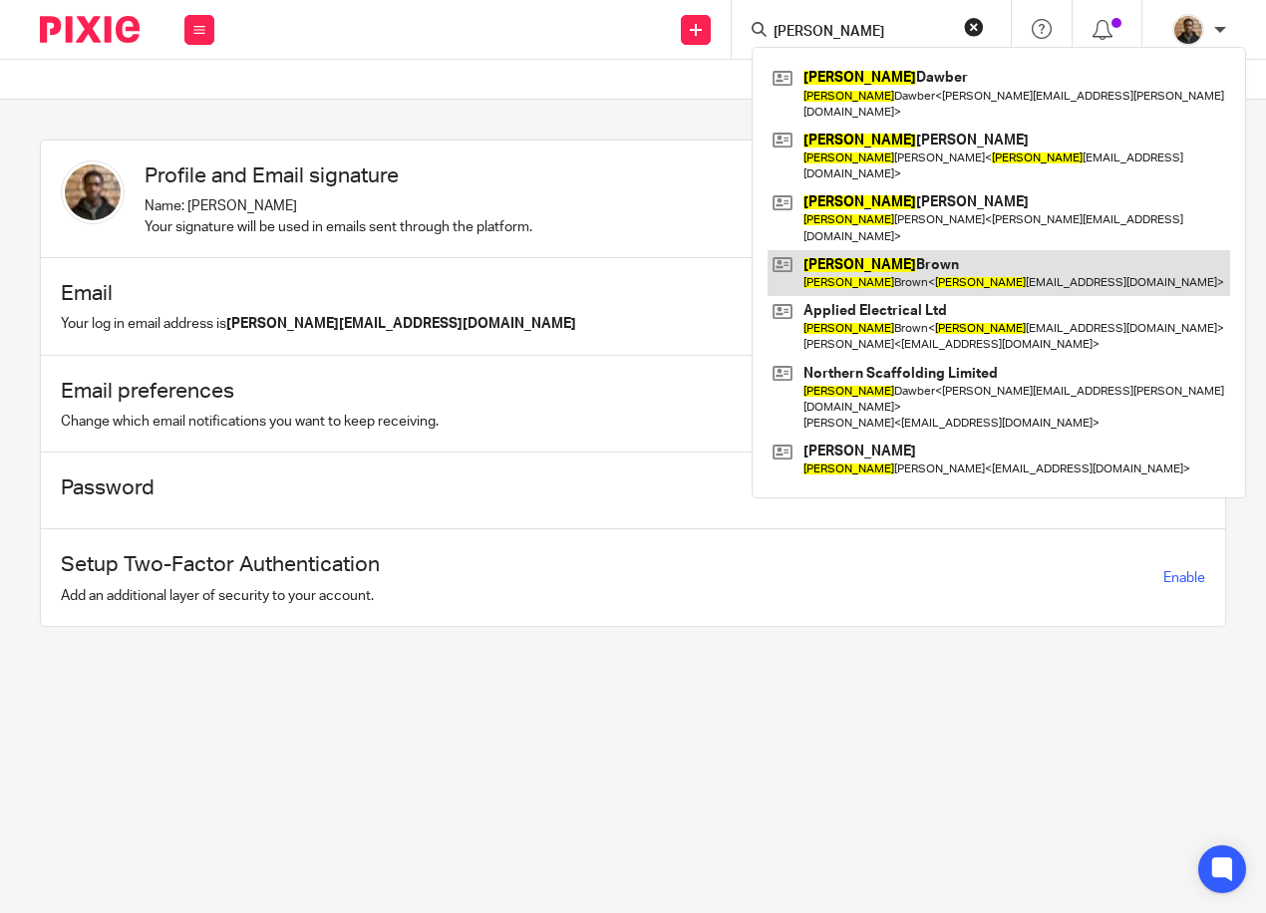
type input "anthony"
click at [912, 250] on link at bounding box center [998, 273] width 462 height 46
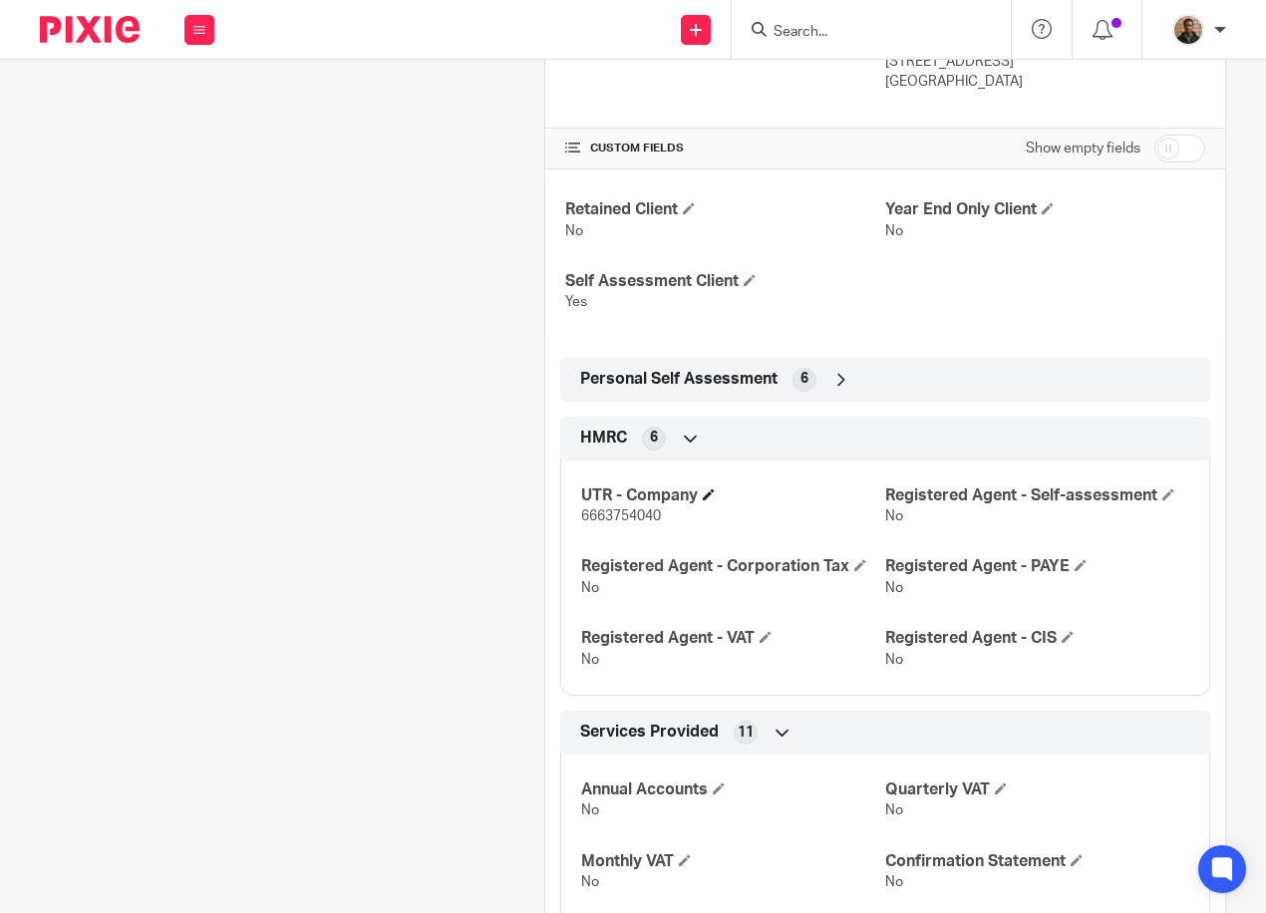
scroll to position [598, 0]
click at [806, 383] on div "6" at bounding box center [804, 379] width 24 height 24
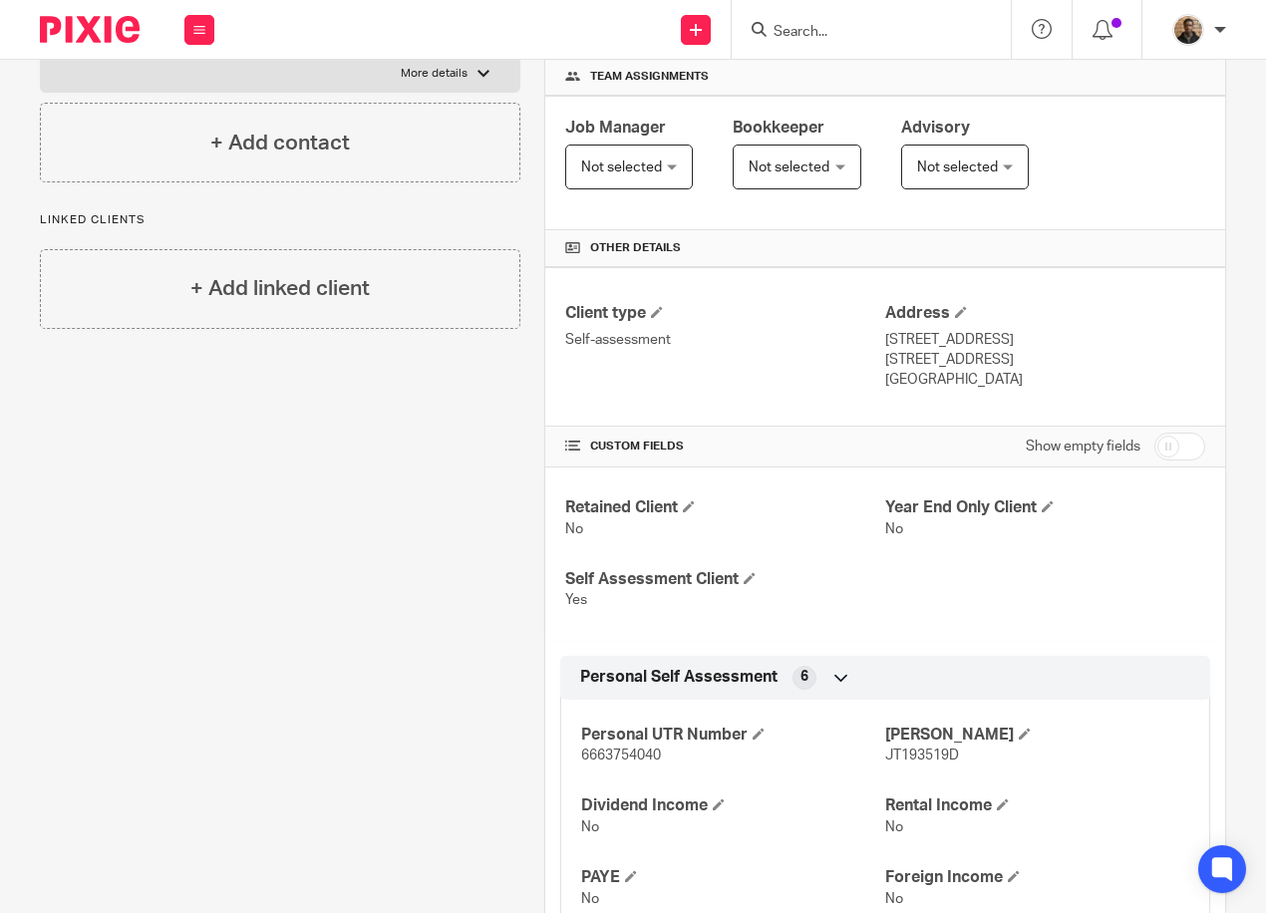
scroll to position [0, 0]
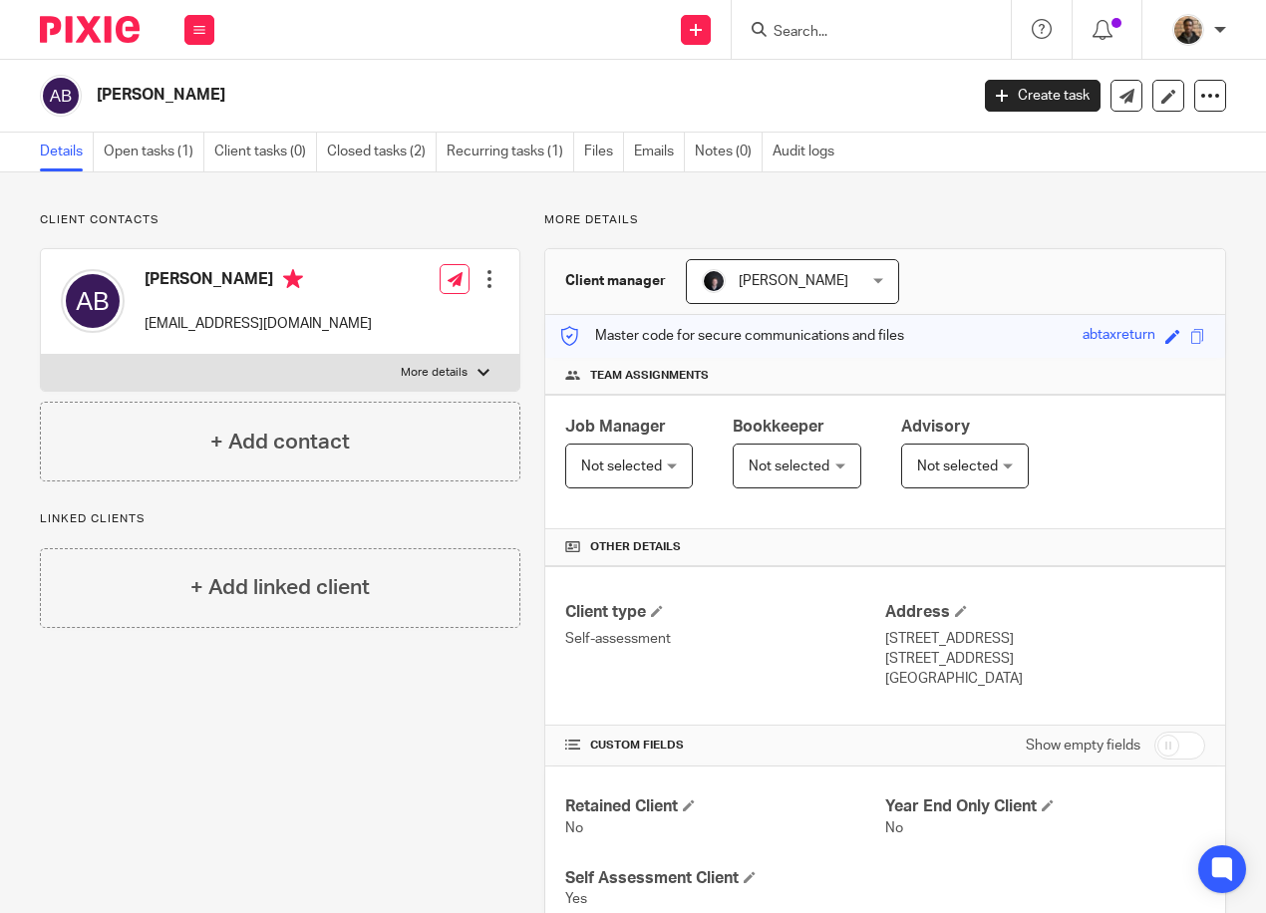
click at [484, 365] on label "More details" at bounding box center [280, 373] width 478 height 36
click at [41, 355] on input "More details" at bounding box center [40, 354] width 1 height 1
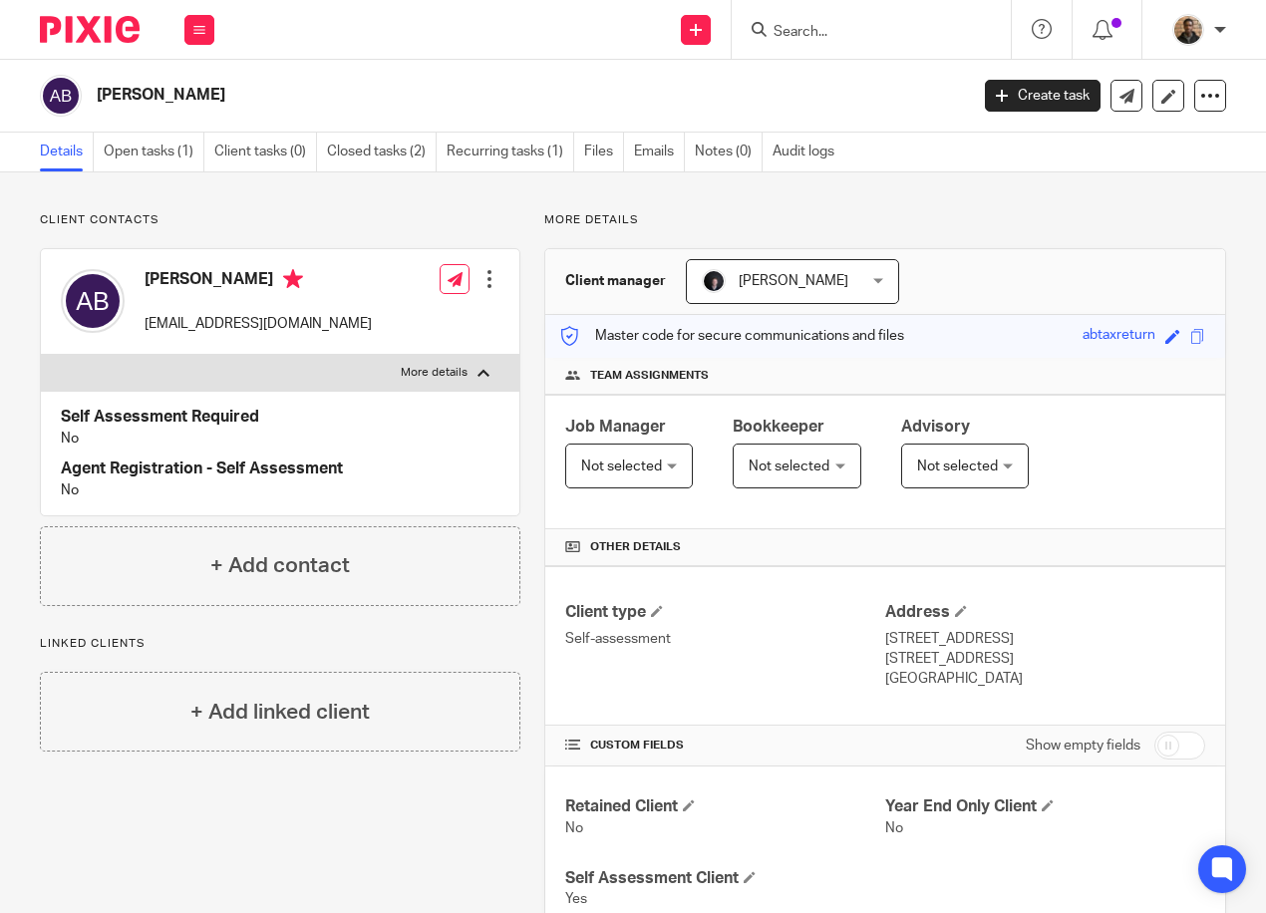
click at [484, 365] on label "More details" at bounding box center [280, 373] width 478 height 36
click at [41, 355] on input "More details" at bounding box center [40, 354] width 1 height 1
checkbox input "false"
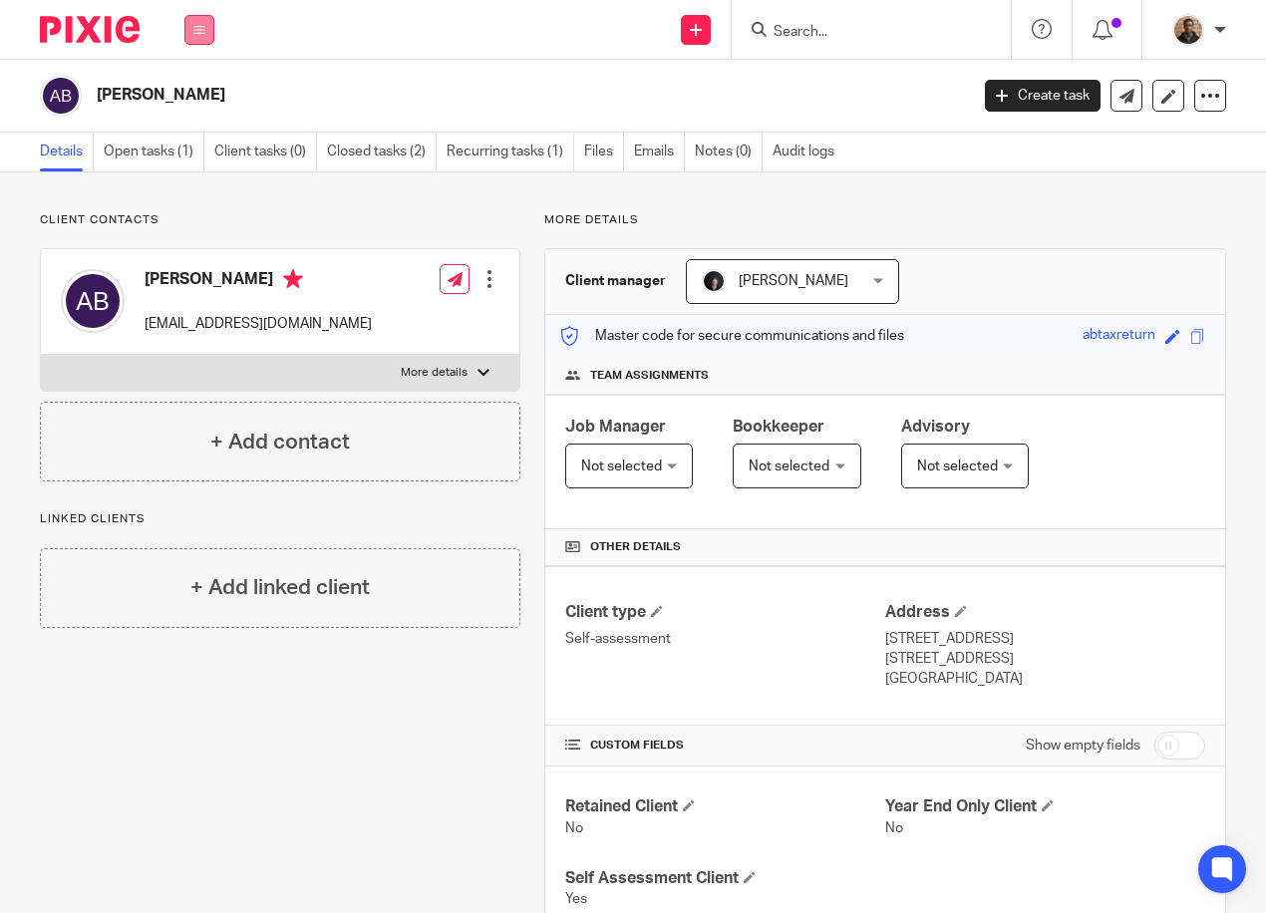
click at [202, 35] on icon at bounding box center [199, 30] width 12 height 12
click at [195, 39] on button at bounding box center [199, 30] width 30 height 30
click at [193, 98] on link "Work" at bounding box center [188, 93] width 32 height 14
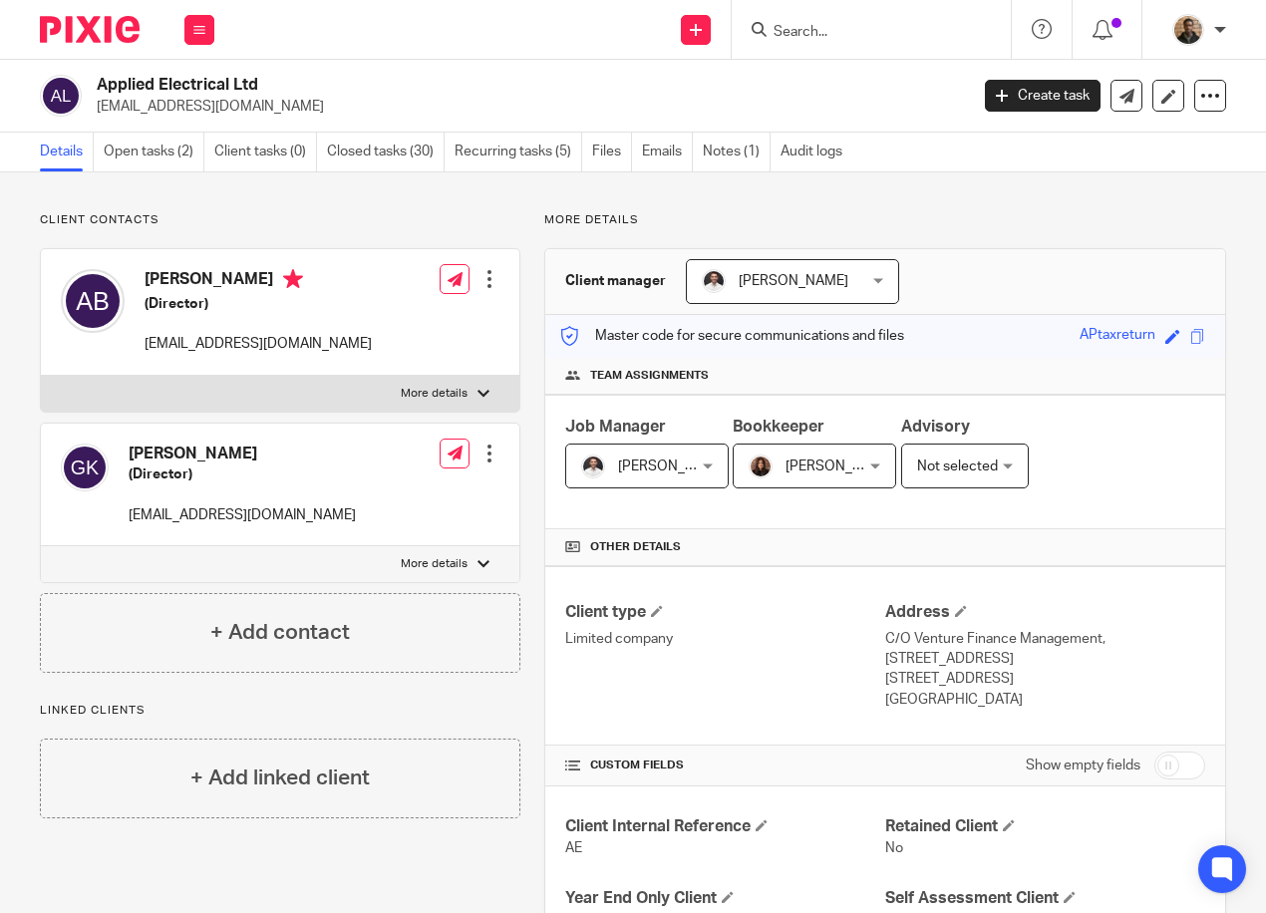
click at [477, 399] on div at bounding box center [483, 394] width 12 height 12
click at [41, 376] on input "More details" at bounding box center [40, 375] width 1 height 1
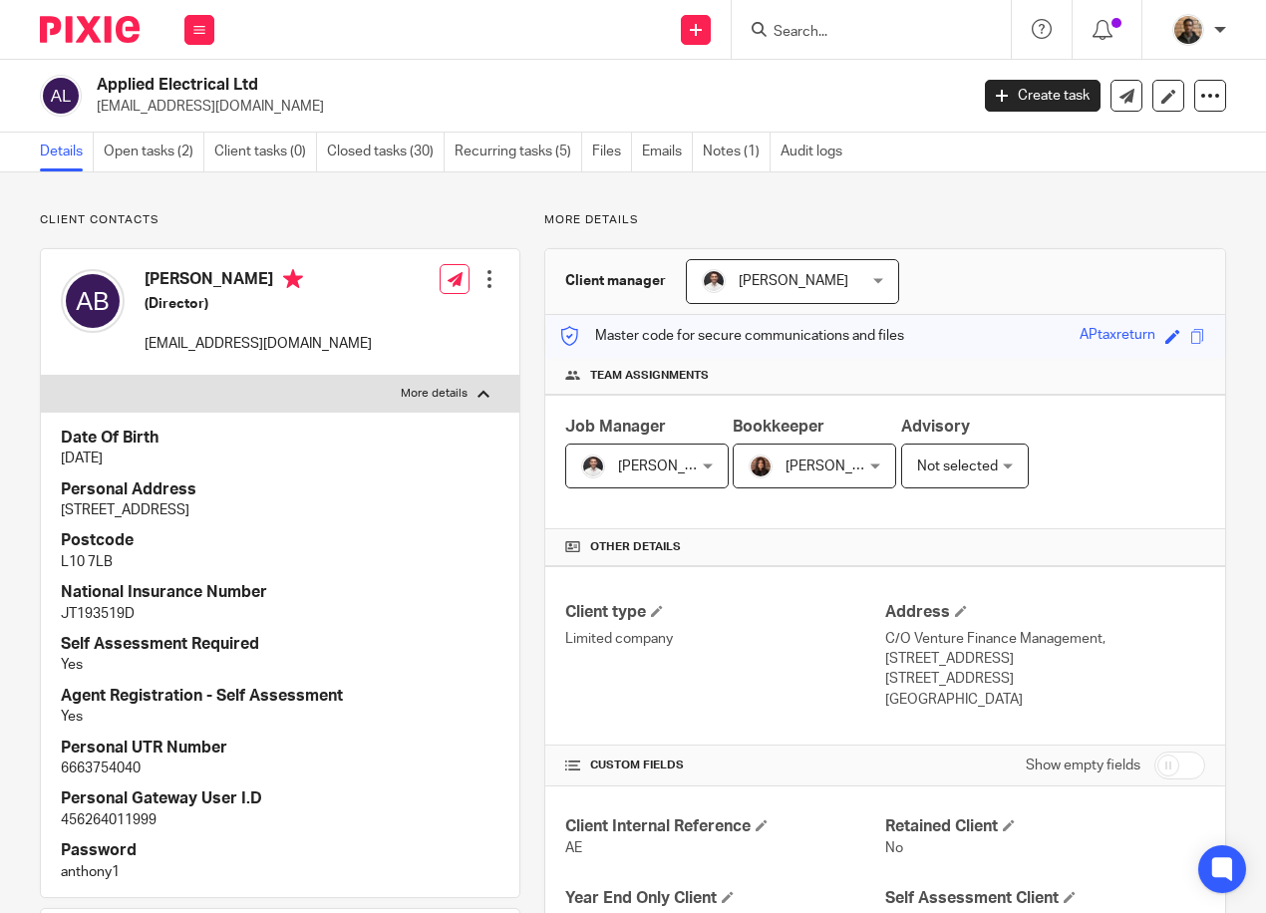
click at [448, 388] on p "More details" at bounding box center [434, 394] width 67 height 16
click at [41, 376] on input "More details" at bounding box center [40, 375] width 1 height 1
checkbox input "false"
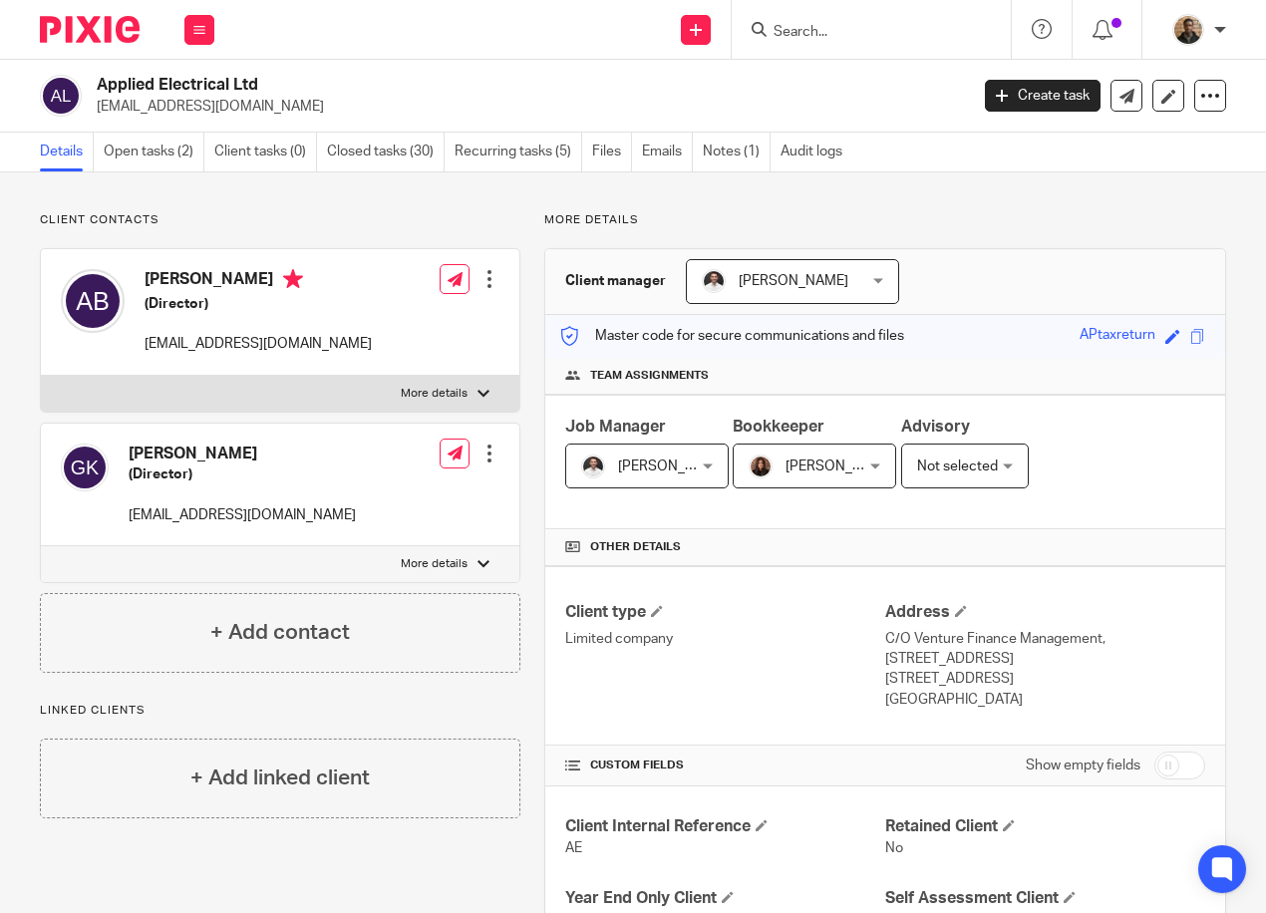
click at [446, 567] on p "More details" at bounding box center [434, 564] width 67 height 16
click at [41, 546] on input "More details" at bounding box center [40, 545] width 1 height 1
checkbox input "true"
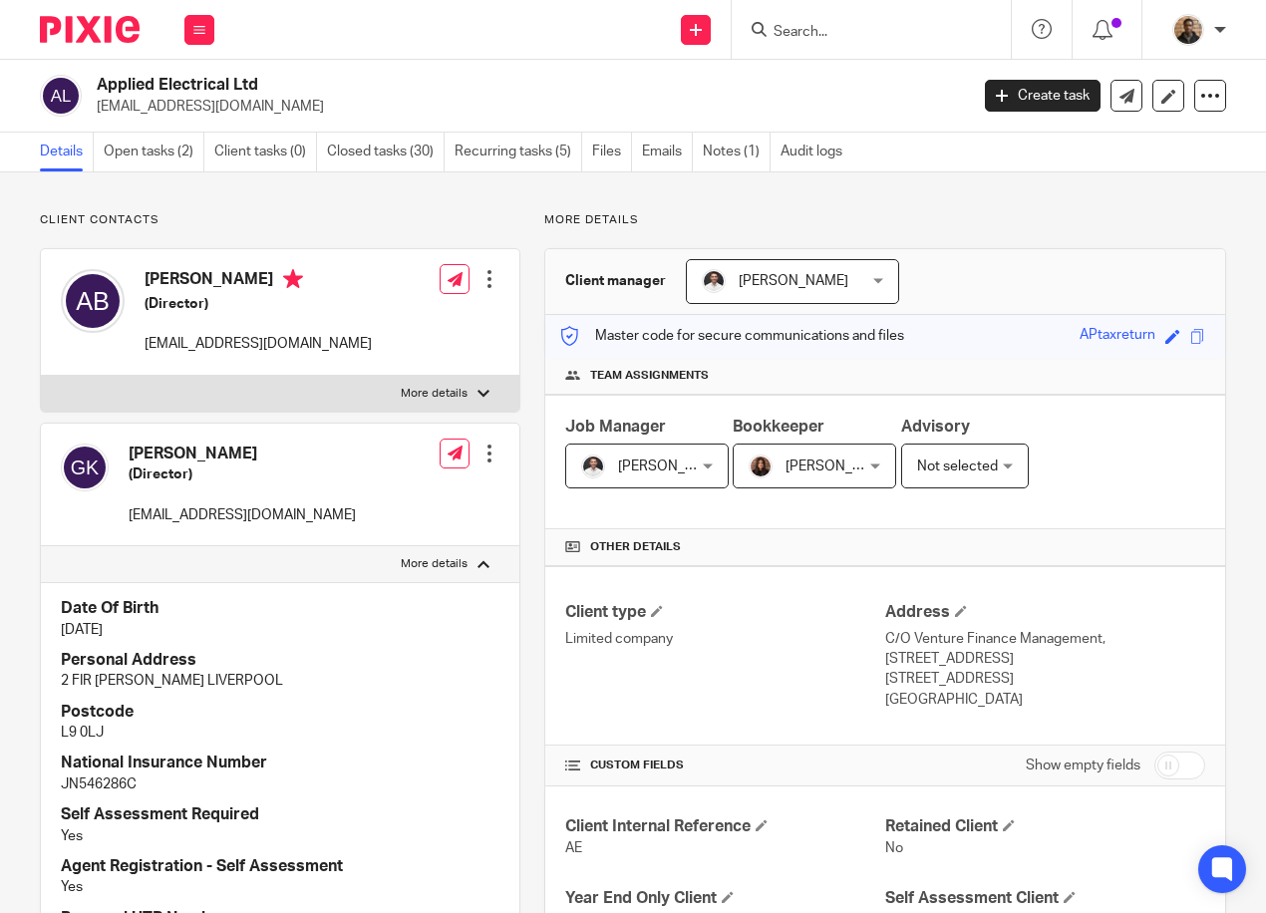
drag, startPoint x: 95, startPoint y: 83, endPoint x: 259, endPoint y: 93, distance: 164.7
click at [259, 93] on div "Applied Electrical Ltd [EMAIL_ADDRESS][DOMAIN_NAME]" at bounding box center [497, 96] width 915 height 42
copy h2 "Applied Electrical Ltd"
click at [202, 214] on p "Client contacts" at bounding box center [280, 220] width 480 height 16
drag, startPoint x: 101, startPoint y: 84, endPoint x: 266, endPoint y: 78, distance: 165.5
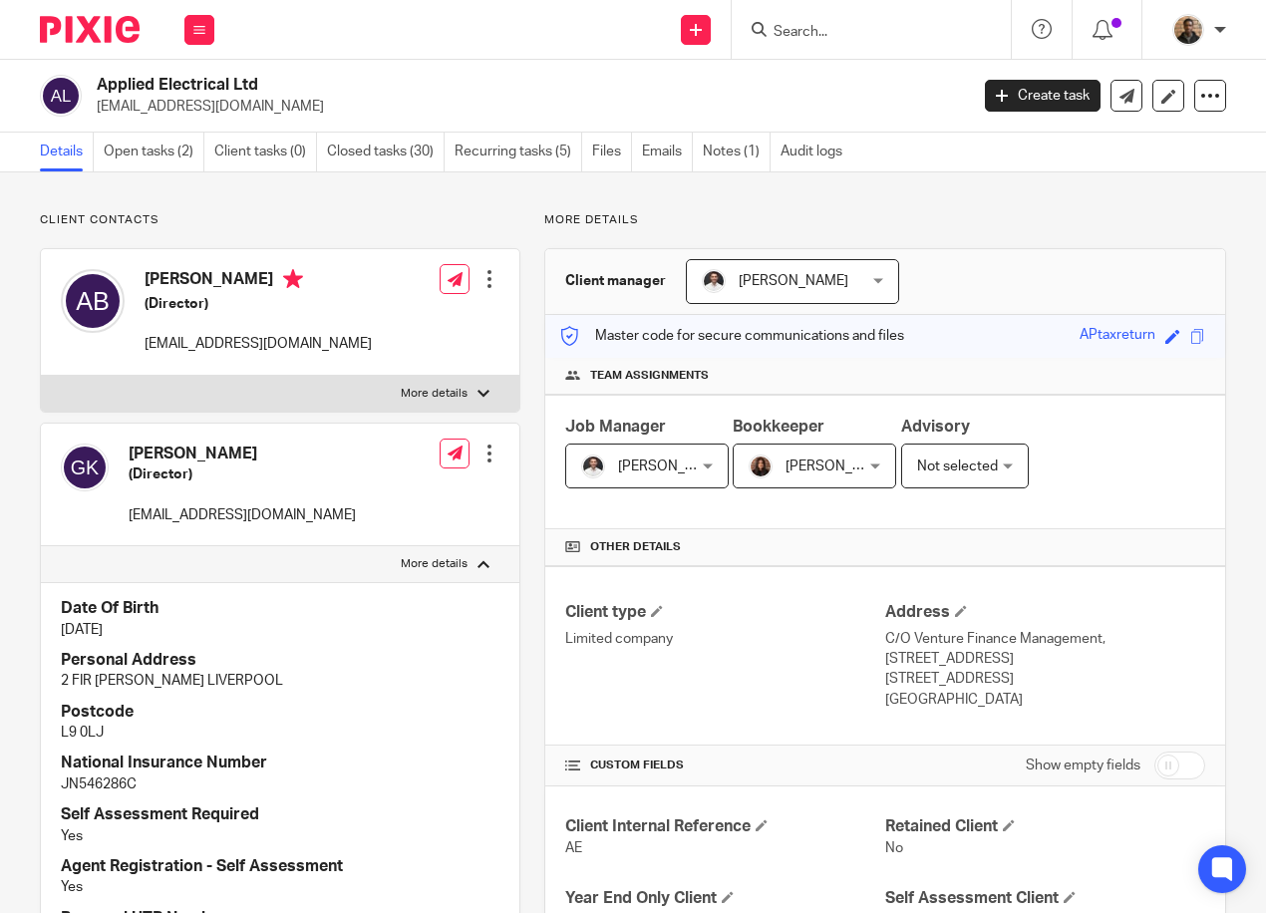
click at [266, 78] on h2 "Applied Electrical Ltd" at bounding box center [440, 85] width 687 height 21
drag, startPoint x: 266, startPoint y: 78, endPoint x: 230, endPoint y: 85, distance: 36.5
copy h2 "Applied Electrical Ltd"
click at [416, 387] on p "More details" at bounding box center [434, 394] width 67 height 16
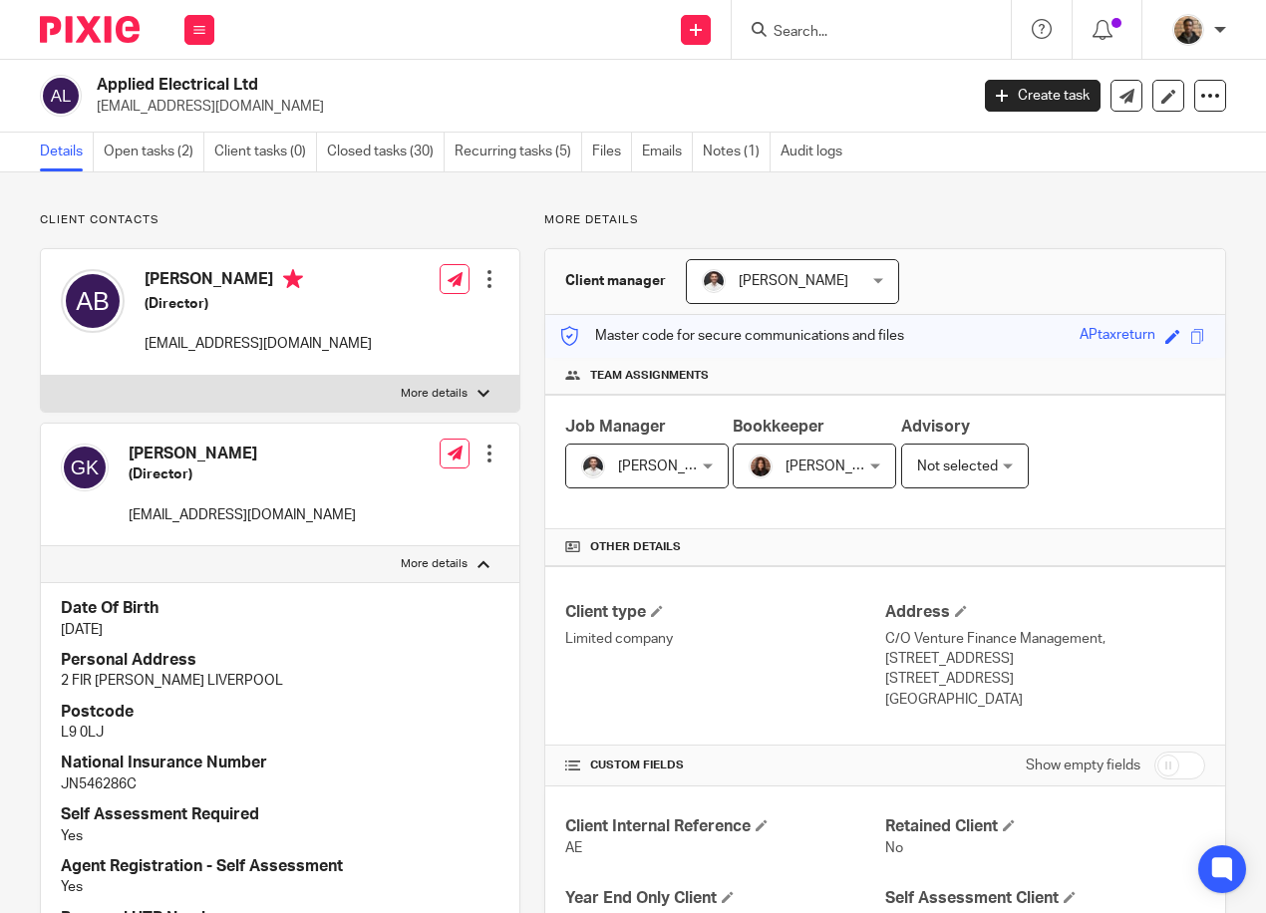
click at [41, 376] on input "More details" at bounding box center [40, 375] width 1 height 1
checkbox input "true"
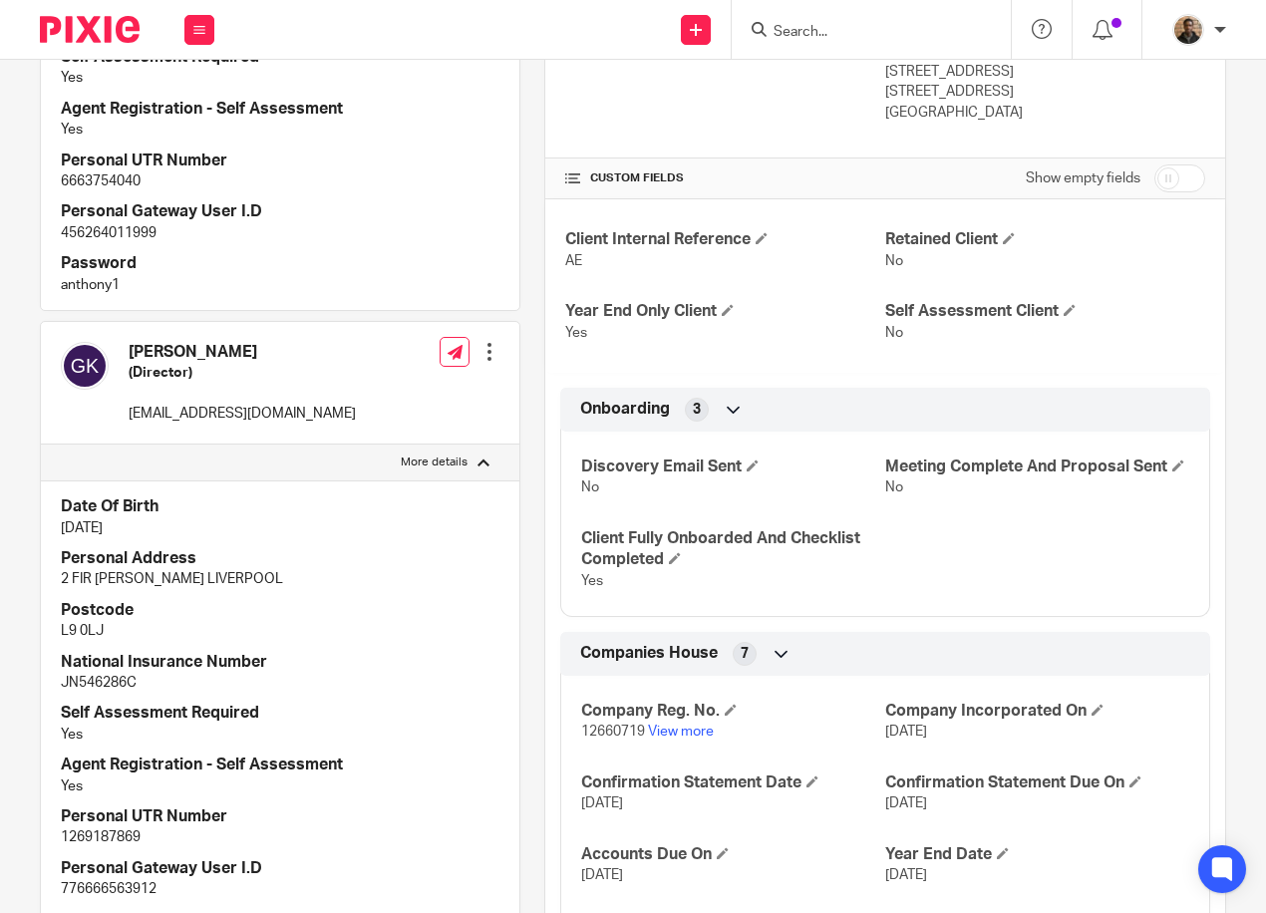
scroll to position [498, 0]
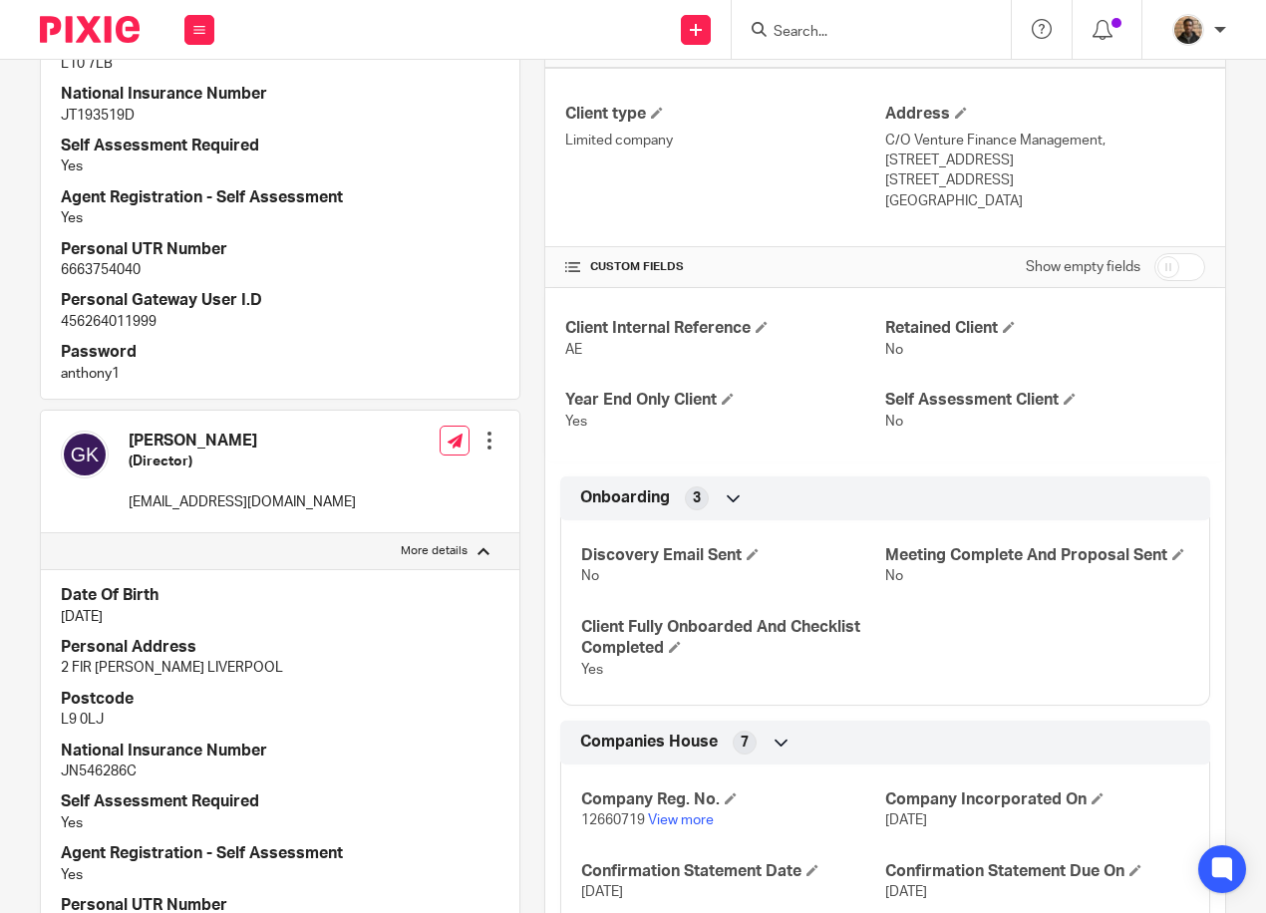
click at [490, 434] on div at bounding box center [489, 440] width 20 height 20
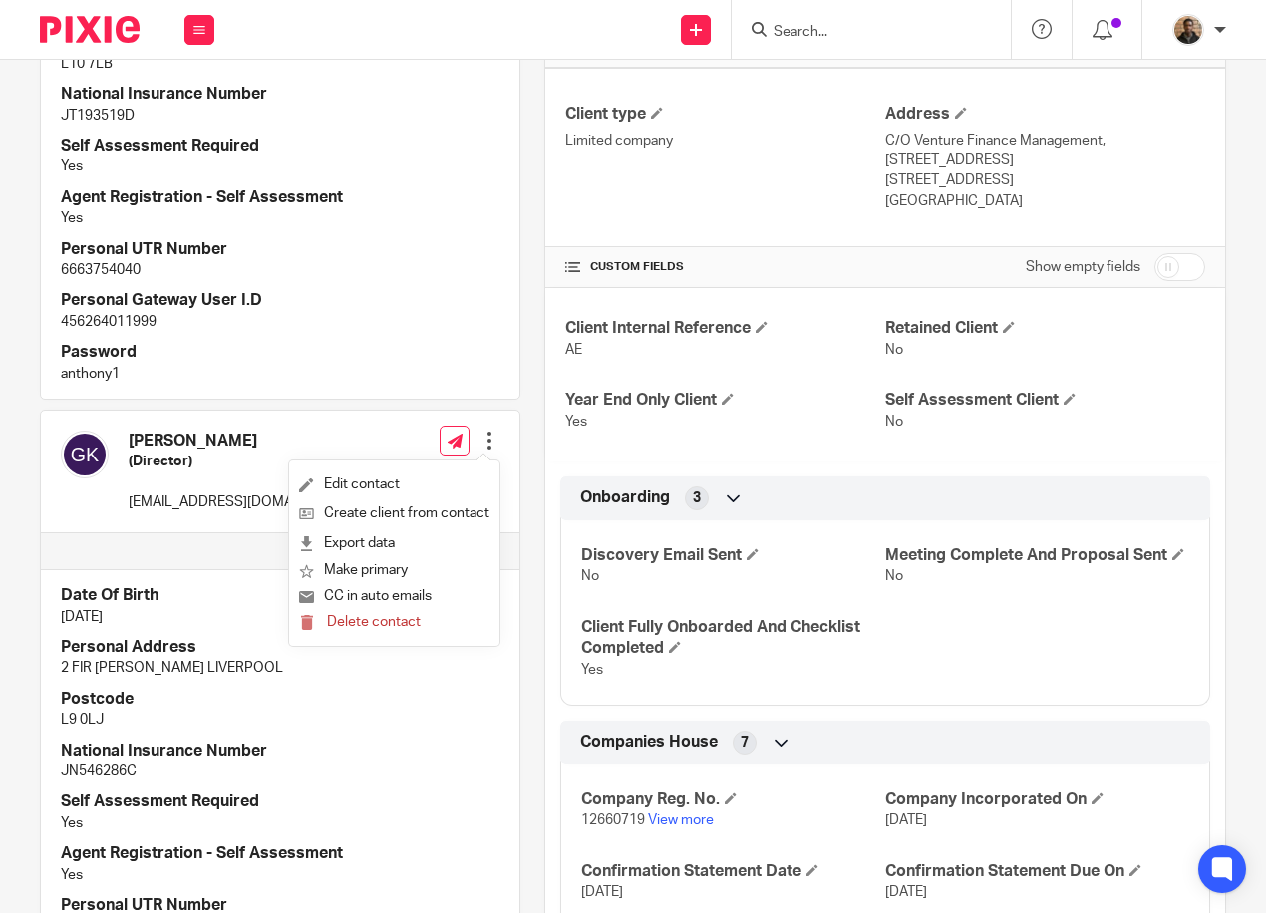
click at [247, 561] on label "More details" at bounding box center [280, 551] width 478 height 36
click at [41, 533] on input "More details" at bounding box center [40, 532] width 1 height 1
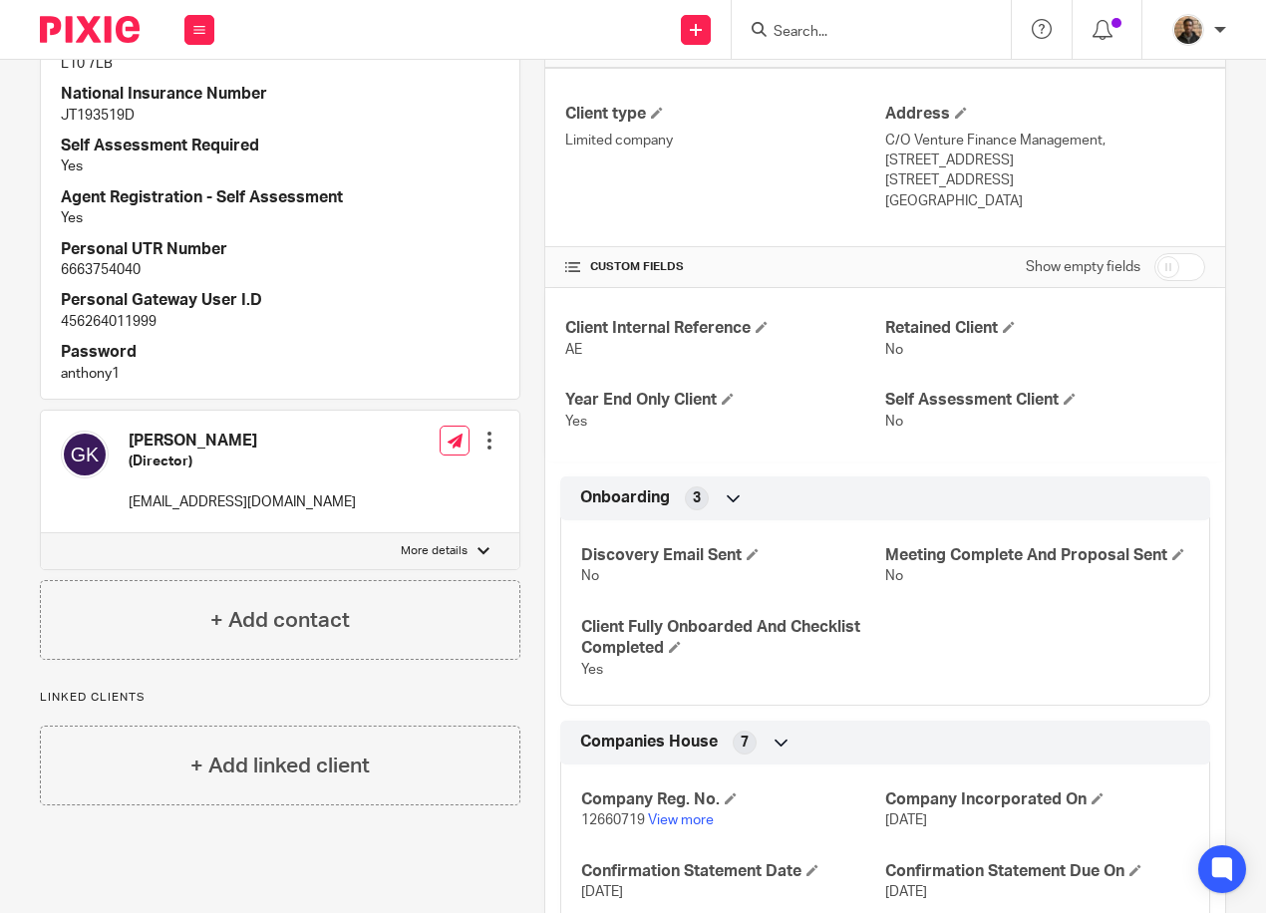
click at [450, 549] on p "More details" at bounding box center [434, 551] width 67 height 16
click at [41, 533] on input "More details" at bounding box center [40, 532] width 1 height 1
checkbox input "true"
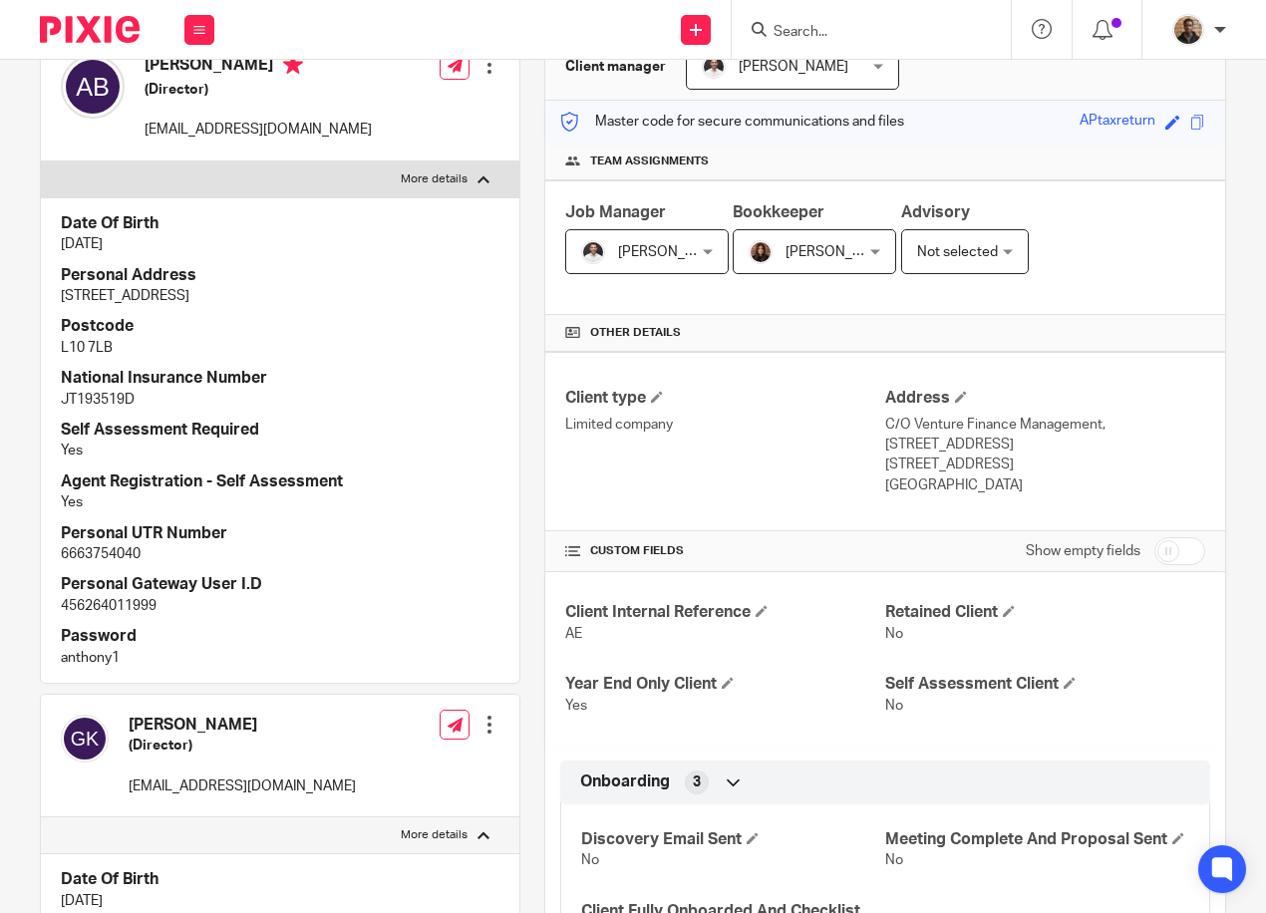
scroll to position [0, 0]
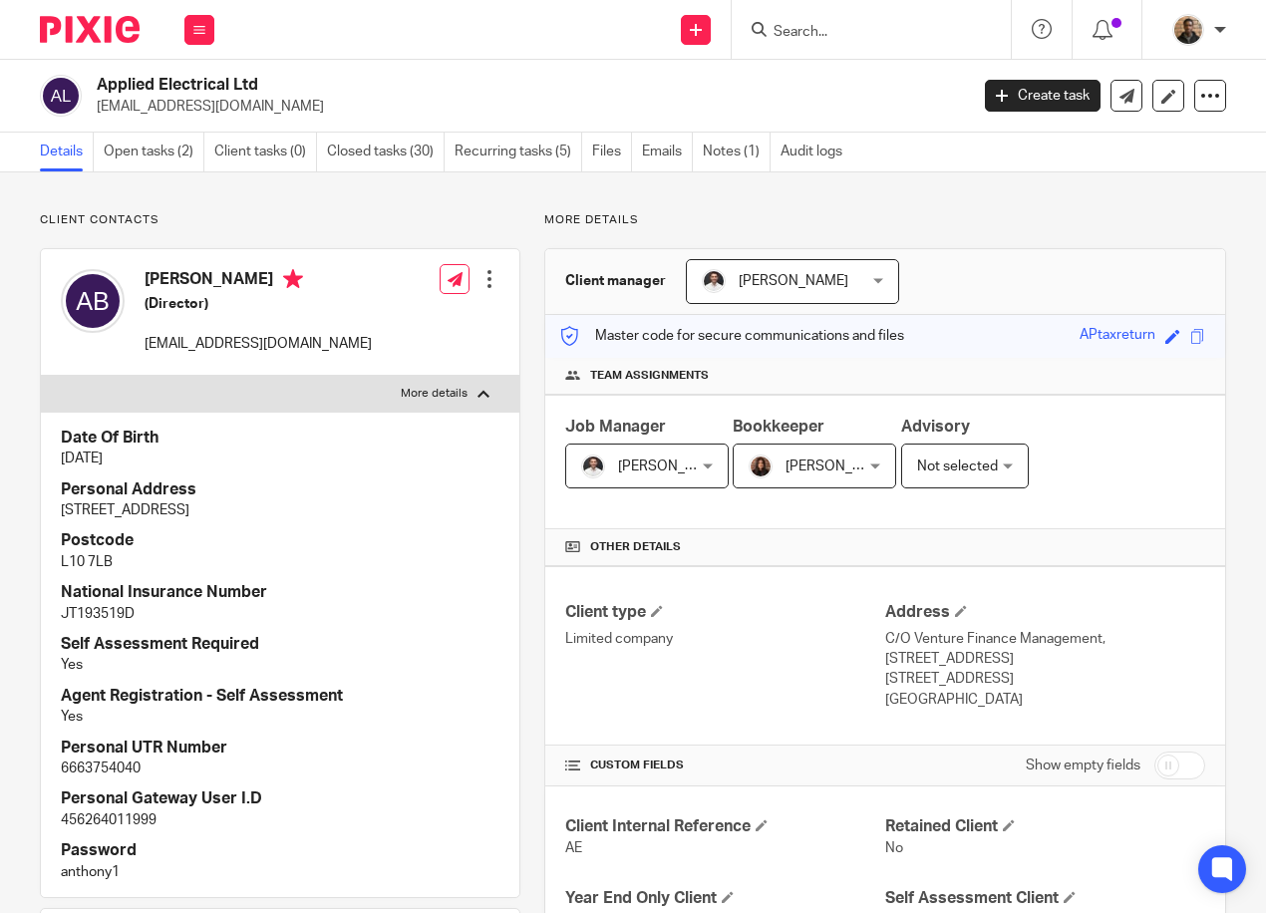
click at [479, 281] on div at bounding box center [489, 279] width 20 height 20
click at [389, 323] on link "Edit contact" at bounding box center [394, 323] width 190 height 29
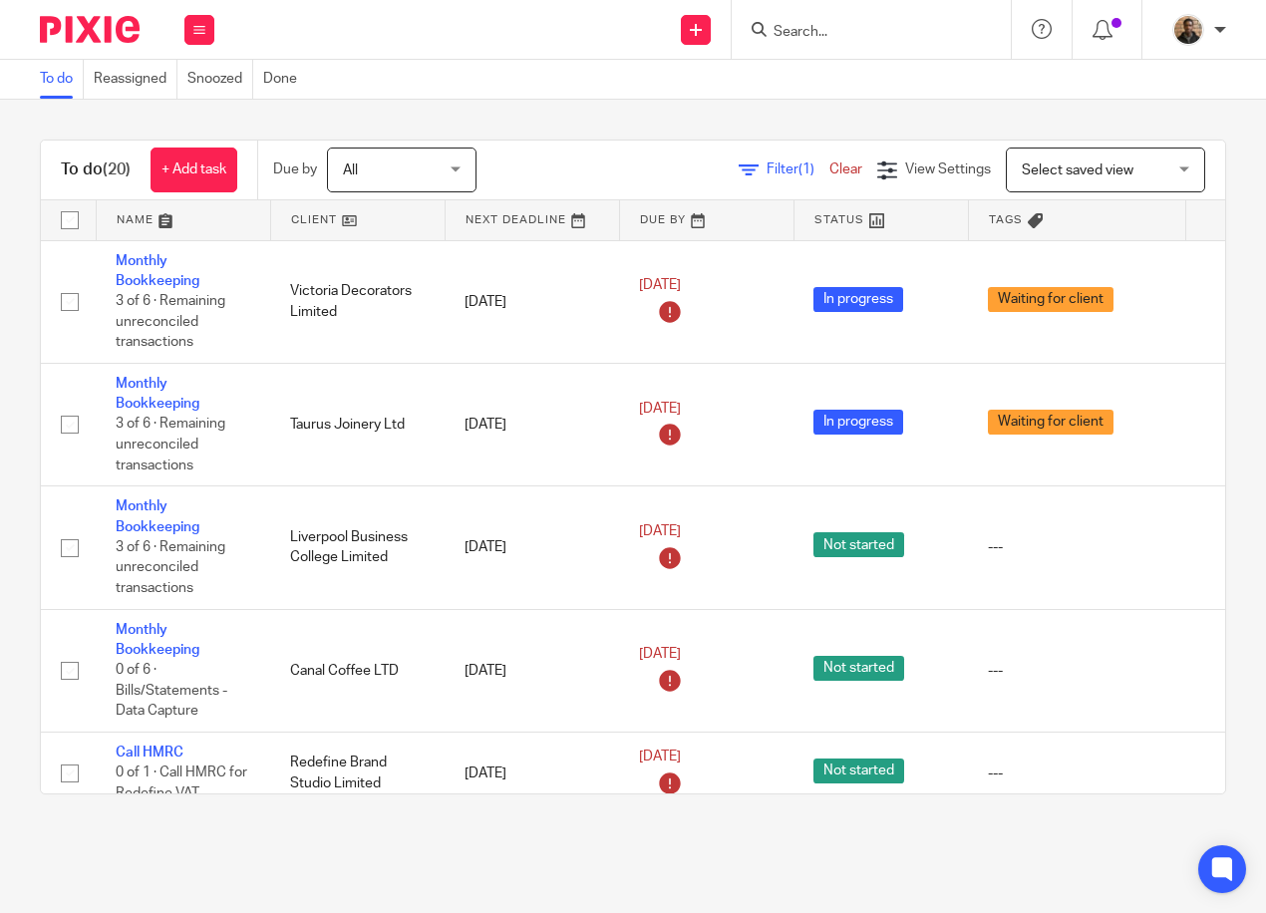
click at [1073, 193] on div "To do (20) + Add task Due by All All Today Tomorrow This week Next week This mo…" at bounding box center [633, 171] width 1184 height 60
click at [1100, 178] on span "Select saved view" at bounding box center [1093, 169] width 145 height 42
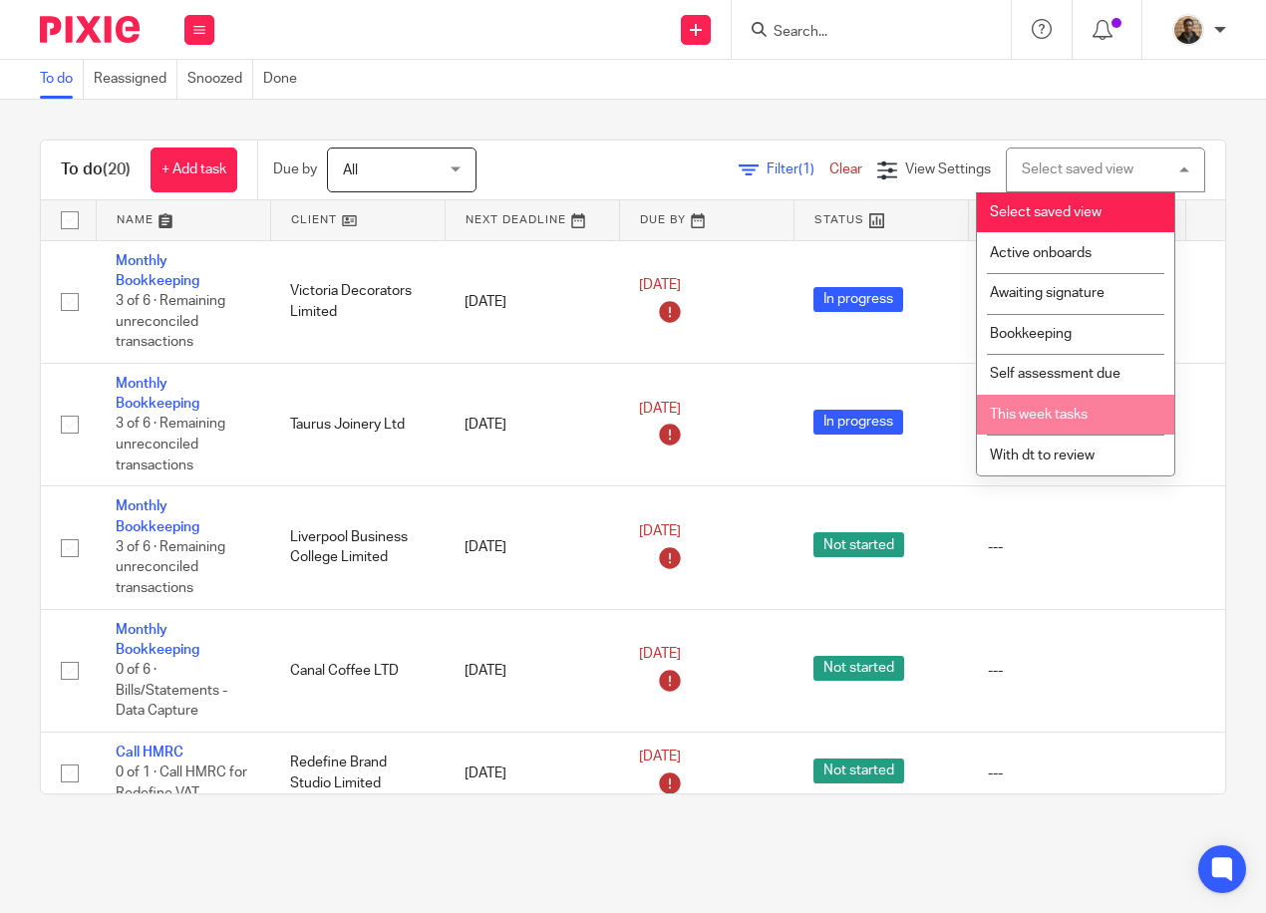
click at [1068, 402] on li "This week tasks" at bounding box center [1075, 415] width 197 height 41
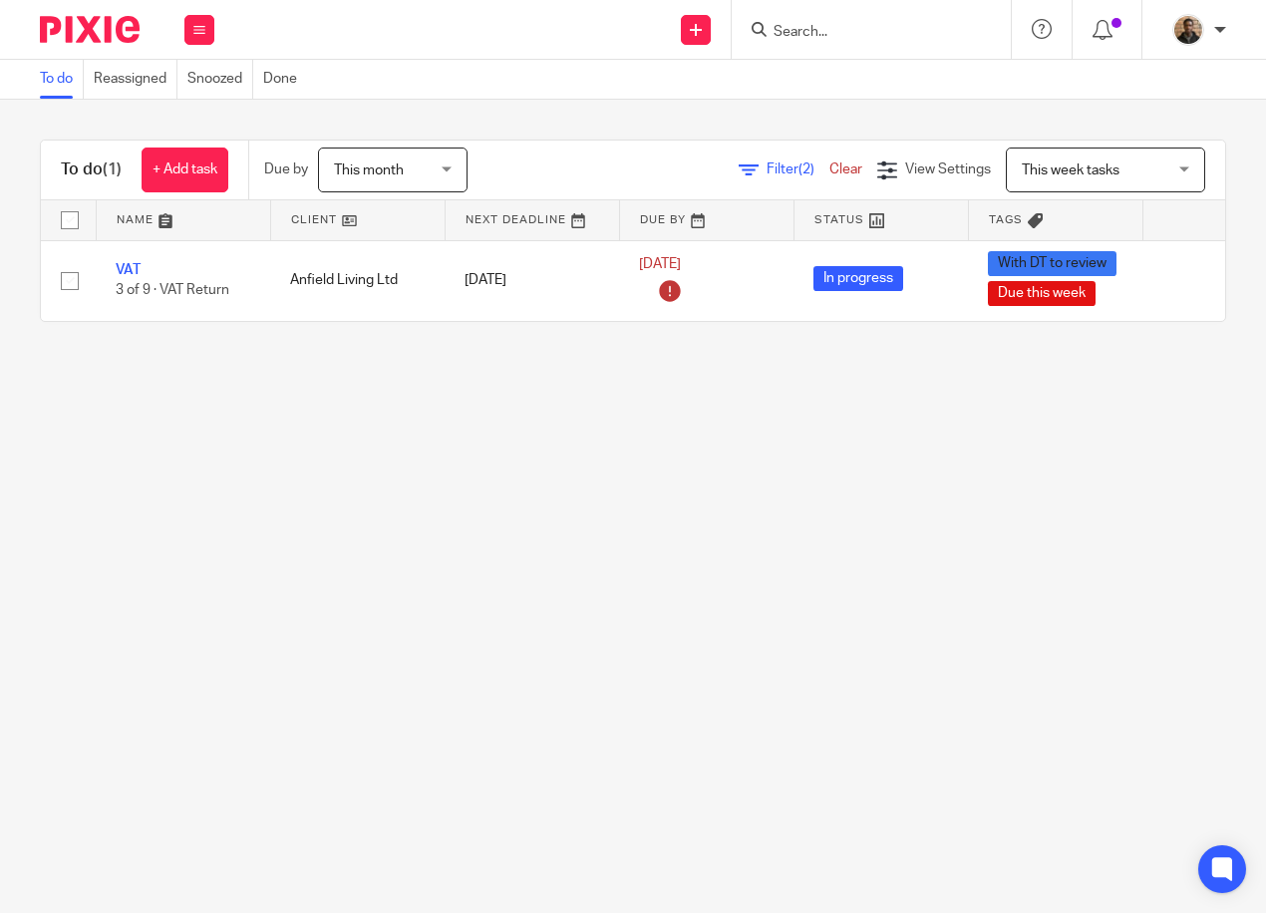
click at [416, 186] on span "This month" at bounding box center [387, 169] width 106 height 42
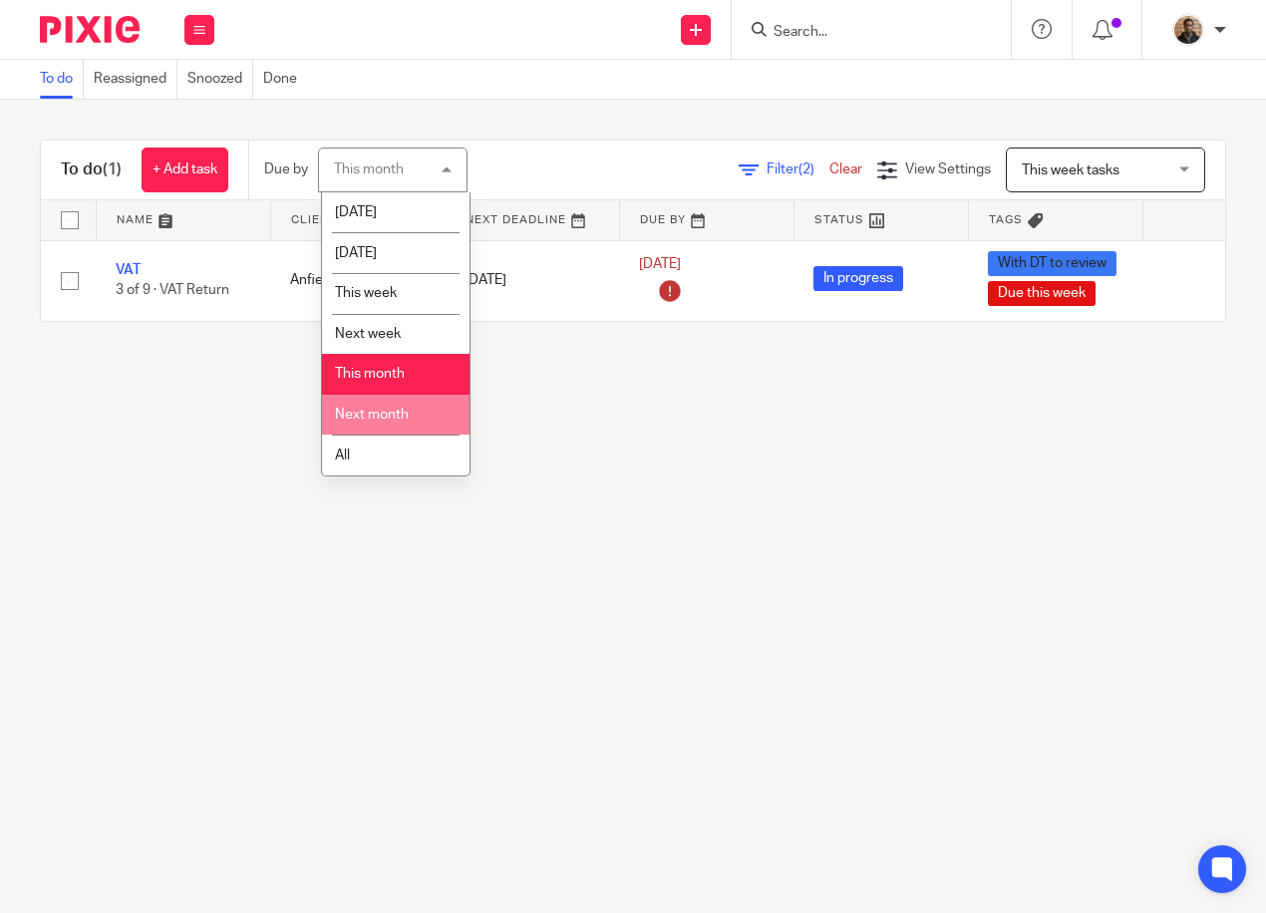
click at [378, 447] on li "All" at bounding box center [395, 454] width 147 height 41
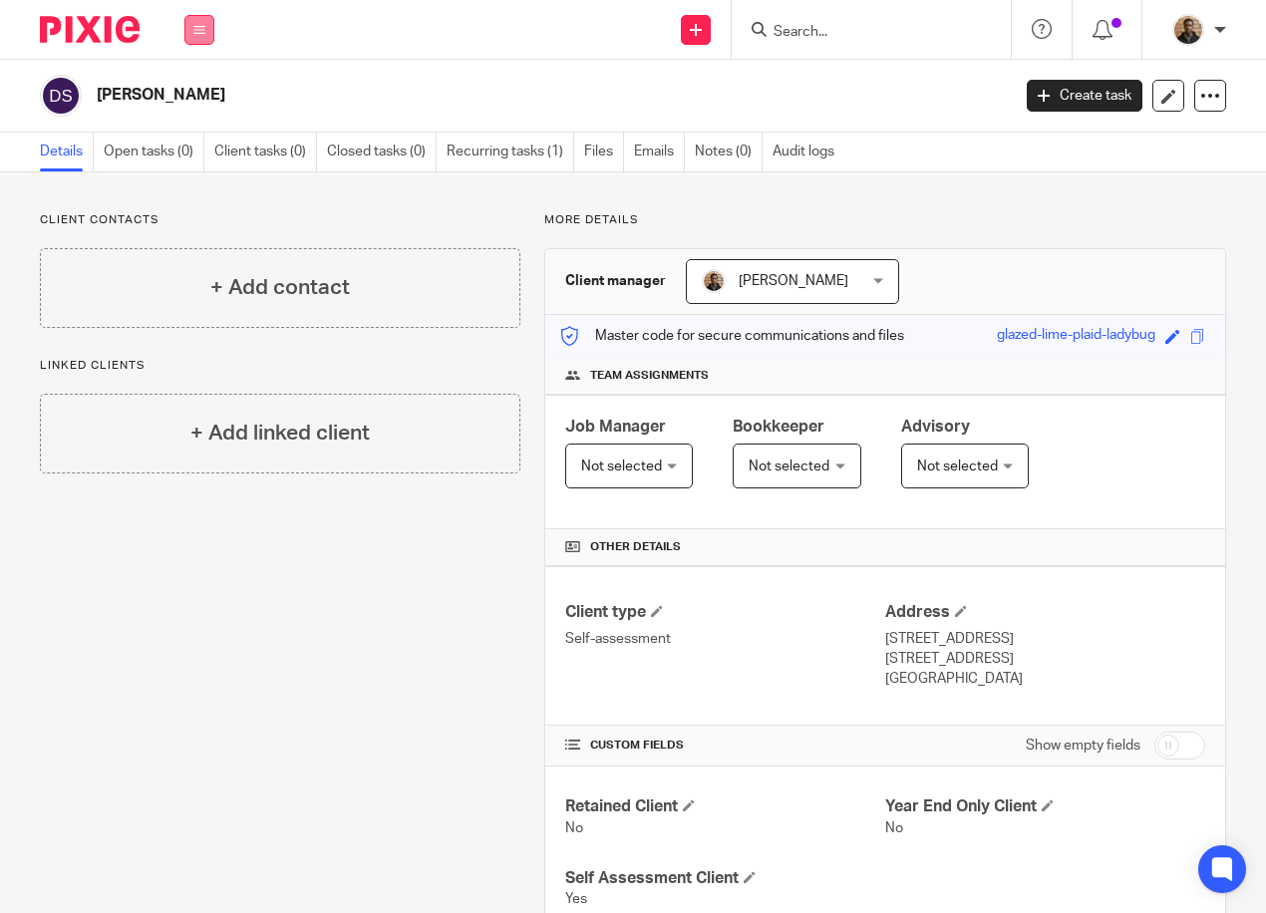
click at [198, 35] on icon at bounding box center [199, 30] width 12 height 12
click at [188, 95] on link "Work" at bounding box center [188, 93] width 32 height 14
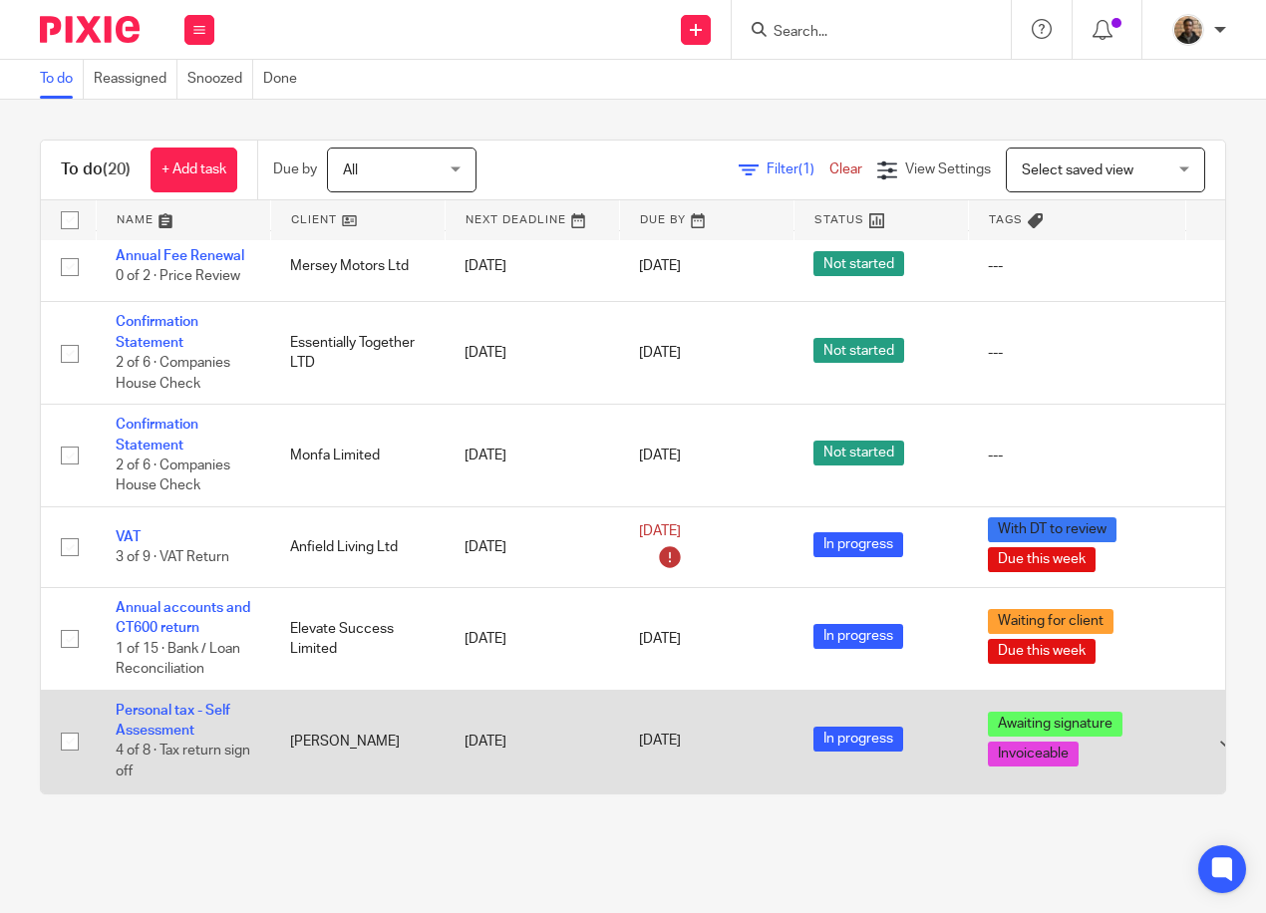
scroll to position [997, 0]
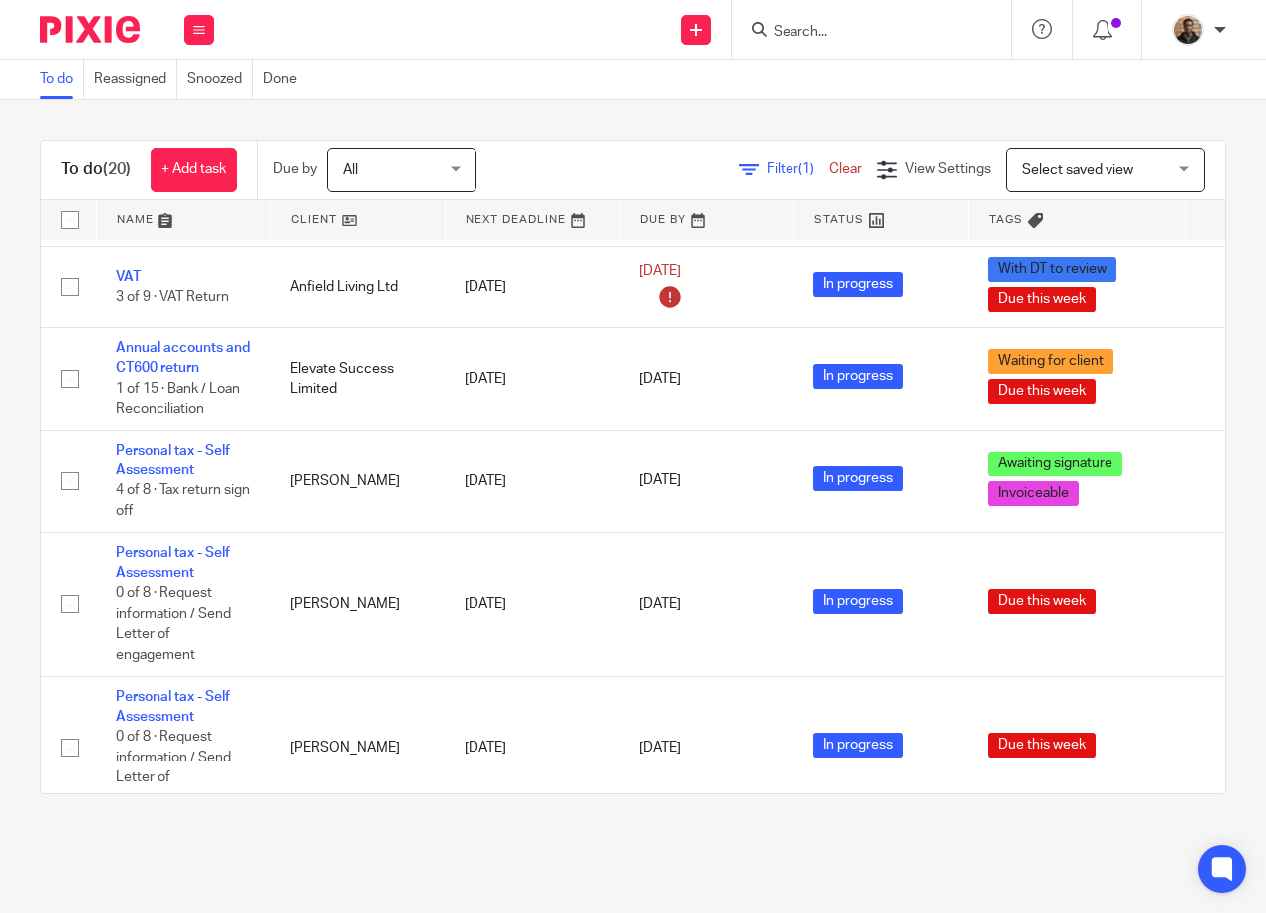
click at [1076, 172] on span "Select saved view" at bounding box center [1077, 170] width 112 height 14
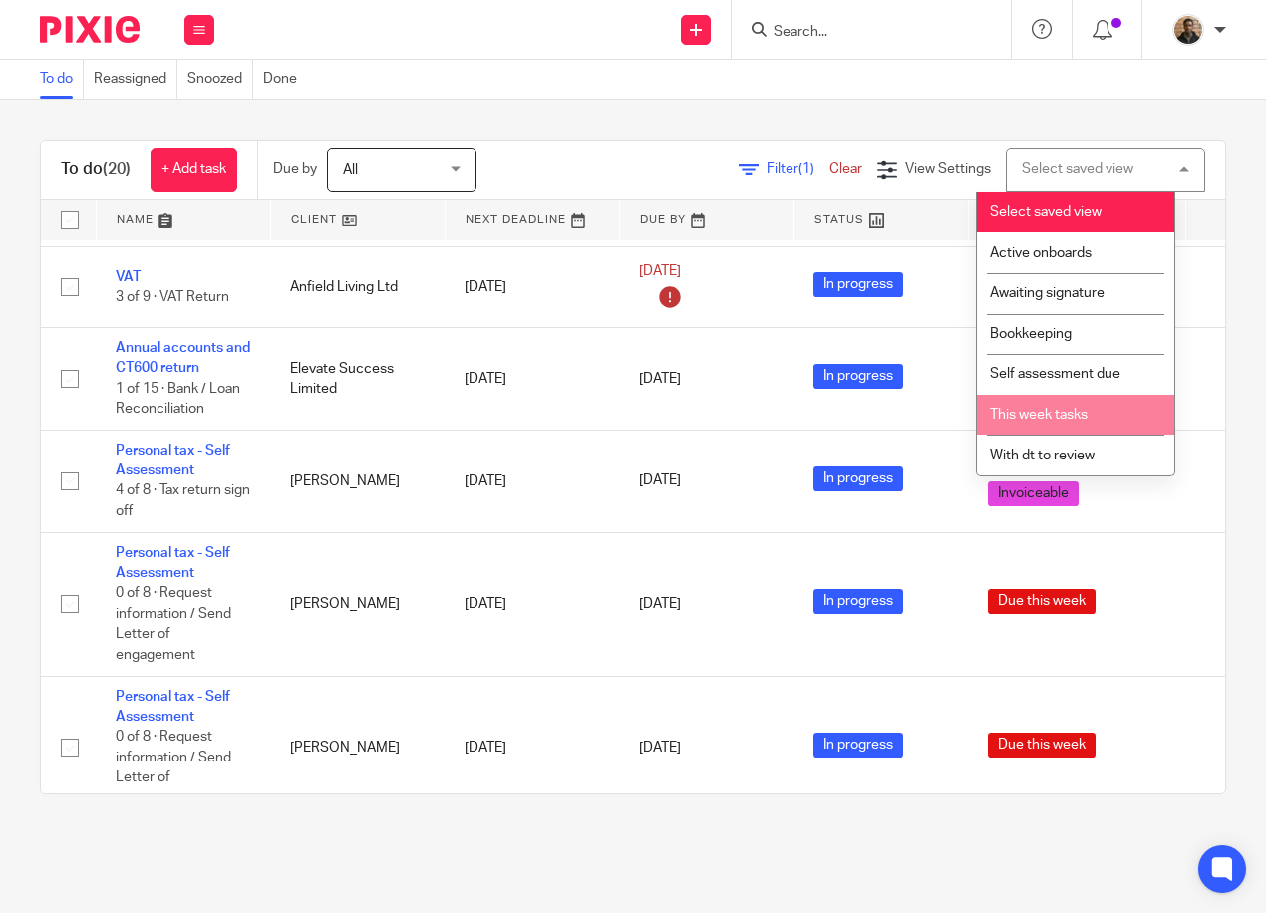
click at [1042, 419] on span "This week tasks" at bounding box center [1039, 415] width 98 height 14
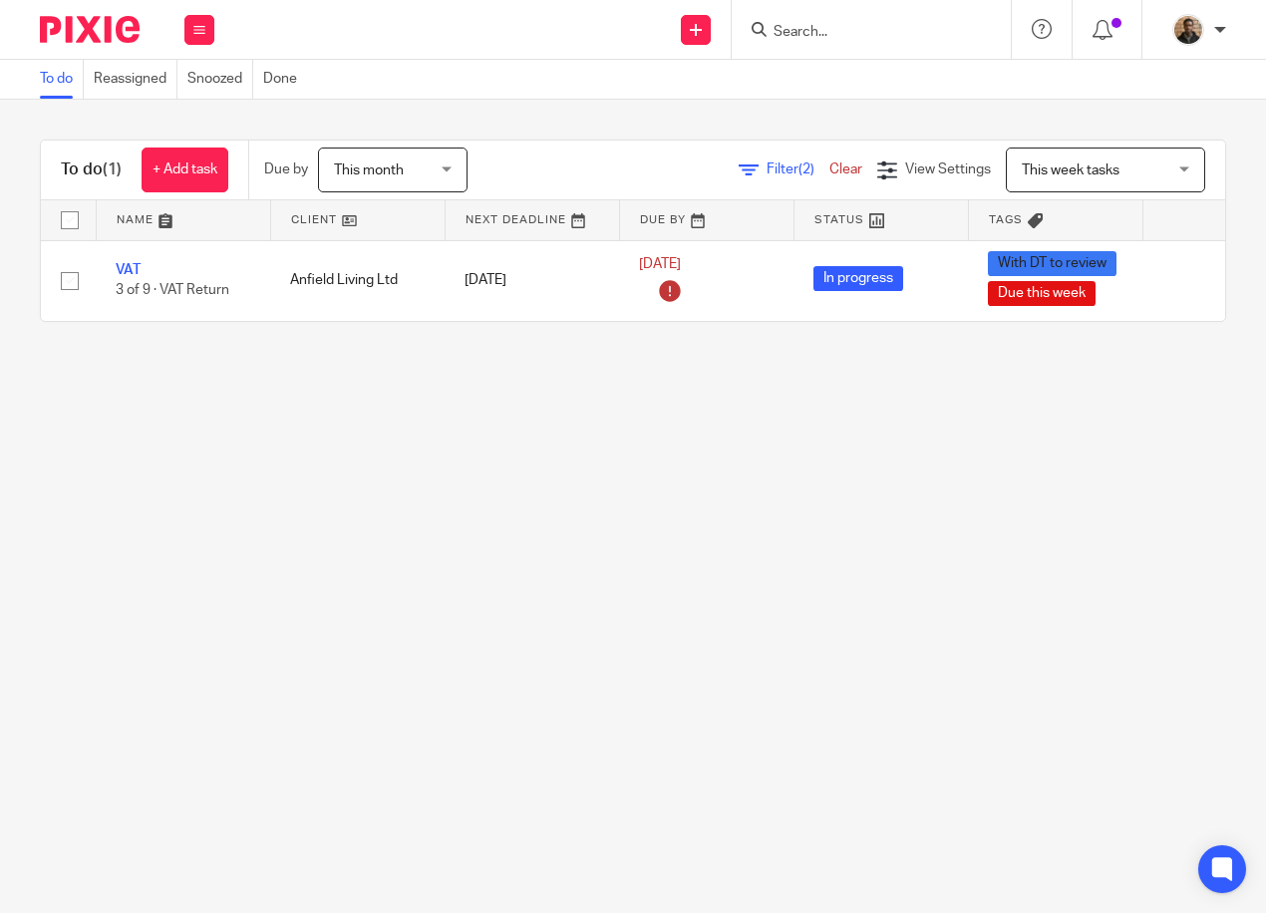
click at [398, 159] on span "This month" at bounding box center [387, 169] width 106 height 42
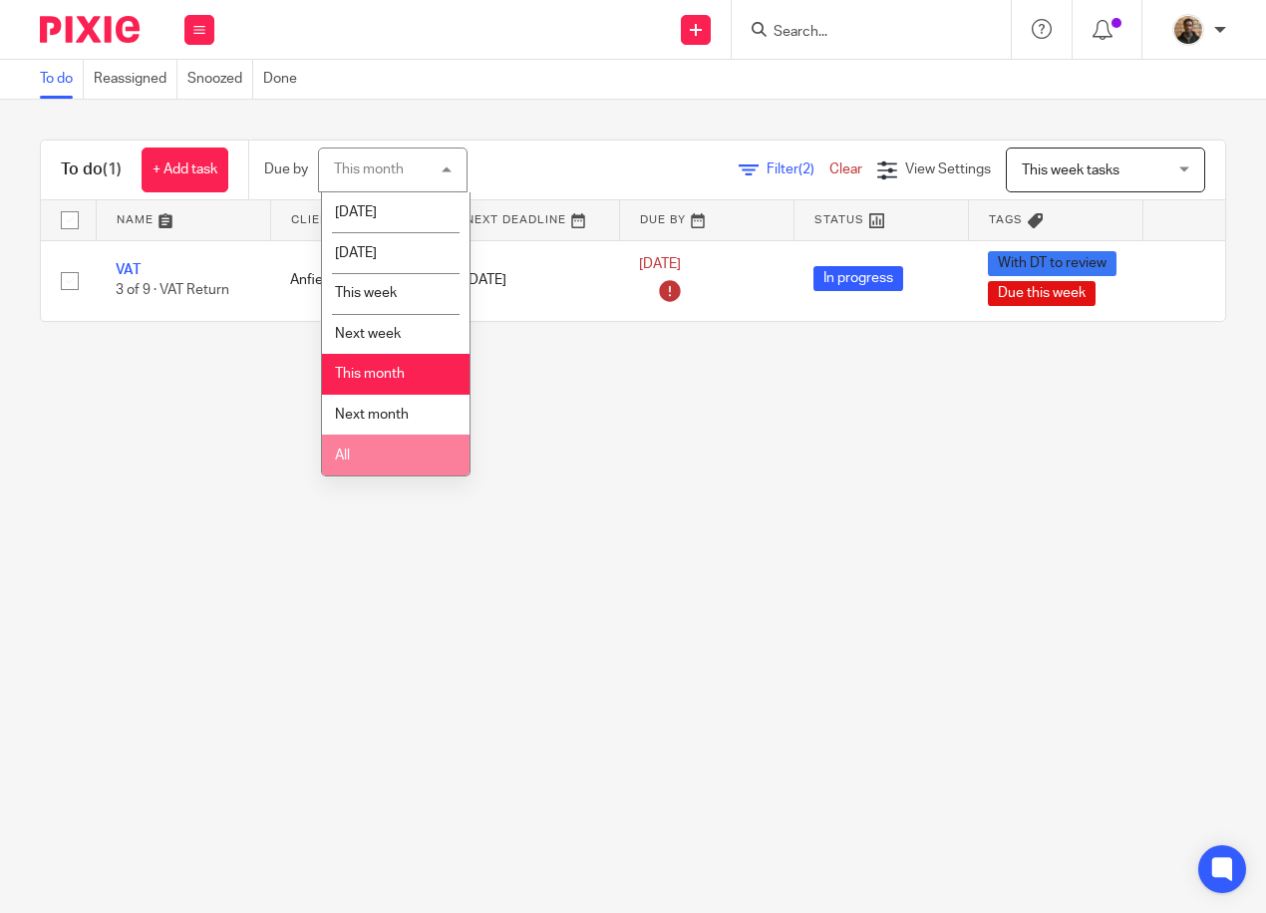
click at [402, 448] on li "All" at bounding box center [395, 454] width 147 height 41
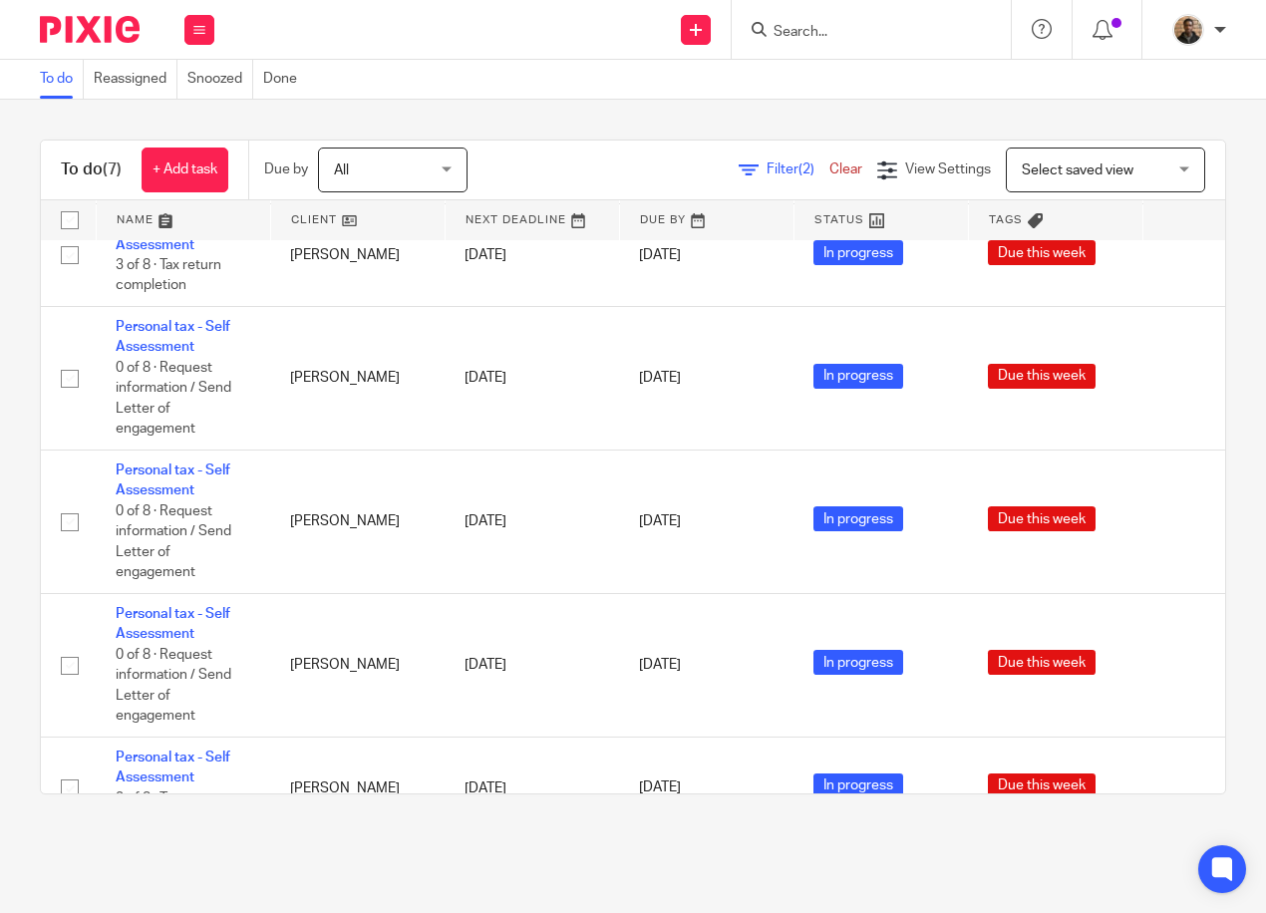
scroll to position [280, 0]
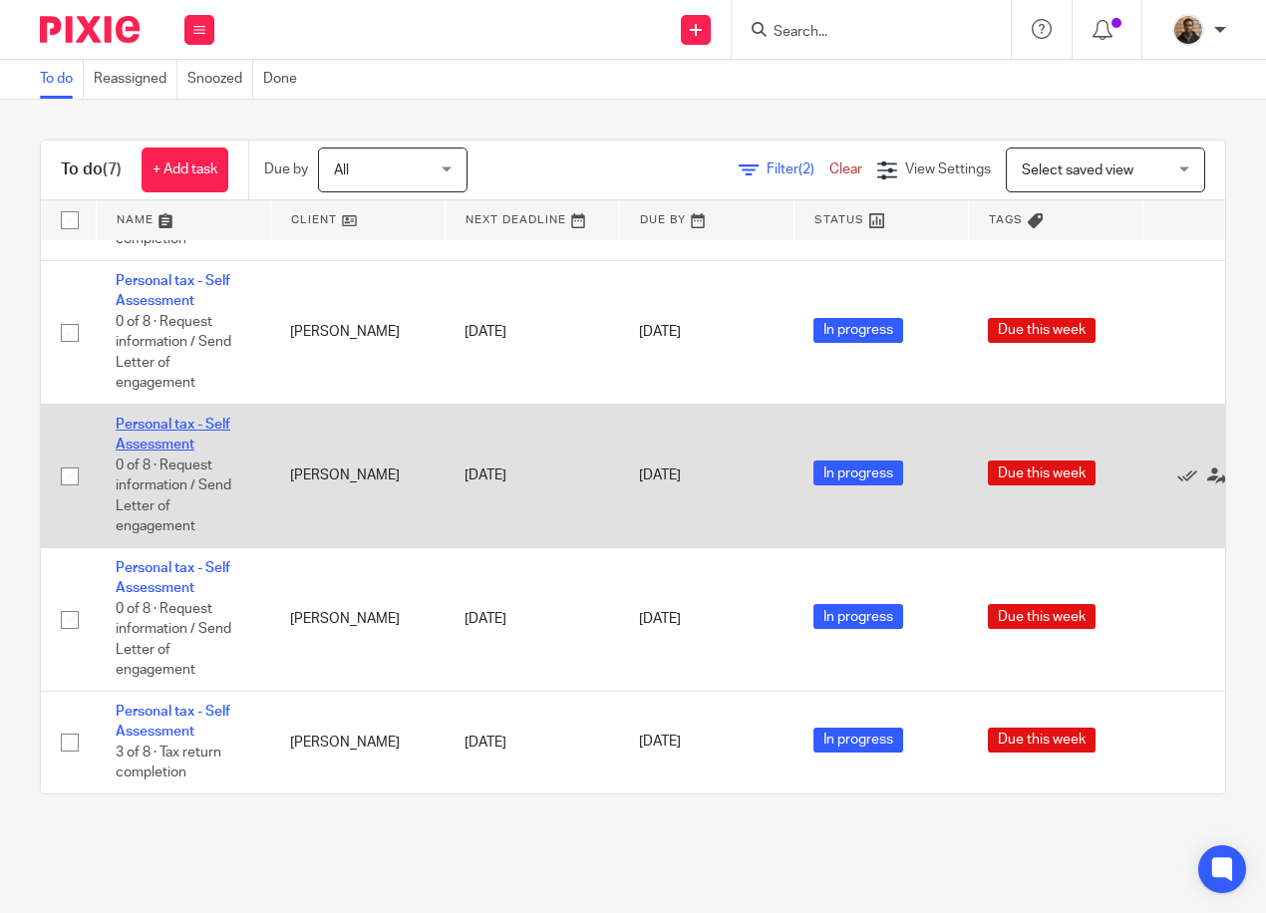
click at [191, 418] on link "Personal tax - Self Assessment" at bounding box center [173, 435] width 115 height 34
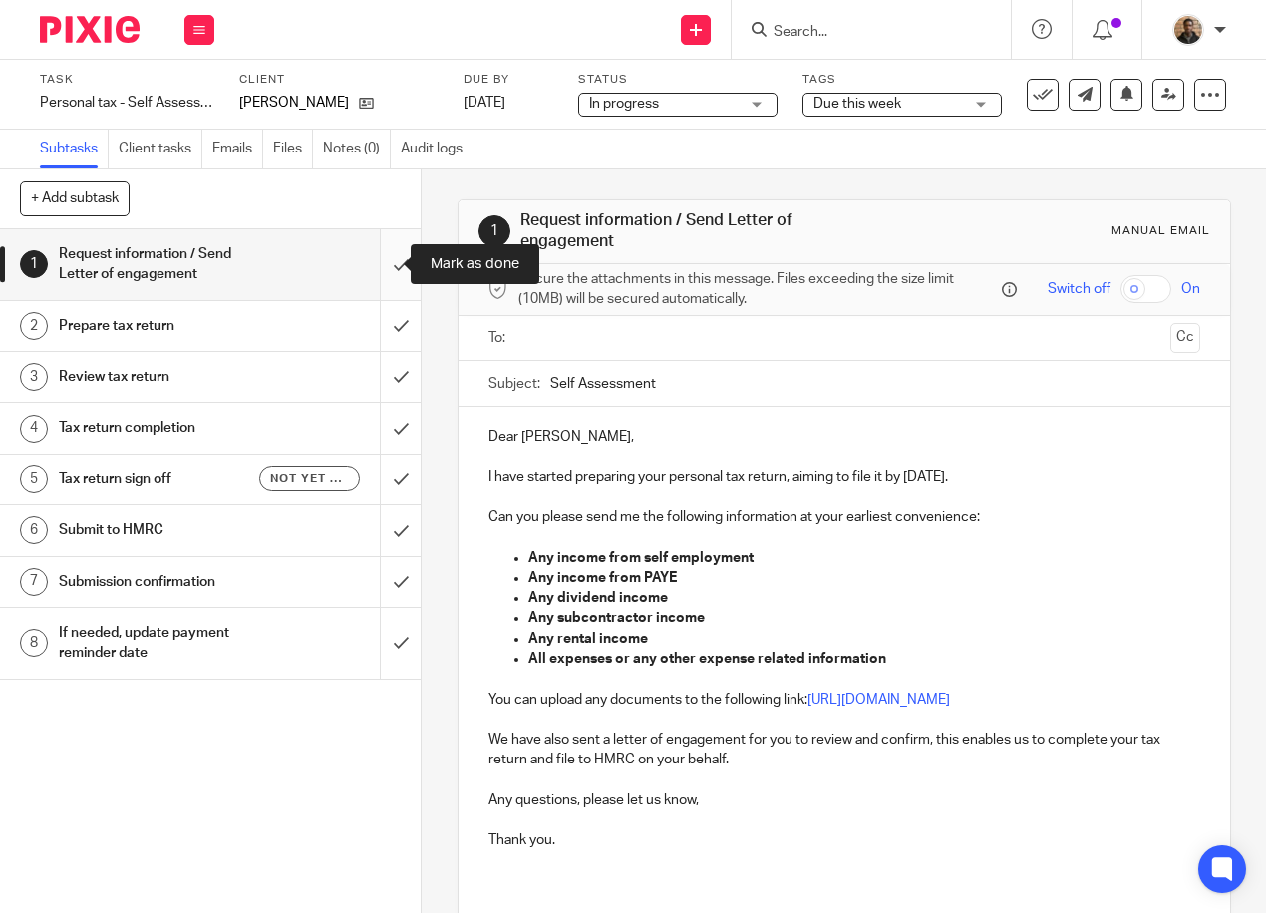
click at [393, 265] on input "submit" at bounding box center [210, 264] width 421 height 71
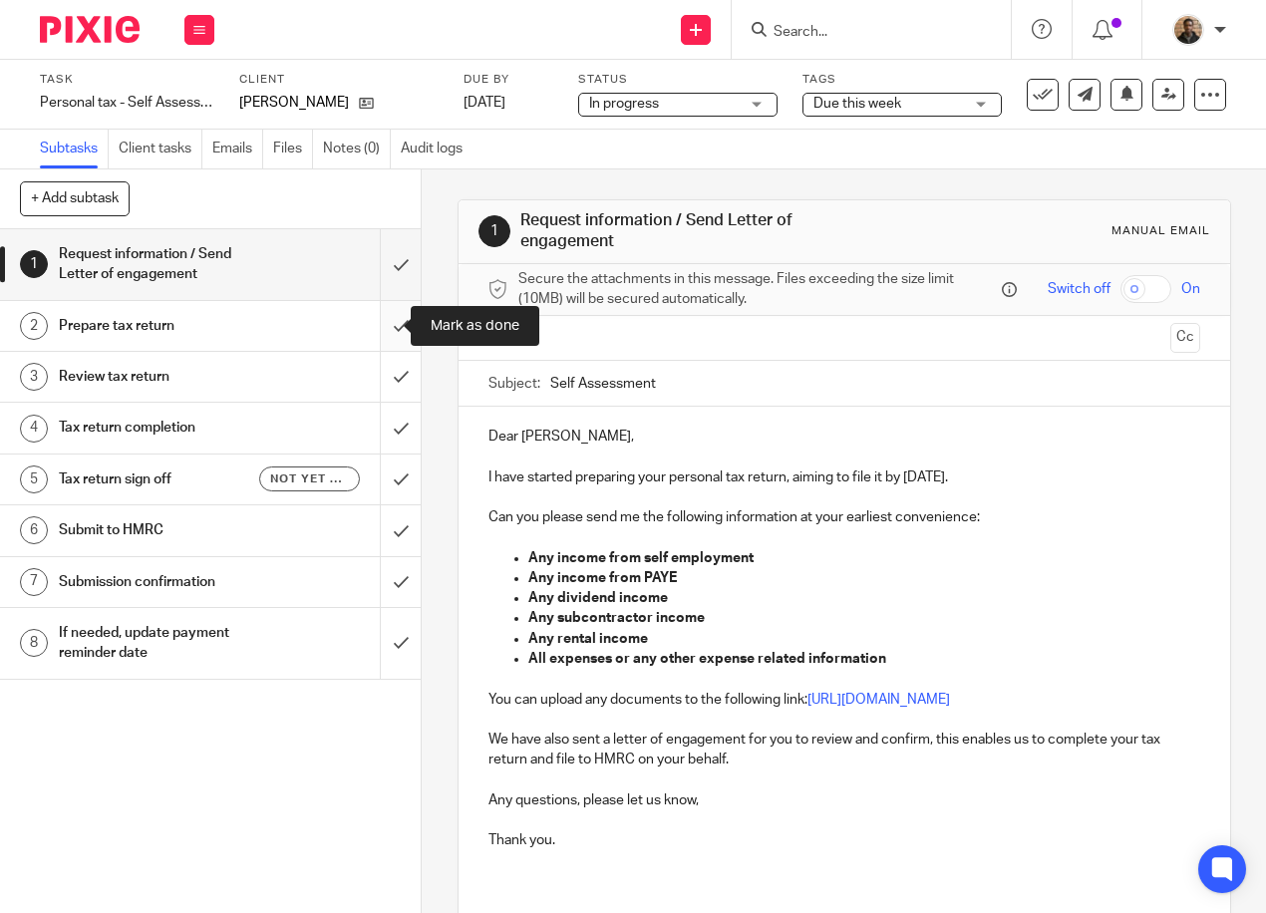
click at [385, 329] on input "submit" at bounding box center [210, 326] width 421 height 50
click at [381, 364] on input "submit" at bounding box center [210, 377] width 421 height 50
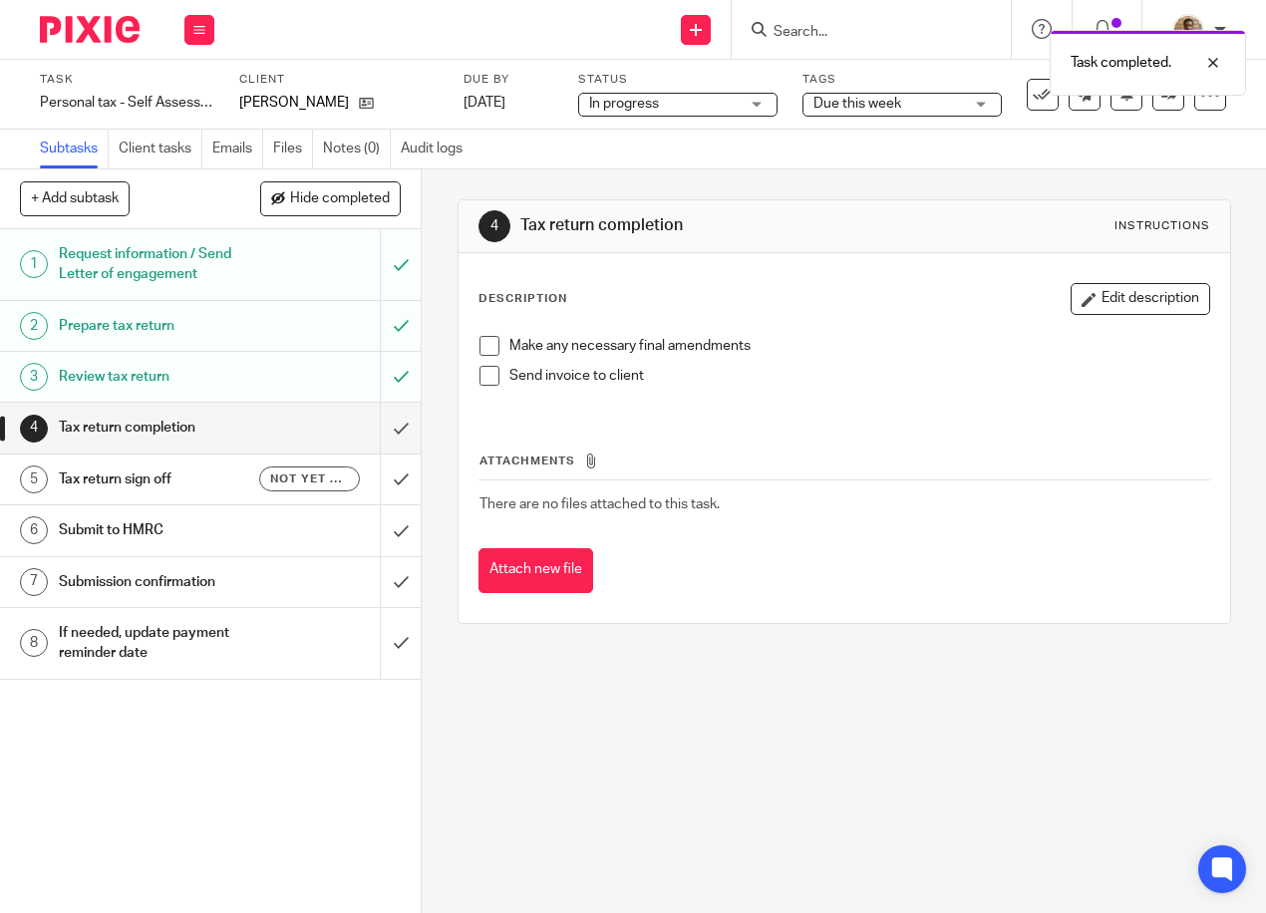
click at [487, 349] on span at bounding box center [489, 346] width 20 height 20
drag, startPoint x: 486, startPoint y: 375, endPoint x: 449, endPoint y: 413, distance: 52.9
click at [485, 375] on span at bounding box center [489, 376] width 20 height 20
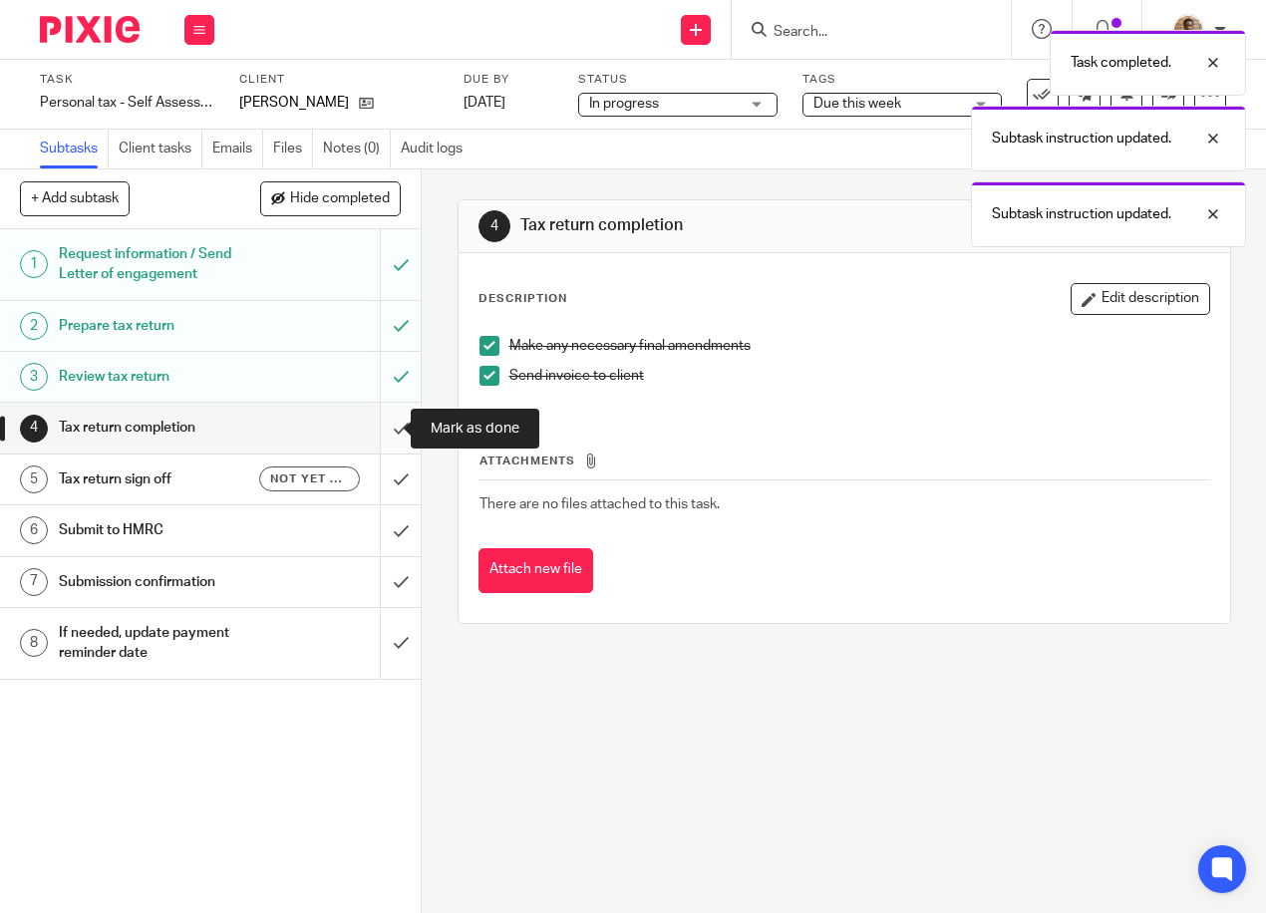
click at [379, 432] on input "submit" at bounding box center [210, 428] width 421 height 50
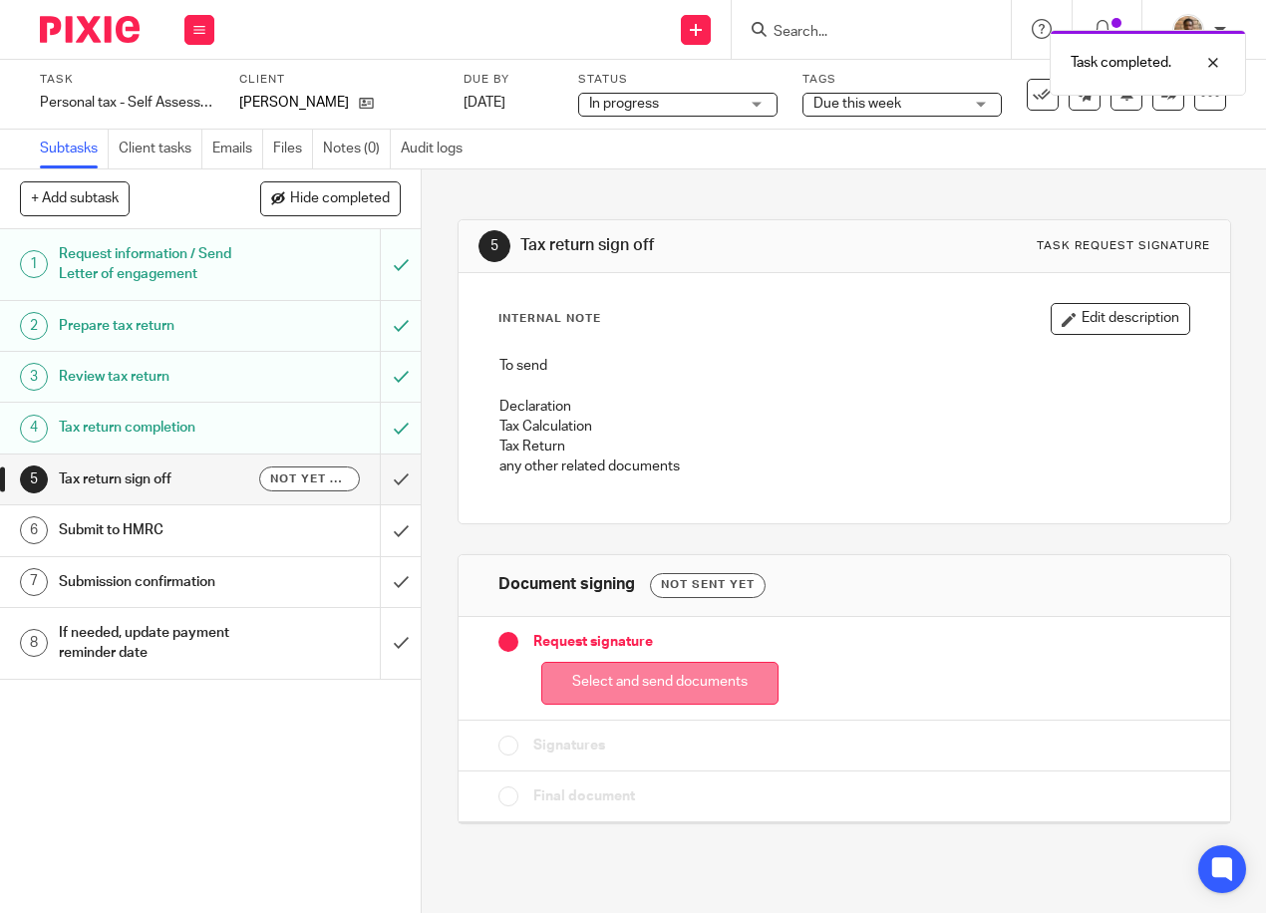
click at [714, 689] on button "Select and send documents" at bounding box center [659, 683] width 237 height 43
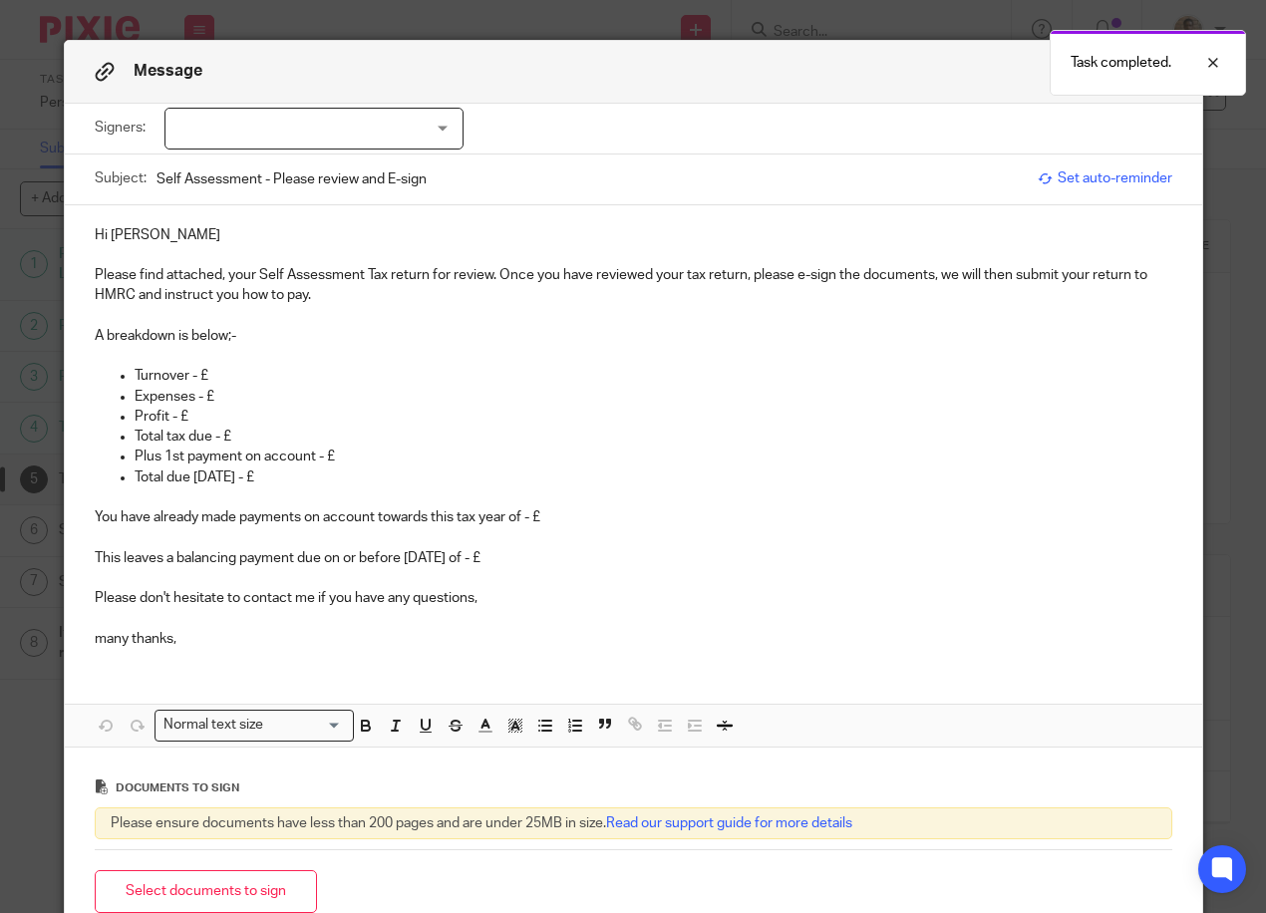
click at [289, 146] on div at bounding box center [313, 129] width 299 height 42
click at [291, 172] on li "[PERSON_NAME]" at bounding box center [305, 169] width 297 height 41
checkbox input "true"
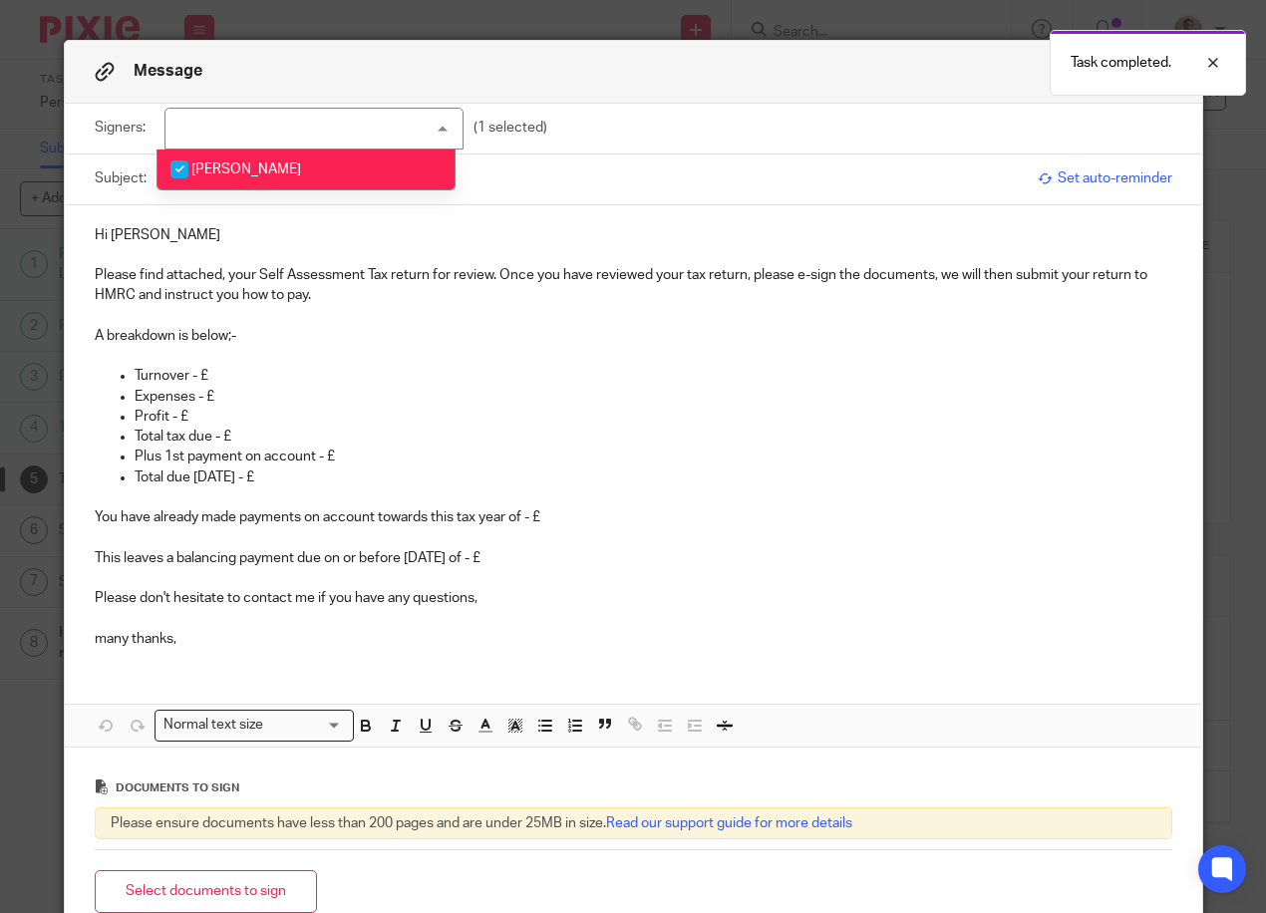
click at [78, 266] on div "Hi Gerard Please find attached, your Self Assessment Tax return for review. Onc…" at bounding box center [633, 434] width 1137 height 459
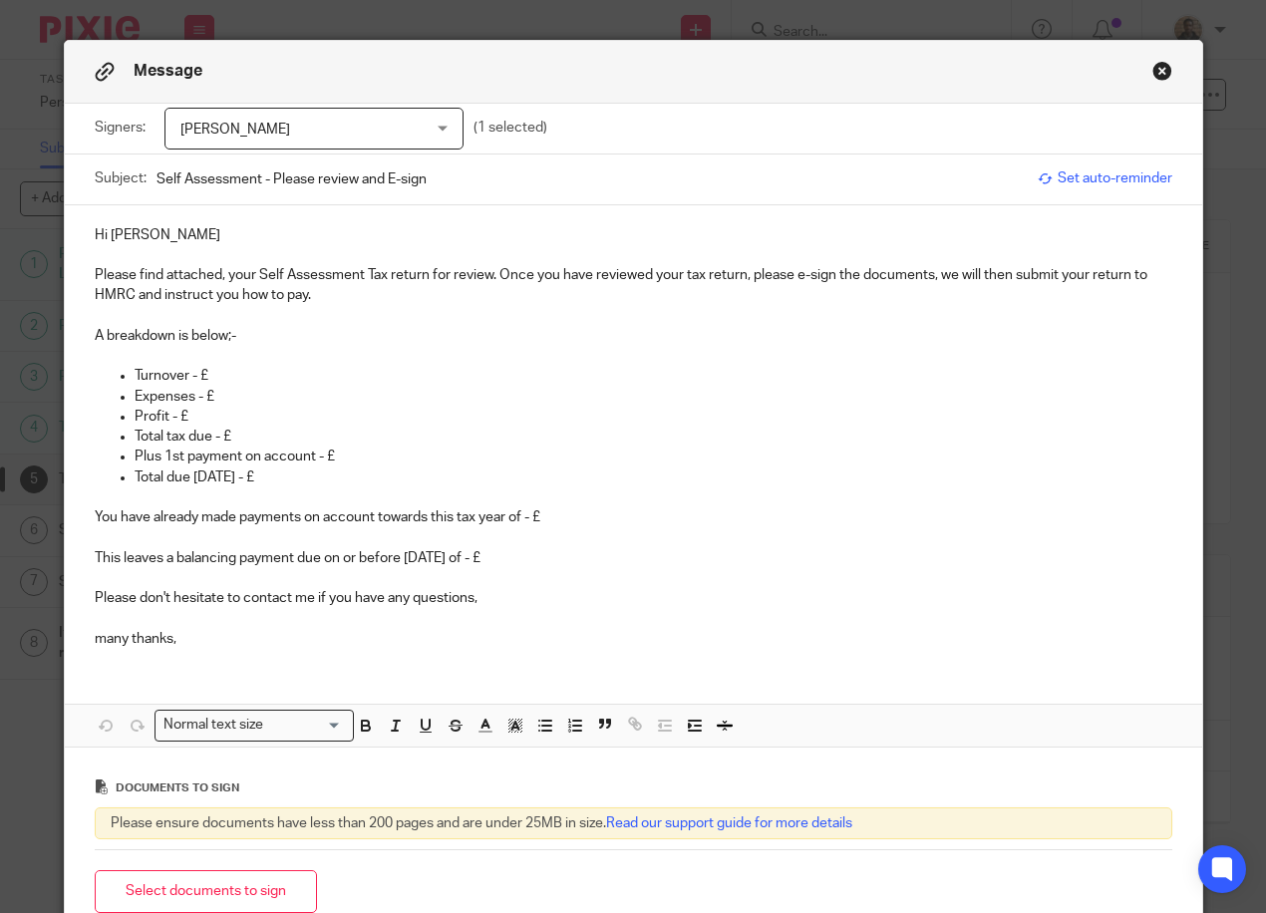
click at [186, 237] on p "Hi Gerard" at bounding box center [633, 235] width 1077 height 20
click at [208, 373] on p "Turnover - £" at bounding box center [653, 376] width 1037 height 20
click at [186, 396] on p "Expenses - £" at bounding box center [653, 397] width 1037 height 20
click at [179, 369] on p "Turnover - £" at bounding box center [653, 376] width 1037 height 20
click at [296, 377] on p "Employment Income - £" at bounding box center [653, 376] width 1037 height 20
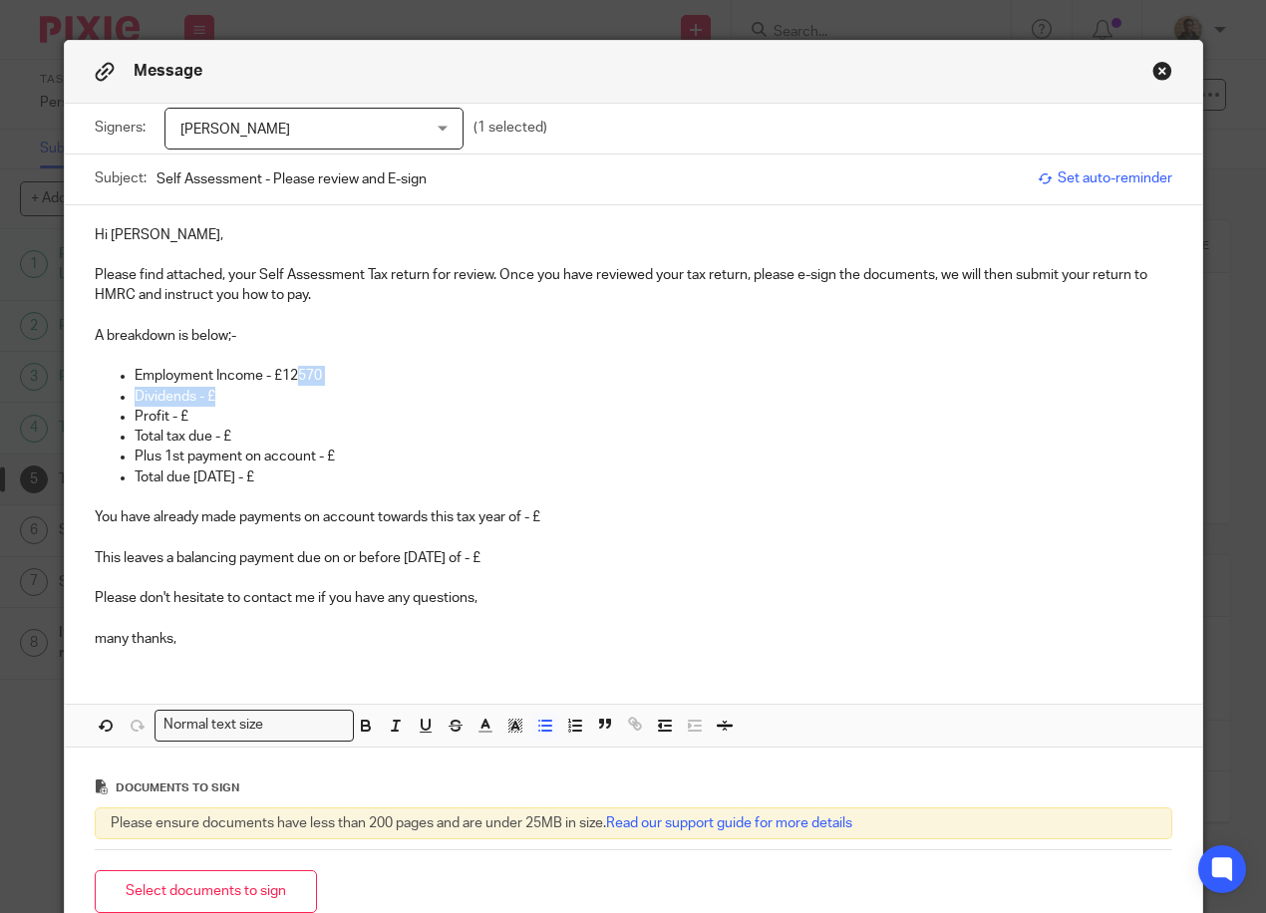
drag, startPoint x: 292, startPoint y: 376, endPoint x: 289, endPoint y: 393, distance: 17.2
click at [289, 393] on ul "Employment Income - £12570 Dividends - £ Profit - £ Total tax due - £ Plus 1st …" at bounding box center [633, 437] width 1077 height 142
click at [288, 371] on p "Employment Income - £12570" at bounding box center [653, 376] width 1037 height 20
click at [215, 399] on p "Dividends - £" at bounding box center [653, 397] width 1037 height 20
click at [188, 416] on p "Profit - £" at bounding box center [653, 417] width 1037 height 20
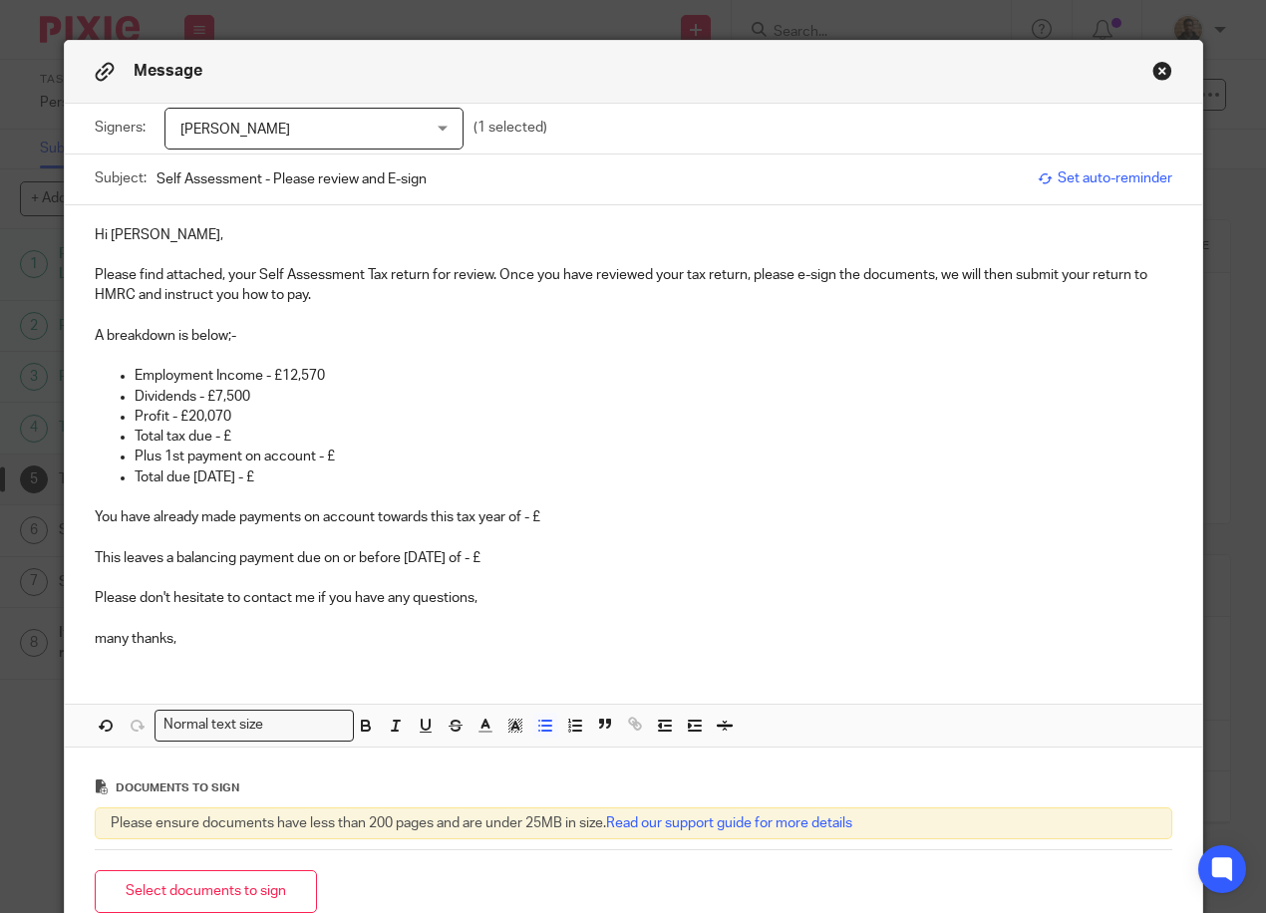
click at [232, 436] on p "Total tax due - £" at bounding box center [653, 437] width 1037 height 20
click at [203, 438] on p "Total tax due - £" at bounding box center [653, 437] width 1037 height 20
click at [237, 414] on p "Profit - £20,070" at bounding box center [653, 417] width 1037 height 20
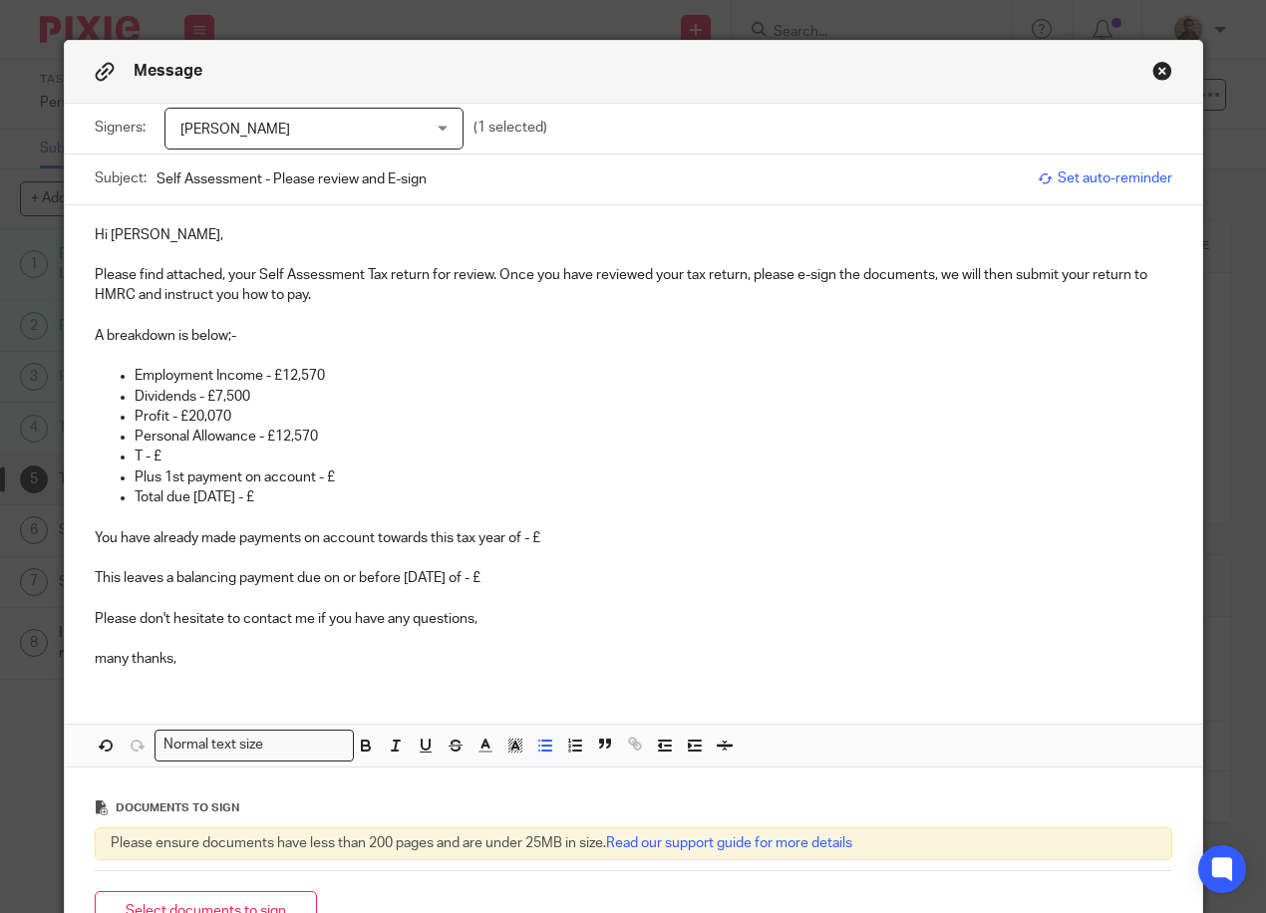
click at [137, 449] on p "T - £" at bounding box center [653, 456] width 1037 height 20
click at [258, 455] on p "Taxable Income - £" at bounding box center [653, 456] width 1037 height 20
click at [340, 432] on p "Personal Allowance - £12,570" at bounding box center [653, 437] width 1037 height 20
click at [248, 432] on p "Personal Allowance - £12,570" at bounding box center [653, 437] width 1037 height 20
click at [350, 433] on p "Personal & Dividend Allowance - £12,570" at bounding box center [653, 437] width 1037 height 20
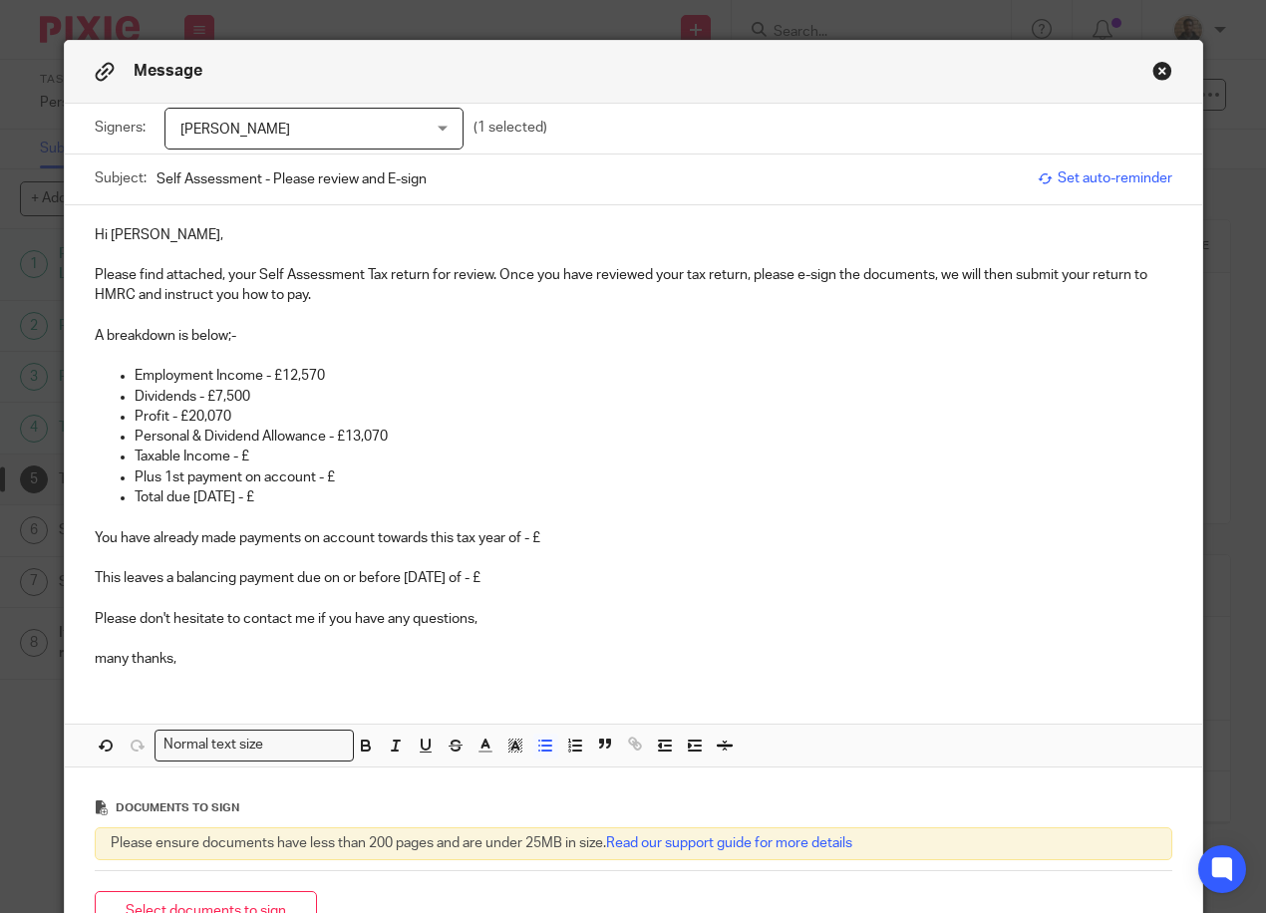
click at [257, 461] on p "Taxable Income - £" at bounding box center [653, 456] width 1037 height 20
click at [305, 470] on p "Plus 1st payment on account - £" at bounding box center [653, 477] width 1037 height 20
click at [309, 474] on p "Plus 1st payment on account - £" at bounding box center [653, 477] width 1037 height 20
click at [249, 448] on p "Taxable Income - £7000" at bounding box center [653, 456] width 1037 height 20
drag, startPoint x: 306, startPoint y: 475, endPoint x: 125, endPoint y: 481, distance: 181.5
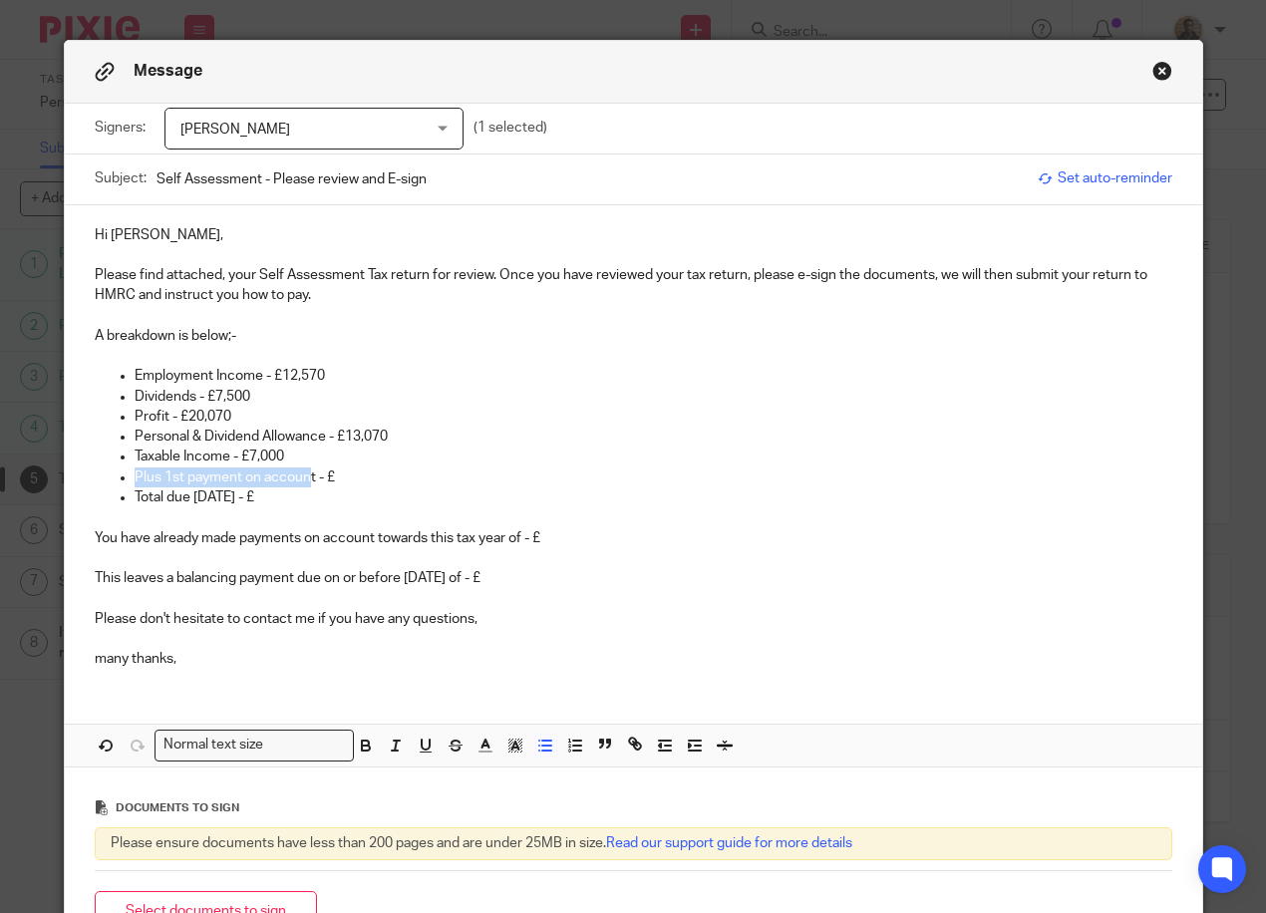
click at [125, 481] on ul "Employment Income - £12,570 Dividends - £7,500 Profit - £20,070 Personal & Divi…" at bounding box center [633, 446] width 1077 height 161
click at [235, 481] on p "Tax @8.75% - £" at bounding box center [653, 477] width 1037 height 20
click at [245, 495] on p "Total due [DATE] - £" at bounding box center [653, 497] width 1037 height 20
click at [286, 490] on p "Total due 31/01/26 - £" at bounding box center [653, 497] width 1037 height 20
drag, startPoint x: 259, startPoint y: 494, endPoint x: 312, endPoint y: 505, distance: 53.9
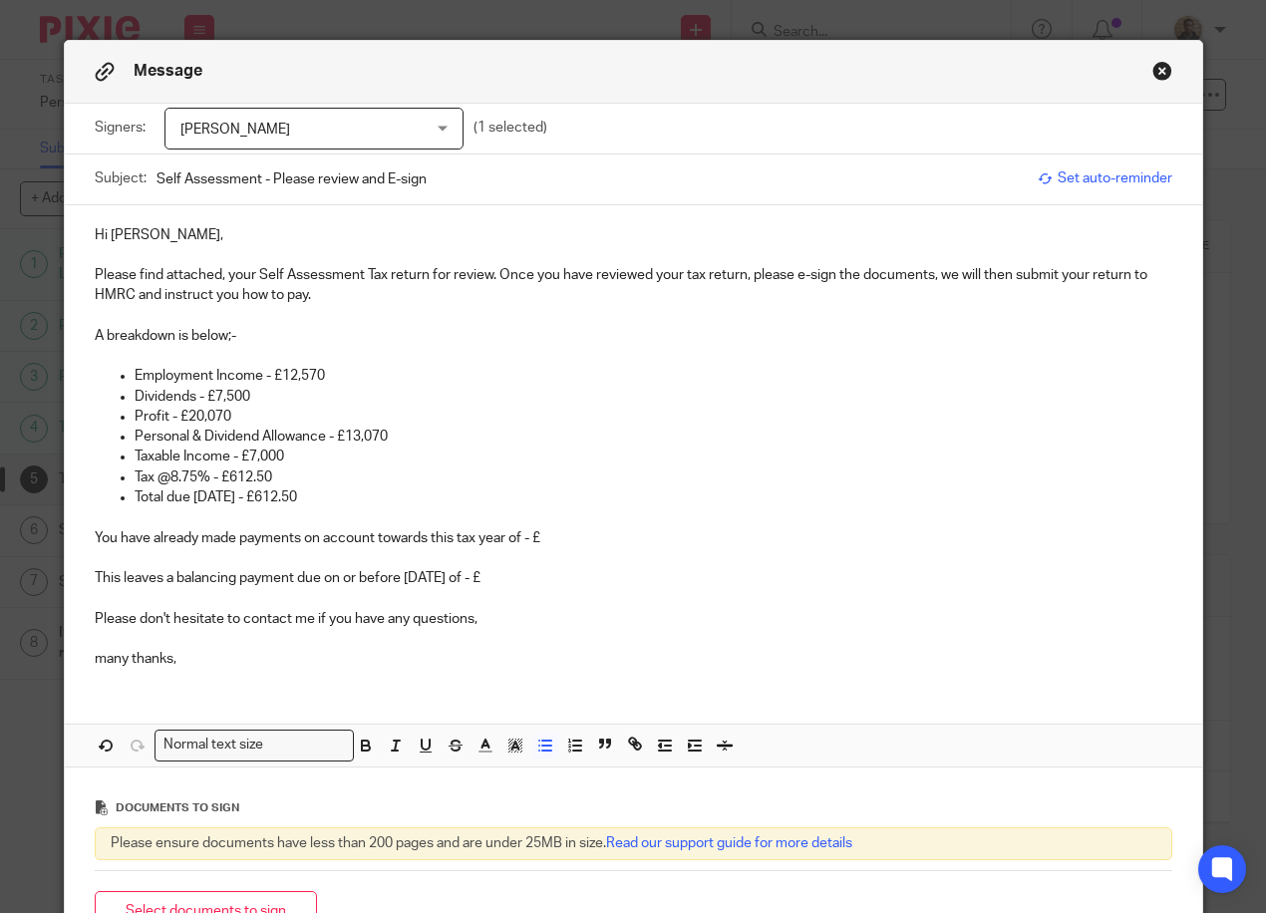
click at [312, 505] on p "Total due 31/01/26 - £612.50" at bounding box center [653, 497] width 1037 height 20
click at [313, 505] on p "Total due 31/01/26 - £612.50" at bounding box center [653, 497] width 1037 height 20
click at [363, 743] on icon "button" at bounding box center [366, 745] width 18 height 18
click at [381, 510] on p at bounding box center [653, 517] width 1037 height 20
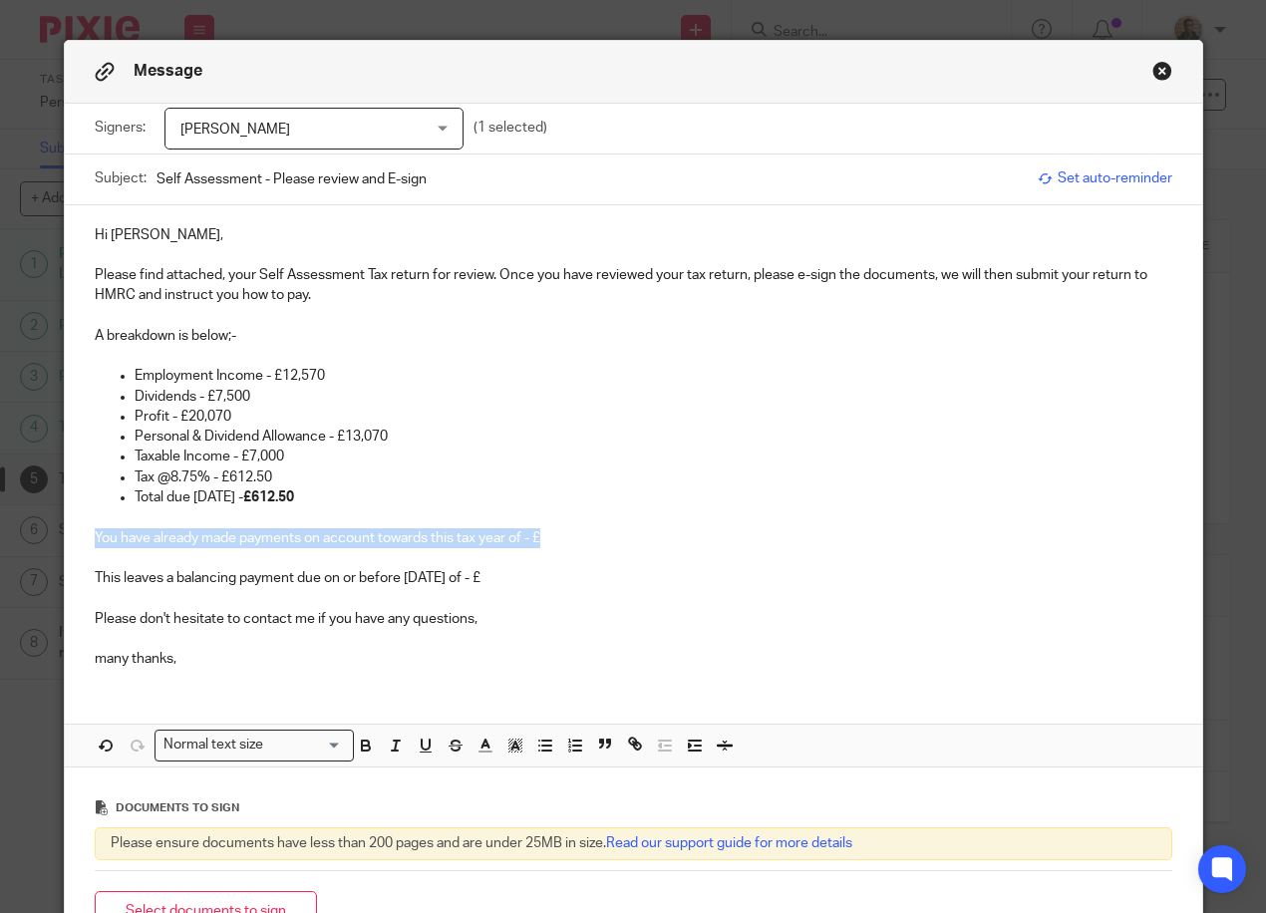
drag, startPoint x: 80, startPoint y: 533, endPoint x: 535, endPoint y: 538, distance: 455.4
click at [535, 538] on div "Hi Gerard, Please find attached, your Self Assessment Tax return for review. On…" at bounding box center [633, 444] width 1137 height 479
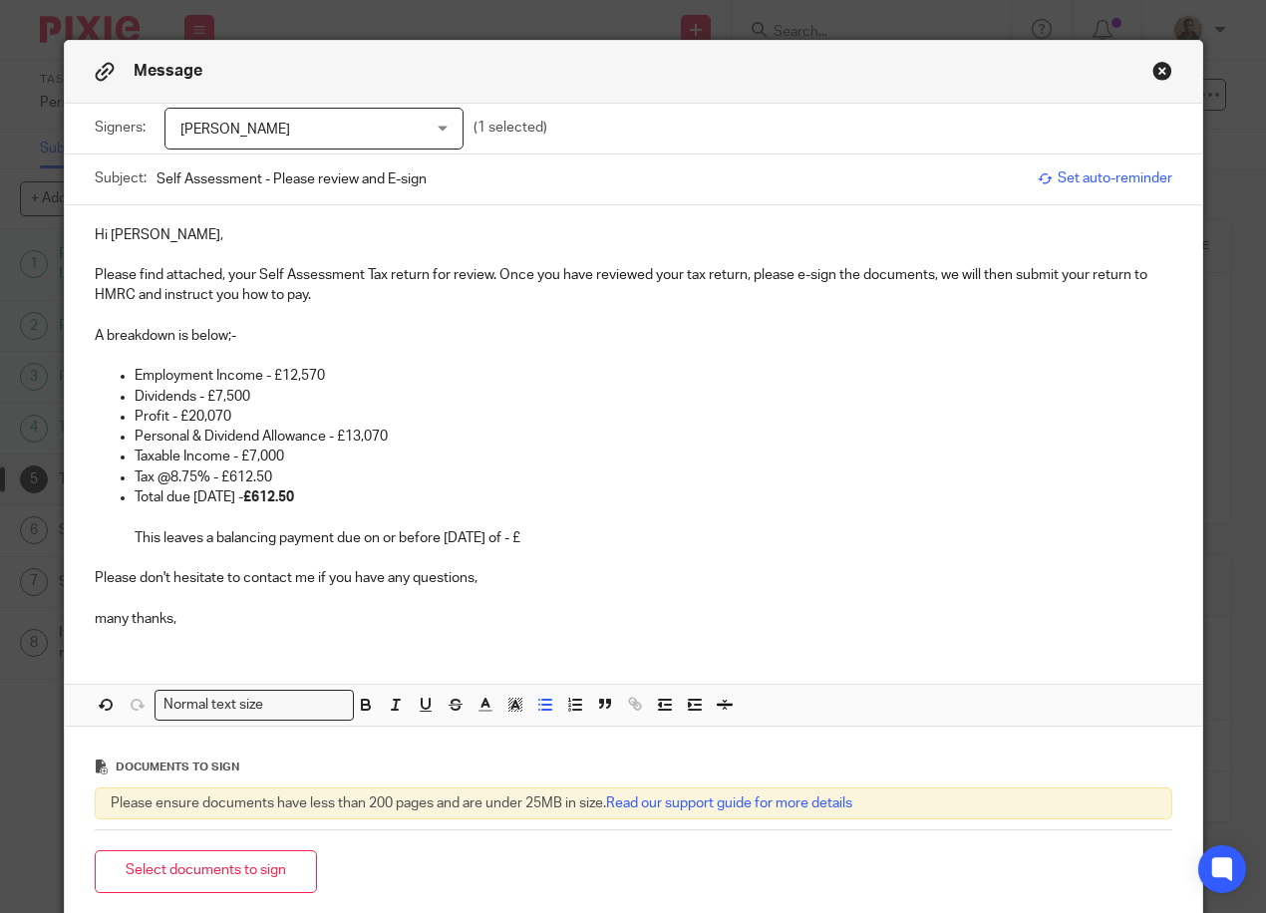
click at [499, 534] on p "This leaves a balancing payment due on or before 31/01/24 of - £" at bounding box center [653, 538] width 1037 height 20
click at [541, 531] on p "This leaves a balancing payment due on or before 31/01/26 of - £" at bounding box center [653, 538] width 1037 height 20
drag, startPoint x: 526, startPoint y: 538, endPoint x: 544, endPoint y: 579, distance: 44.6
click at [579, 557] on div "Hi Gerard, Please find attached, your Self Assessment Tax return for review. On…" at bounding box center [633, 424] width 1137 height 438
click at [363, 701] on icon "button" at bounding box center [366, 705] width 18 height 18
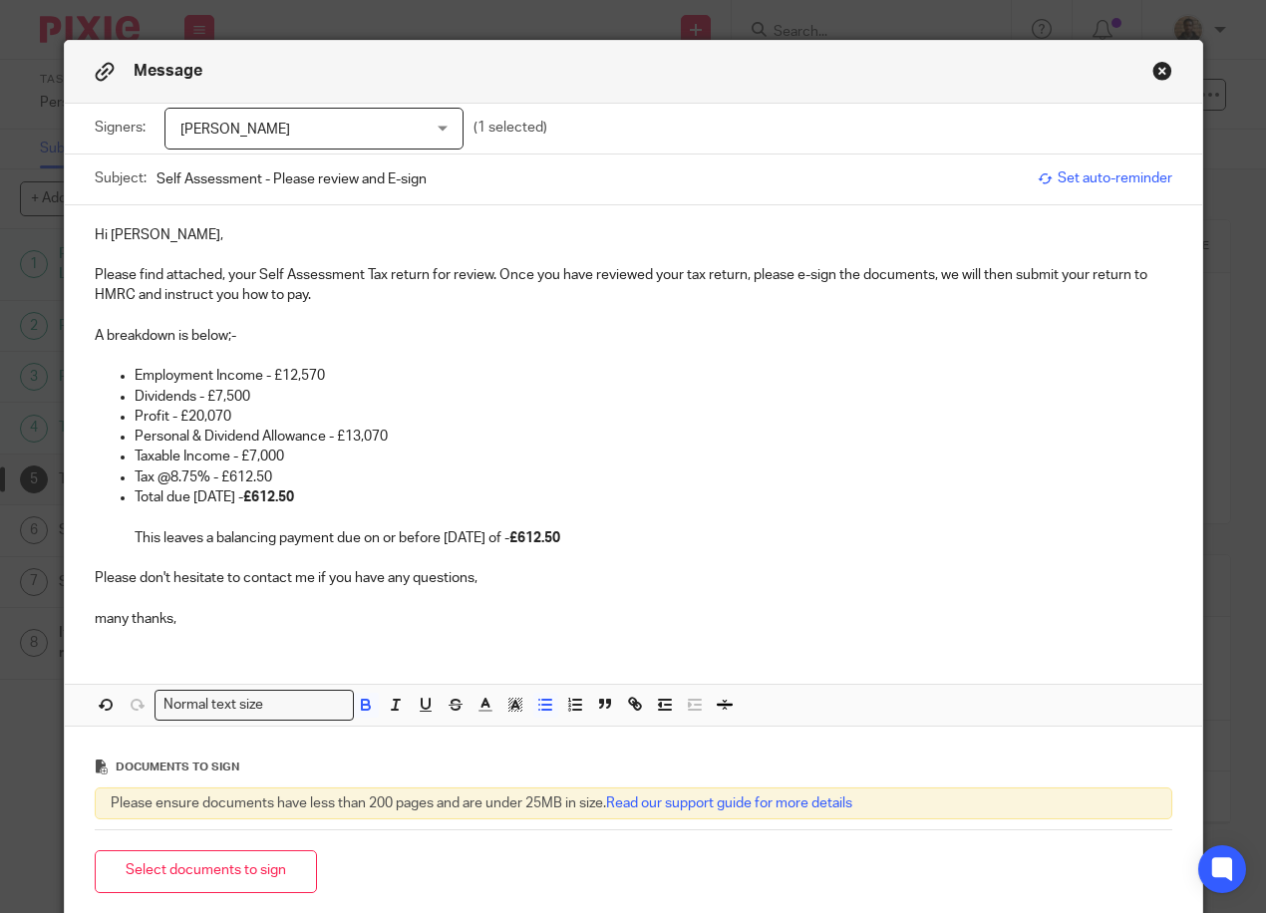
click at [402, 755] on div "Documents to sign" at bounding box center [633, 766] width 1077 height 40
drag, startPoint x: 83, startPoint y: 618, endPoint x: 217, endPoint y: 618, distance: 134.5
click at [217, 618] on div "Hi Gerard, Please find attached, your Self Assessment Tax return for review. On…" at bounding box center [633, 424] width 1137 height 438
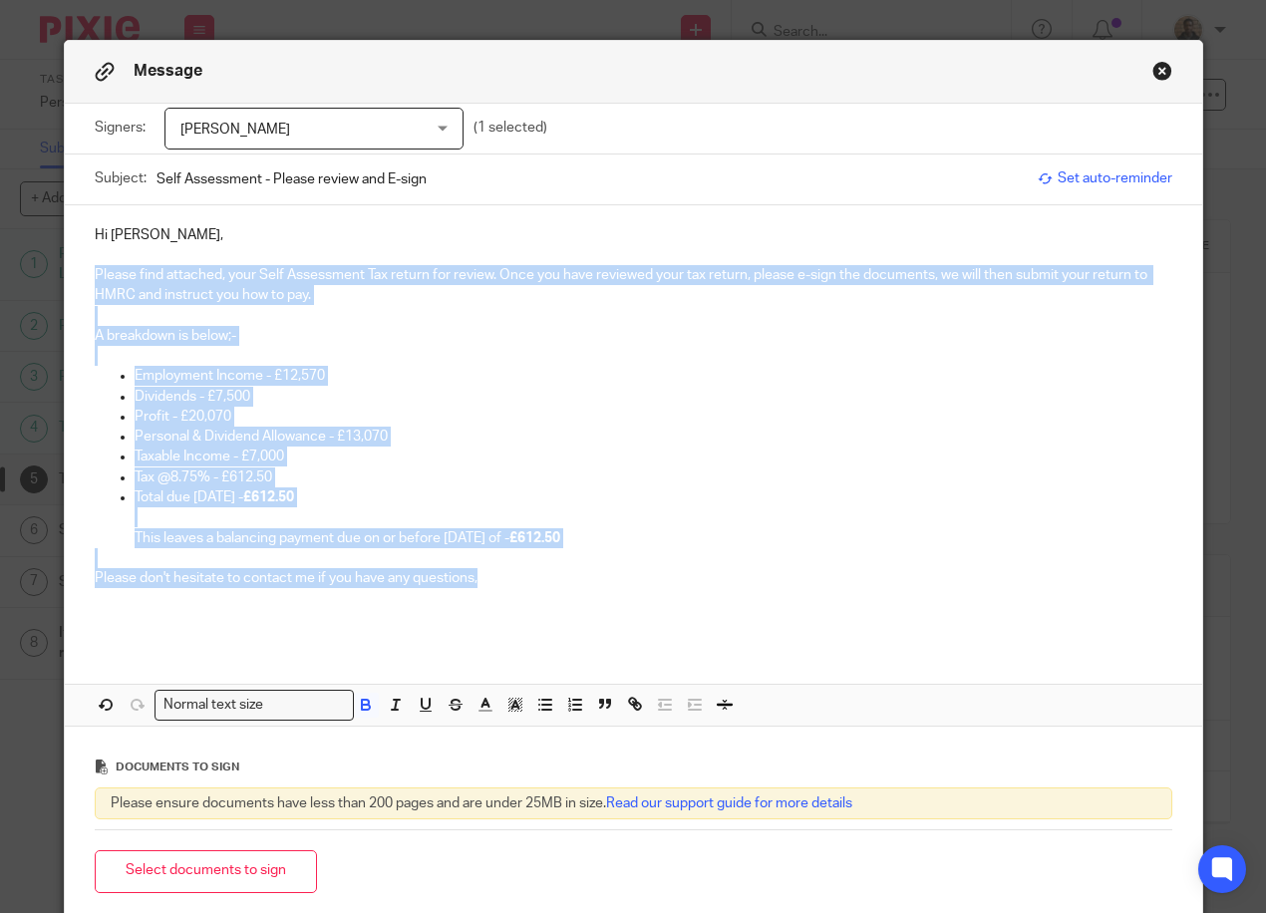
drag, startPoint x: 87, startPoint y: 268, endPoint x: 575, endPoint y: 572, distance: 575.2
click at [575, 572] on div "Hi Gerard, Please find attached, your Self Assessment Tax return for review. On…" at bounding box center [633, 424] width 1137 height 438
copy div "Please find attached, your Self Assessment Tax return for review. Once you have…"
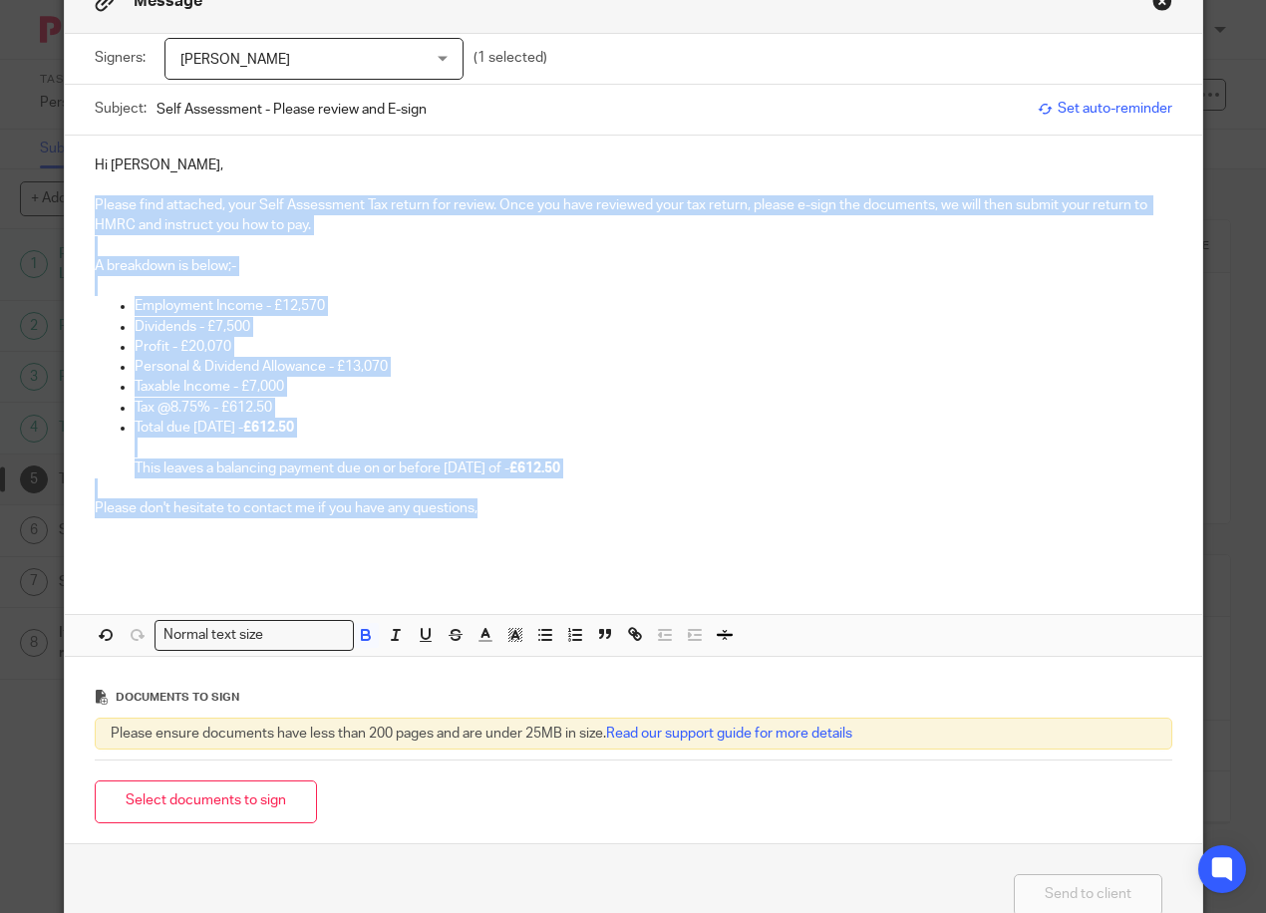
scroll to position [143, 0]
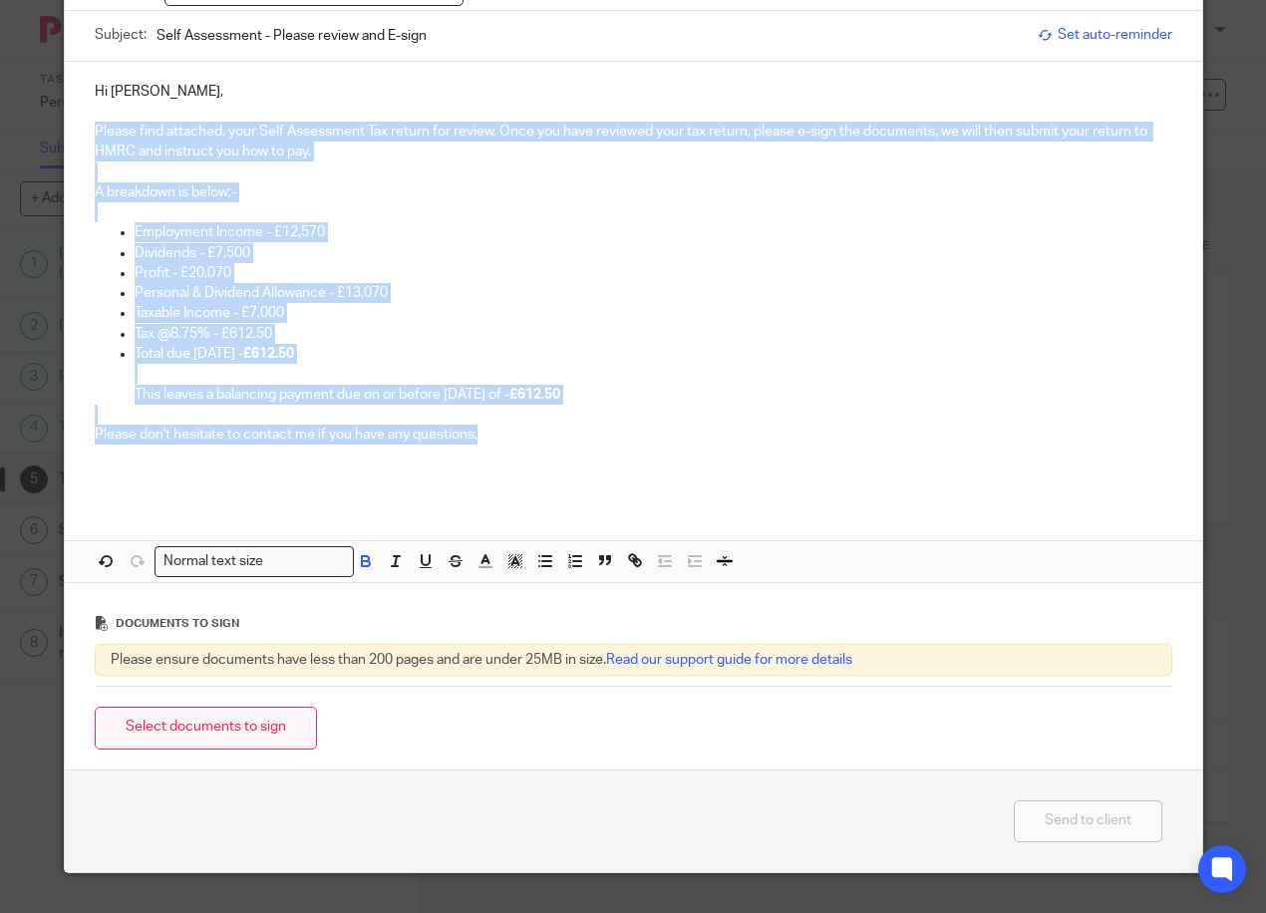
click at [227, 726] on button "Select documents to sign" at bounding box center [206, 728] width 222 height 43
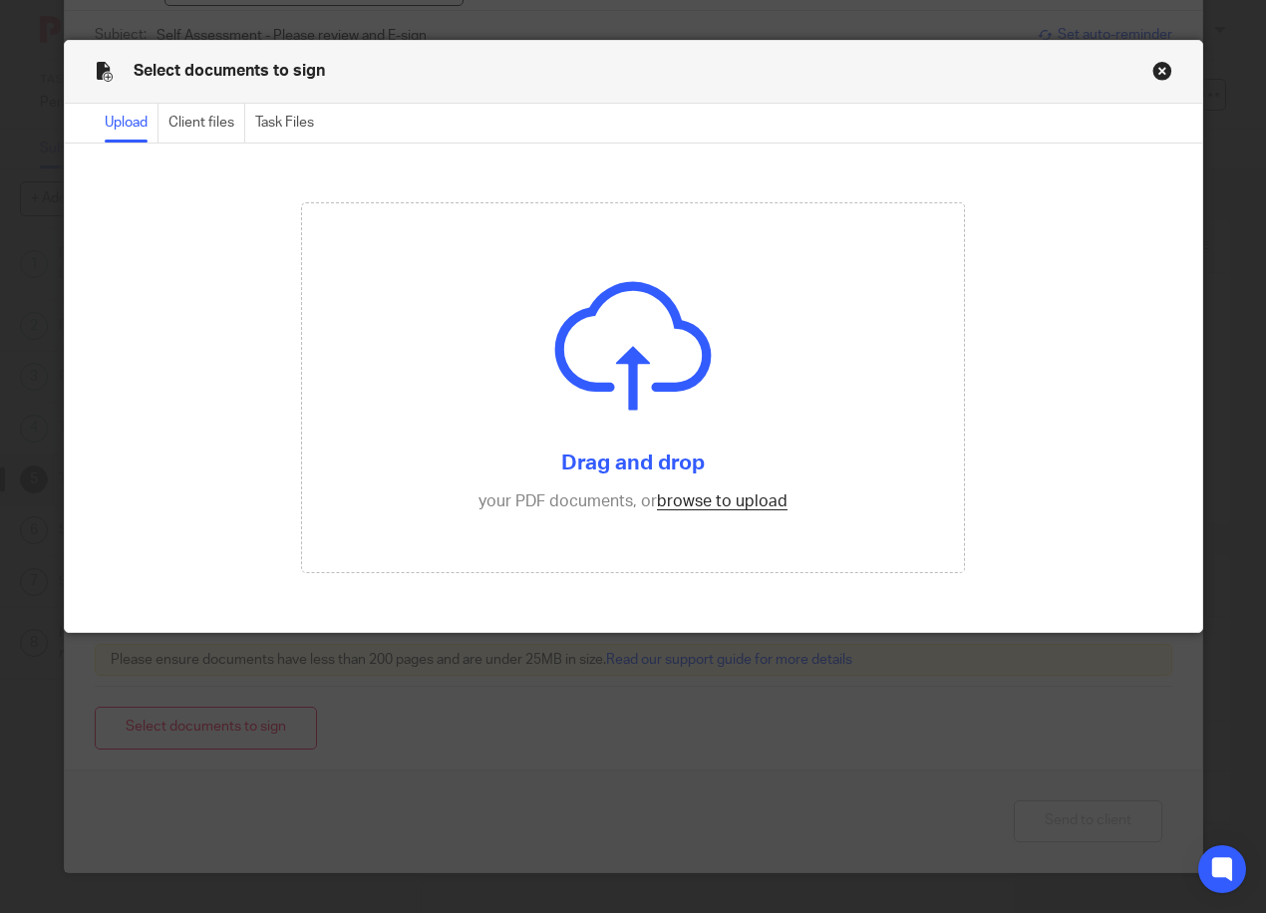
click at [1152, 65] on button "Close modal" at bounding box center [1162, 71] width 20 height 20
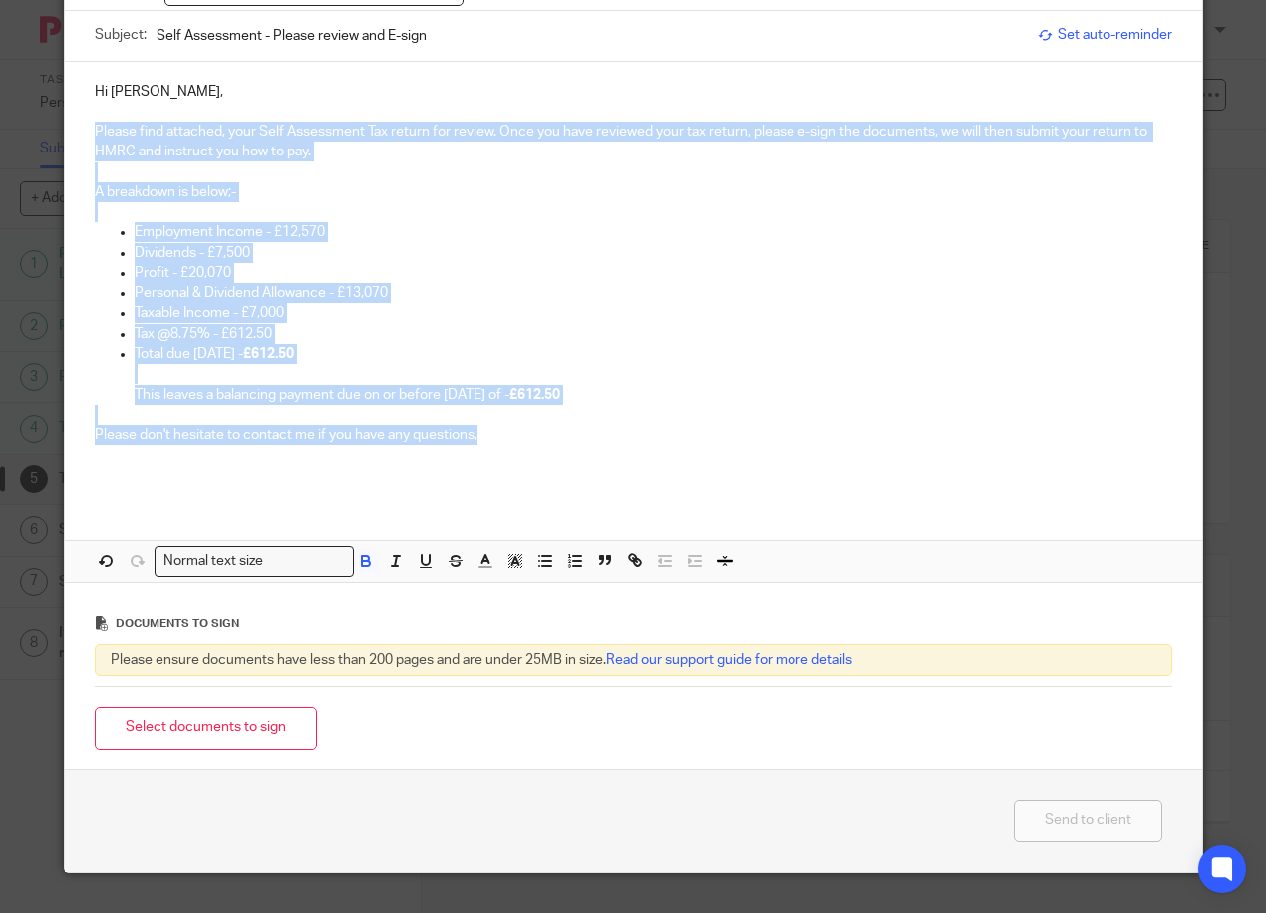
drag, startPoint x: 213, startPoint y: 712, endPoint x: 202, endPoint y: 709, distance: 11.4
click at [213, 712] on button "Select documents to sign" at bounding box center [206, 728] width 222 height 43
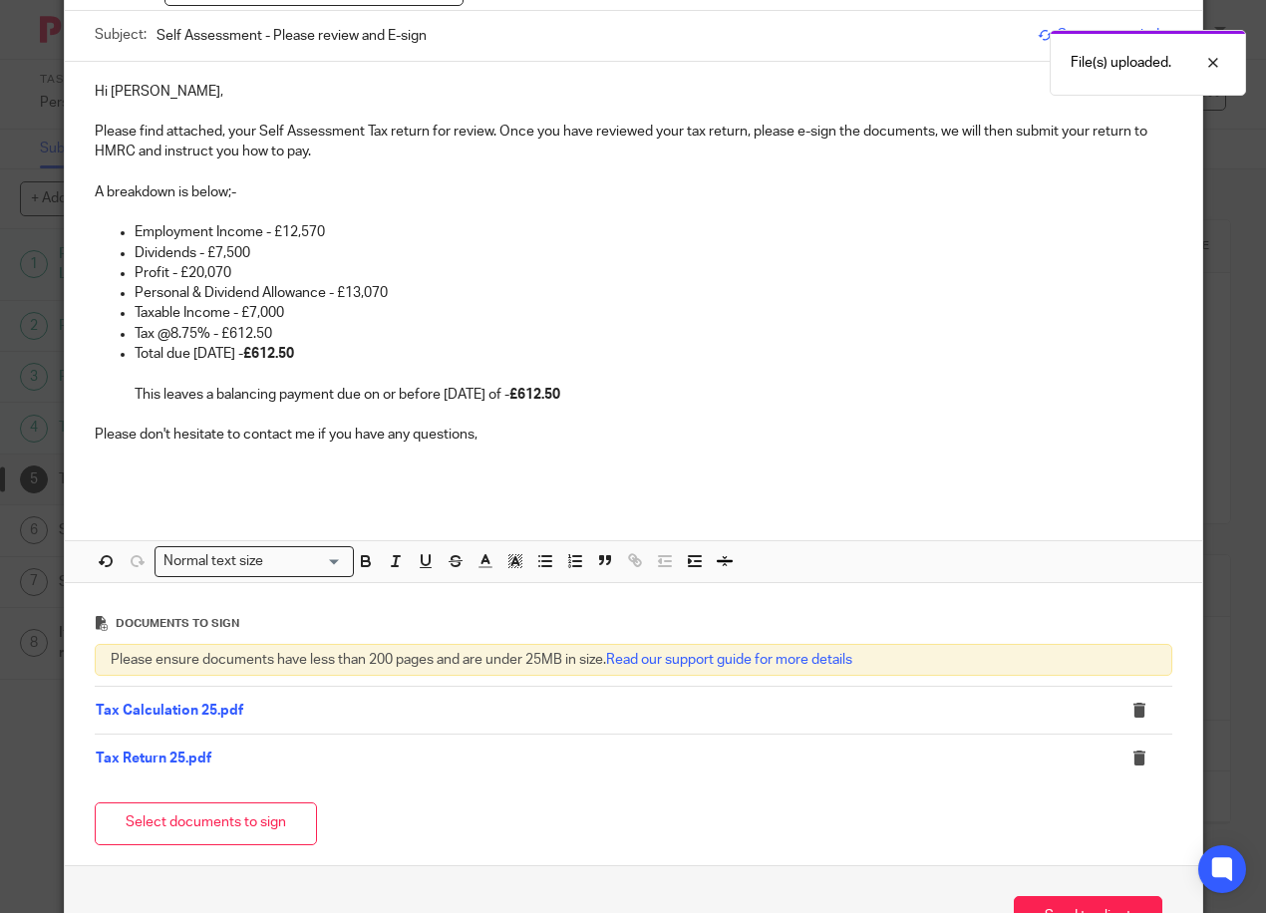
drag, startPoint x: 617, startPoint y: 446, endPoint x: 618, endPoint y: 434, distance: 12.0
click at [617, 445] on p at bounding box center [633, 454] width 1077 height 20
click at [393, 288] on p "Personal & Dividend Allowance - £13,070" at bounding box center [653, 293] width 1037 height 20
click at [307, 331] on p "Tax @8.75% - £612.50" at bounding box center [653, 334] width 1037 height 20
click at [323, 332] on p "Tax @8.75% - £612.50 (£700088.75%" at bounding box center [653, 334] width 1037 height 20
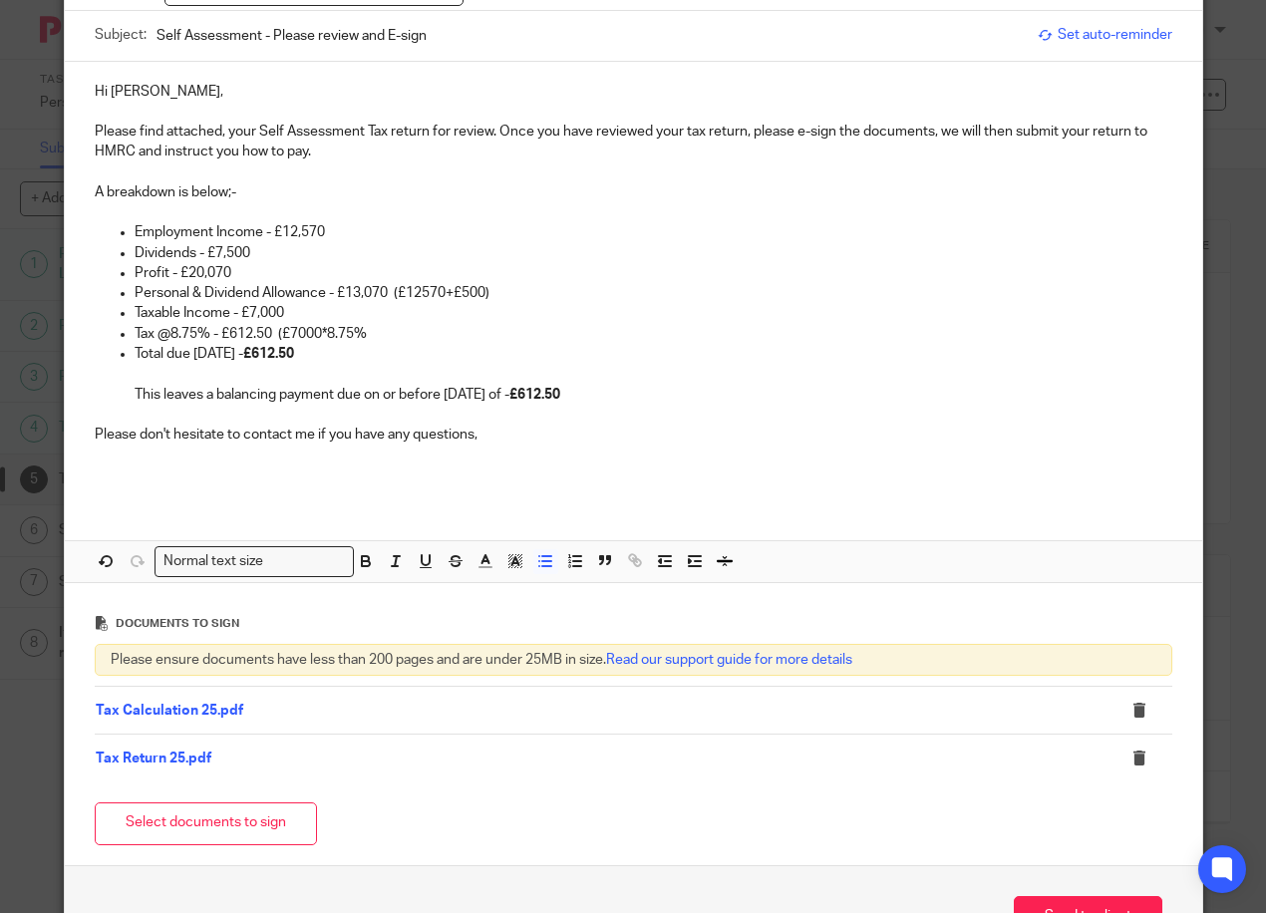
click at [379, 333] on p "Tax @8.75% - £612.50 (£7000*8.75%" at bounding box center [653, 334] width 1037 height 20
click at [203, 331] on p "Tax @8.75% - £612.50 (£7000*8.75%)" at bounding box center [653, 334] width 1037 height 20
click at [125, 513] on div "Hi Gerard, Please find attached, your Self Assessment Tax return for review. On…" at bounding box center [633, 322] width 1137 height 521
drag, startPoint x: 308, startPoint y: 347, endPoint x: 112, endPoint y: 359, distance: 196.7
click at [135, 359] on li "Total due 31/01/26 - £612.50 This leaves a balancing payment due on or before 3…" at bounding box center [653, 374] width 1037 height 61
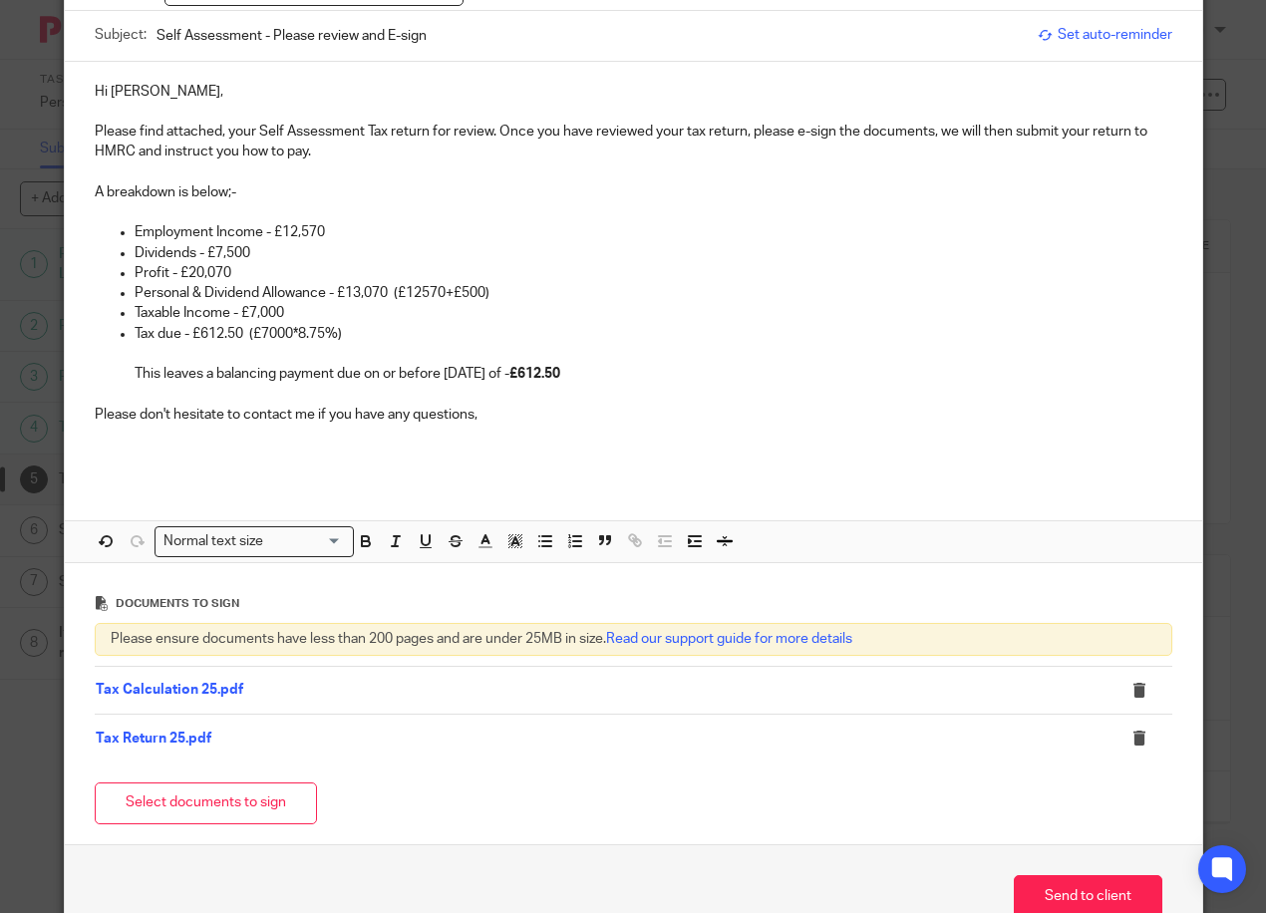
click at [159, 449] on p at bounding box center [633, 454] width 1077 height 20
click at [115, 418] on p "Please don't hesitate to contact me if you have any questions," at bounding box center [633, 415] width 1077 height 20
click at [125, 418] on p "Please don't hesitate to contact me if you have any questions," at bounding box center [633, 415] width 1077 height 20
click at [122, 367] on ul "Employment Income - £12,570 Dividends - £7,500 Profit - £20,070 Personal & Divi…" at bounding box center [633, 302] width 1077 height 161
click at [416, 289] on p "Personal & Dividend Allowance - £13,070 (£12570+£500)" at bounding box center [653, 293] width 1037 height 20
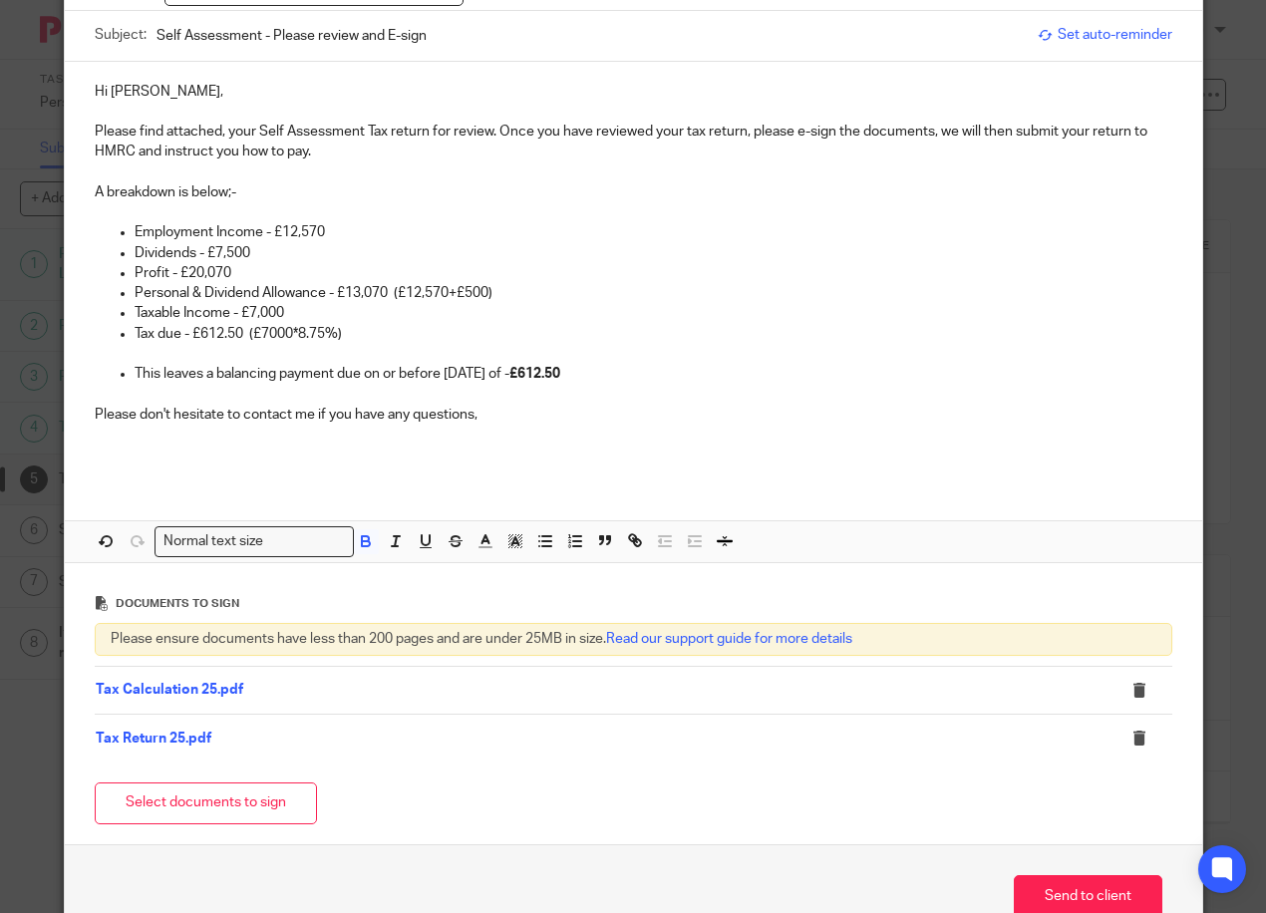
drag, startPoint x: 87, startPoint y: 127, endPoint x: 663, endPoint y: 409, distance: 641.3
click at [663, 409] on div "Hi Gerard, Please find attached, your Self Assessment Tax return for review. On…" at bounding box center [633, 271] width 1137 height 419
copy div "Please find attached, your Self Assessment Tax return for review. Once you have…"
click at [445, 486] on div "Hi Gerard, Please find attached, your Self Assessment Tax return for review. On…" at bounding box center [633, 312] width 1137 height 500
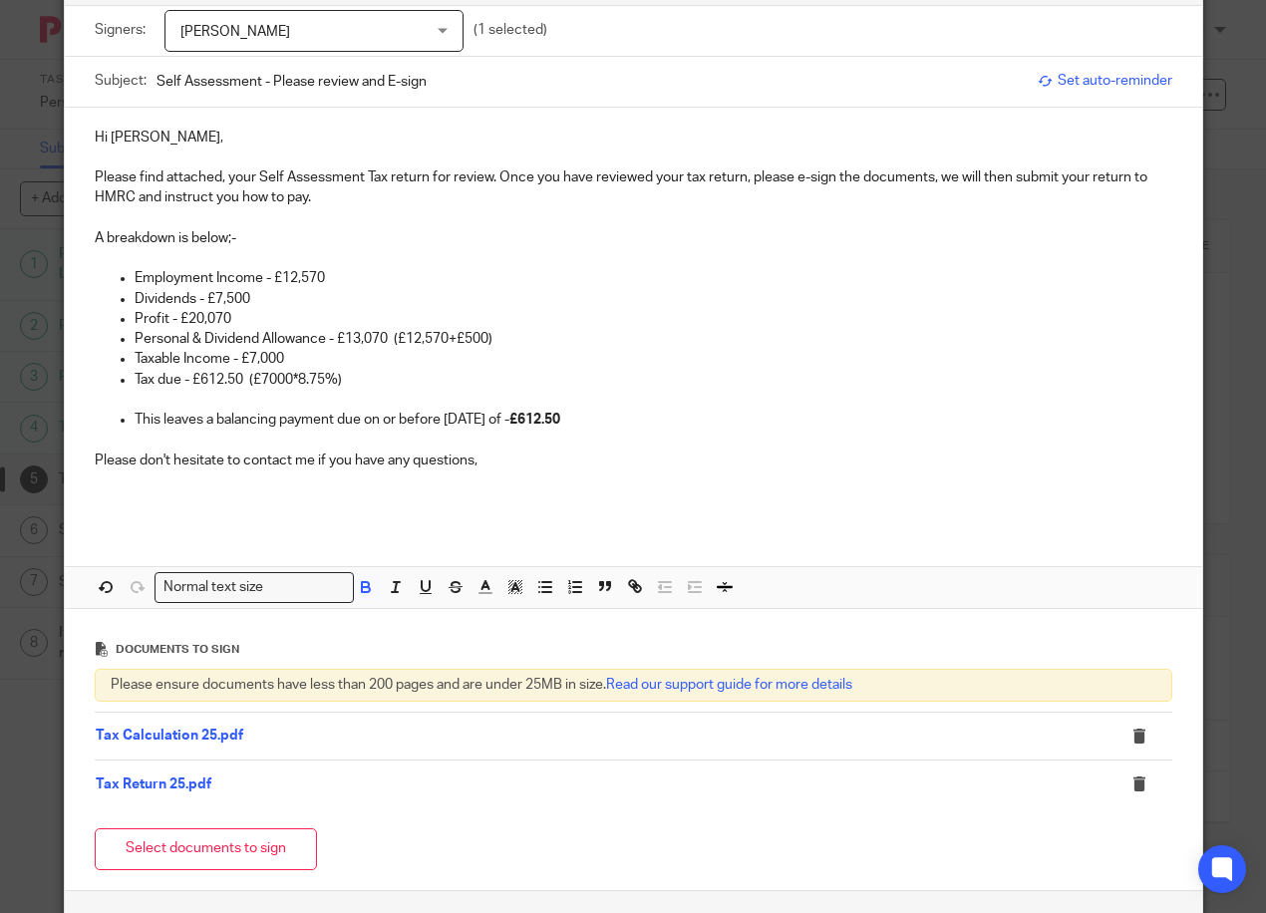
scroll to position [219, 0]
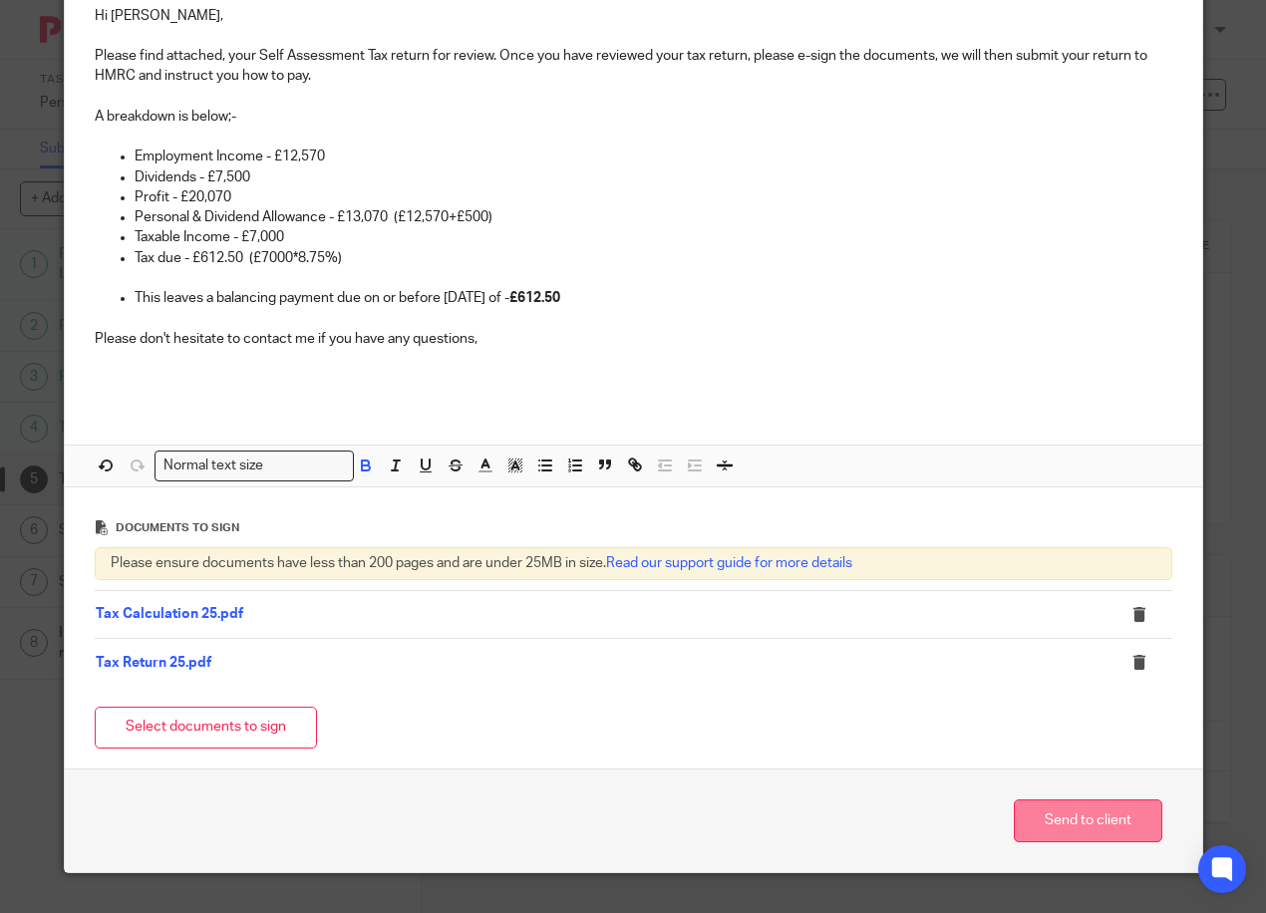
click at [1104, 813] on button "Send to client" at bounding box center [1087, 820] width 148 height 43
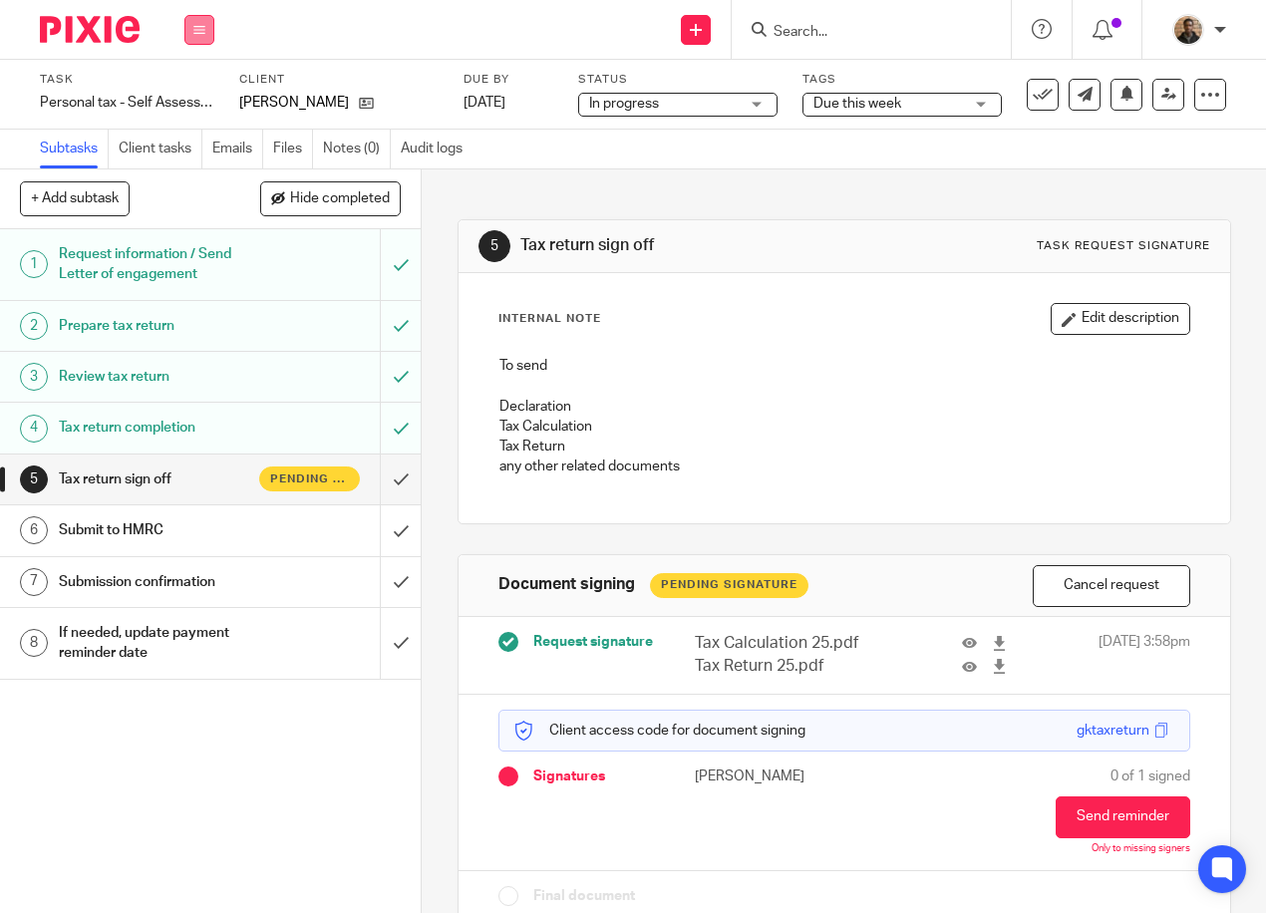
click at [207, 29] on button at bounding box center [199, 30] width 30 height 30
click at [189, 84] on li "Work" at bounding box center [198, 93] width 53 height 29
click at [189, 92] on link "Work" at bounding box center [189, 93] width 35 height 14
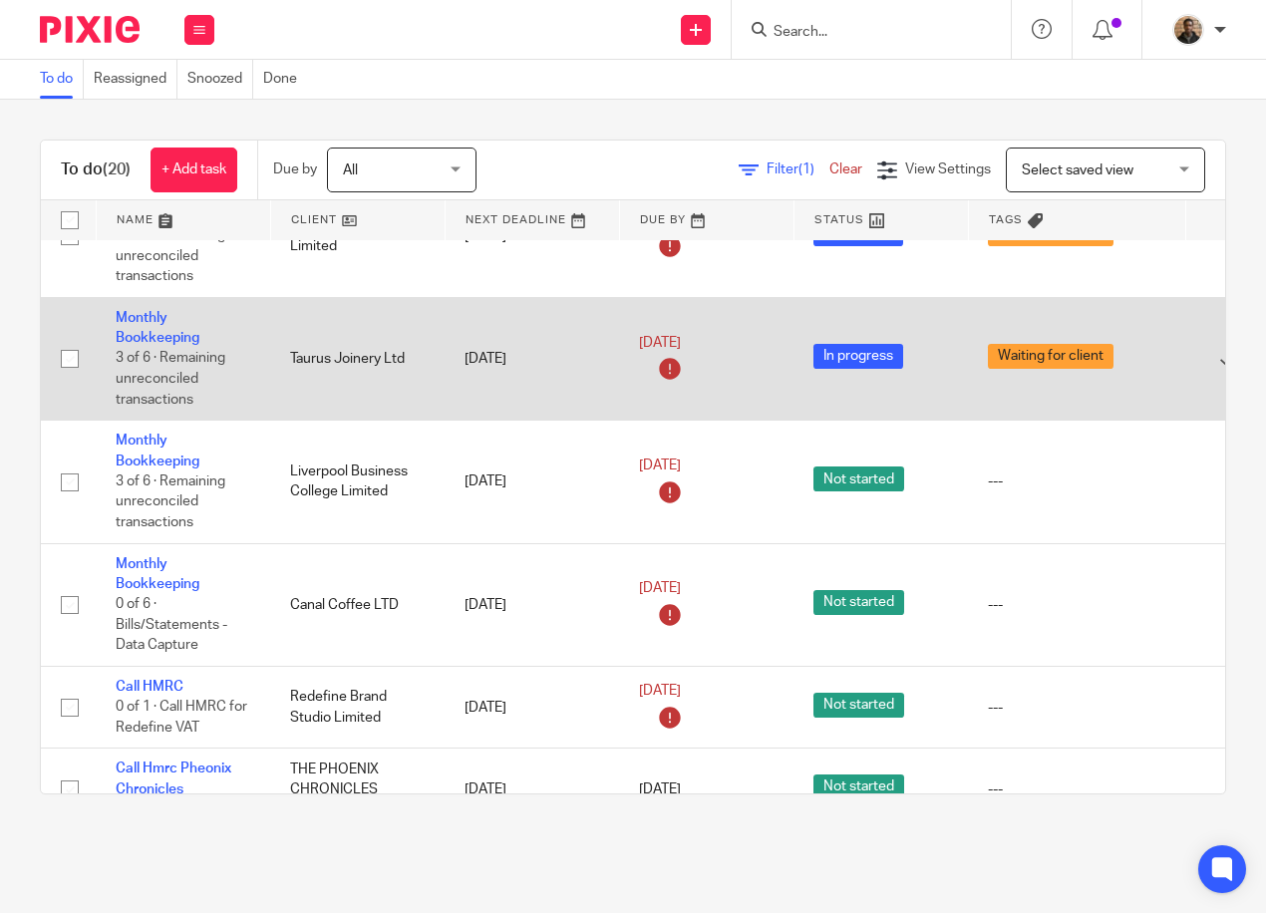
scroll to position [100, 0]
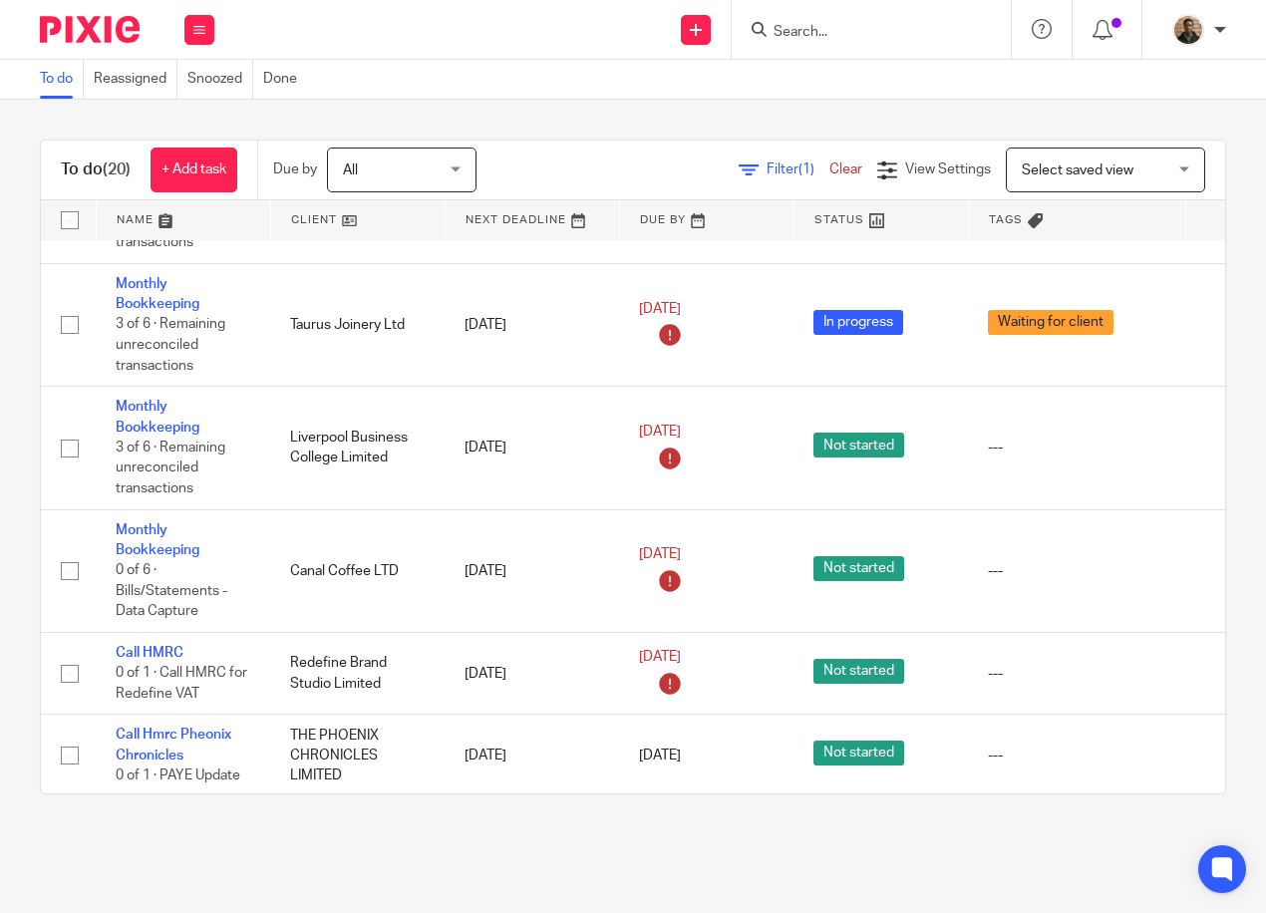
click at [1136, 155] on span "Select saved view" at bounding box center [1093, 169] width 145 height 42
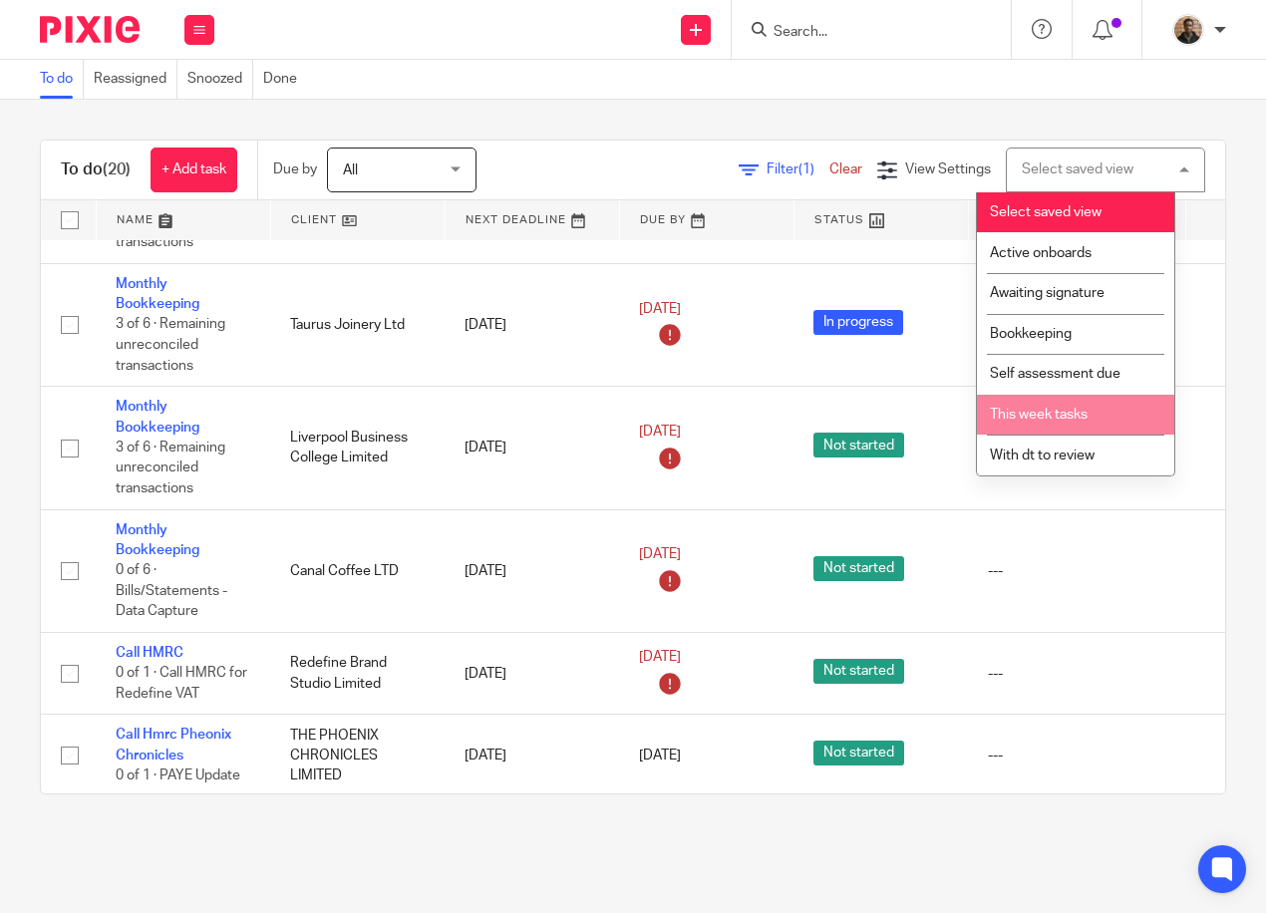
click at [1055, 413] on span "This week tasks" at bounding box center [1039, 415] width 98 height 14
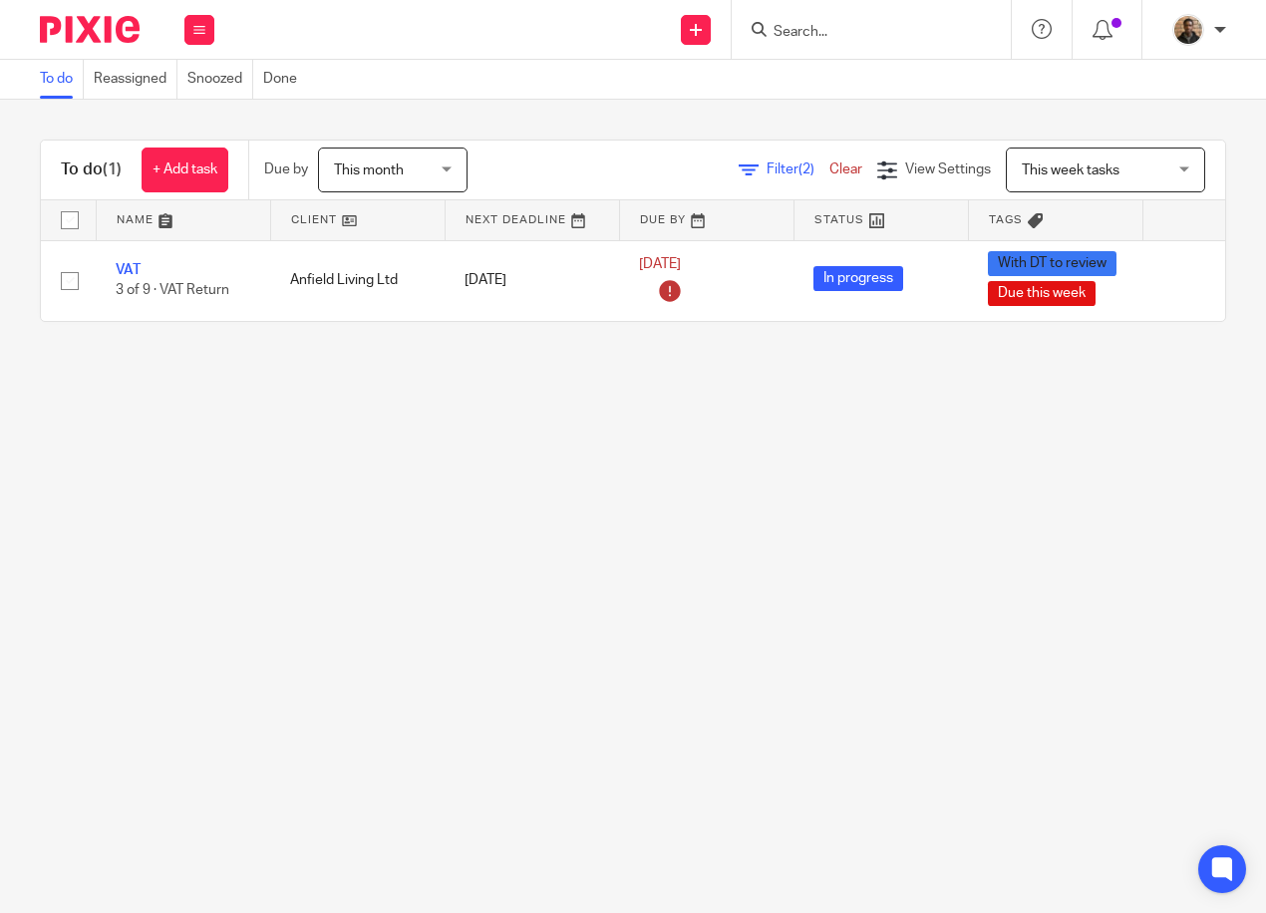
click at [401, 179] on span "This month" at bounding box center [387, 169] width 106 height 42
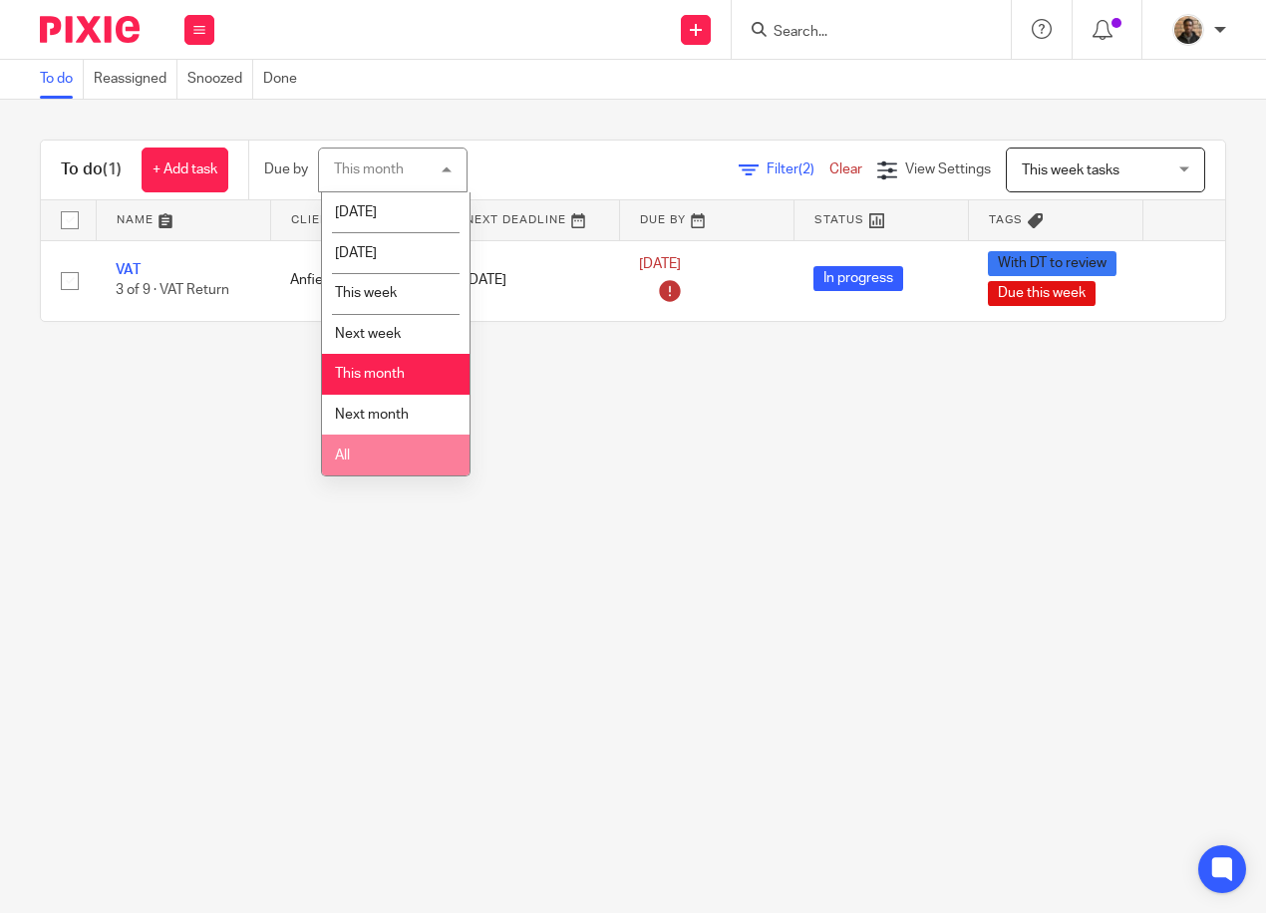
click at [389, 441] on li "All" at bounding box center [395, 454] width 147 height 41
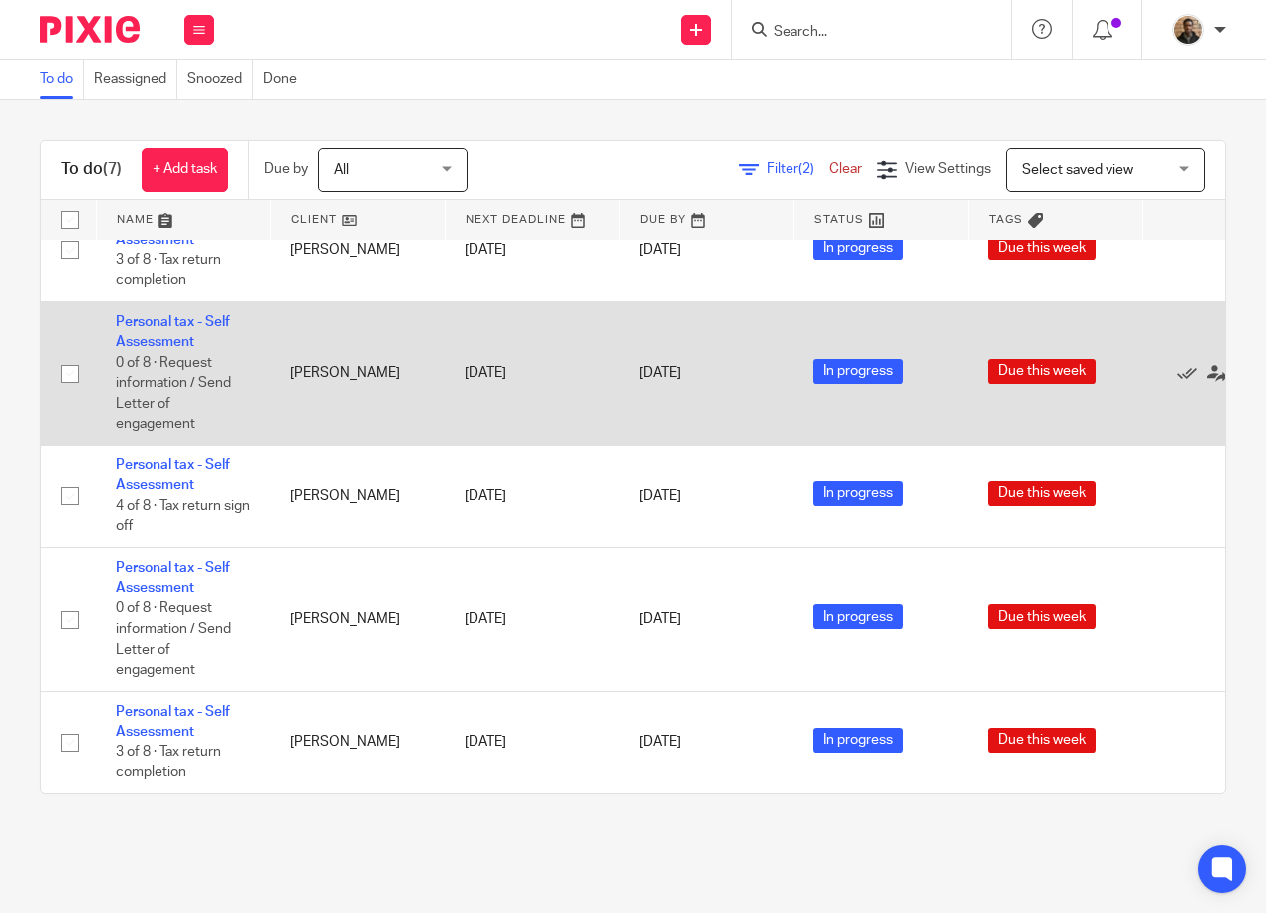
scroll to position [239, 0]
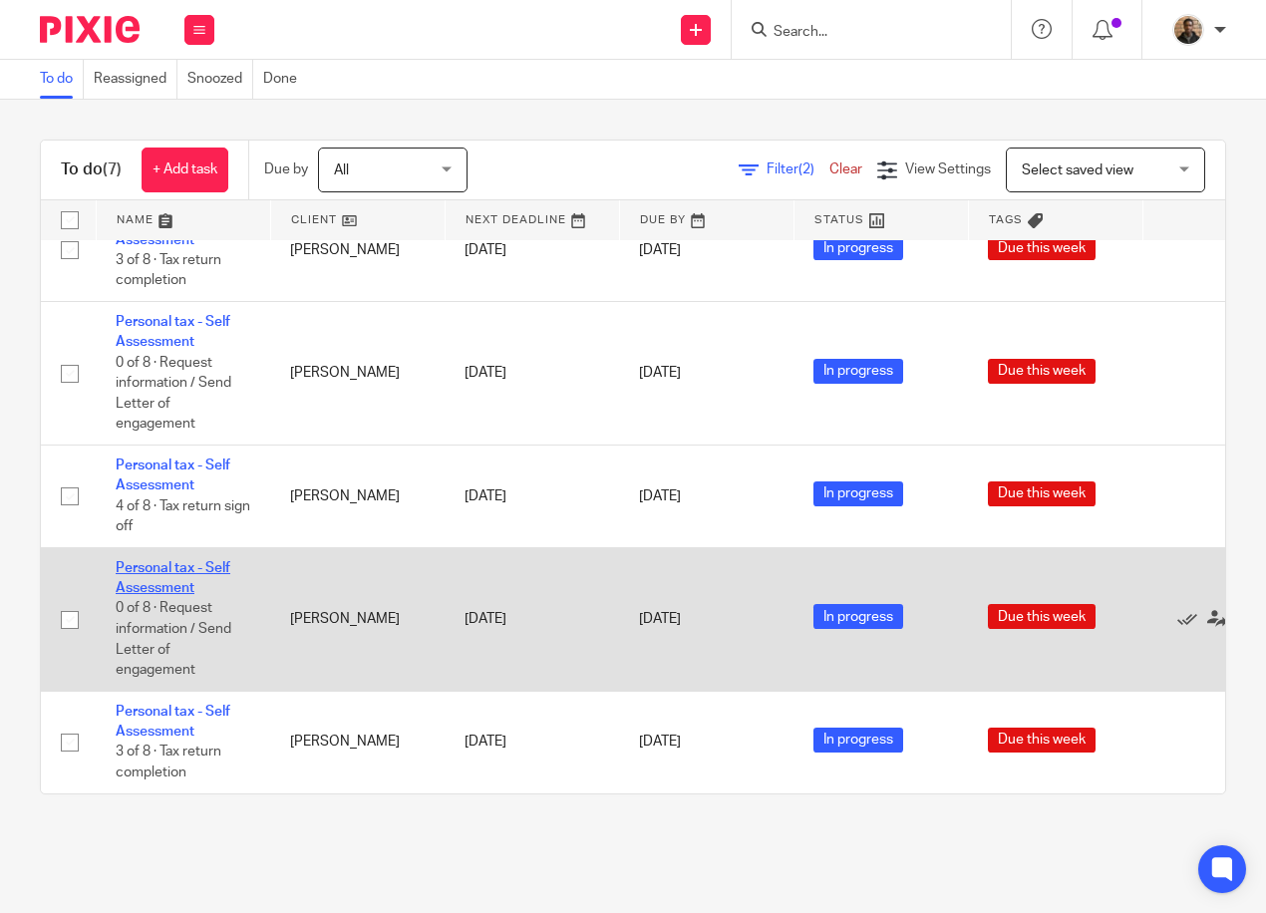
click at [177, 561] on link "Personal tax - Self Assessment" at bounding box center [173, 578] width 115 height 34
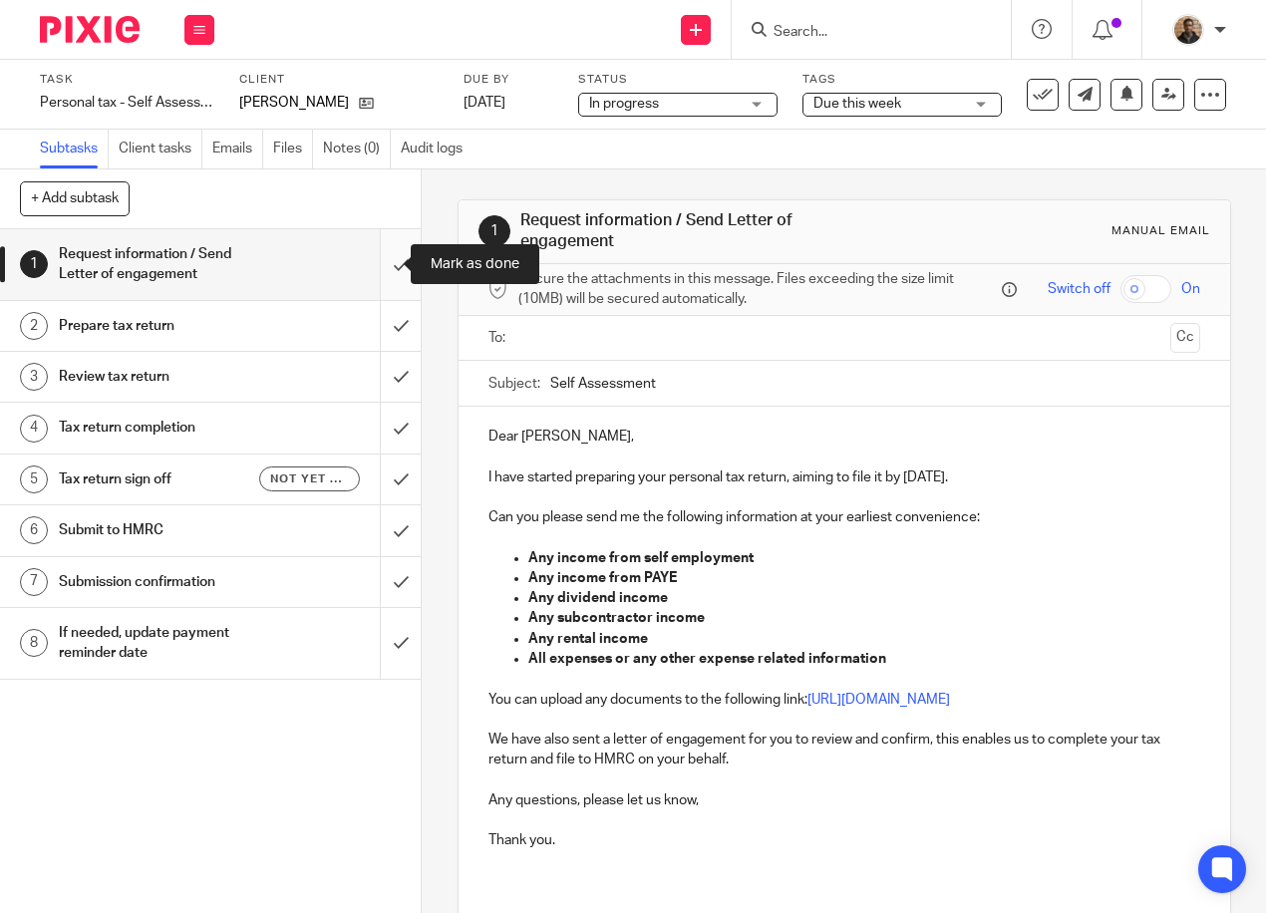
click at [382, 261] on input "submit" at bounding box center [210, 264] width 421 height 71
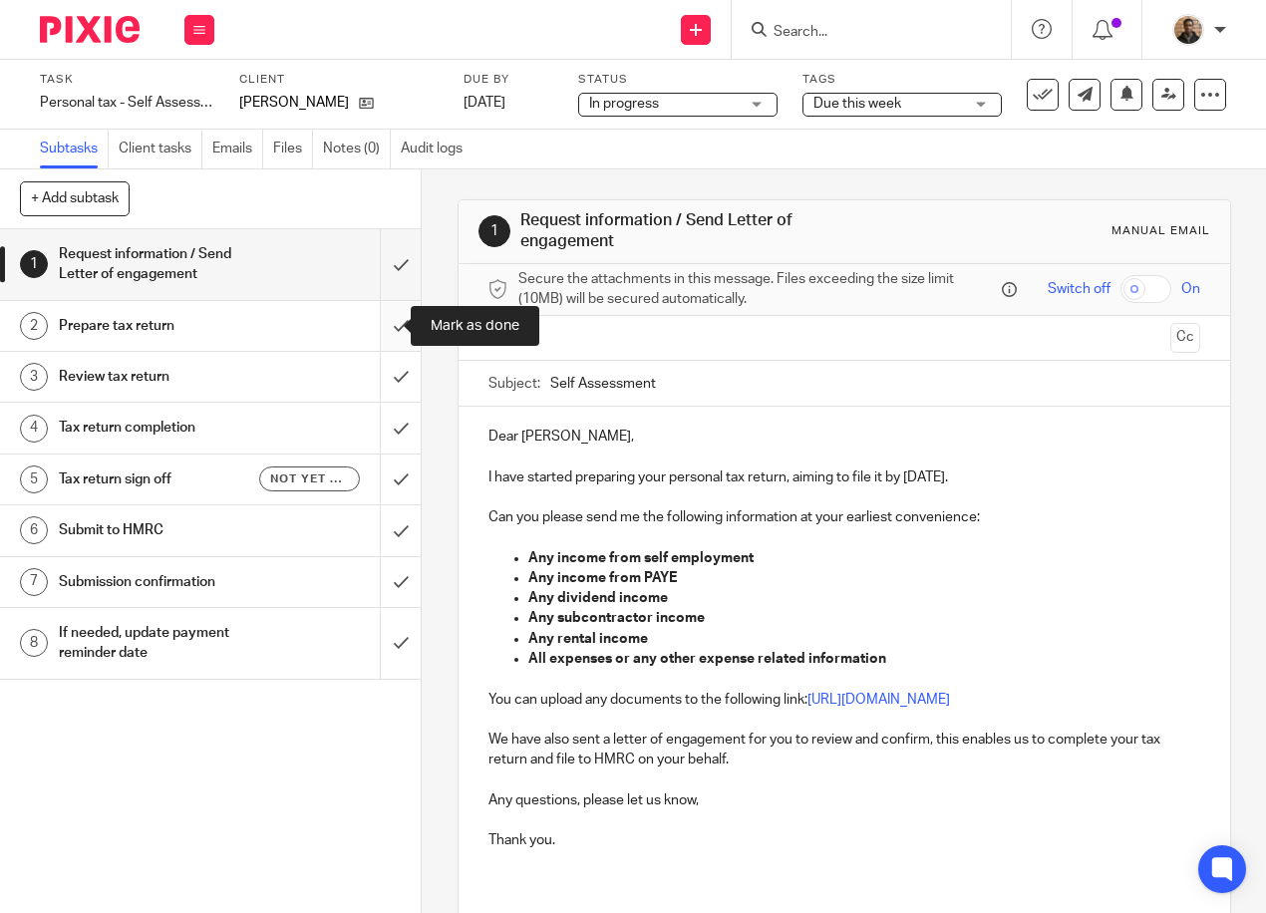
click at [389, 322] on input "submit" at bounding box center [210, 326] width 421 height 50
click at [379, 374] on input "submit" at bounding box center [210, 377] width 421 height 50
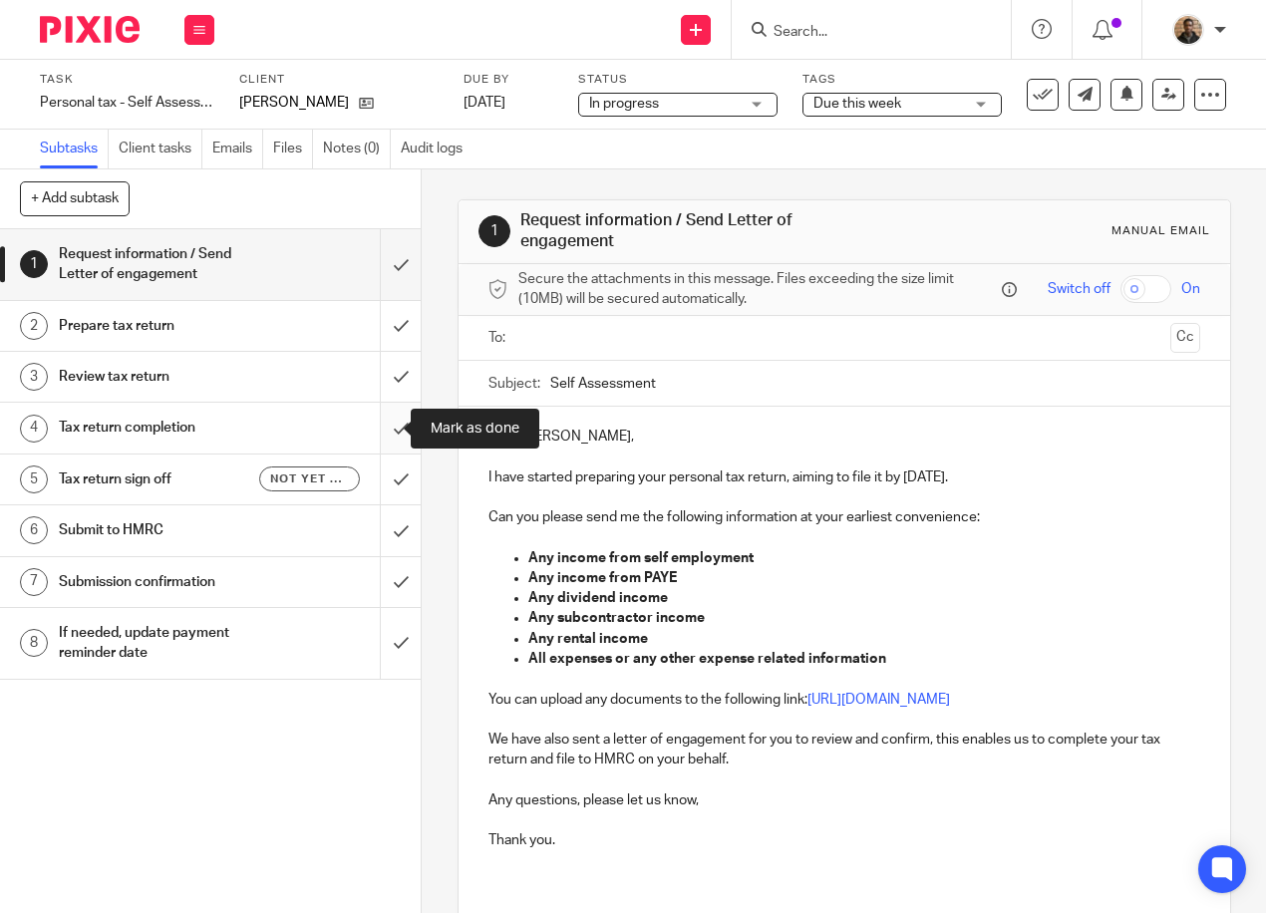
click at [382, 414] on input "submit" at bounding box center [210, 428] width 421 height 50
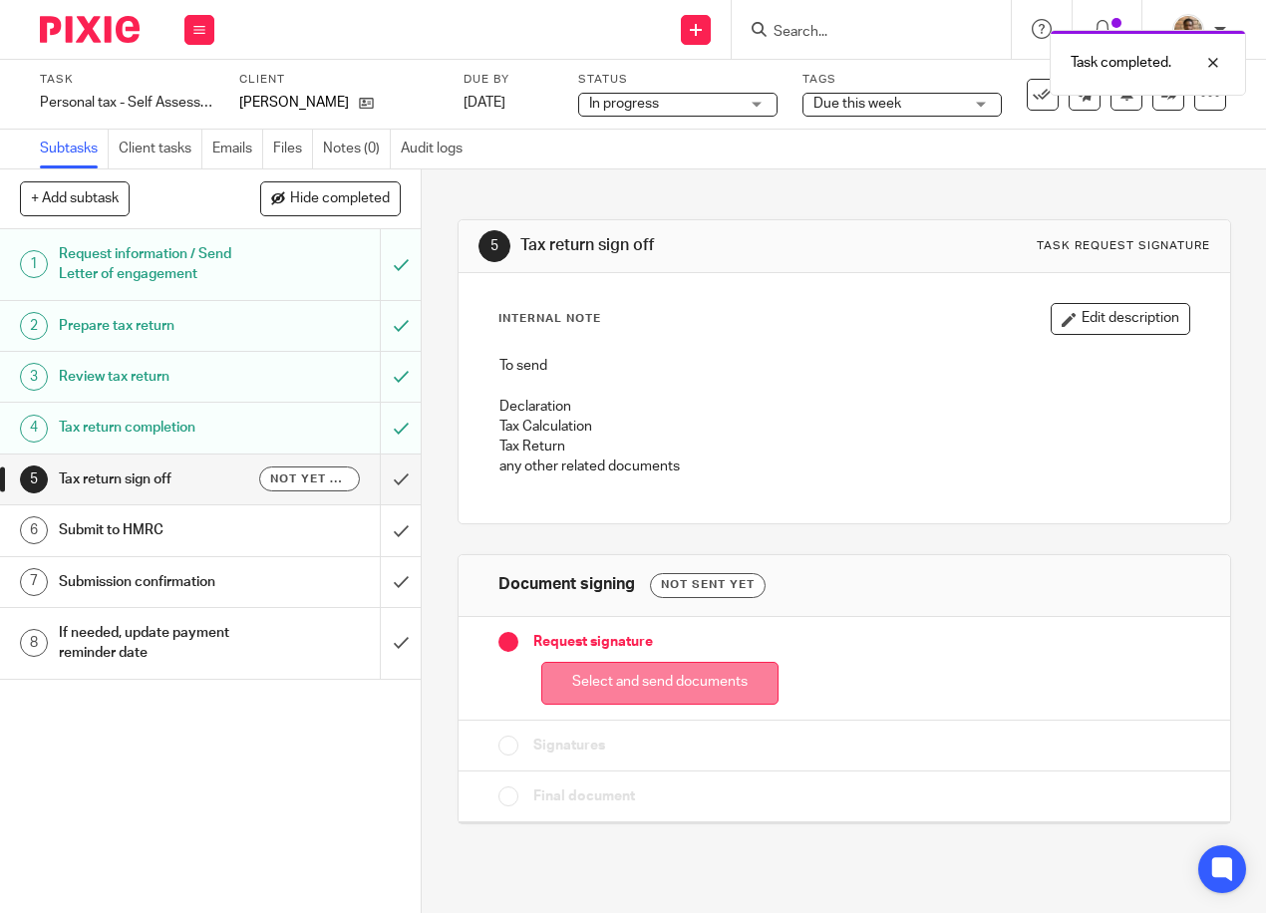
click at [686, 690] on button "Select and send documents" at bounding box center [659, 683] width 237 height 43
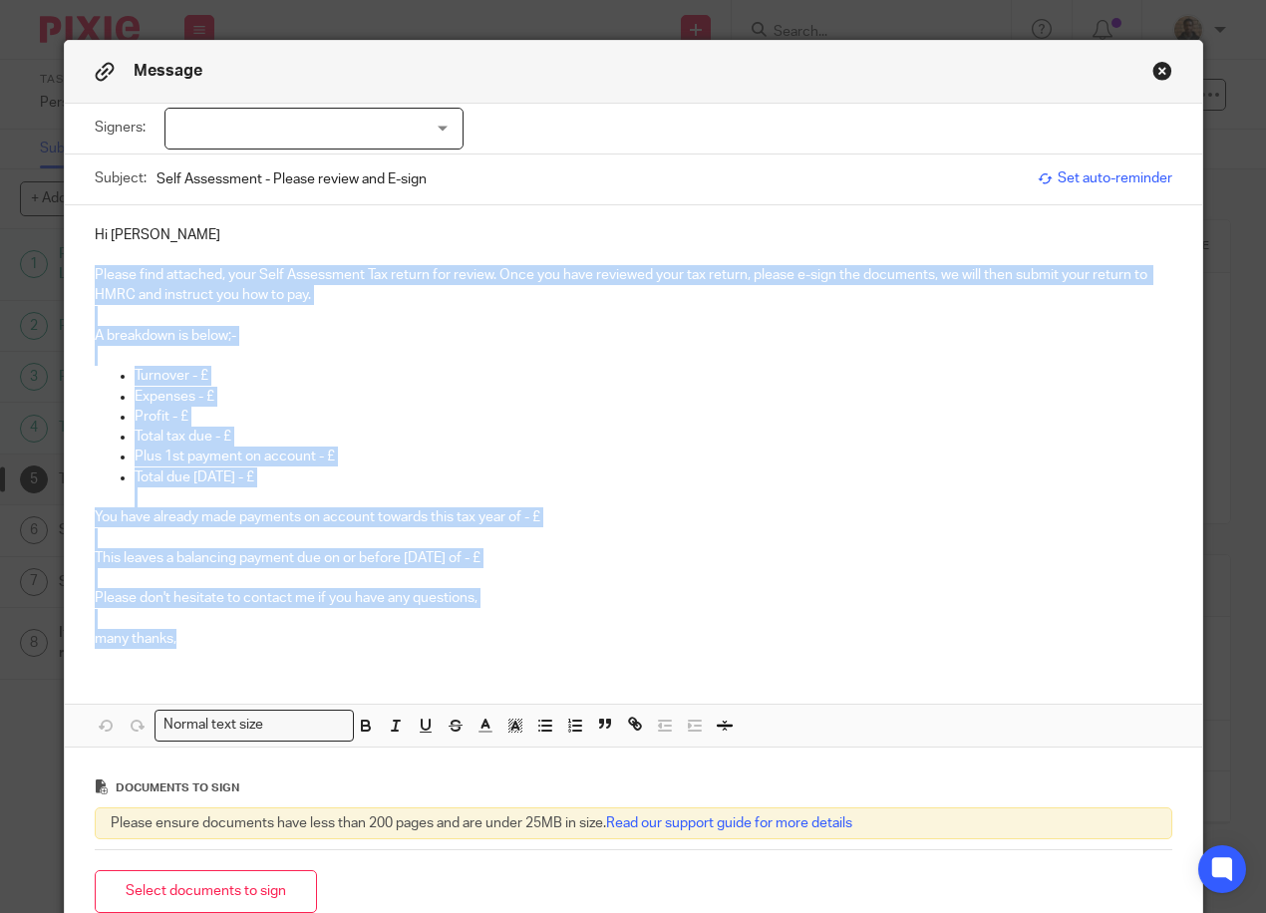
drag, startPoint x: 87, startPoint y: 271, endPoint x: 748, endPoint y: 664, distance: 769.4
click at [748, 664] on div "Hi [PERSON_NAME] Please find attached, your Self Assessment Tax return for revi…" at bounding box center [633, 434] width 1137 height 459
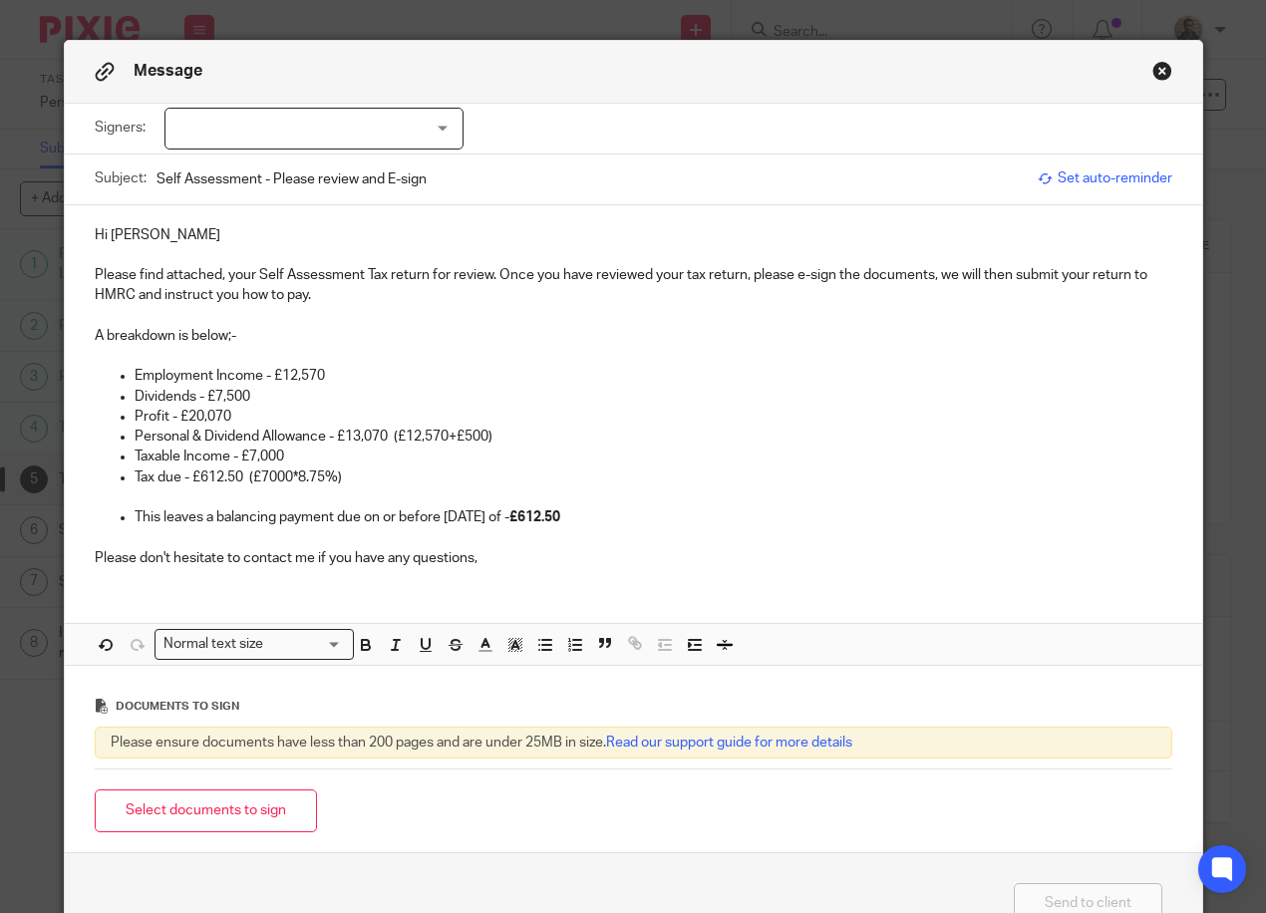
click at [158, 232] on p "Hi Anthony" at bounding box center [633, 235] width 1077 height 20
click at [408, 115] on div at bounding box center [313, 129] width 299 height 42
click at [348, 174] on li "[PERSON_NAME]" at bounding box center [305, 169] width 297 height 41
checkbox input "true"
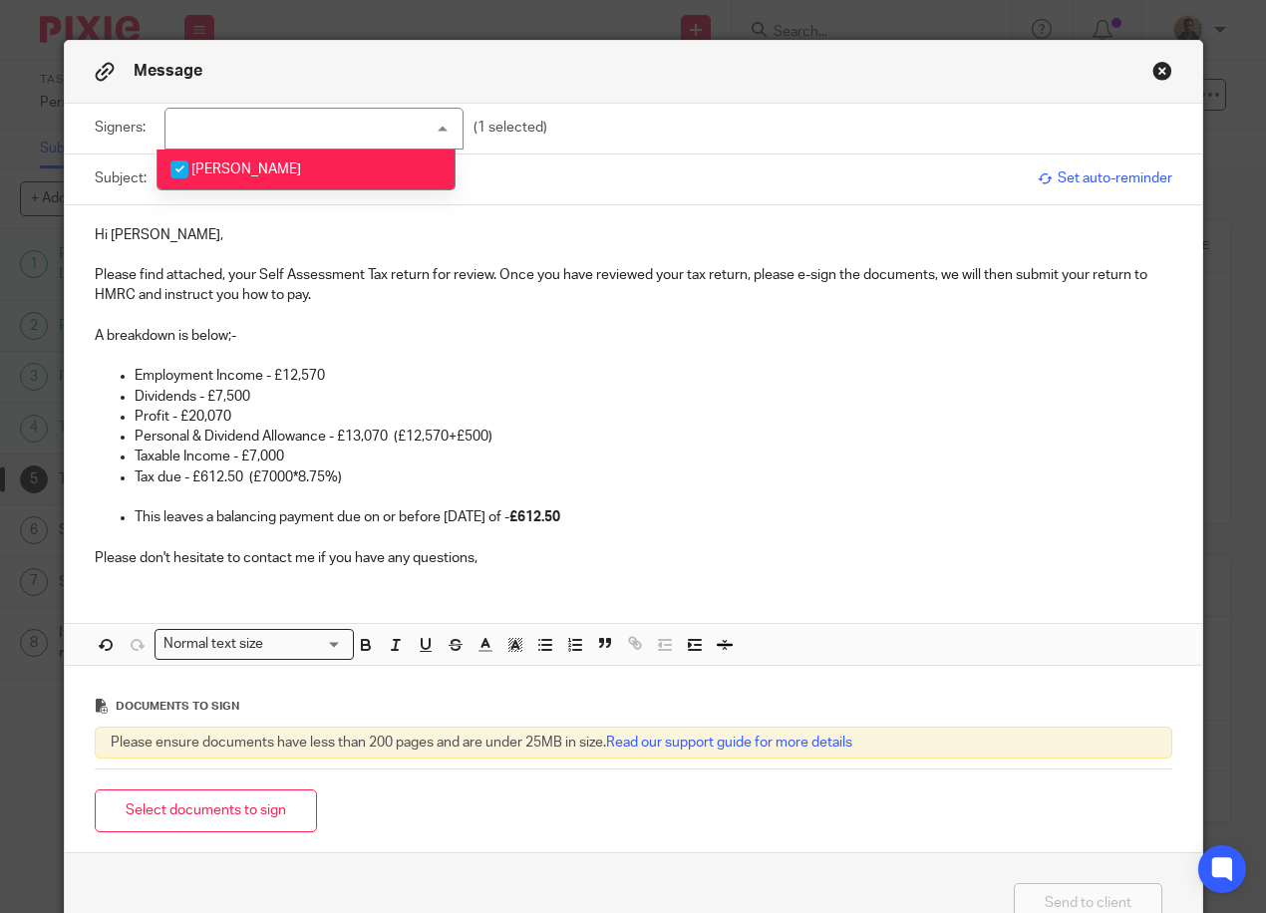
click at [711, 207] on div "Hi Anthony, Please find attached, your Self Assessment Tax return for review. O…" at bounding box center [633, 394] width 1137 height 379
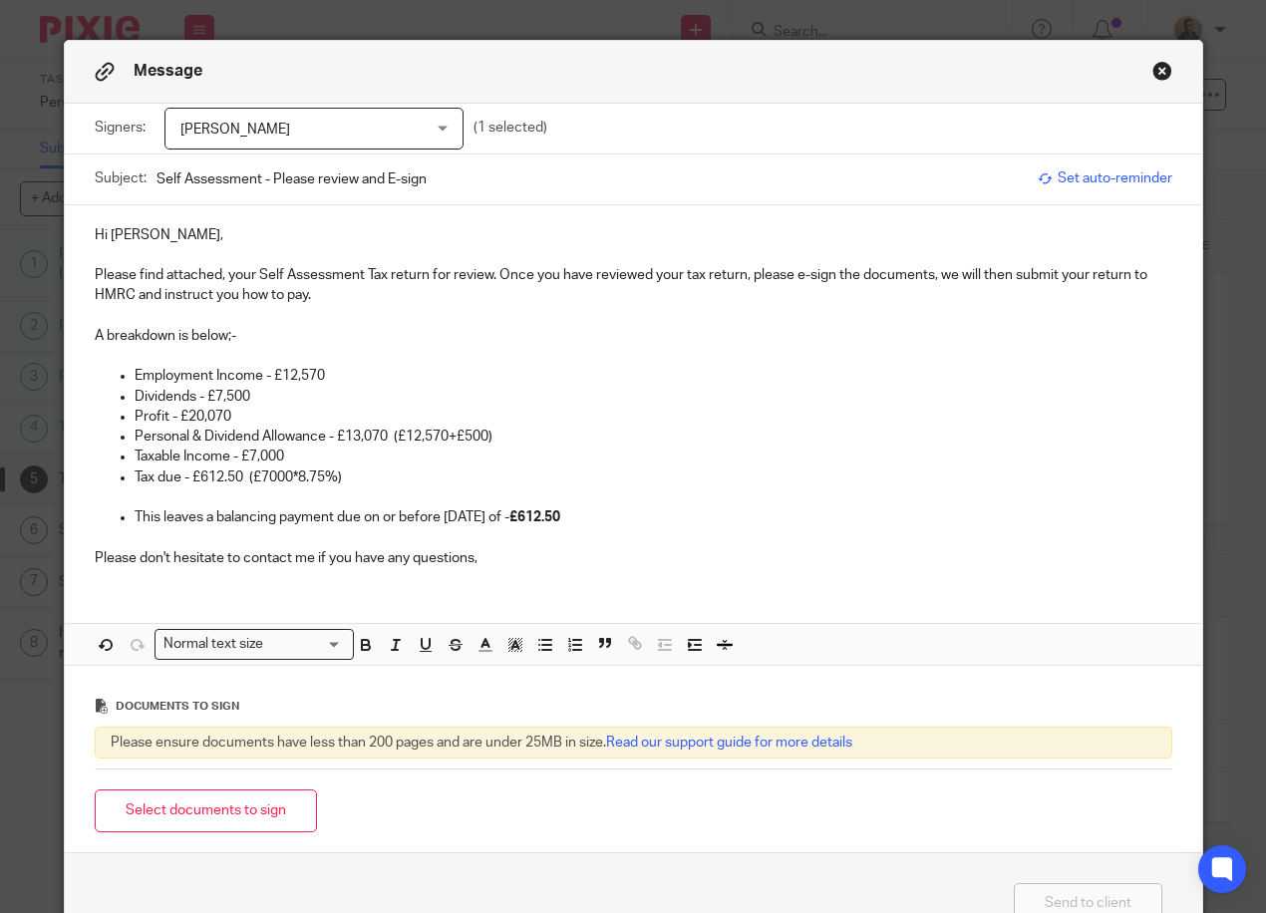
click at [167, 806] on button "Select documents to sign" at bounding box center [206, 810] width 222 height 43
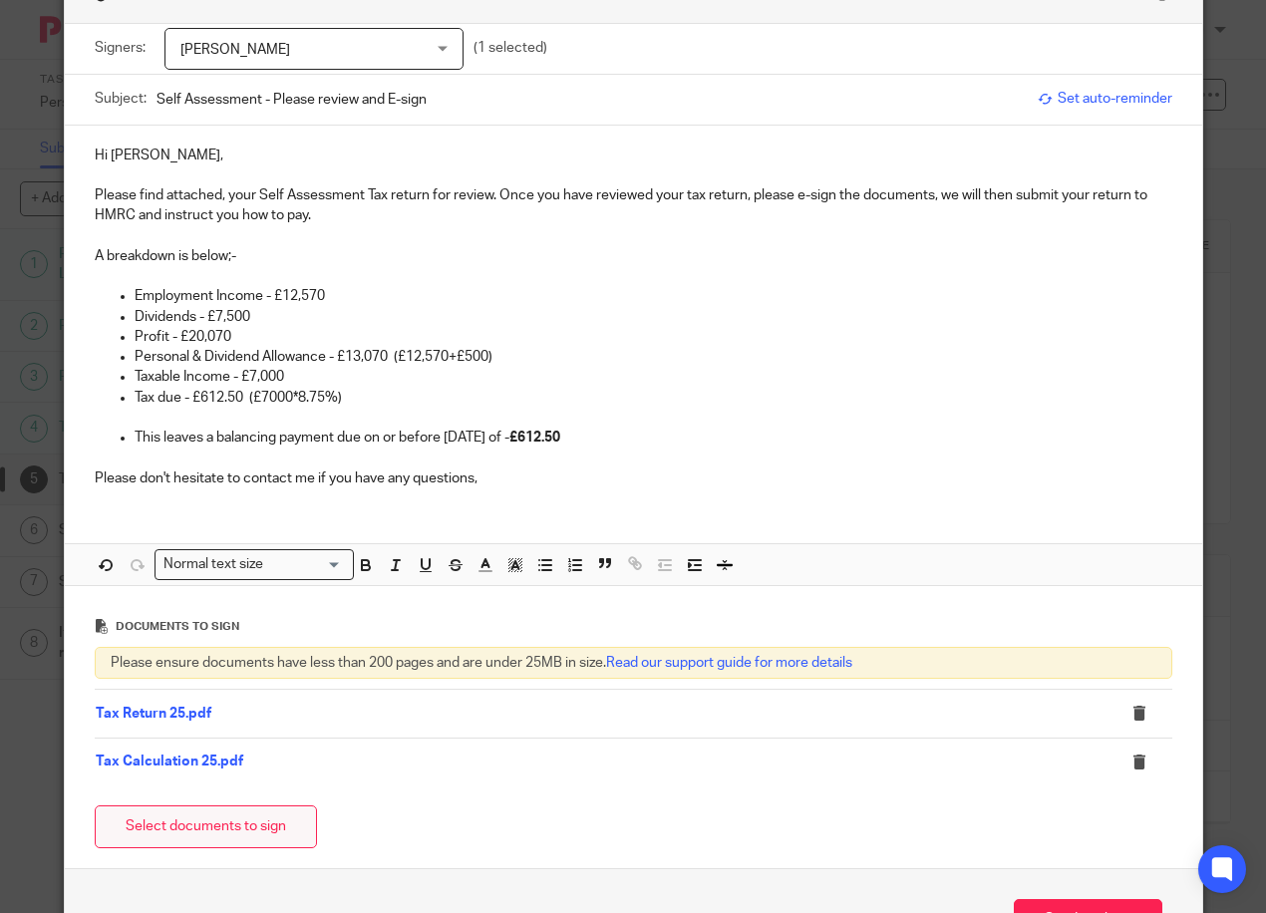
scroll to position [179, 0]
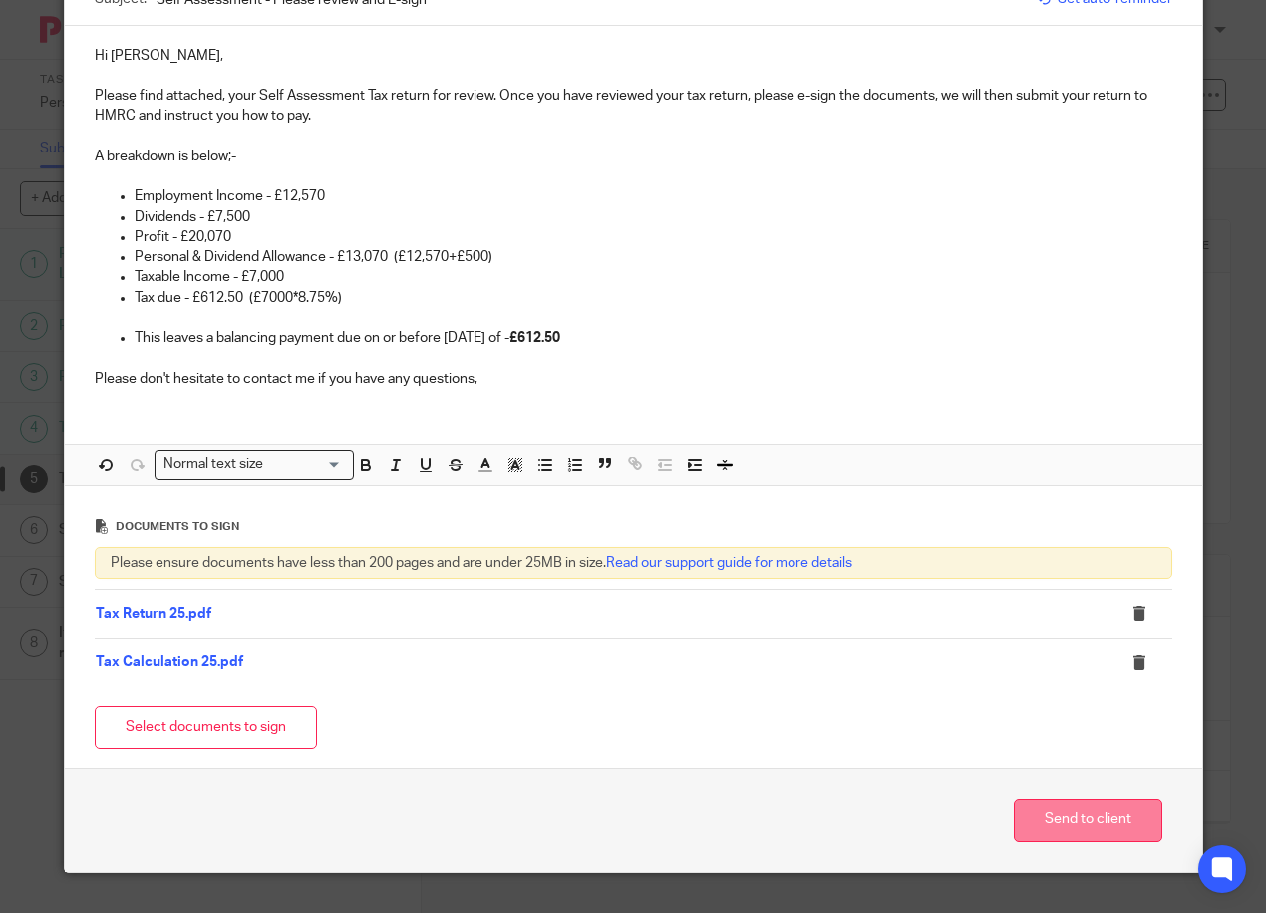
click at [1120, 827] on button "Send to client" at bounding box center [1087, 820] width 148 height 43
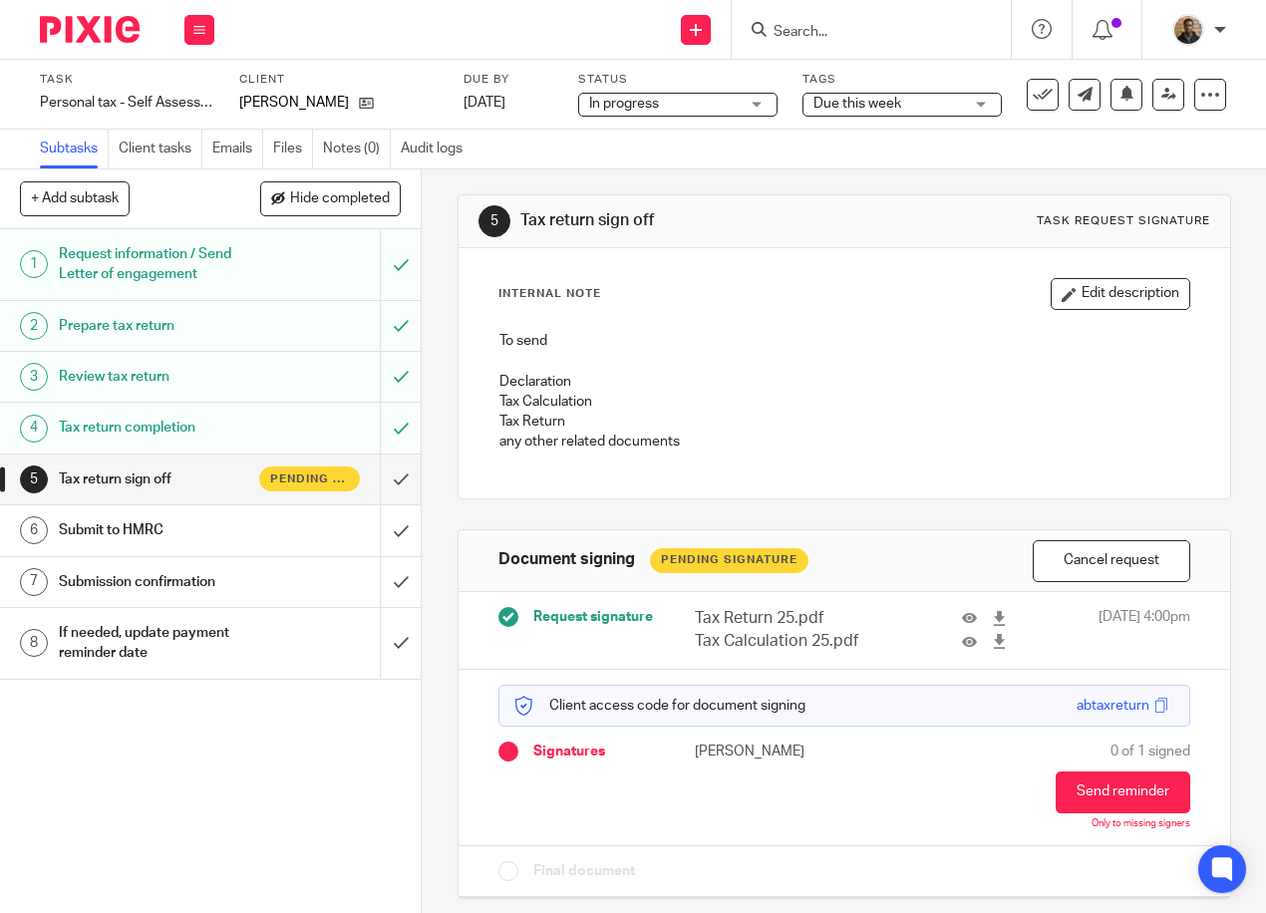
scroll to position [31, 0]
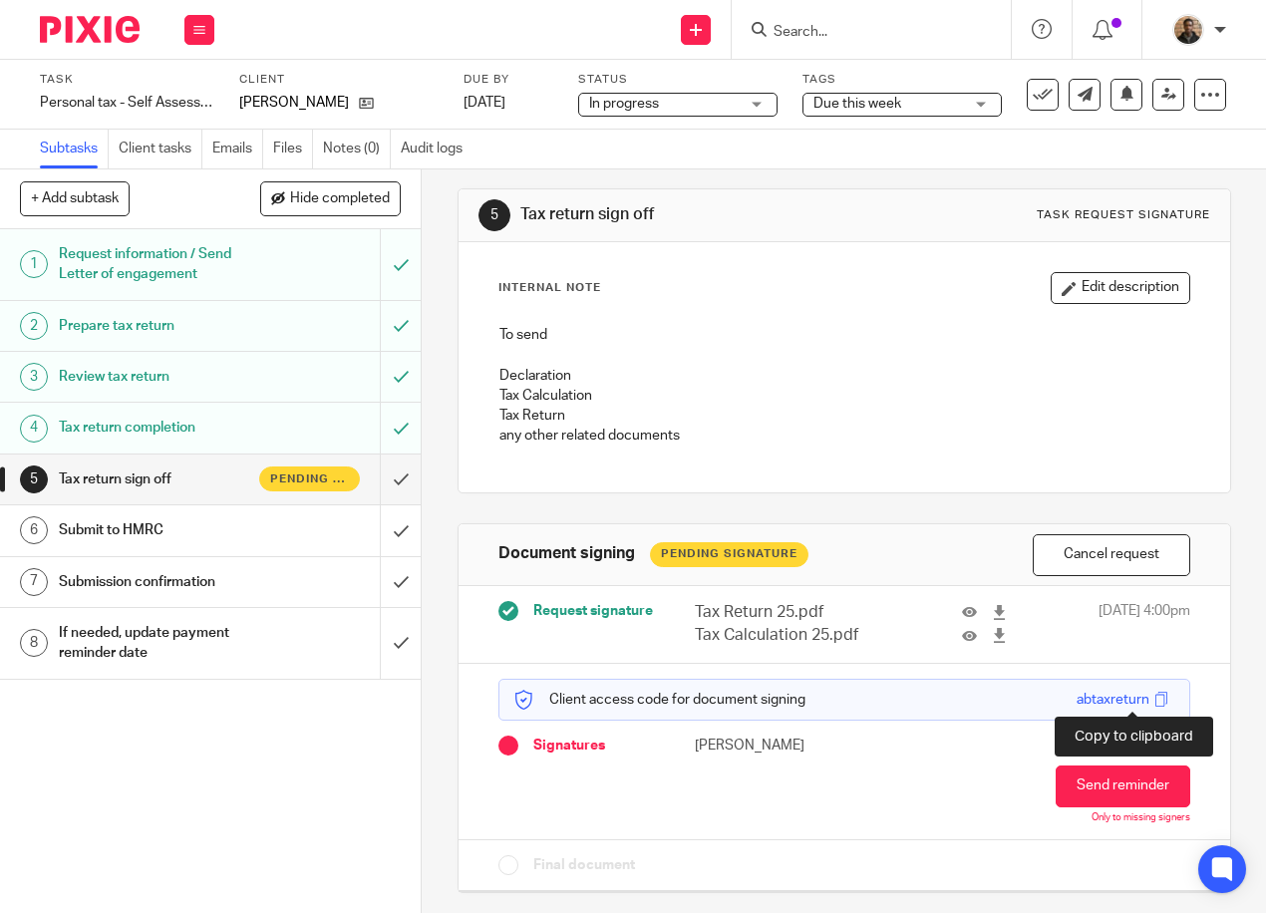
click at [1154, 701] on span at bounding box center [1161, 699] width 15 height 15
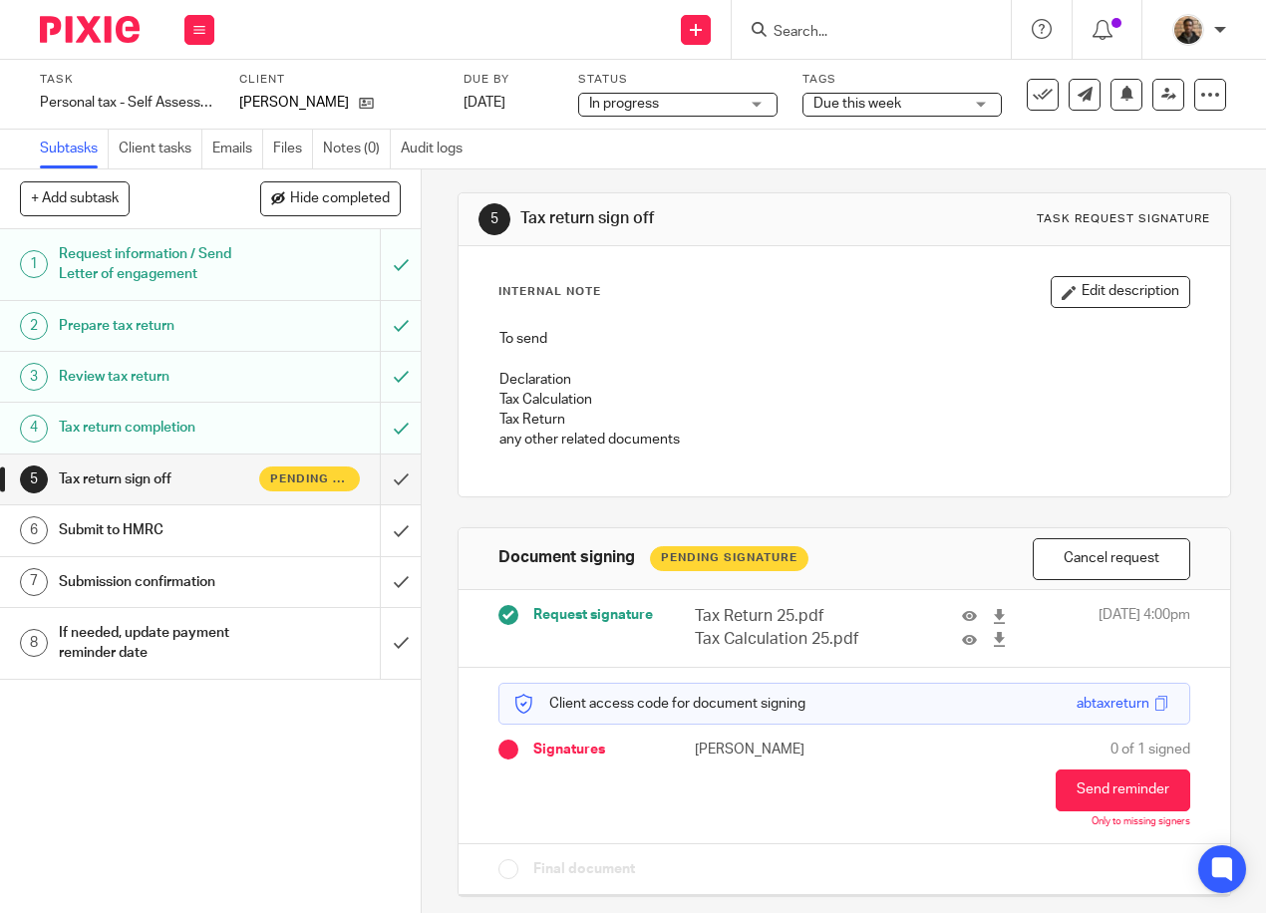
click at [281, 410] on link "4 Tax return completion" at bounding box center [190, 428] width 380 height 50
